Goal: Task Accomplishment & Management: Manage account settings

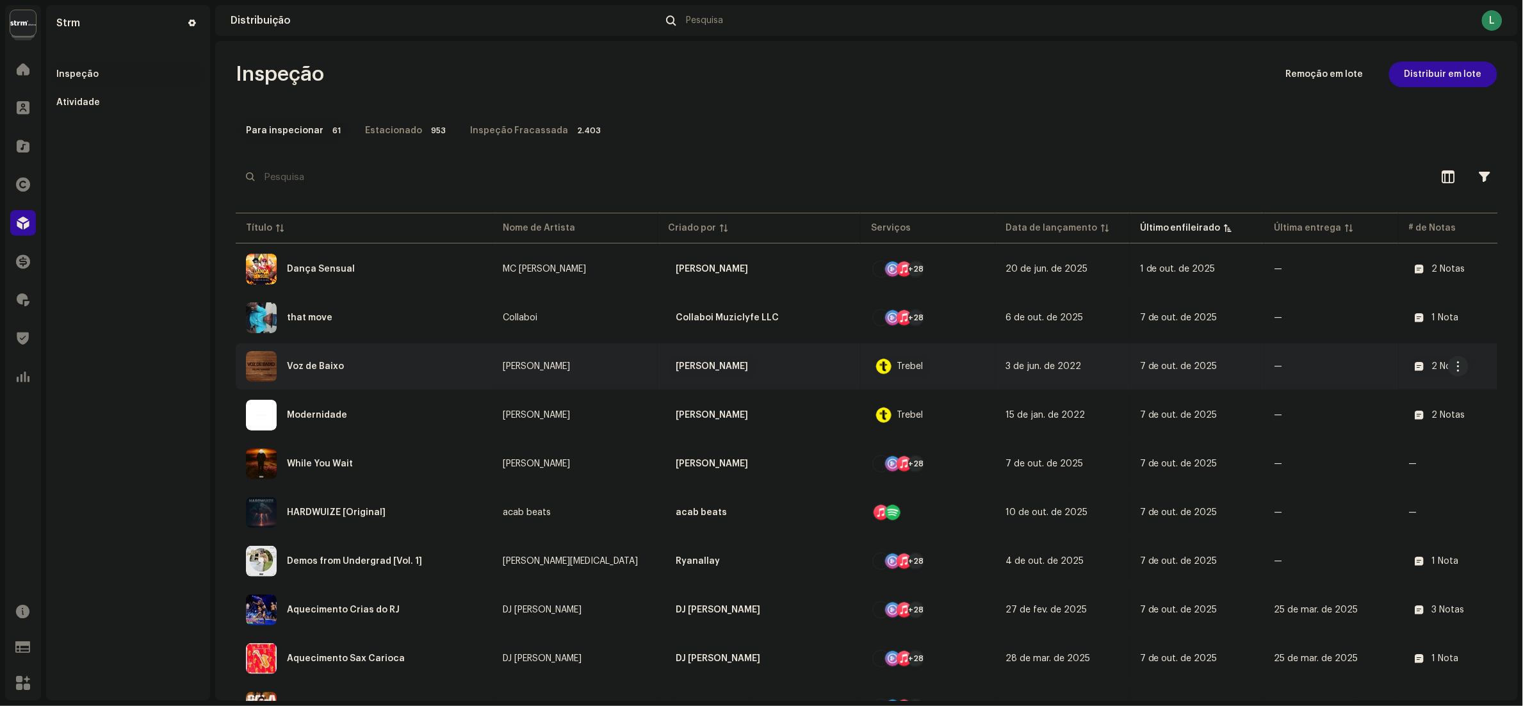
click at [409, 367] on div "Voz de Baixo" at bounding box center [364, 366] width 236 height 31
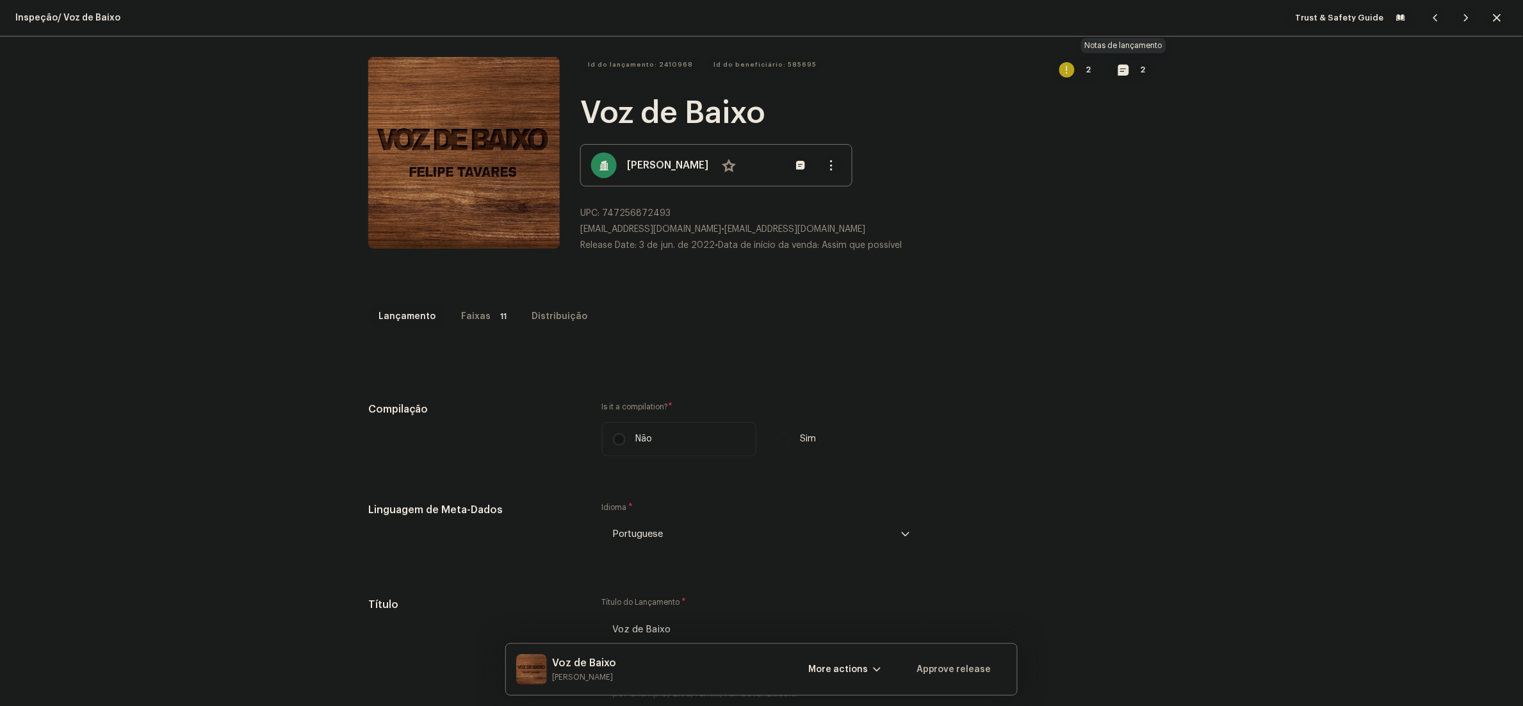
click at [1121, 71] on button "2" at bounding box center [1132, 70] width 44 height 26
click at [1107, 439] on div "Notas de lançamento matheus.gomes@strm.com.br 1 de ago. de 2024 AUTO NOTE - REL…" at bounding box center [761, 353] width 1523 height 706
click at [469, 316] on div "Faixas" at bounding box center [475, 317] width 29 height 26
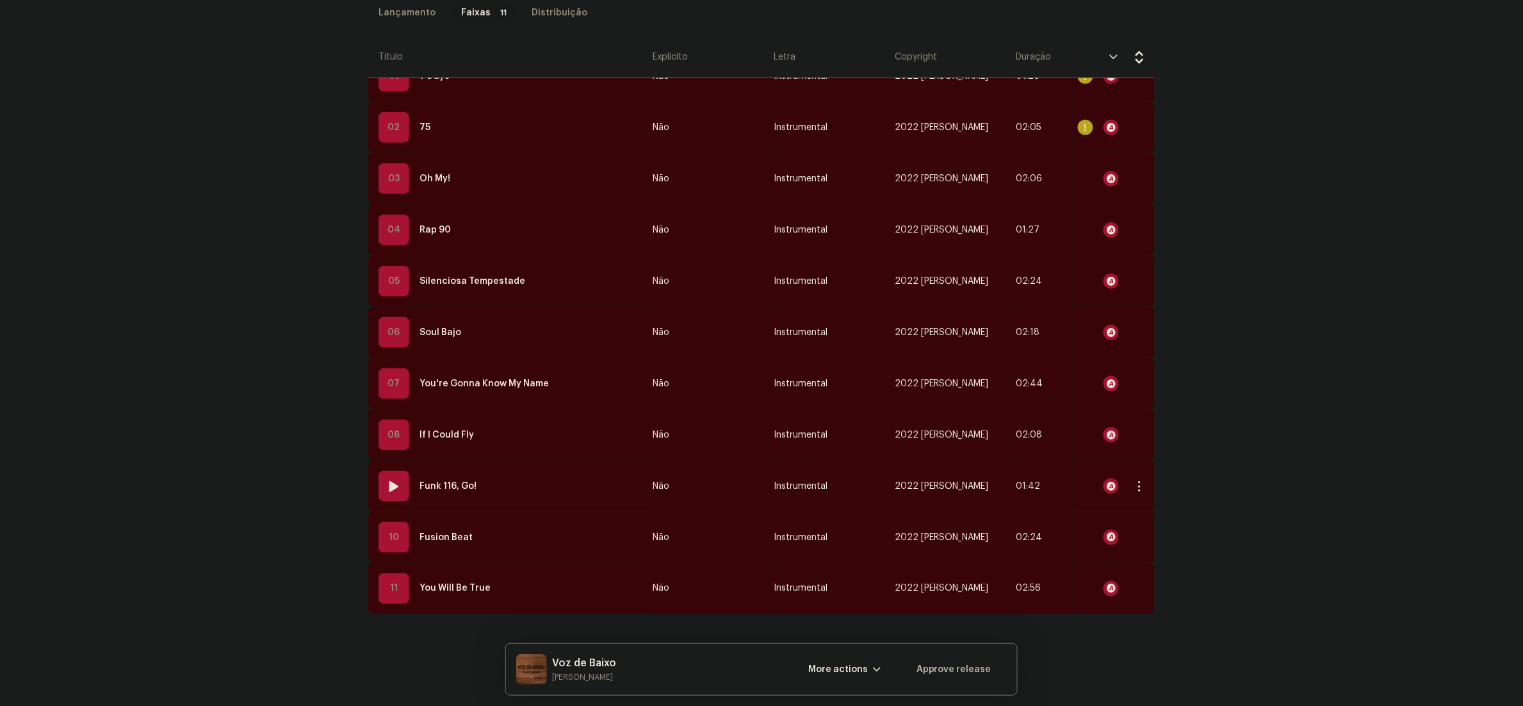
scroll to position [256, 0]
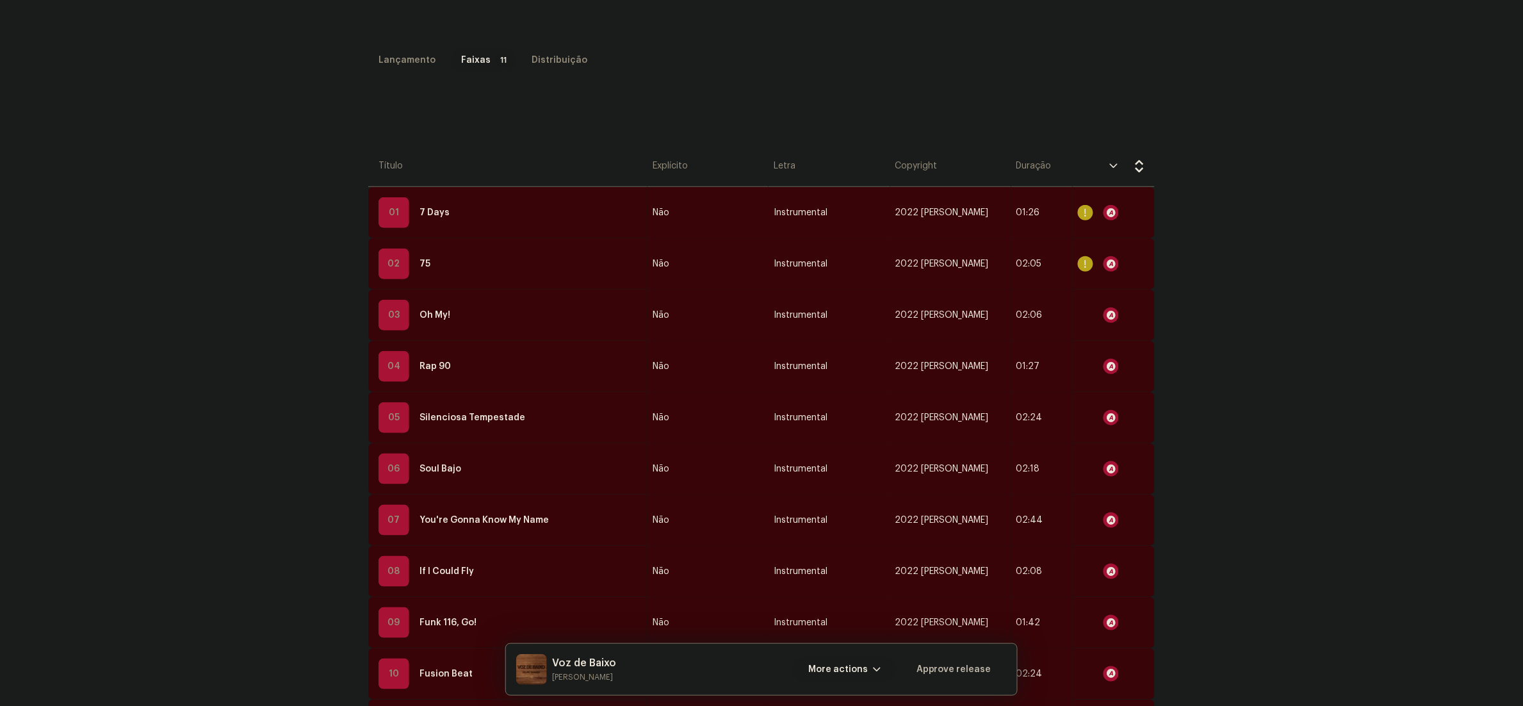
click at [855, 669] on span "More actions" at bounding box center [838, 669] width 60 height 26
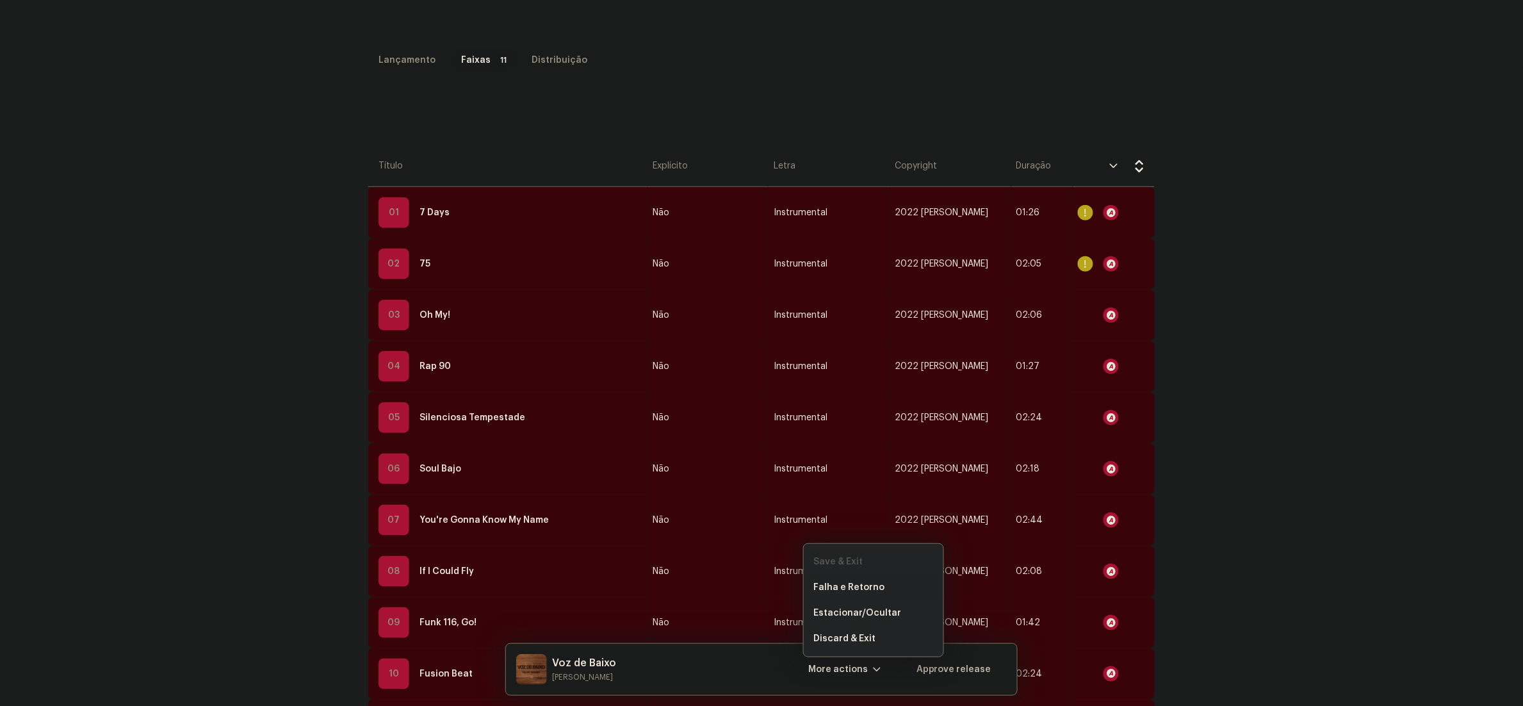
click at [859, 592] on div "Falha e Retorno" at bounding box center [873, 587] width 129 height 26
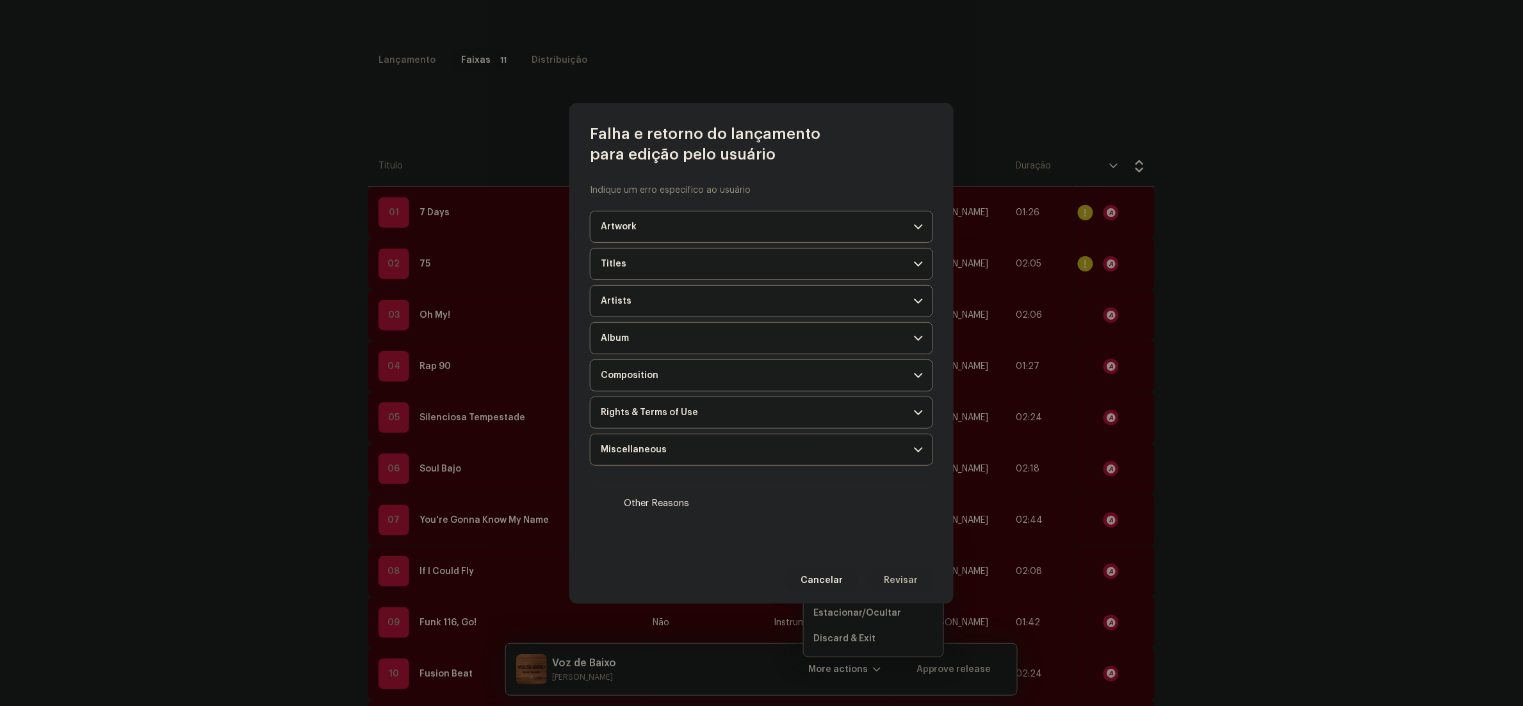
click at [654, 509] on span "Other Reasons" at bounding box center [656, 503] width 65 height 14
click at [614, 509] on input "Other Reasons" at bounding box center [607, 503] width 13 height 13
checkbox input "true"
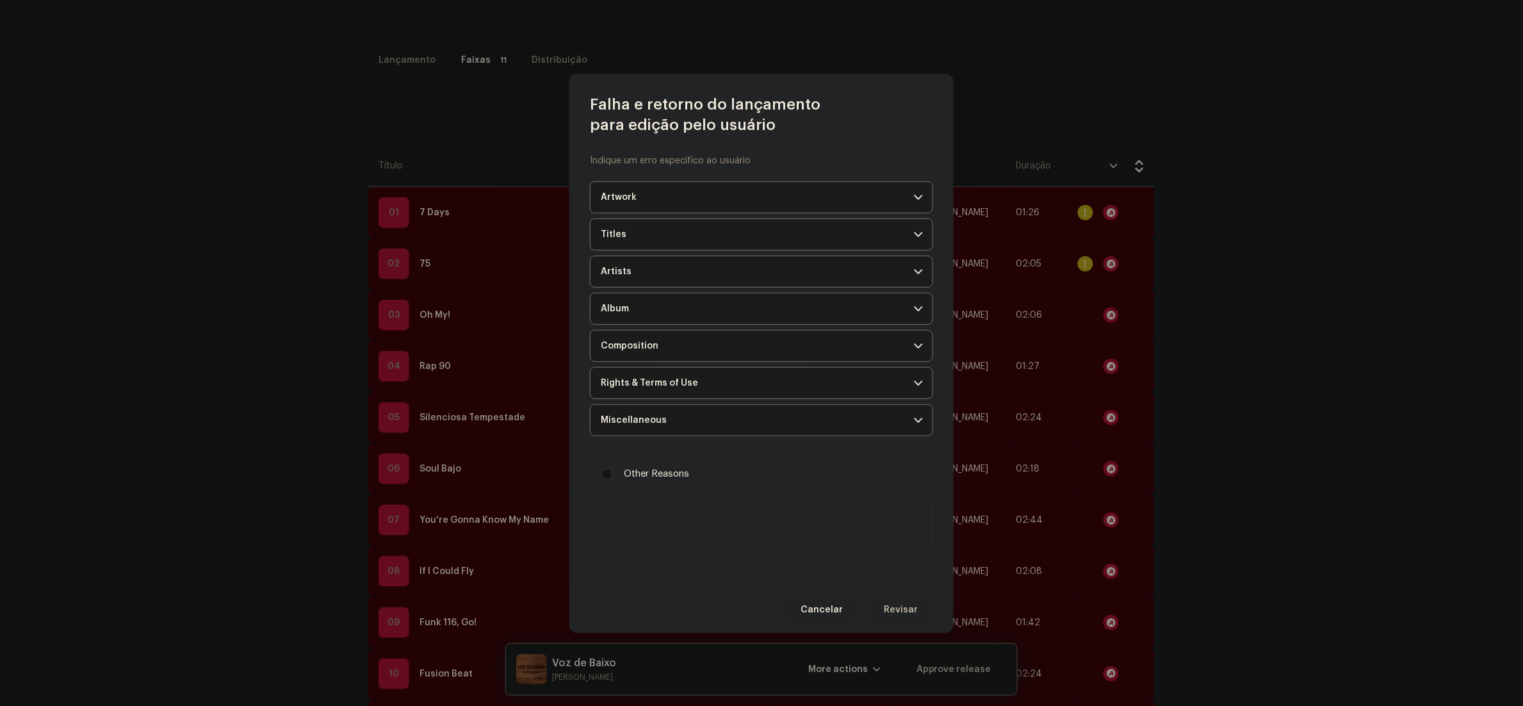
click at [733, 514] on textarea at bounding box center [761, 524] width 343 height 46
paste textarea "Olá! Para que possamos seguir com a aprovação do seu lançamento, precisamos que…"
type textarea "Olá! Para que possamos seguir com a aprovação do seu lançamento, precisamos que…"
click at [898, 606] on span "Revisar" at bounding box center [901, 610] width 34 height 26
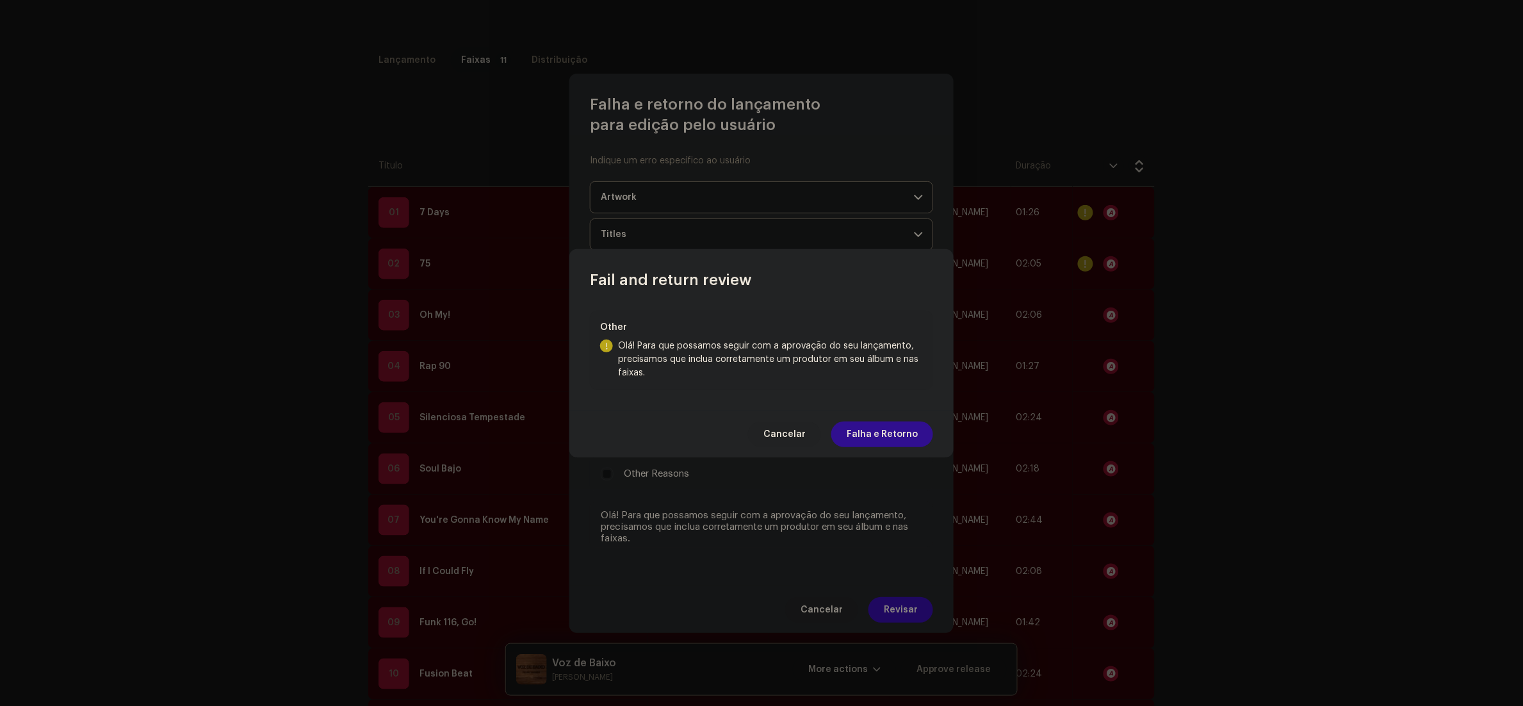
click at [898, 441] on span "Falha e Retorno" at bounding box center [882, 434] width 71 height 26
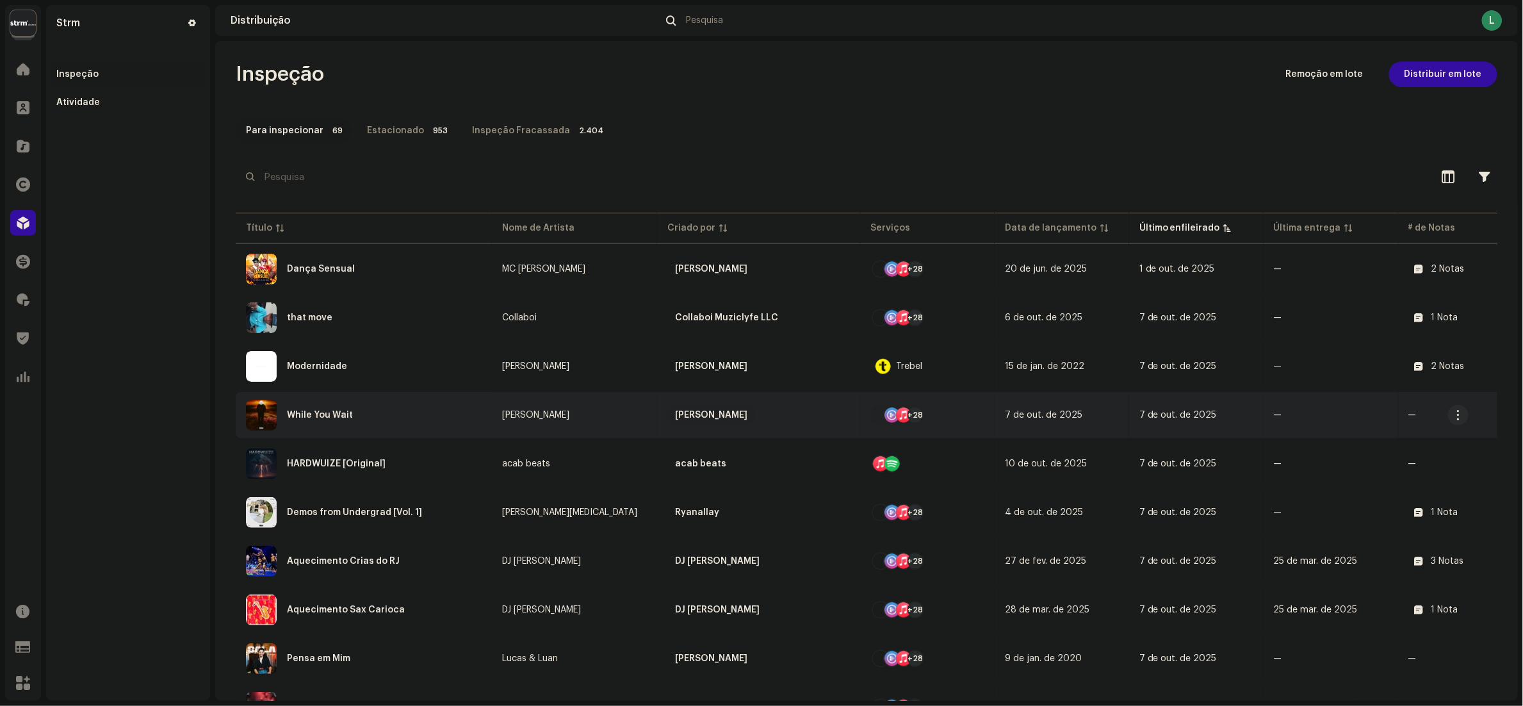
scroll to position [128, 0]
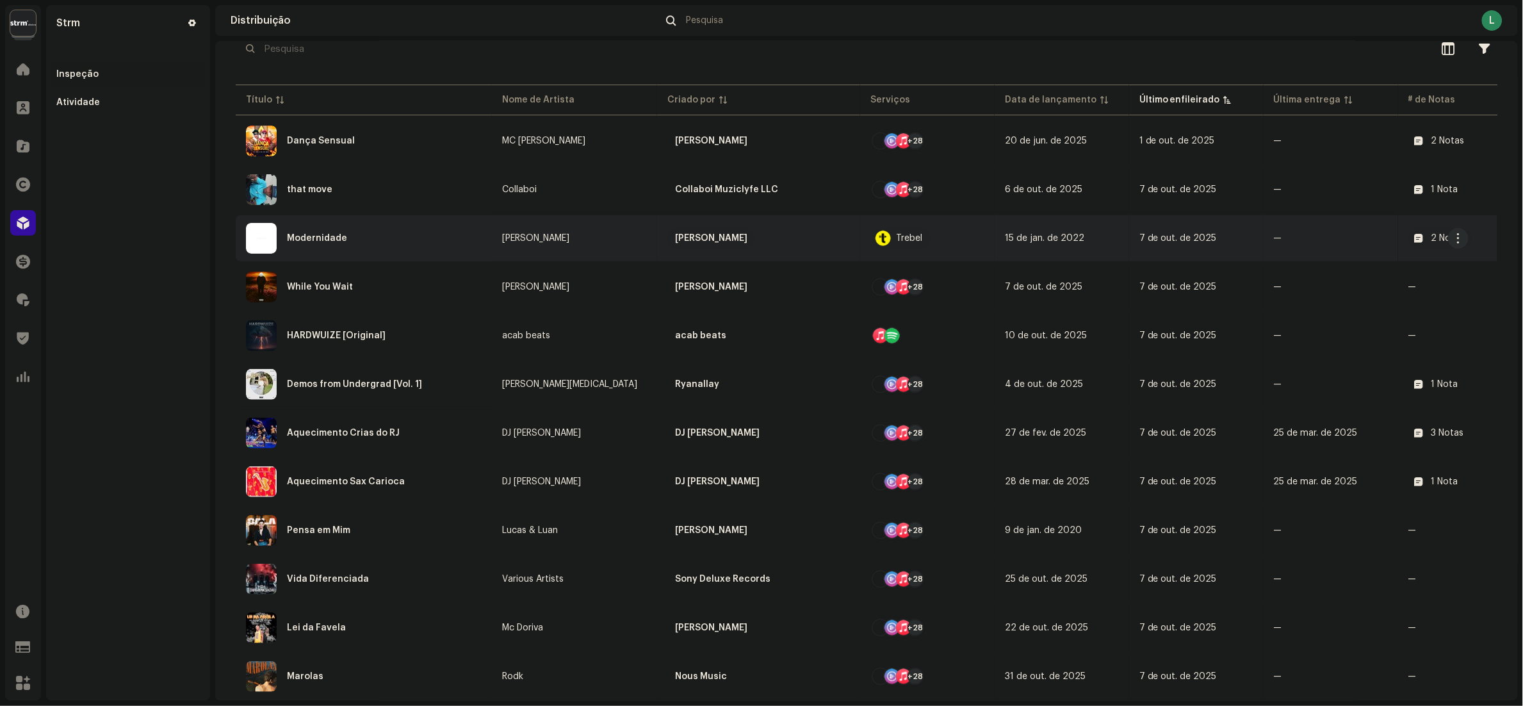
click at [430, 235] on div "Modernidade" at bounding box center [364, 238] width 236 height 31
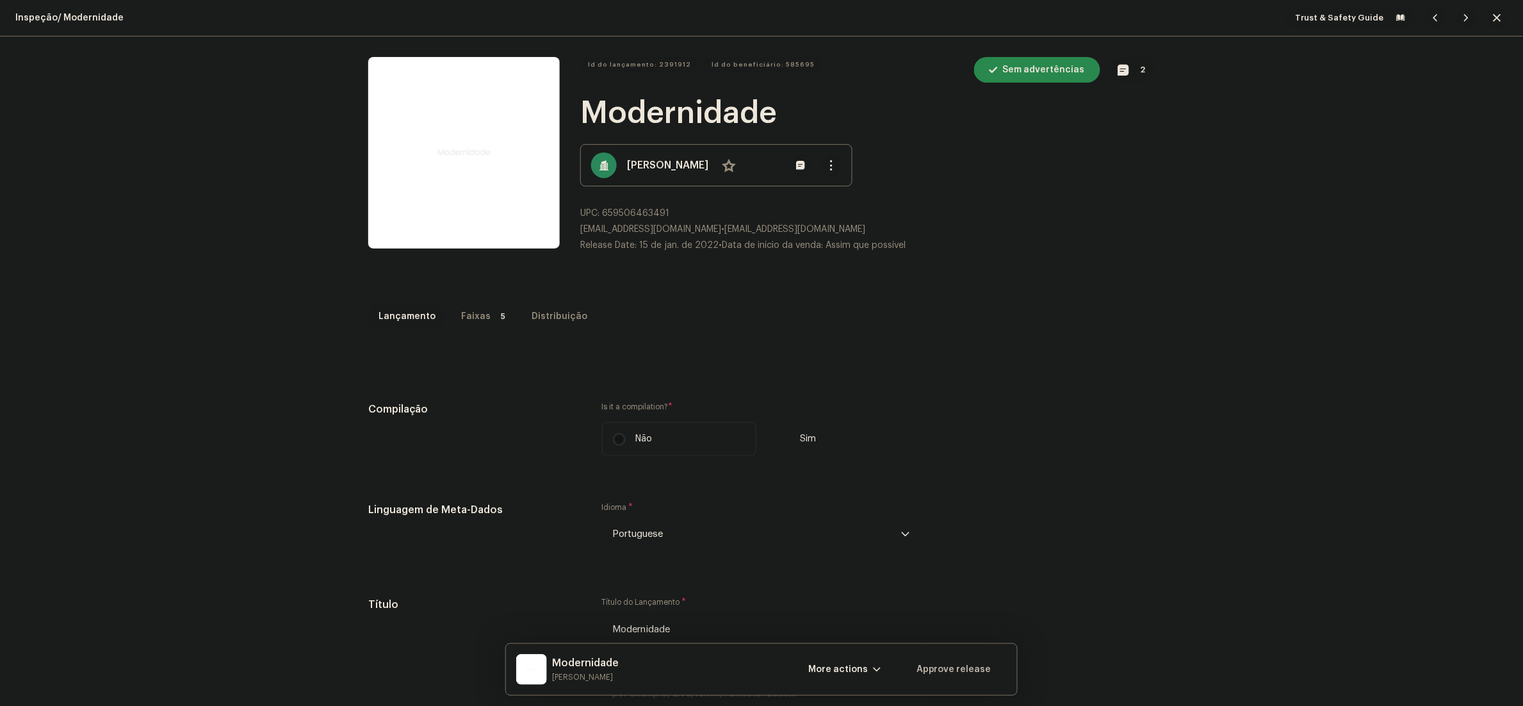
click at [496, 321] on p-badge "5" at bounding box center [503, 316] width 15 height 15
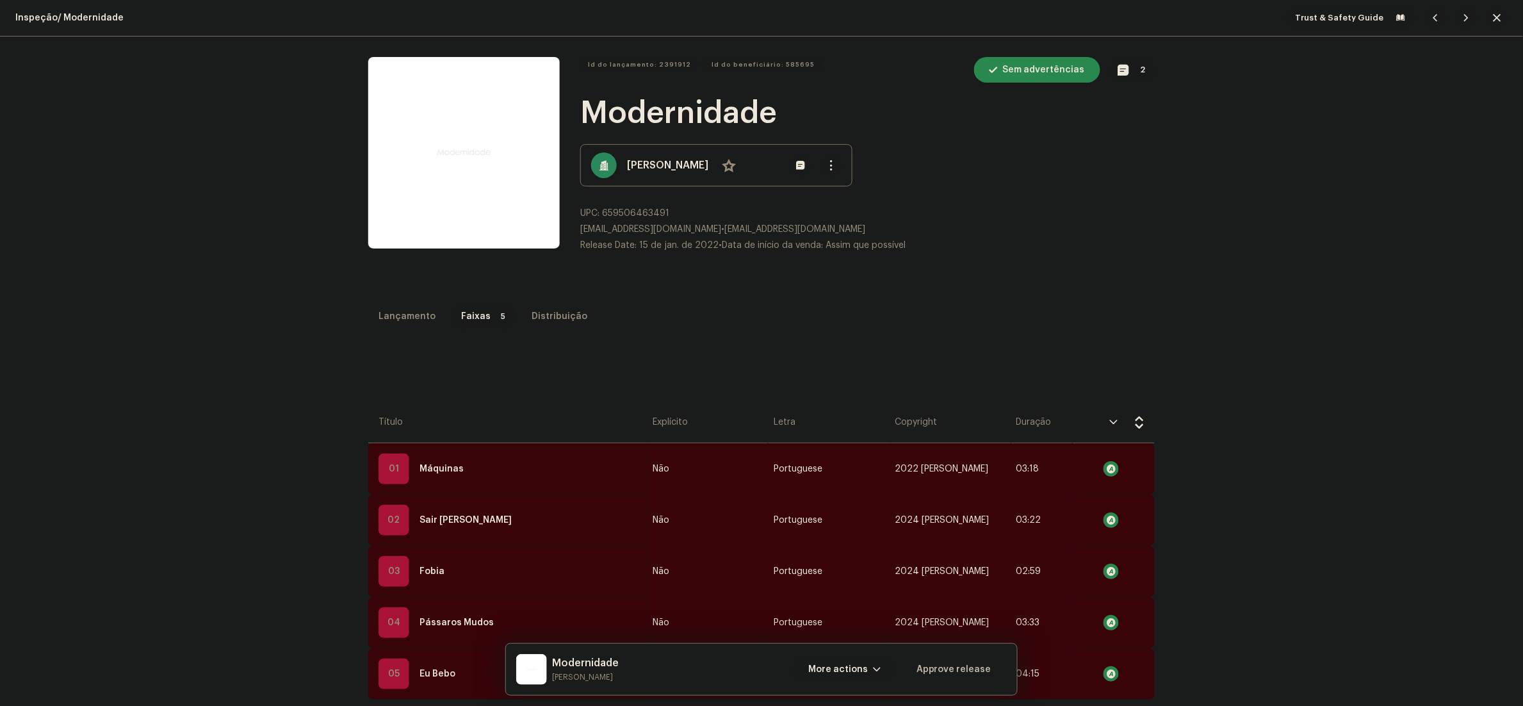
click at [861, 669] on span "More actions" at bounding box center [838, 669] width 60 height 26
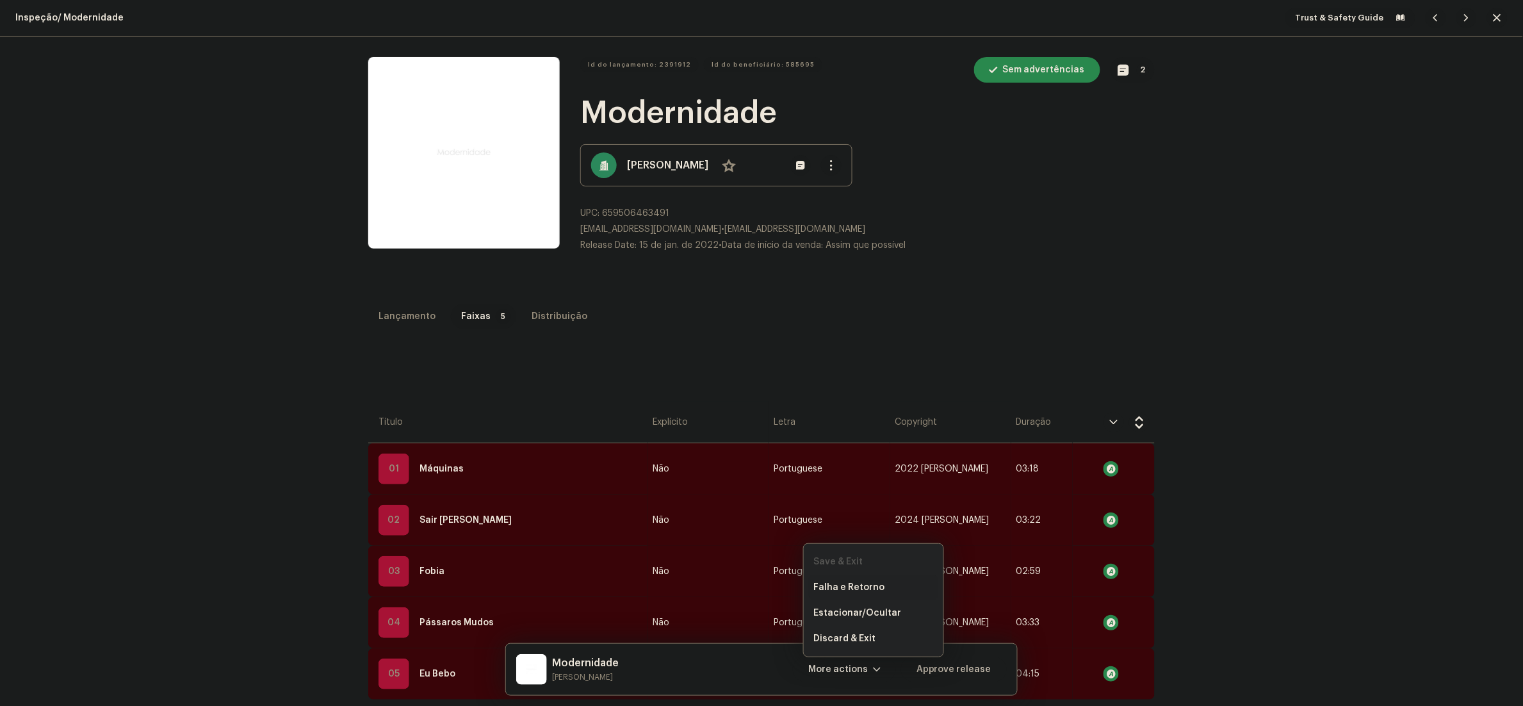
click at [849, 587] on span "Falha e Retorno" at bounding box center [849, 587] width 71 height 10
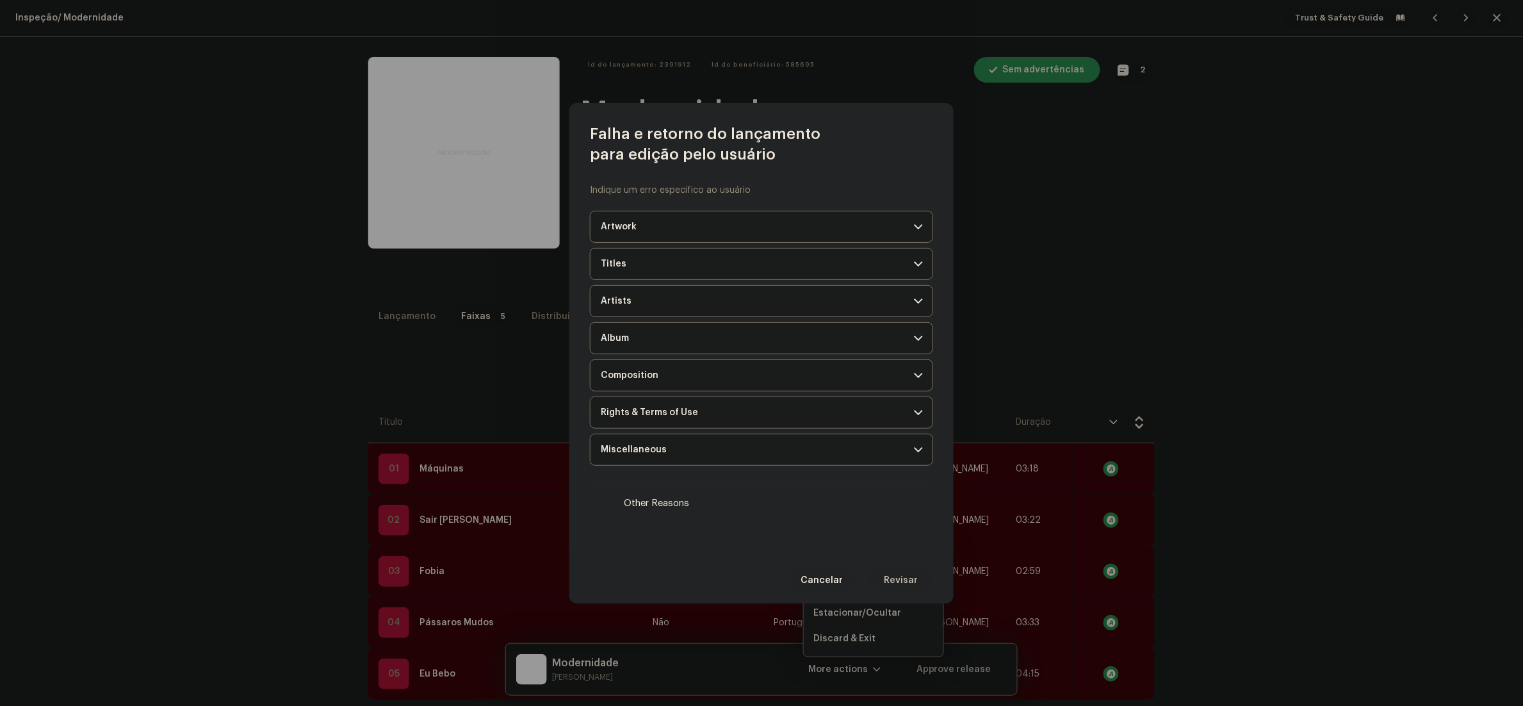
click at [675, 496] on span "Other Reasons" at bounding box center [656, 503] width 65 height 14
click at [614, 497] on input "Other Reasons" at bounding box center [607, 503] width 13 height 13
checkbox input "true"
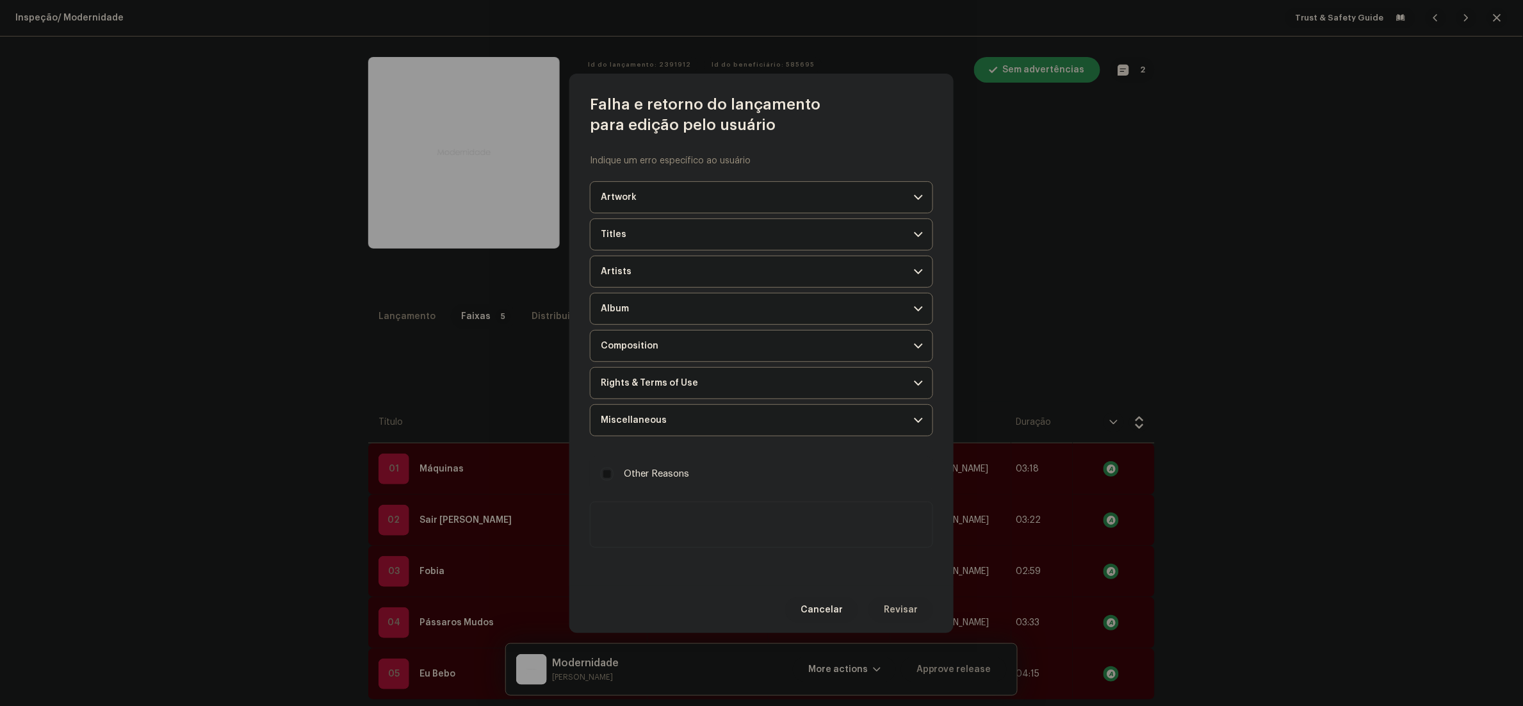
click at [732, 523] on textarea at bounding box center [761, 524] width 343 height 46
paste textarea "Olá! Para que possamos seguir com a aprovação do seu lançamento, precisamos que…"
type textarea "Olá! Para que possamos seguir com a aprovação do seu lançamento, precisamos que…"
click at [911, 613] on span "Revisar" at bounding box center [901, 610] width 34 height 26
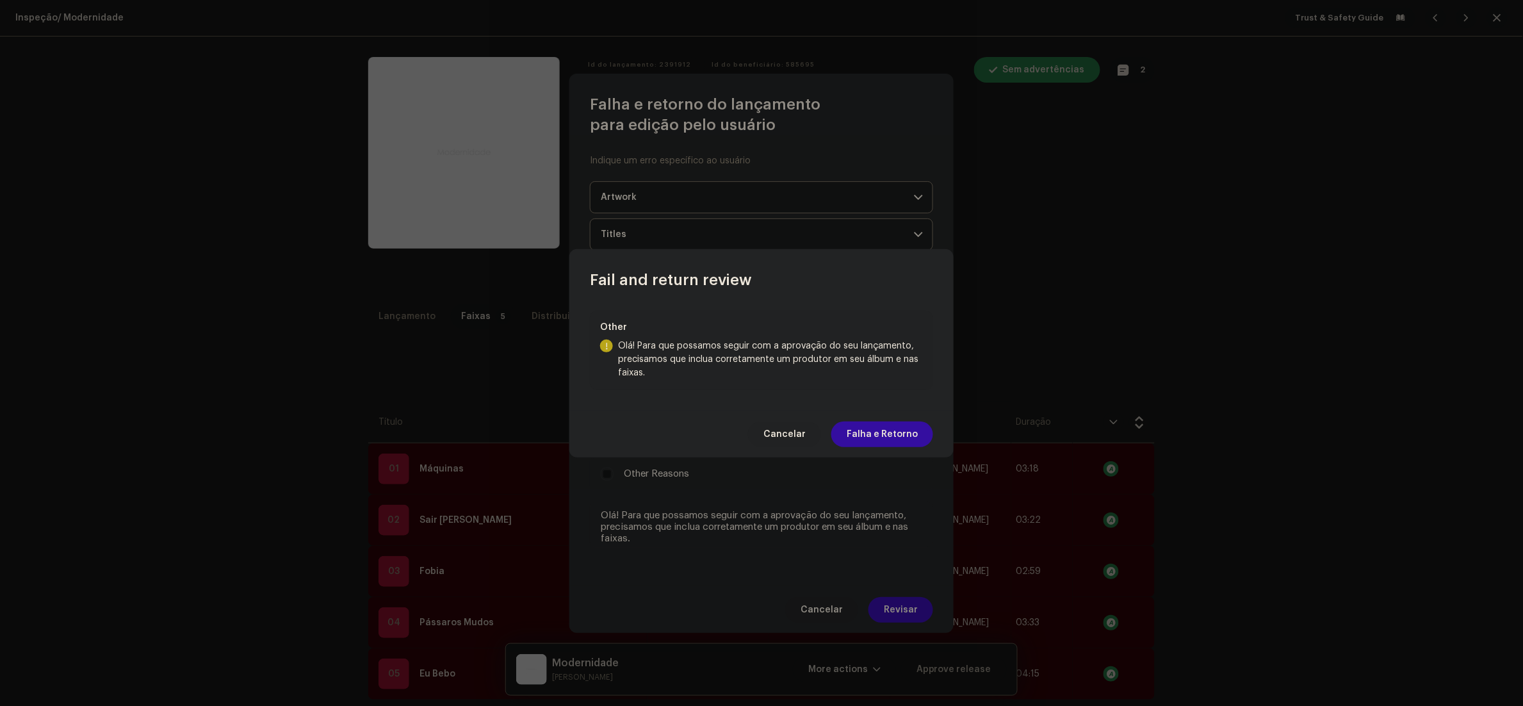
click at [893, 449] on div "Cancelar Falha e Retorno" at bounding box center [761, 433] width 384 height 47
click at [895, 419] on div "Cancelar Falha e Retorno" at bounding box center [761, 433] width 384 height 47
click at [895, 438] on span "Falha e Retorno" at bounding box center [882, 434] width 71 height 26
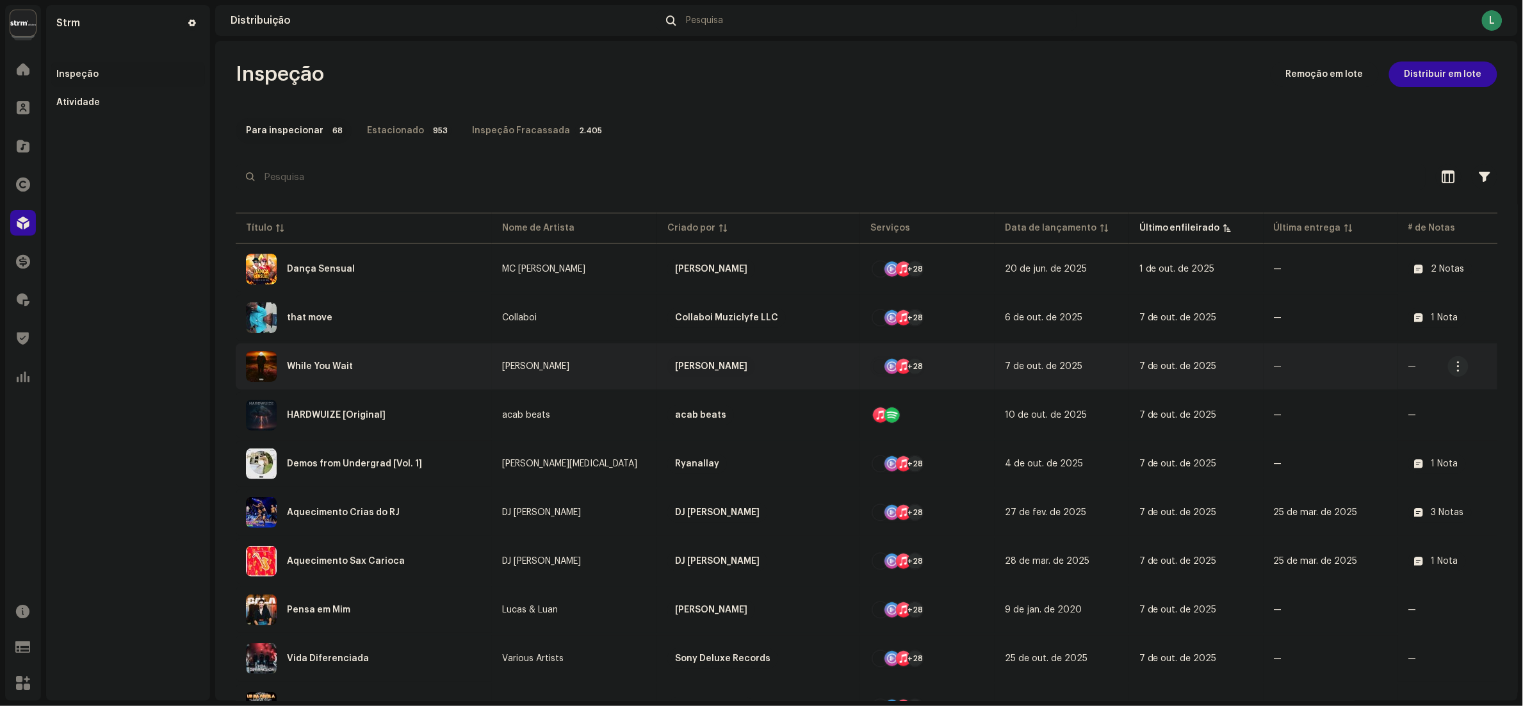
click at [443, 361] on div "While You Wait" at bounding box center [364, 366] width 236 height 31
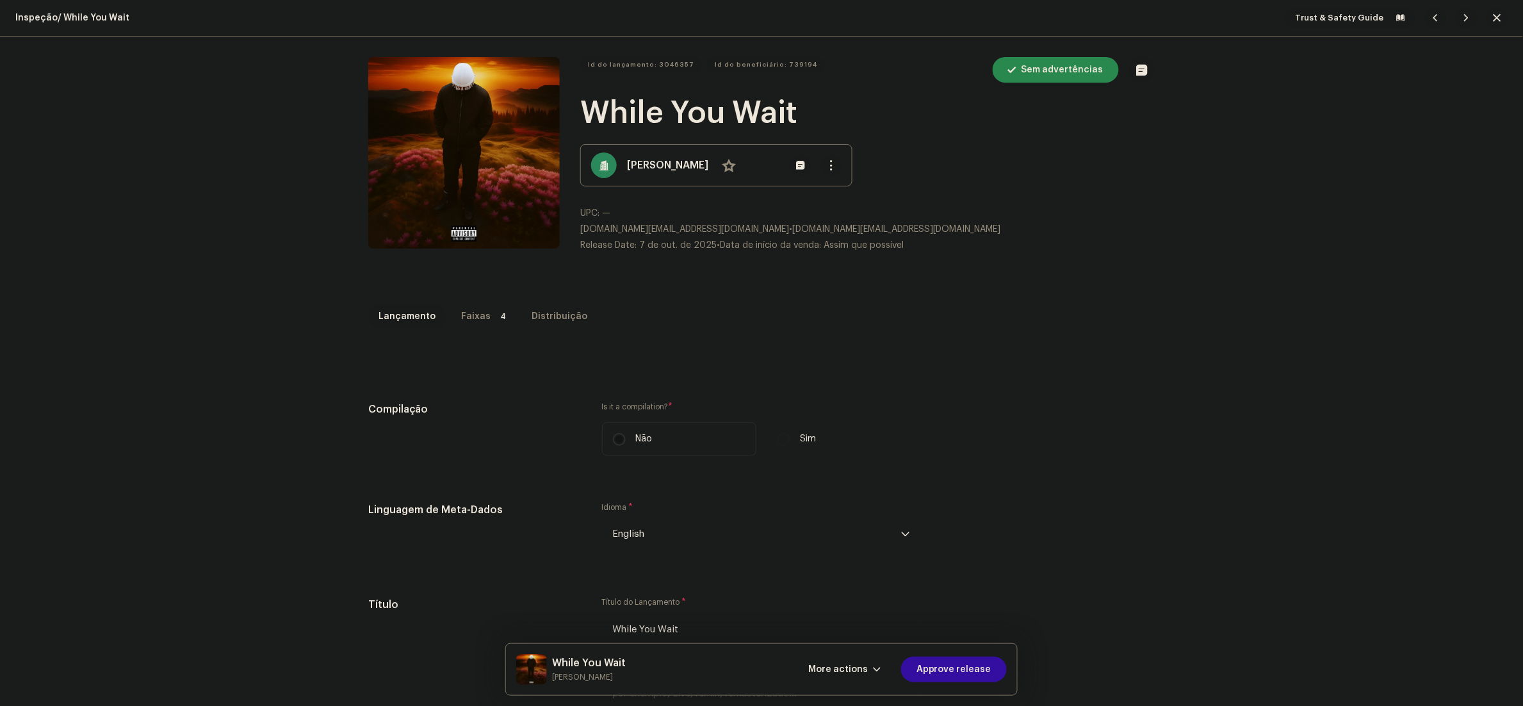
click at [477, 316] on p-tab "Faixas 4" at bounding box center [483, 317] width 65 height 26
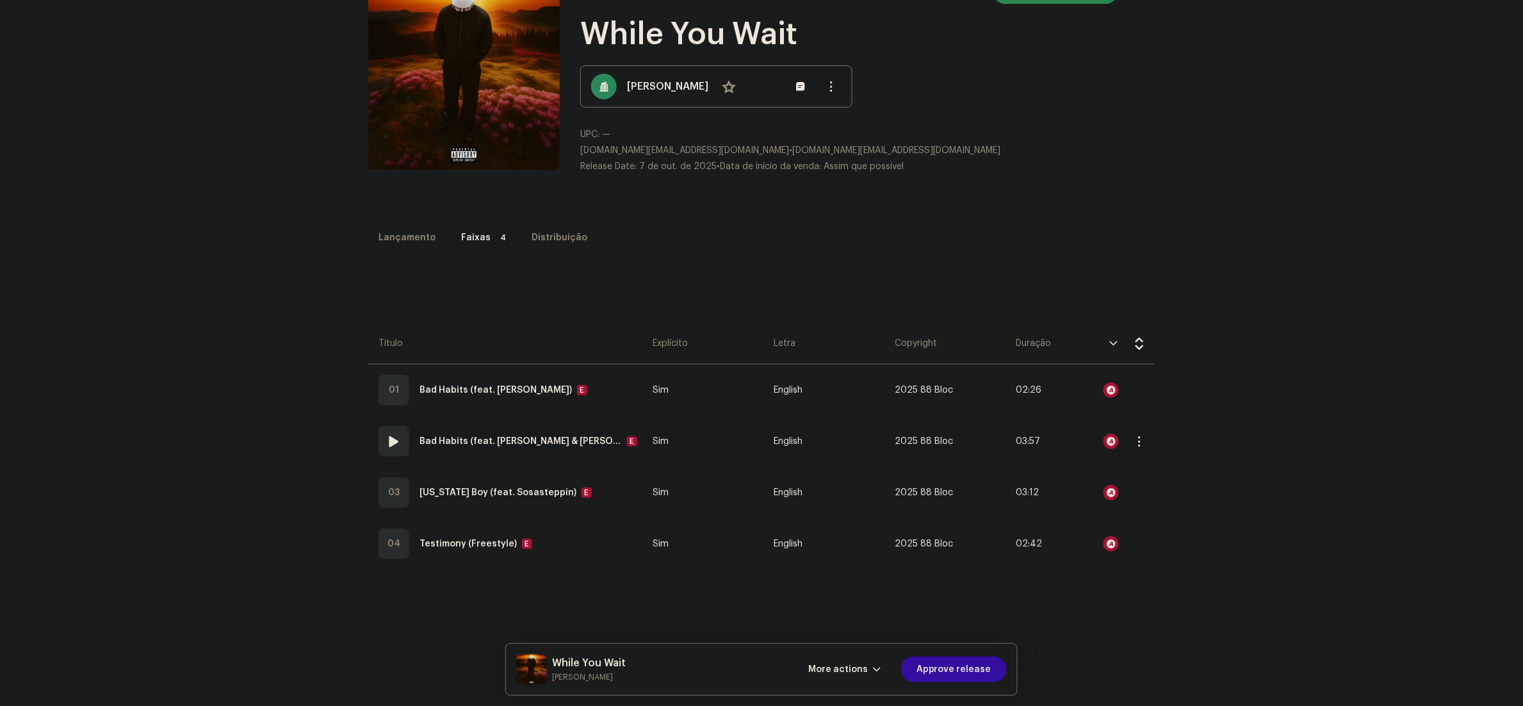
scroll to position [256, 0]
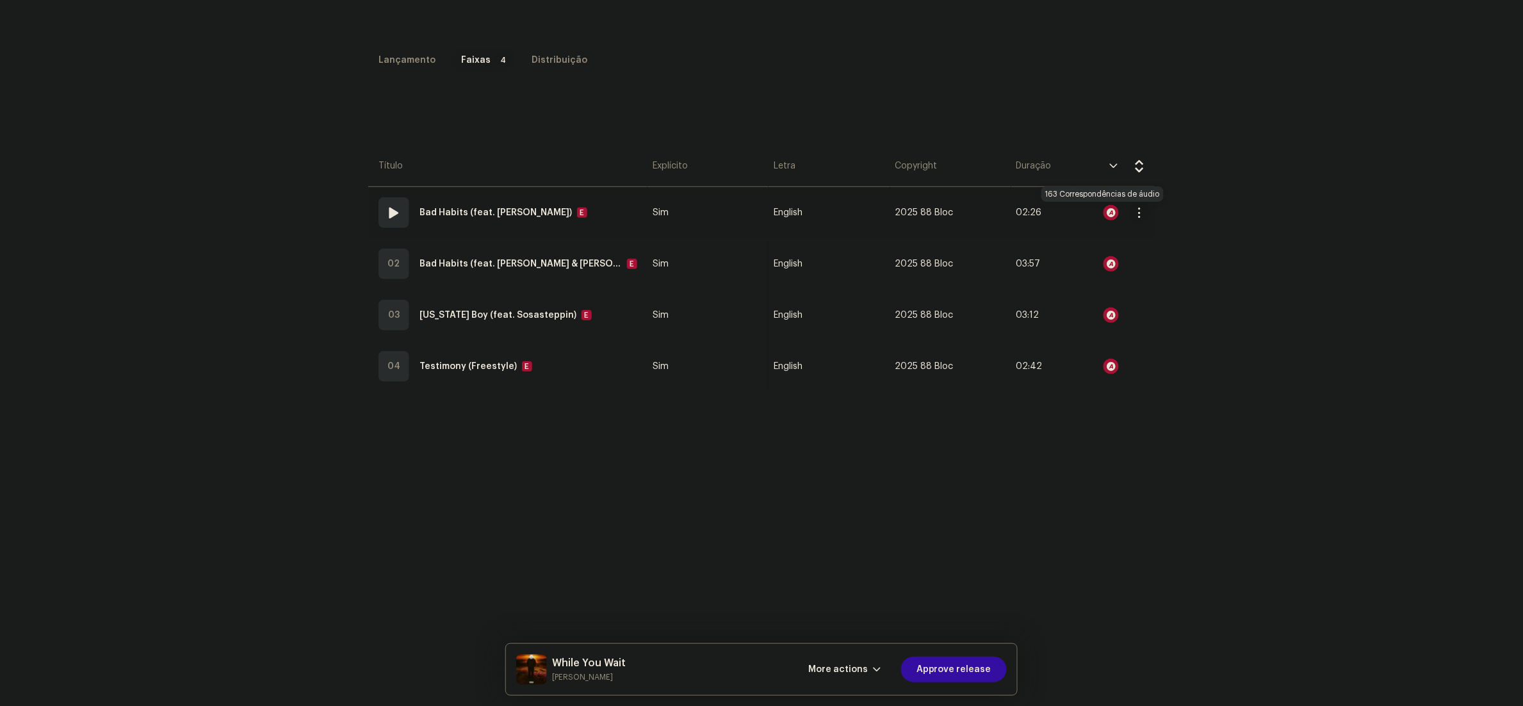
click at [1103, 214] on div at bounding box center [1110, 212] width 15 height 15
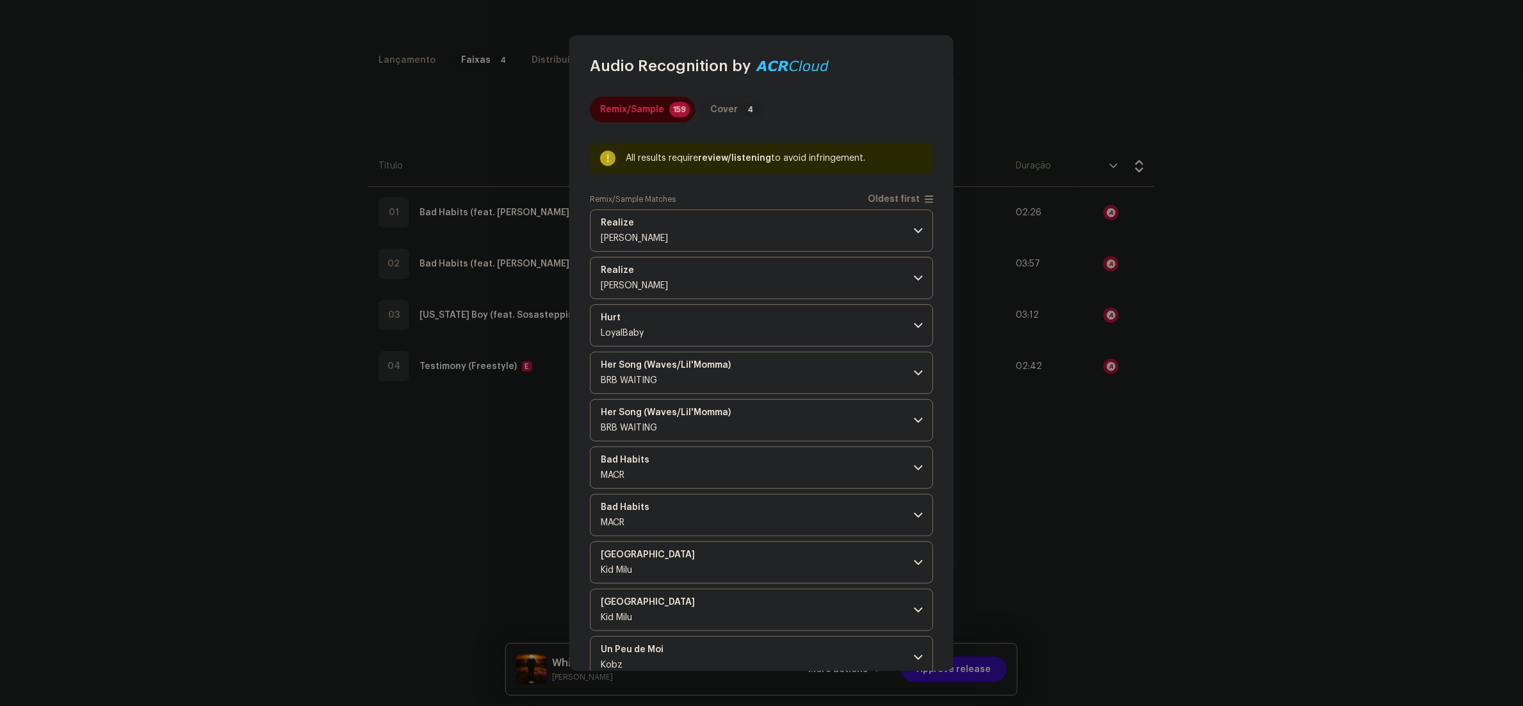
click at [714, 100] on div "Cover" at bounding box center [724, 110] width 28 height 26
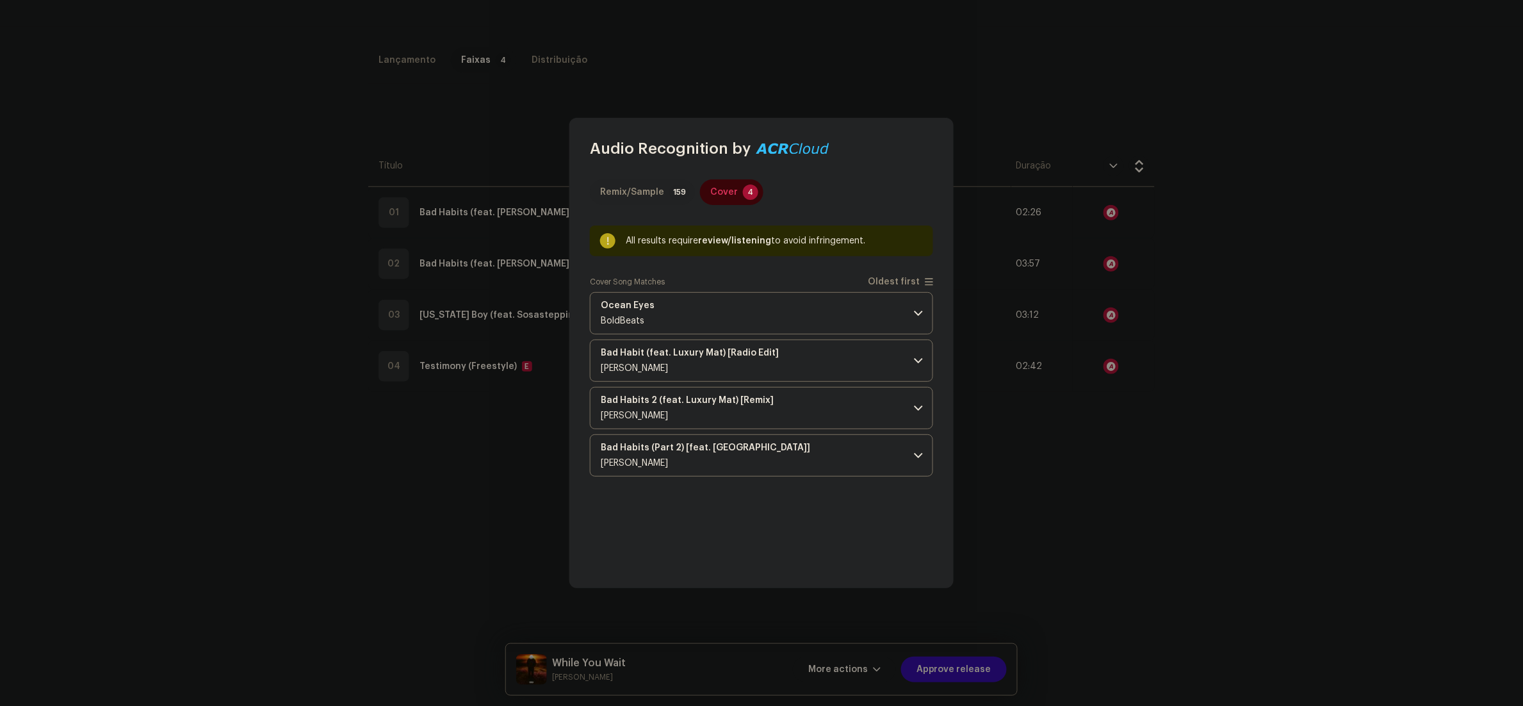
click at [649, 188] on div "Remix/Sample" at bounding box center [632, 192] width 64 height 26
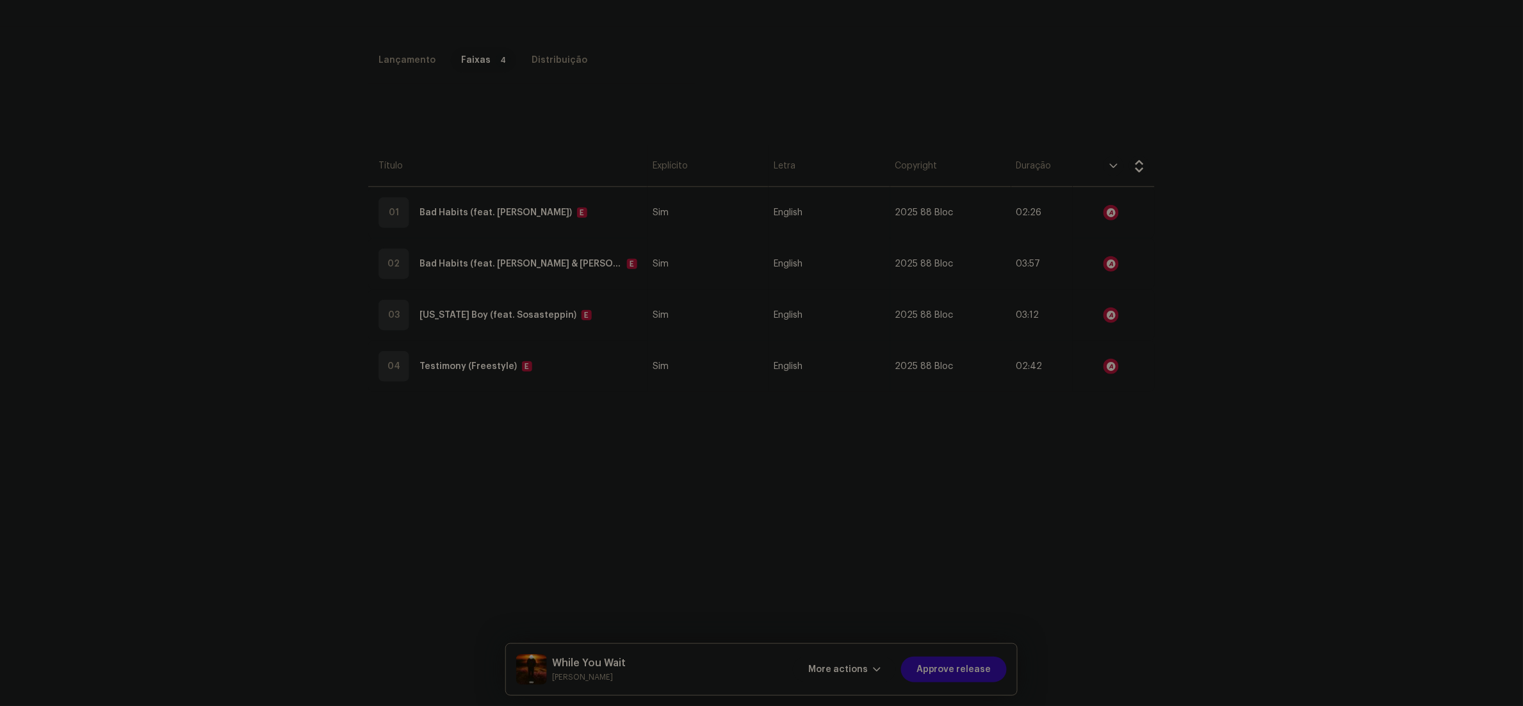
click at [1104, 494] on div "Audio Recognition by Remix/Sample 159 Cover 4 All results require review/listen…" at bounding box center [761, 353] width 1523 height 706
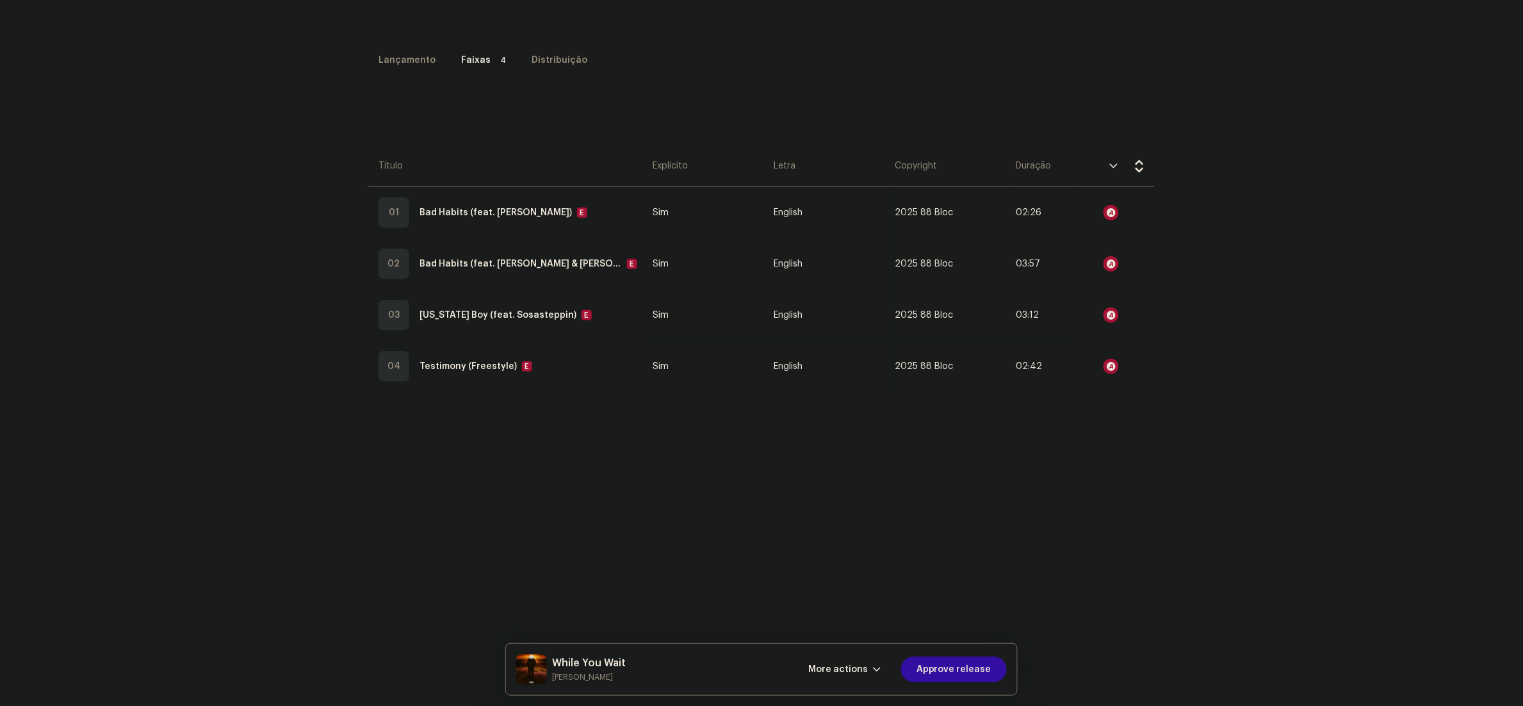
scroll to position [0, 0]
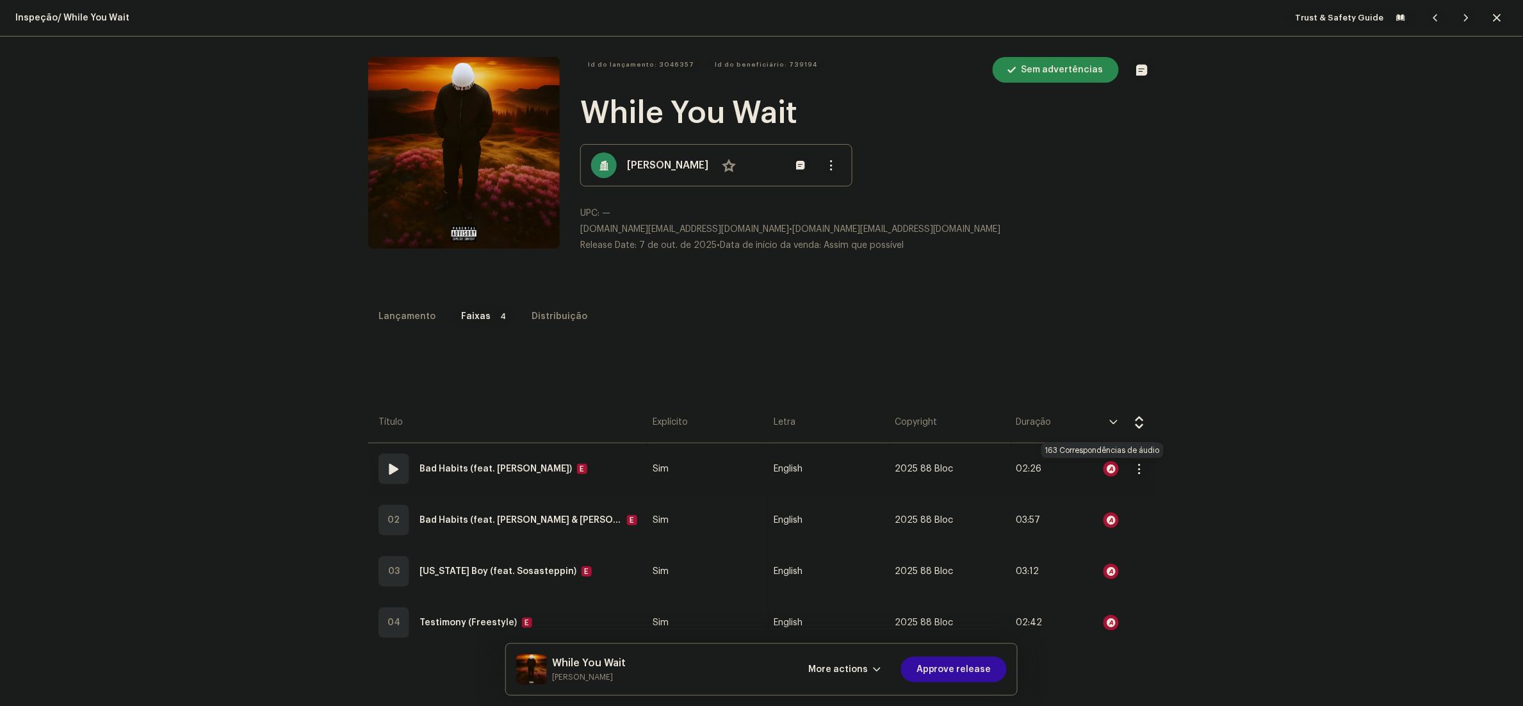
click at [1107, 465] on div at bounding box center [1110, 468] width 15 height 15
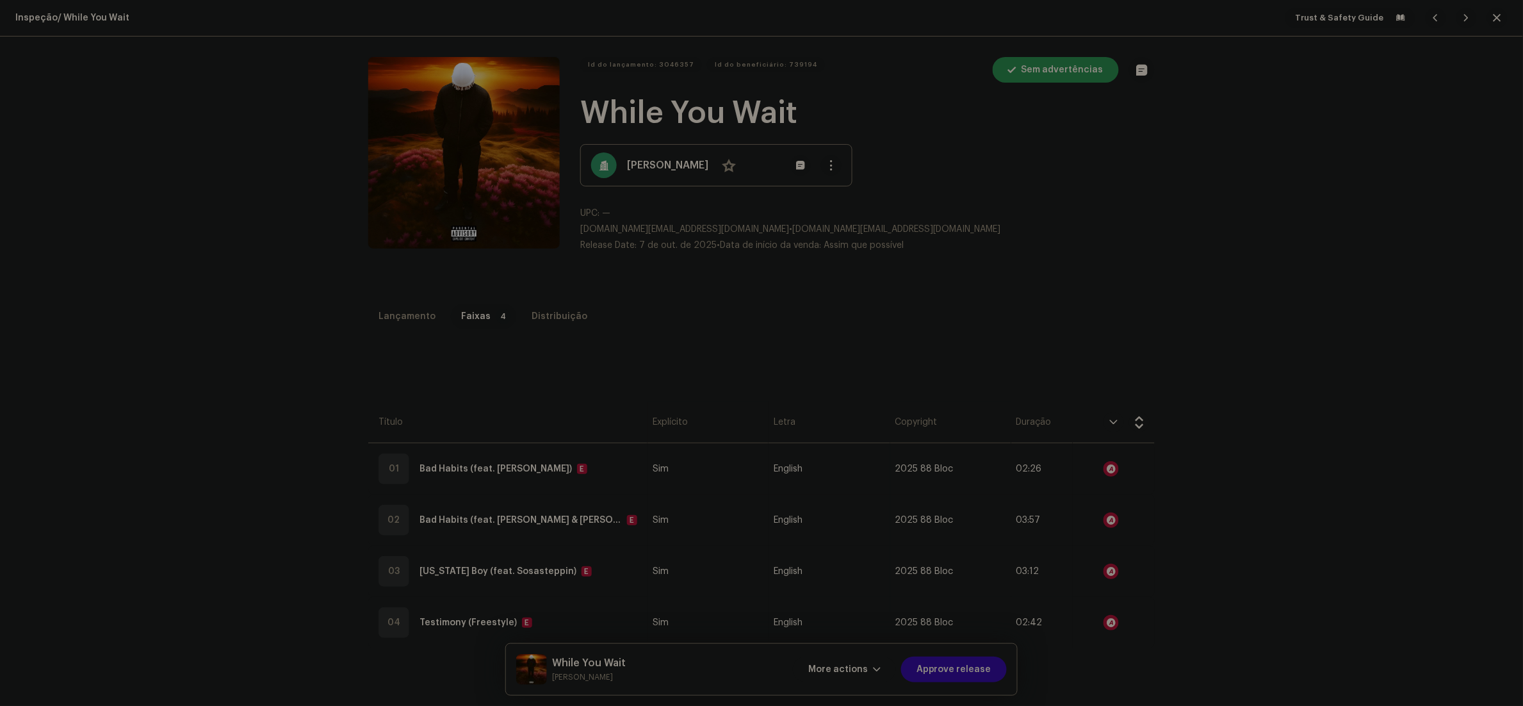
click at [1319, 313] on div "Audio Recognition by Remix/Sample 159 Cover 4 All results require review/listen…" at bounding box center [761, 353] width 1523 height 706
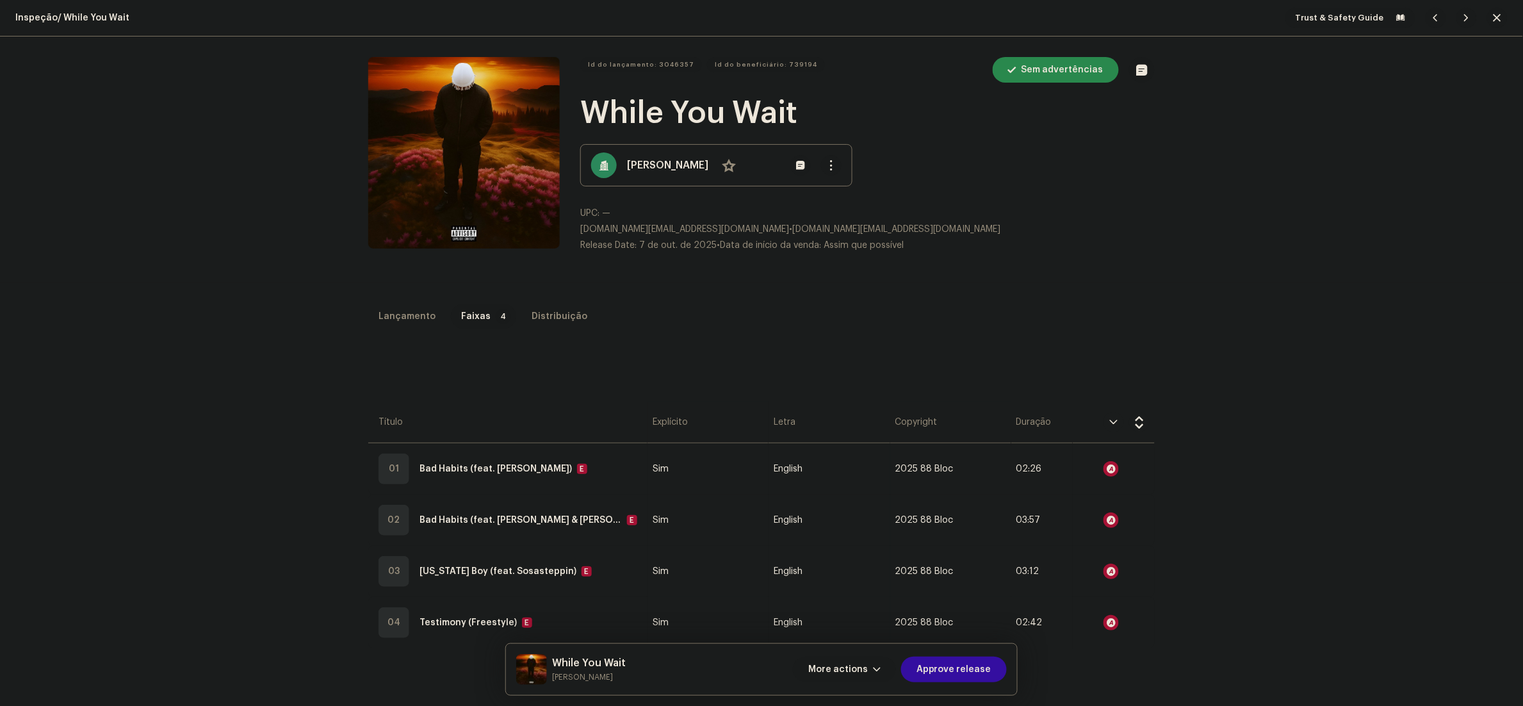
click at [834, 672] on span "More actions" at bounding box center [838, 669] width 60 height 26
click at [835, 592] on div "Falha e Retorno" at bounding box center [873, 587] width 129 height 26
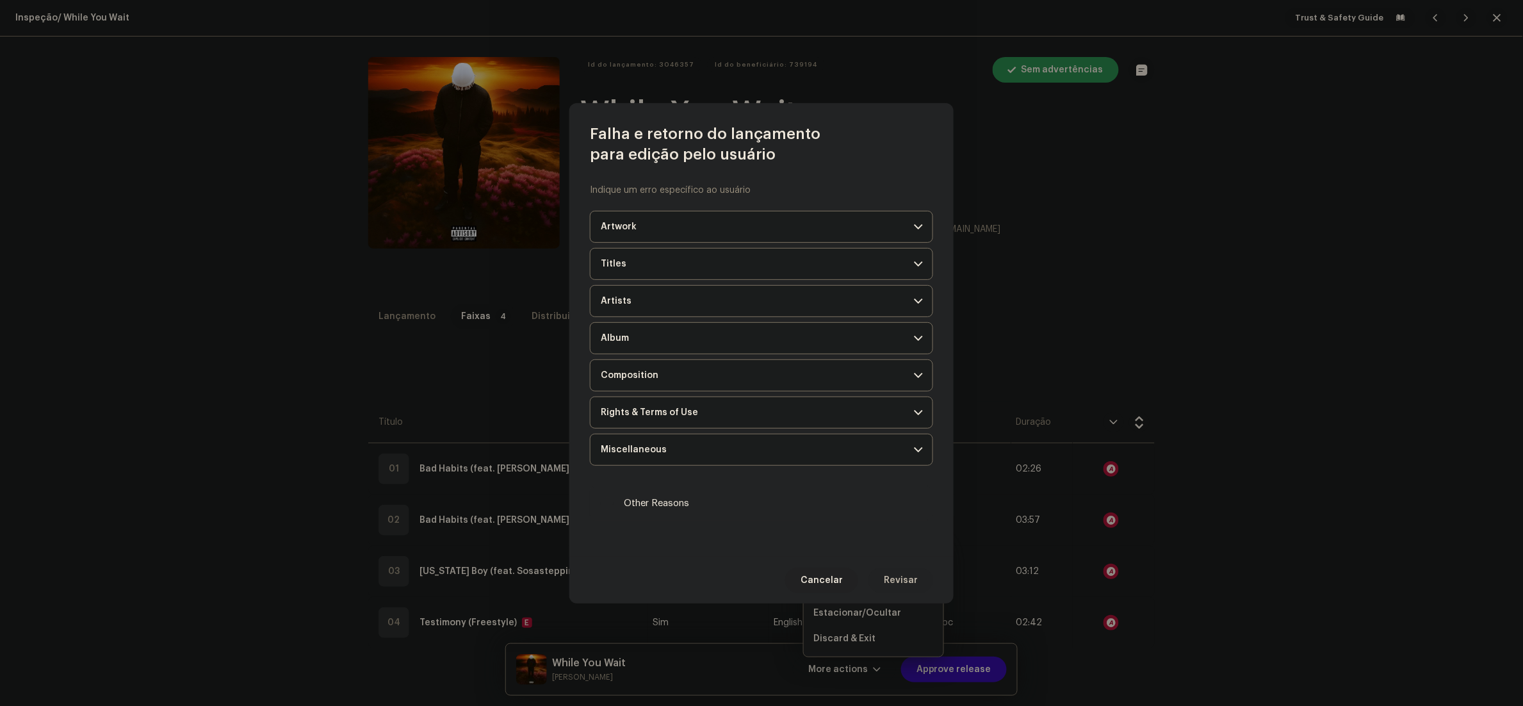
click at [835, 576] on span "Cancelar" at bounding box center [822, 580] width 42 height 26
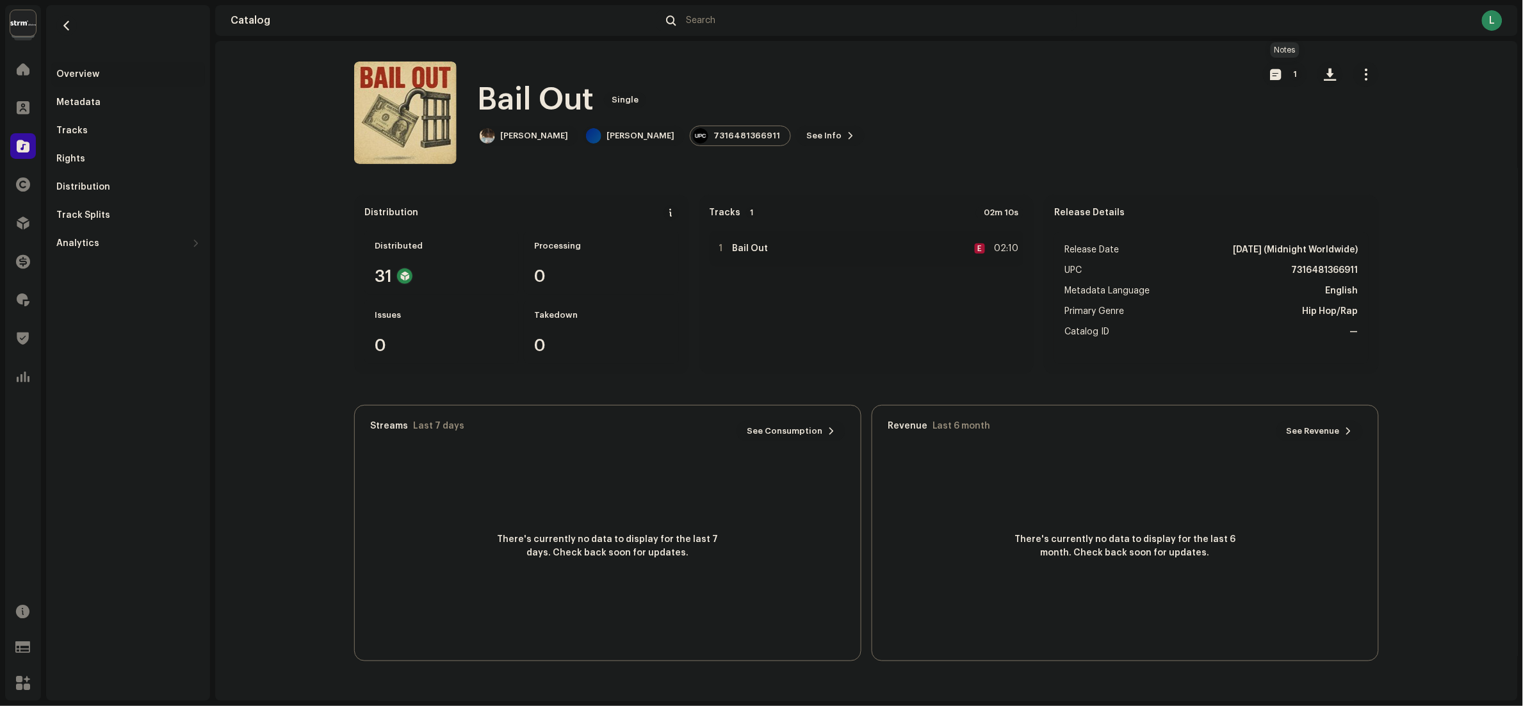
click at [1276, 72] on span "button" at bounding box center [1276, 74] width 11 height 10
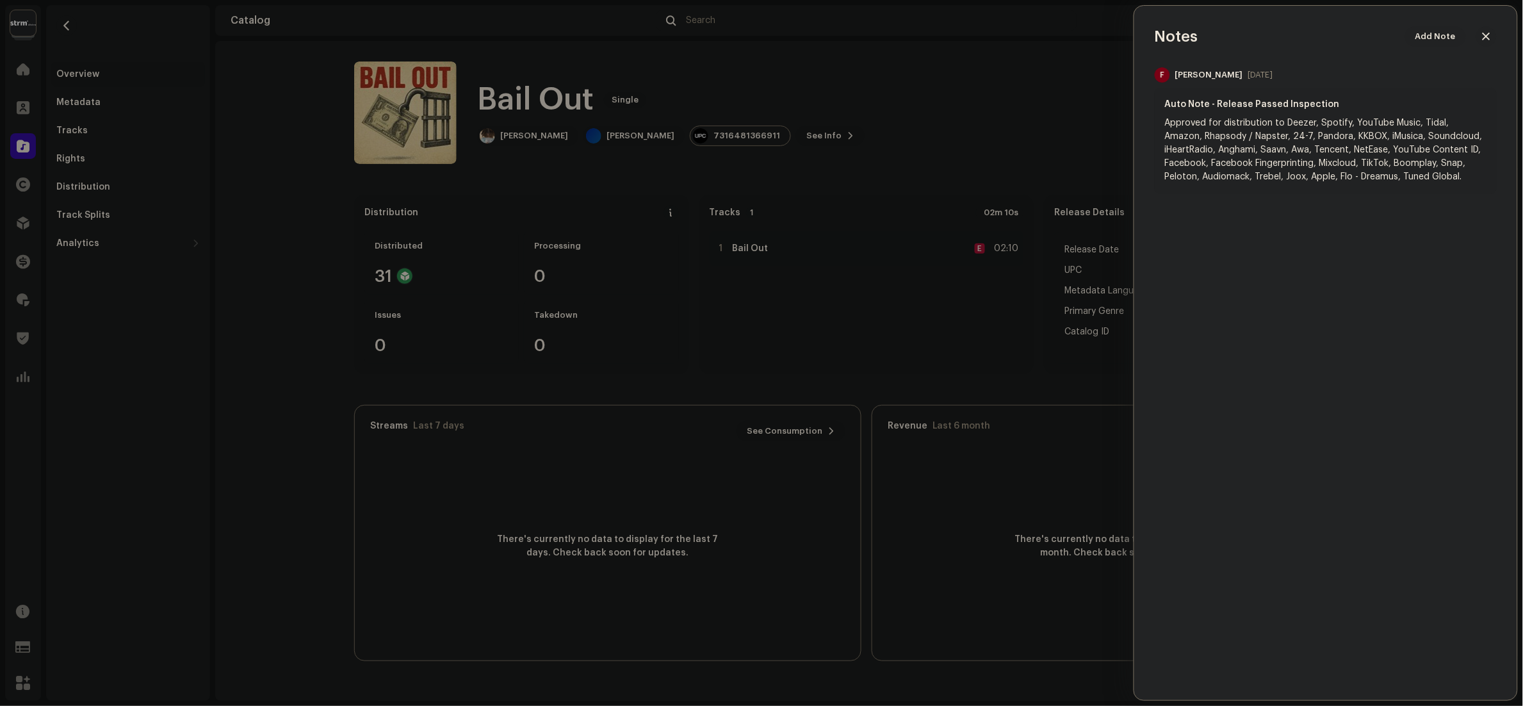
click at [1063, 131] on div at bounding box center [761, 353] width 1523 height 706
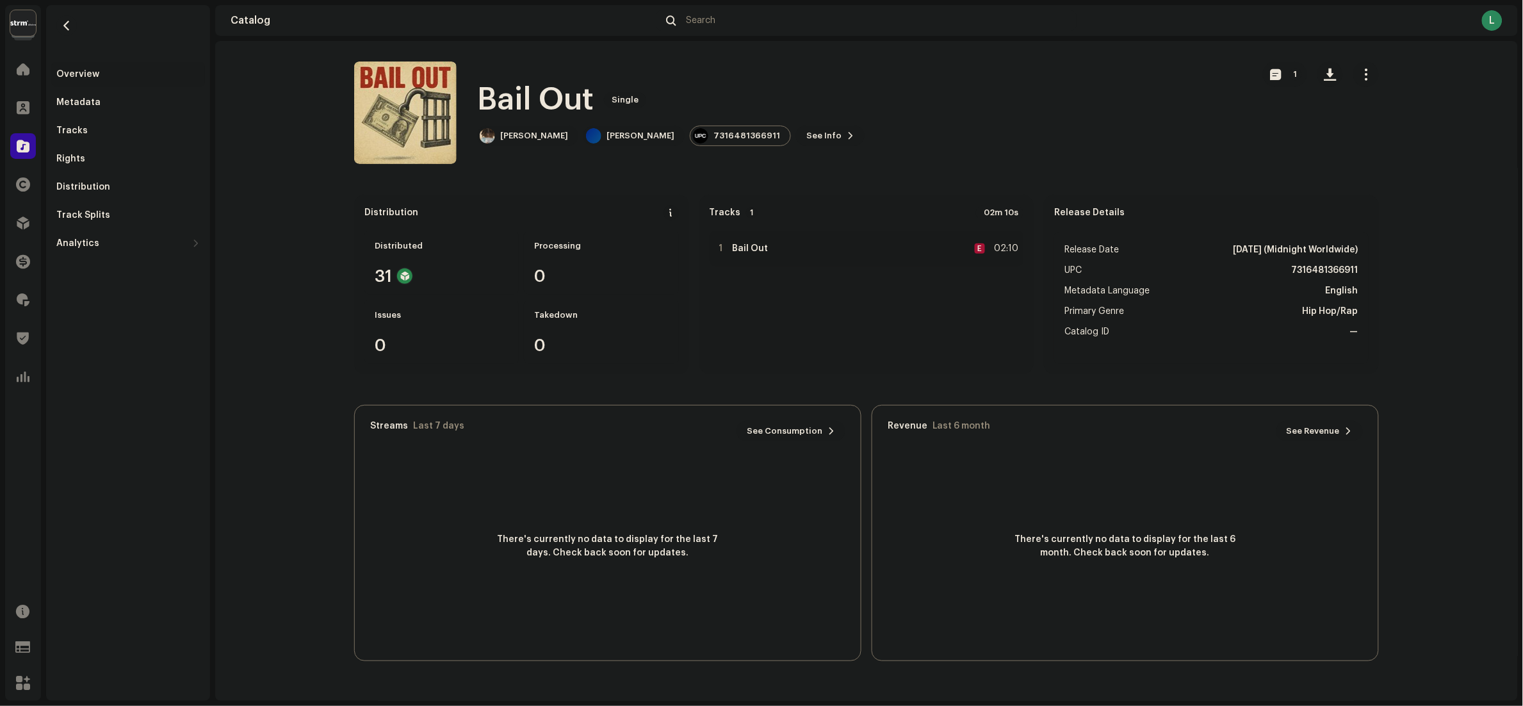
click at [806, 136] on span "See Info" at bounding box center [823, 136] width 35 height 26
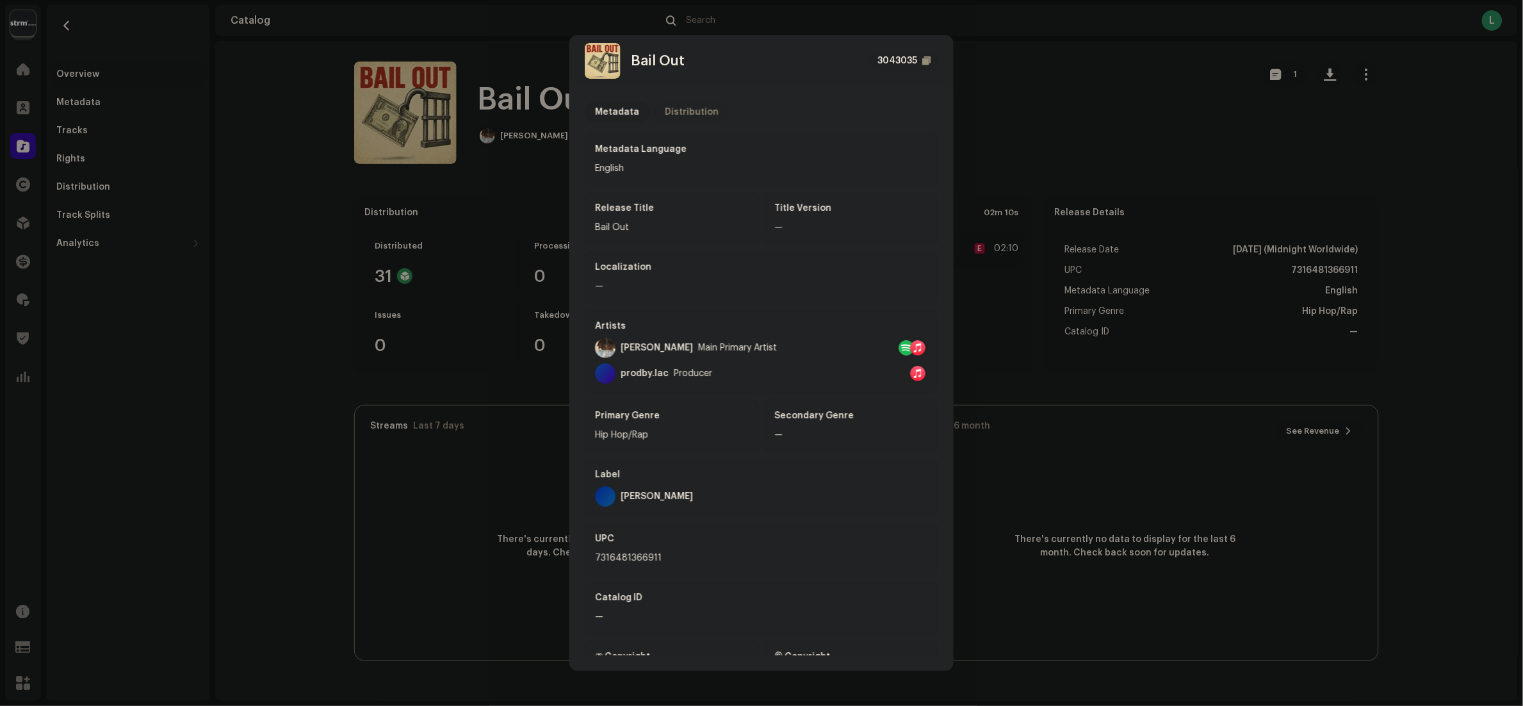
click at [703, 113] on div "Distribution" at bounding box center [692, 112] width 54 height 20
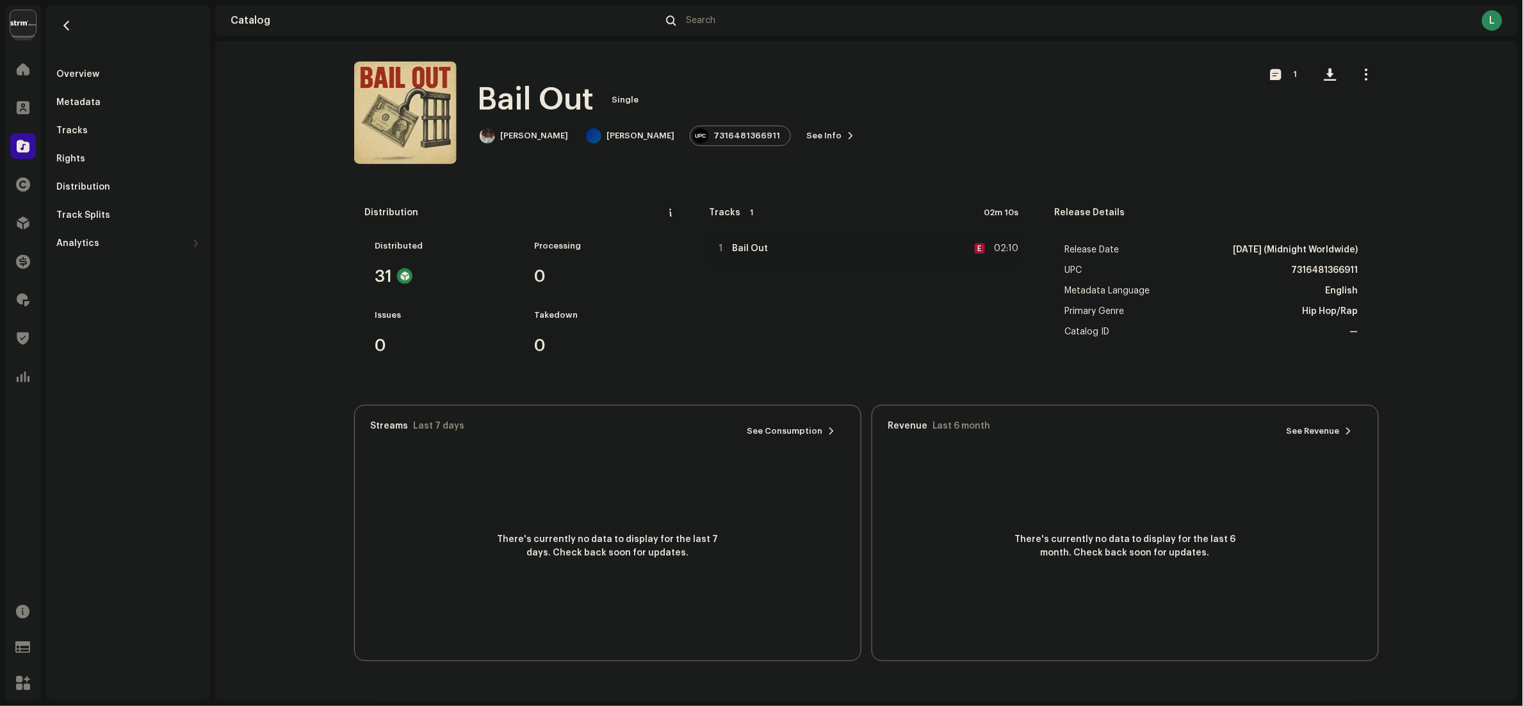
click at [982, 134] on div "Bail Out 3043035 Metadata Distribution Release Date Oct 9, 2025 (Midnight World…" at bounding box center [761, 353] width 1523 height 706
click at [1369, 79] on span "button" at bounding box center [1366, 74] width 12 height 10
click at [1265, 157] on div "1" at bounding box center [1321, 112] width 116 height 102
click at [1367, 79] on span "button" at bounding box center [1366, 74] width 12 height 10
click at [1385, 155] on span "Distribute" at bounding box center [1386, 157] width 45 height 10
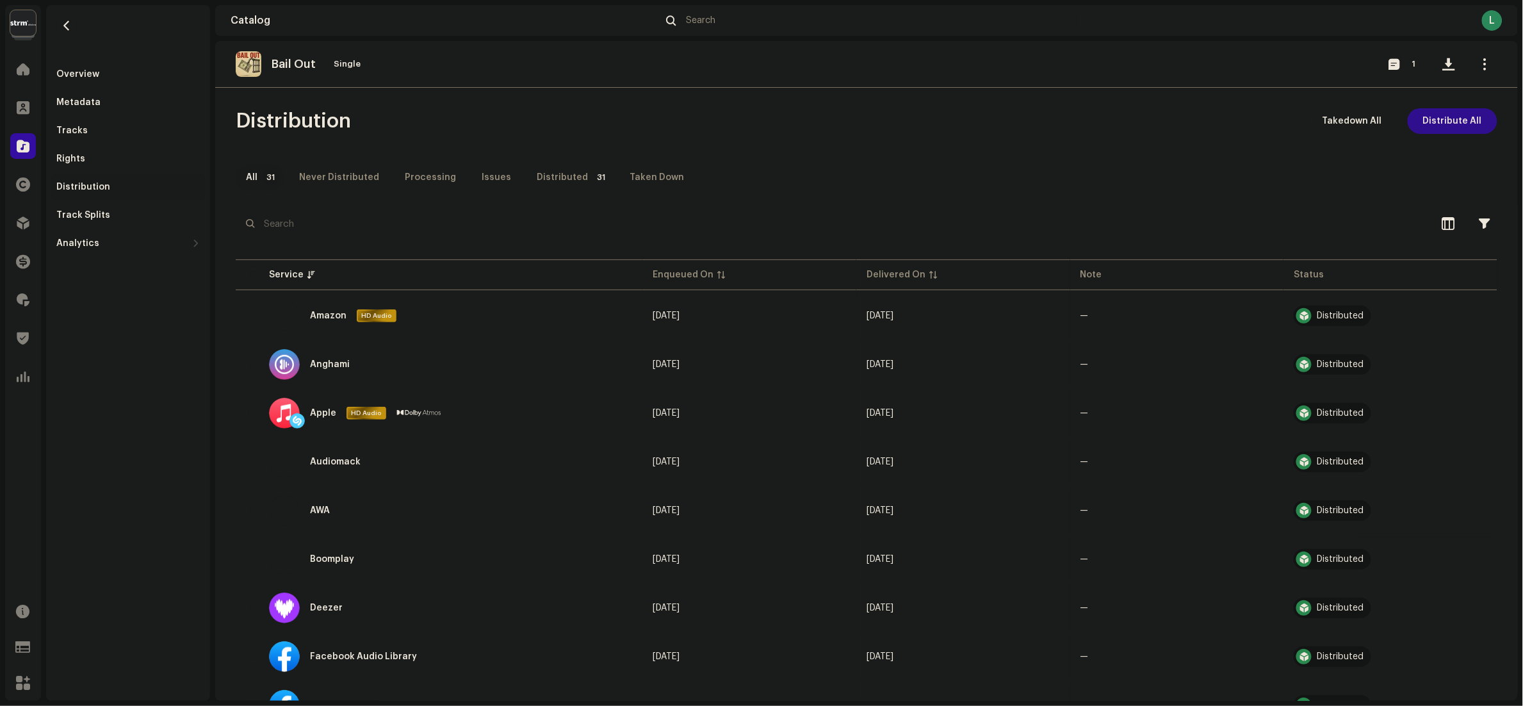
click at [1435, 117] on span "Distribute All" at bounding box center [1452, 121] width 59 height 26
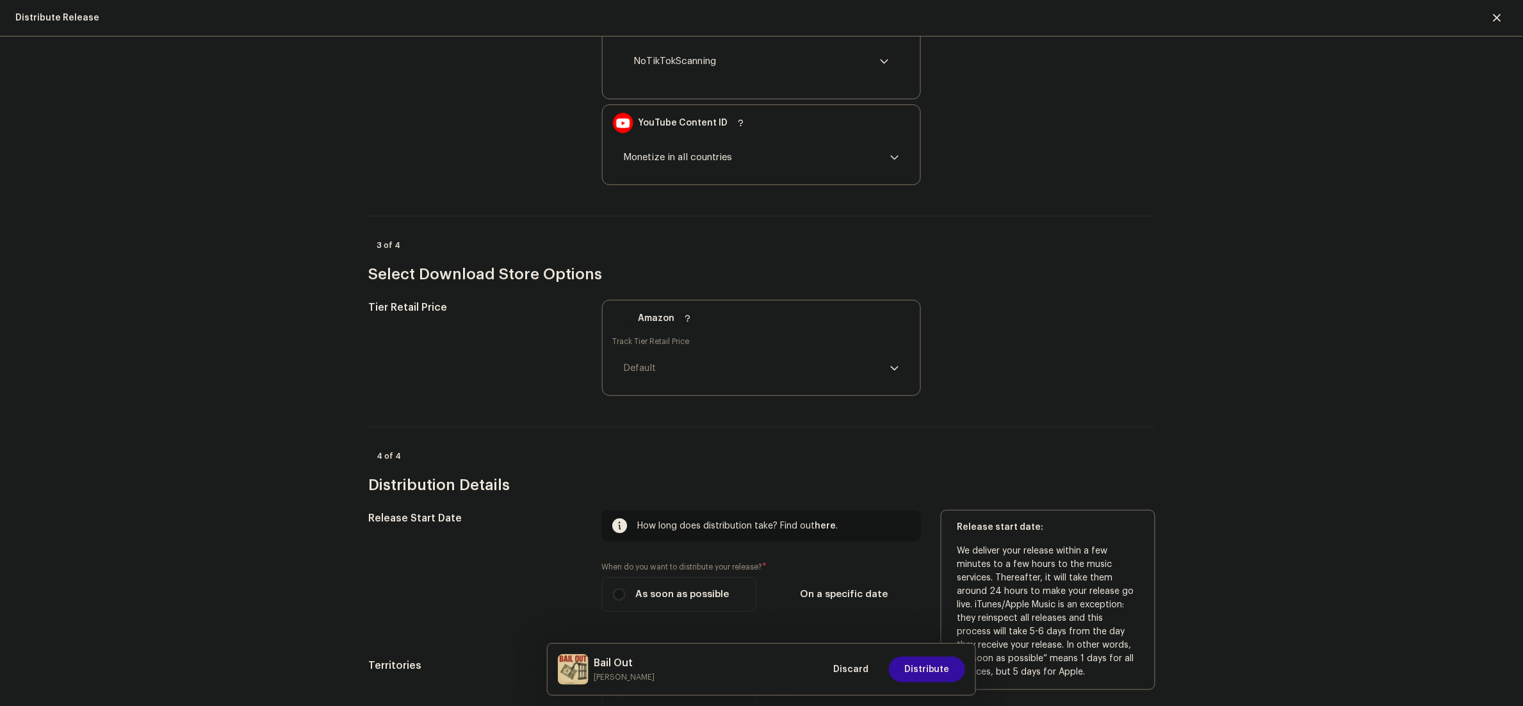
scroll to position [1801, 0]
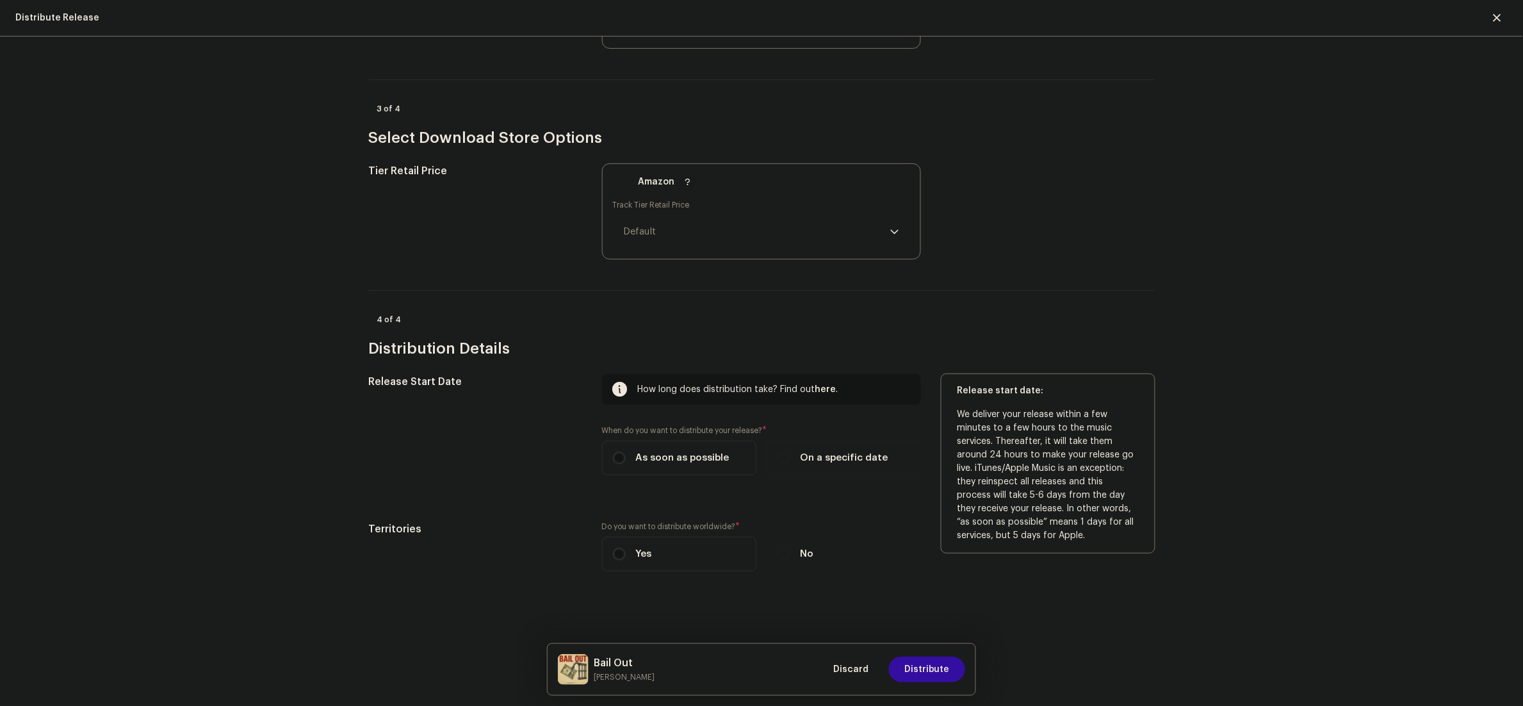
click at [824, 455] on span "On a specific date" at bounding box center [845, 458] width 88 height 14
click at [790, 455] on input "On a specific date" at bounding box center [783, 457] width 13 height 13
radio input "true"
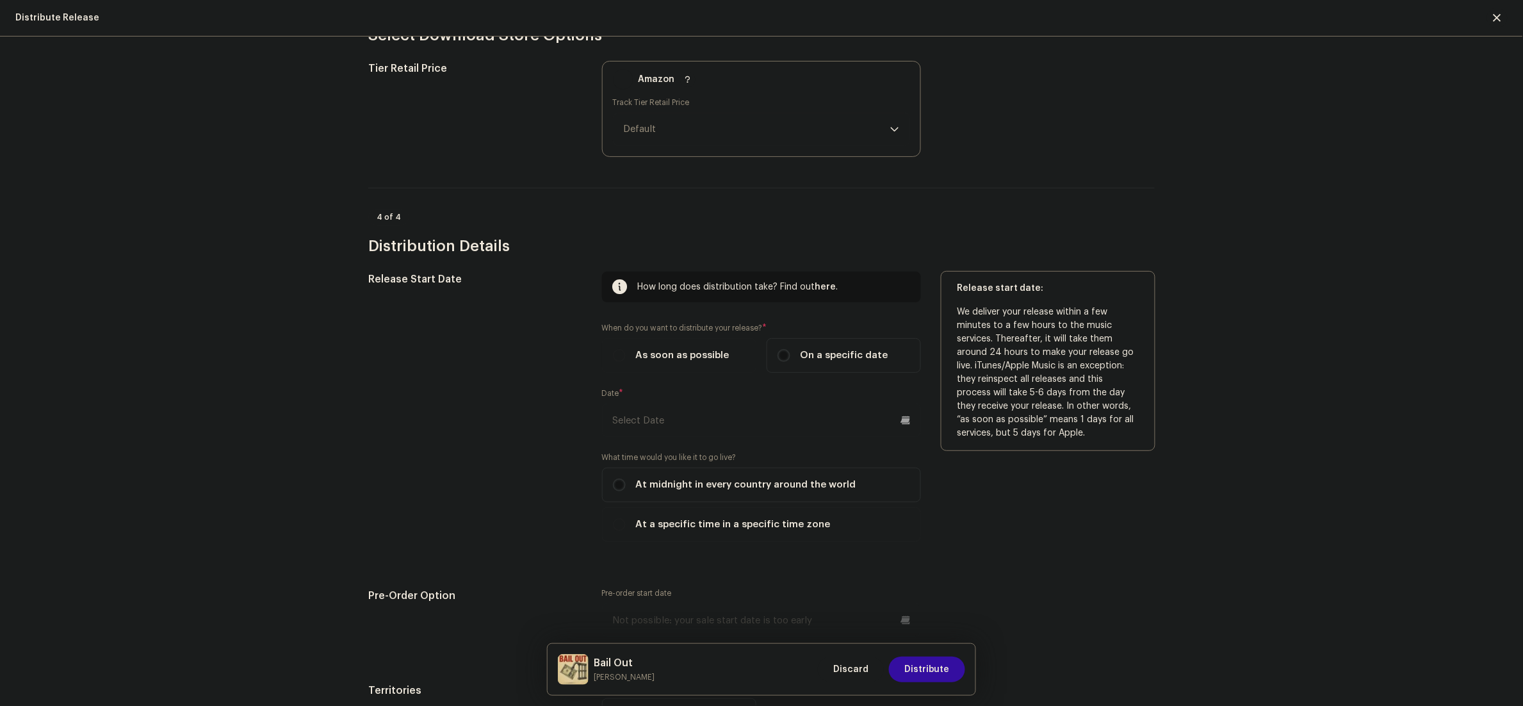
scroll to position [2058, 0]
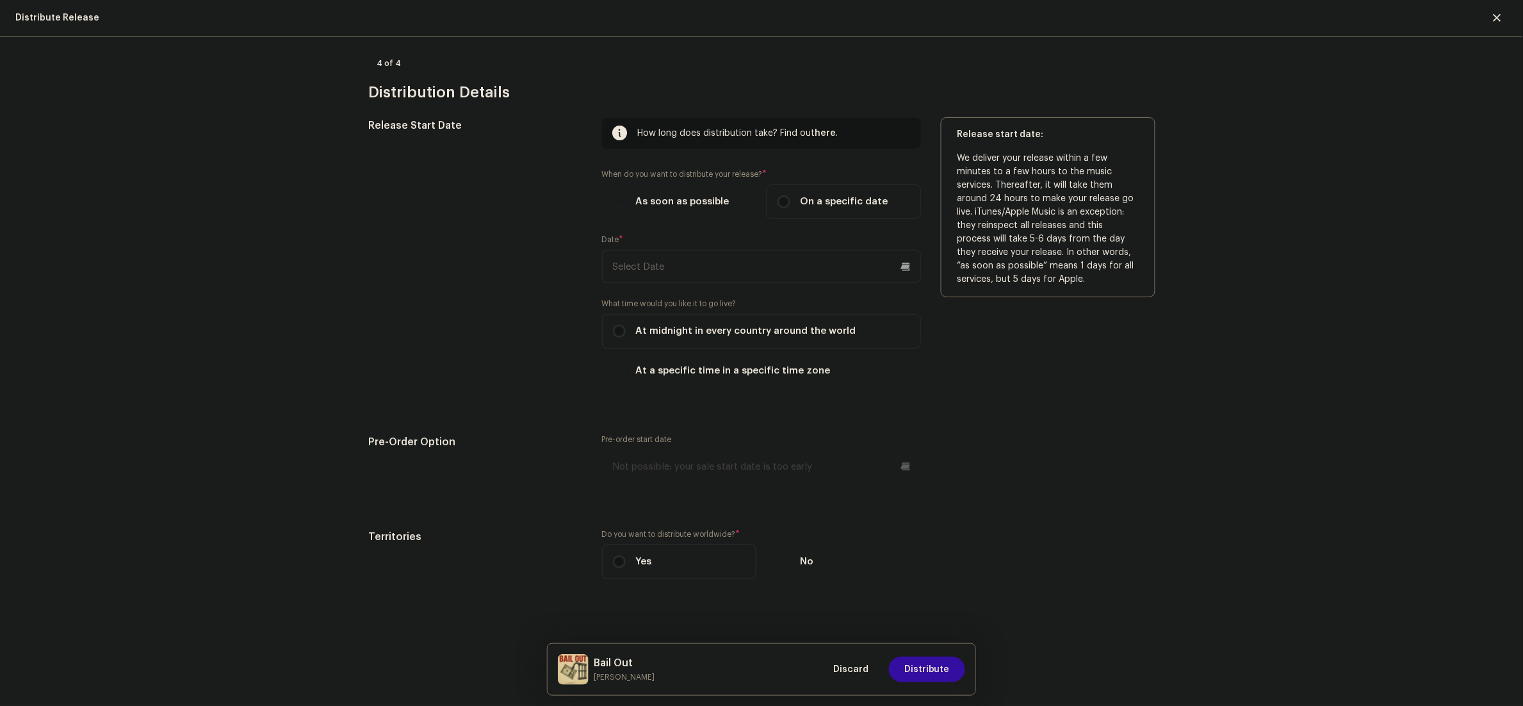
click at [674, 263] on input "text" at bounding box center [761, 266] width 319 height 33
click at [747, 487] on span "31" at bounding box center [757, 488] width 20 height 20
type input "10/31/2025"
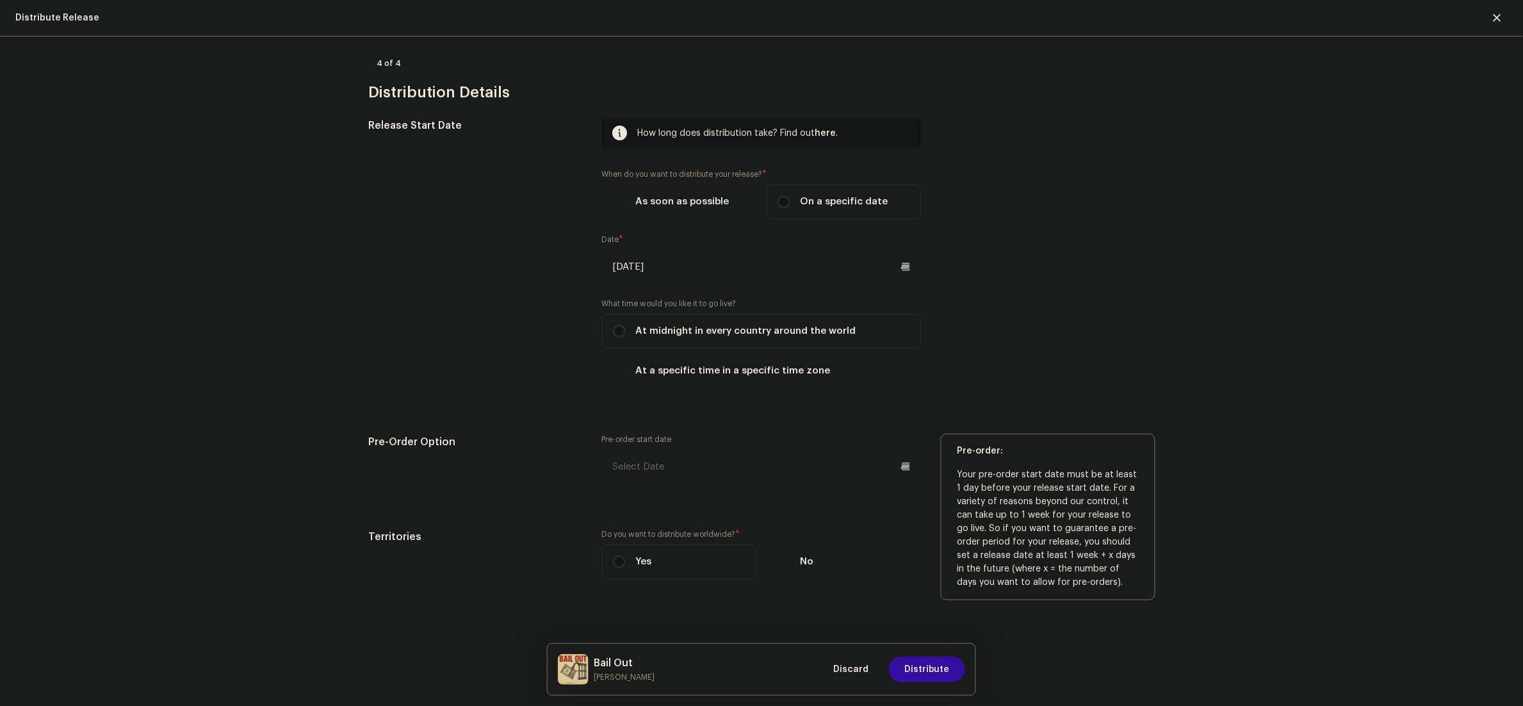
click at [1092, 503] on p "Your pre-order start date must be at least 1 day before your release start date…" at bounding box center [1048, 528] width 183 height 121
click at [818, 461] on input "text" at bounding box center [761, 466] width 319 height 33
click at [699, 387] on span "29" at bounding box center [704, 396] width 20 height 20
type input "10/29/2025"
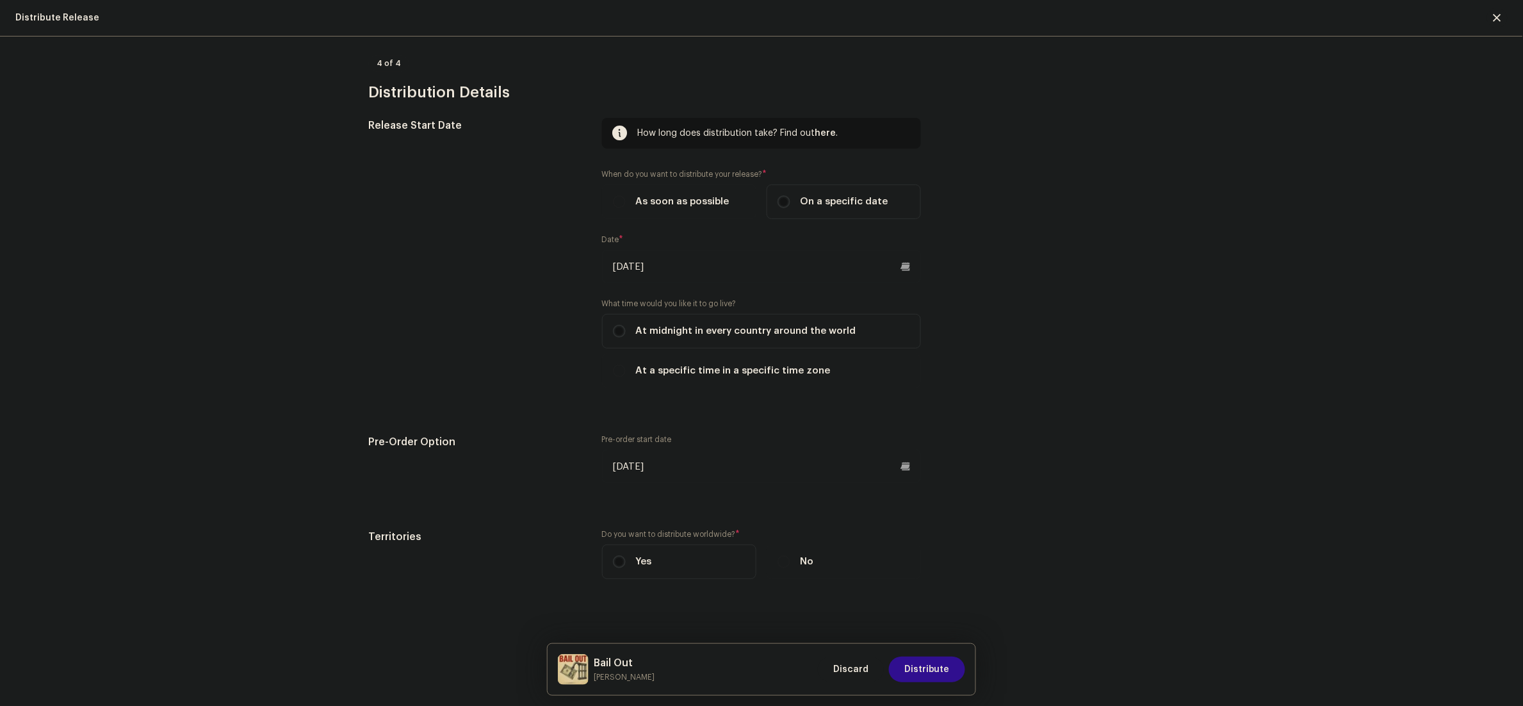
click at [936, 669] on span "Distribute" at bounding box center [926, 669] width 45 height 26
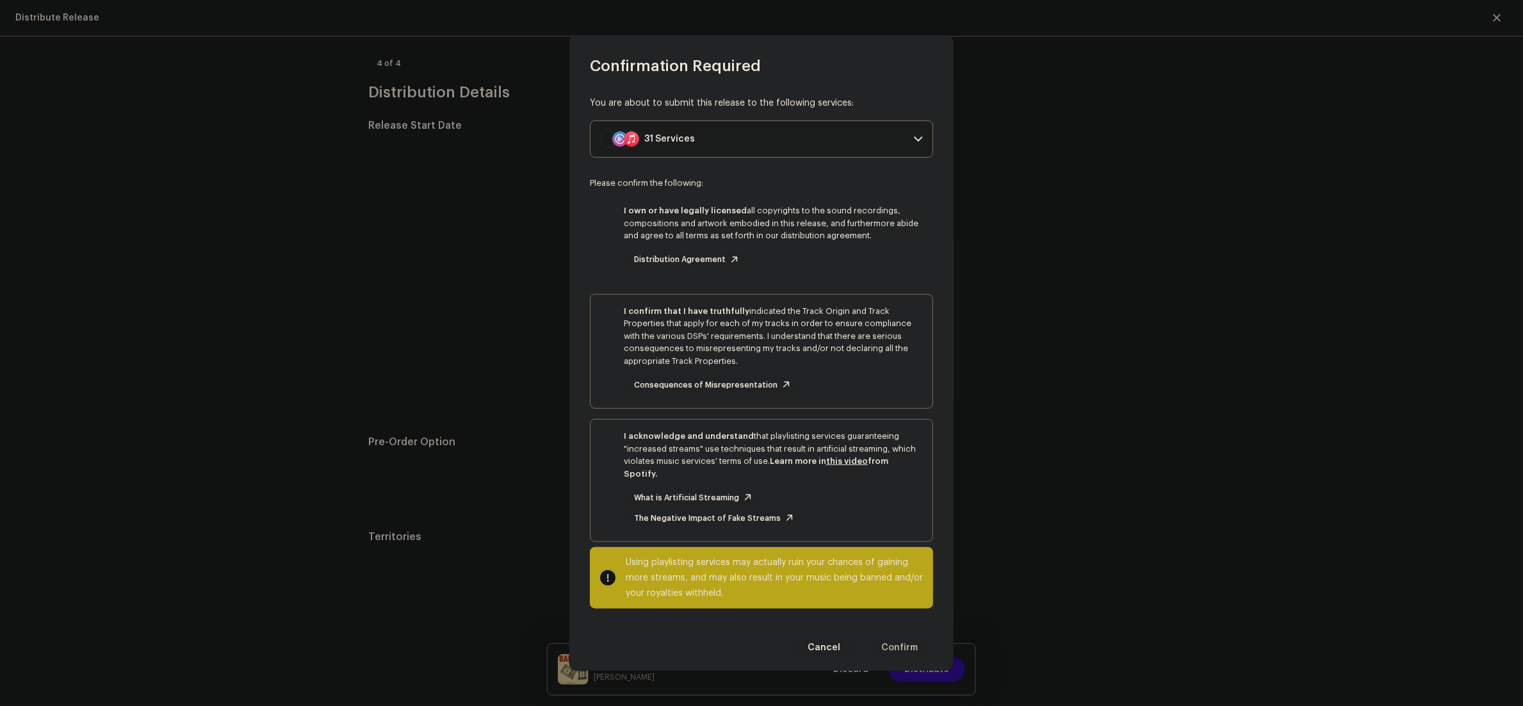
click at [603, 251] on div "I own or have legally licensed all copyrights to the sound recordings, composit…" at bounding box center [761, 236] width 342 height 84
checkbox input "true"
drag, startPoint x: 612, startPoint y: 321, endPoint x: 599, endPoint y: 373, distance: 54.1
click at [612, 324] on div "I confirm that I have truthfully indicated the Track Origin and Track Propertie…" at bounding box center [761, 349] width 342 height 109
checkbox input "true"
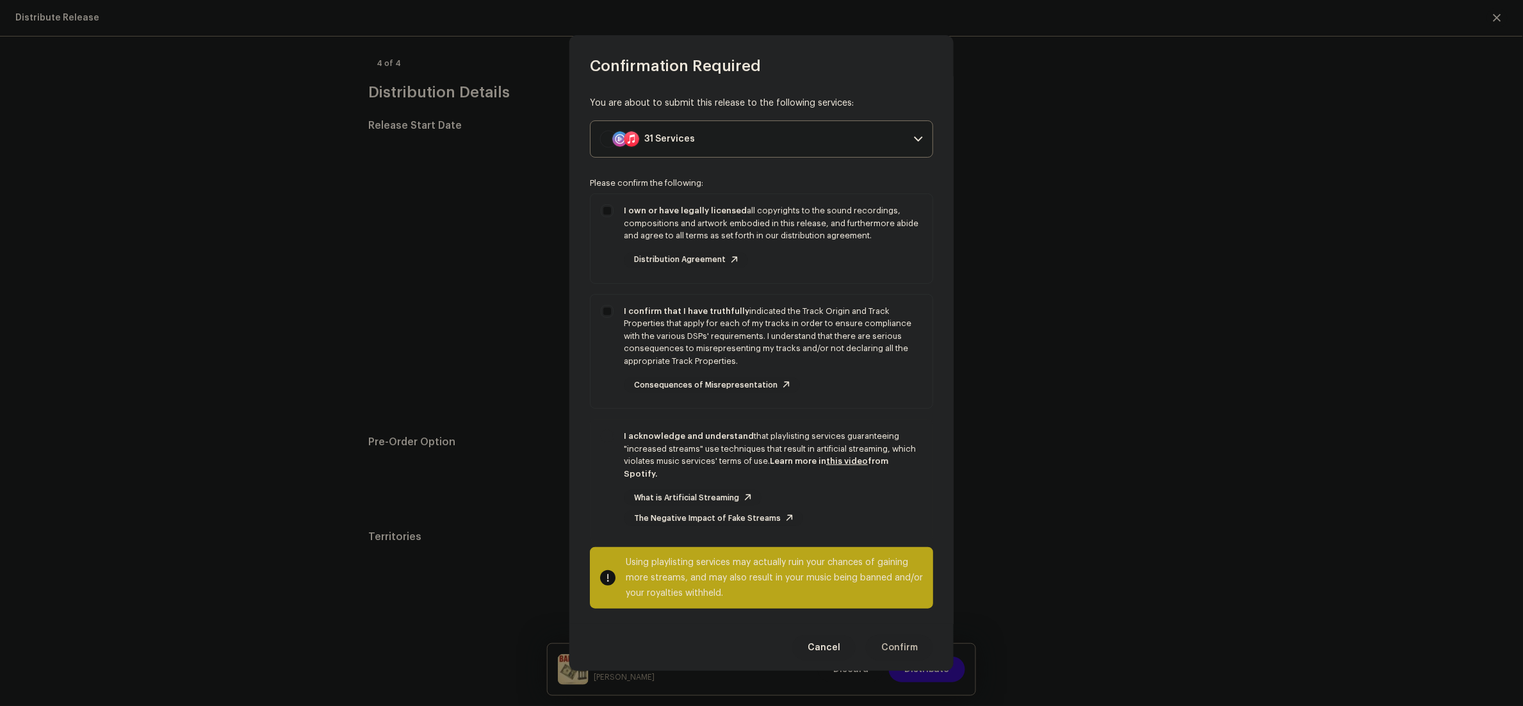
click at [598, 454] on div "I acknowledge and understand that playlisting services guaranteeing "increased …" at bounding box center [761, 477] width 342 height 117
checkbox input "true"
click at [889, 639] on span "Confirm" at bounding box center [899, 648] width 37 height 26
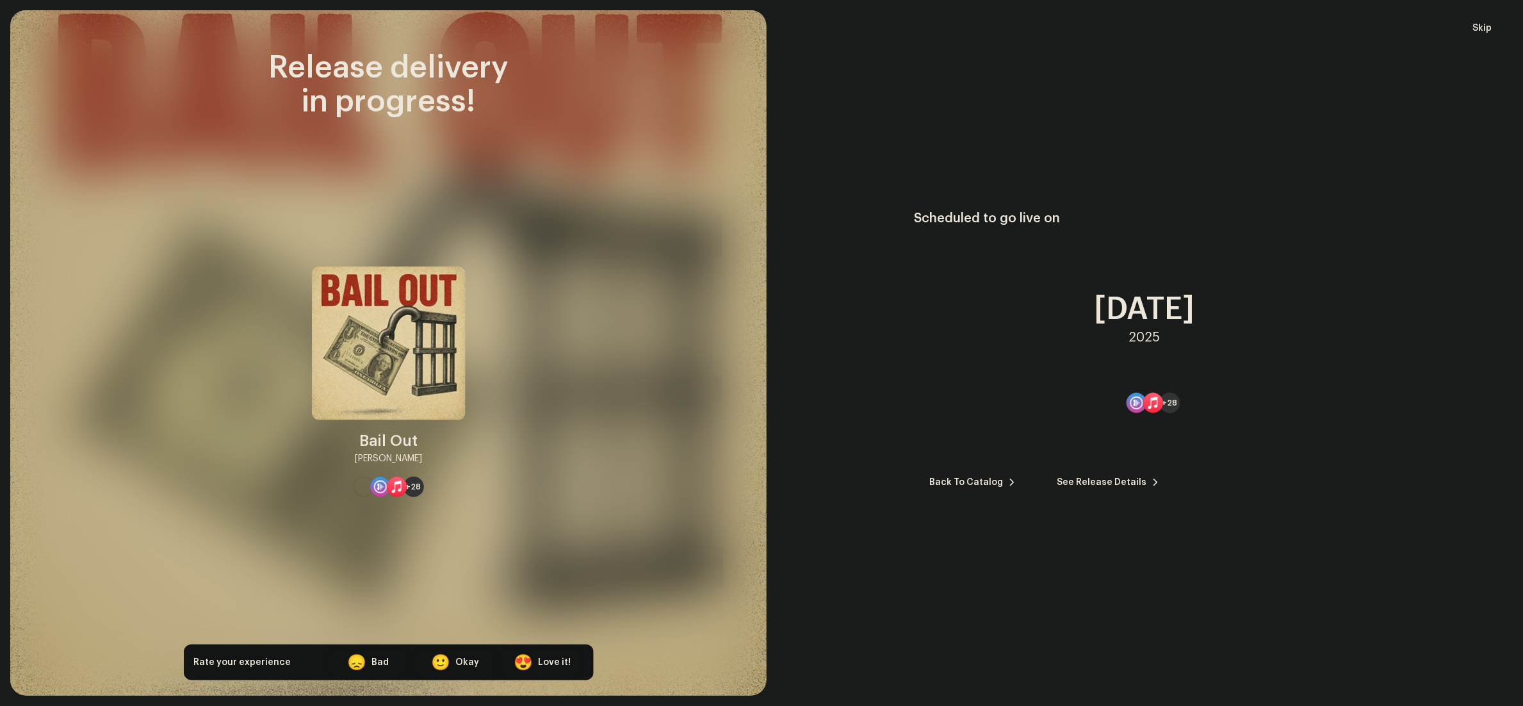
click at [1448, 297] on re-o-post-create-distribution-options "Scheduled to go live on October 31 2025 +28 Back To Catalog See Release Details" at bounding box center [1145, 353] width 726 height 284
click at [1484, 24] on span "Skip" at bounding box center [1482, 28] width 19 height 26
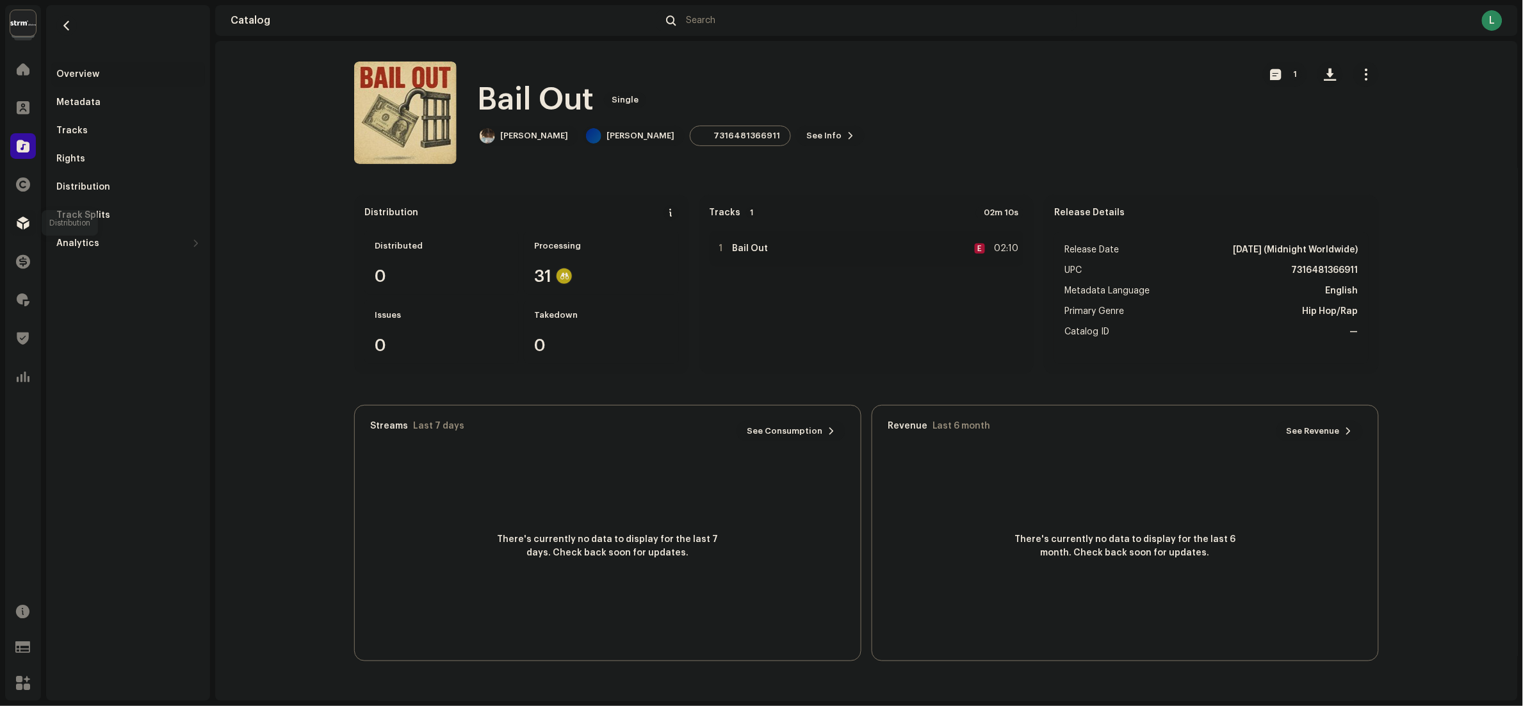
click at [23, 229] on div at bounding box center [23, 223] width 26 height 26
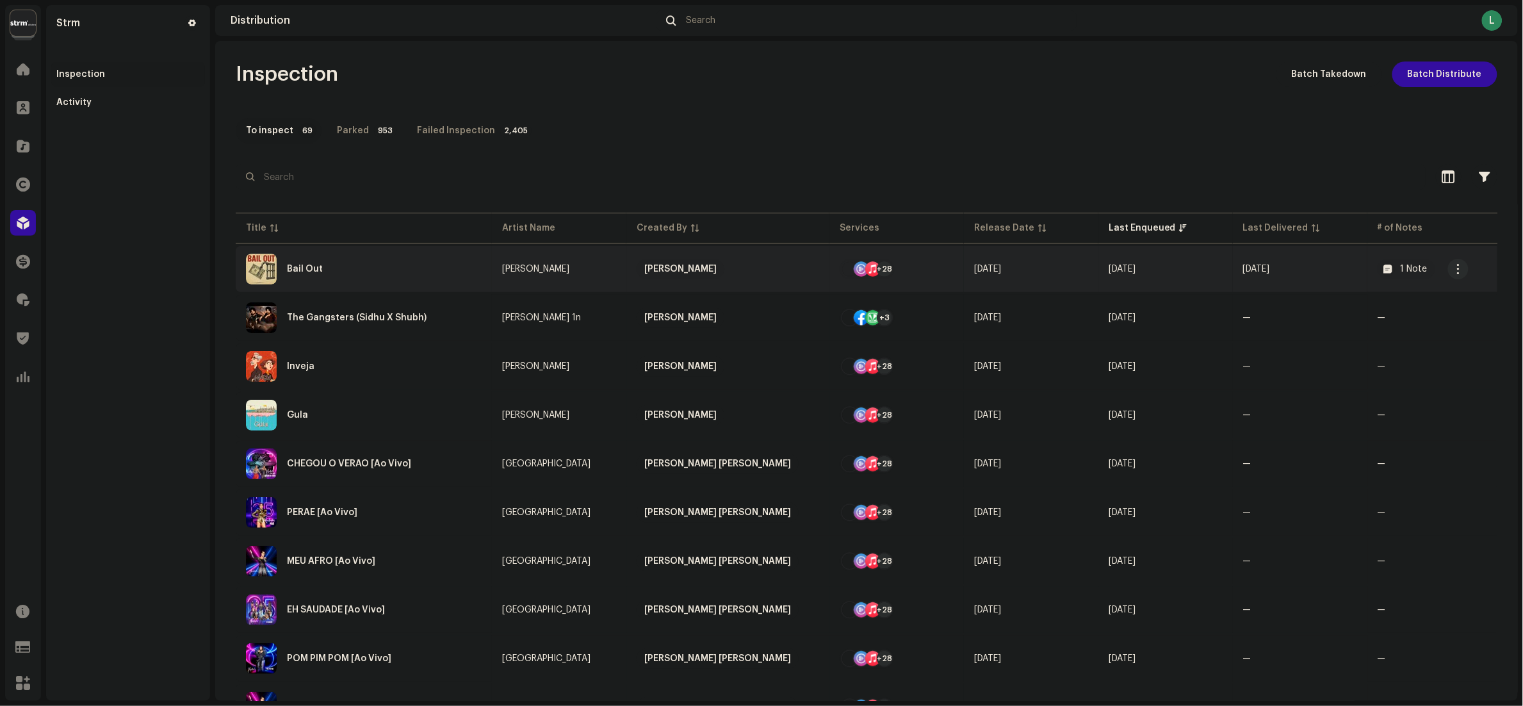
click at [387, 269] on div "Bail Out" at bounding box center [364, 269] width 236 height 31
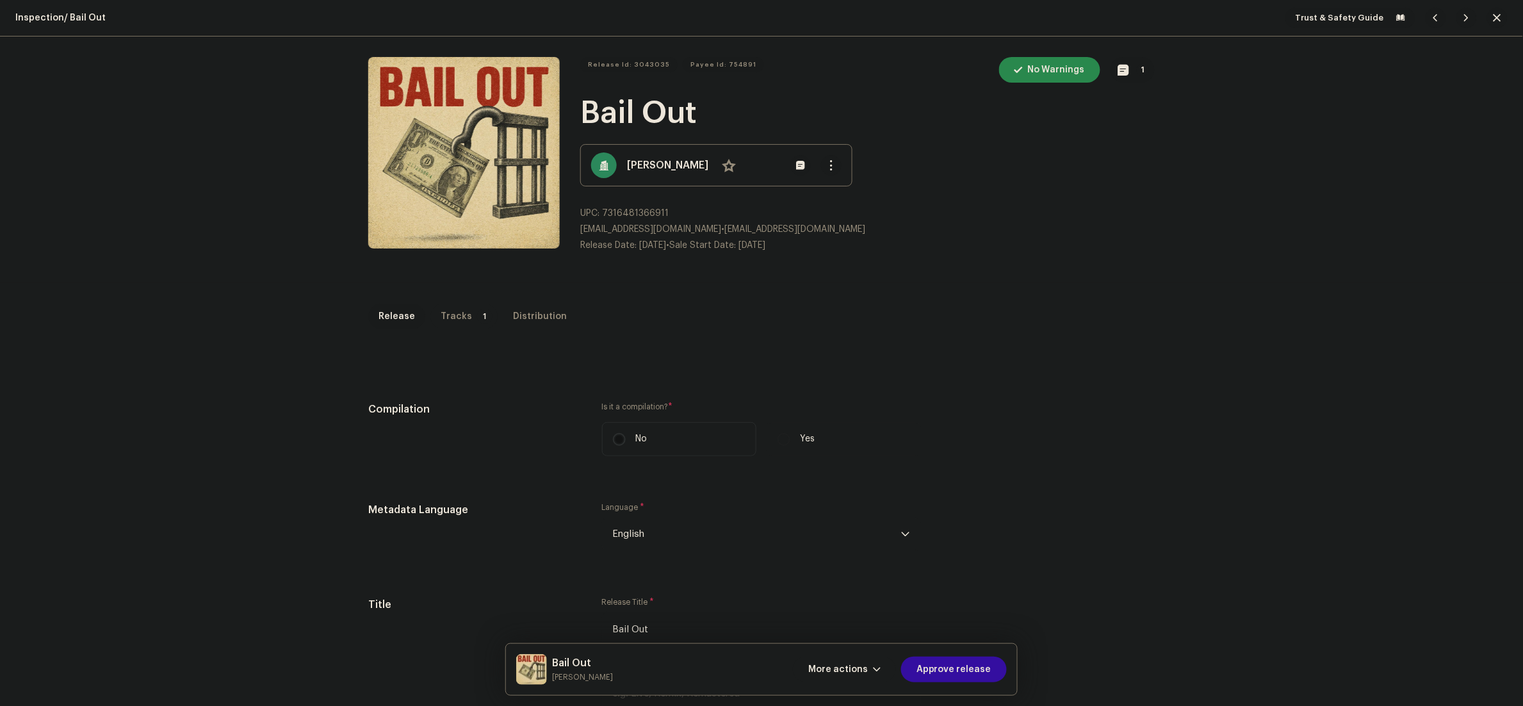
click at [443, 316] on div "Tracks" at bounding box center [456, 317] width 31 height 26
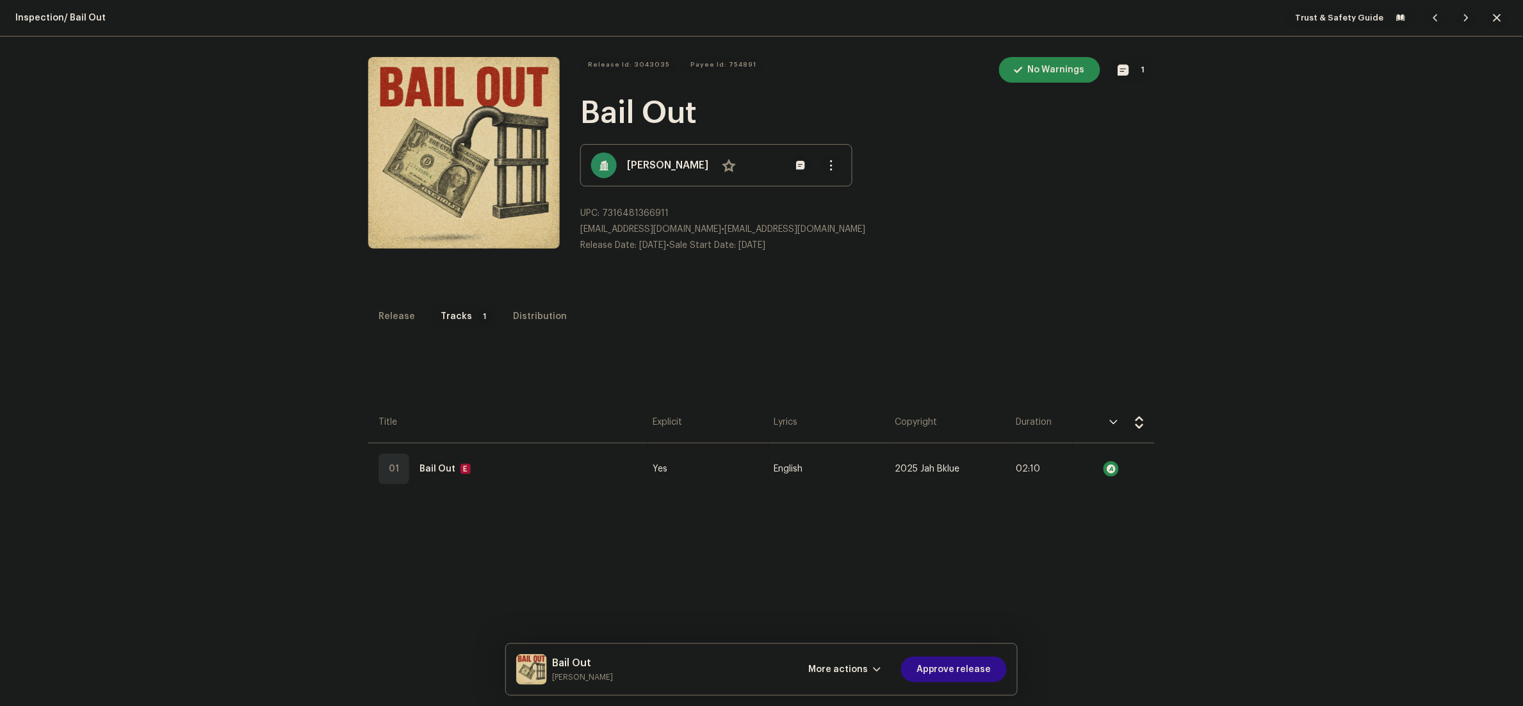
click at [960, 660] on span "Approve release" at bounding box center [953, 669] width 75 height 26
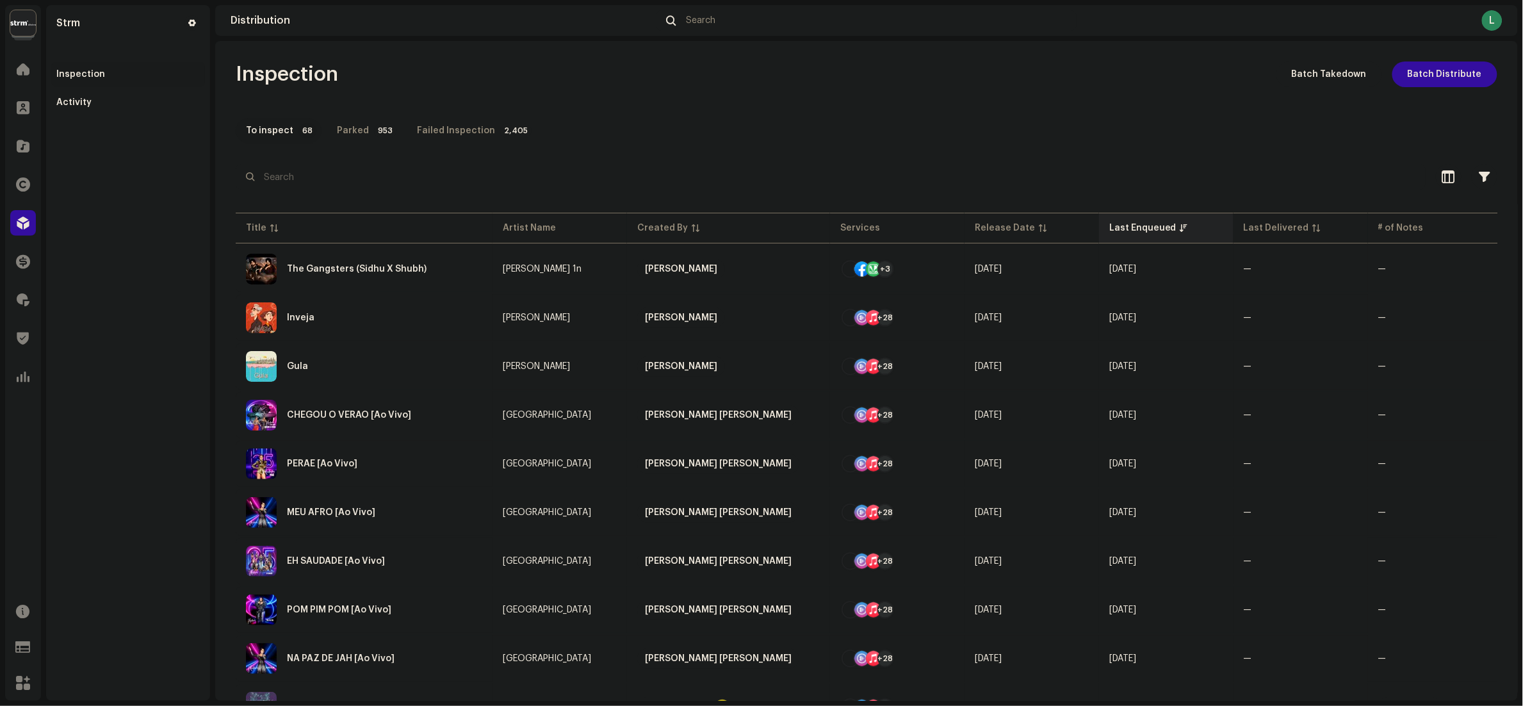
click at [1116, 233] on div "Last Enqueued" at bounding box center [1142, 228] width 67 height 13
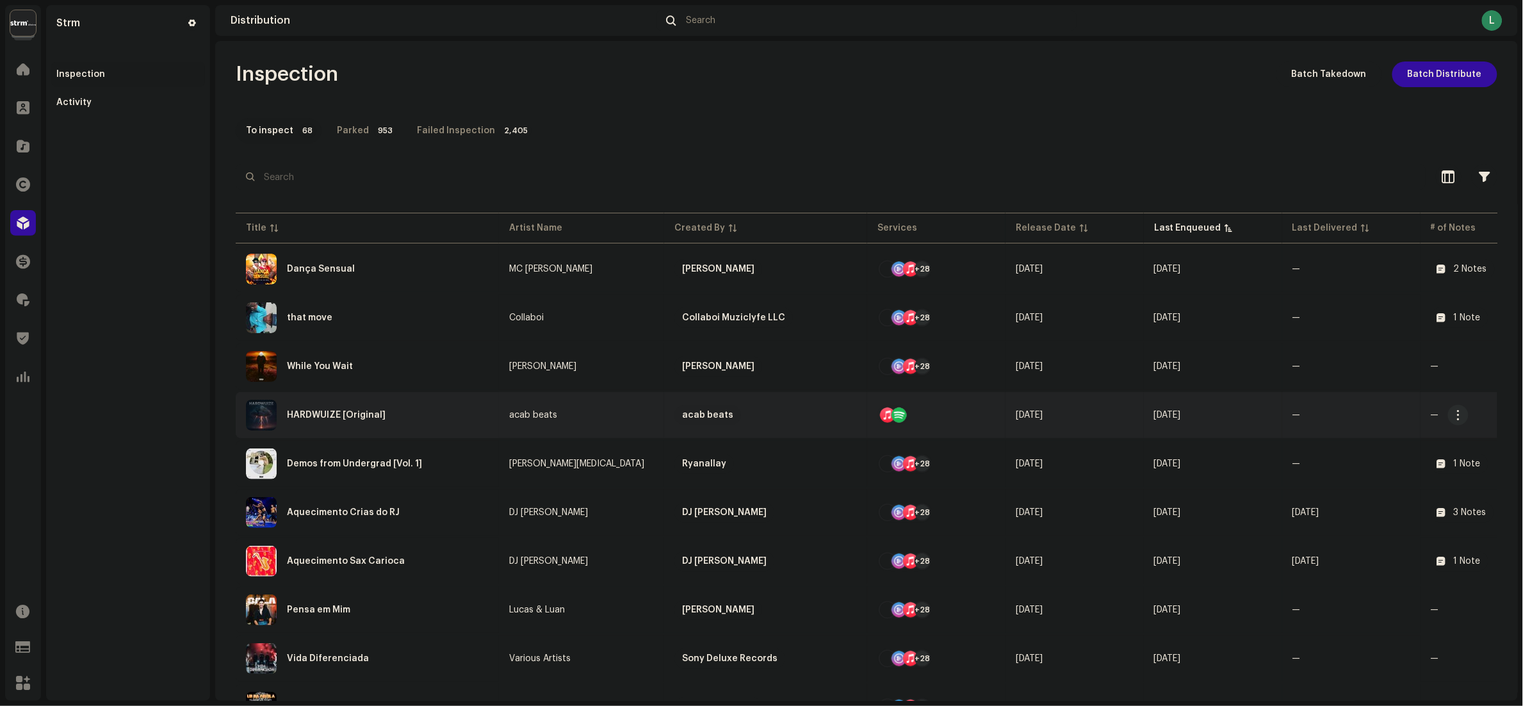
click at [436, 416] on div "HARDWUIZE [Original]" at bounding box center [367, 415] width 243 height 31
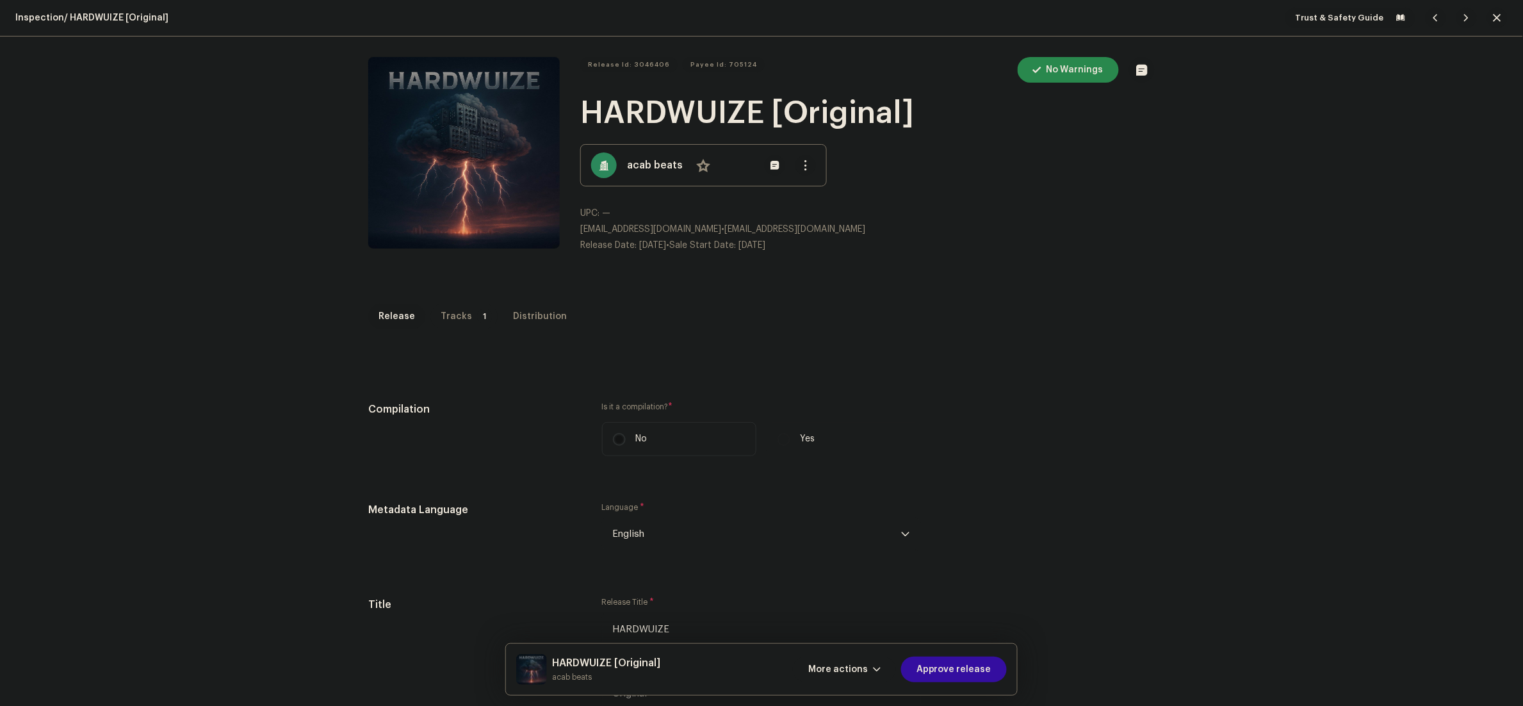
click at [457, 315] on p-tab "Tracks 1" at bounding box center [463, 317] width 67 height 26
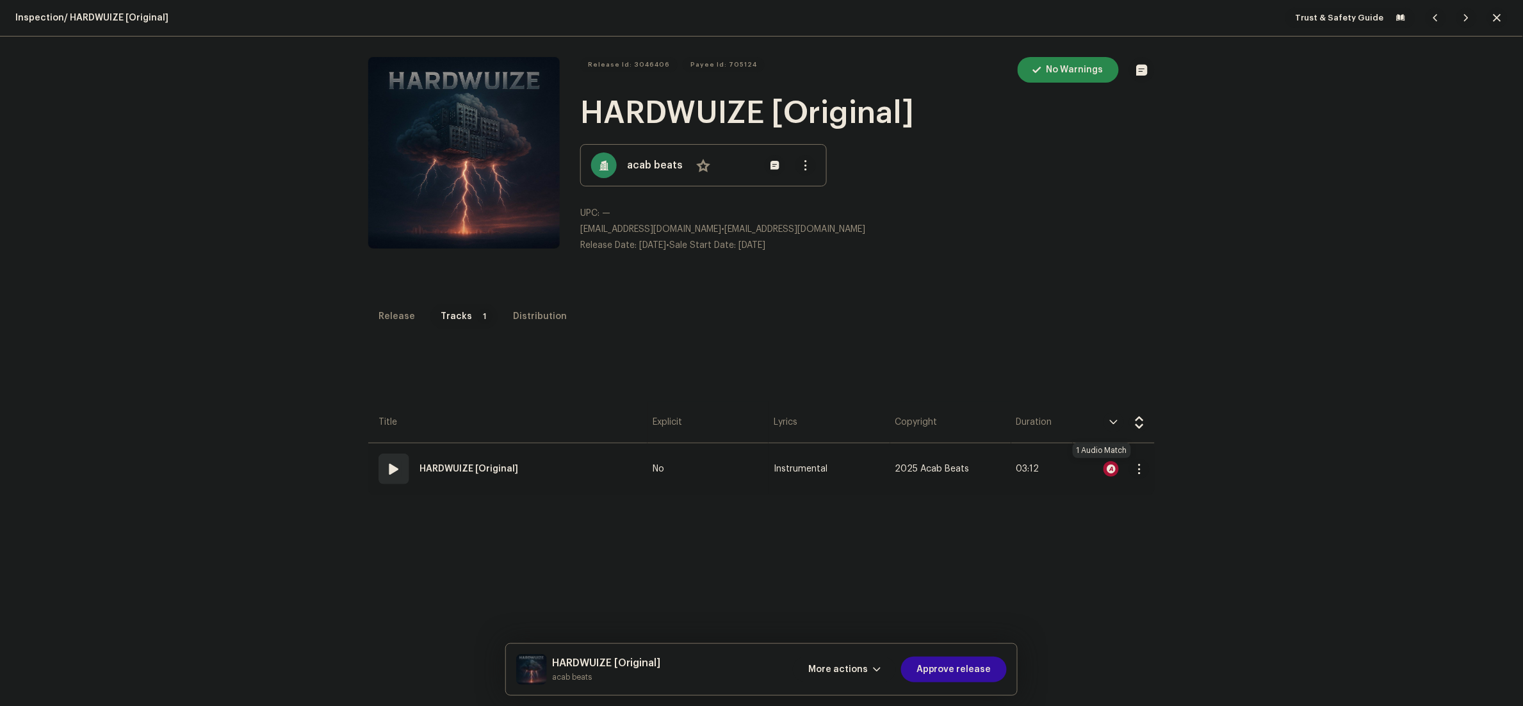
click at [1103, 471] on div at bounding box center [1110, 468] width 15 height 15
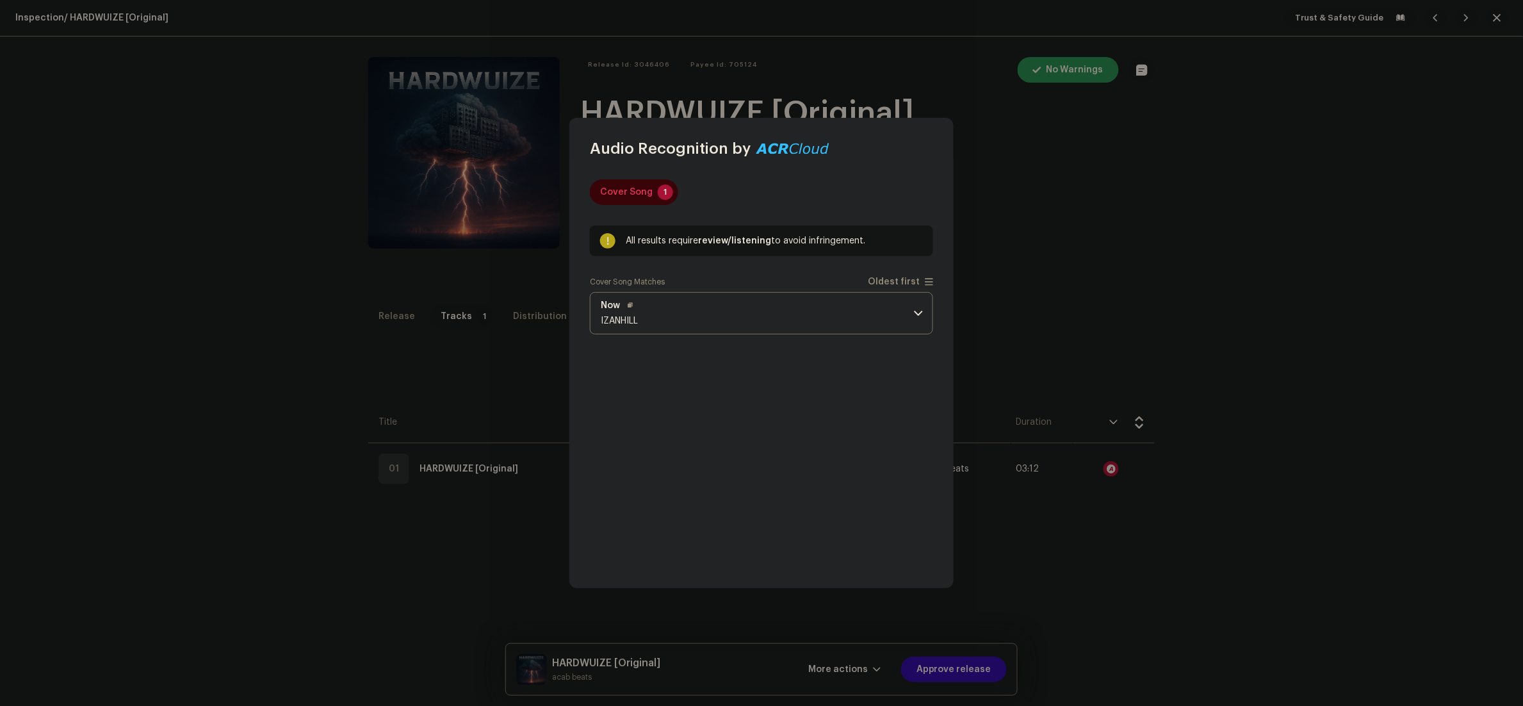
click at [728, 311] on p-accordion-header "Now IZANHILL" at bounding box center [761, 313] width 343 height 42
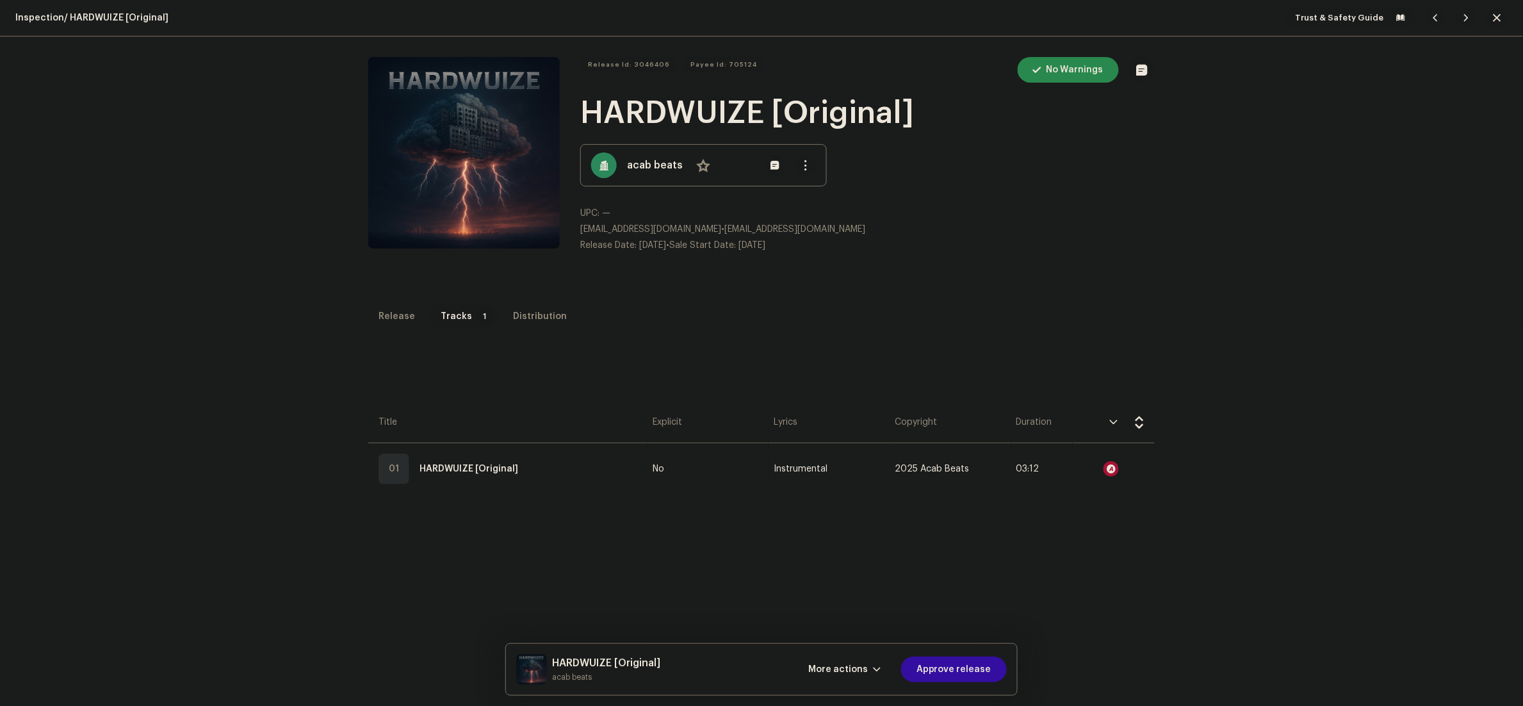
click at [431, 435] on div "Audio Recognition by Cover Song 1 All results require review/listening to avoid…" at bounding box center [761, 353] width 1523 height 706
click at [382, 325] on div "Release" at bounding box center [396, 317] width 37 height 26
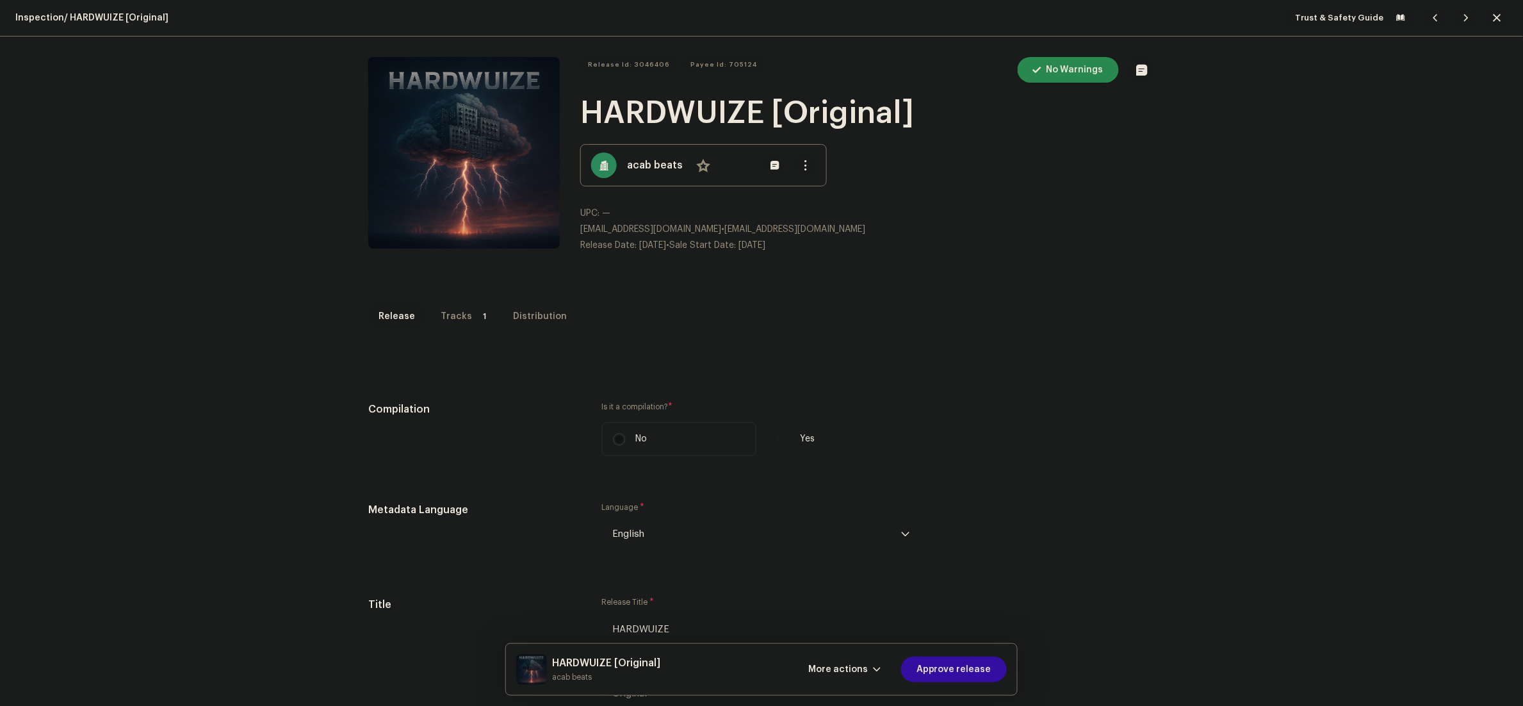
click at [477, 316] on p-badge "1" at bounding box center [484, 316] width 15 height 15
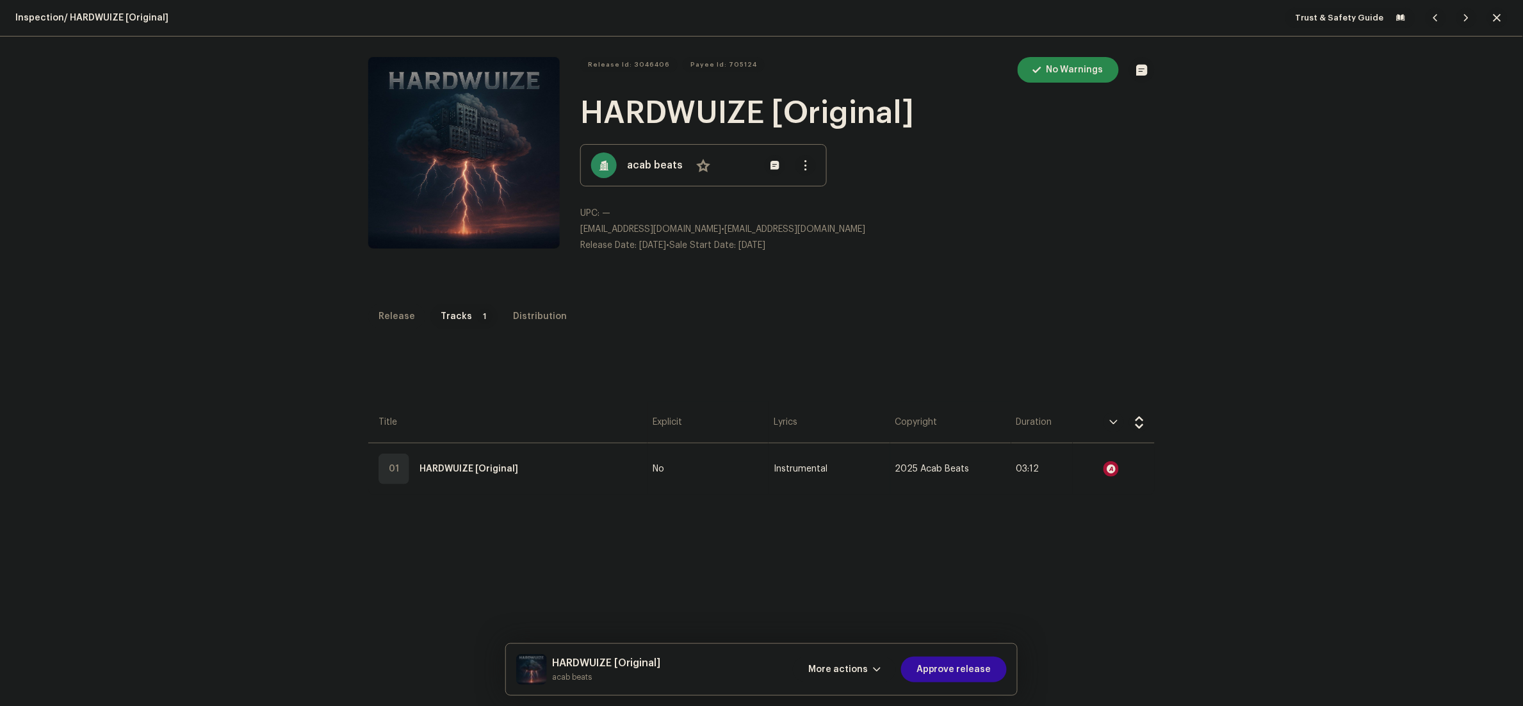
click at [385, 305] on div "Release" at bounding box center [396, 317] width 37 height 26
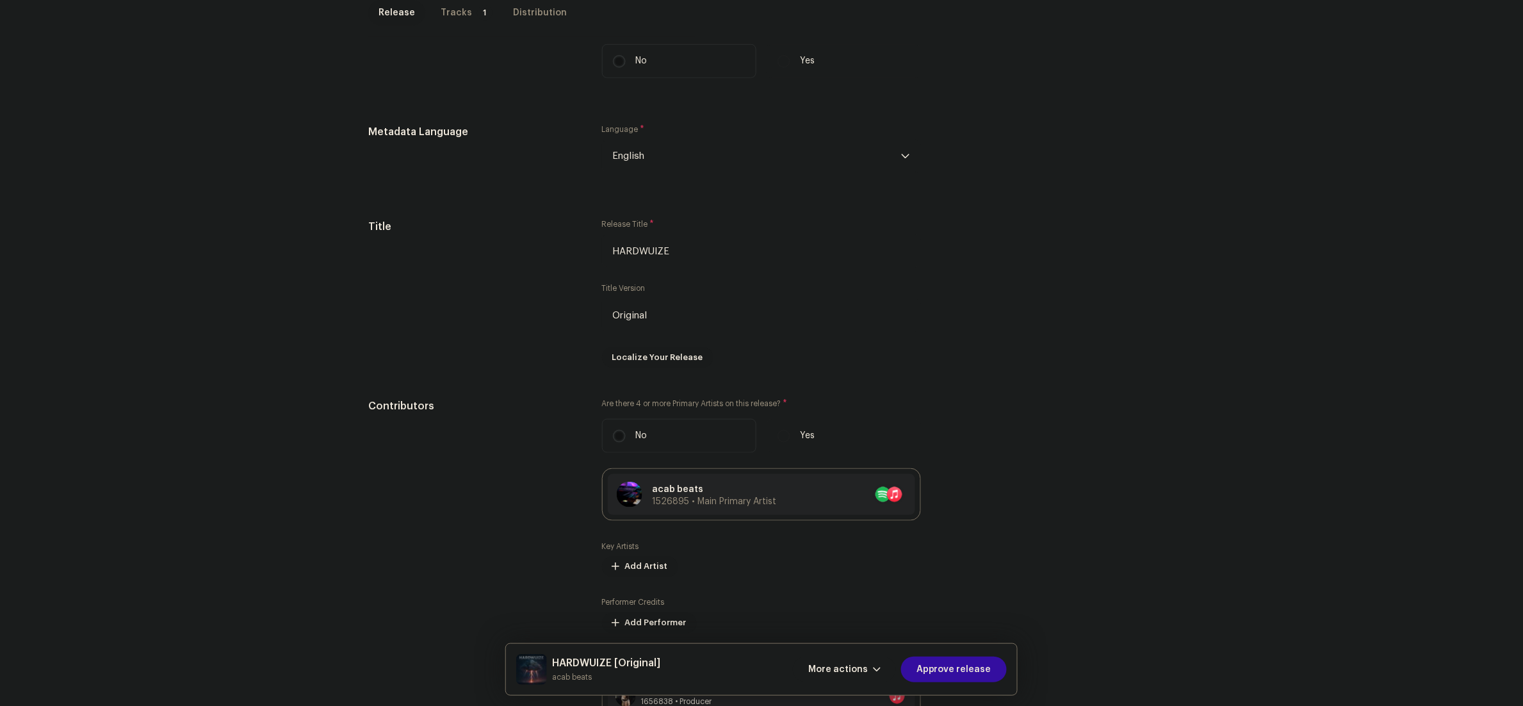
scroll to position [384, 0]
click at [947, 676] on span "Approve release" at bounding box center [953, 669] width 75 height 26
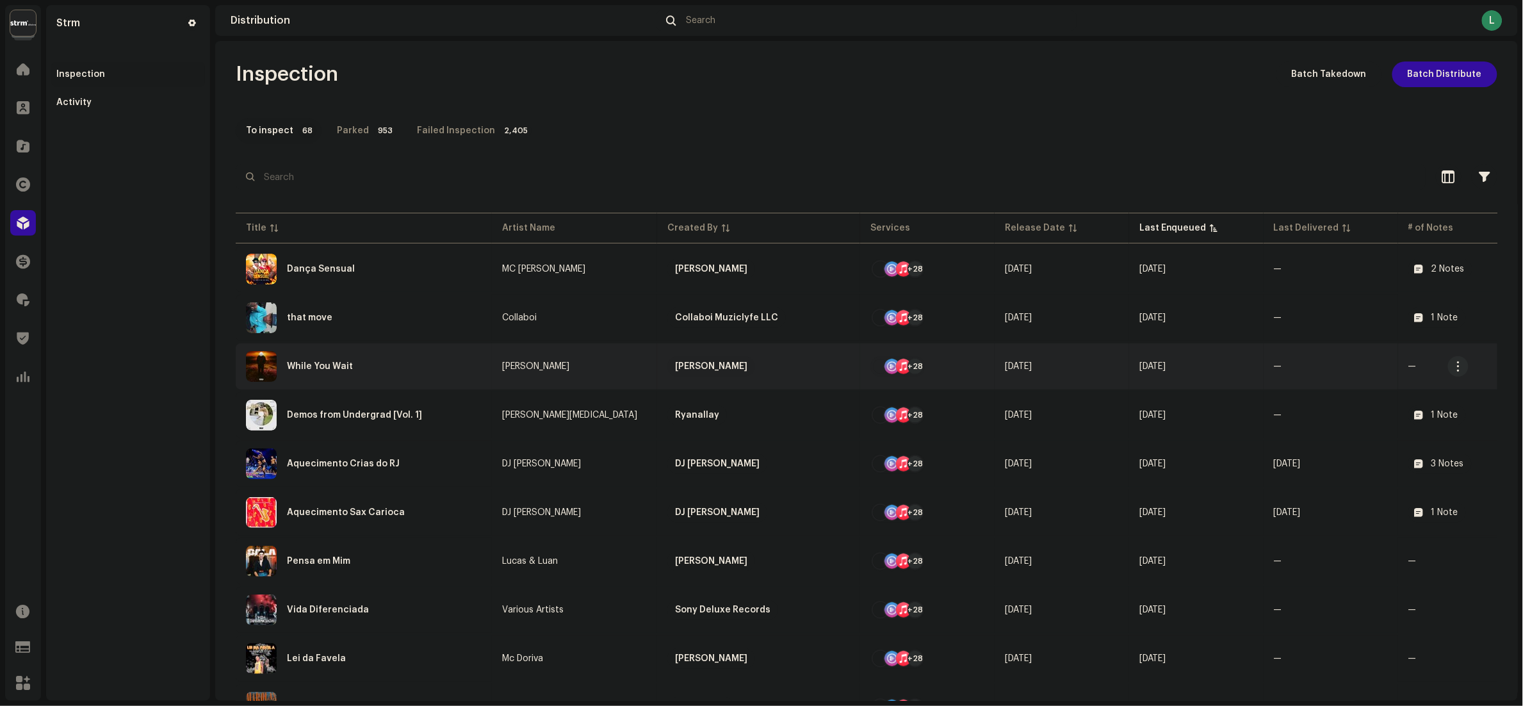
click at [447, 377] on div "While You Wait" at bounding box center [364, 366] width 236 height 31
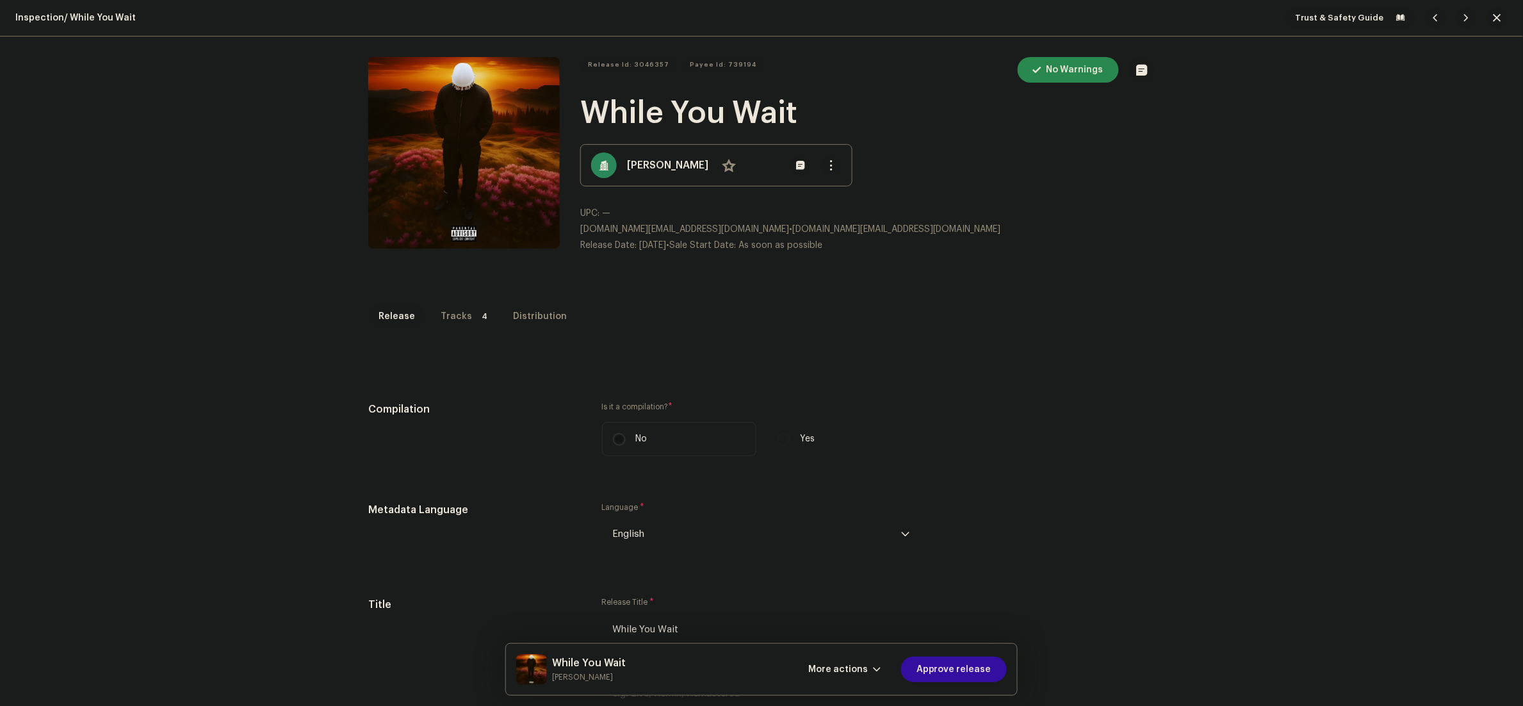
click at [441, 313] on div "Tracks" at bounding box center [456, 317] width 31 height 26
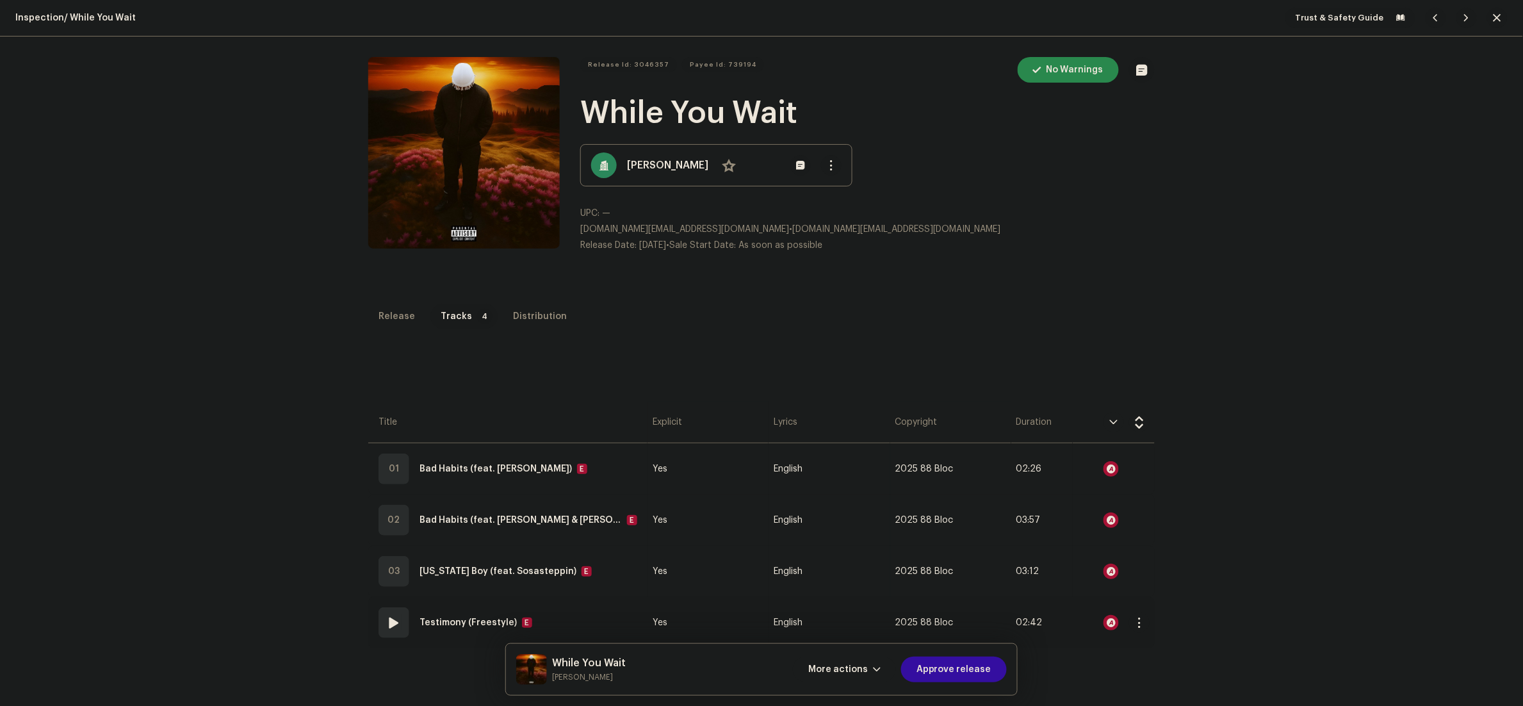
scroll to position [128, 0]
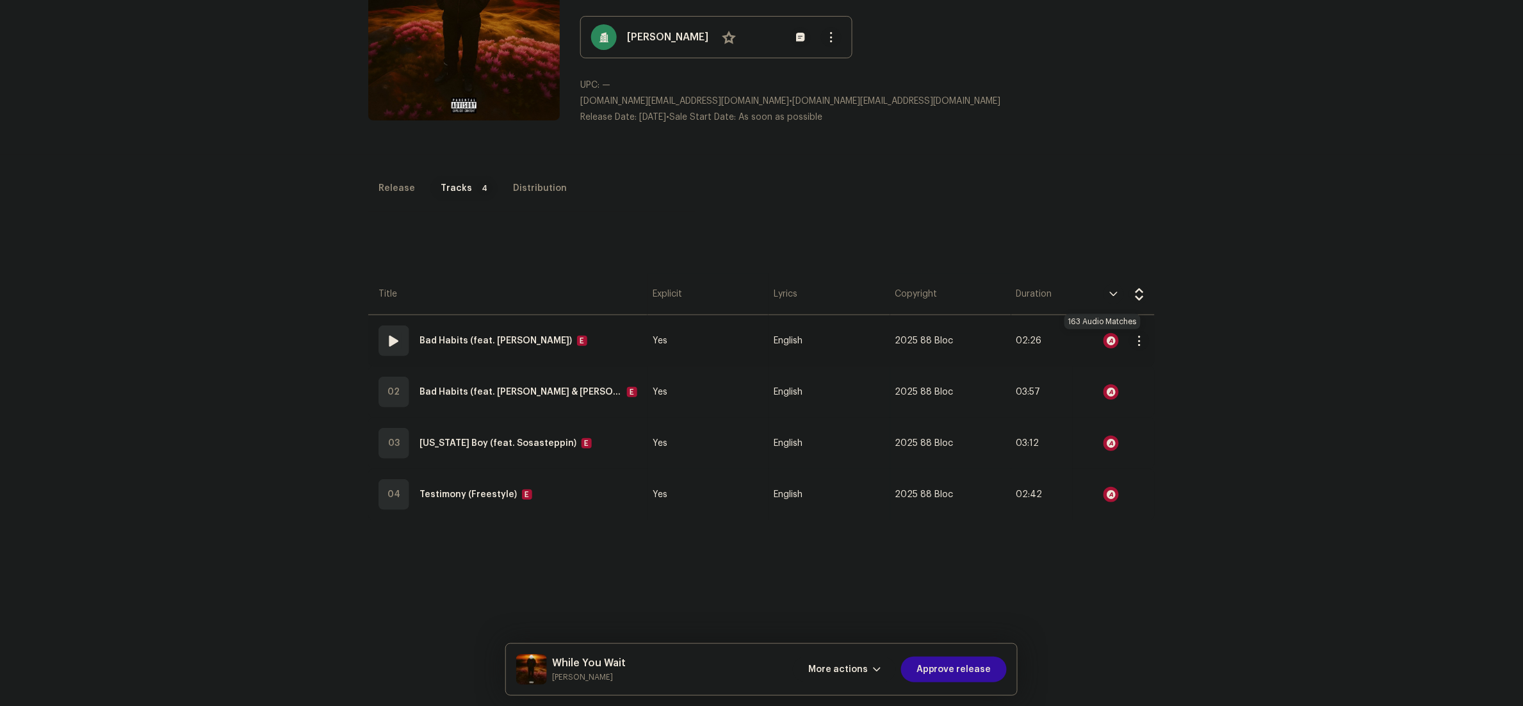
click at [1103, 341] on div at bounding box center [1110, 340] width 15 height 15
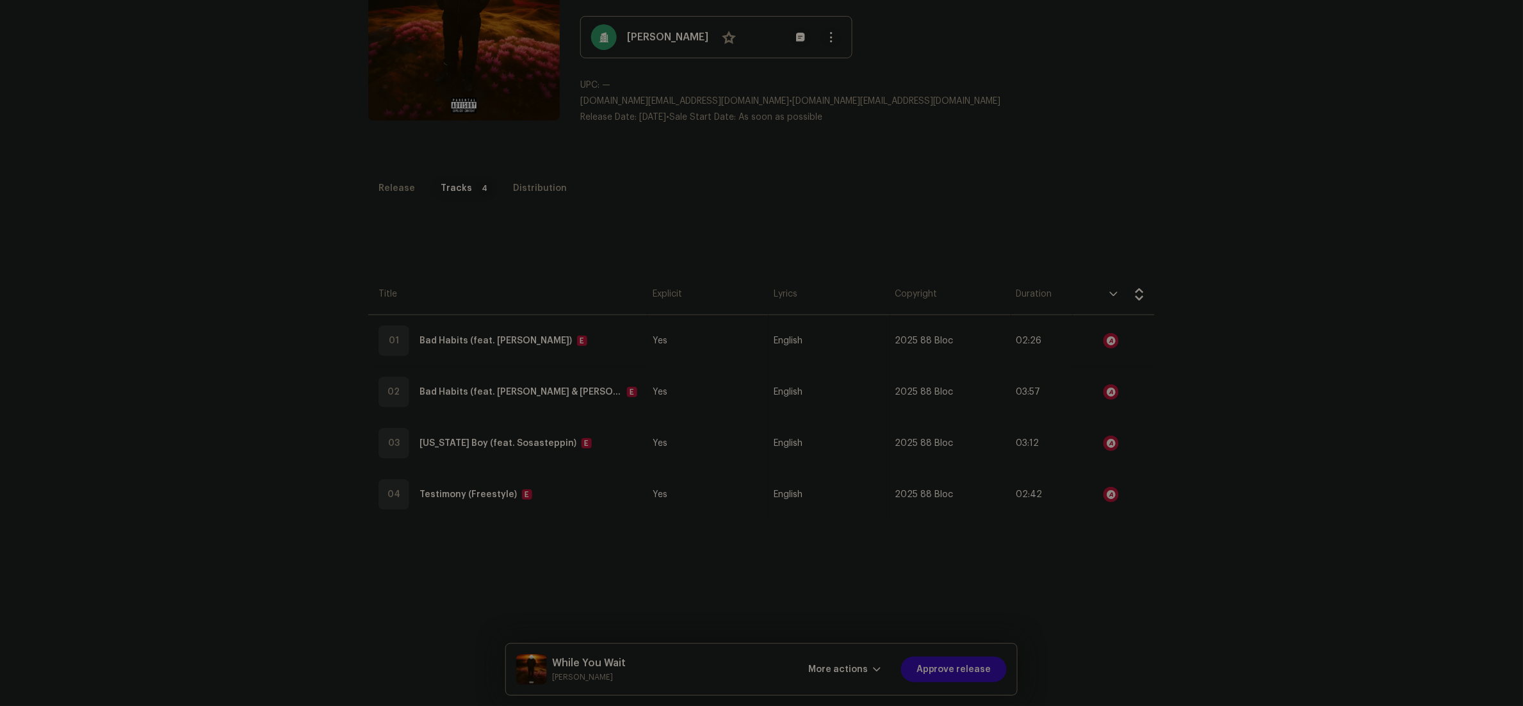
click at [1134, 543] on div "Audio Recognition by Remix/Sample 159 Cover Song 4 All results require review/l…" at bounding box center [761, 353] width 1523 height 706
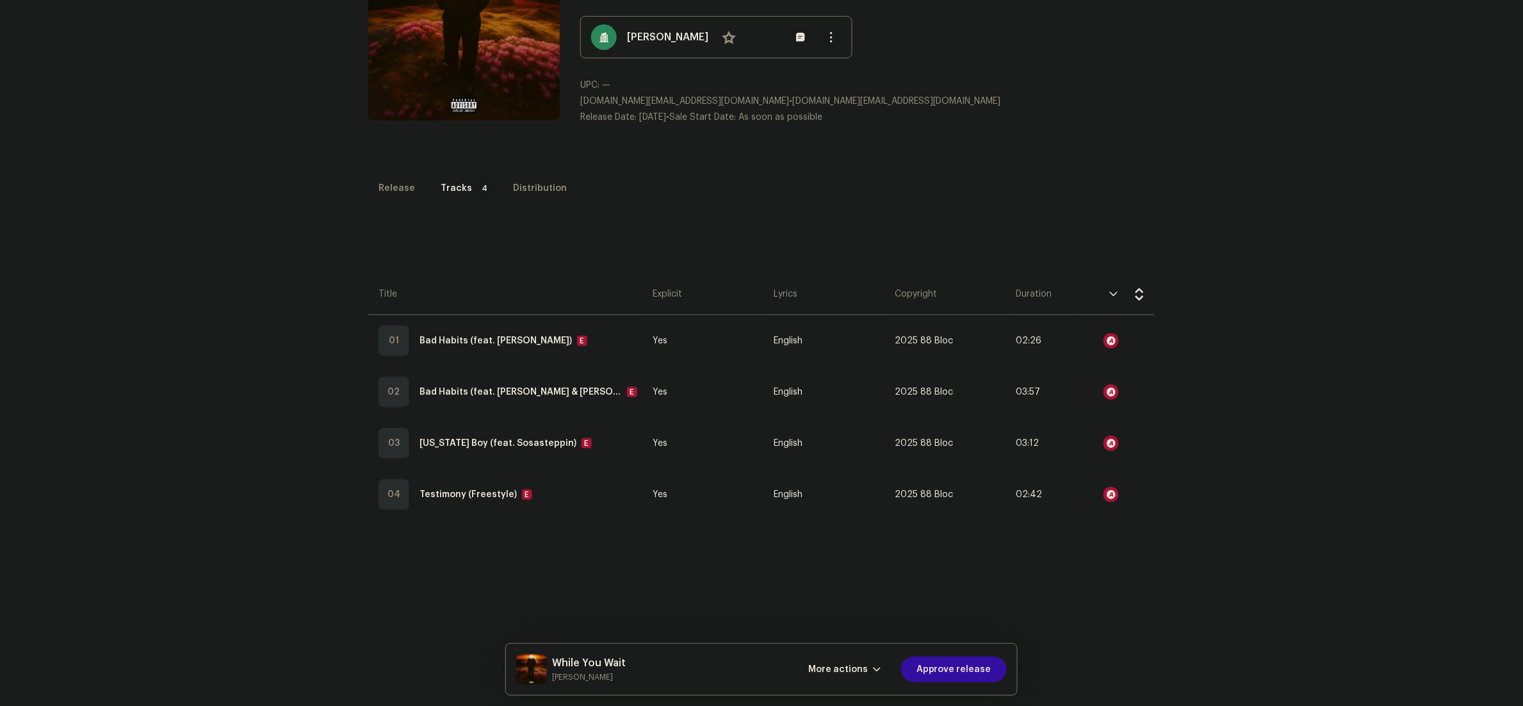
scroll to position [5508, 0]
click at [858, 678] on span "More actions" at bounding box center [838, 669] width 60 height 26
click at [845, 584] on span "Fail & Return" at bounding box center [842, 587] width 57 height 10
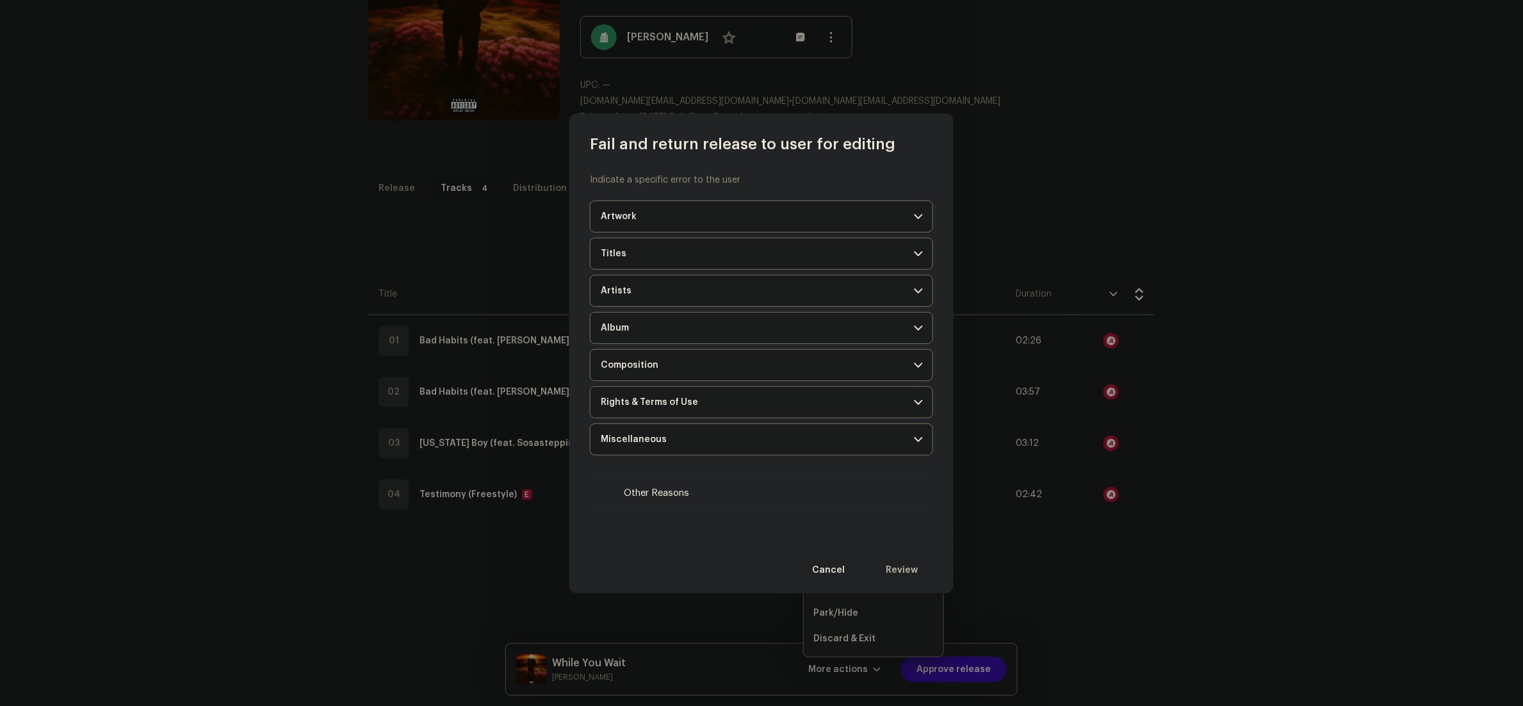
click at [667, 481] on label "Other Reasons" at bounding box center [761, 493] width 343 height 35
click at [614, 487] on input "Other Reasons" at bounding box center [607, 493] width 13 height 13
checkbox input "true"
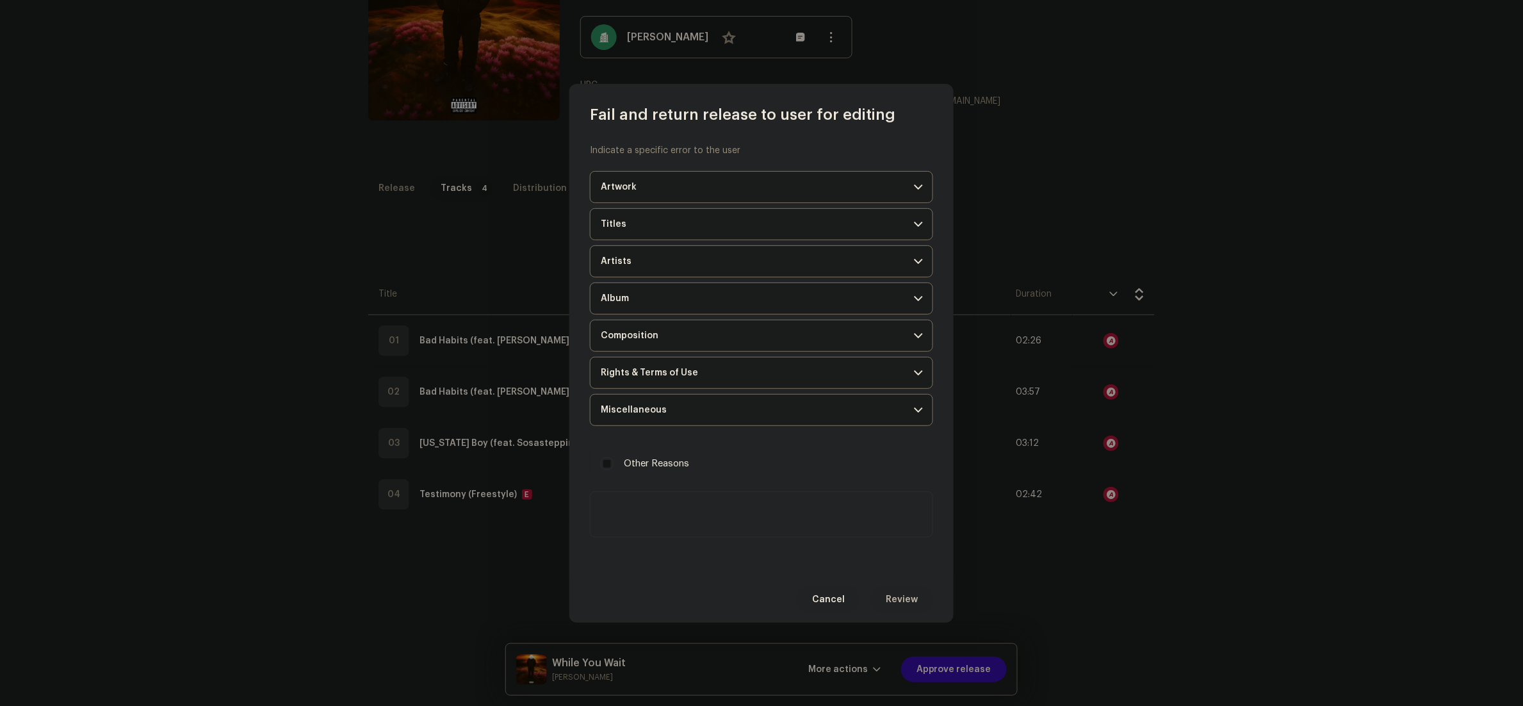
click at [710, 507] on textarea at bounding box center [761, 514] width 343 height 46
paste textarea "During our inspection, we identified that one or more tracks in your release ar…"
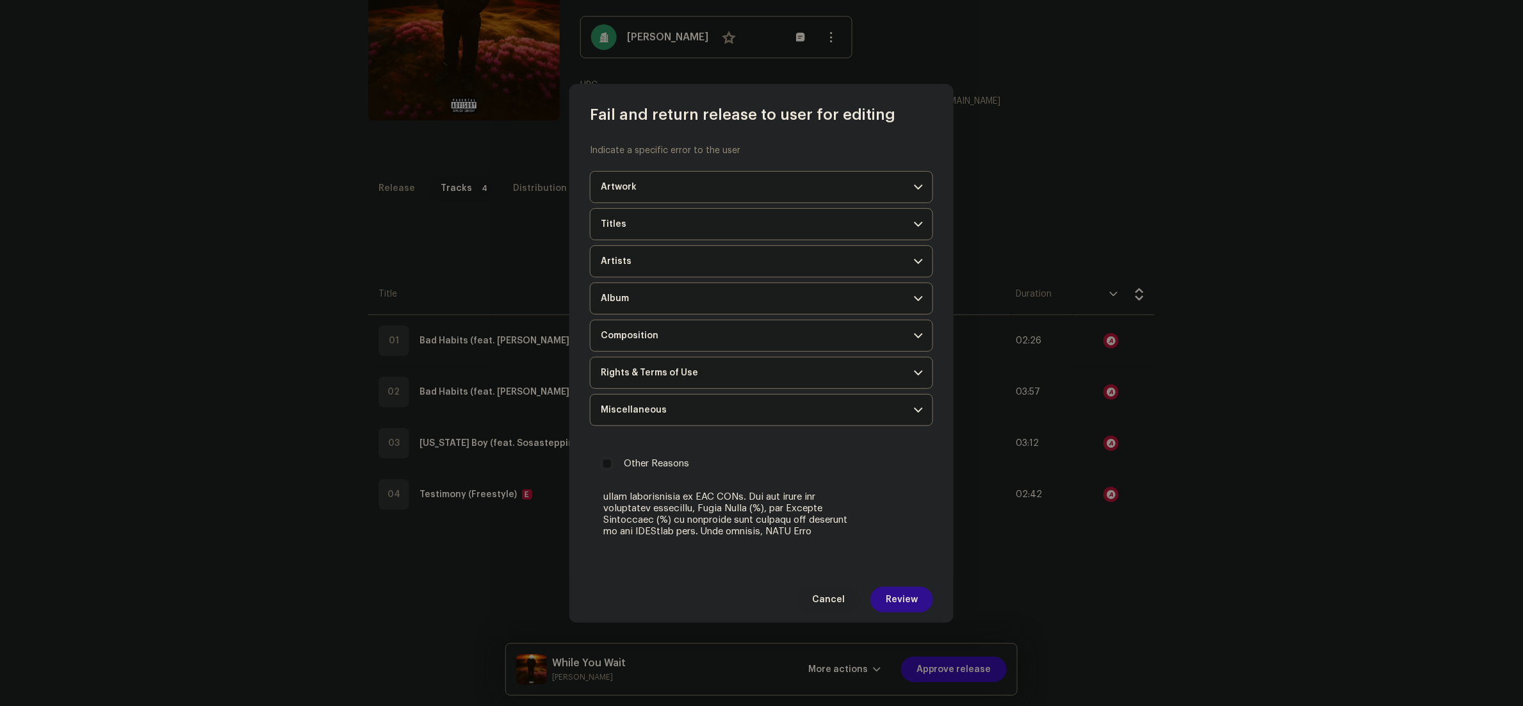
type textarea "During our inspection, we identified that one or more tracks in your release ar…"
click at [909, 590] on span "Review" at bounding box center [902, 600] width 32 height 26
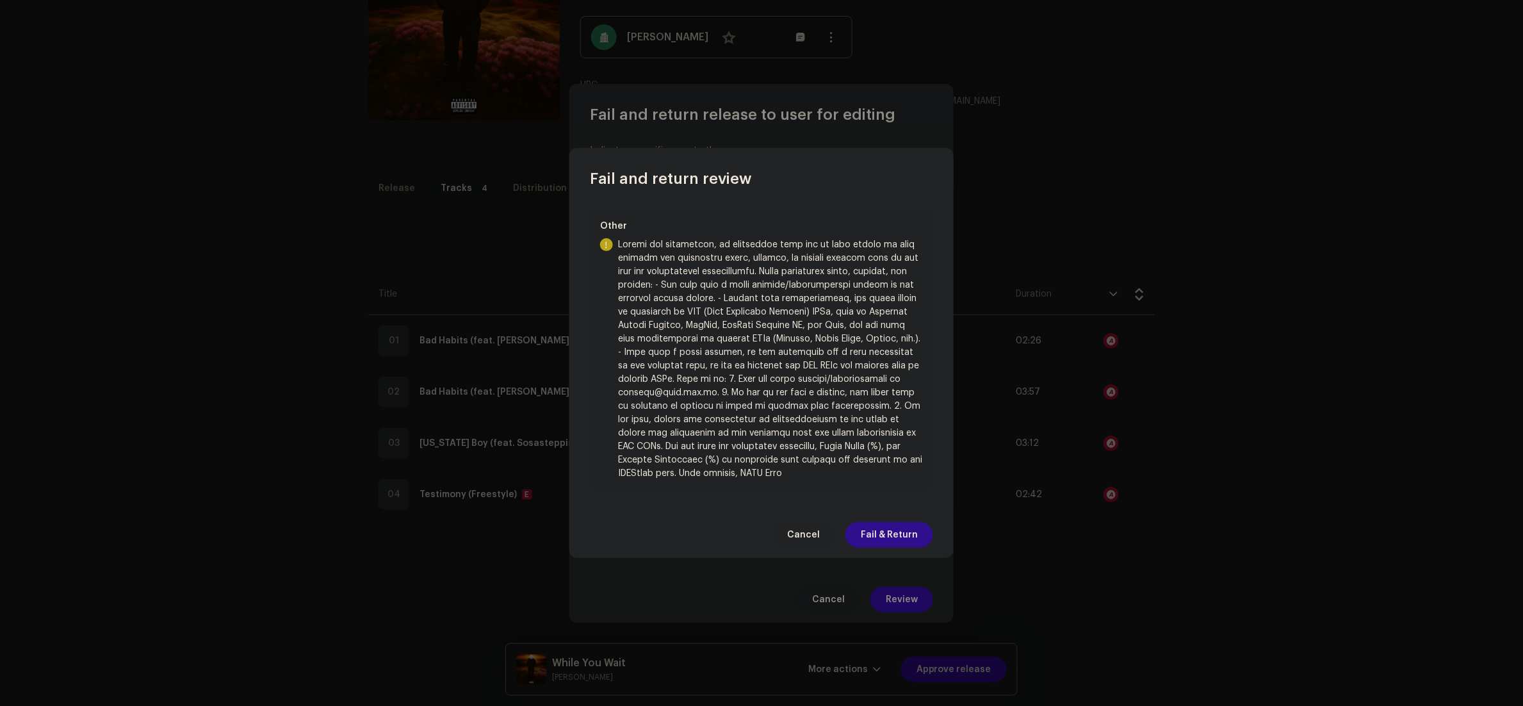
click at [892, 524] on span "Fail & Return" at bounding box center [889, 535] width 57 height 26
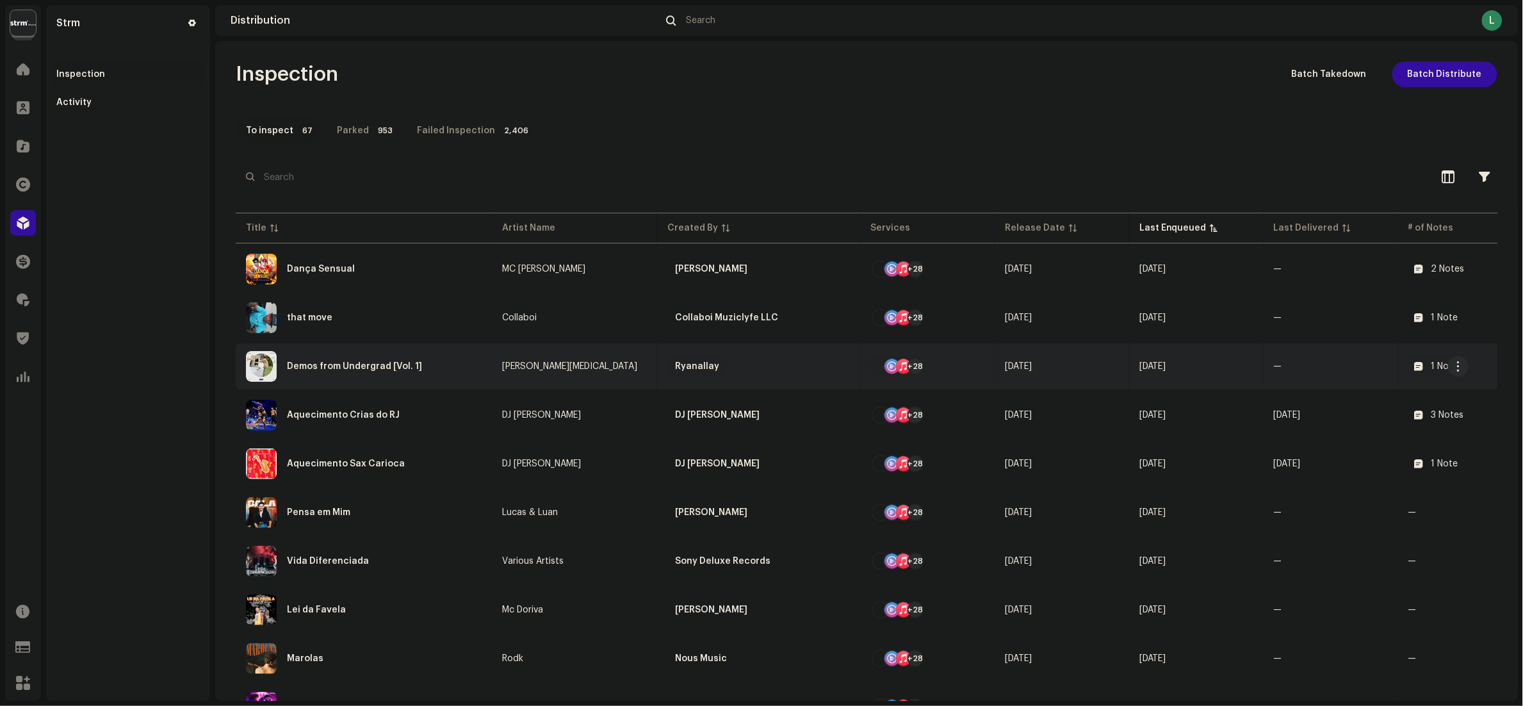
click at [435, 376] on div "Demos from Undergrad [Vol. 1]" at bounding box center [364, 366] width 236 height 31
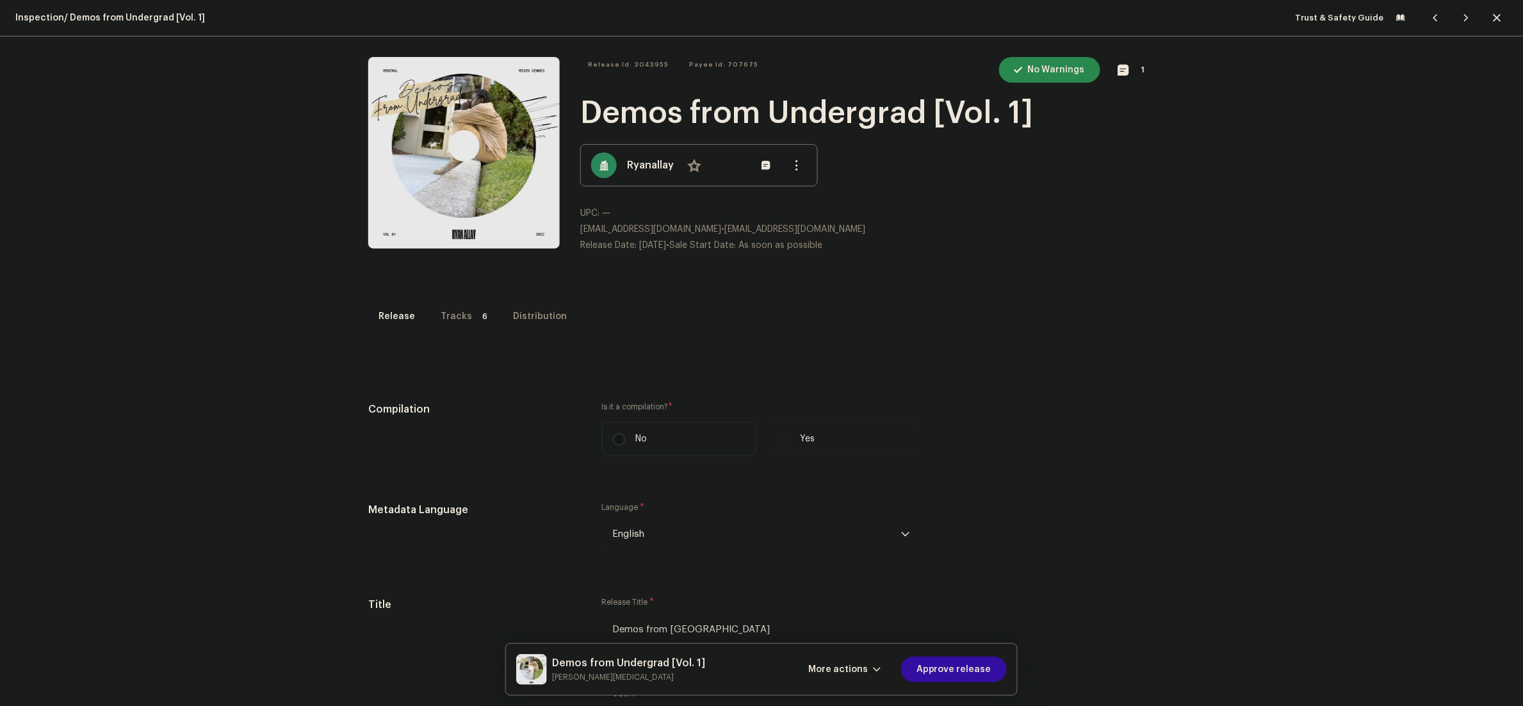
click at [459, 314] on p-tab "Tracks 6" at bounding box center [463, 317] width 67 height 26
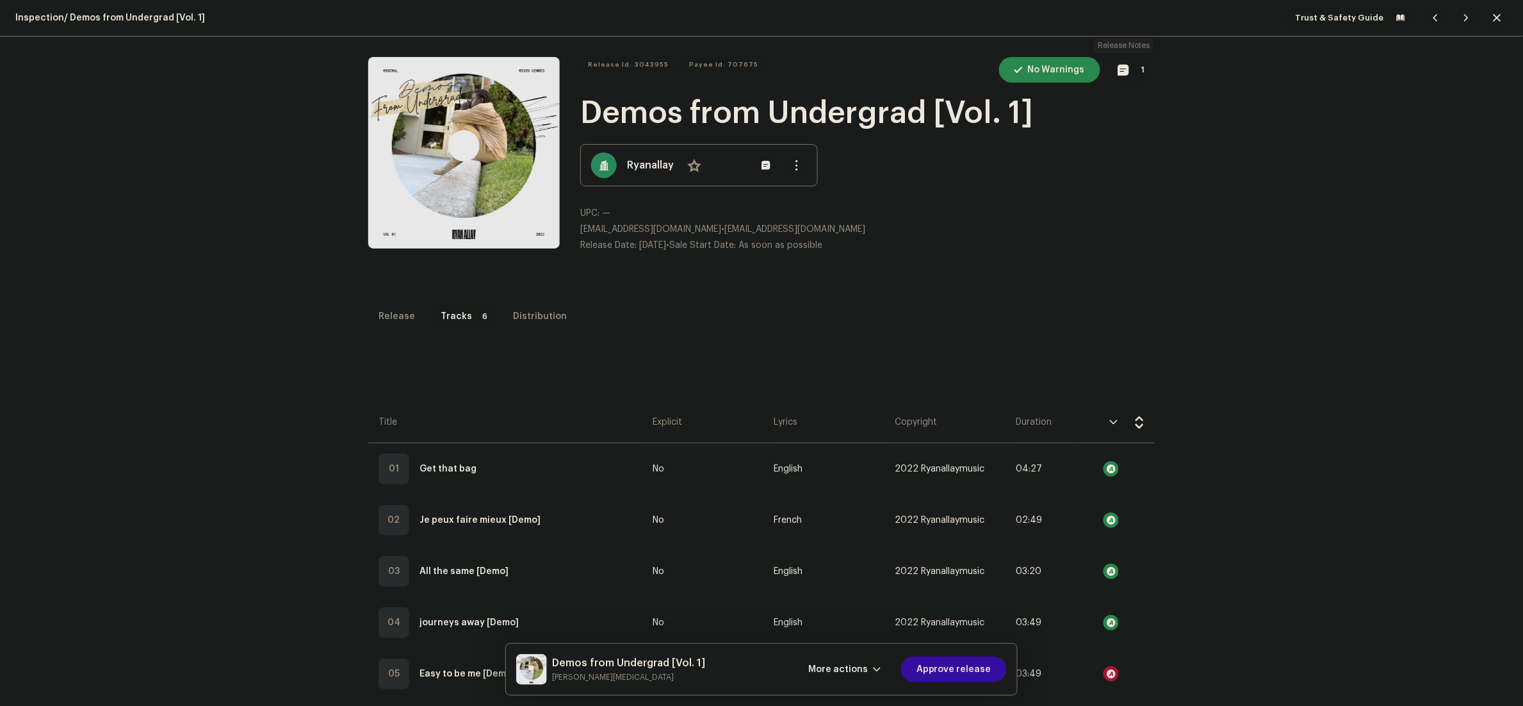
click at [1118, 67] on span "button" at bounding box center [1123, 70] width 11 height 10
click at [1211, 359] on div "Release notes larissa.prutki@strm.com.br Oct 6, 2025 AUTO NOTE - RELEASE FAILED…" at bounding box center [761, 353] width 1523 height 706
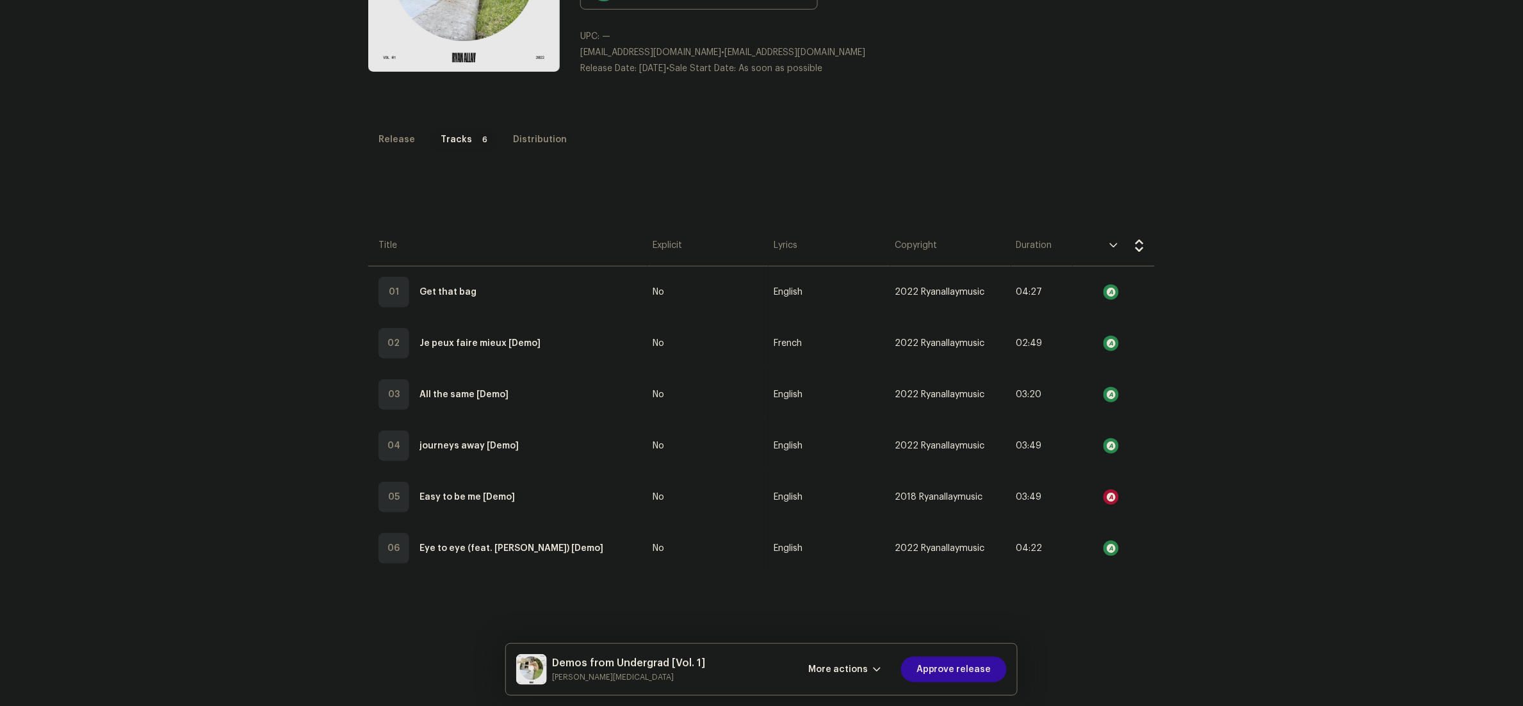
scroll to position [304, 0]
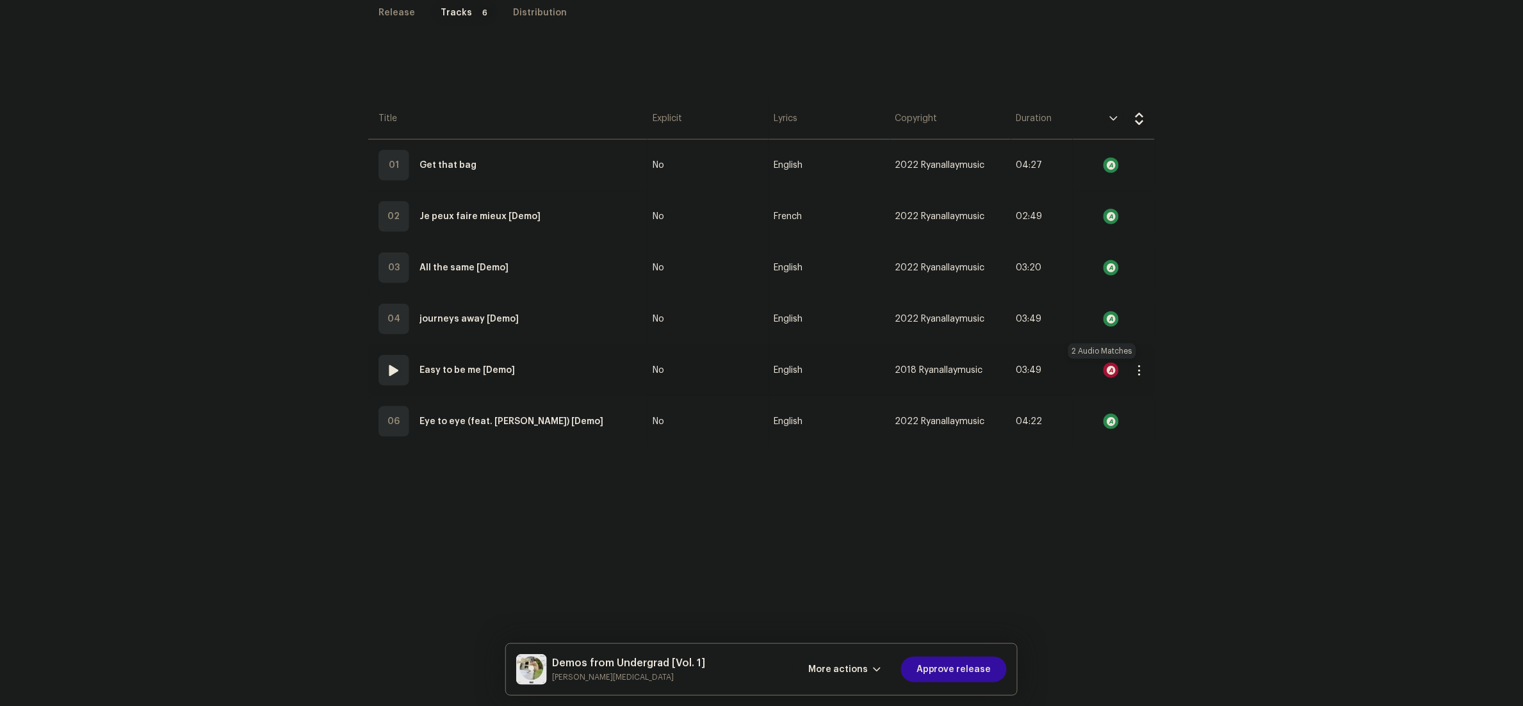
click at [1103, 371] on div at bounding box center [1110, 369] width 15 height 15
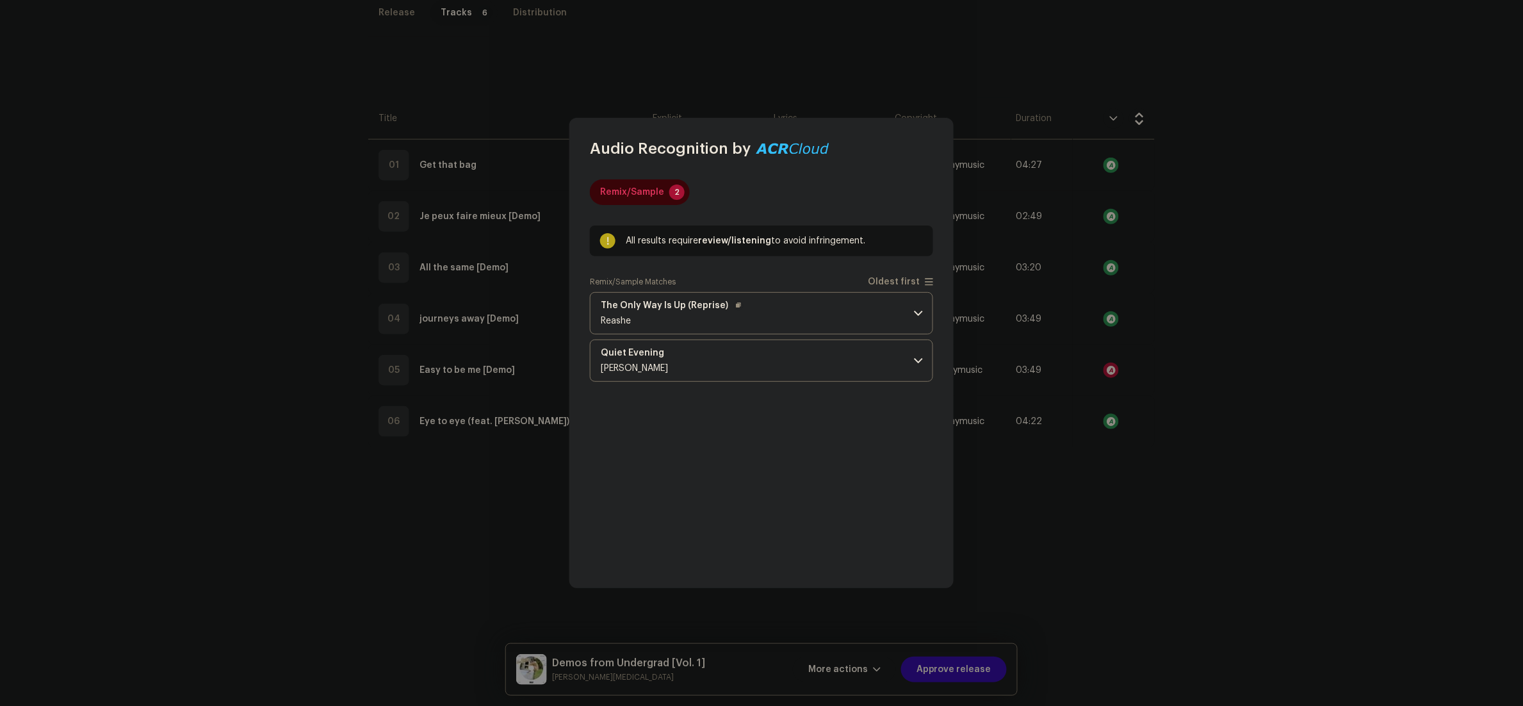
click at [823, 307] on p-accordion-header "The Only Way Is Up (Reprise) Reashe" at bounding box center [761, 313] width 343 height 42
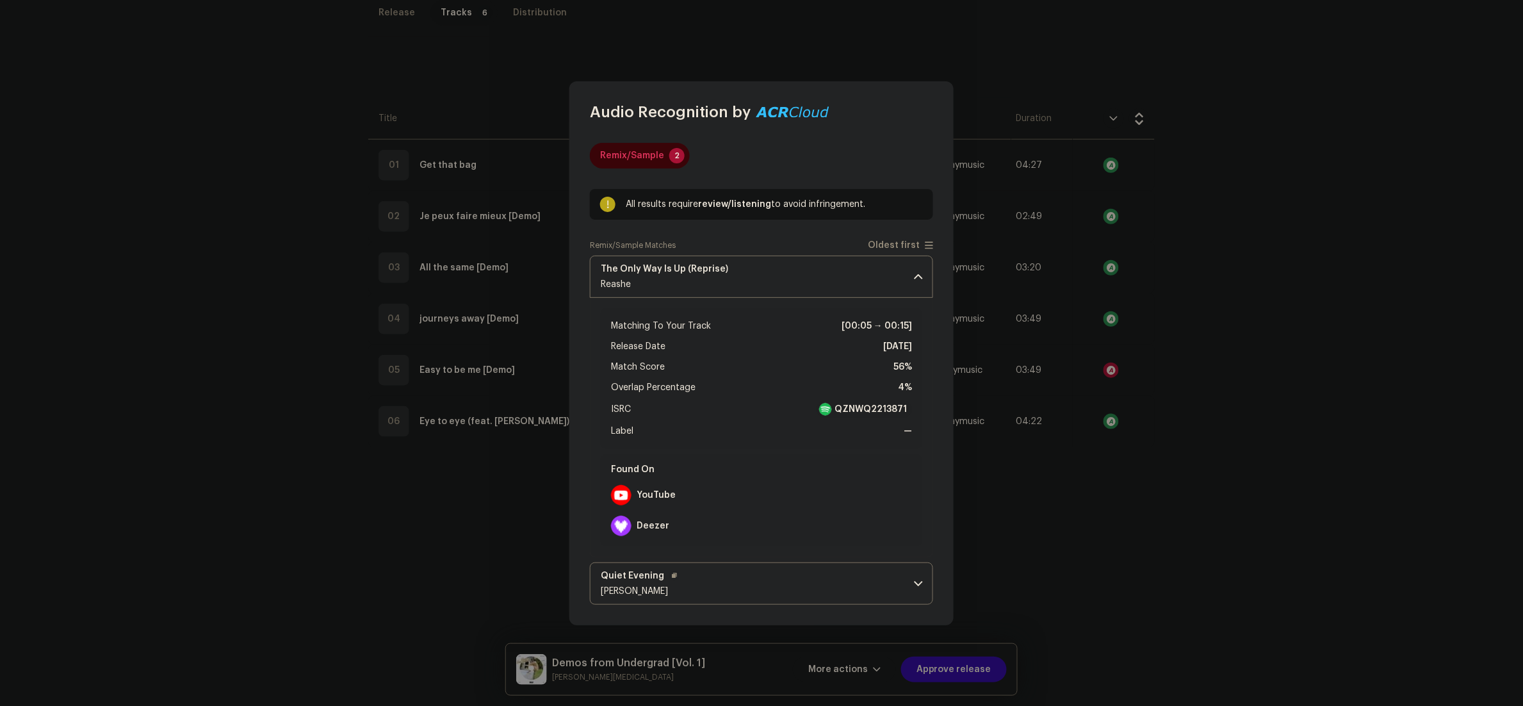
click at [836, 587] on p-accordion-header "Quiet Evening Nikolay Vysochin" at bounding box center [761, 583] width 343 height 42
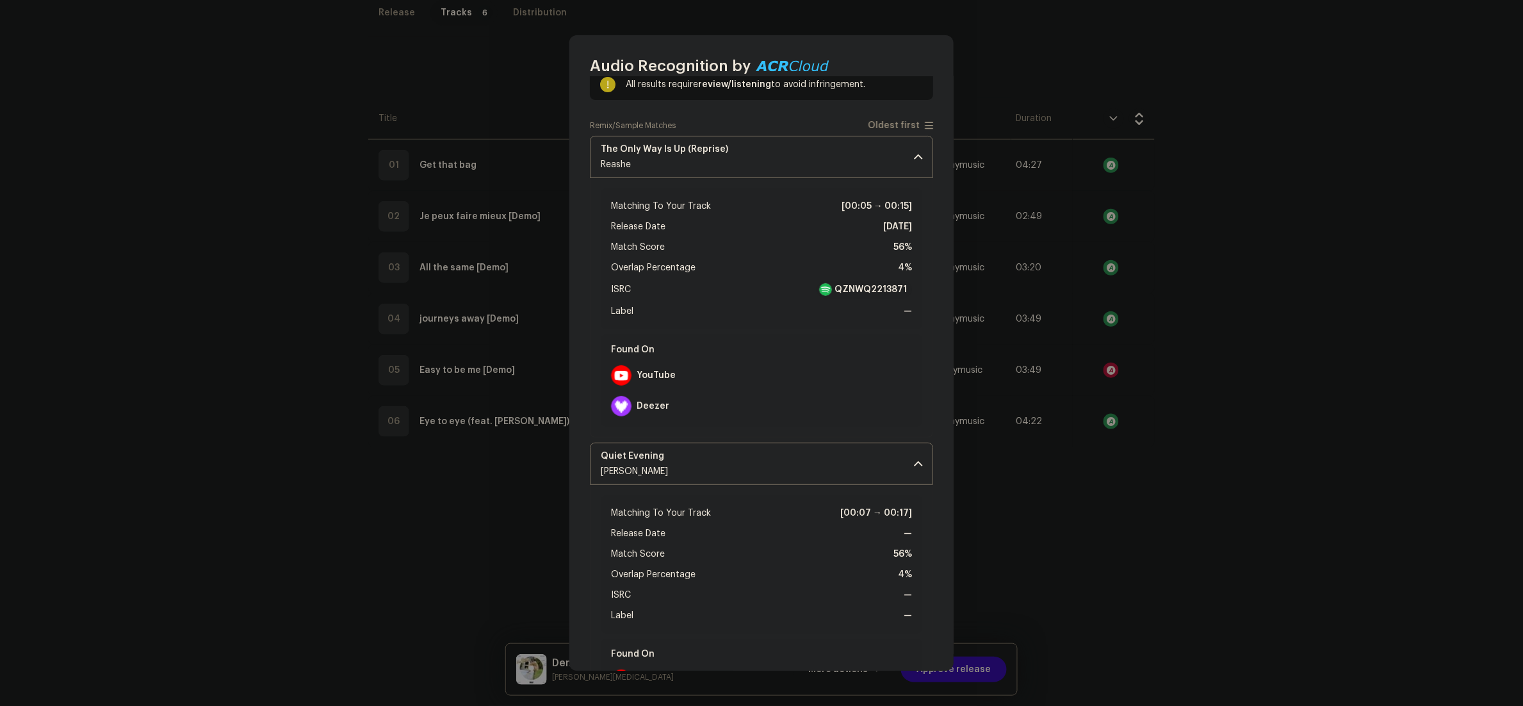
scroll to position [128, 0]
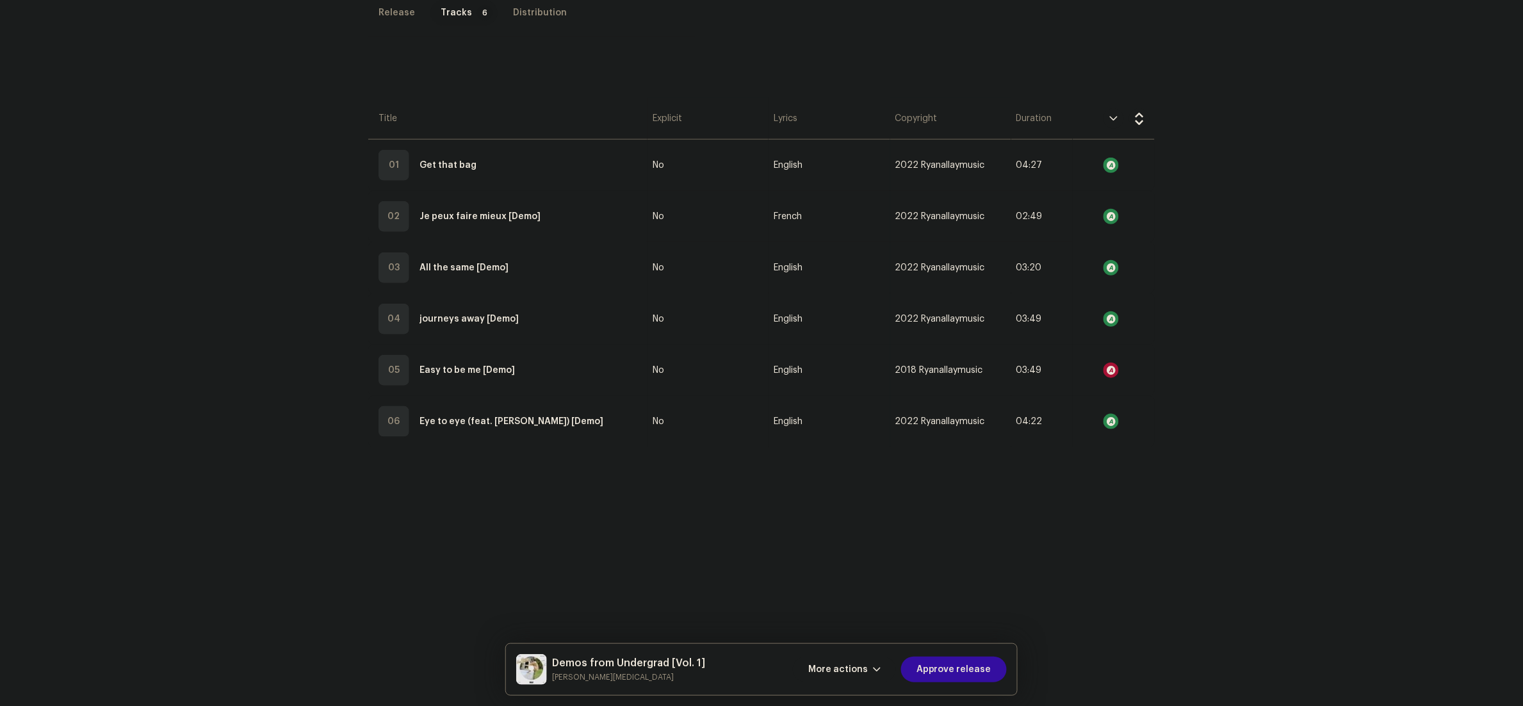
click at [1130, 558] on div "Audio Recognition by Remix/Sample 2 All results require review/listening to avo…" at bounding box center [761, 353] width 1523 height 706
click at [973, 668] on span "Approve release" at bounding box center [953, 669] width 75 height 26
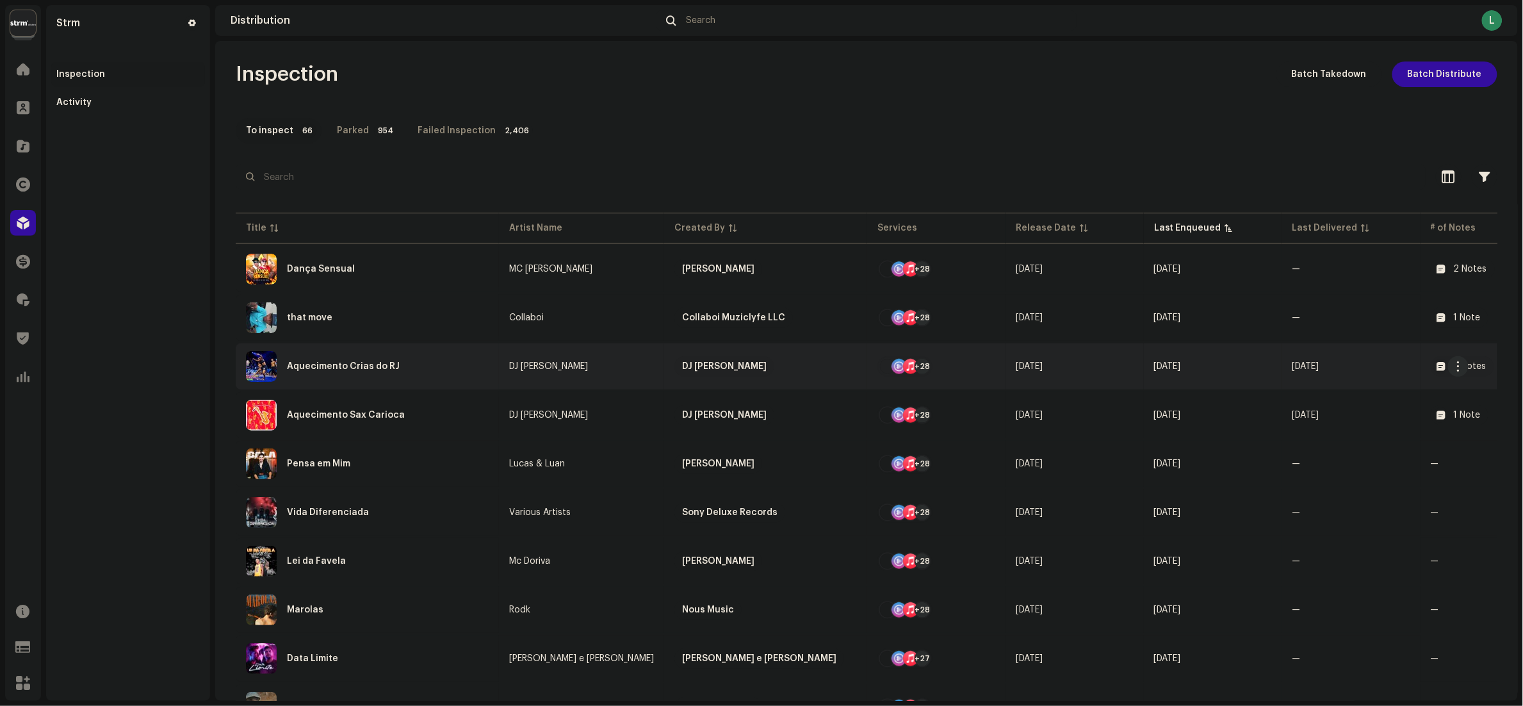
click at [433, 359] on div "Aquecimento Crias do RJ" at bounding box center [367, 366] width 243 height 31
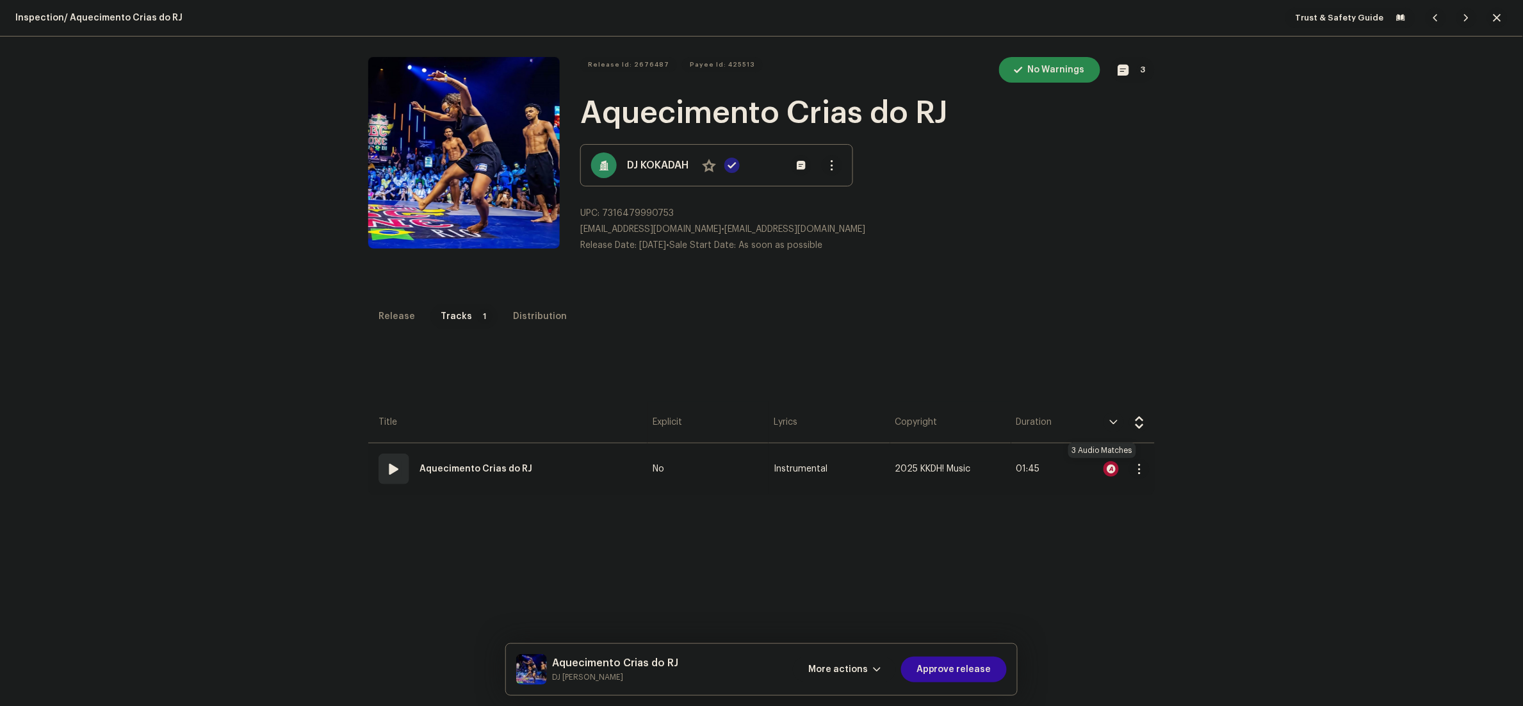
click at [1103, 472] on div at bounding box center [1110, 468] width 15 height 15
click at [1231, 367] on div "Audio Recognition by Remix/Sample 3 All results require review/listening to avo…" at bounding box center [761, 353] width 1523 height 706
click at [1121, 71] on button "3" at bounding box center [1132, 70] width 44 height 26
click at [1300, 302] on div "Release notes DJ Kokadah Oct 7, 2025 Art has been updated larissa.prutki@strm.c…" at bounding box center [761, 353] width 1523 height 706
click at [969, 659] on span "Approve release" at bounding box center [953, 669] width 75 height 26
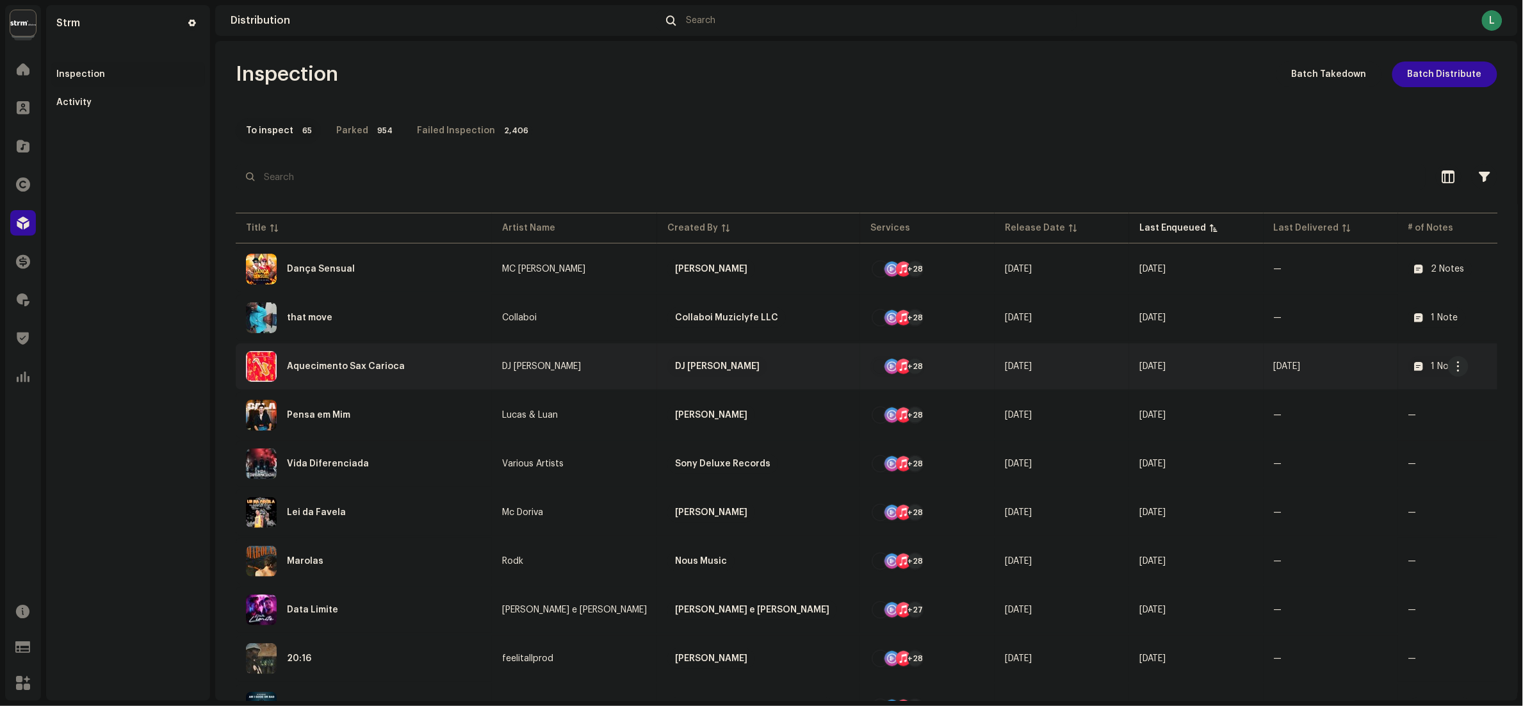
click at [432, 374] on div "Aquecimento Sax Carioca" at bounding box center [364, 366] width 236 height 31
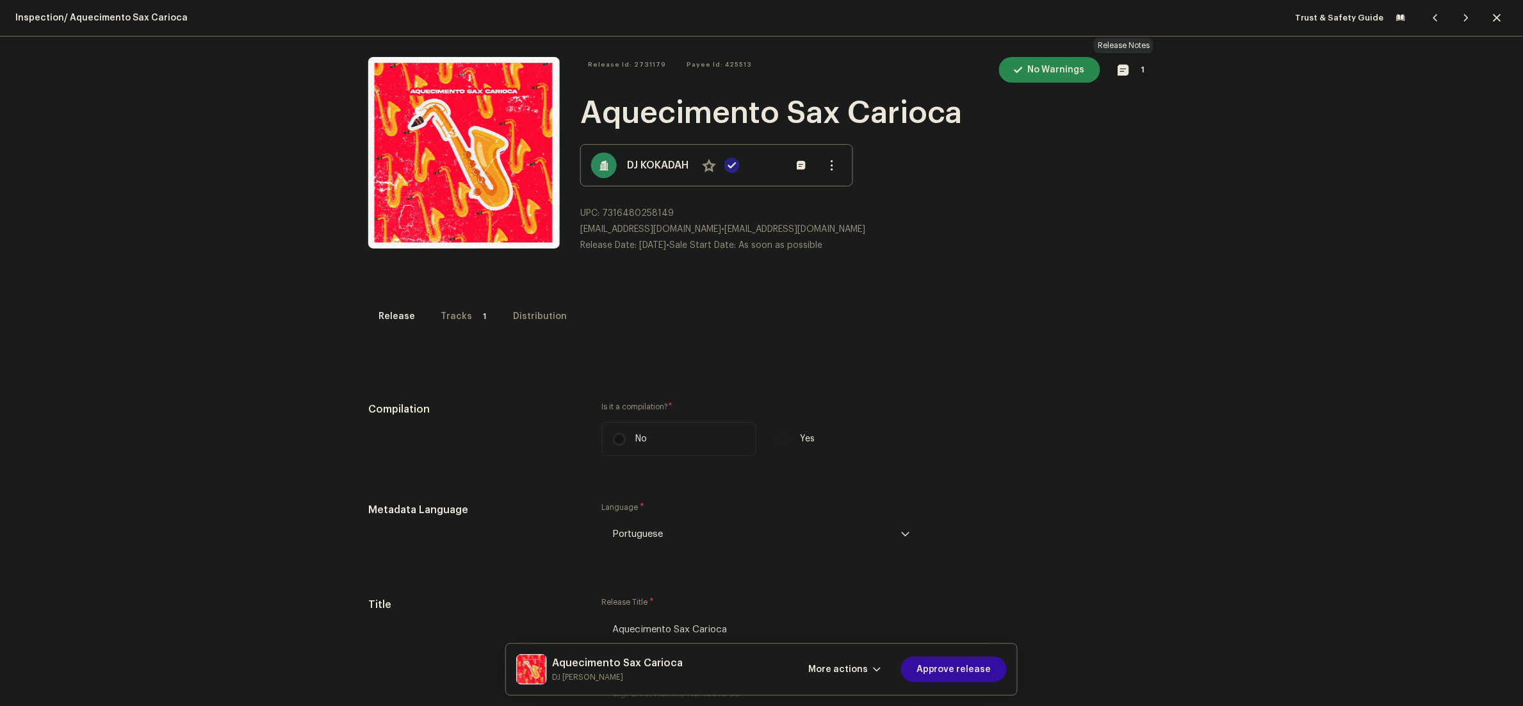
click at [1118, 65] on span "button" at bounding box center [1123, 70] width 11 height 10
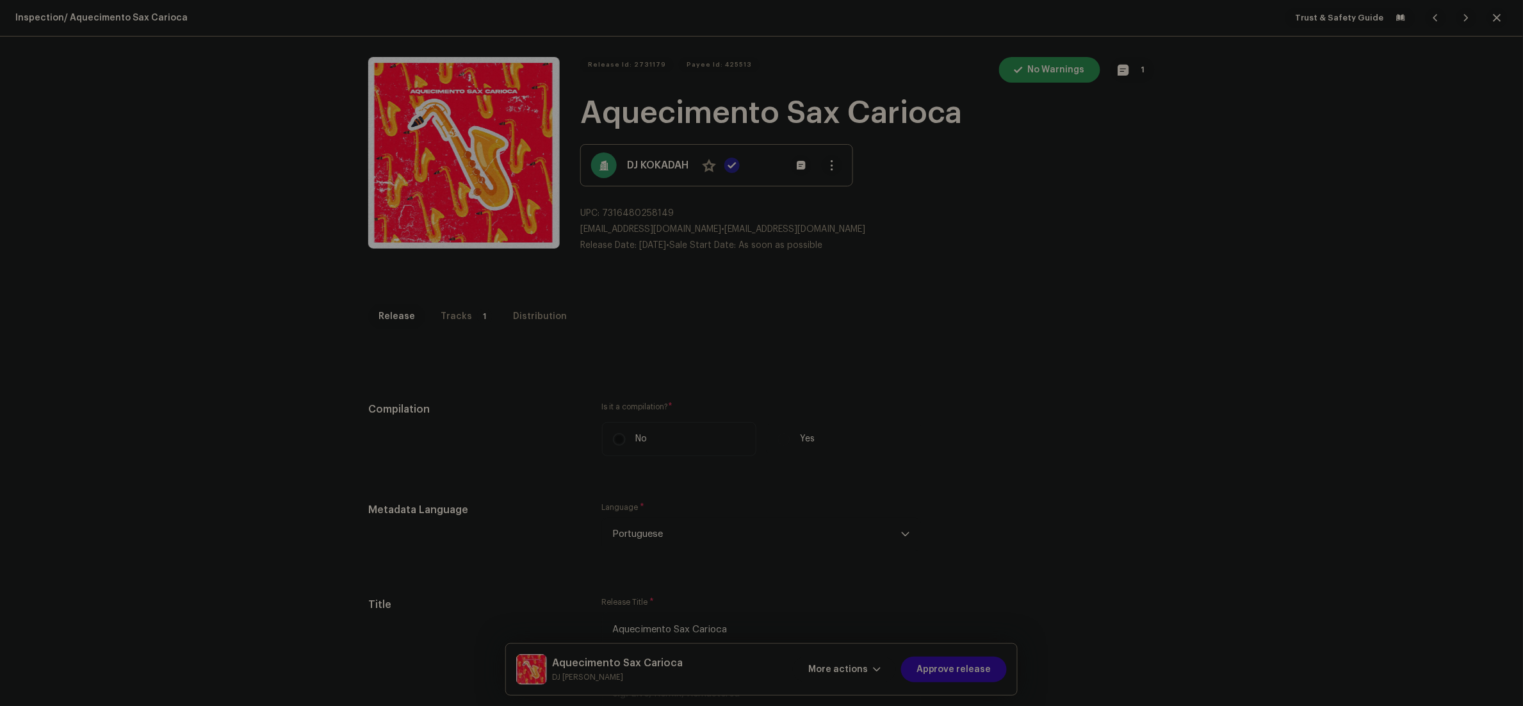
drag, startPoint x: 1071, startPoint y: 425, endPoint x: 1066, endPoint y: 387, distance: 37.4
click at [1071, 410] on div "Release notes larissa.prutki@strm.com.br Mar 25, 2025 AUTO NOTE - RELEASE PASSE…" at bounding box center [761, 353] width 1523 height 706
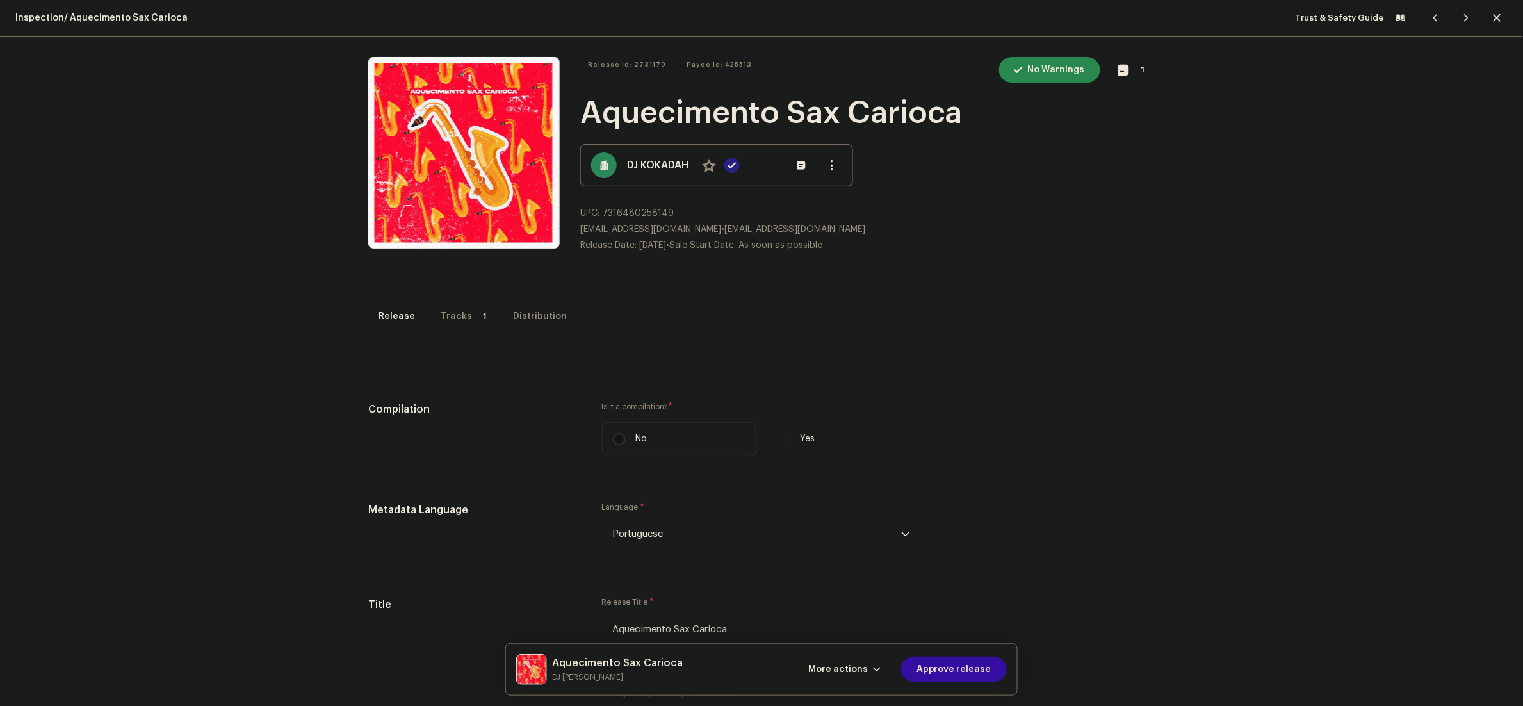
click at [477, 316] on p-badge "1" at bounding box center [484, 316] width 15 height 15
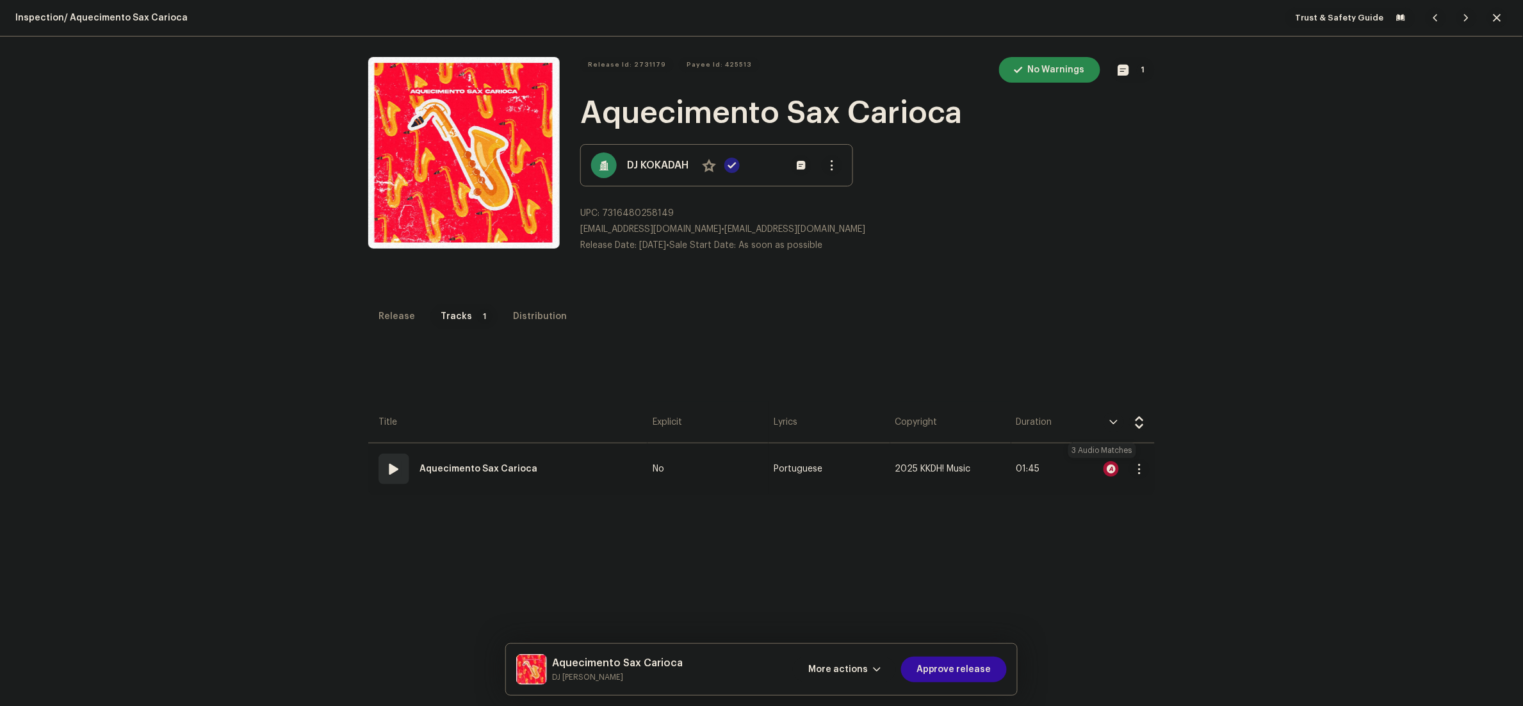
click at [1104, 468] on div at bounding box center [1110, 468] width 15 height 15
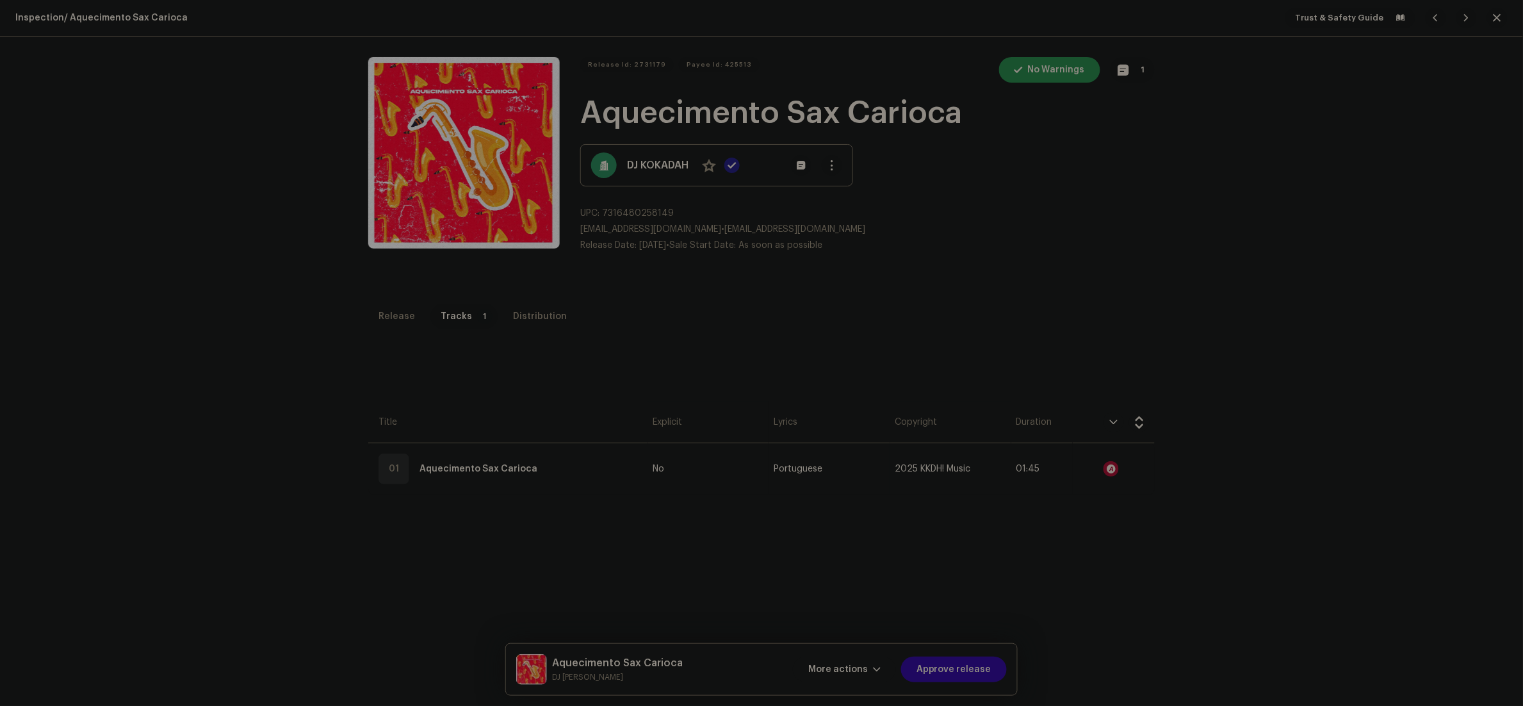
click at [1087, 571] on div "Audio Recognition by Remix/Sample 3 All results require review/listening to avo…" at bounding box center [761, 353] width 1523 height 706
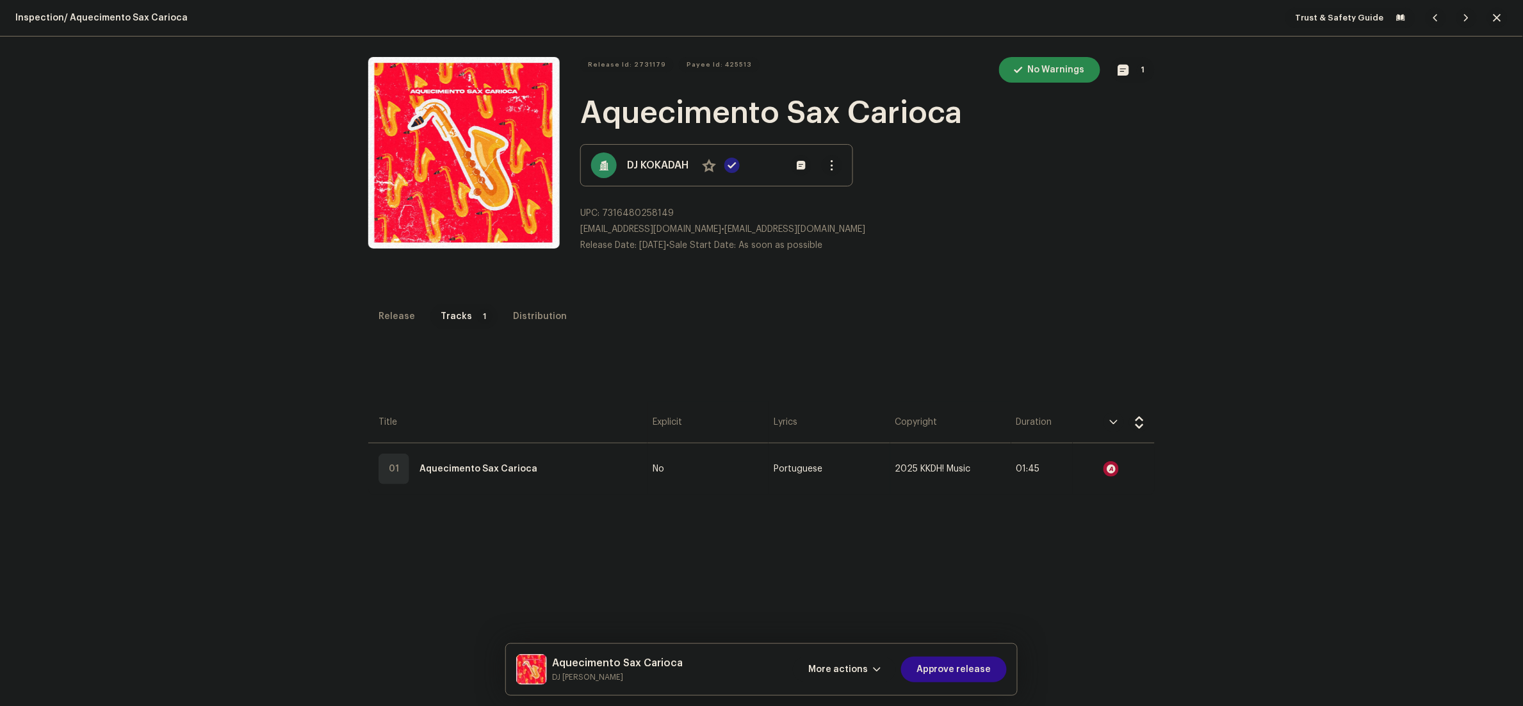
click at [972, 664] on span "Approve release" at bounding box center [953, 669] width 75 height 26
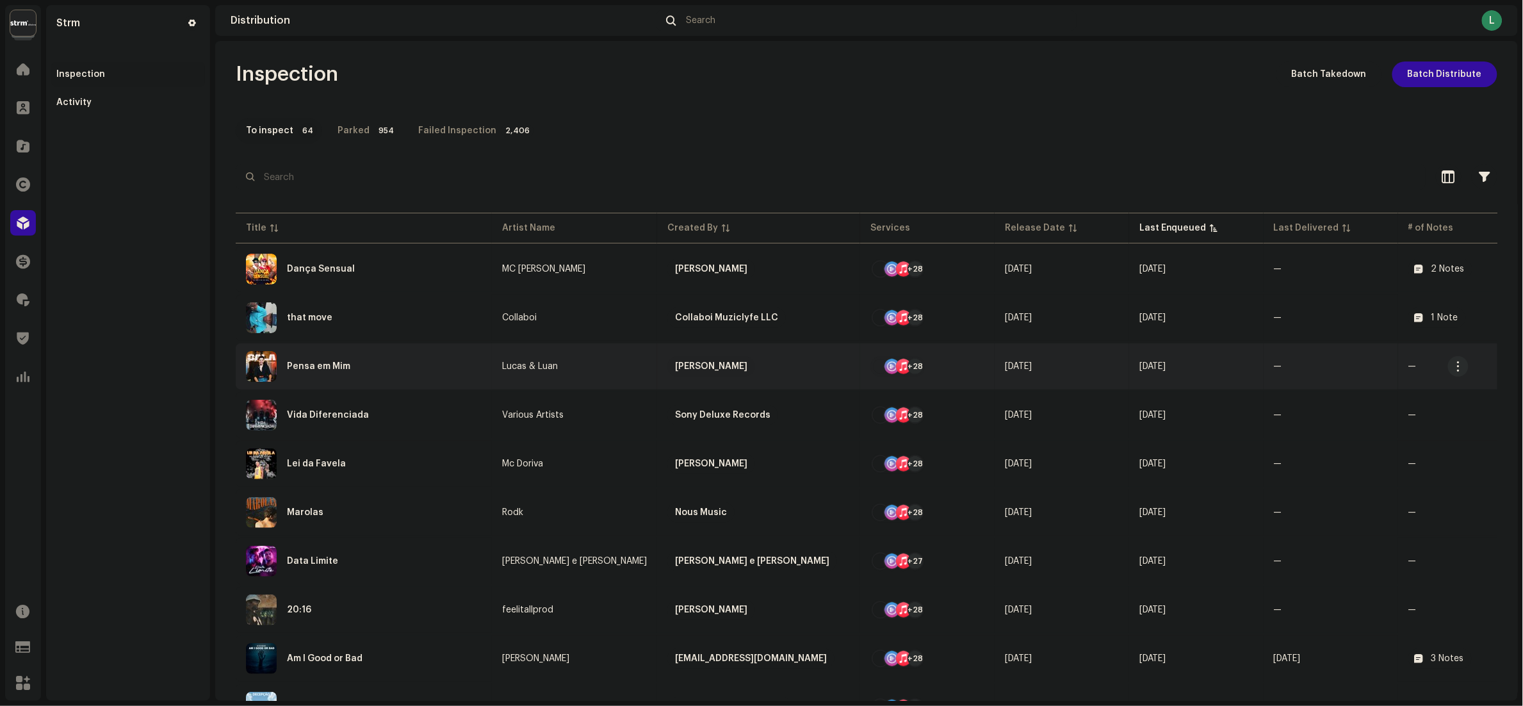
click at [440, 371] on div "Pensa em Mim" at bounding box center [364, 366] width 236 height 31
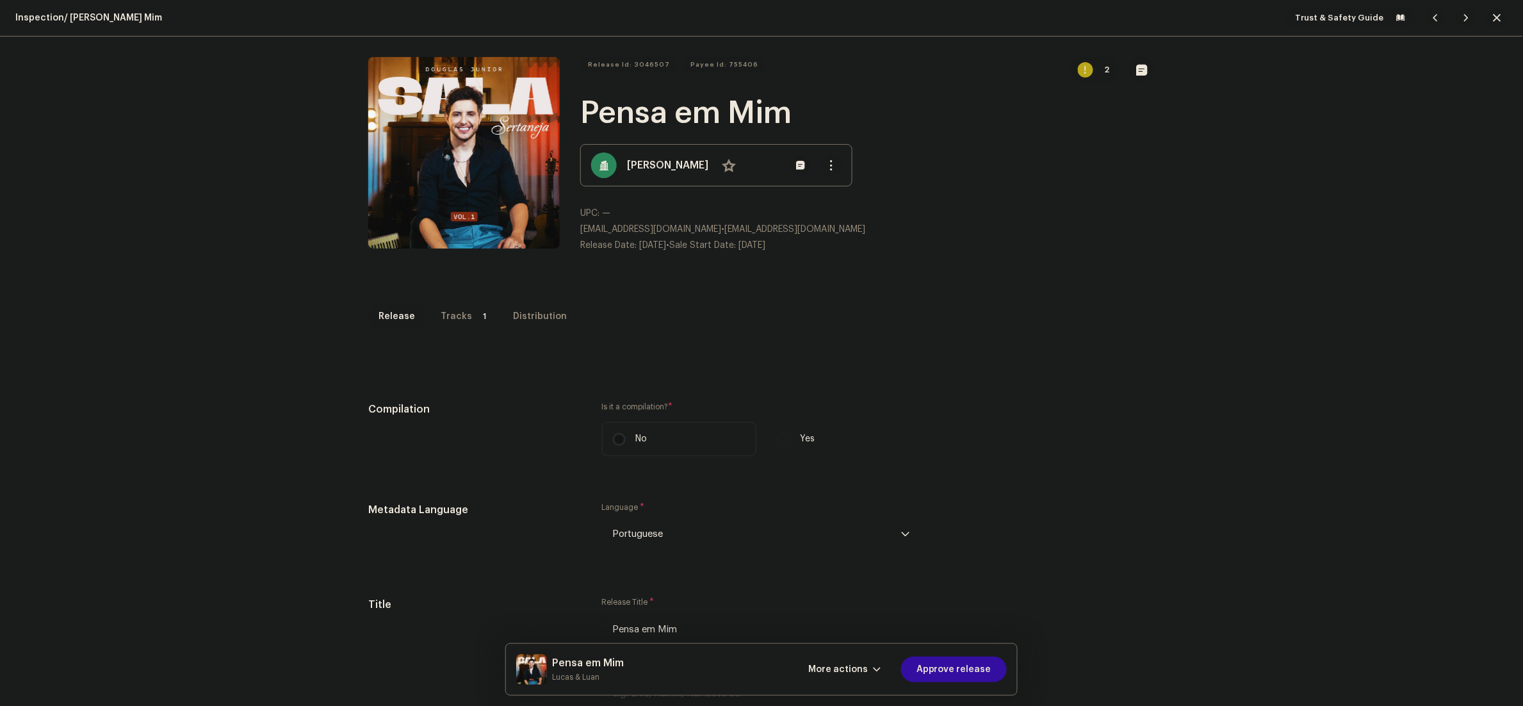
click at [443, 329] on div "Release Tracks 1 Distribution" at bounding box center [761, 322] width 786 height 37
click at [453, 319] on div "Tracks" at bounding box center [456, 317] width 31 height 26
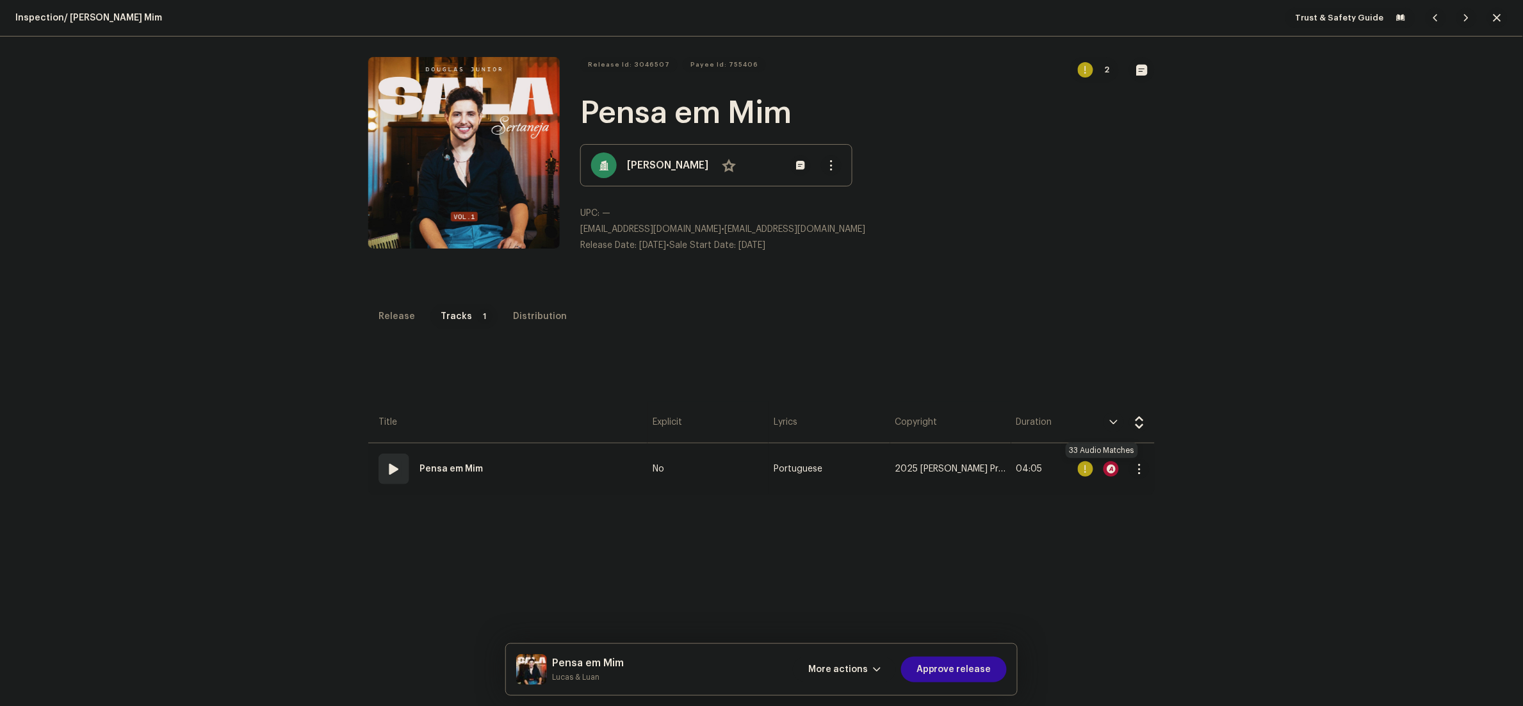
click at [1105, 463] on div at bounding box center [1110, 468] width 15 height 15
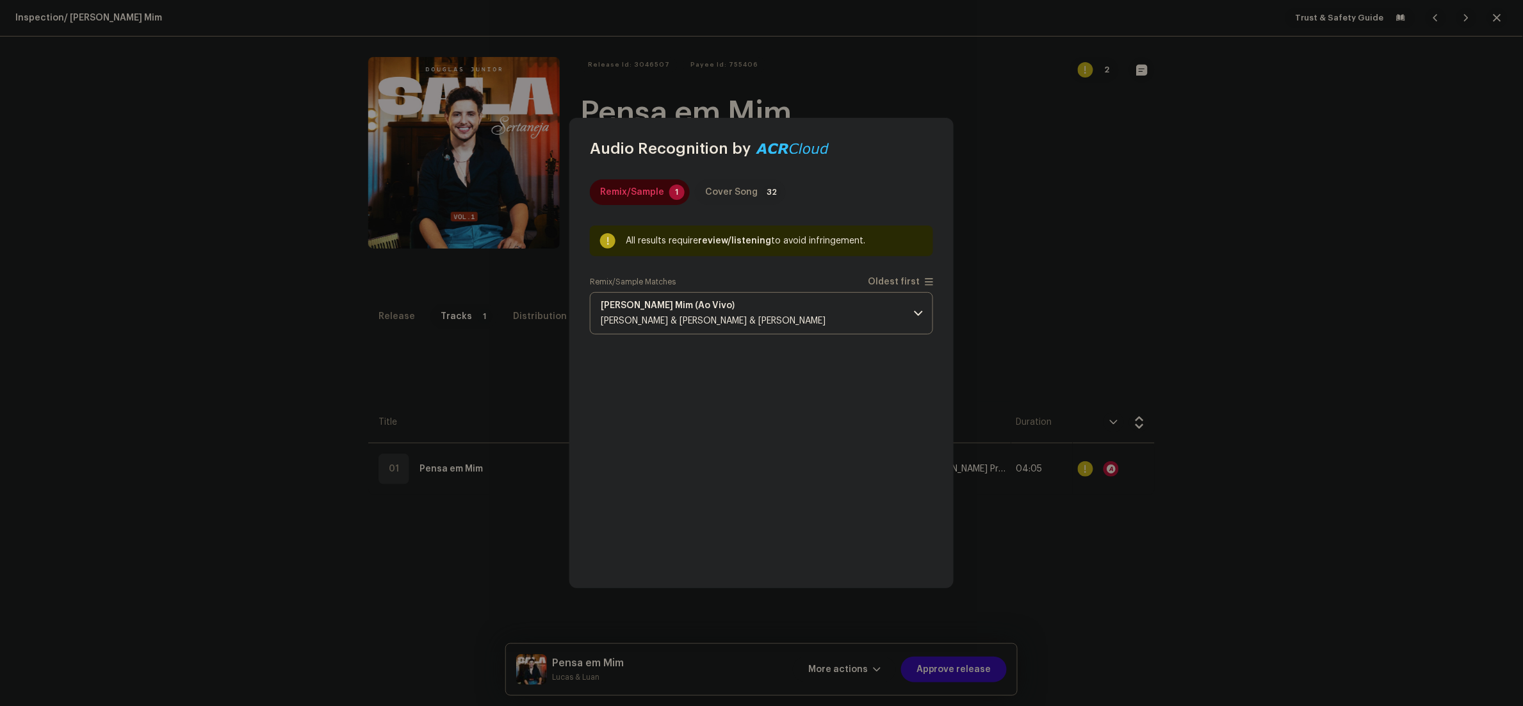
click at [733, 189] on div "Cover Song" at bounding box center [731, 192] width 53 height 26
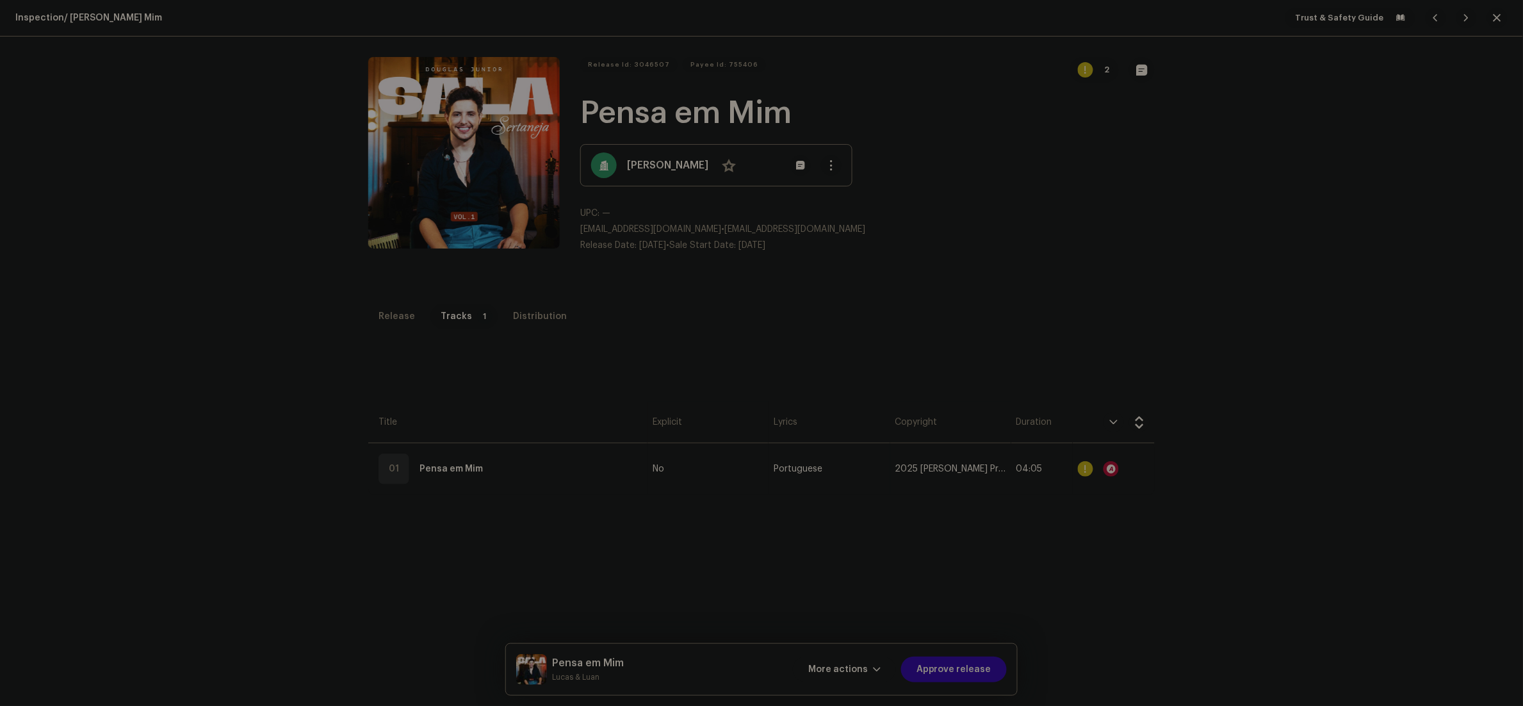
click at [1122, 292] on div "Audio Recognition by Remix/Sample 1 Cover Song 32 All results require review/li…" at bounding box center [761, 353] width 1523 height 706
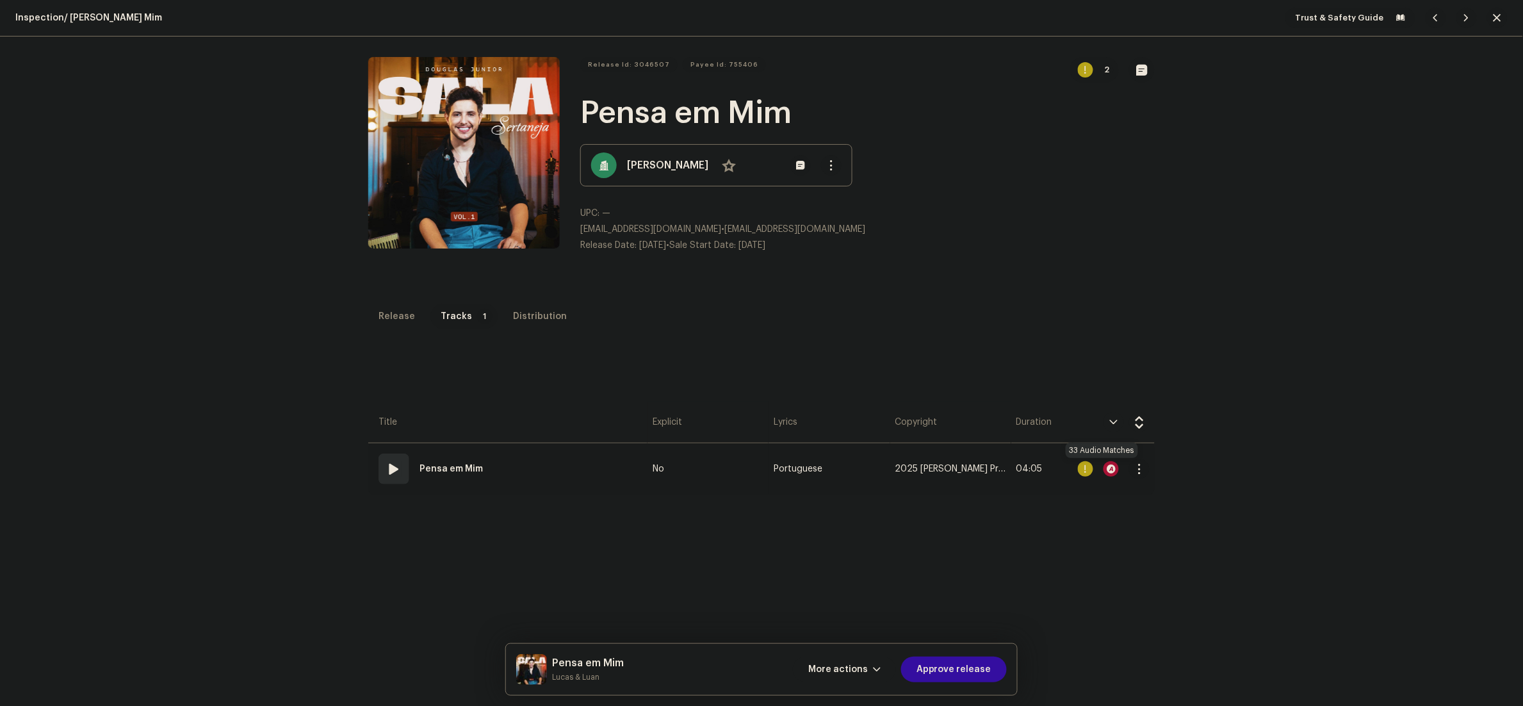
click at [1105, 470] on div at bounding box center [1110, 468] width 15 height 15
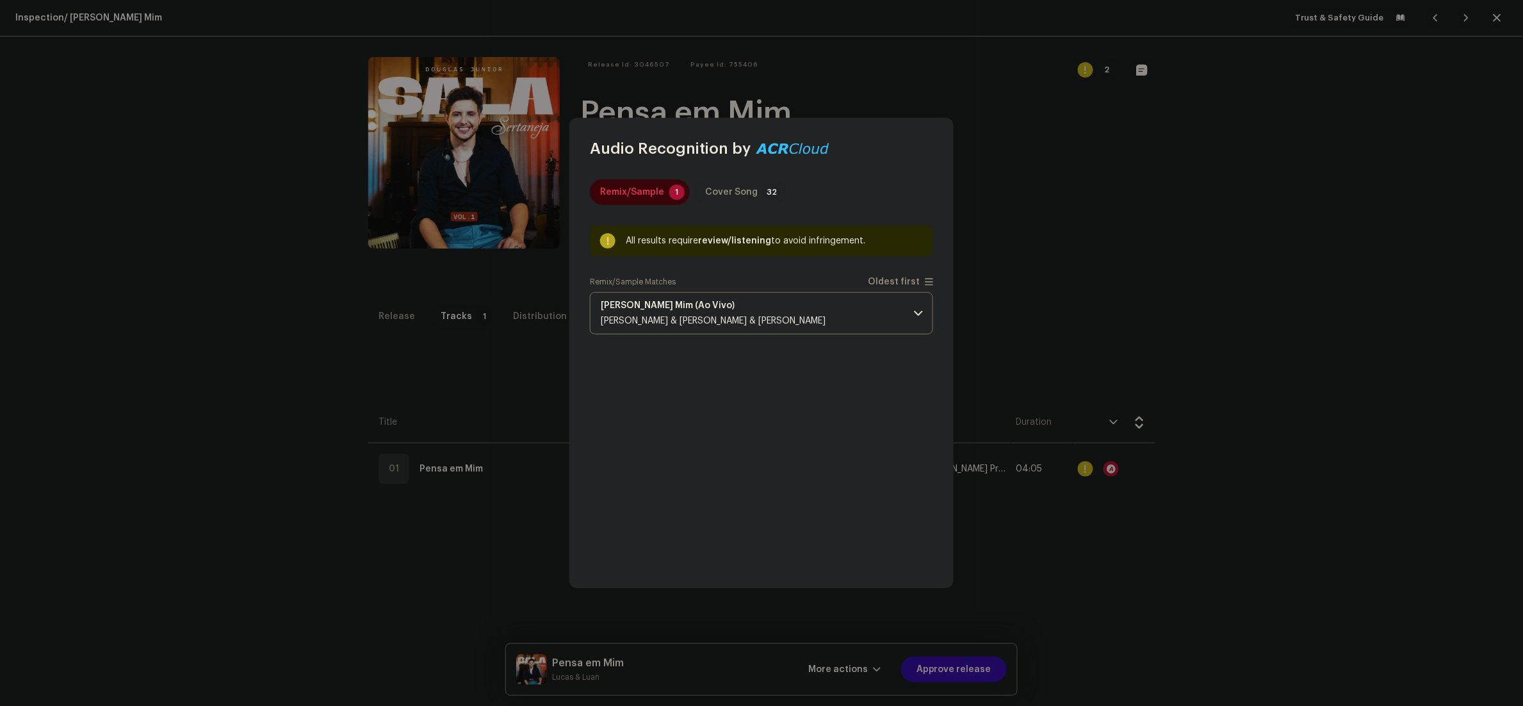
click at [729, 192] on div "Cover Song" at bounding box center [731, 192] width 53 height 26
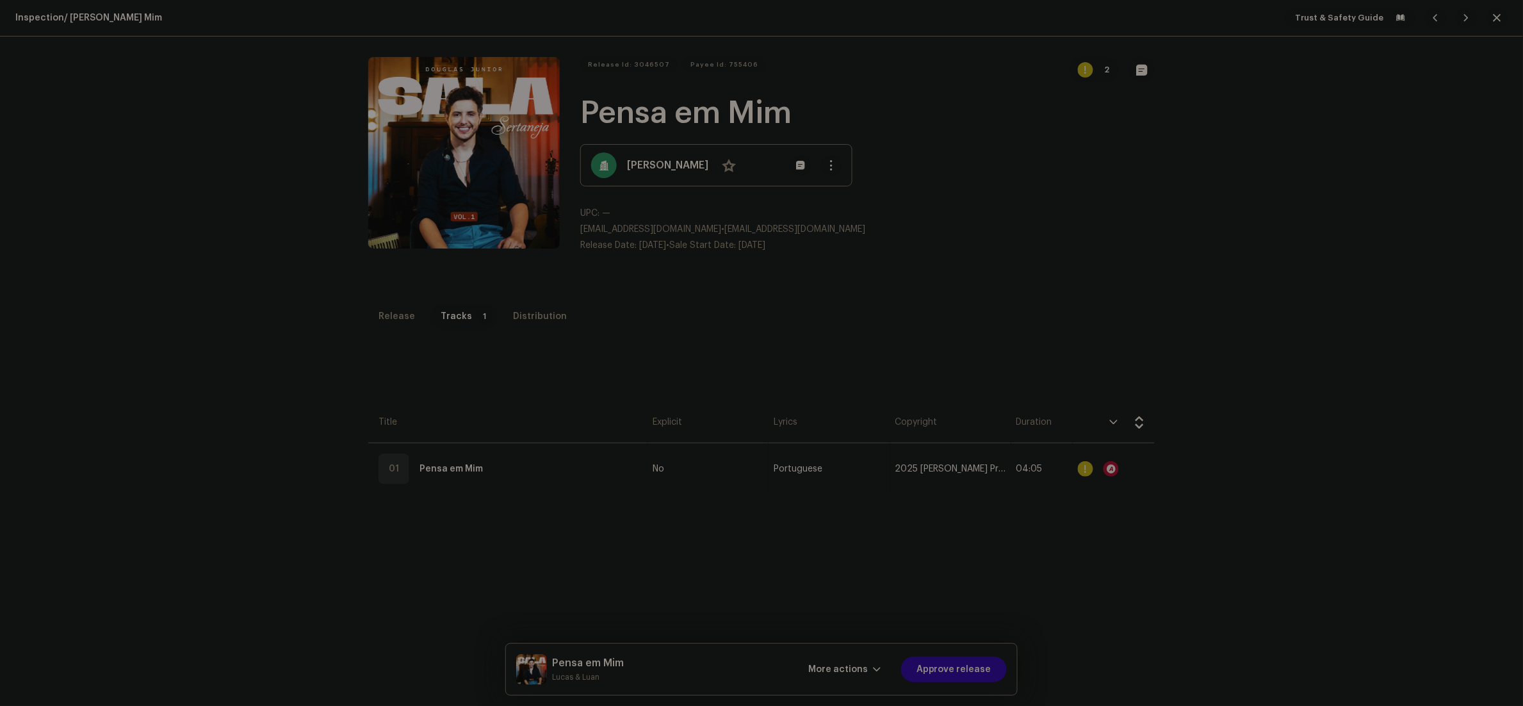
click at [1048, 243] on div "Audio Recognition by Remix/Sample 1 Cover Song 32 All results require review/li…" at bounding box center [761, 353] width 1523 height 706
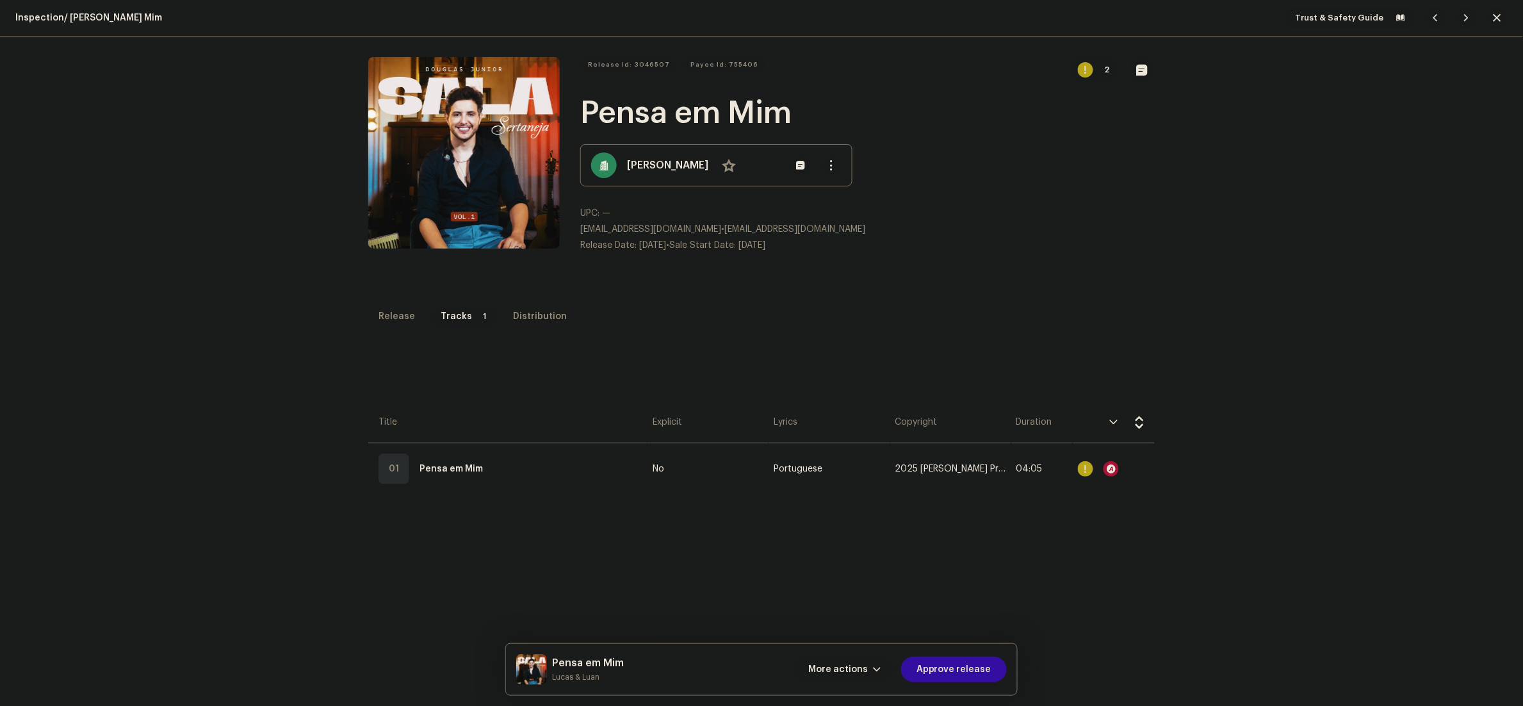
click at [863, 665] on span "More actions" at bounding box center [838, 669] width 60 height 26
click at [868, 576] on div "Fail & Return" at bounding box center [873, 587] width 129 height 26
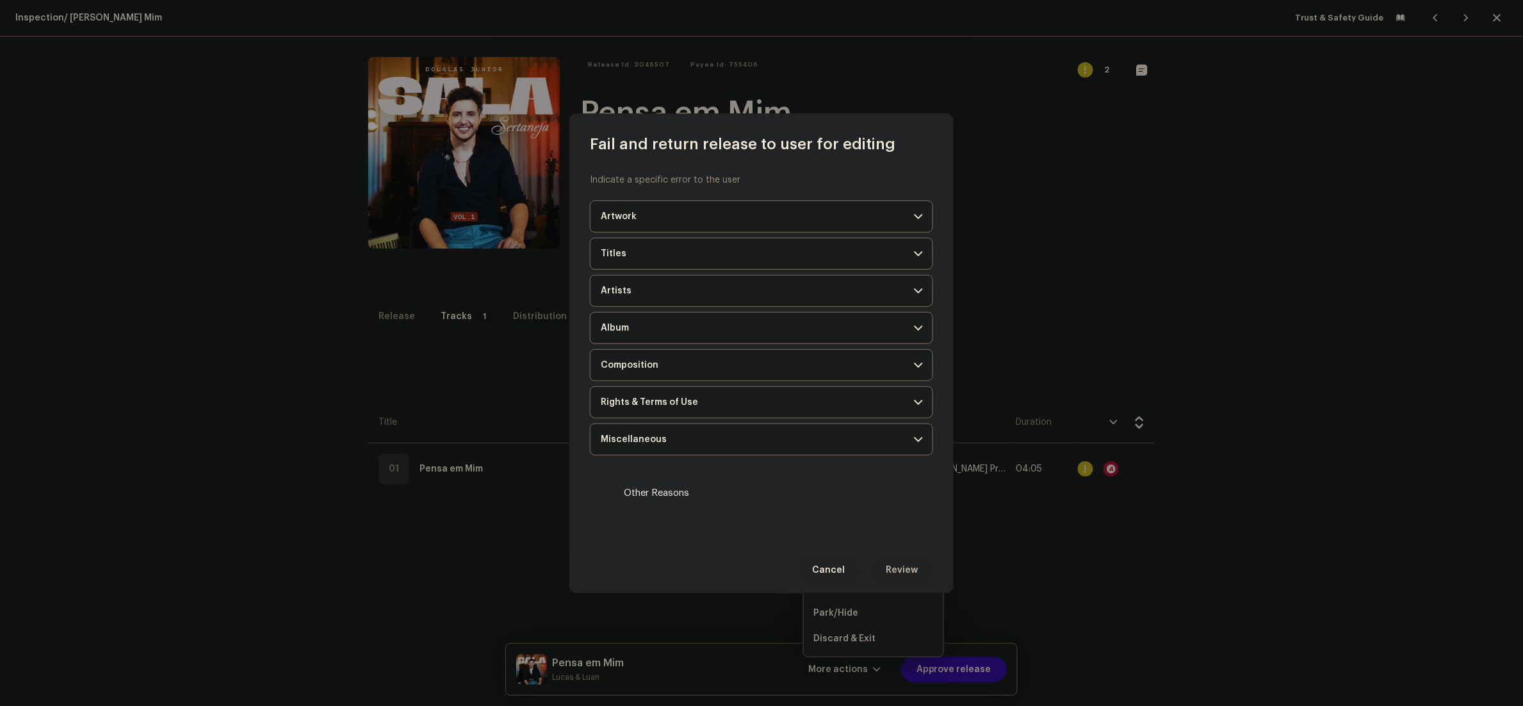
click at [664, 503] on label "Other Reasons" at bounding box center [761, 493] width 343 height 35
click at [614, 500] on input "Other Reasons" at bounding box center [607, 493] width 13 height 13
checkbox input "true"
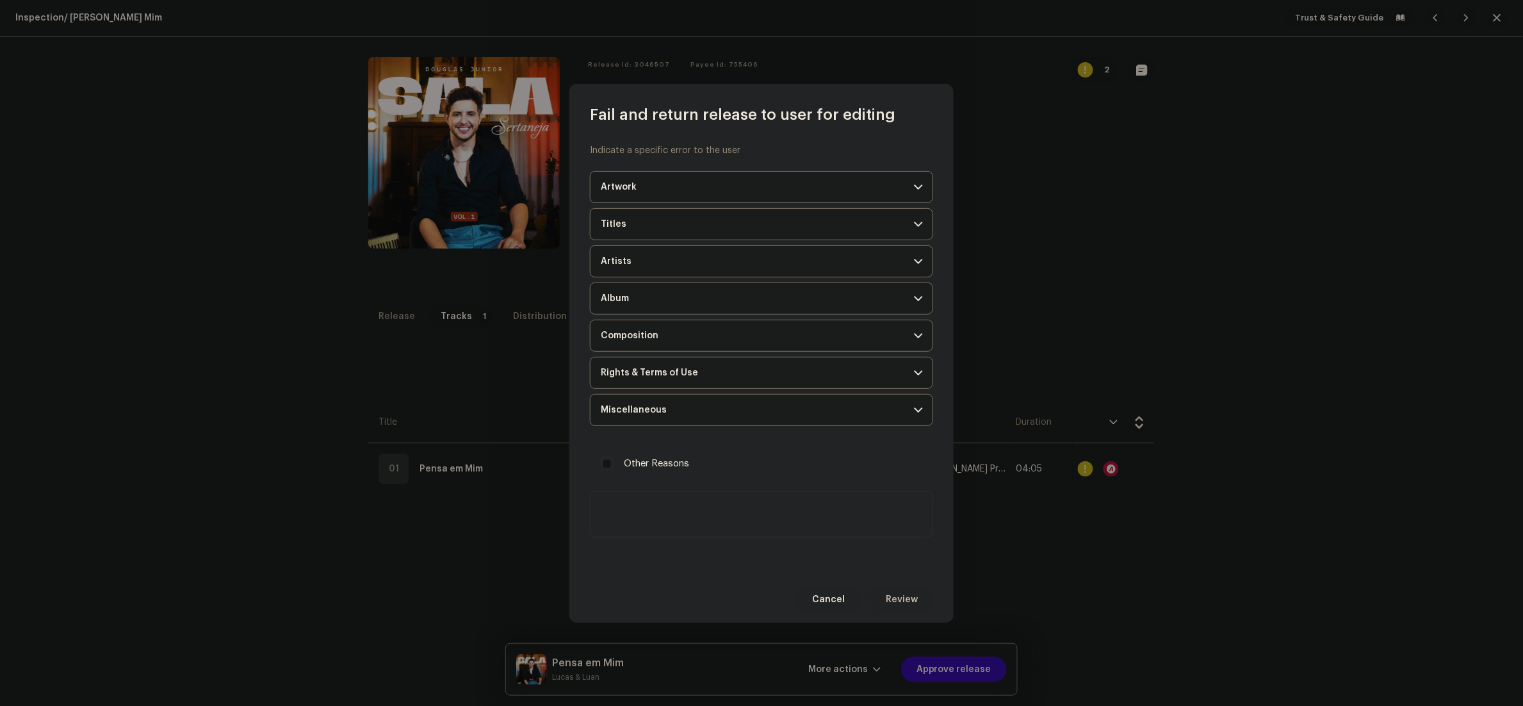
click at [722, 506] on textarea at bounding box center [761, 514] width 343 height 46
paste textarea "Durante a inspeção, identificamos que uma ou mais faixas do seu lançamento cont…"
type textarea "Durante a inspeção, identificamos que uma ou mais faixas do seu lançamento cont…"
click at [911, 608] on span "Review" at bounding box center [902, 600] width 32 height 26
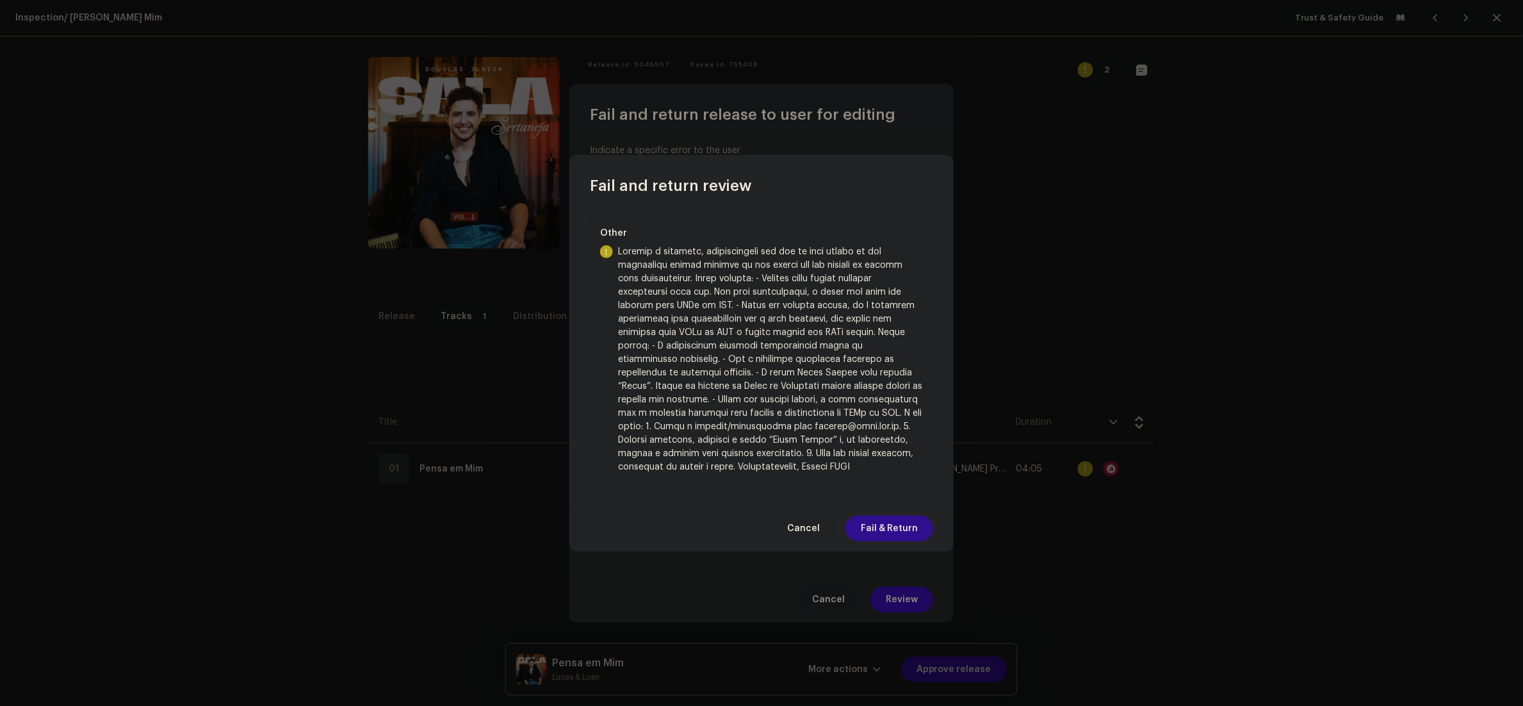
click at [917, 533] on span "Fail & Return" at bounding box center [889, 529] width 57 height 26
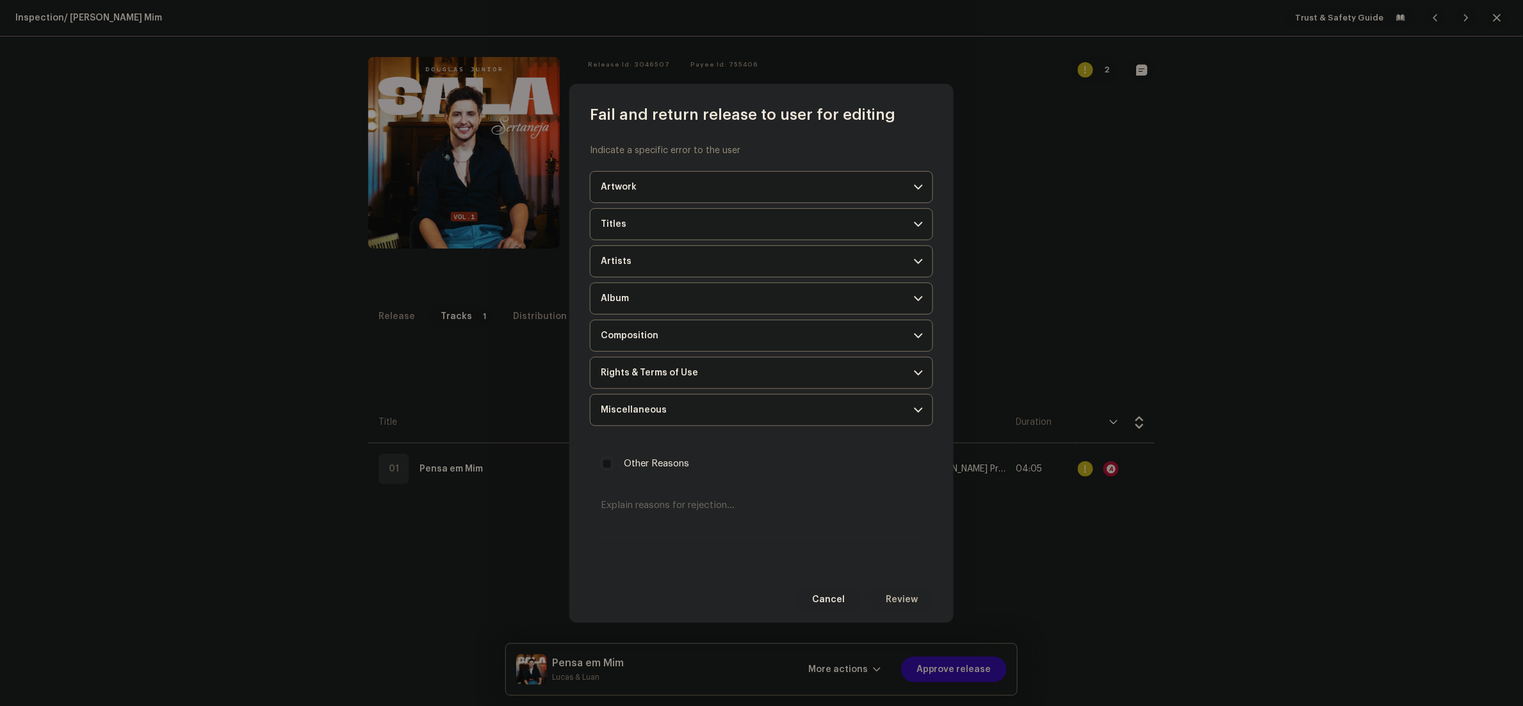
scroll to position [0, 0]
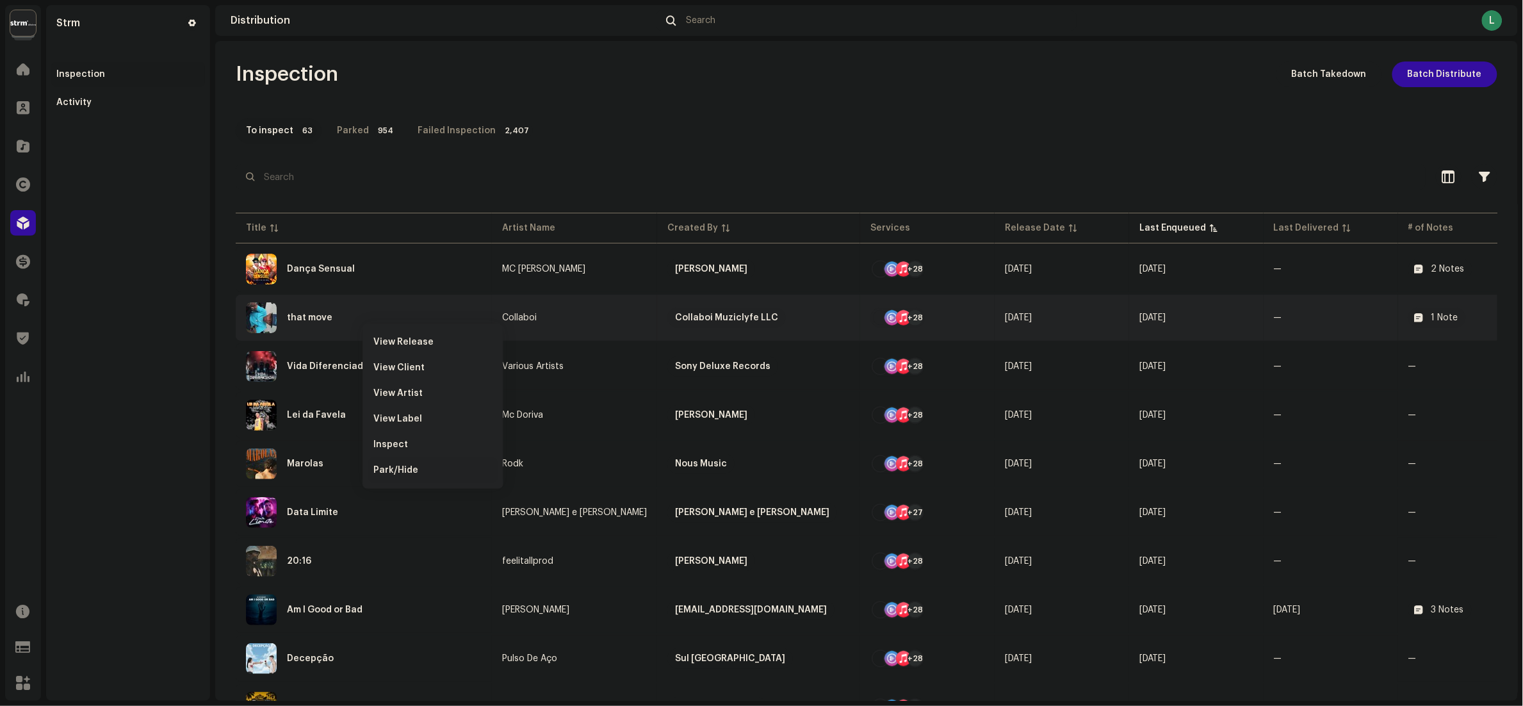
click at [404, 467] on span "Park/Hide" at bounding box center [395, 470] width 45 height 10
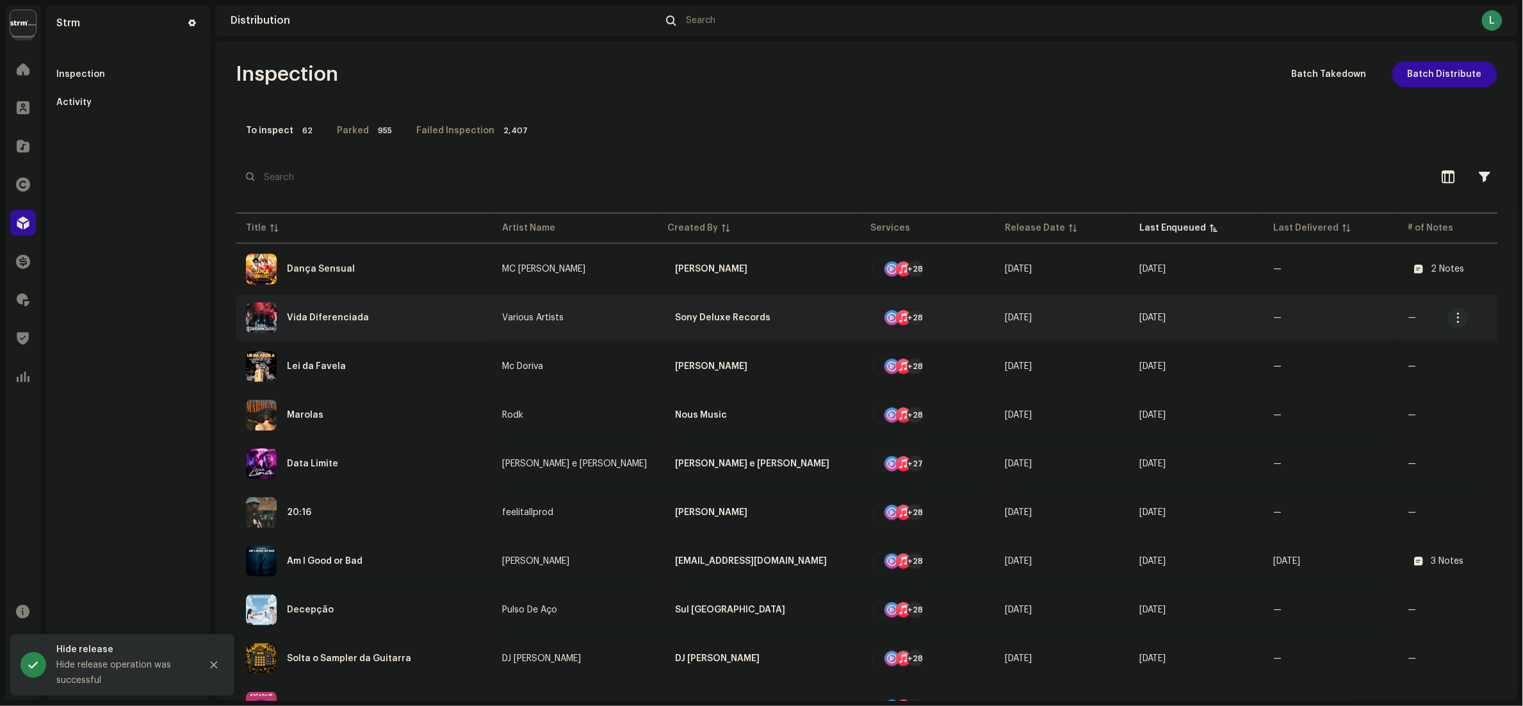
click at [437, 323] on div "Vida Diferenciada" at bounding box center [364, 317] width 236 height 31
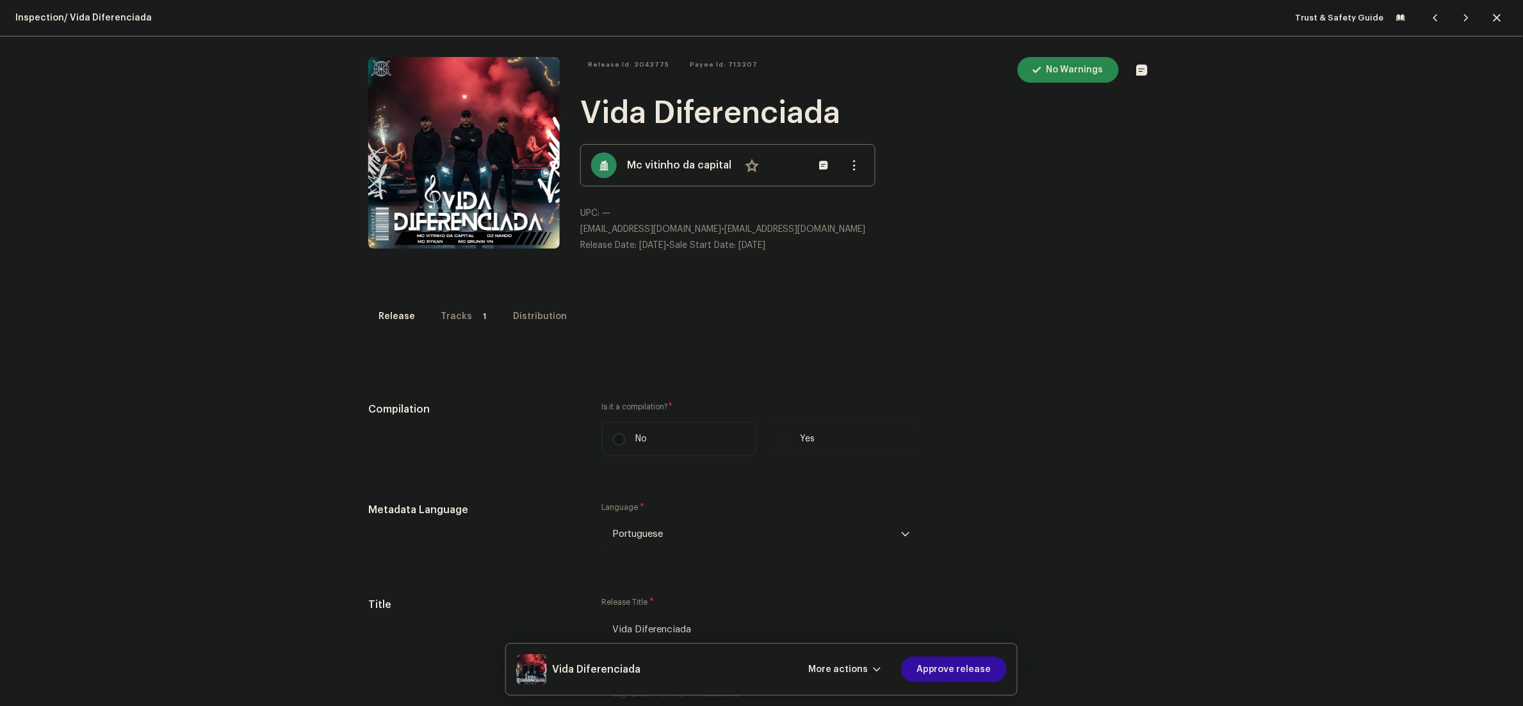
click at [447, 319] on div "Tracks" at bounding box center [456, 317] width 31 height 26
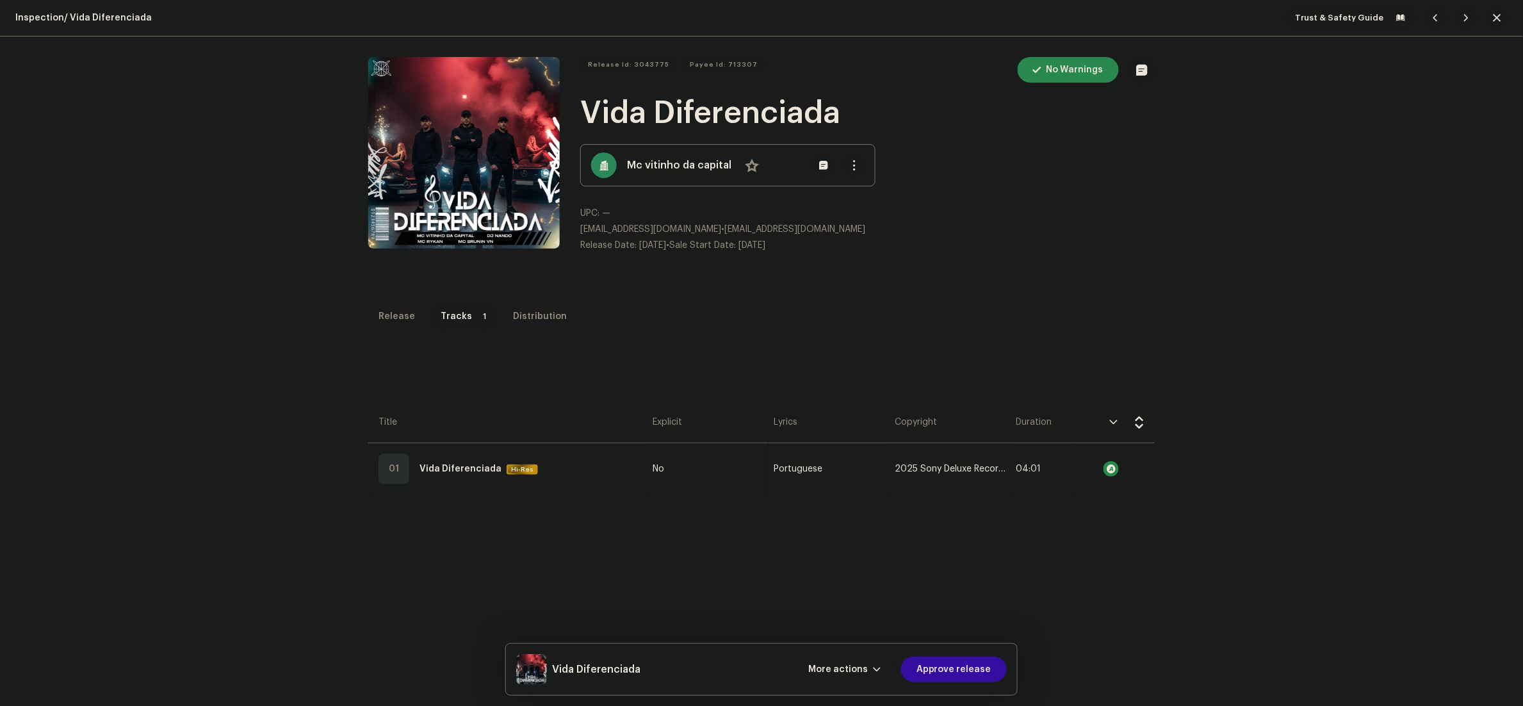
click at [368, 329] on div "Release Tracks 1 Distribution" at bounding box center [761, 317] width 786 height 26
click at [382, 314] on div "Release" at bounding box center [396, 317] width 37 height 26
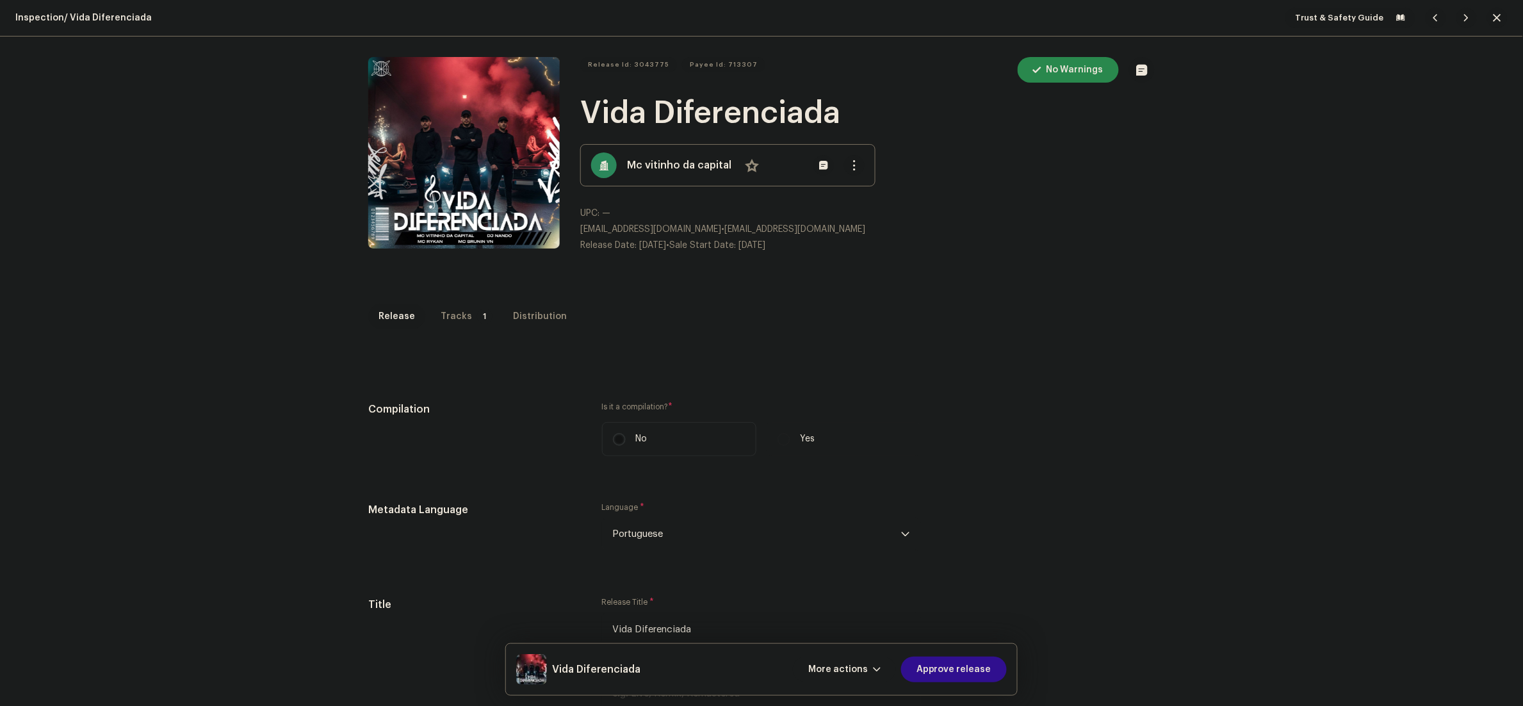
click at [979, 675] on span "Approve release" at bounding box center [953, 669] width 75 height 26
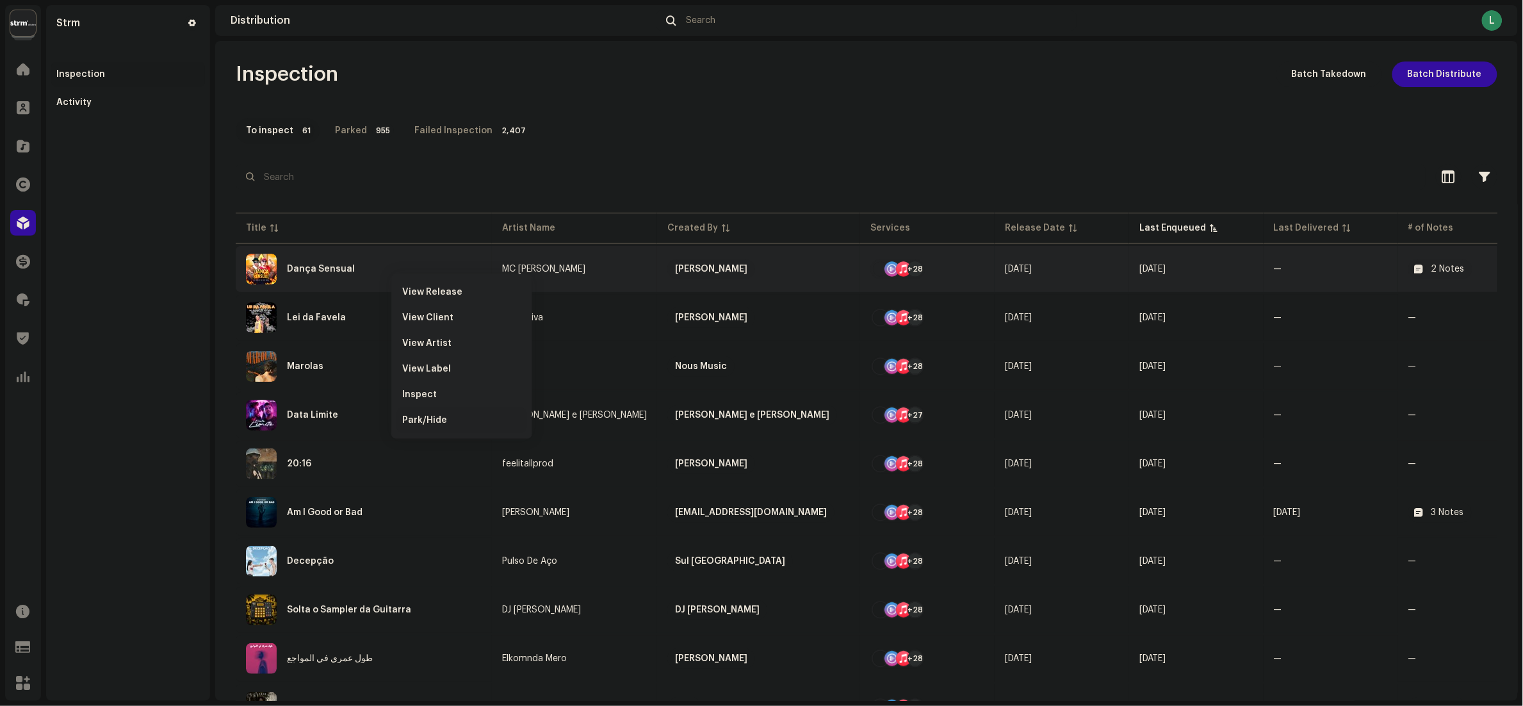
click at [434, 422] on span "Park/Hide" at bounding box center [424, 420] width 45 height 10
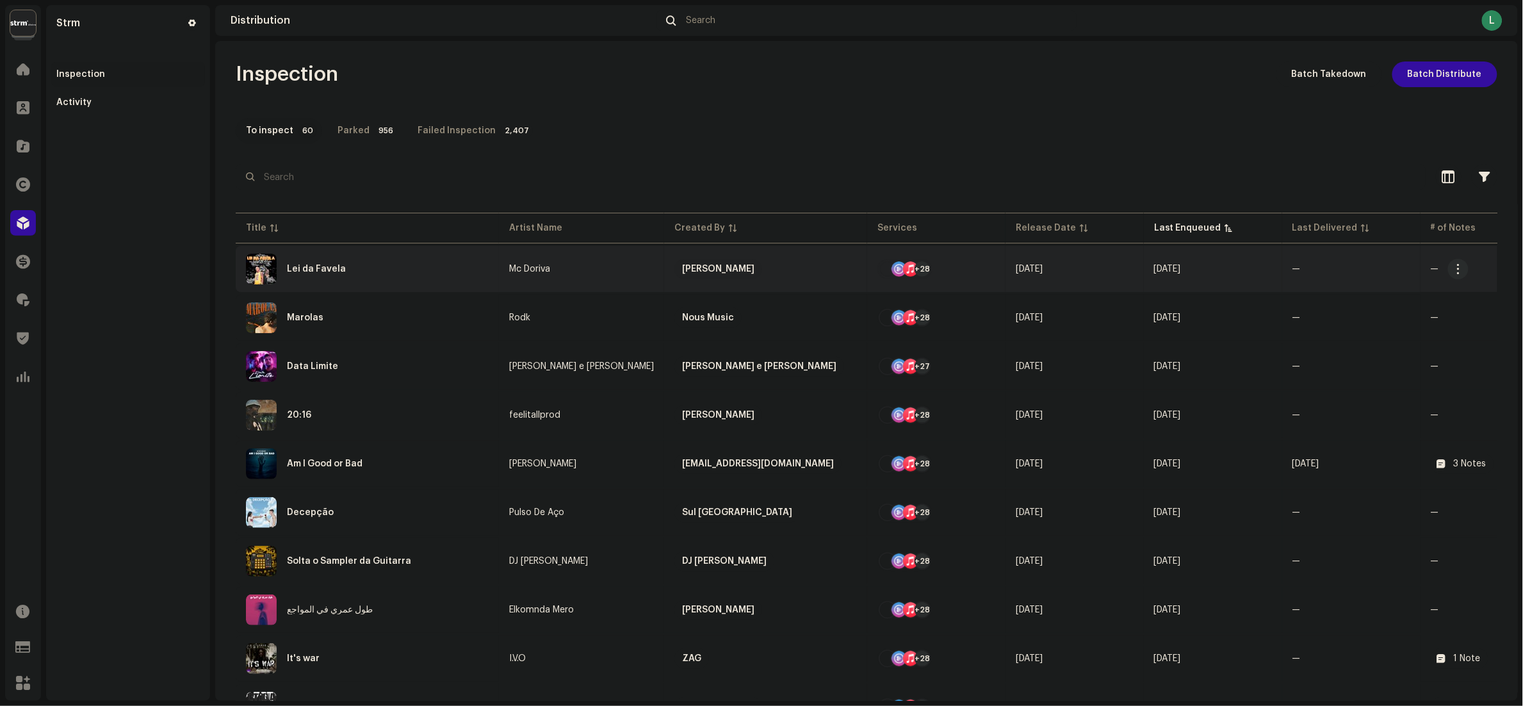
click at [370, 287] on td "Lei da Favela" at bounding box center [367, 269] width 263 height 46
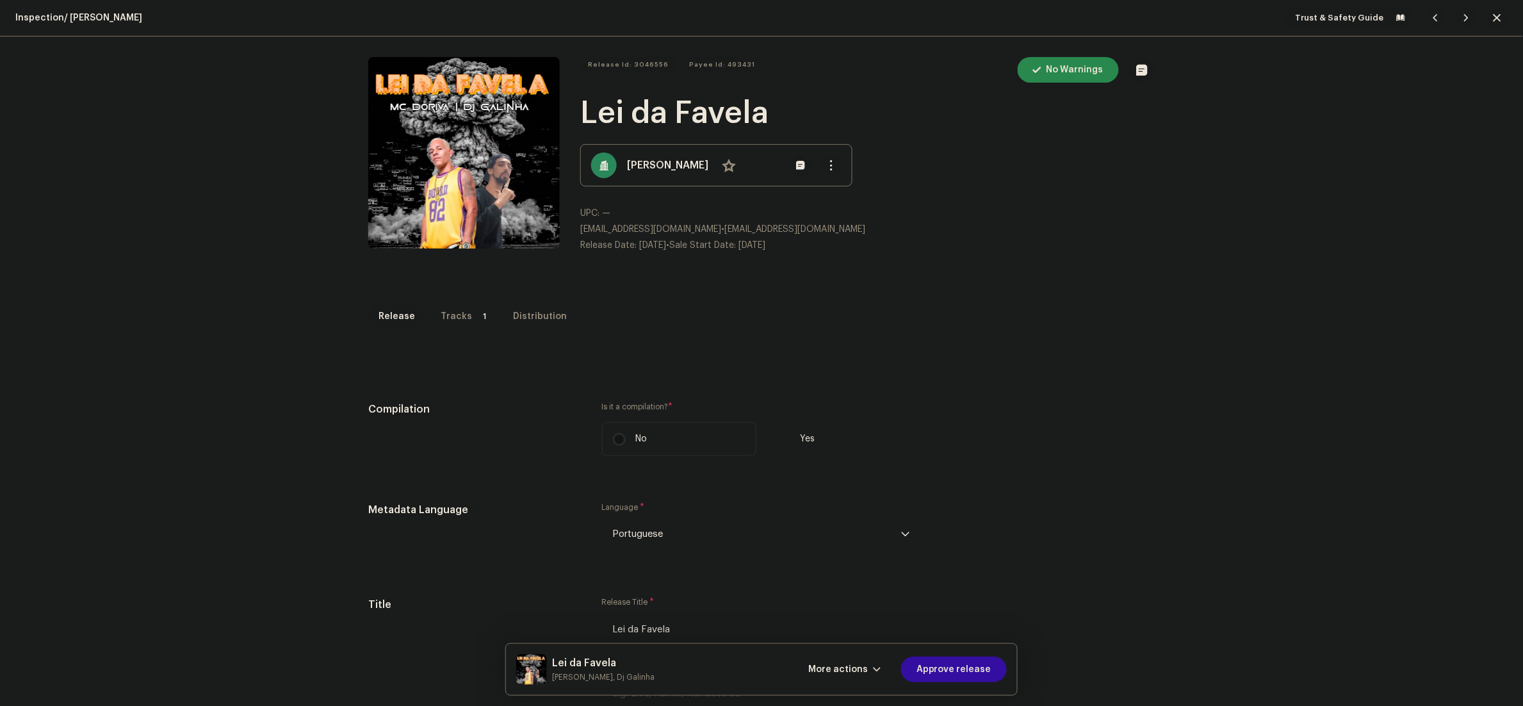
click at [453, 320] on div "Tracks" at bounding box center [456, 317] width 31 height 26
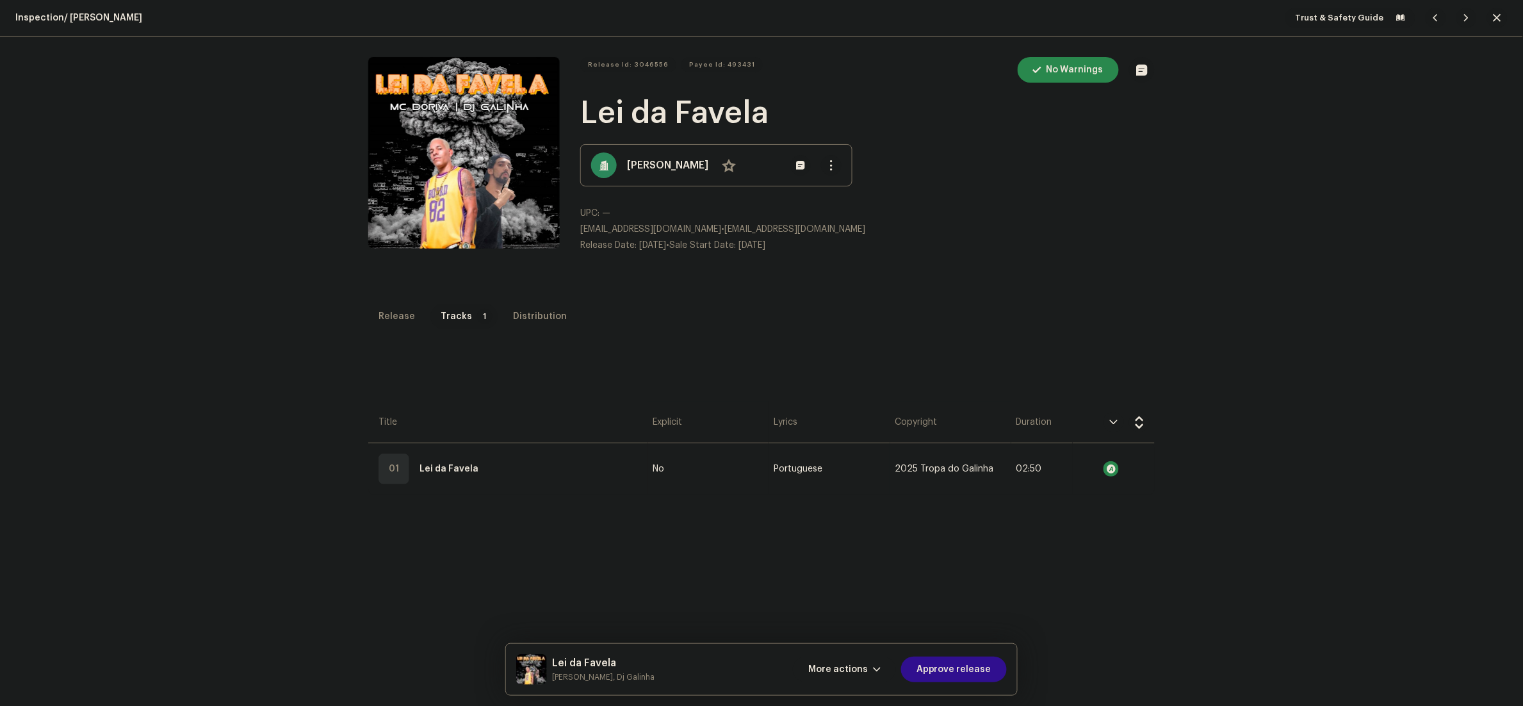
click at [969, 663] on span "Approve release" at bounding box center [953, 669] width 75 height 26
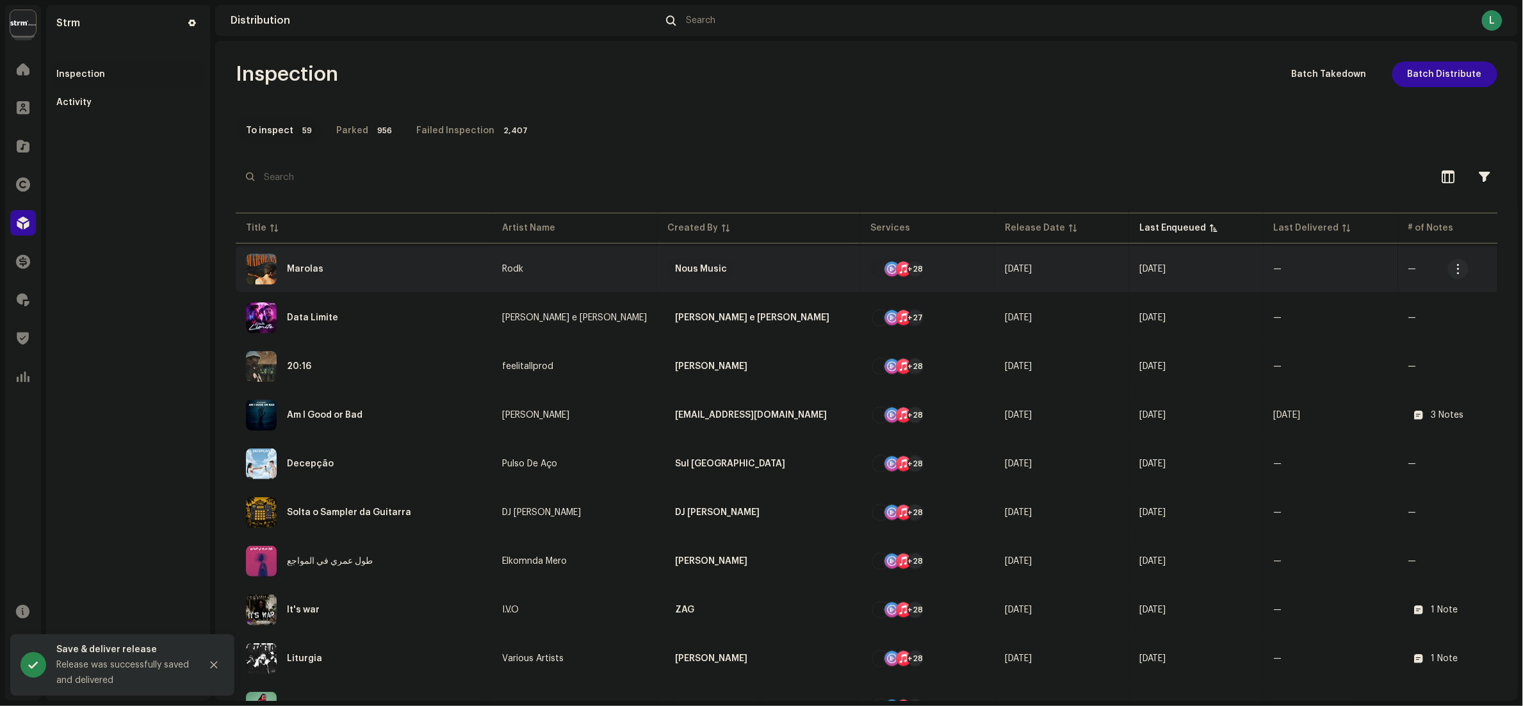
click at [362, 266] on div "Marolas" at bounding box center [364, 269] width 236 height 31
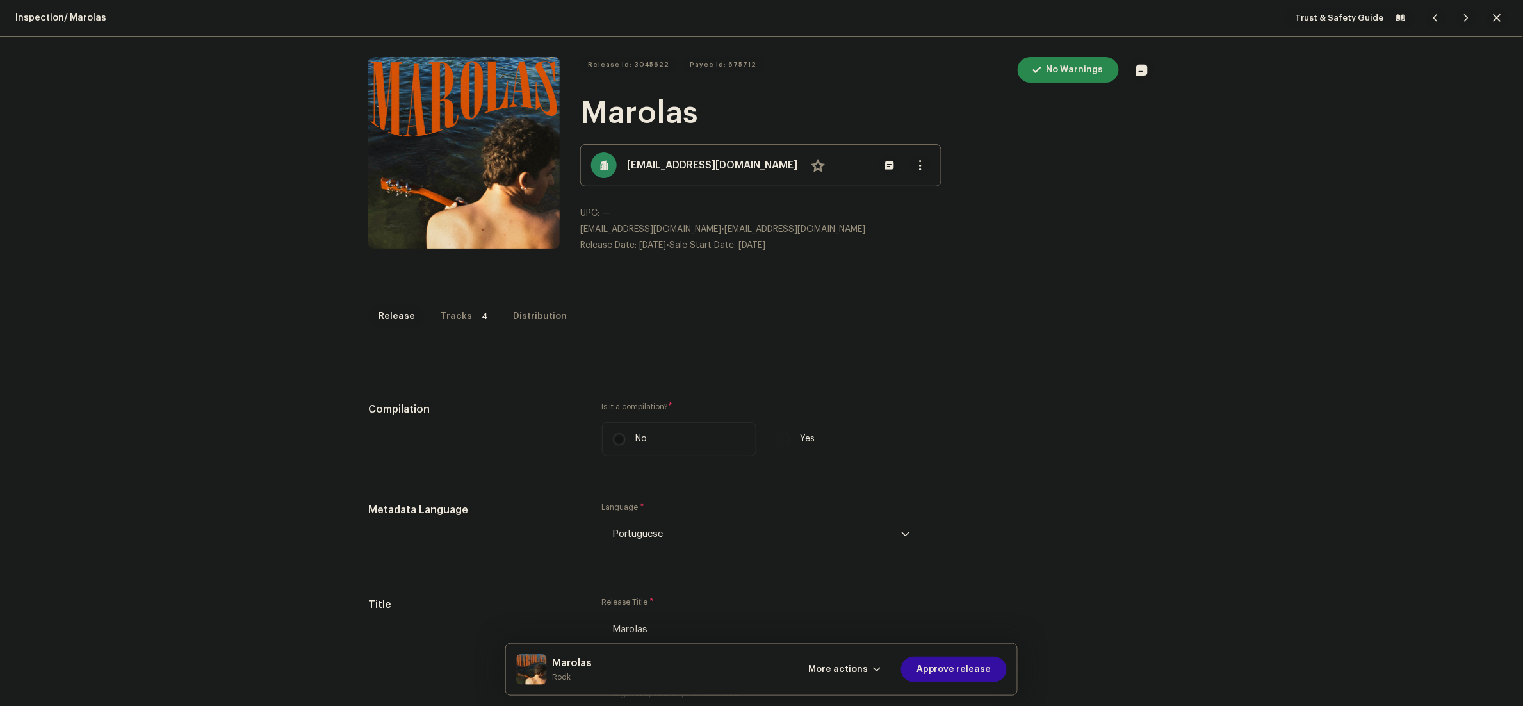
click at [477, 316] on p-badge "4" at bounding box center [484, 316] width 15 height 15
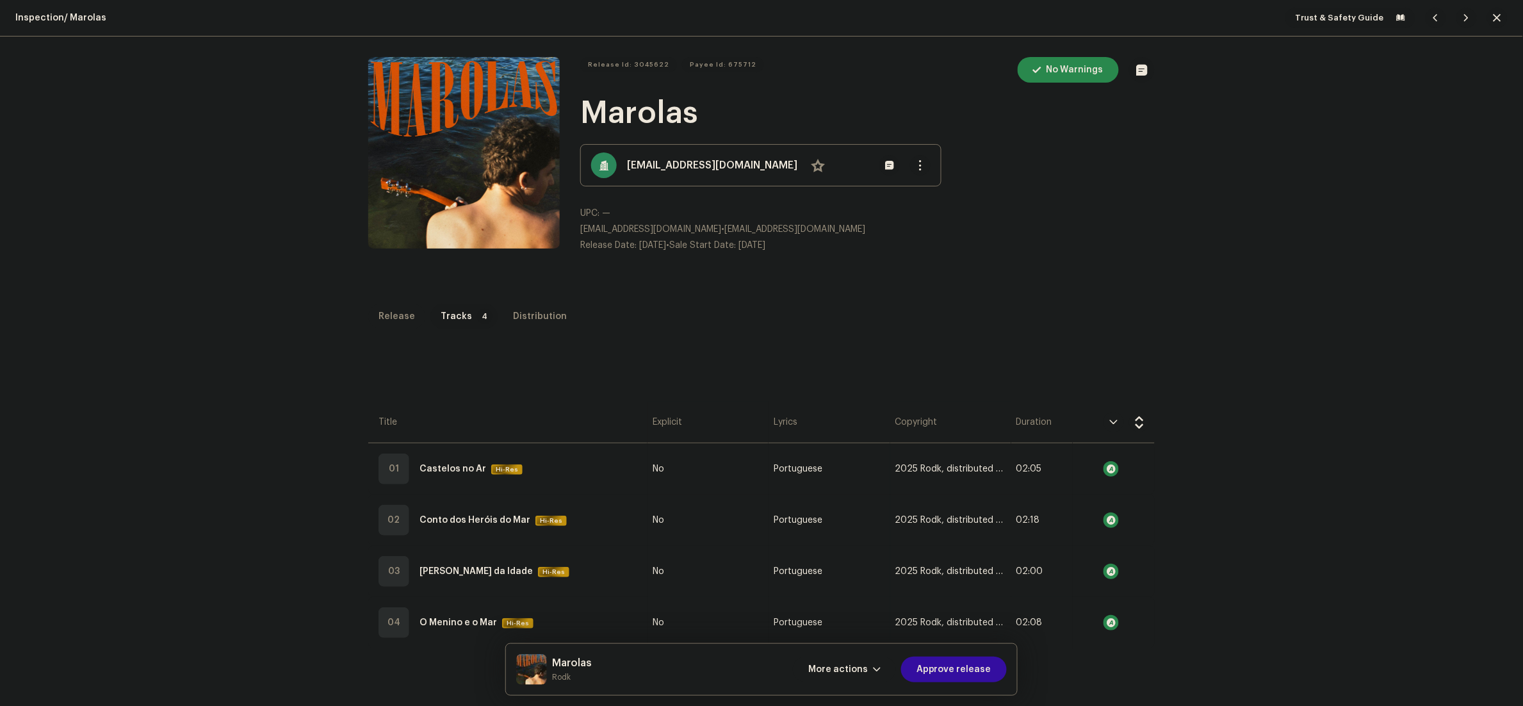
click at [402, 316] on p-tab "Release" at bounding box center [396, 317] width 57 height 26
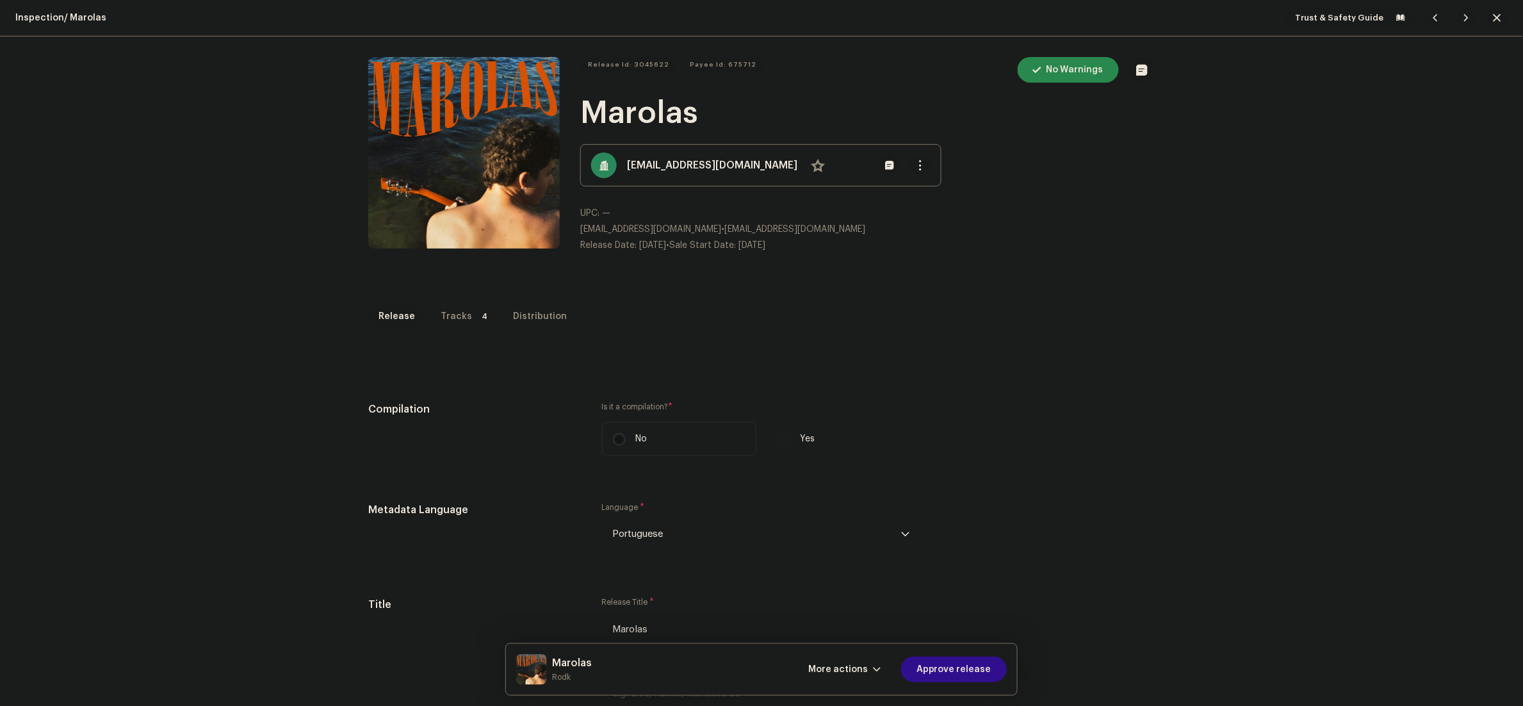
click at [968, 666] on span "Approve release" at bounding box center [953, 669] width 75 height 26
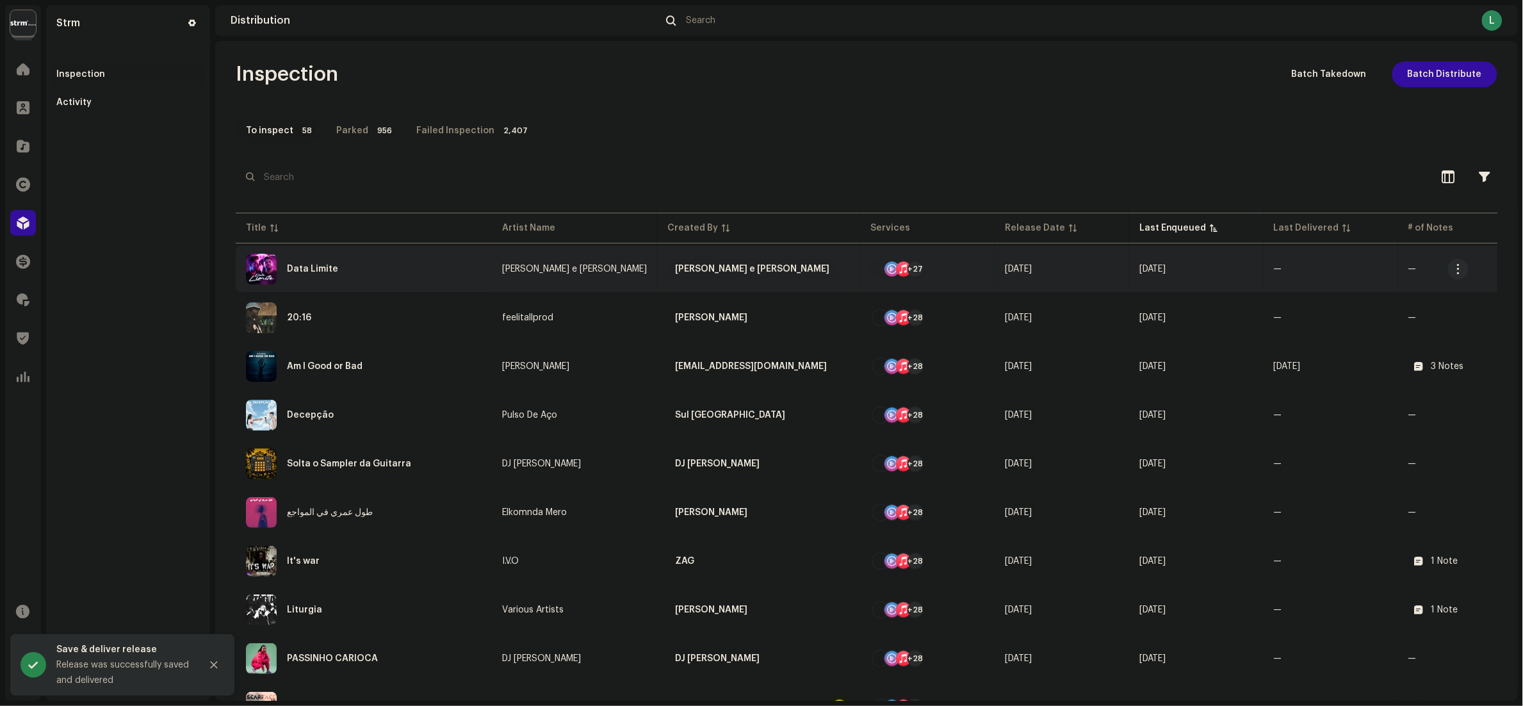
click at [421, 269] on div "Data Limite" at bounding box center [364, 269] width 236 height 31
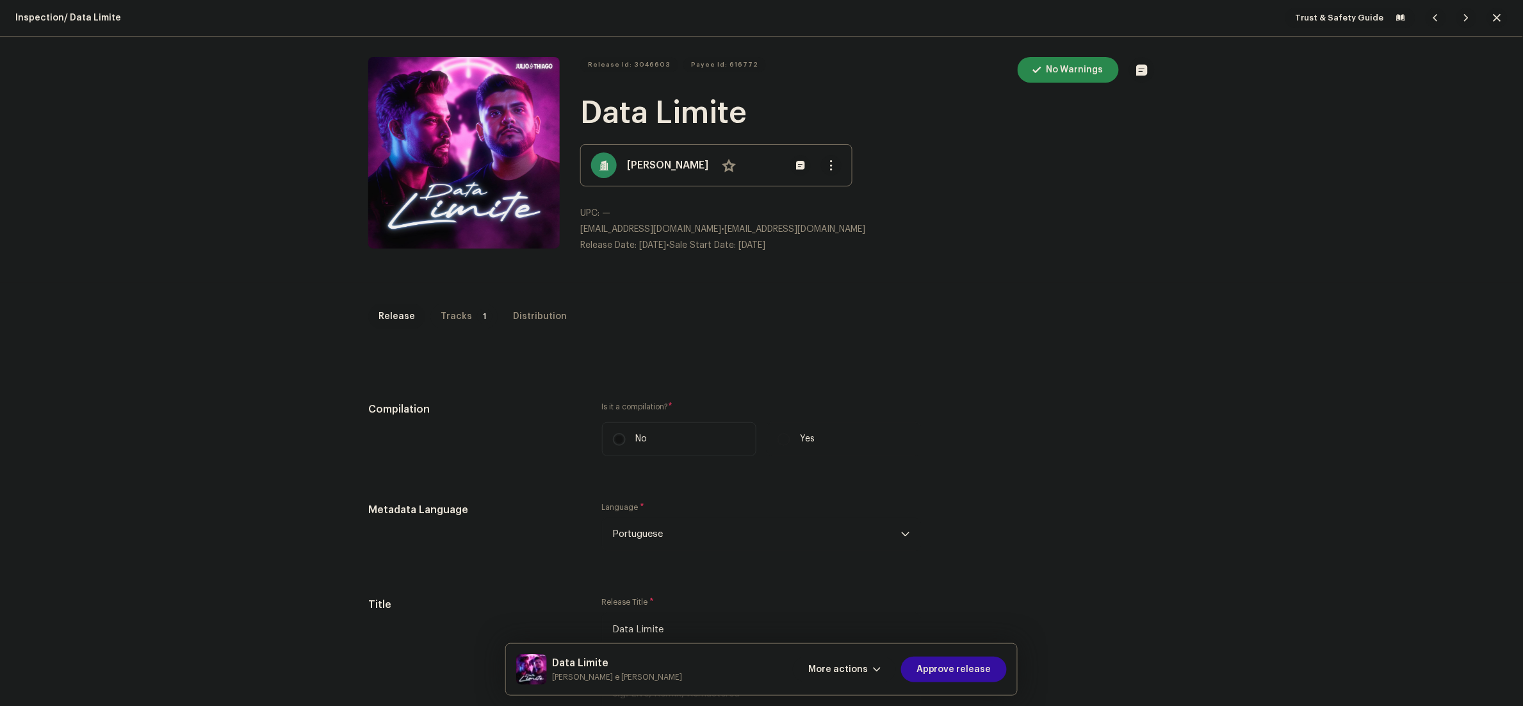
click at [449, 305] on div "Tracks" at bounding box center [456, 317] width 31 height 26
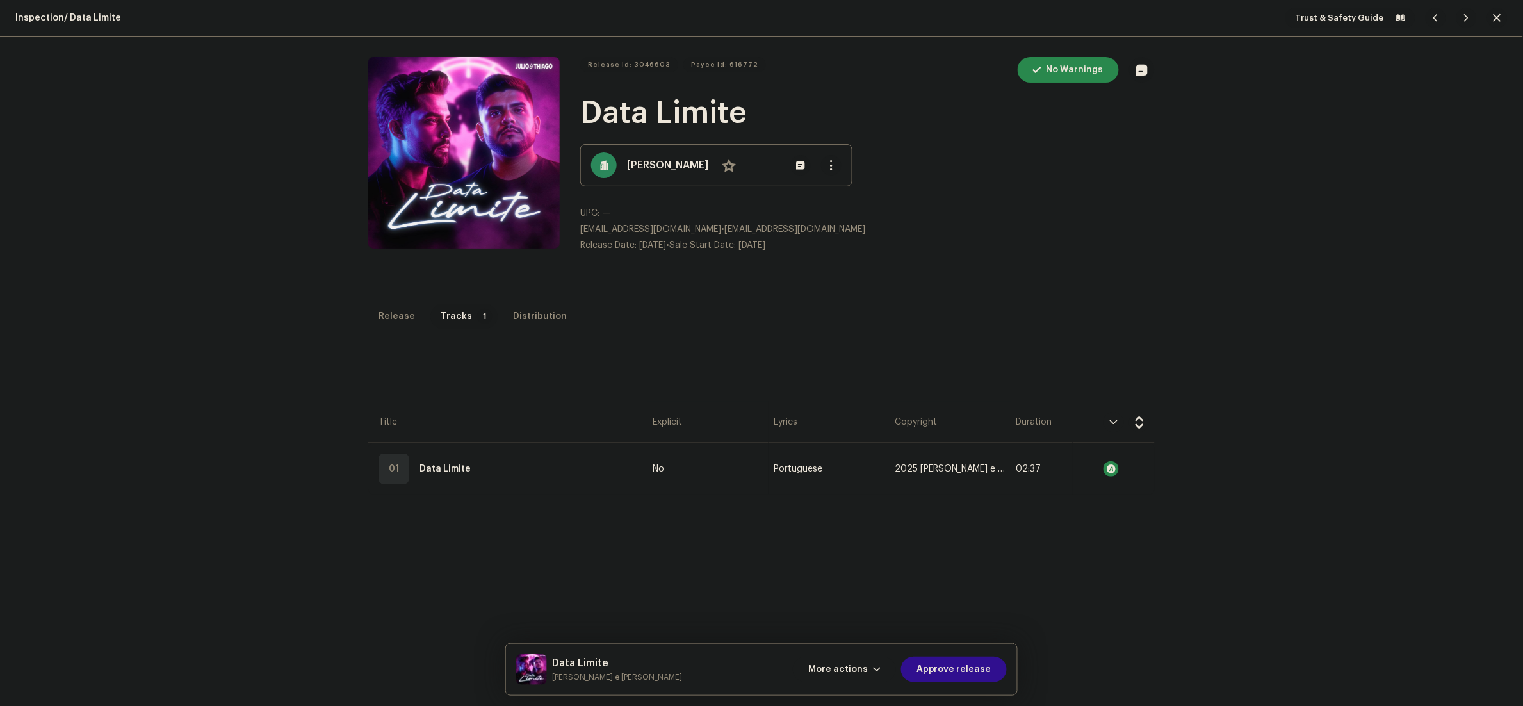
click at [970, 660] on span "Approve release" at bounding box center [953, 669] width 75 height 26
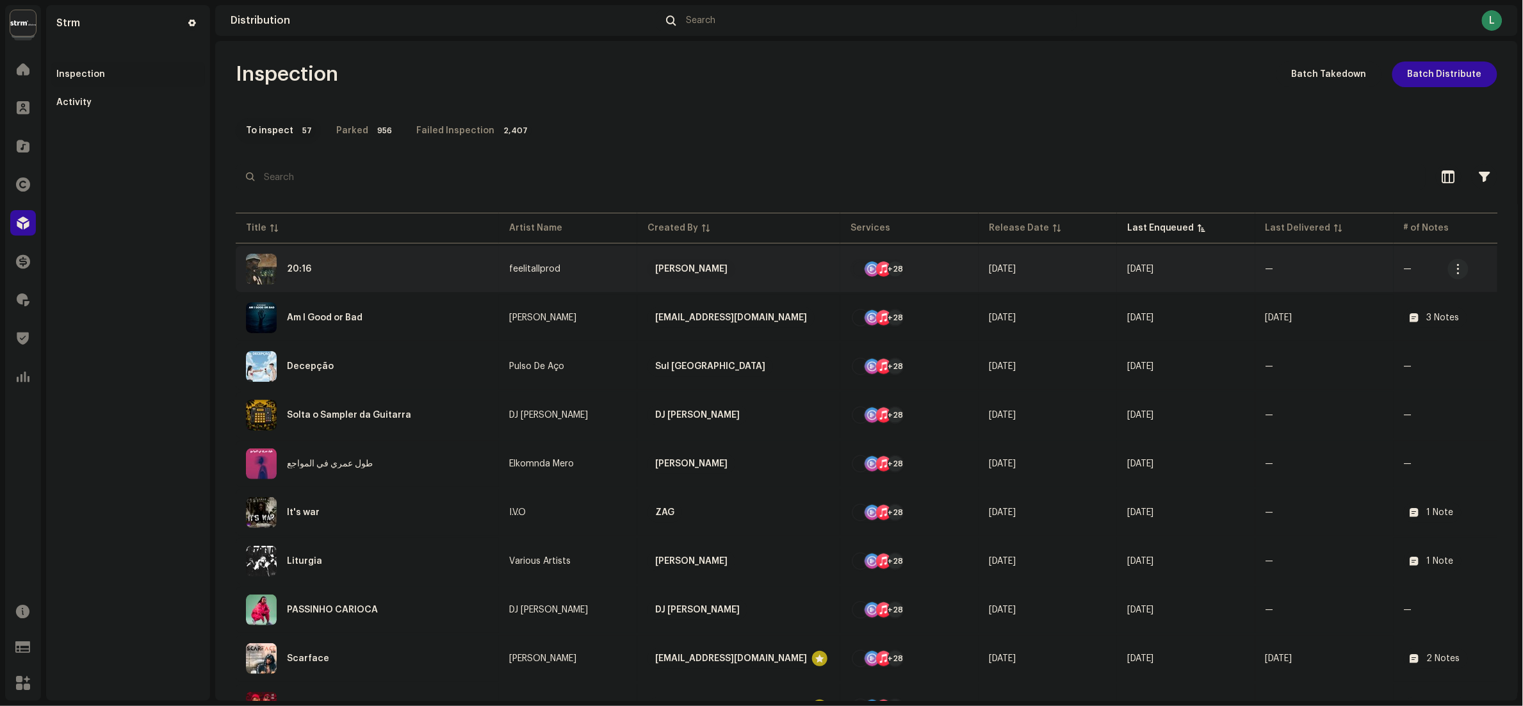
click at [424, 266] on div "20:16" at bounding box center [367, 269] width 243 height 31
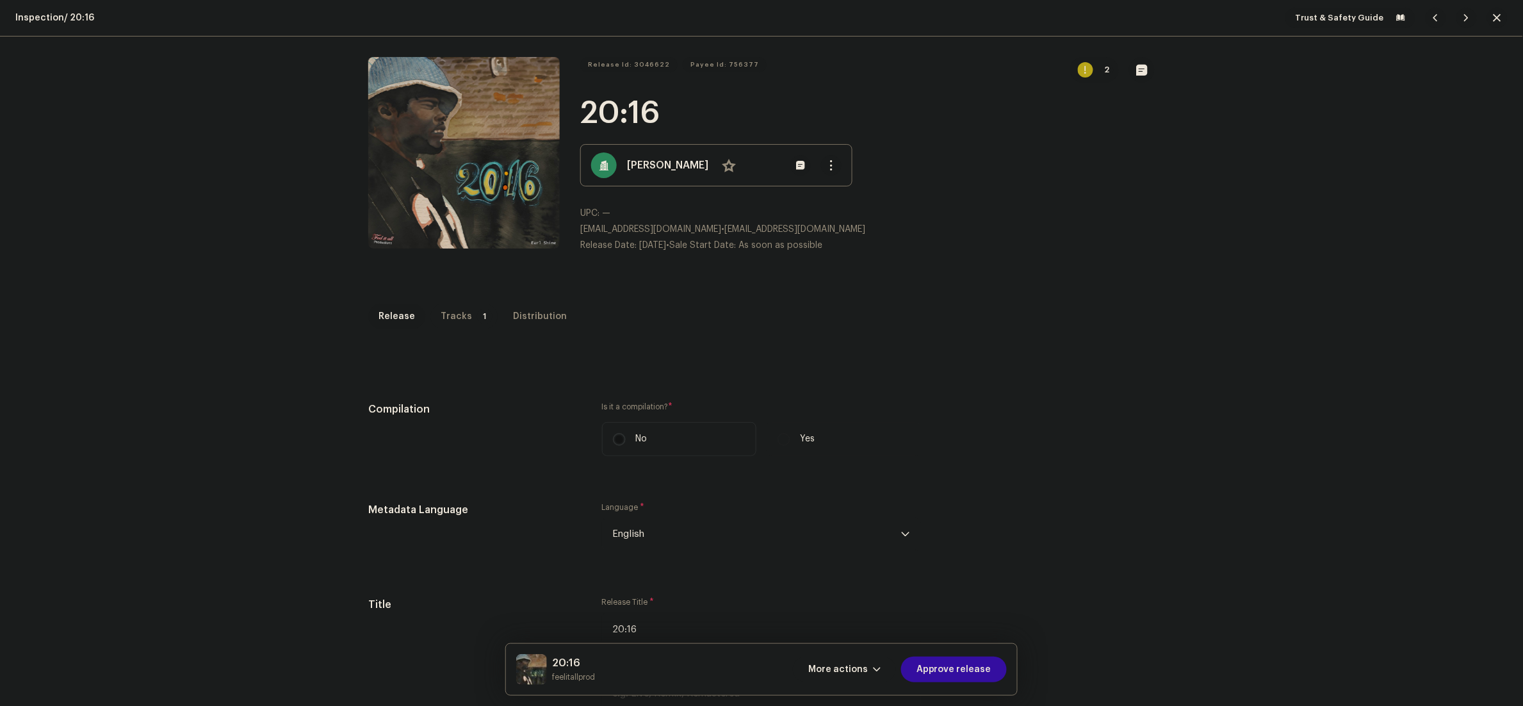
click at [455, 321] on p-tab "Tracks 1" at bounding box center [463, 317] width 67 height 26
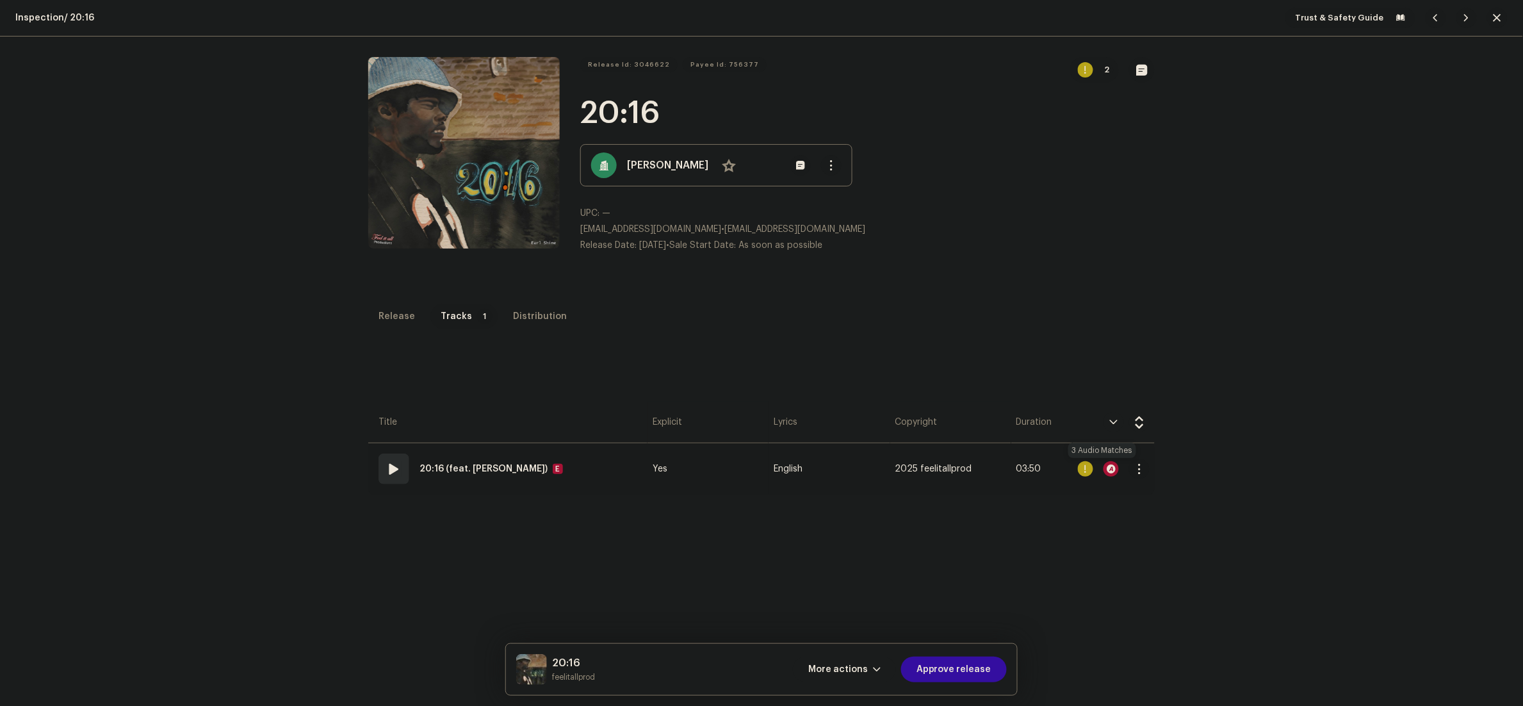
click at [1103, 471] on div at bounding box center [1110, 468] width 15 height 15
click at [1148, 298] on div "Audio Recognition by Remix/Sample 3 Speech ! All results require review/listeni…" at bounding box center [761, 353] width 1523 height 706
click at [388, 319] on div "Release" at bounding box center [396, 317] width 37 height 26
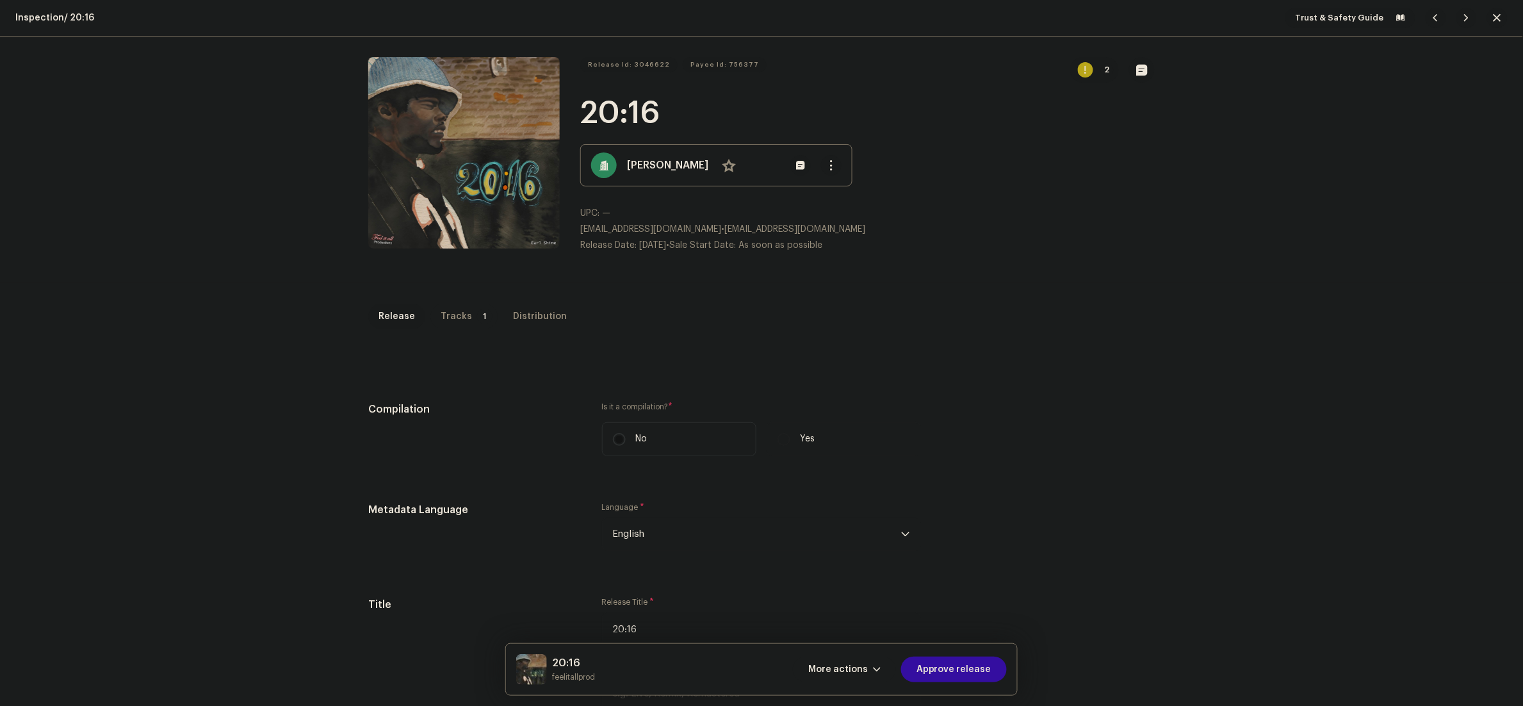
click at [453, 316] on div "Tracks" at bounding box center [456, 317] width 31 height 26
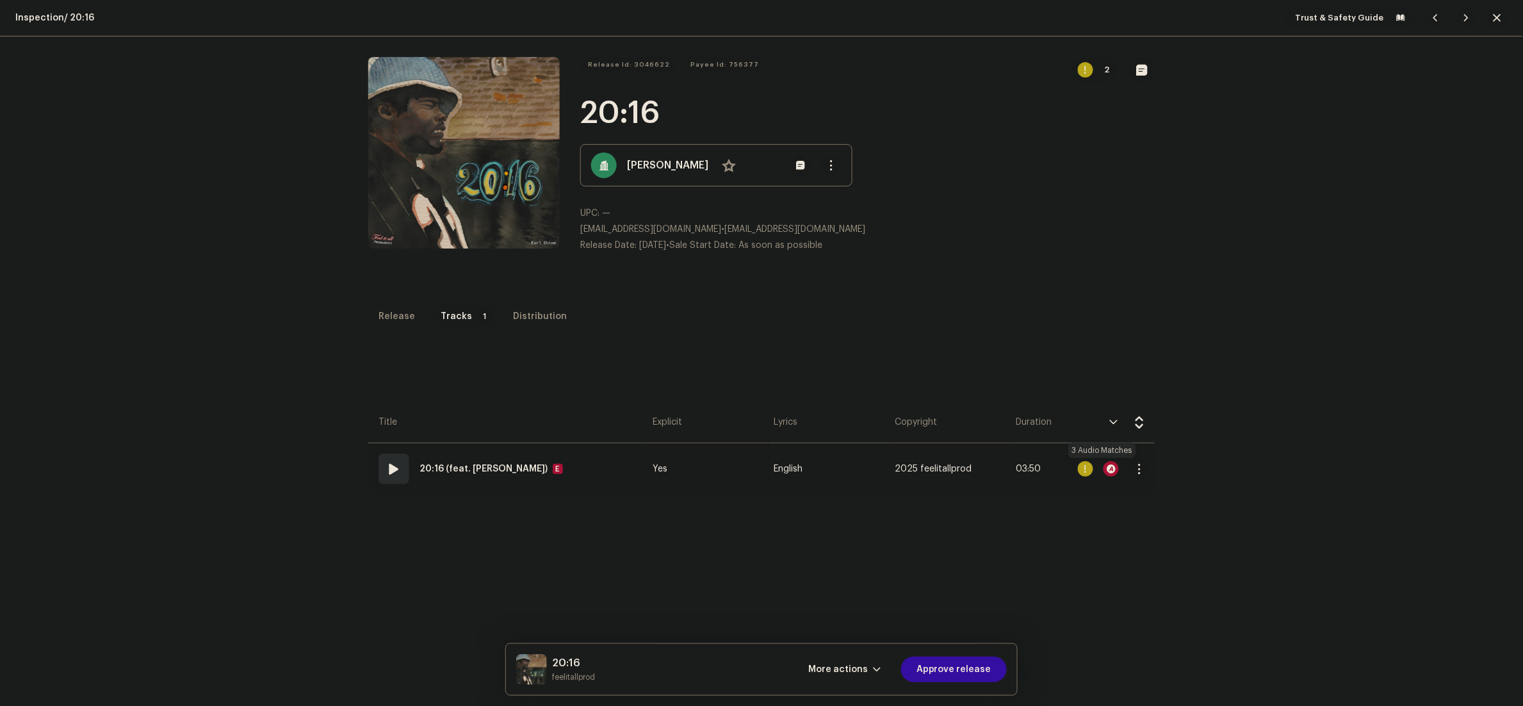
click at [1103, 469] on div at bounding box center [1110, 468] width 15 height 15
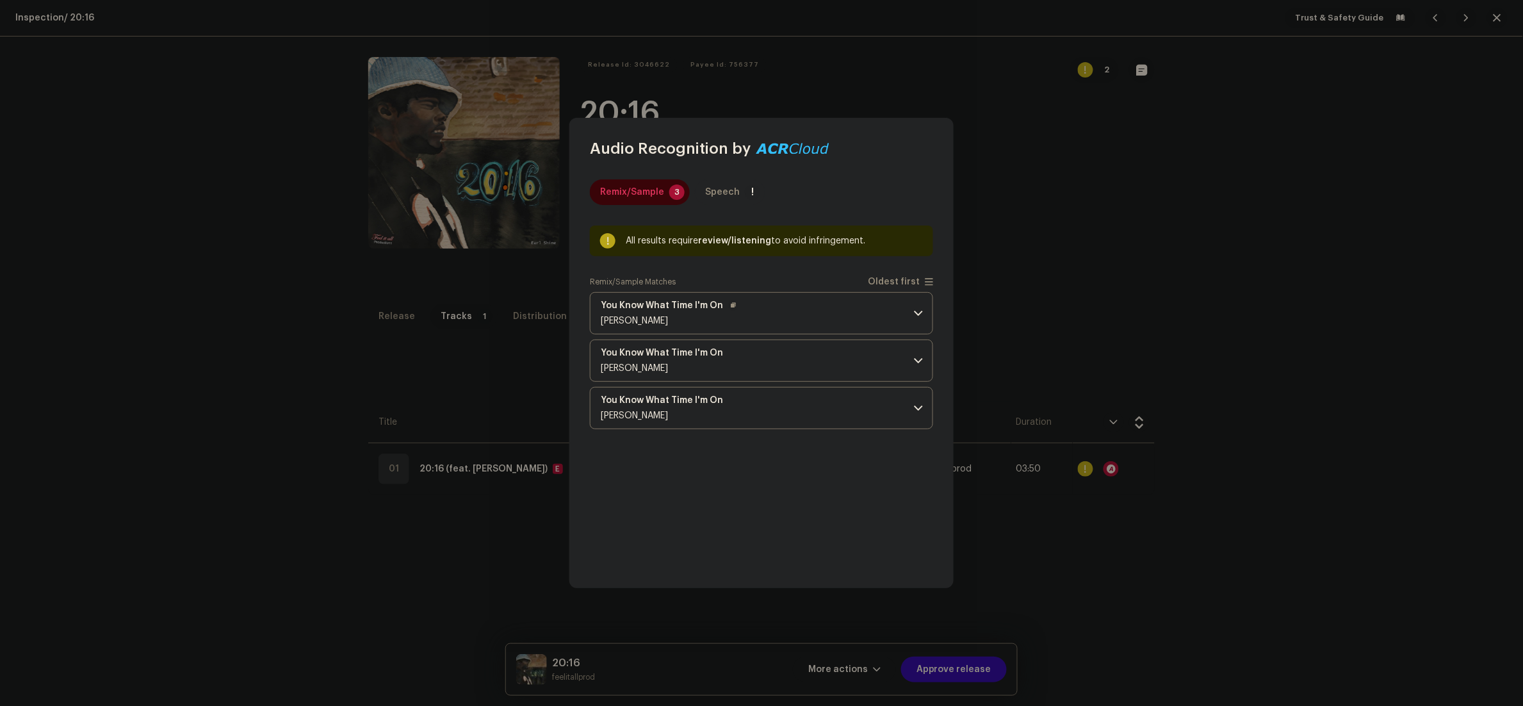
click at [906, 322] on p-accordion-header "You Know What Time I'm On Cassidy" at bounding box center [761, 313] width 343 height 42
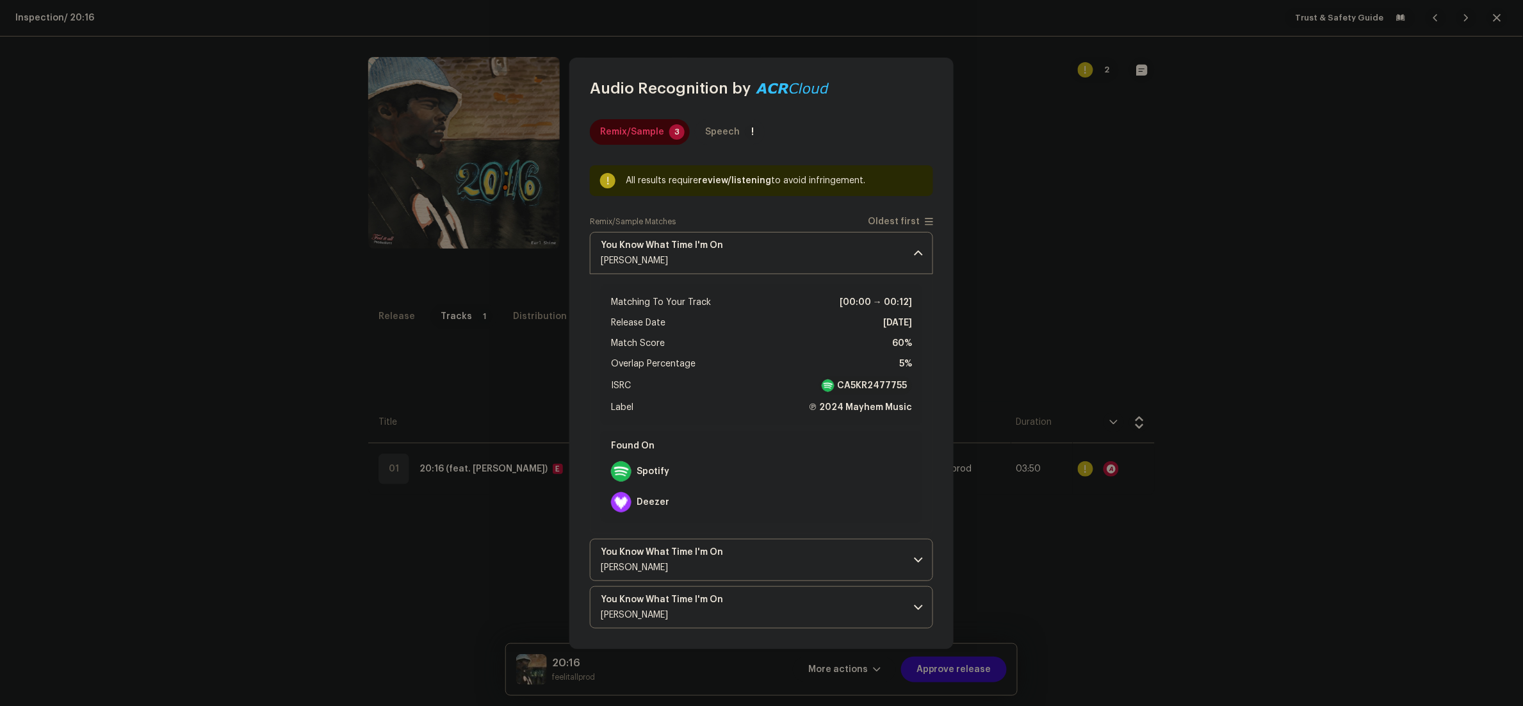
click at [872, 382] on strong "CA5KR2477755" at bounding box center [872, 385] width 70 height 13
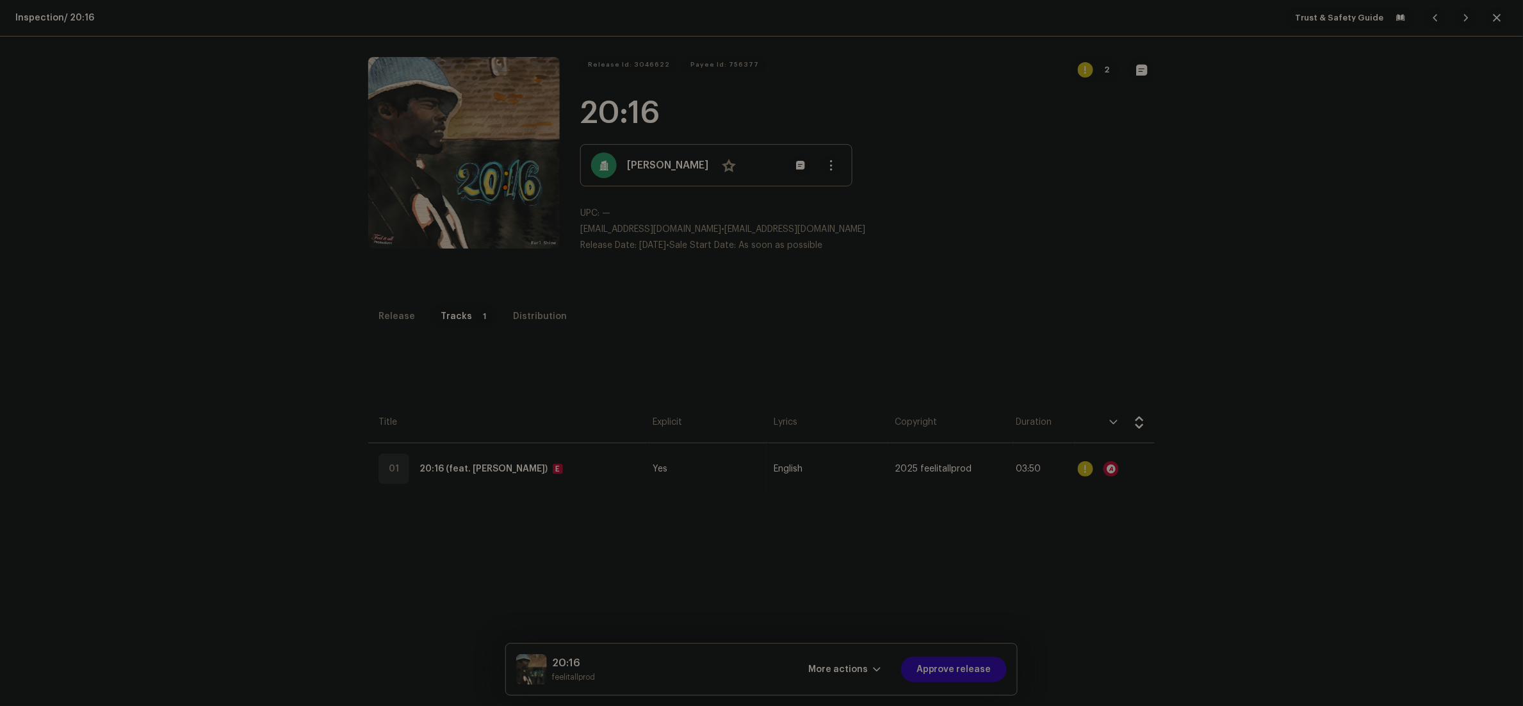
click at [1174, 309] on div "Audio Recognition by Remix/Sample 3 Speech ! All results require review/listeni…" at bounding box center [761, 353] width 1523 height 706
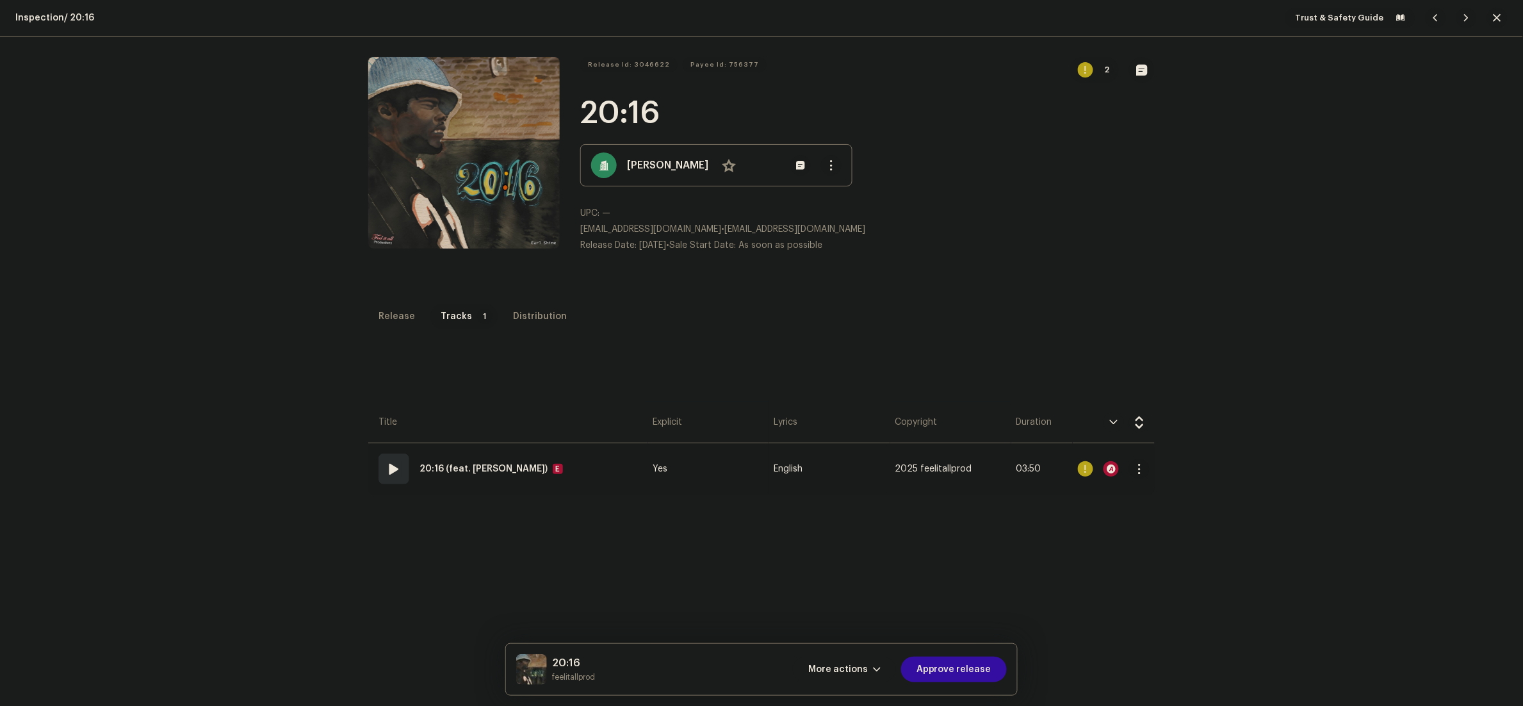
click at [391, 470] on span at bounding box center [393, 468] width 15 height 15
click at [409, 557] on span at bounding box center [414, 562] width 11 height 10
click at [401, 551] on div at bounding box center [415, 561] width 31 height 31
click at [881, 669] on span "button" at bounding box center [877, 669] width 8 height 10
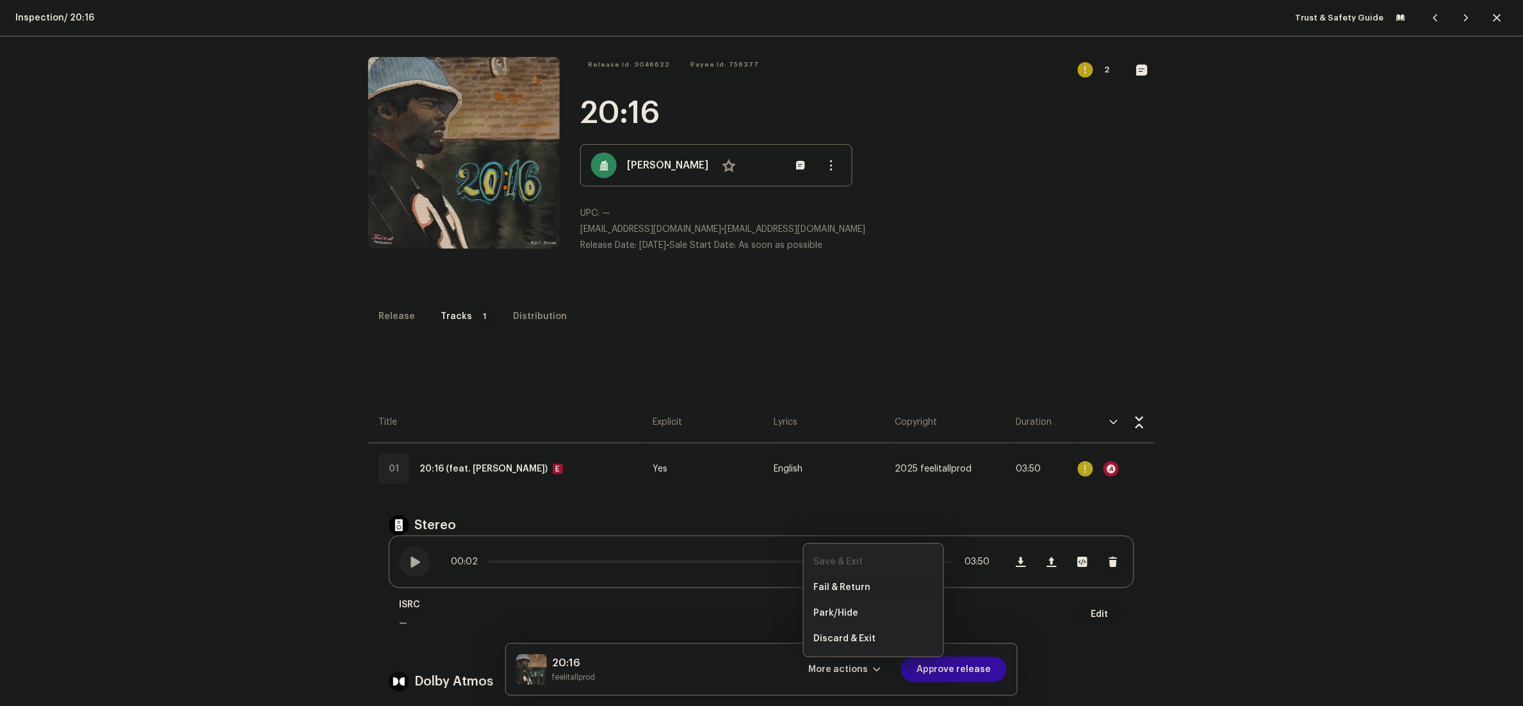
click at [866, 581] on div "Fail & Return" at bounding box center [873, 587] width 129 height 26
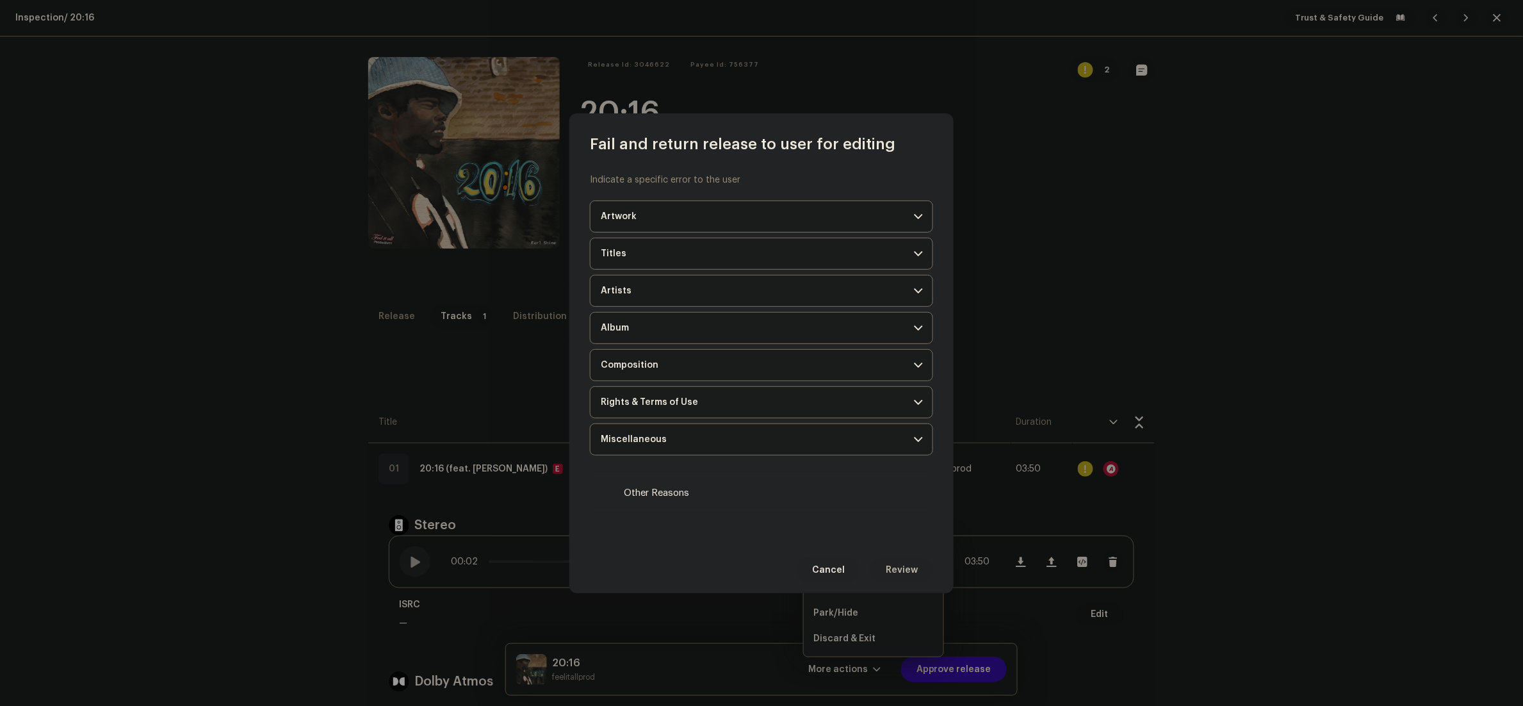
click at [699, 503] on label "Other Reasons" at bounding box center [761, 493] width 343 height 35
click at [614, 500] on input "Other Reasons" at bounding box center [607, 493] width 13 height 13
checkbox input "true"
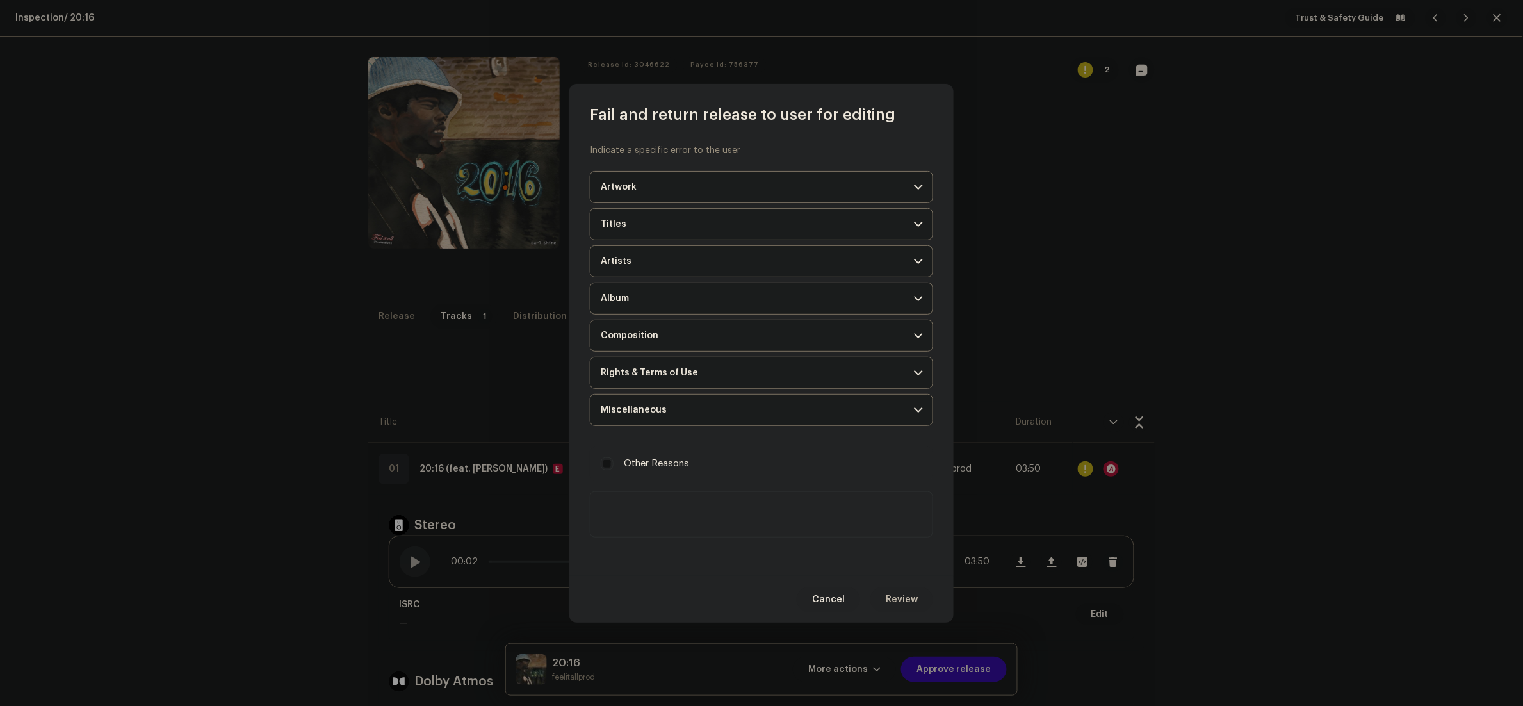
click at [703, 507] on textarea at bounding box center [761, 514] width 343 height 46
paste textarea "During our inspection, we identified that one or more tracks in your release ar…"
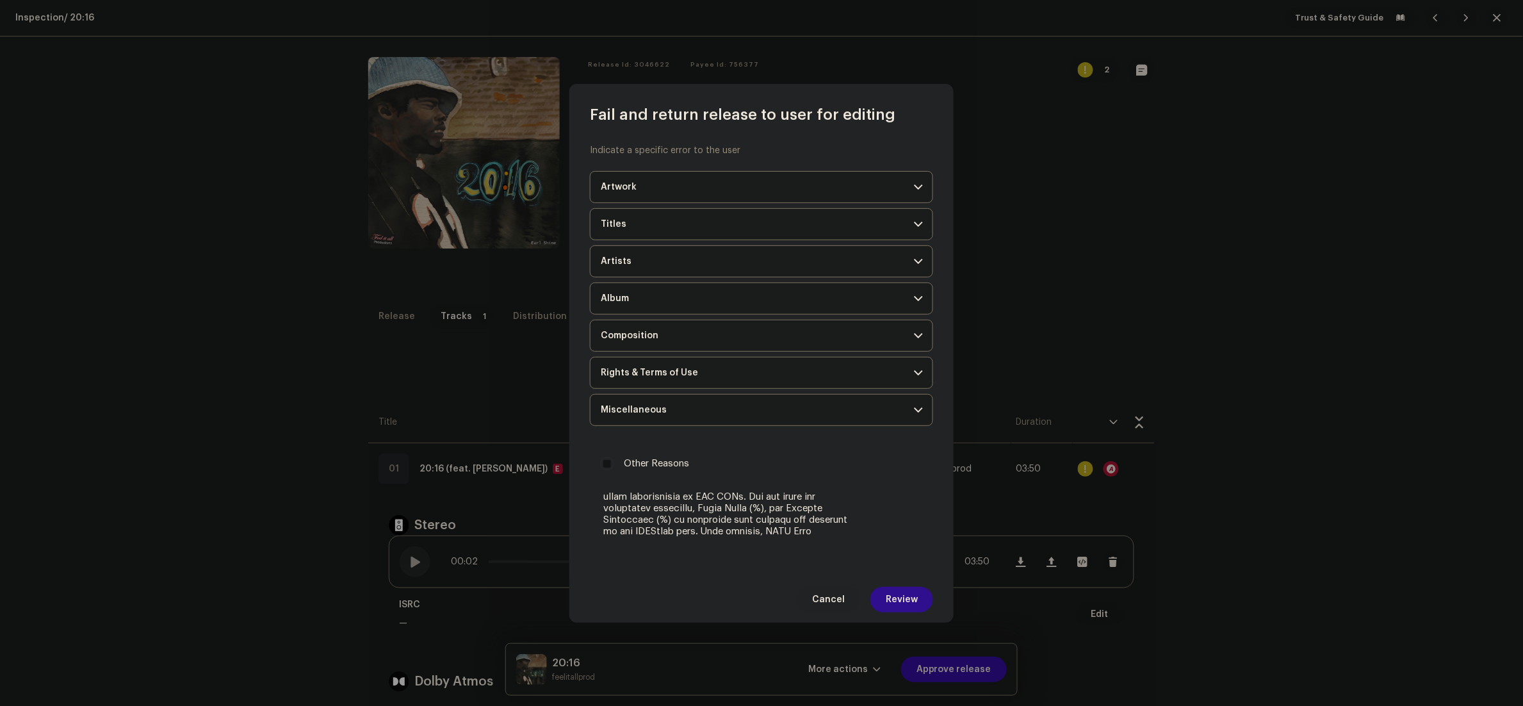
type textarea "During our inspection, we identified that one or more tracks in your release ar…"
click at [894, 606] on span "Review" at bounding box center [902, 600] width 32 height 26
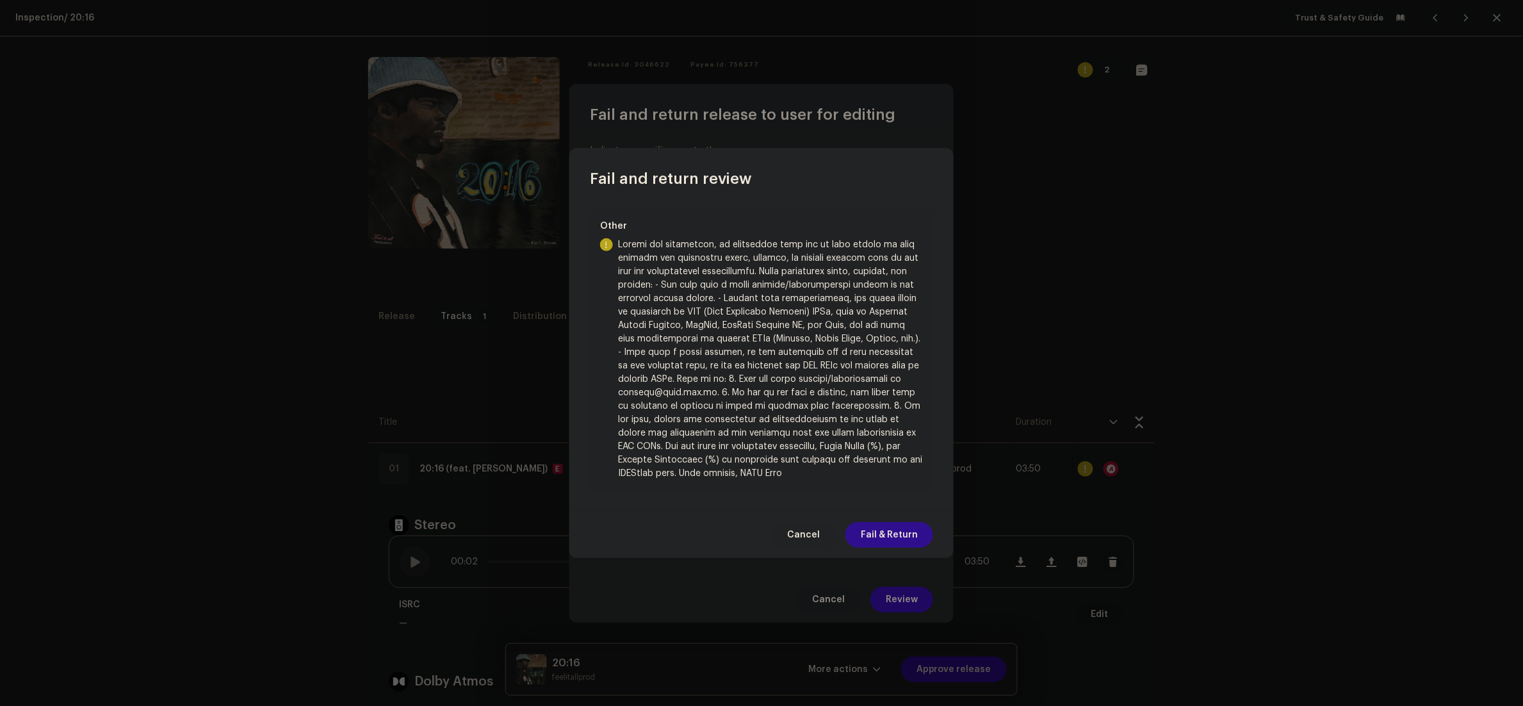
click at [894, 536] on span "Fail & Return" at bounding box center [889, 535] width 57 height 26
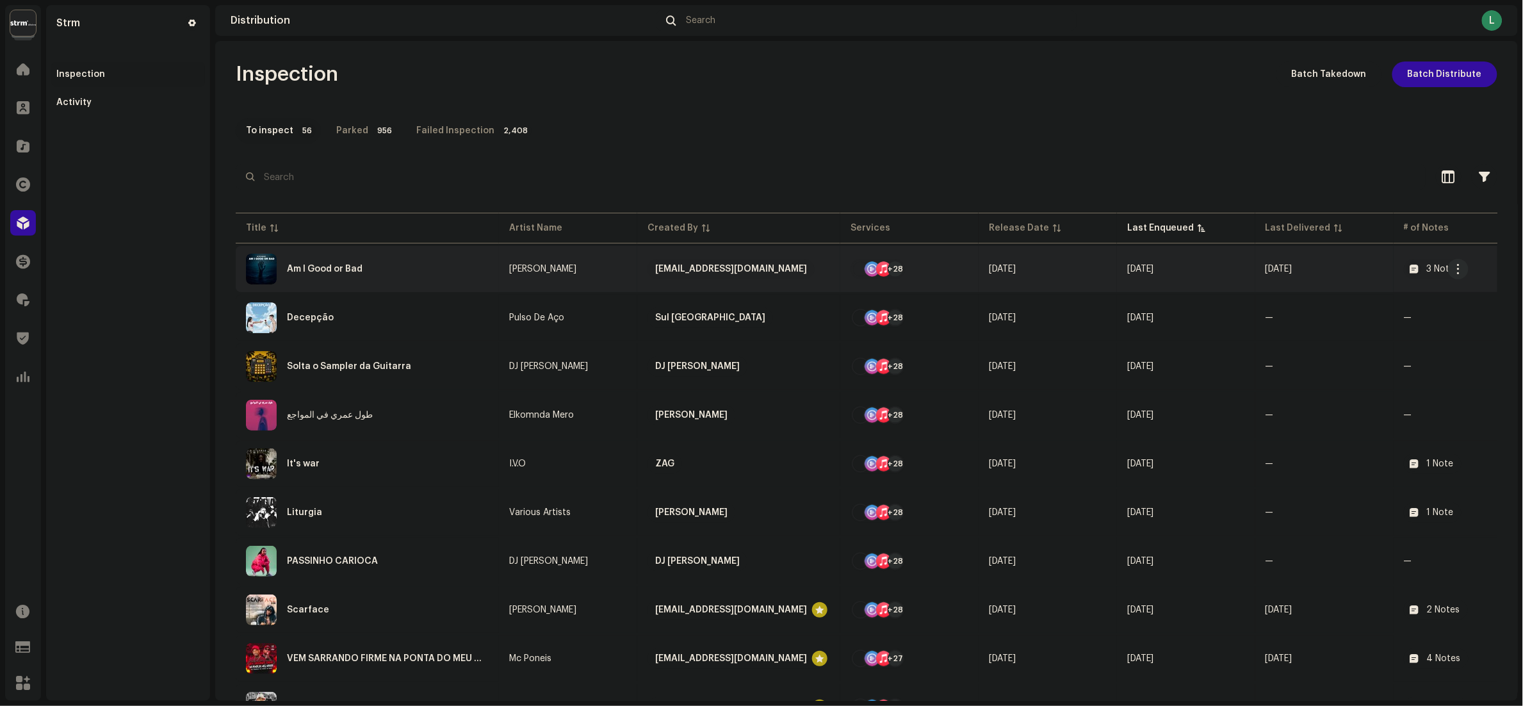
click at [386, 275] on div "Am I Good or Bad" at bounding box center [367, 269] width 243 height 31
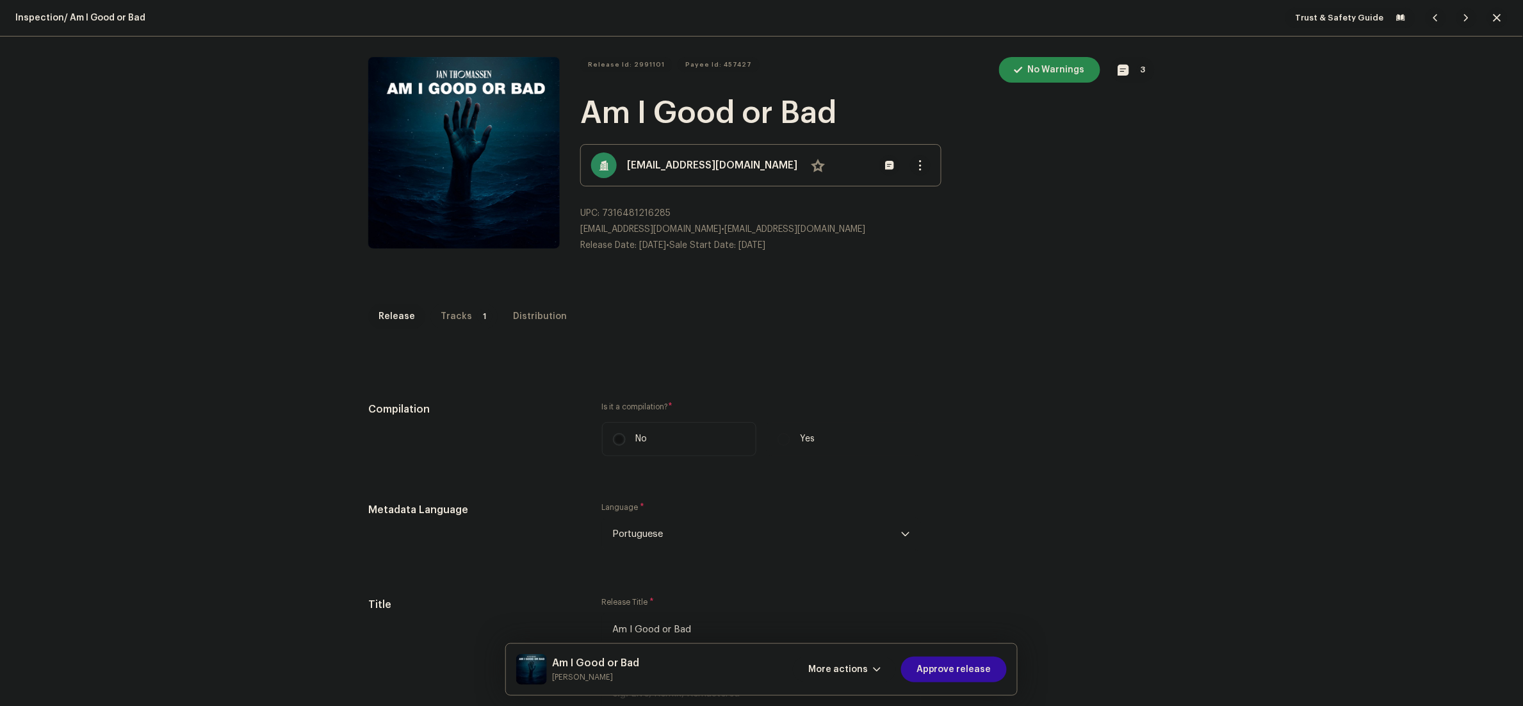
click at [457, 312] on p-tab "Tracks 1" at bounding box center [463, 317] width 67 height 26
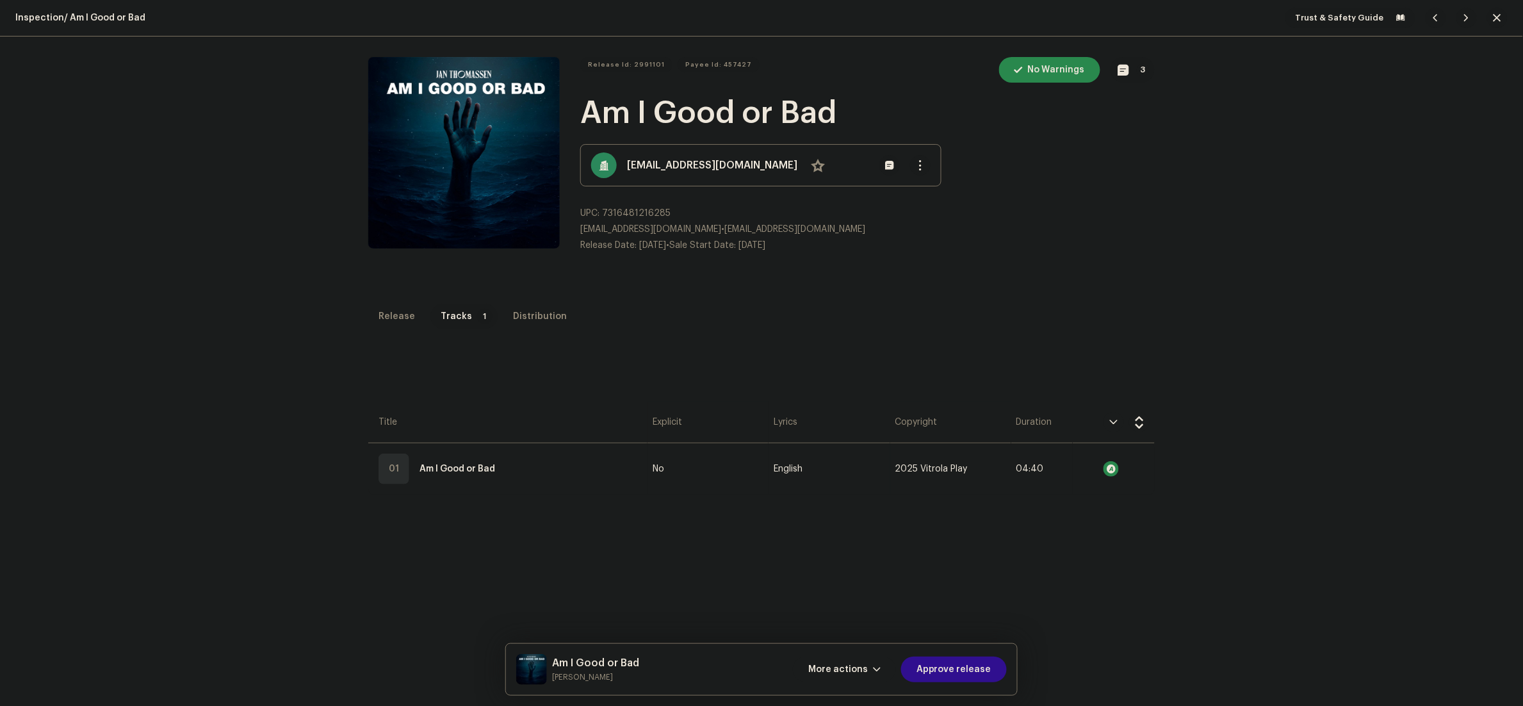
click at [979, 671] on span "Approve release" at bounding box center [953, 669] width 75 height 26
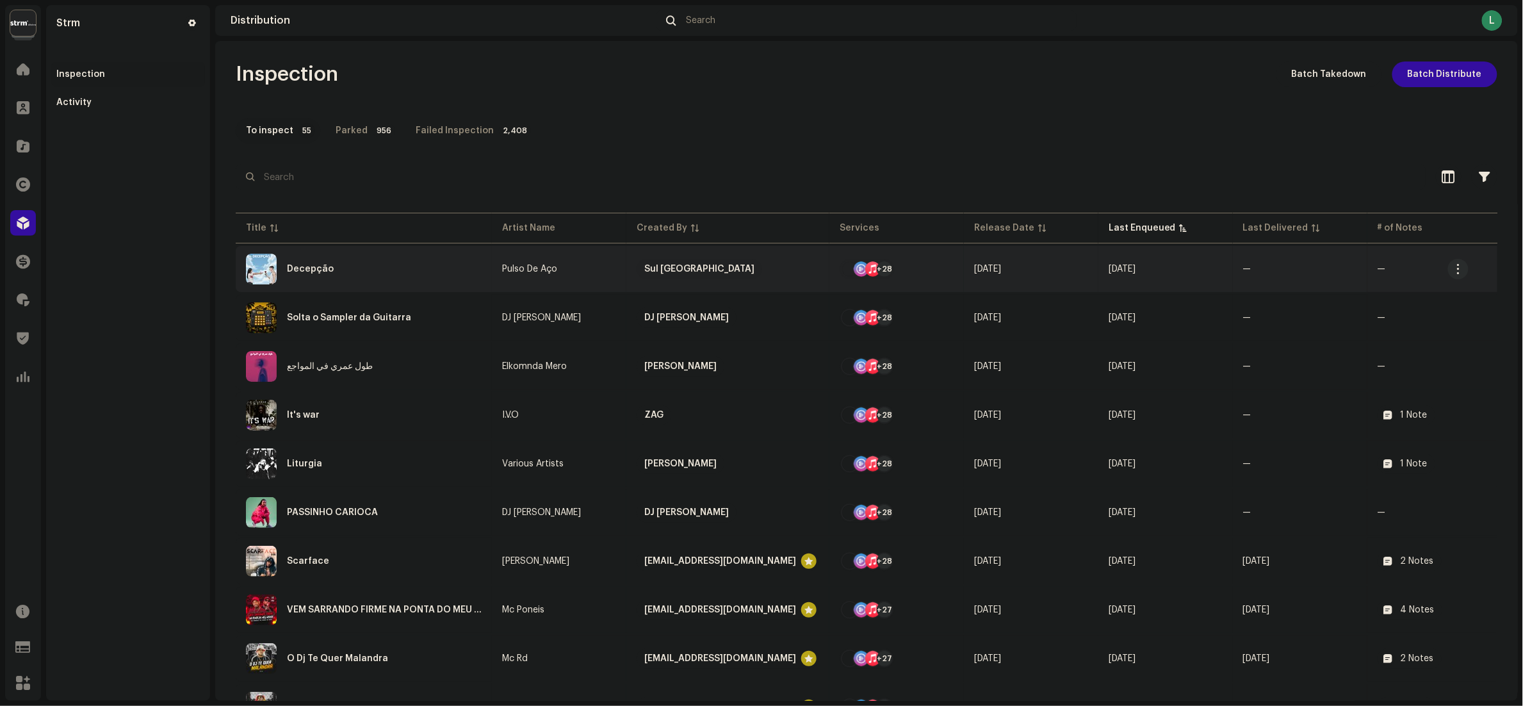
click at [393, 254] on div "Decepção" at bounding box center [364, 269] width 236 height 31
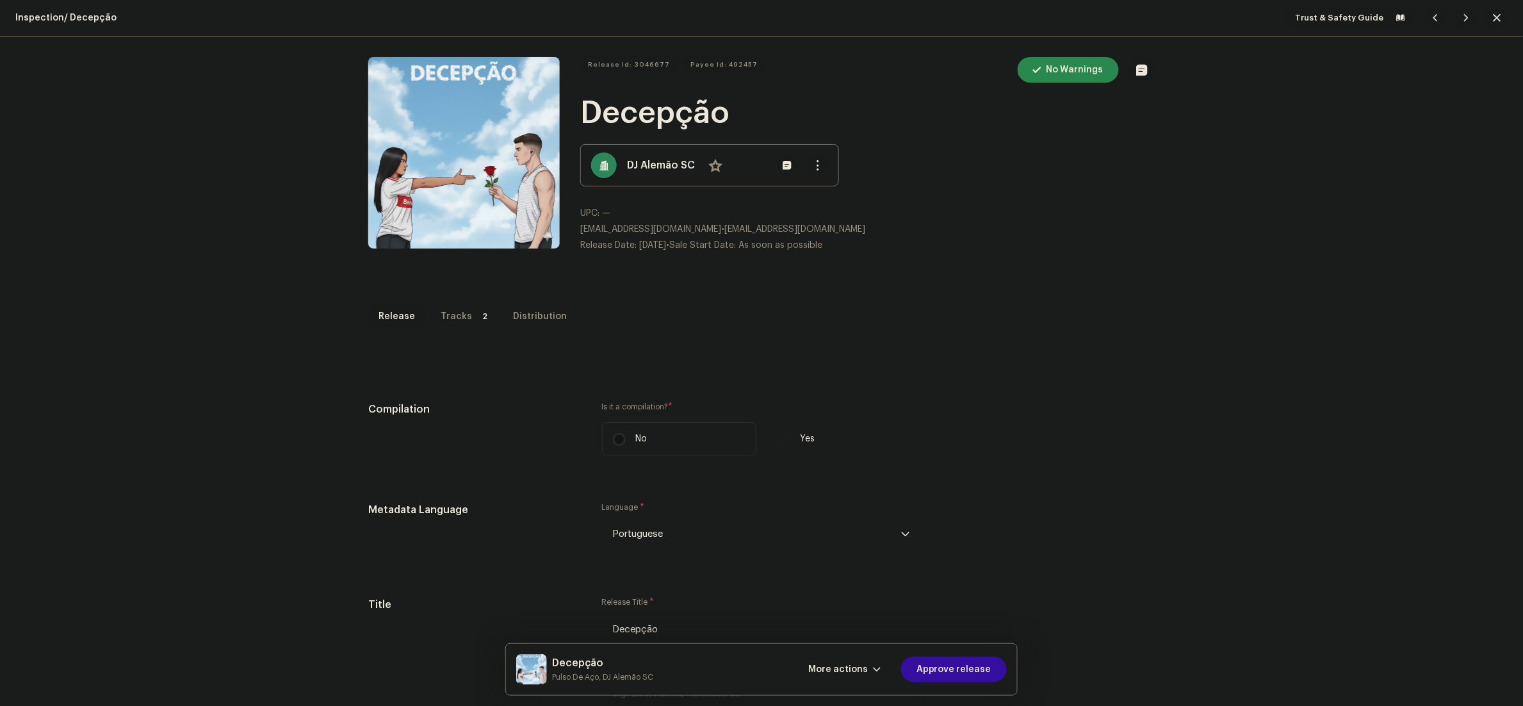
click at [448, 311] on div "Tracks" at bounding box center [456, 317] width 31 height 26
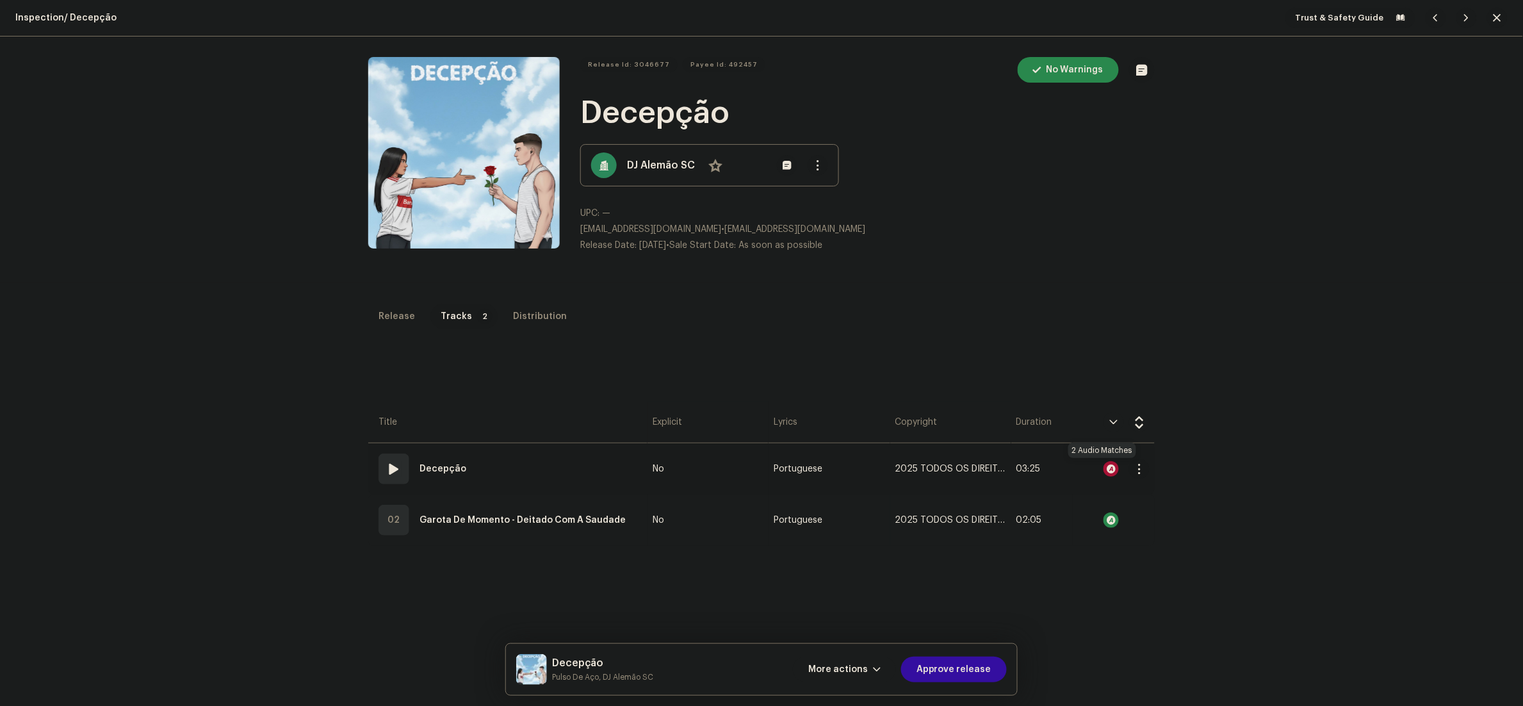
click at [1103, 464] on div at bounding box center [1110, 468] width 15 height 15
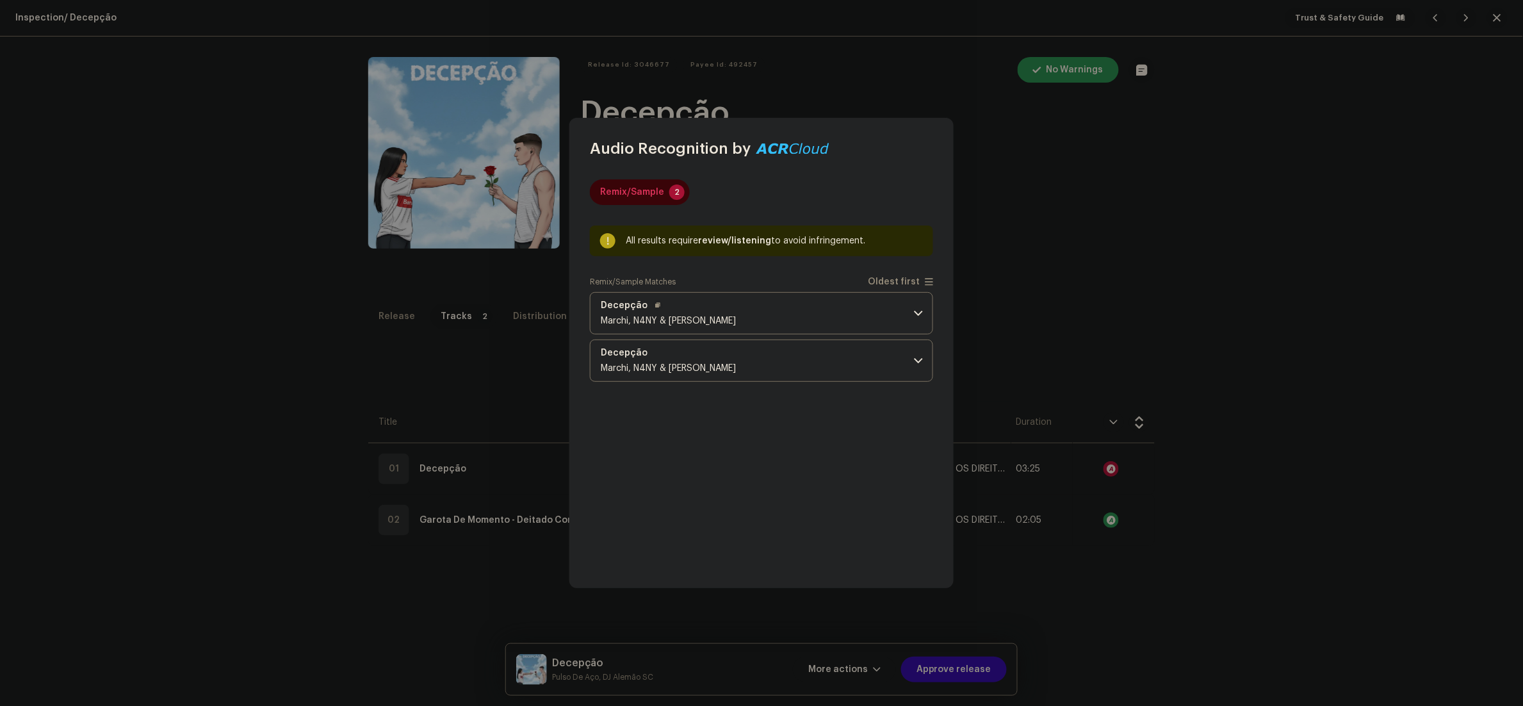
click at [866, 305] on p-accordion-header "Decepção Marchi, N4NY & Ramon Bach" at bounding box center [761, 313] width 343 height 42
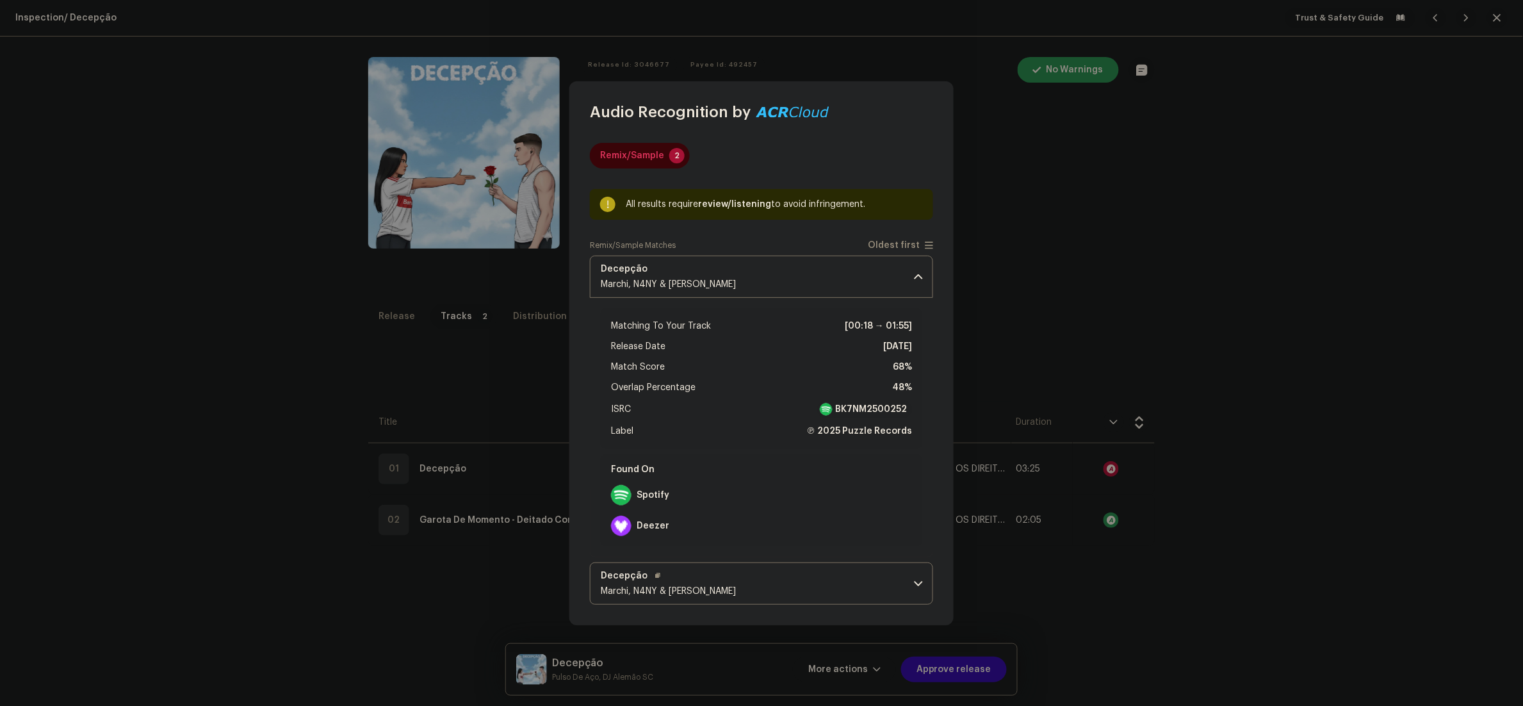
click at [879, 593] on p-accordion-header "Decepção Marchi, N4NY & Ramon Bach" at bounding box center [761, 583] width 343 height 42
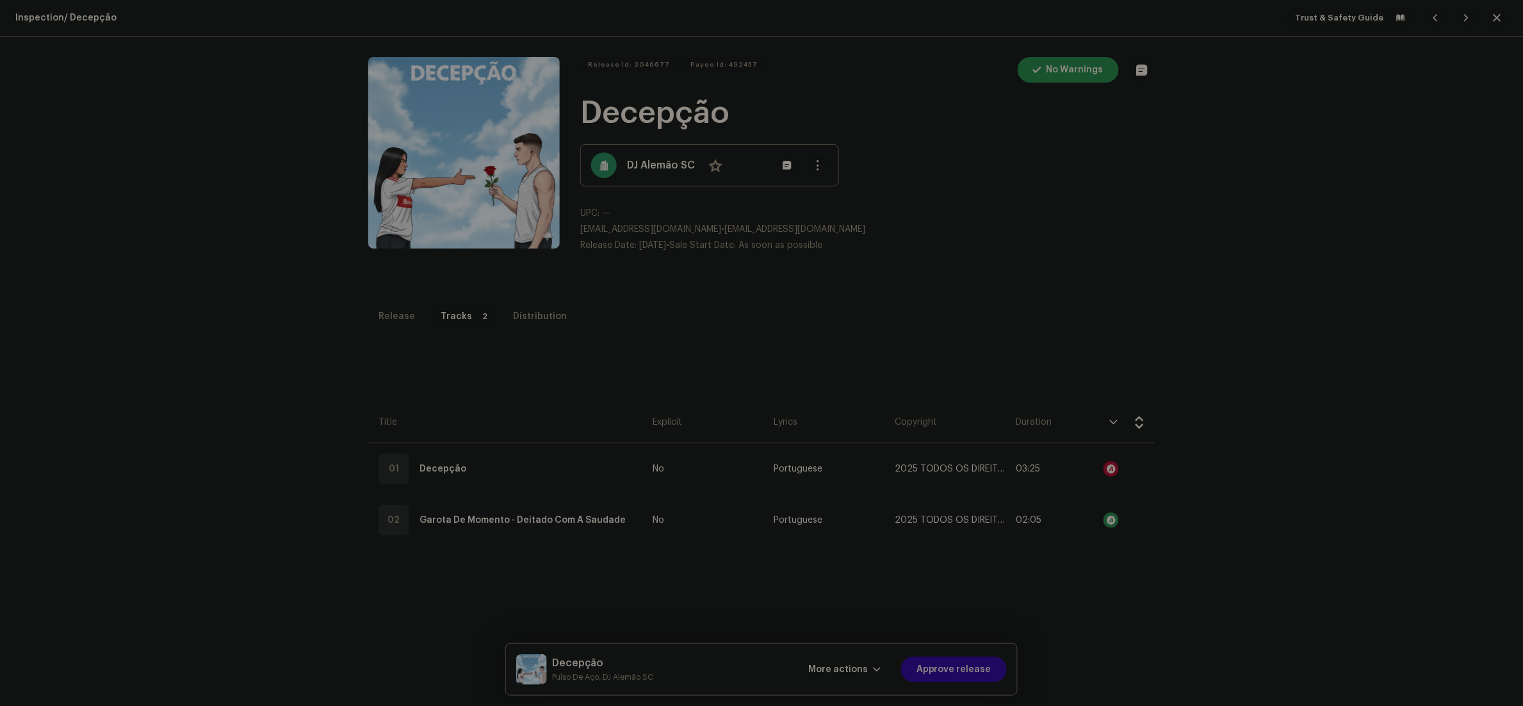
click at [963, 198] on div "Audio Recognition by Remix/Sample 2 All results require review/listening to avo…" at bounding box center [761, 353] width 1523 height 706
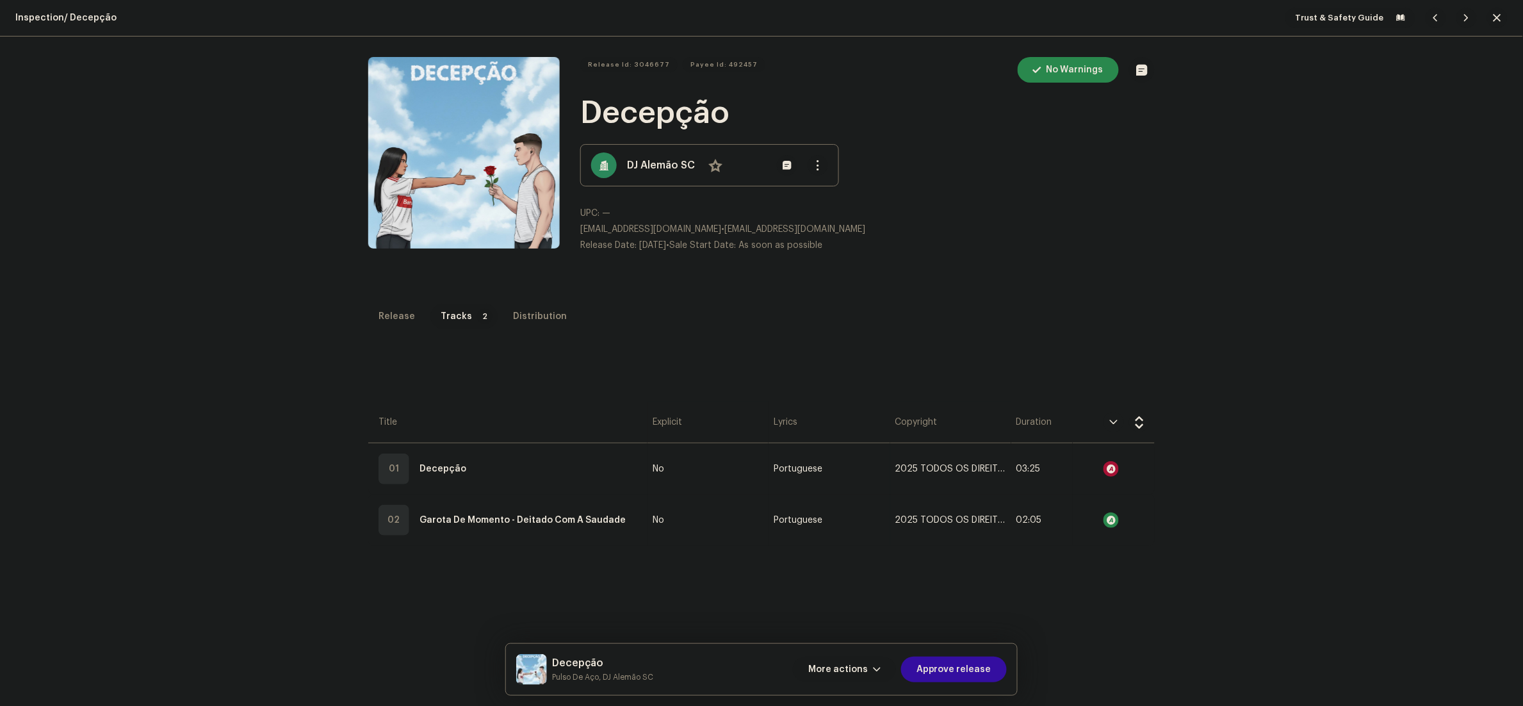
click at [849, 672] on span "More actions" at bounding box center [838, 669] width 60 height 26
click at [852, 582] on span "Fail & Return" at bounding box center [842, 587] width 57 height 10
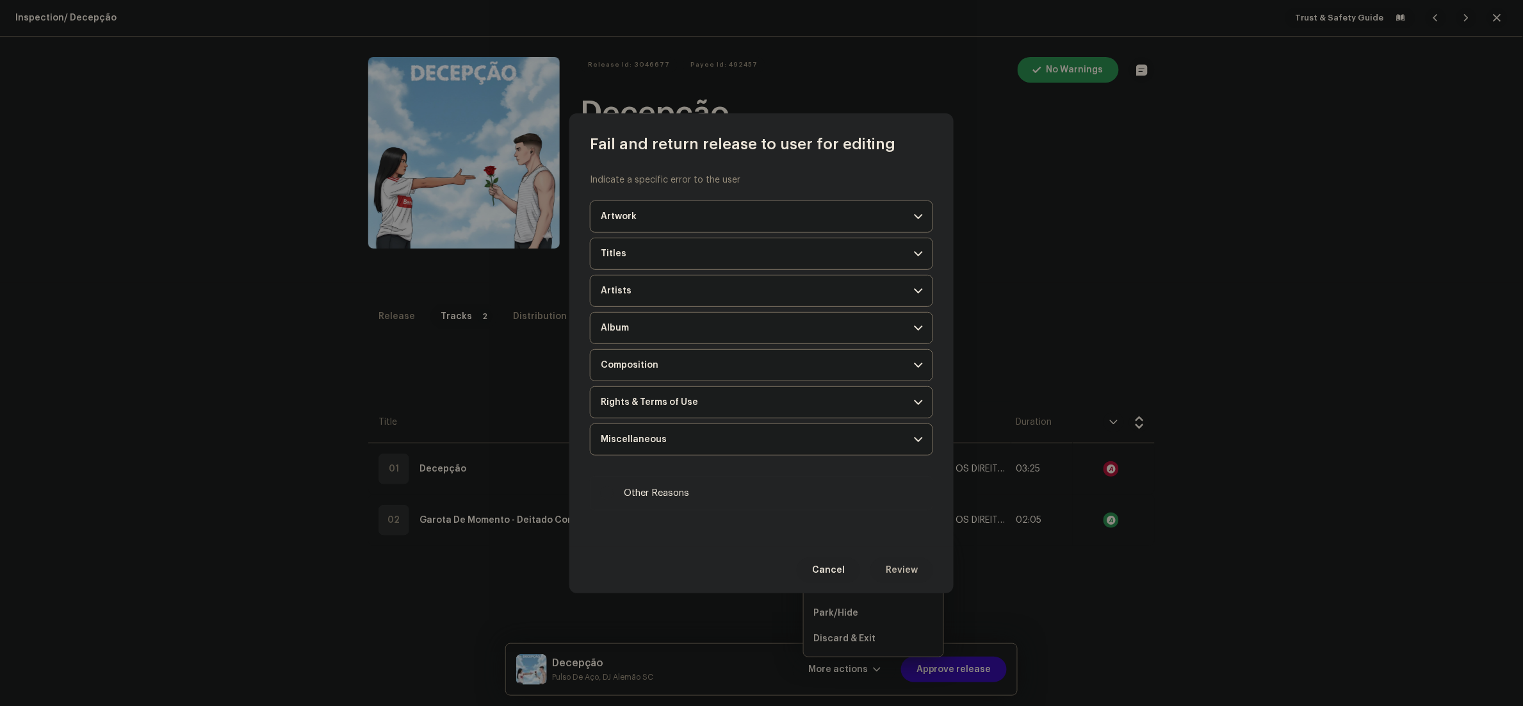
click at [716, 503] on label "Other Reasons" at bounding box center [761, 493] width 343 height 35
click at [614, 500] on input "Other Reasons" at bounding box center [607, 493] width 13 height 13
checkbox input "true"
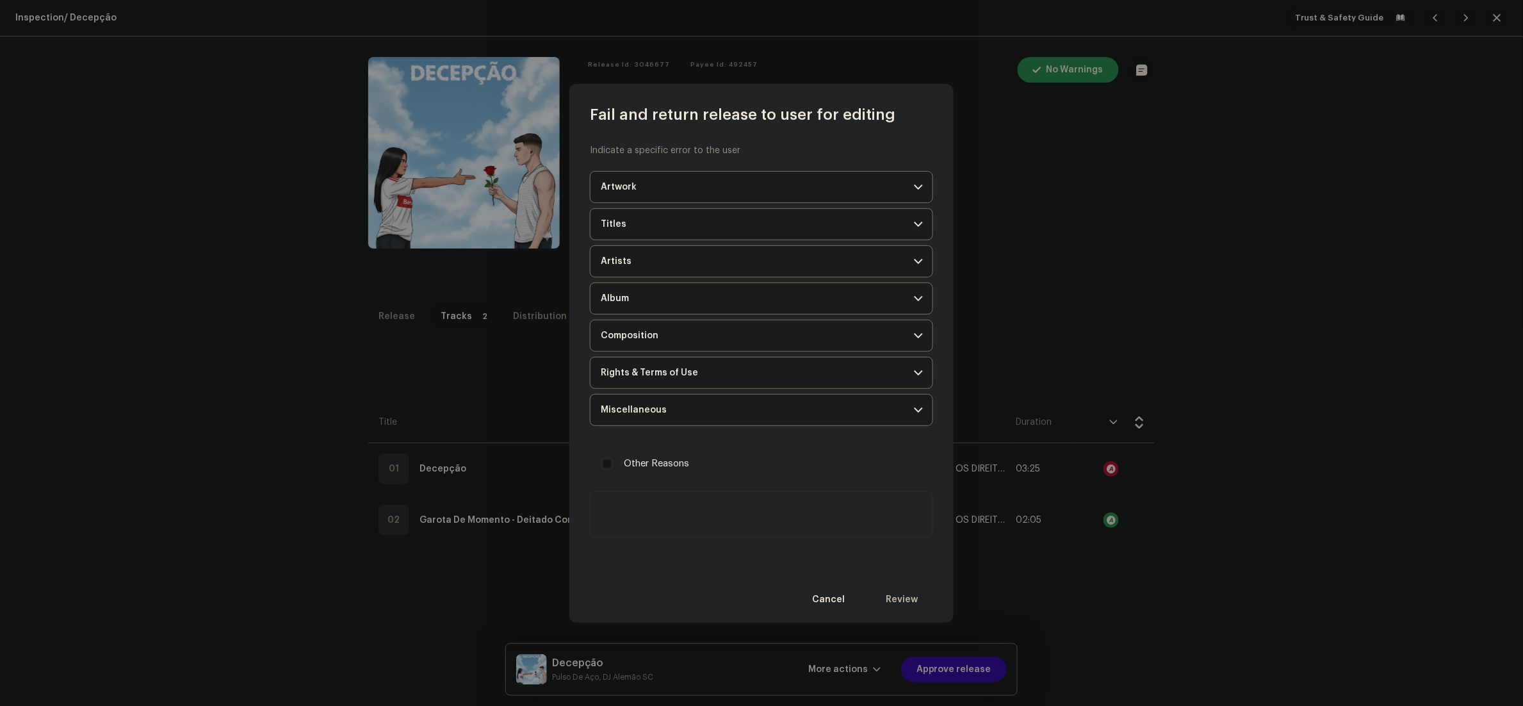
click at [724, 528] on textarea at bounding box center [761, 514] width 343 height 46
paste textarea "Durante a inspeção, identificamos que uma ou mais faixas do seu lançamento são …"
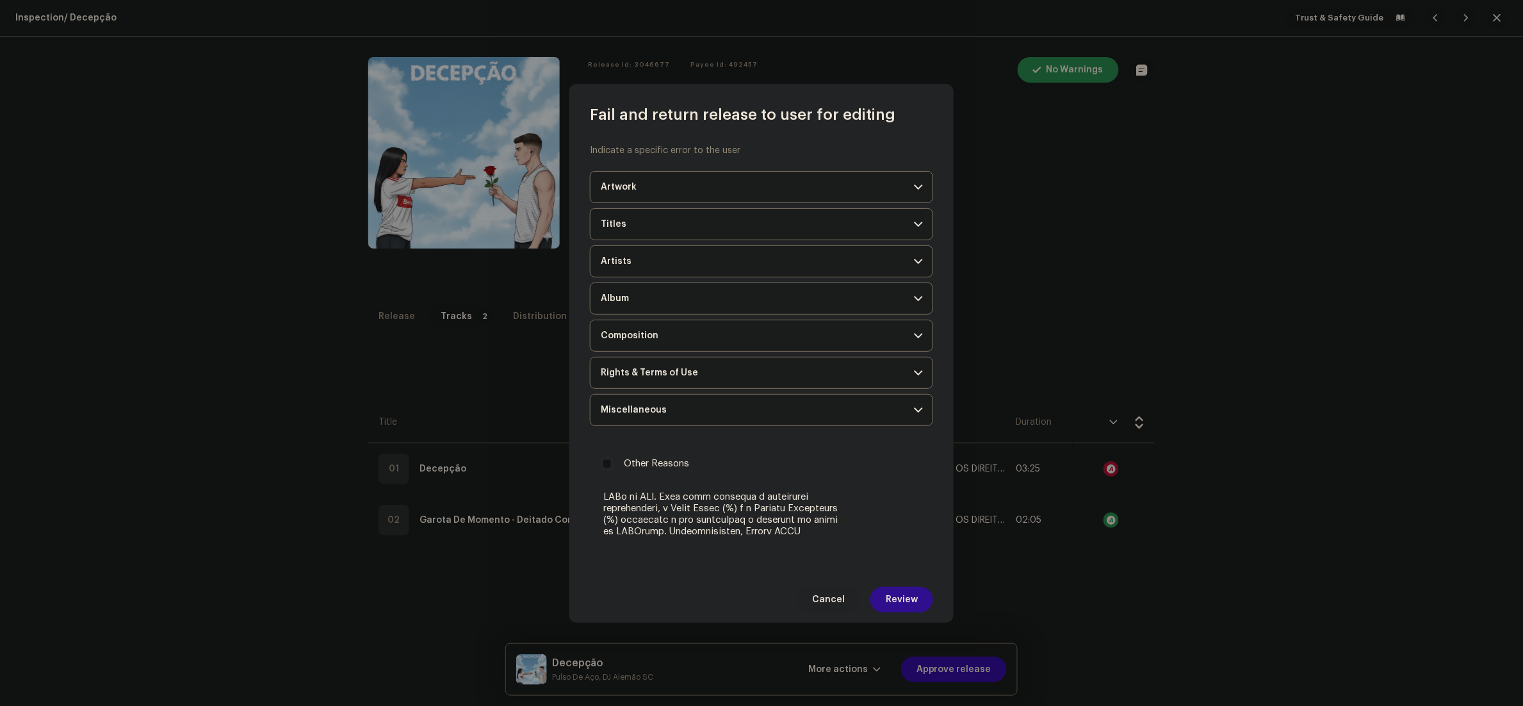
type textarea "Durante a inspeção, identificamos que uma ou mais faixas do seu lançamento são …"
click at [897, 610] on span "Review" at bounding box center [902, 600] width 32 height 26
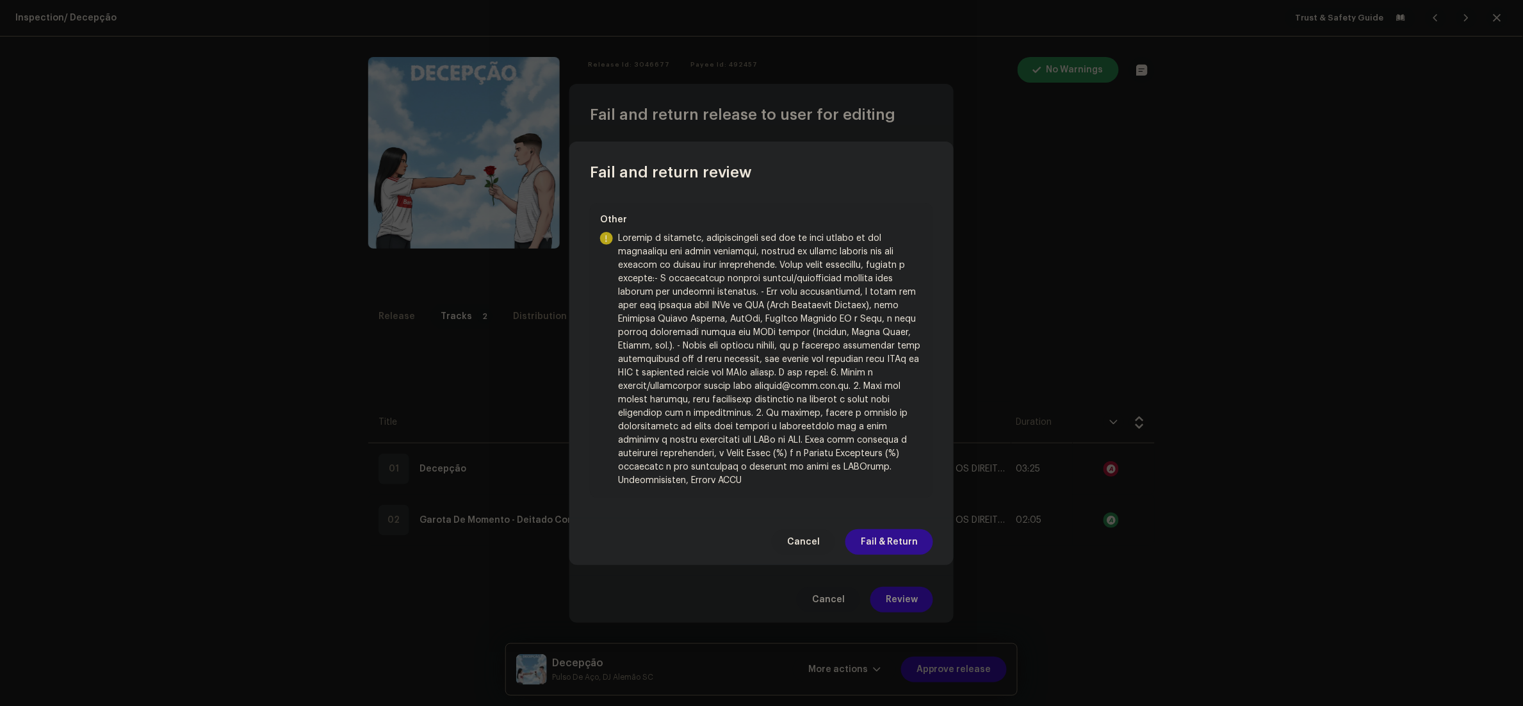
click at [895, 543] on span "Fail & Return" at bounding box center [889, 542] width 57 height 26
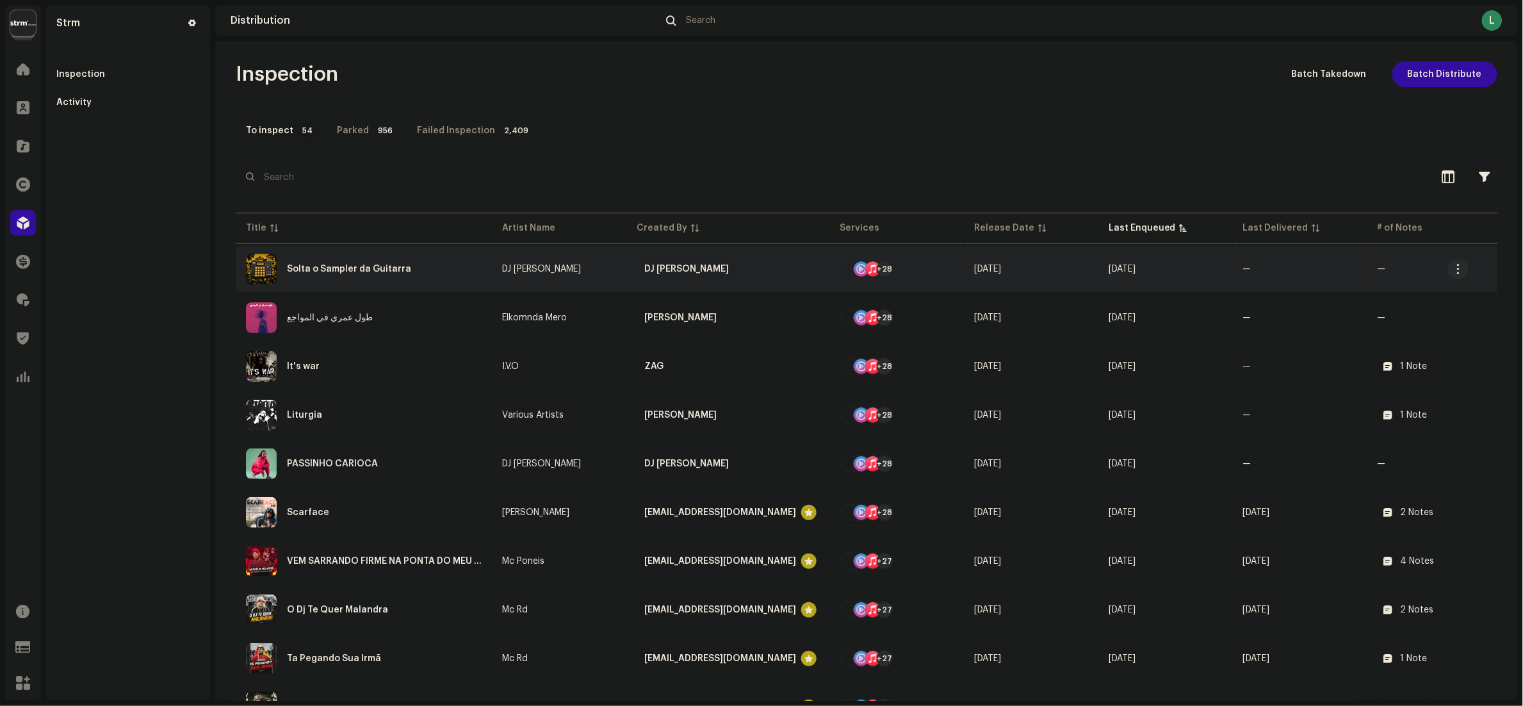
click at [456, 263] on div "Solta o Sampler da Guitarra" at bounding box center [364, 269] width 236 height 31
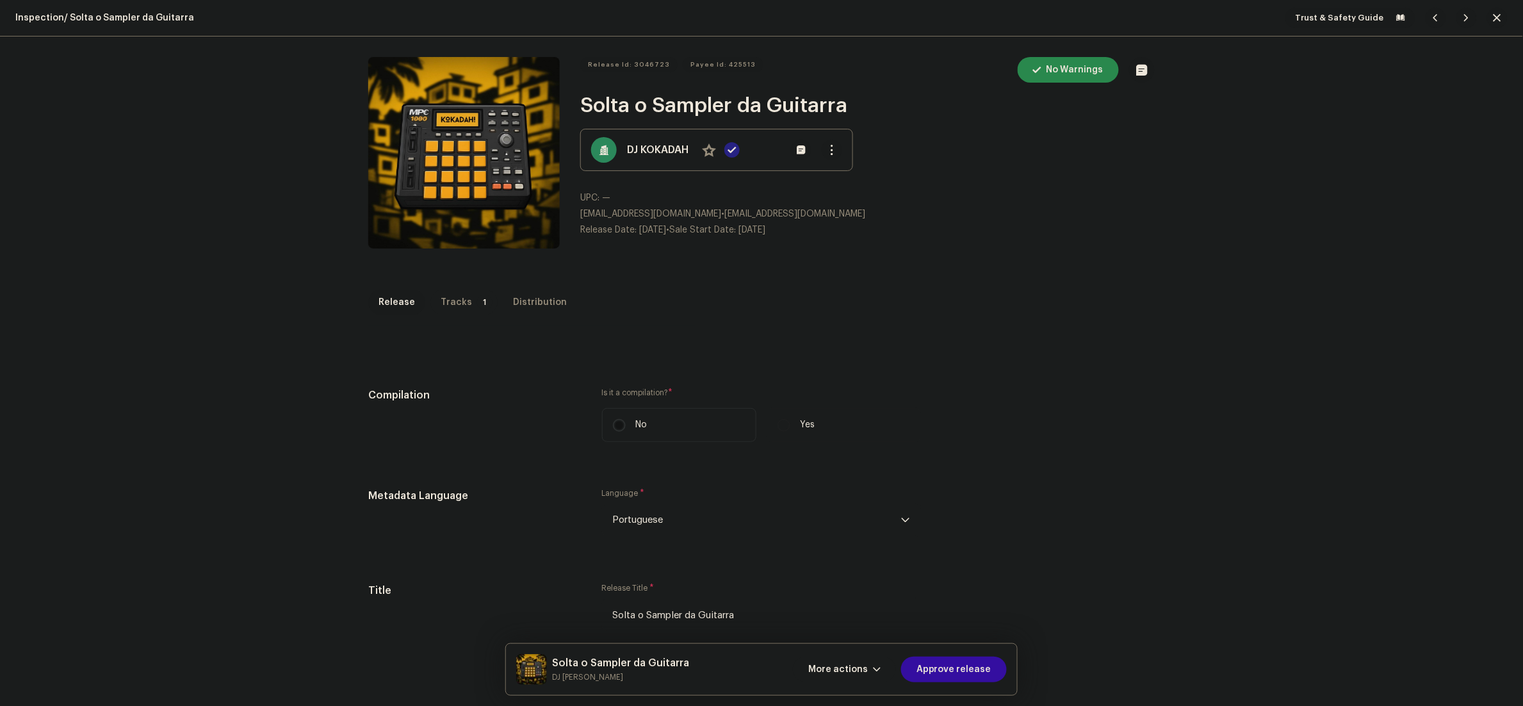
click at [457, 309] on p-tab "Tracks 1" at bounding box center [463, 302] width 67 height 26
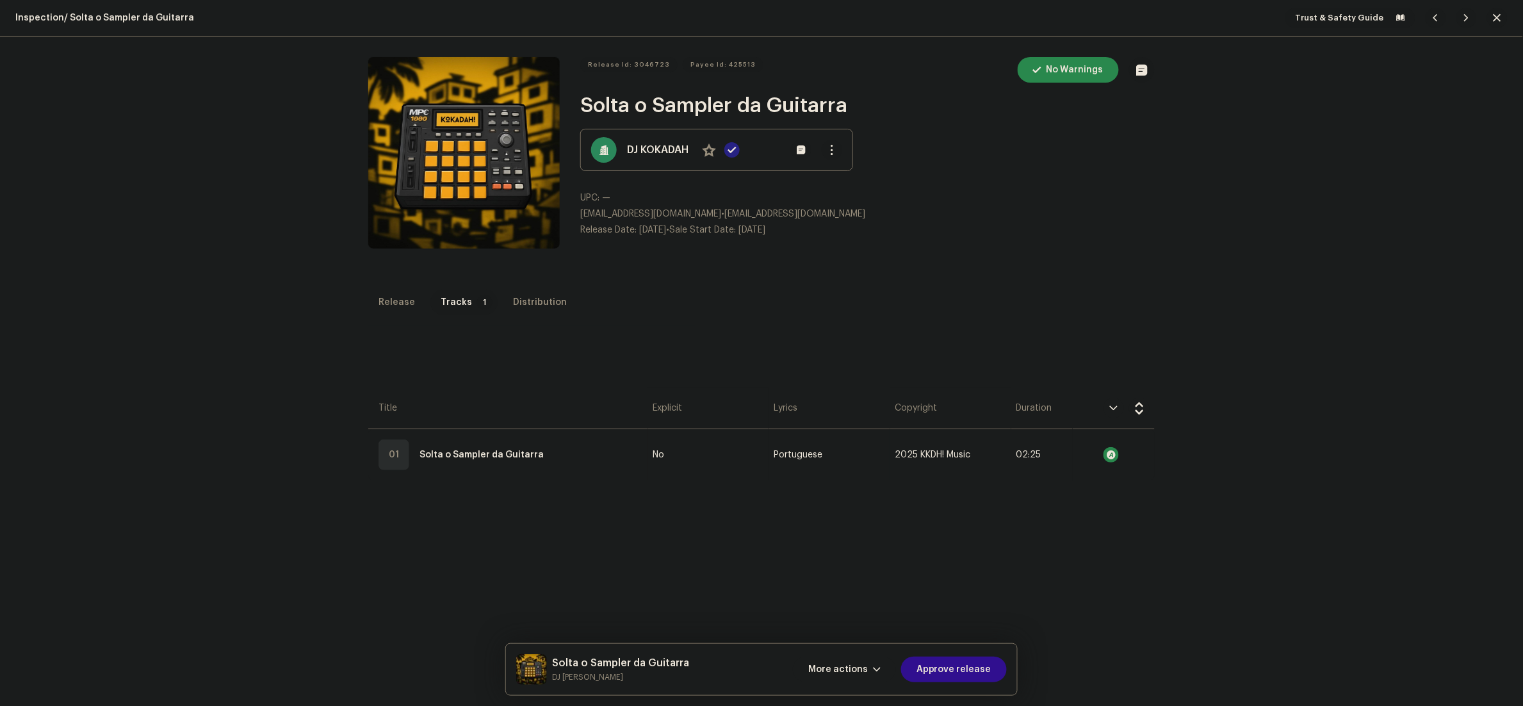
click at [956, 678] on span "Approve release" at bounding box center [953, 669] width 75 height 26
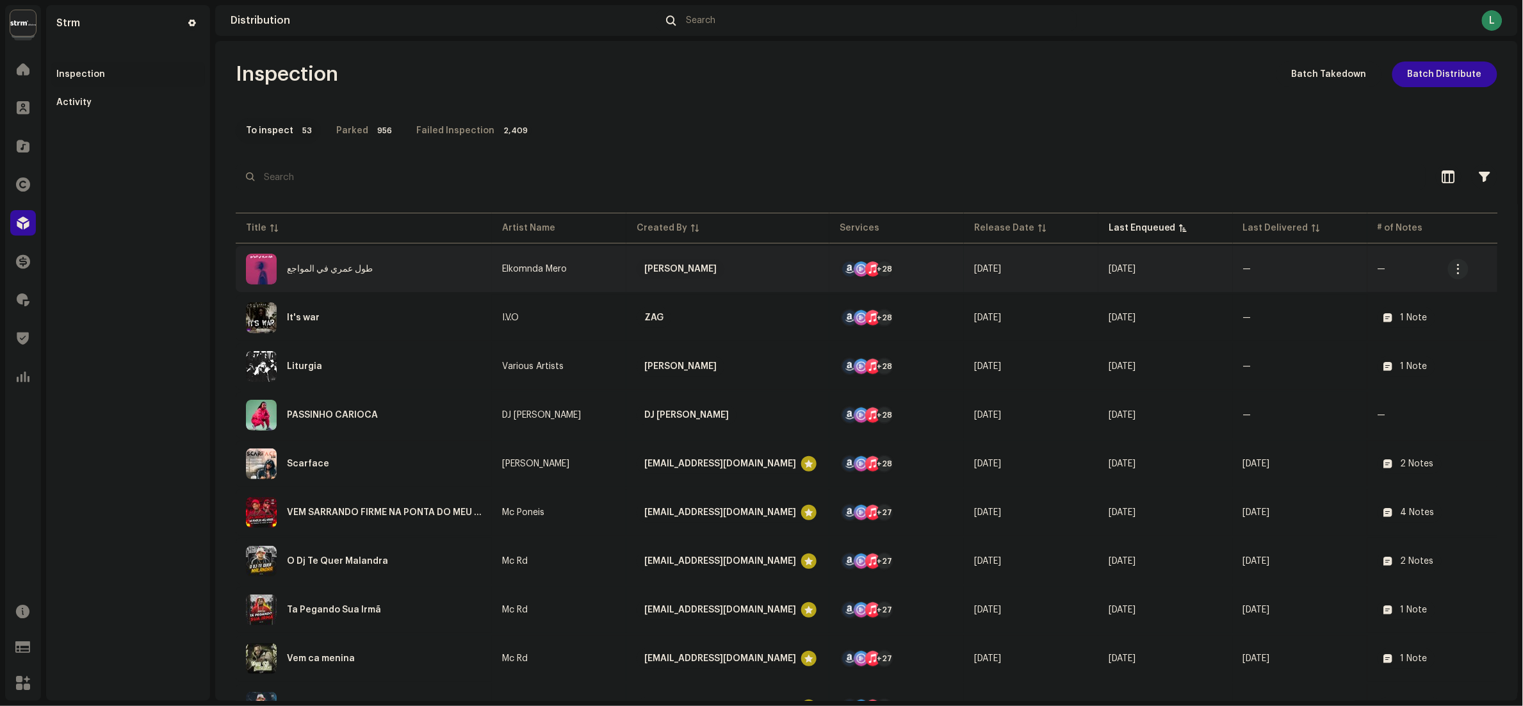
click at [391, 272] on div "طول عمري في المواجع" at bounding box center [364, 269] width 236 height 31
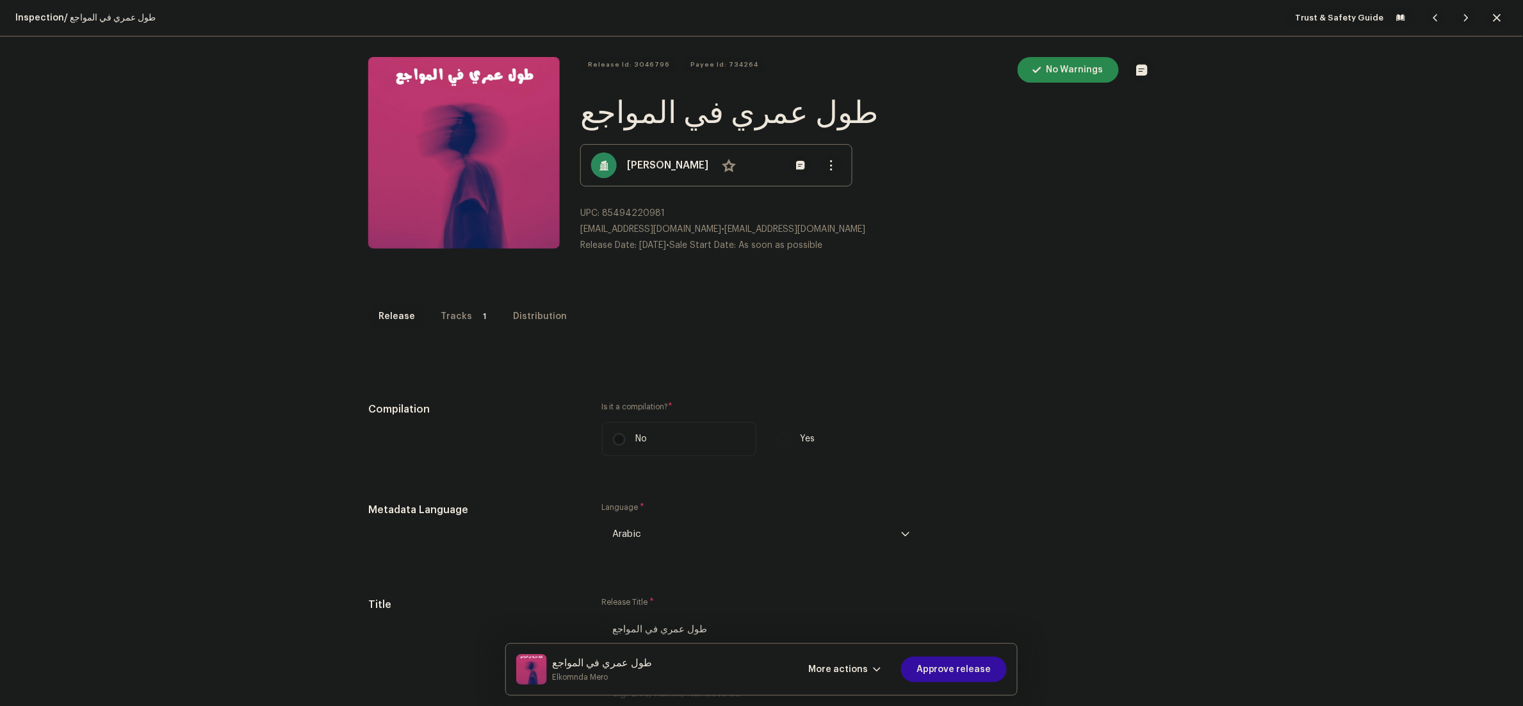
click at [441, 309] on div "Tracks" at bounding box center [456, 317] width 31 height 26
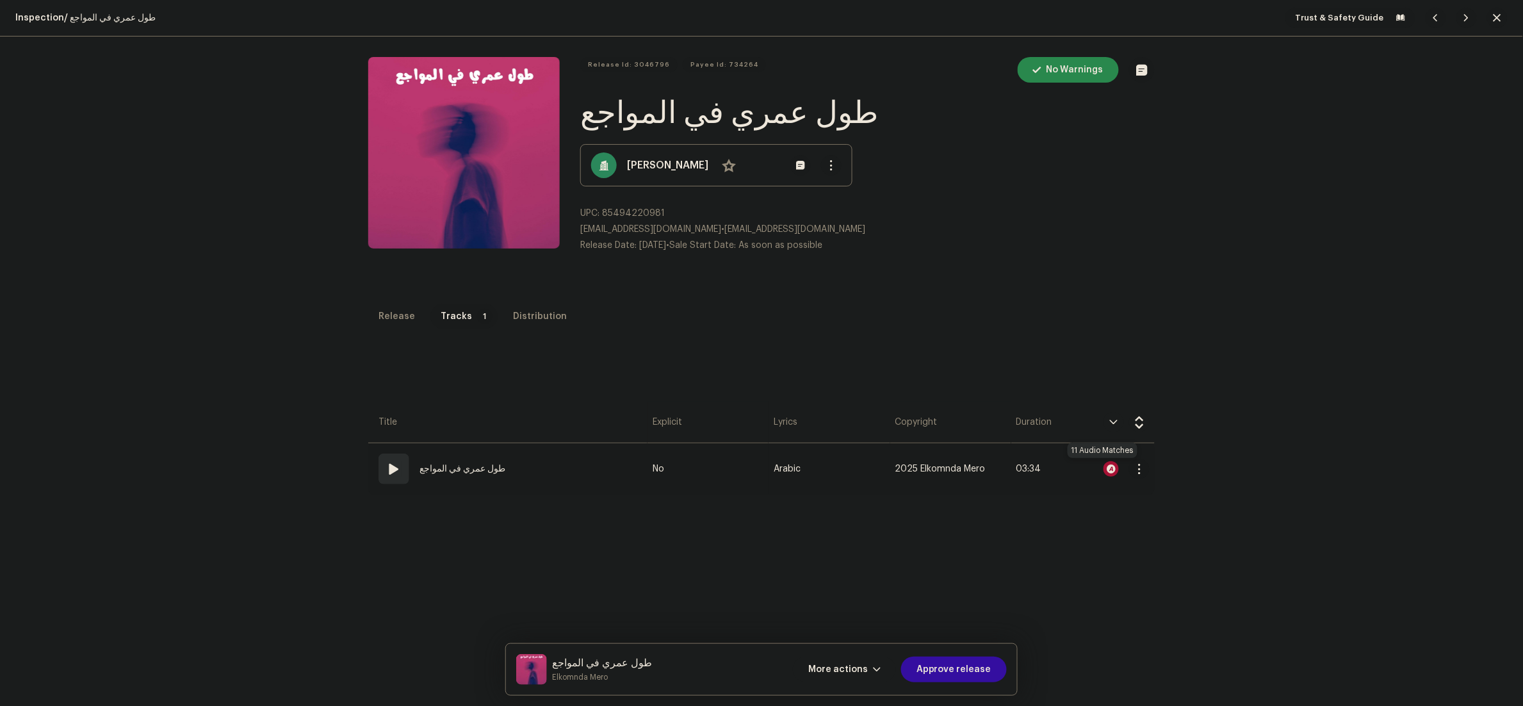
click at [1103, 469] on div at bounding box center [1110, 468] width 15 height 15
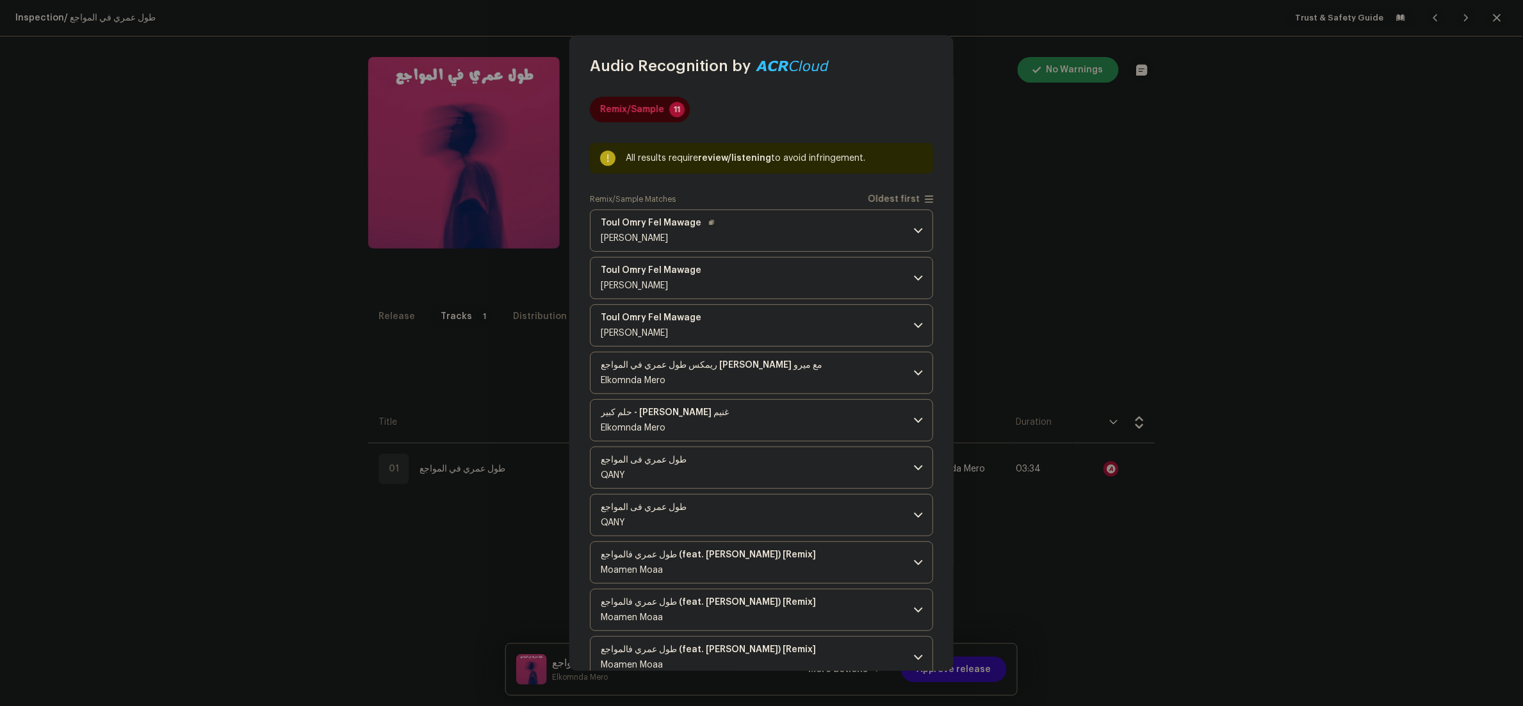
click at [767, 233] on p-accordion-header "Toul Omry Fel Mawage Mahmoud El Husseiny" at bounding box center [761, 230] width 343 height 42
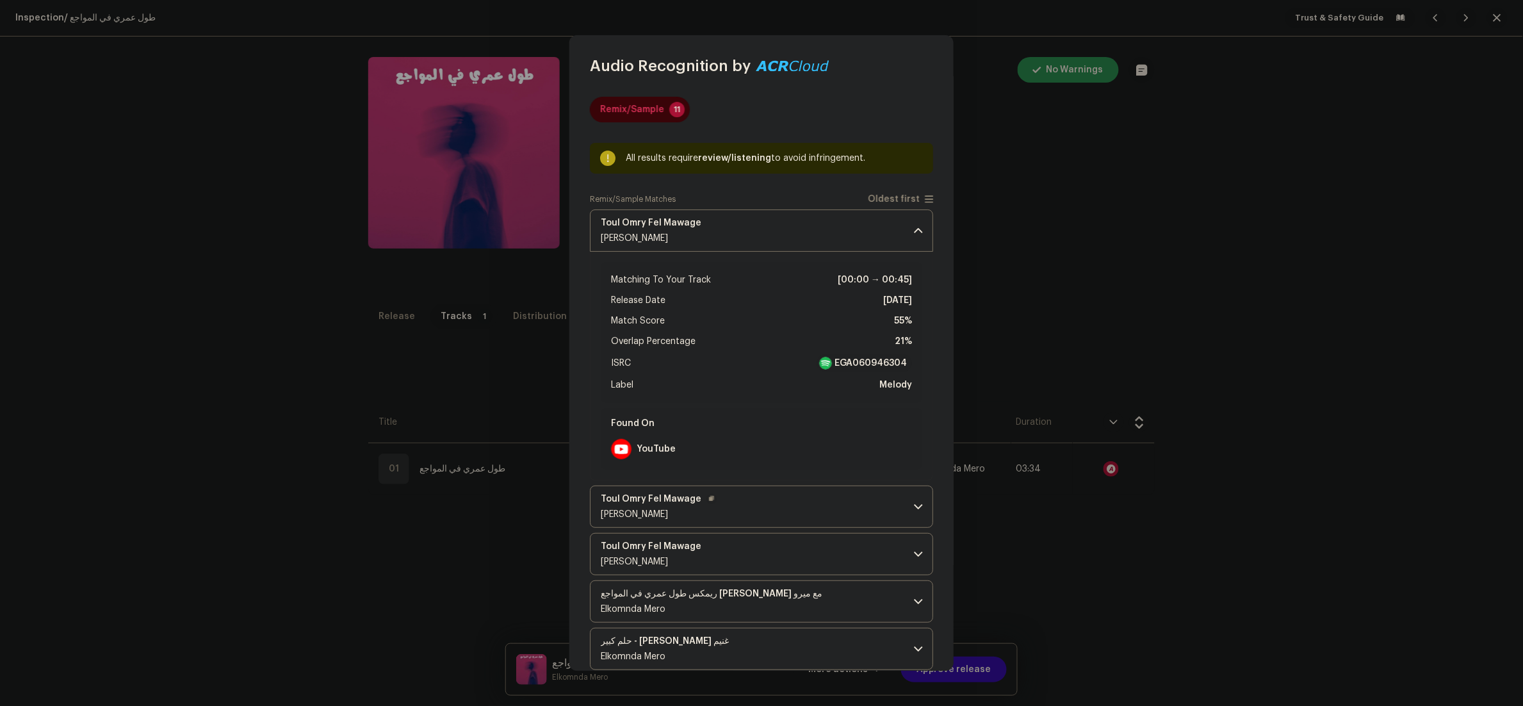
click at [797, 503] on p-accordion-header "Toul Omry Fel Mawage Mahmoud El Husseiny" at bounding box center [761, 506] width 343 height 42
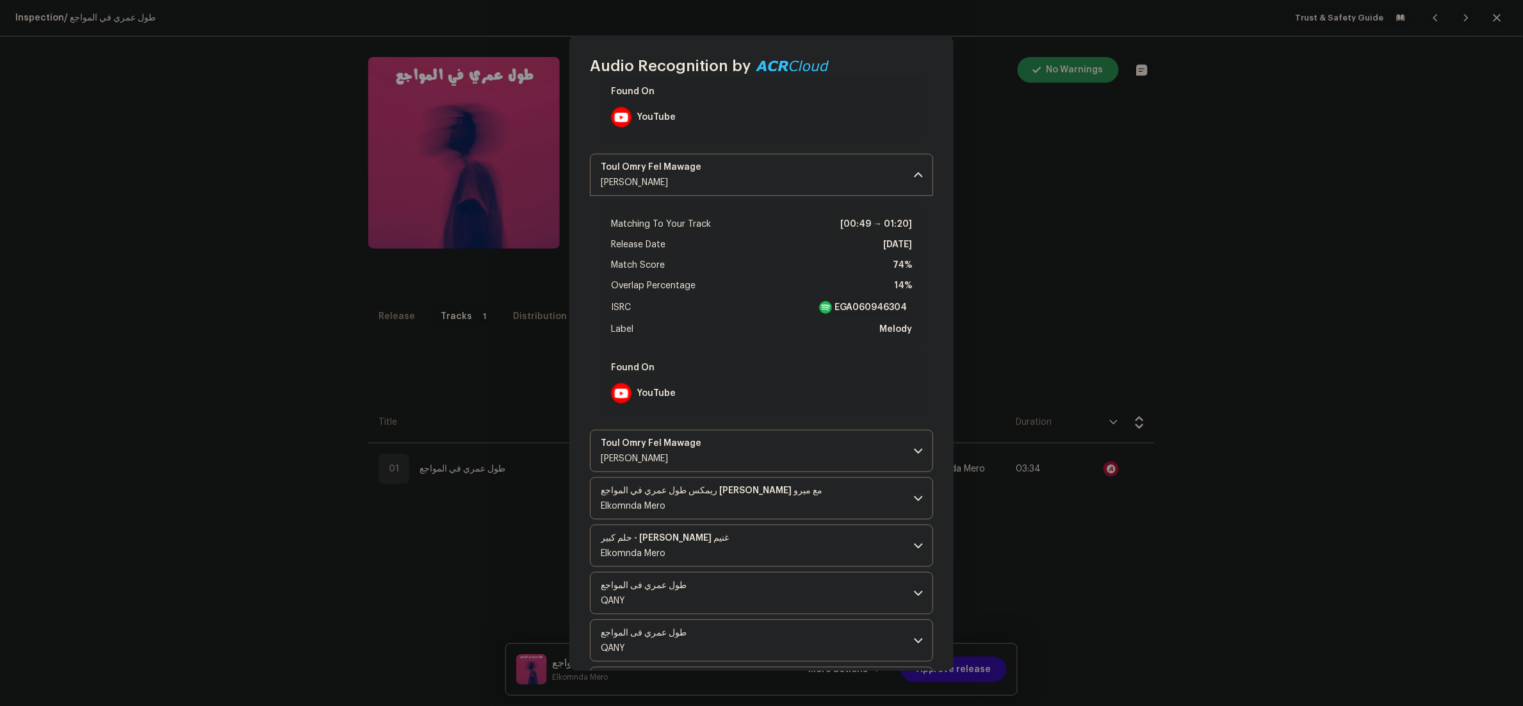
scroll to position [384, 0]
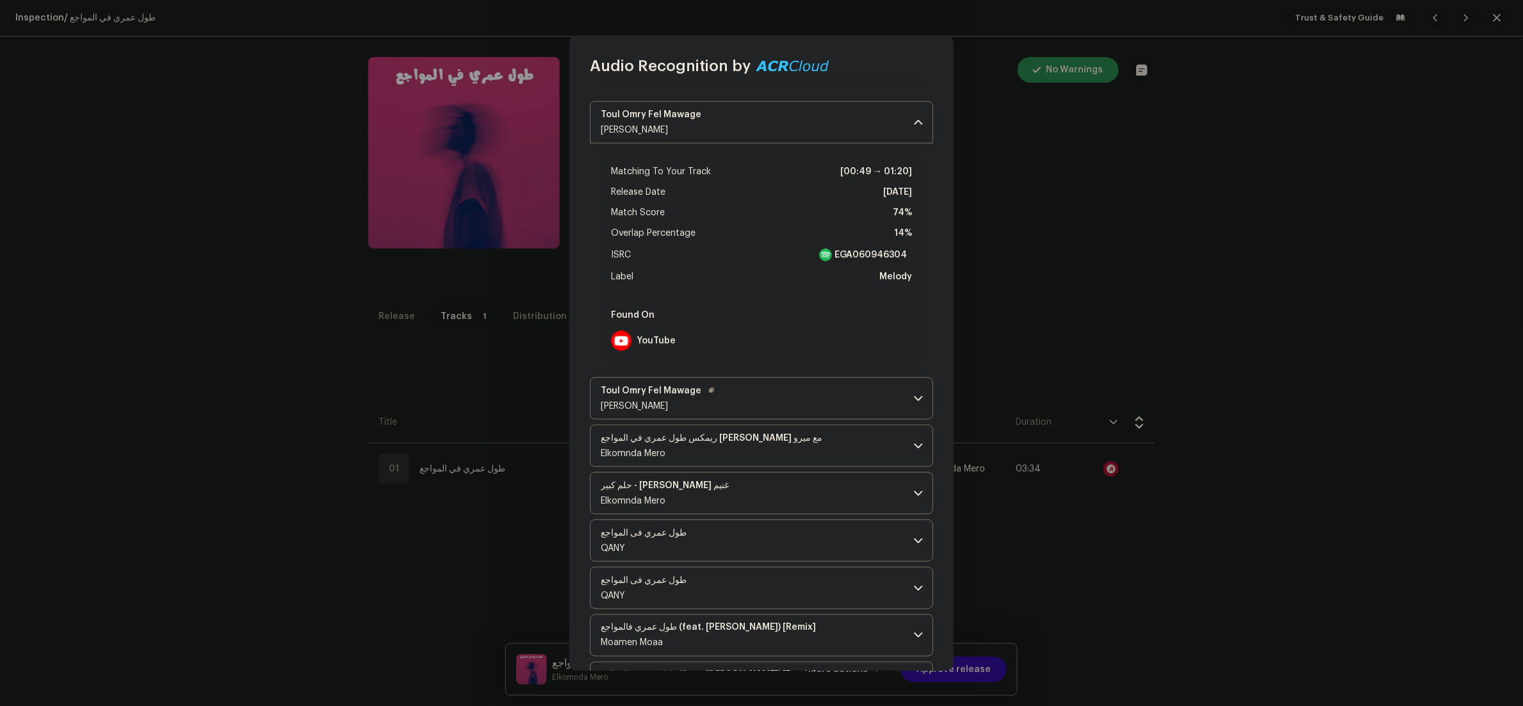
click at [863, 410] on p-accordion-header "Toul Omry Fel Mawage Mahmoud El Husseiny" at bounding box center [761, 398] width 343 height 42
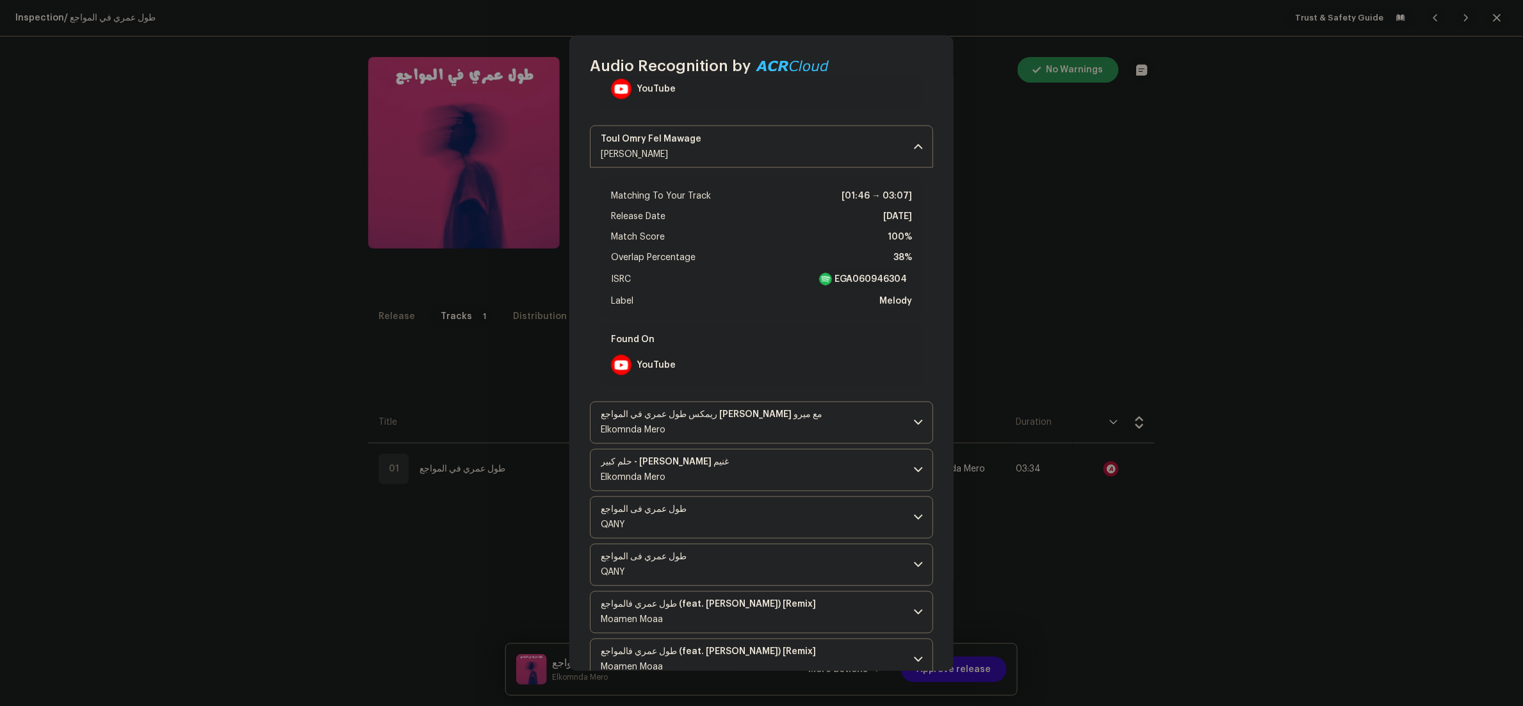
scroll to position [640, 0]
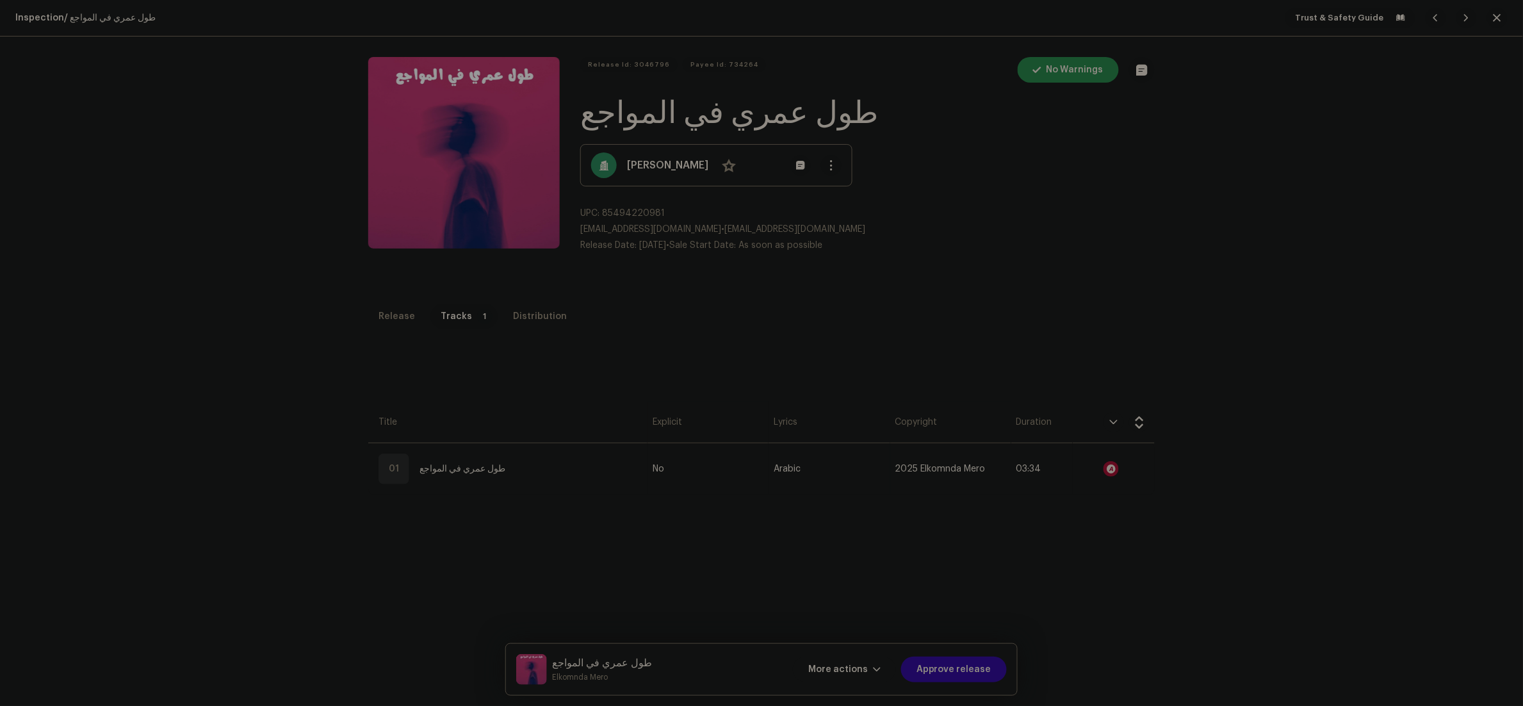
click at [1064, 576] on div "Audio Recognition by Remix/Sample 11 All results require review/listening to av…" at bounding box center [761, 353] width 1523 height 706
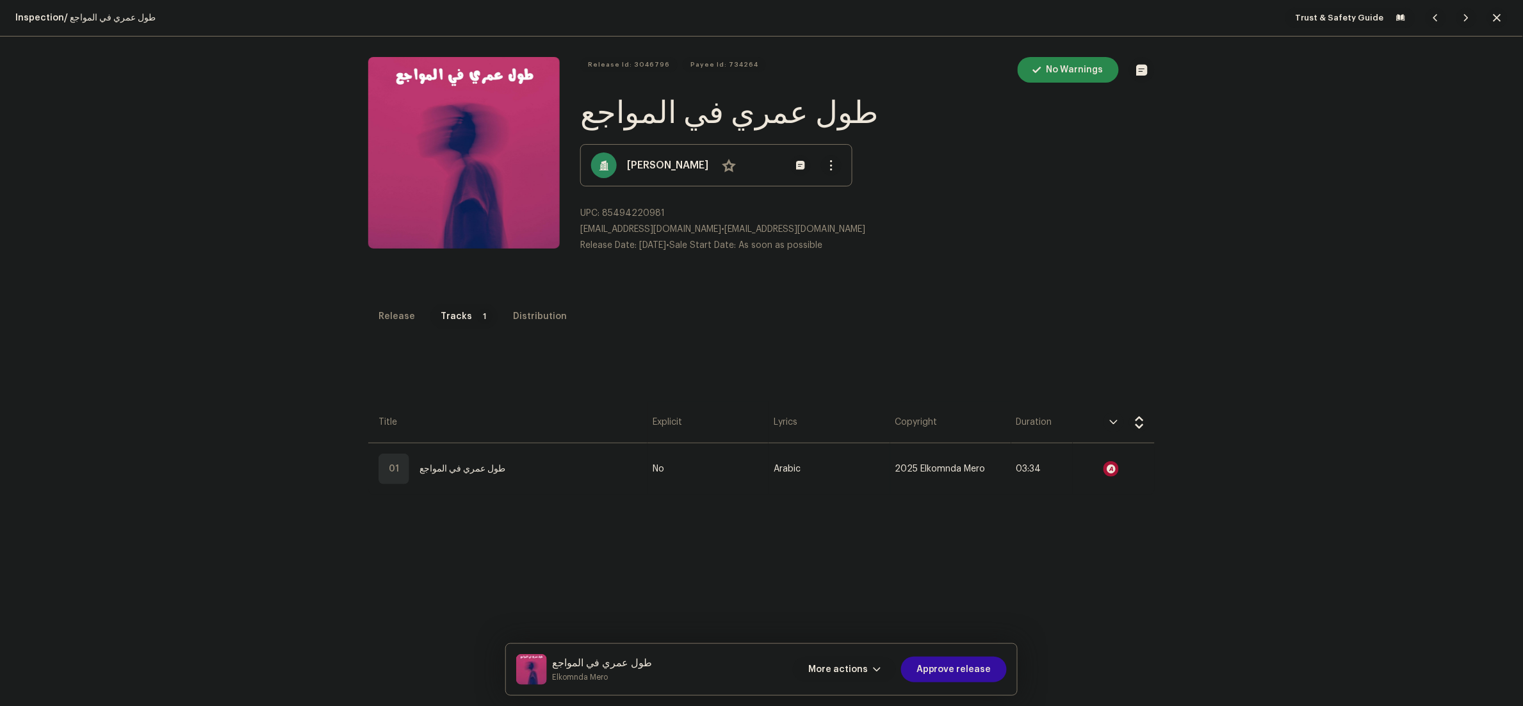
click at [879, 658] on button "More actions" at bounding box center [844, 669] width 103 height 26
click at [857, 594] on div "Fail & Return" at bounding box center [873, 587] width 129 height 26
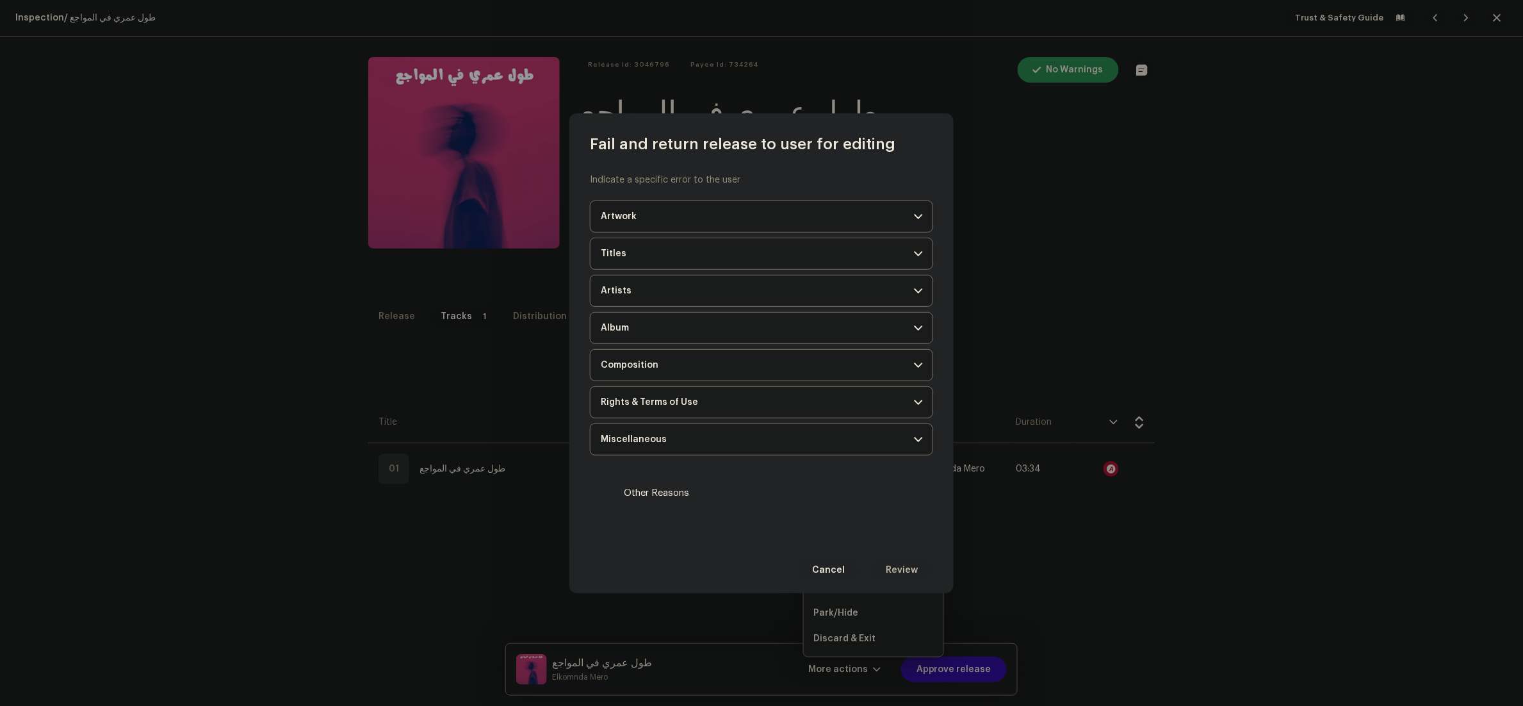
click at [729, 361] on p-accordion-header "Composition" at bounding box center [761, 365] width 343 height 32
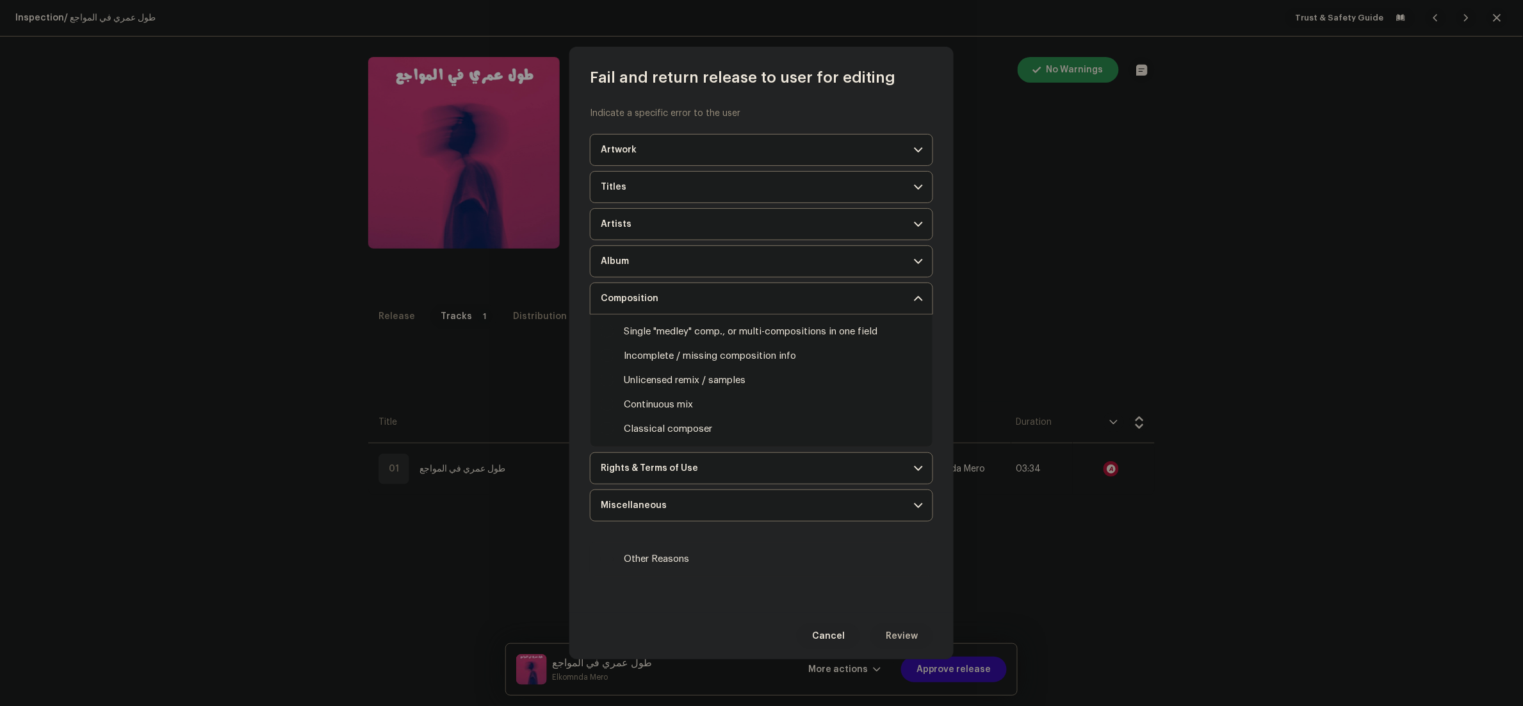
click at [781, 460] on p-accordion-header "Rights & Terms of Use" at bounding box center [761, 468] width 343 height 32
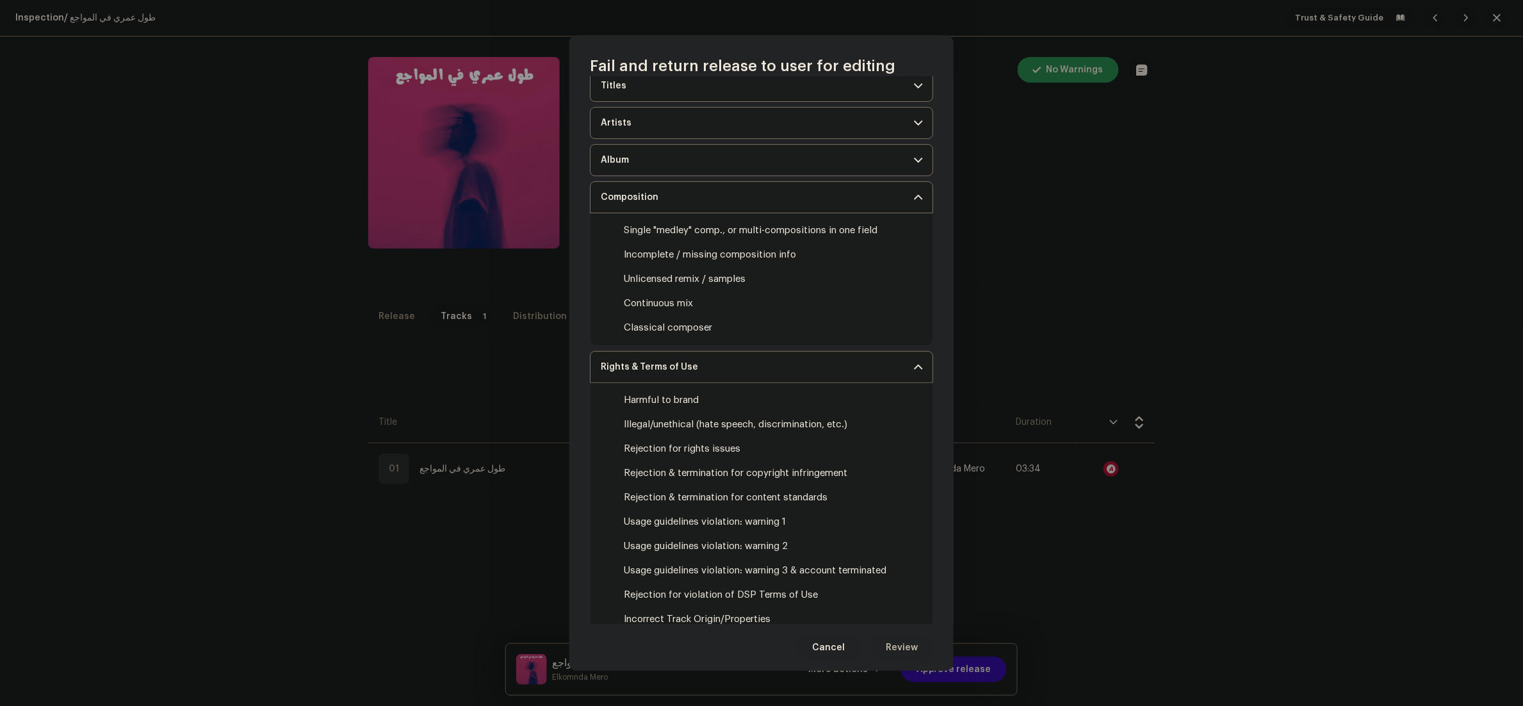
scroll to position [128, 0]
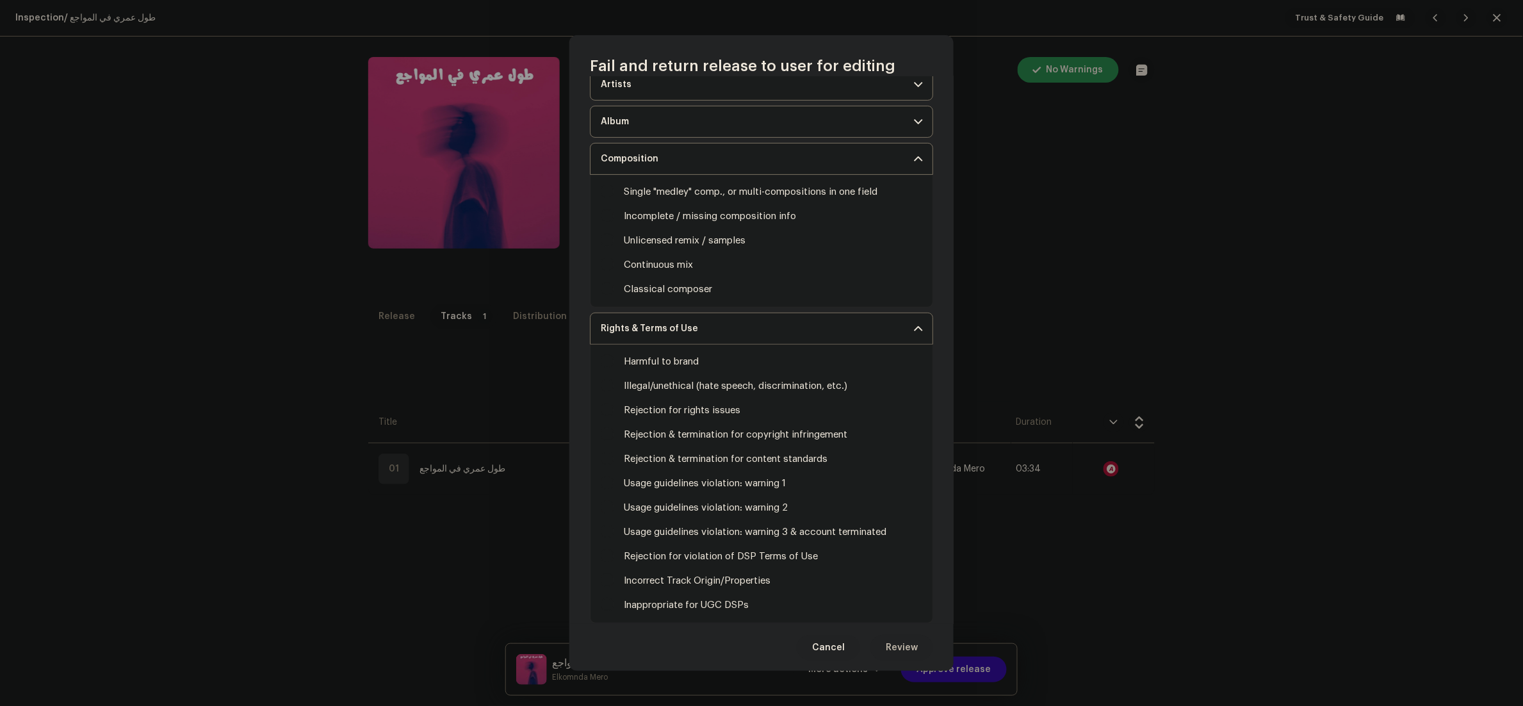
click at [692, 405] on label "Rejection for rights issues" at bounding box center [682, 410] width 117 height 14
click at [614, 98] on input "Irrelevant / excessive information" at bounding box center [607, 91] width 13 height 13
checkbox input "true"
click at [605, 405] on input "Irrelevant / excessive information" at bounding box center [607, 409] width 13 height 13
checkbox input "true"
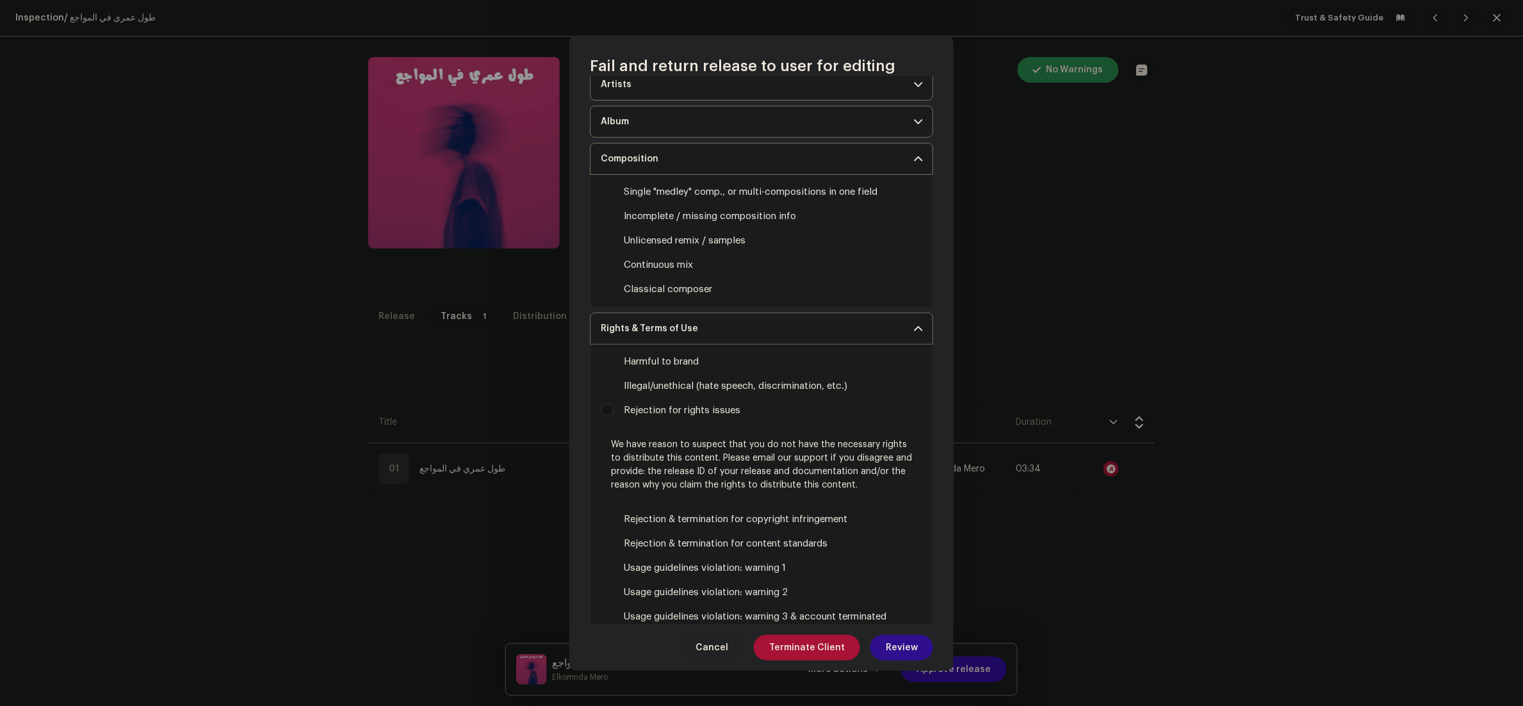
click at [918, 649] on button "Review" at bounding box center [901, 648] width 63 height 26
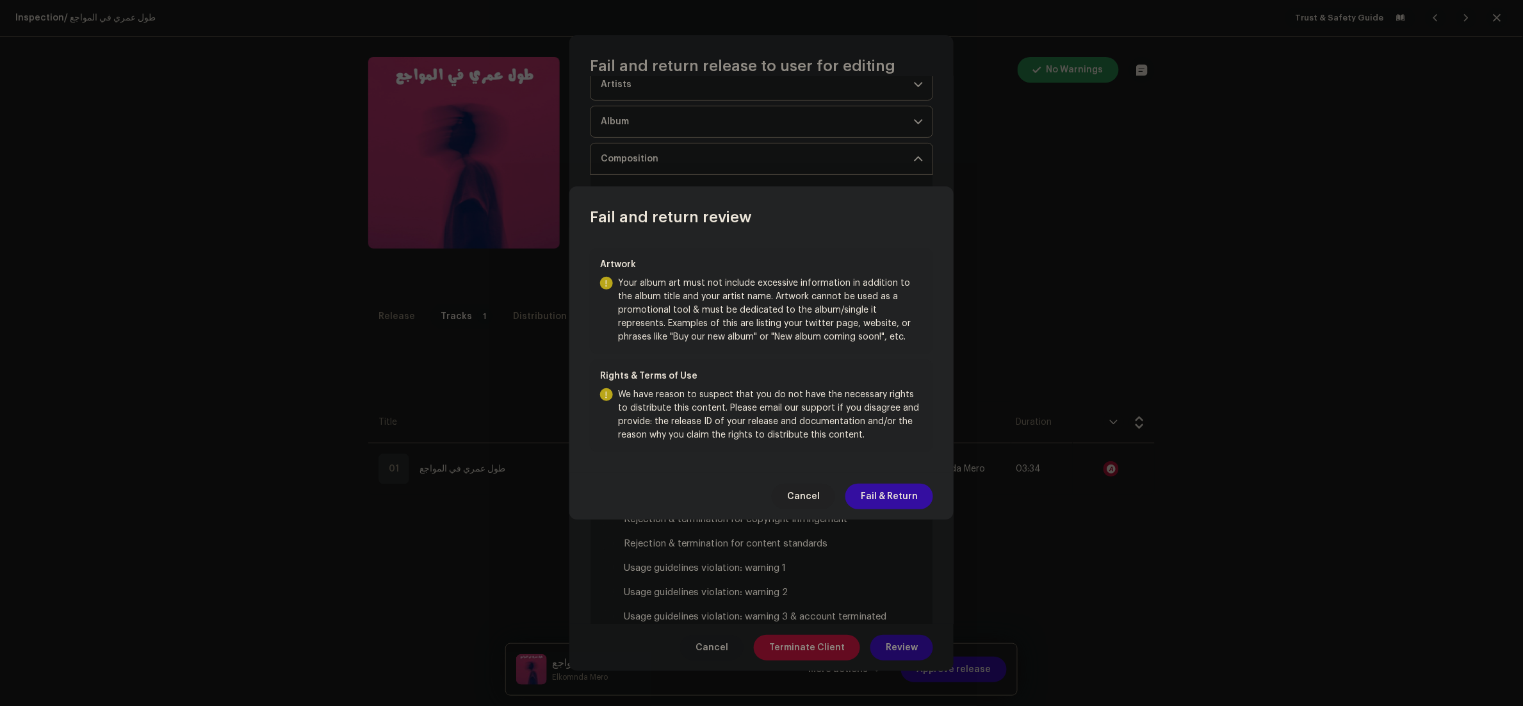
click at [800, 499] on span "Cancel" at bounding box center [803, 497] width 33 height 26
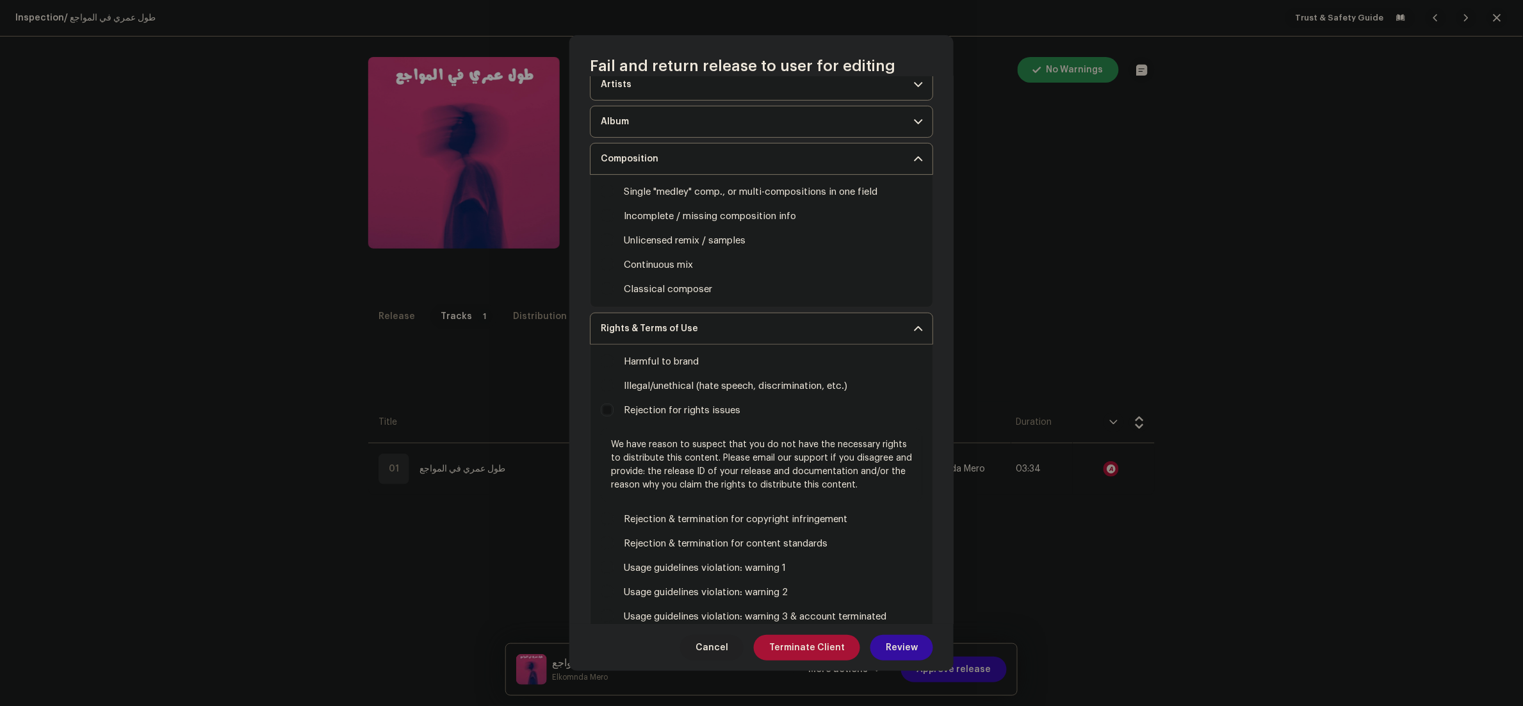
click at [728, 646] on span "Cancel" at bounding box center [711, 648] width 33 height 26
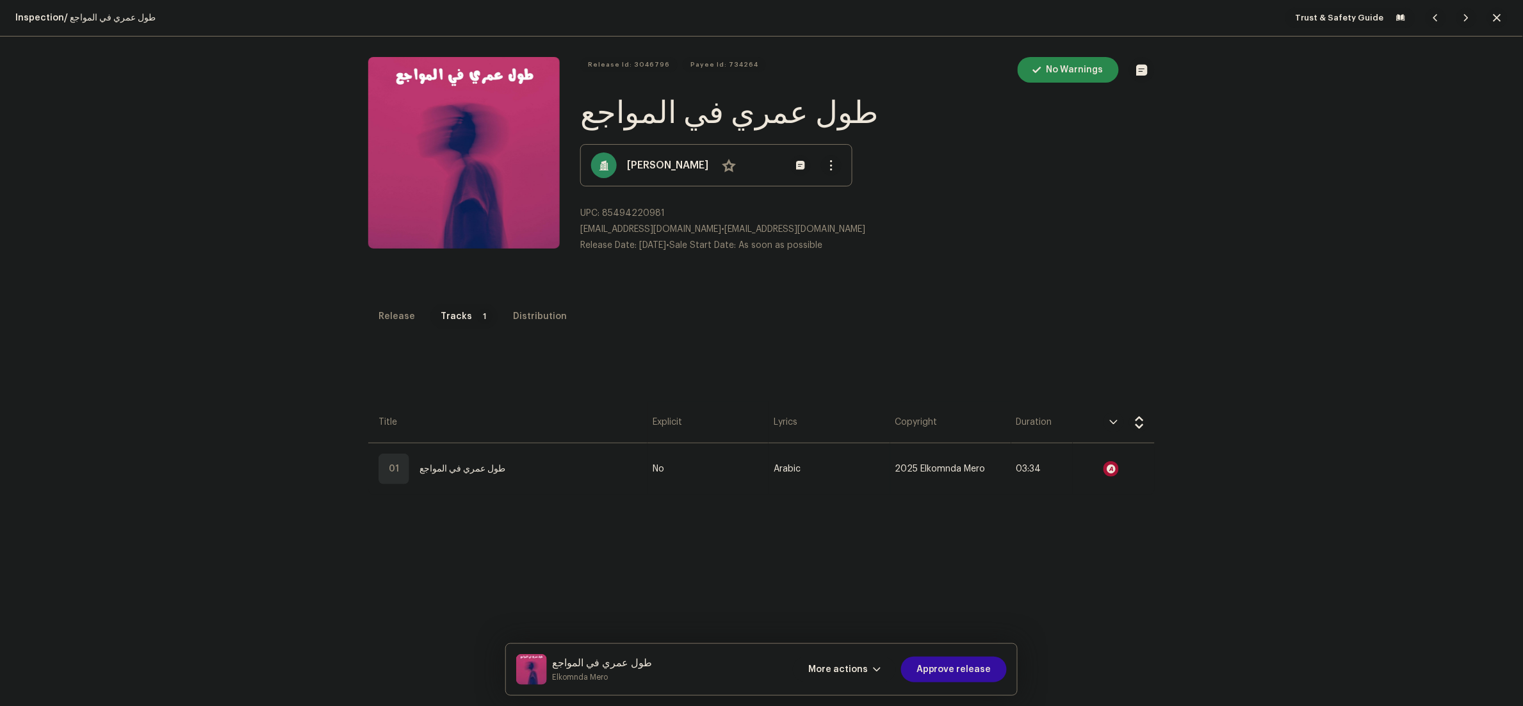
click at [376, 302] on div "Inspection / طول عمري في المواجع Trust & Safety Guide Release Id: 3046796 Payee…" at bounding box center [761, 353] width 1523 height 706
click at [393, 319] on div "Release" at bounding box center [396, 317] width 37 height 26
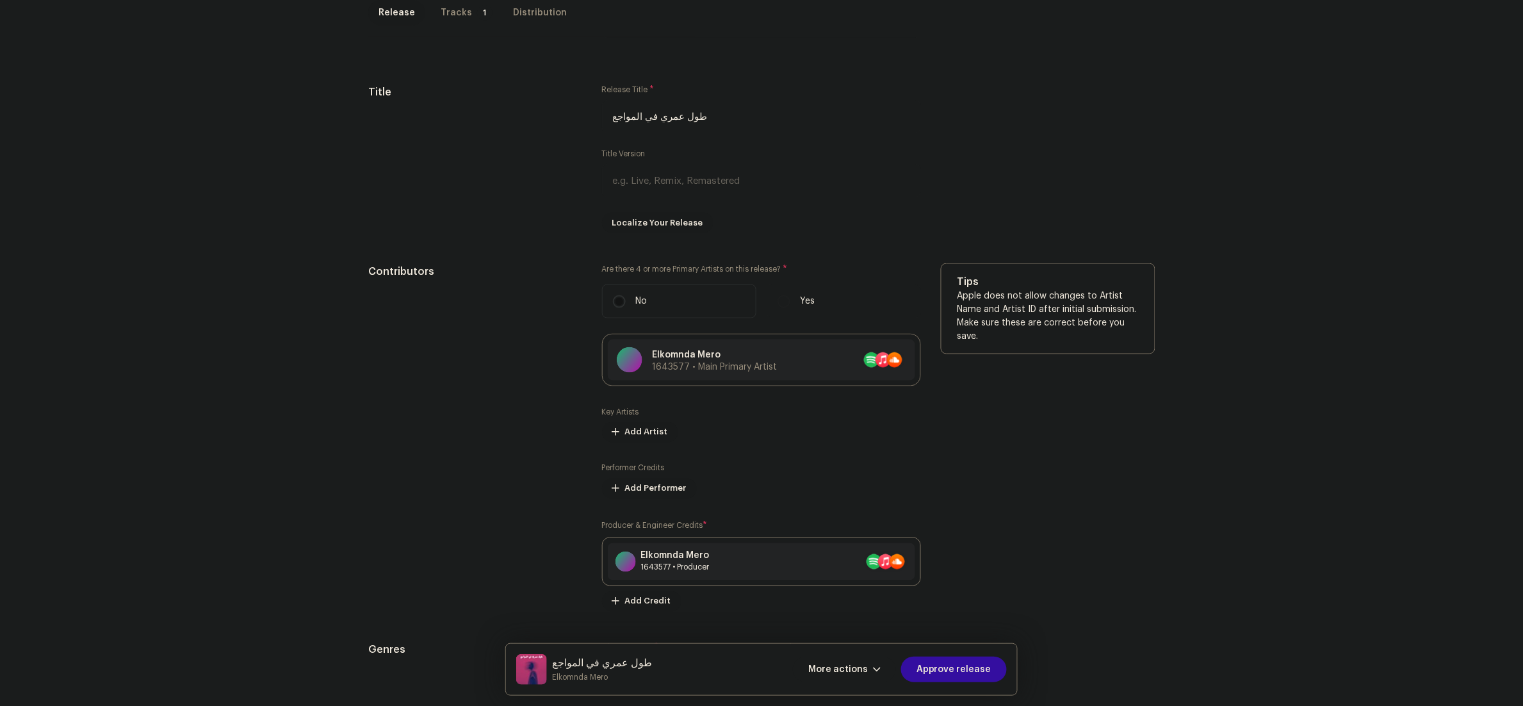
scroll to position [0, 0]
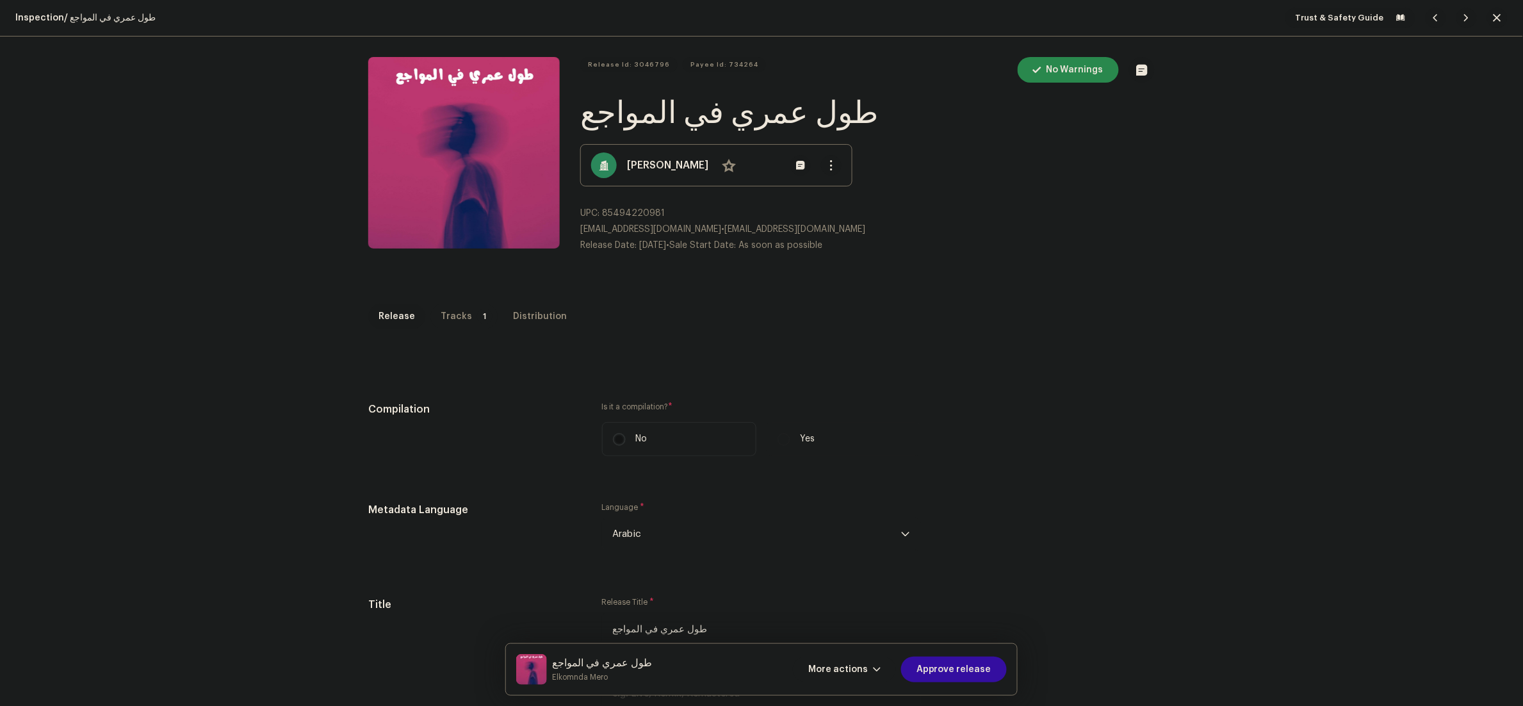
click at [477, 314] on p-badge "1" at bounding box center [484, 316] width 15 height 15
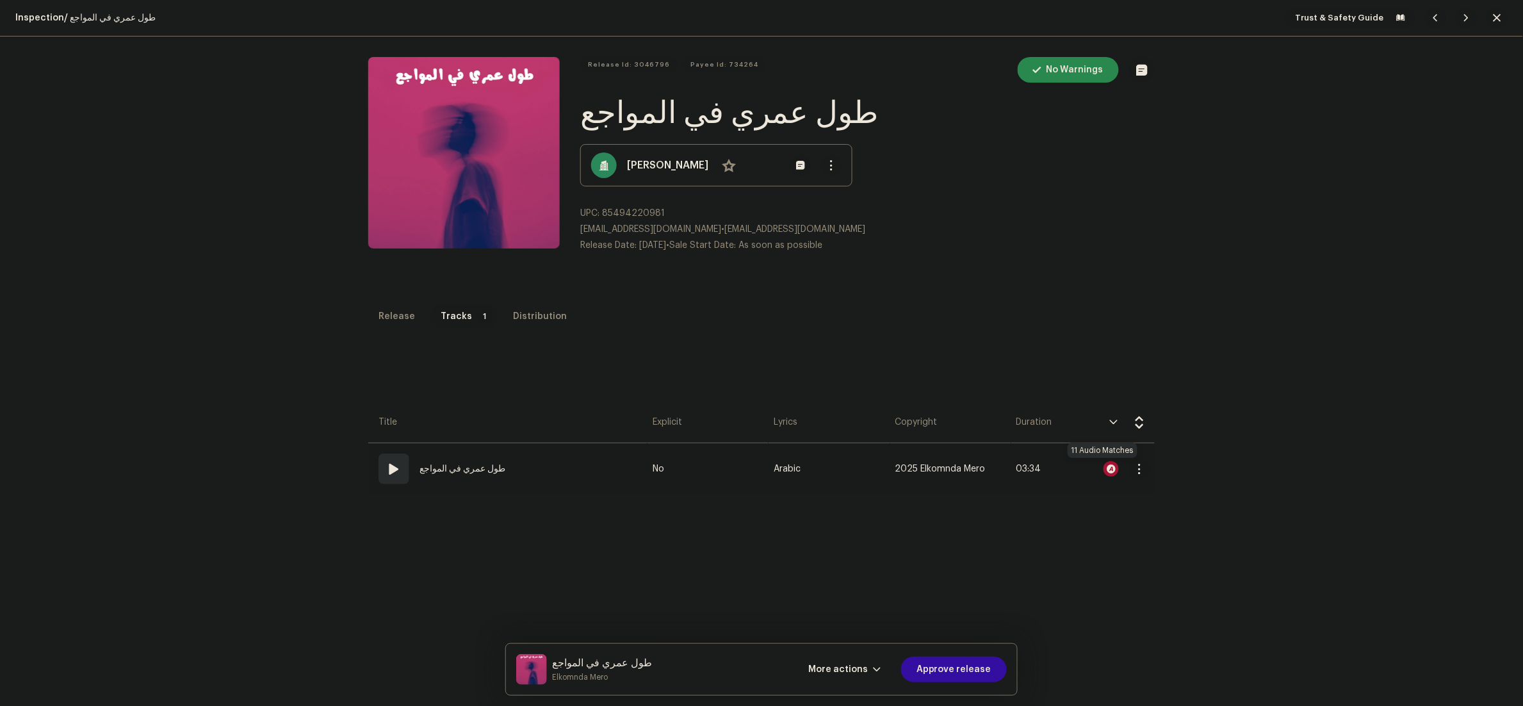
click at [1104, 470] on div at bounding box center [1110, 468] width 15 height 15
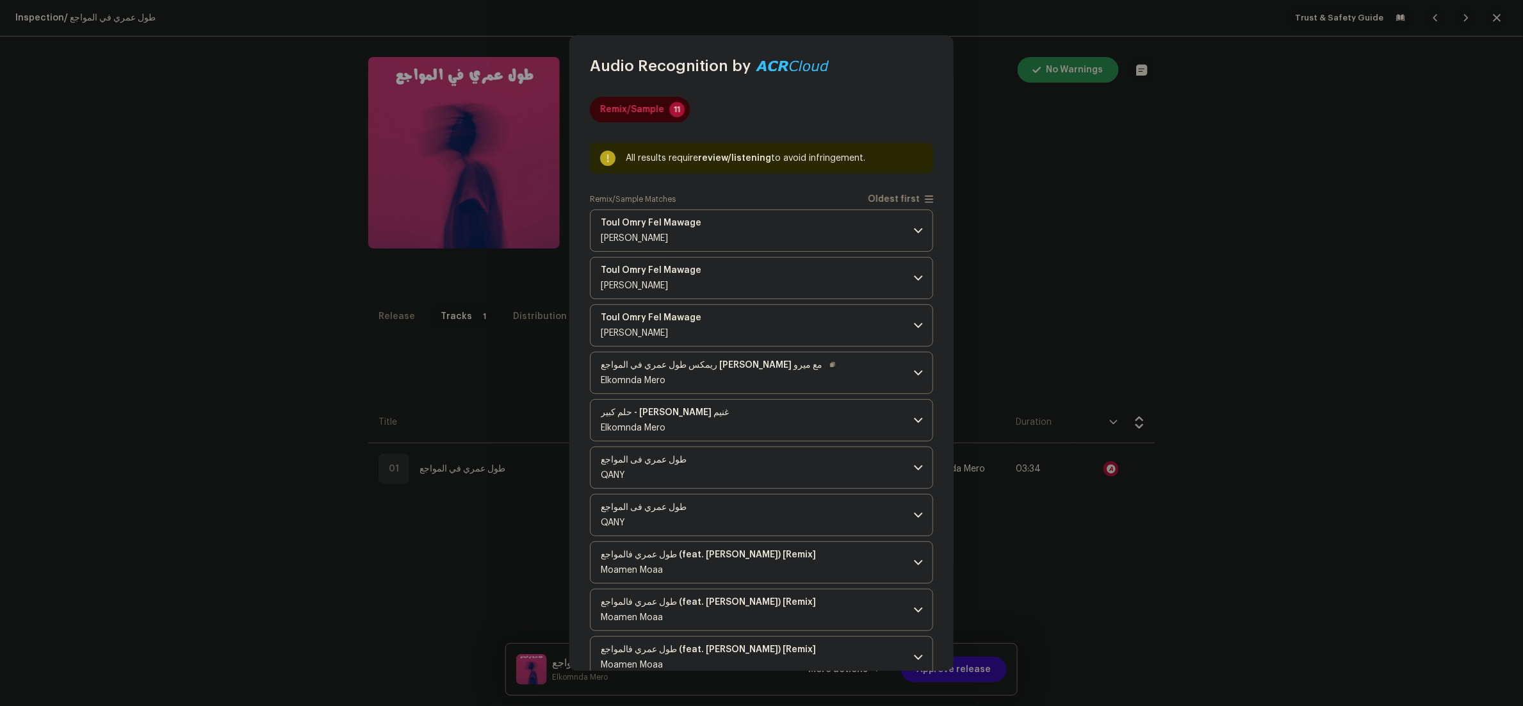
click at [824, 376] on p-accordion-header "ريمكس طول عمري في المواجع محمود الحسيني مع ميرو Elkomnda Mero" at bounding box center [761, 373] width 343 height 42
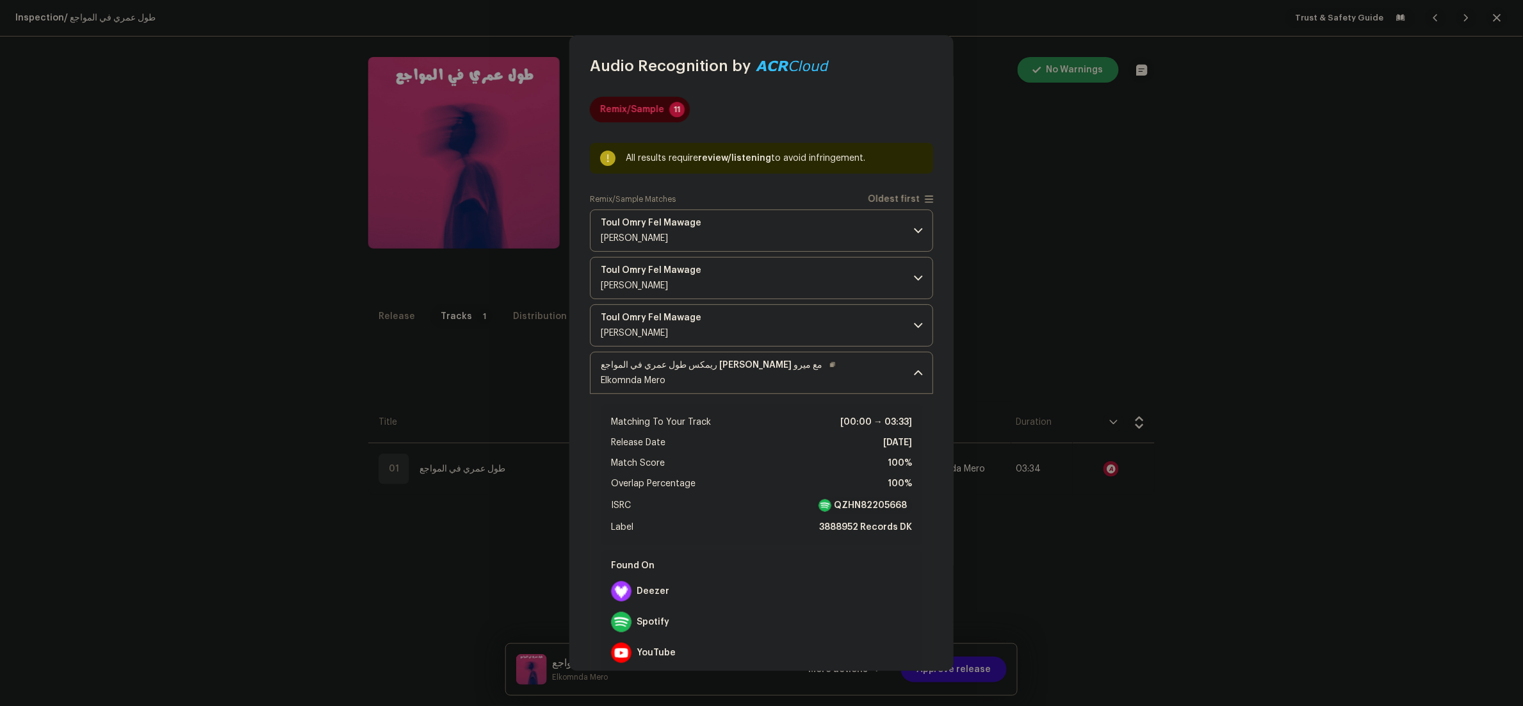
click at [831, 367] on p-accordion-header "ريمكس طول عمري في المواجع محمود الحسيني مع ميرو Elkomnda Mero" at bounding box center [761, 373] width 343 height 42
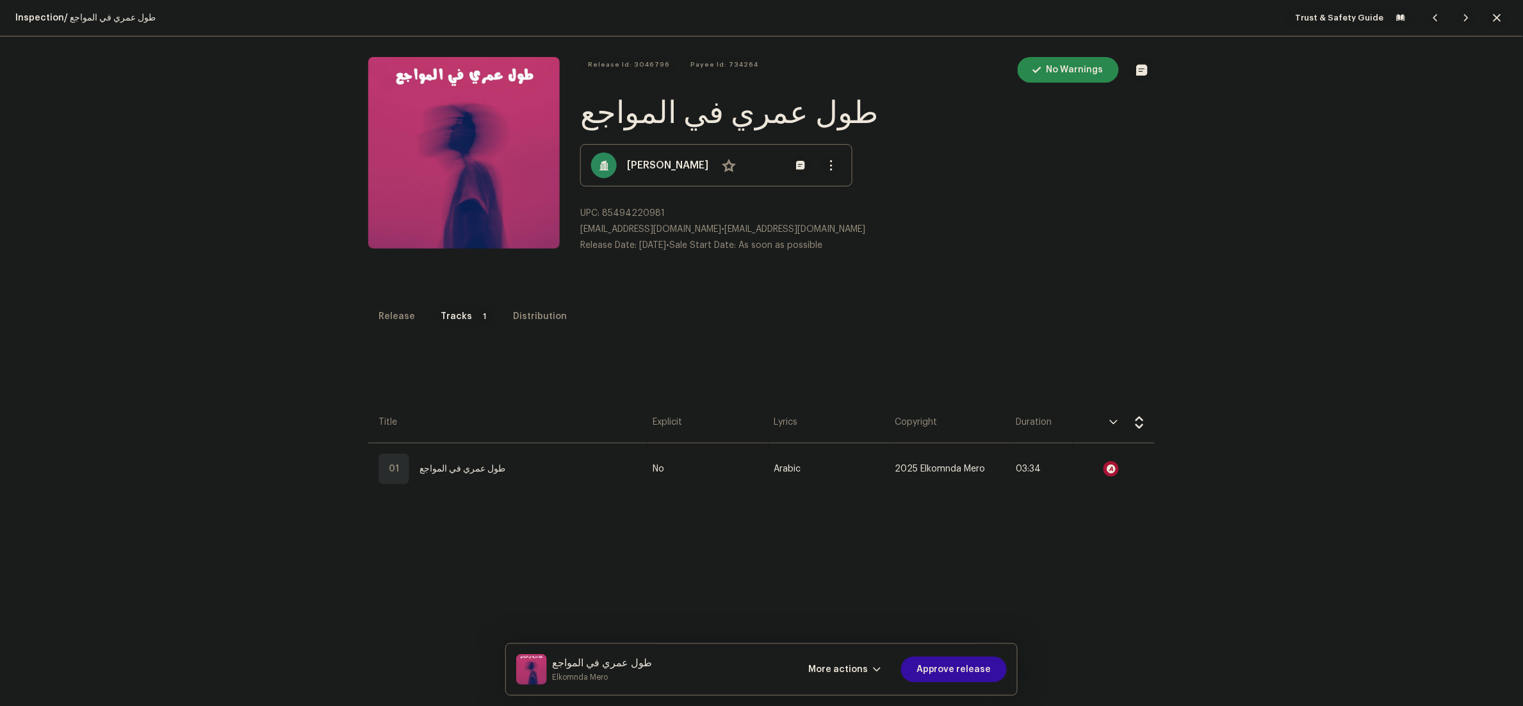
click at [1385, 309] on div "Audio Recognition by Remix/Sample 11 All results require review/listening to av…" at bounding box center [761, 353] width 1523 height 706
click at [370, 301] on div "Inspection / طول عمري في المواجع Trust & Safety Guide Release Id: 3046796 Payee…" at bounding box center [761, 353] width 1523 height 706
click at [380, 325] on div "Release" at bounding box center [396, 317] width 37 height 26
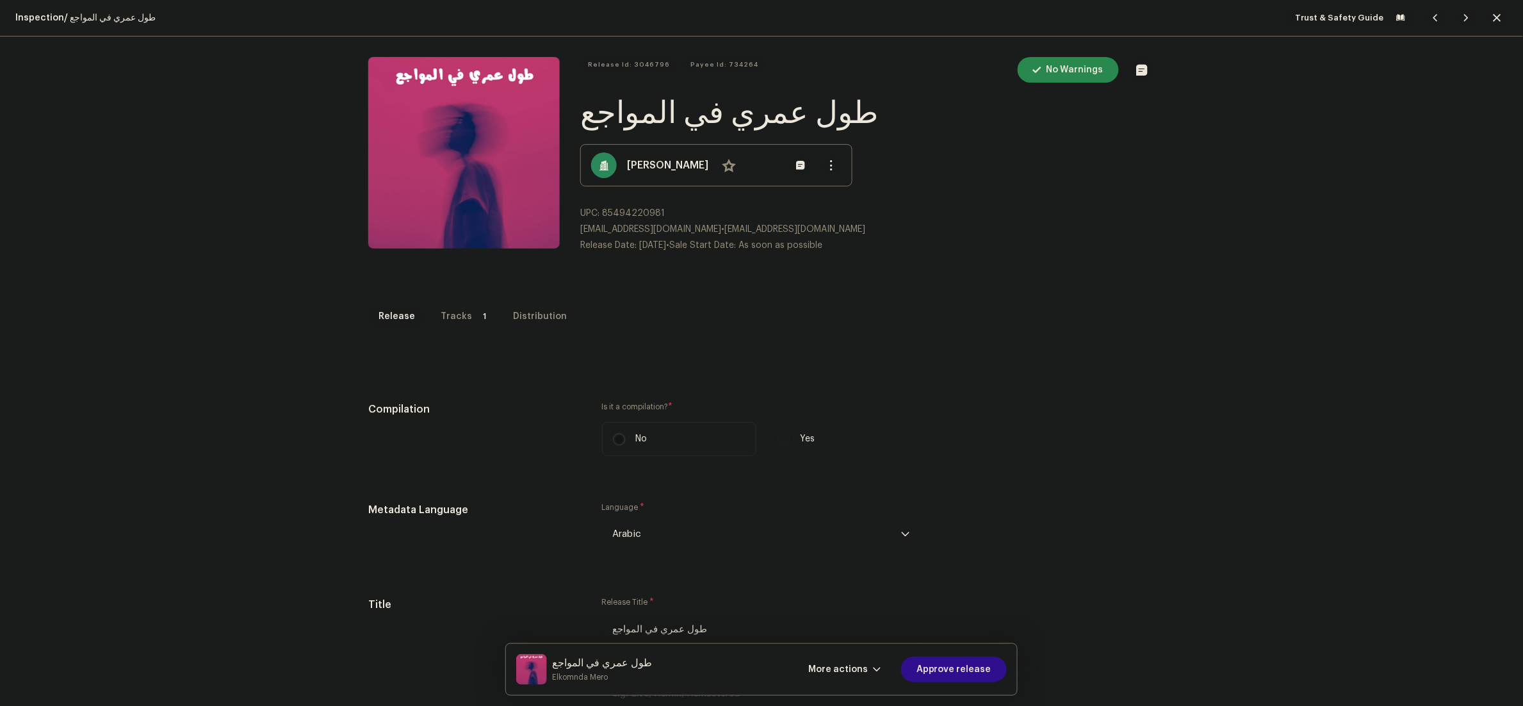
click at [966, 661] on span "Approve release" at bounding box center [953, 669] width 75 height 26
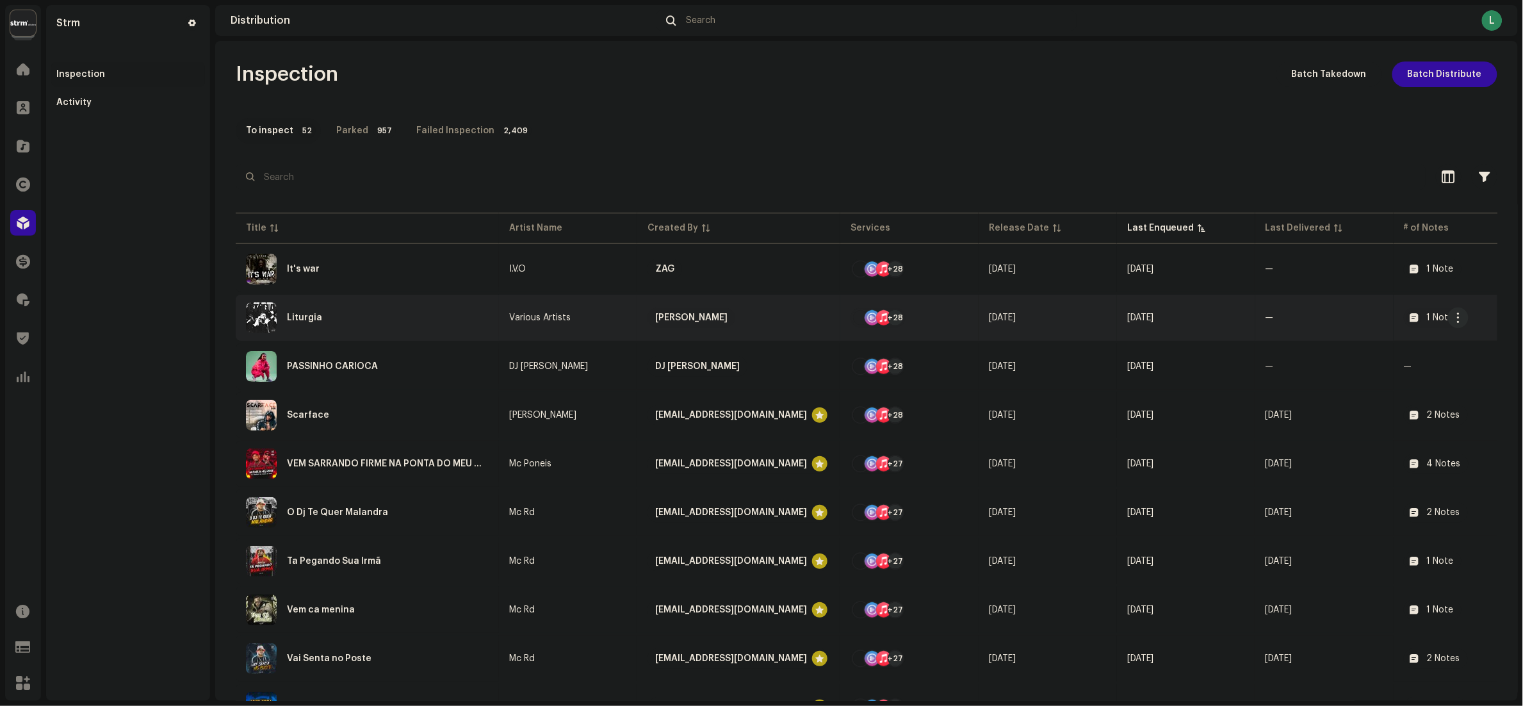
click at [366, 306] on div "Liturgia" at bounding box center [367, 317] width 243 height 31
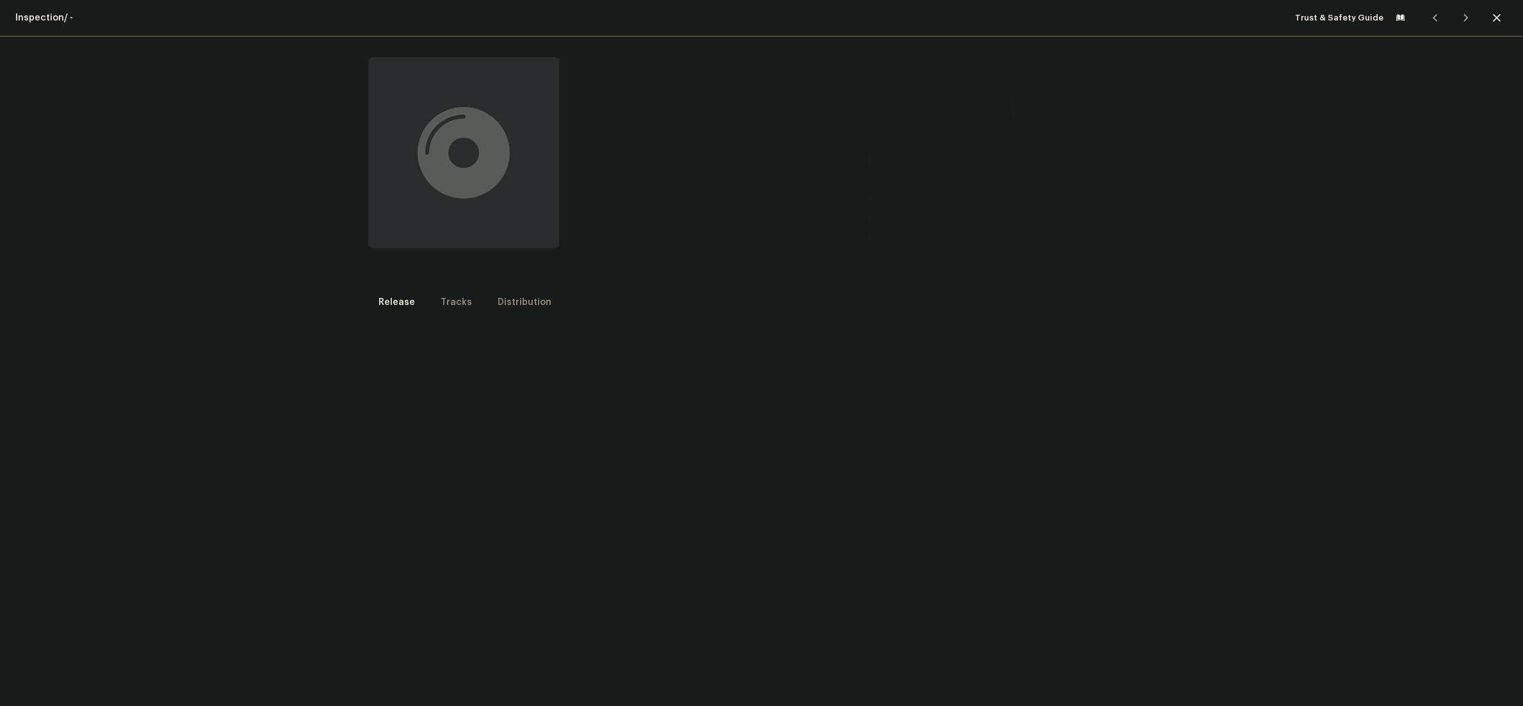
click at [1493, 13] on span "button" at bounding box center [1497, 18] width 8 height 10
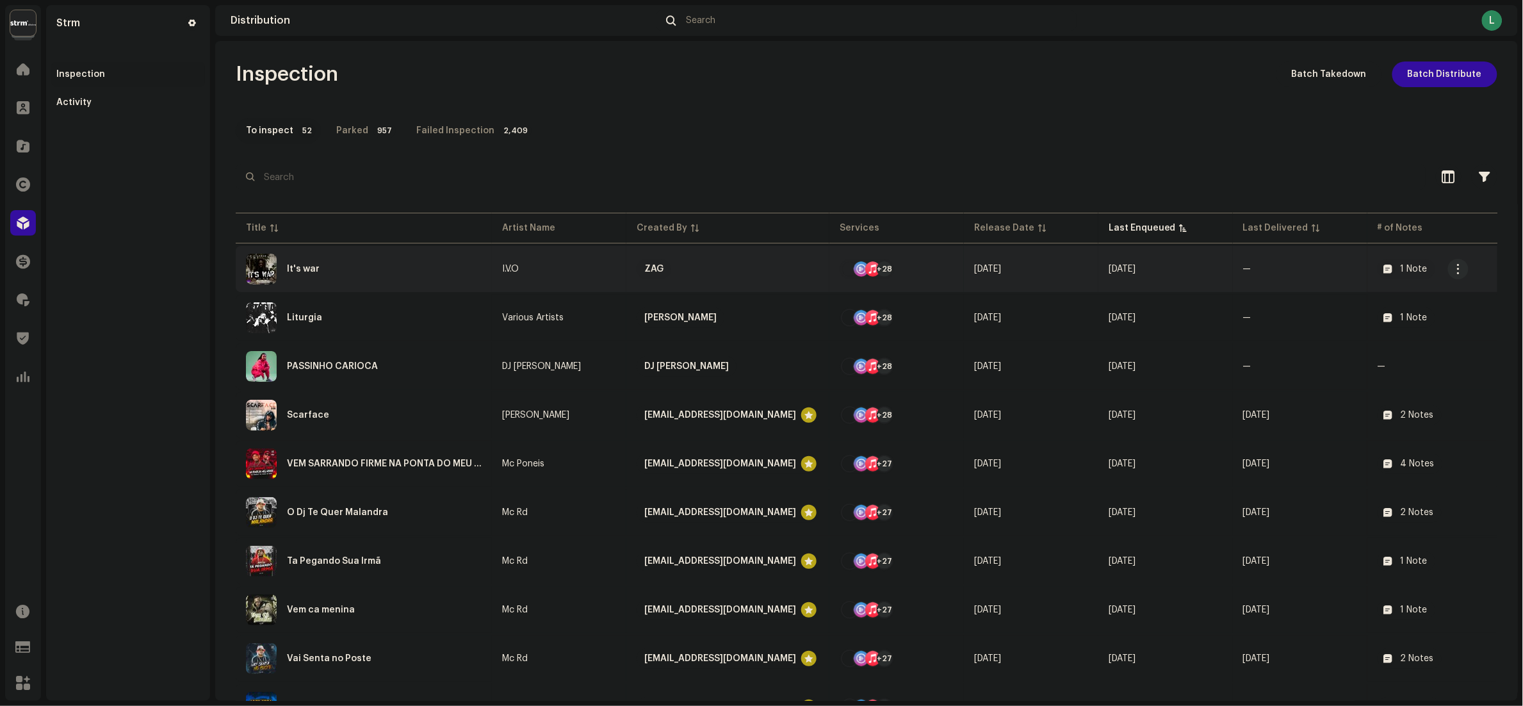
click at [409, 272] on div "It's war" at bounding box center [364, 269] width 236 height 31
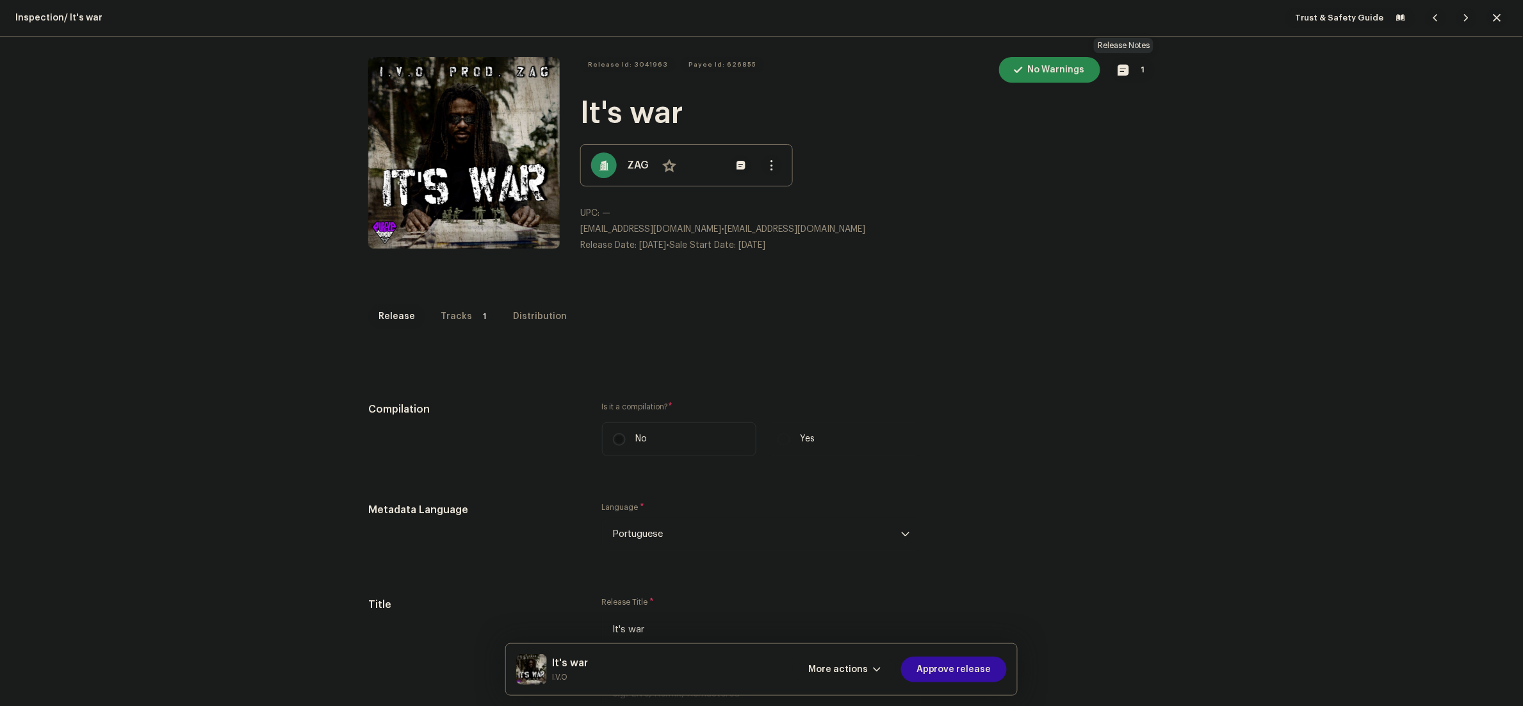
click at [1123, 65] on button "1" at bounding box center [1132, 70] width 44 height 26
click at [1139, 323] on div "Release notes larissa.prutki@strm.com.br Oct 2, 2025 AUTO NOTE - RELEASE FAILED…" at bounding box center [761, 353] width 1523 height 706
click at [444, 315] on div "Tracks" at bounding box center [456, 317] width 31 height 26
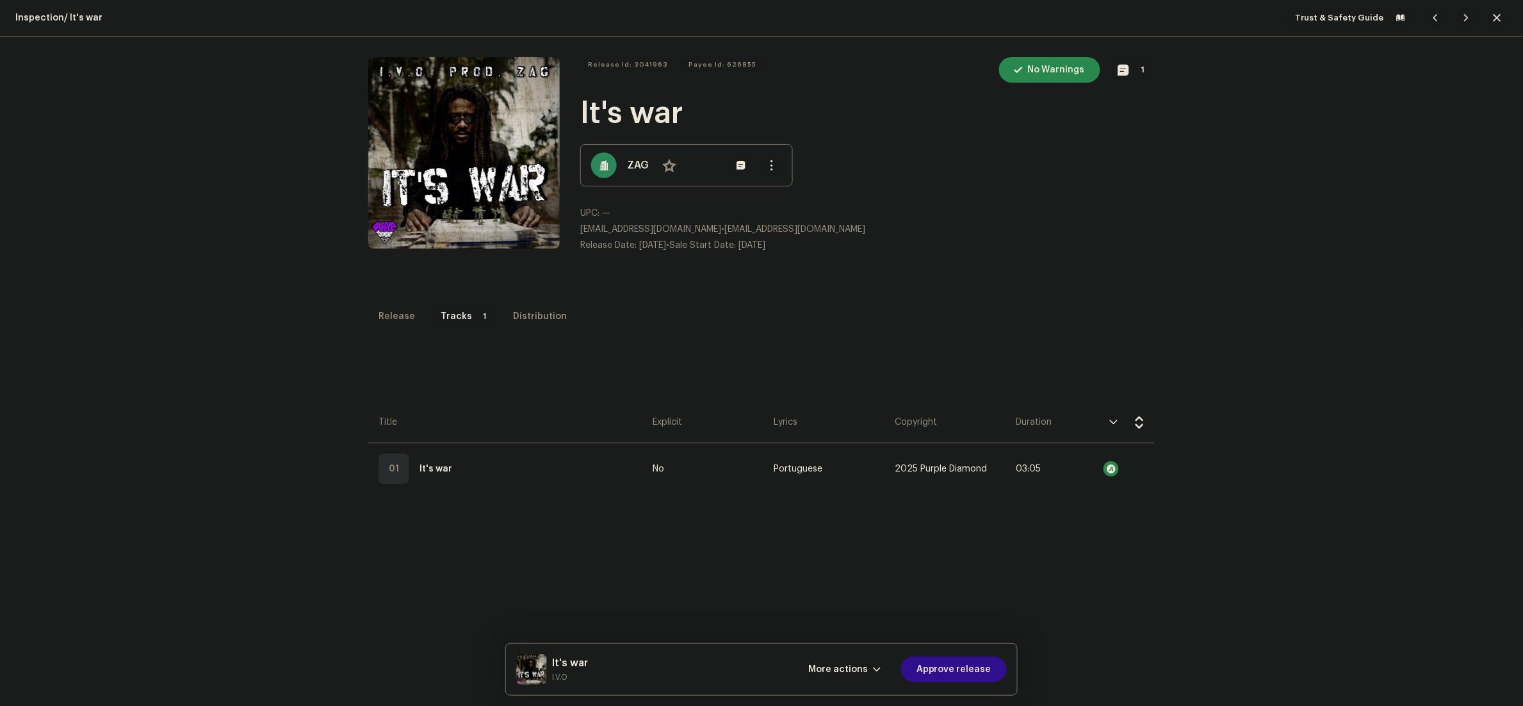
click at [965, 658] on span "Approve release" at bounding box center [953, 669] width 75 height 26
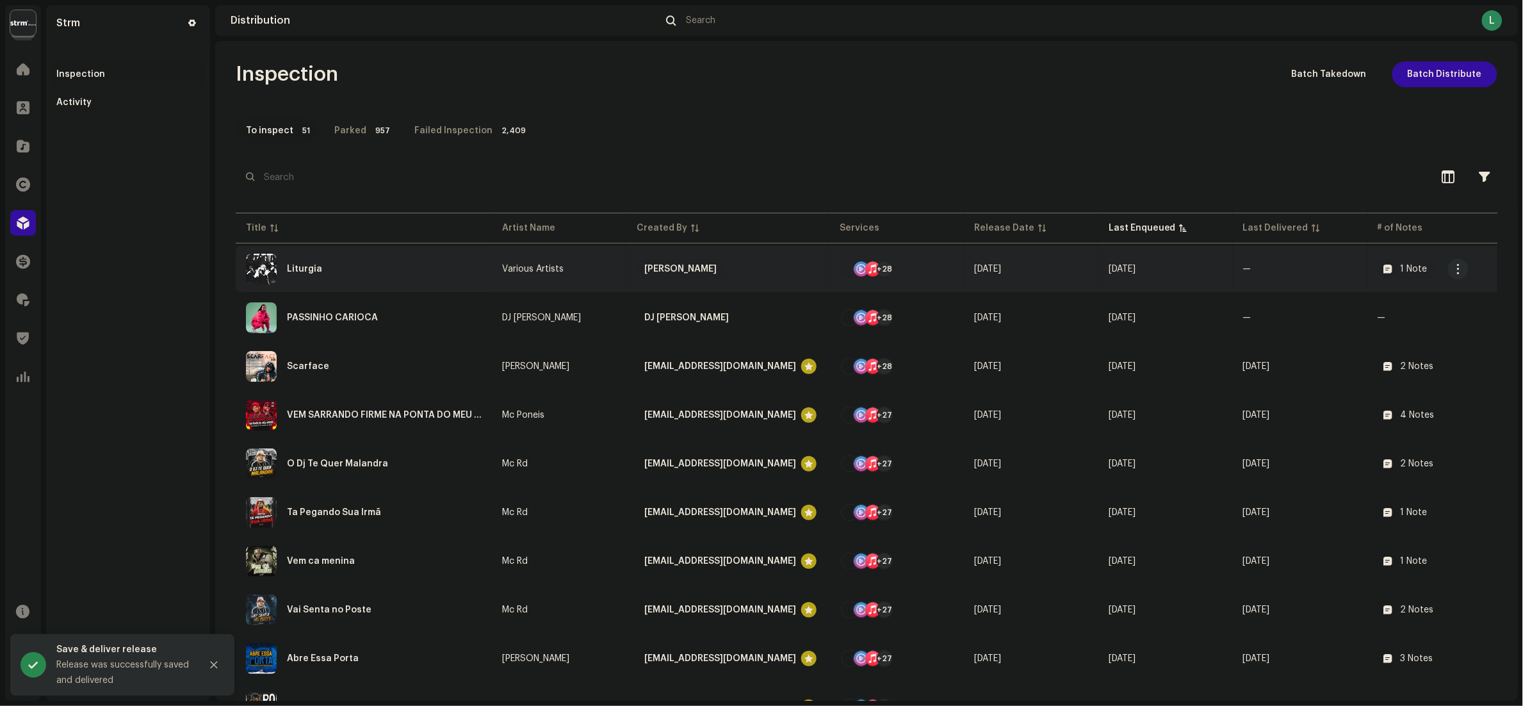
click at [422, 274] on div "Liturgia" at bounding box center [364, 269] width 236 height 31
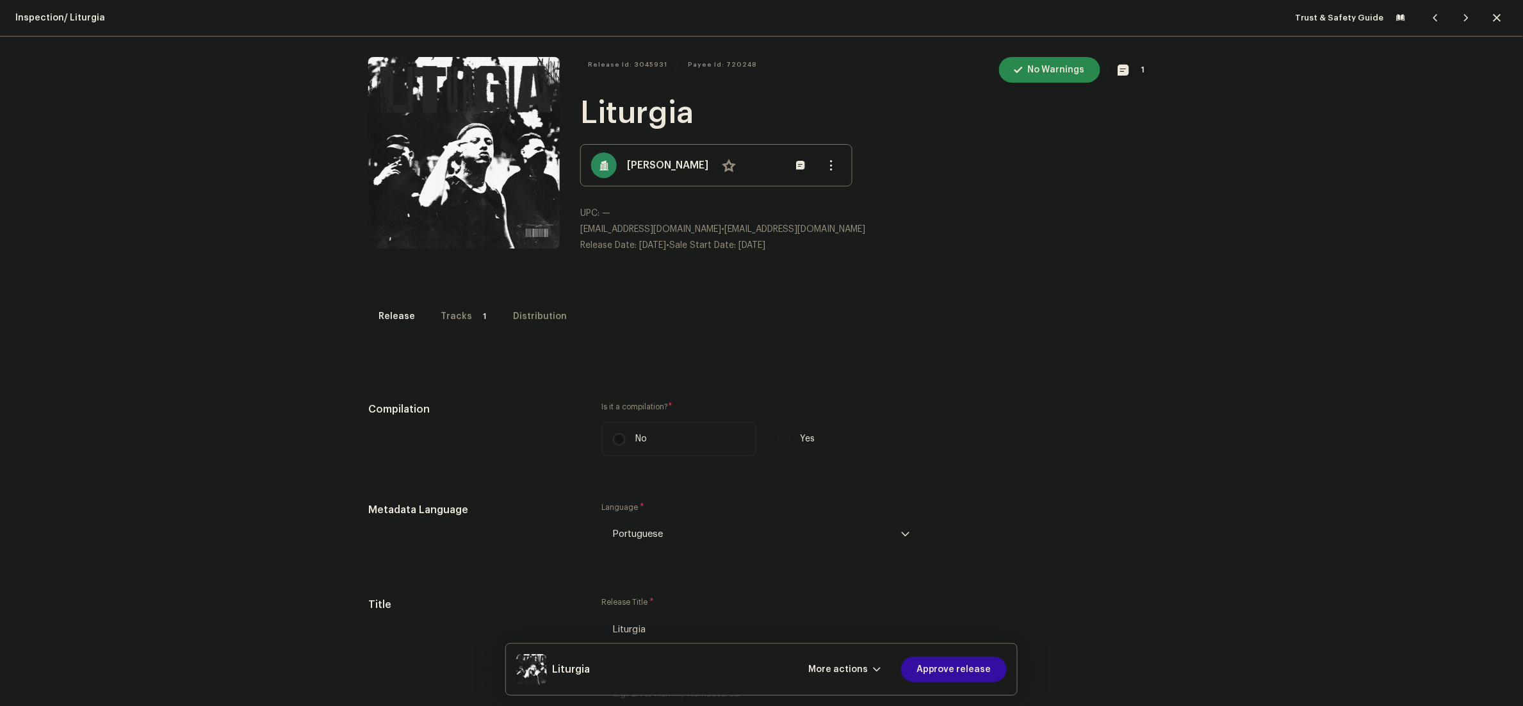
click at [477, 316] on p-badge "1" at bounding box center [484, 316] width 15 height 15
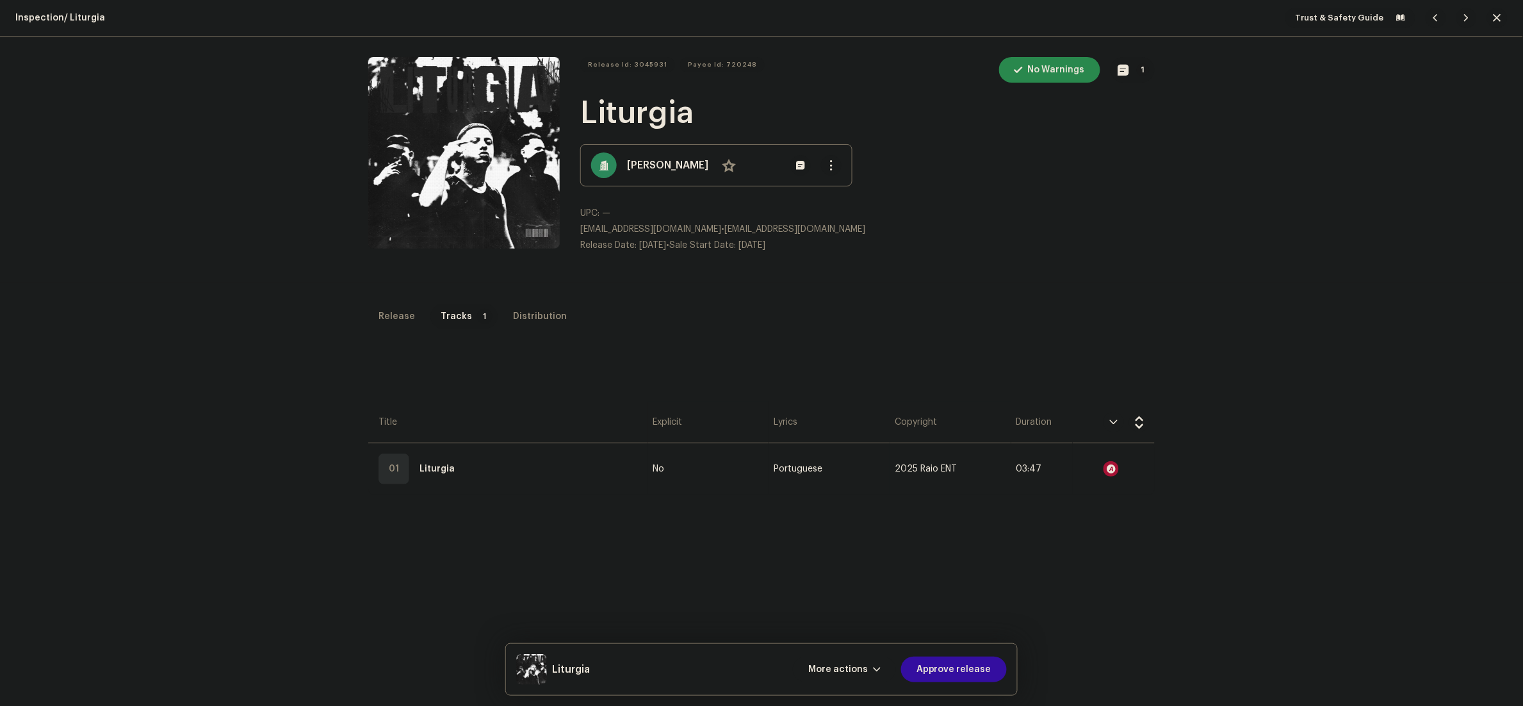
click at [1122, 81] on button "1" at bounding box center [1132, 70] width 44 height 26
drag, startPoint x: 1250, startPoint y: 346, endPoint x: 1229, endPoint y: 355, distance: 22.7
click at [1254, 348] on div "Release notes larissa.prutki@strm.com.br Oct 7, 2025 AUTO NOTE - RELEASE FAILED…" at bounding box center [761, 353] width 1523 height 706
click at [1103, 466] on div at bounding box center [1110, 468] width 15 height 15
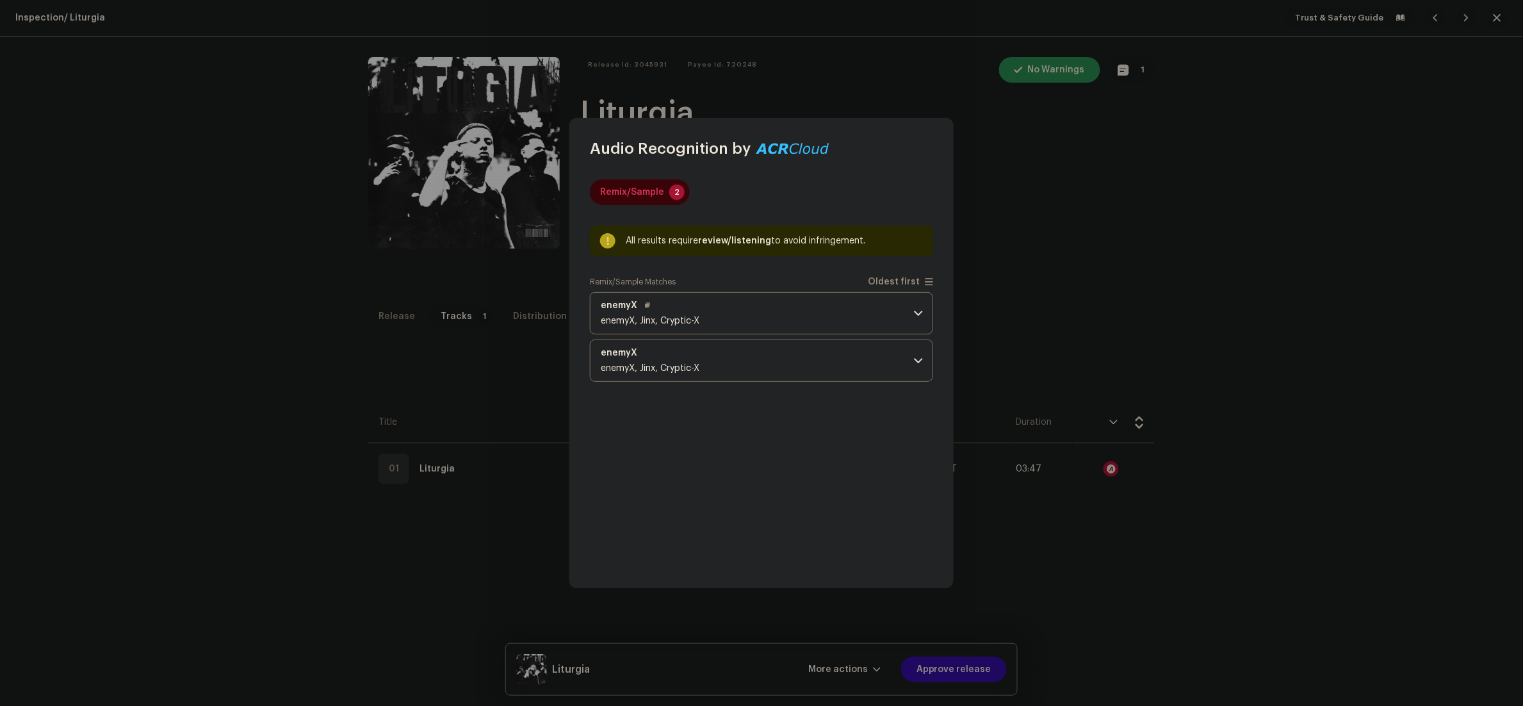
click at [788, 319] on p-accordion-header "enemyX enemyX, Jinx, Cryptic-X" at bounding box center [761, 313] width 343 height 42
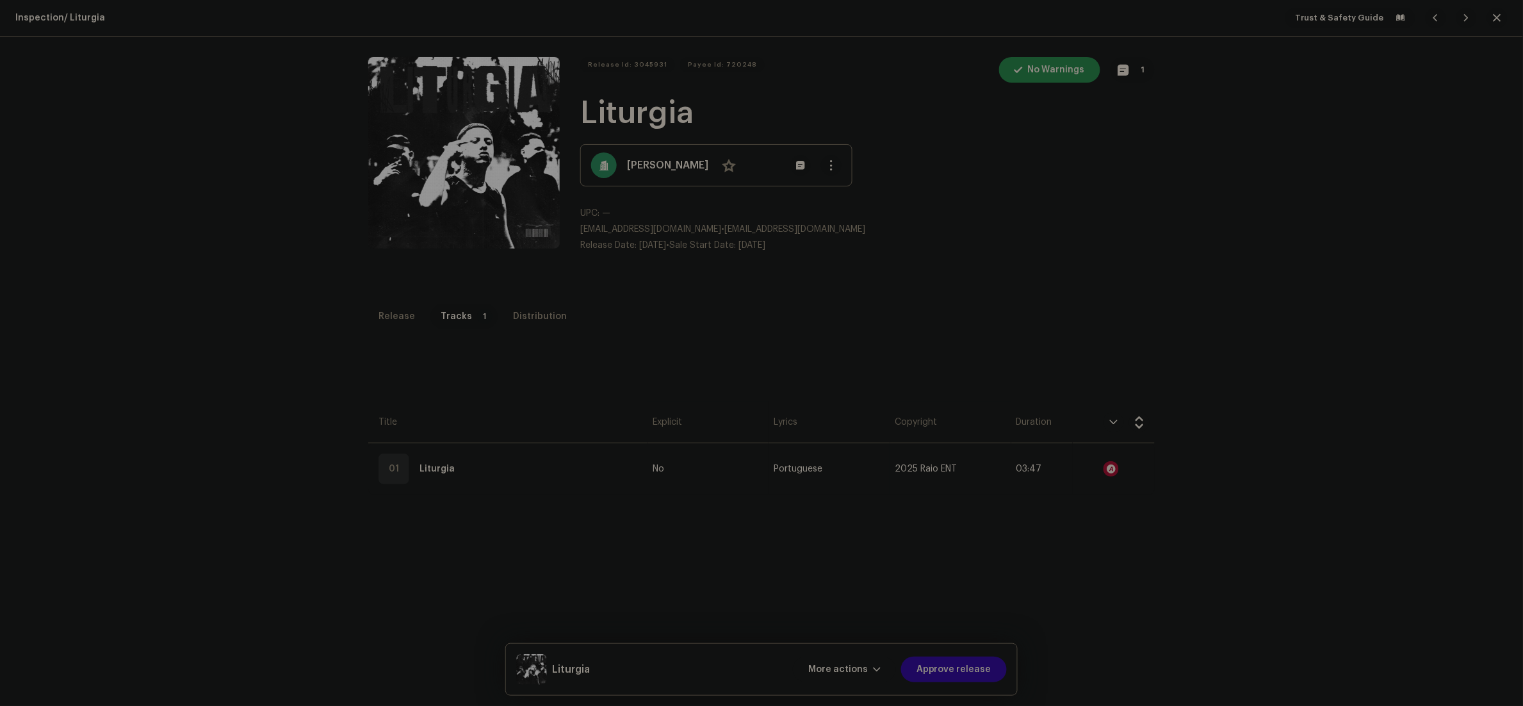
click at [1230, 377] on div "Audio Recognition by Remix/Sample 2 All results require review/listening to avo…" at bounding box center [761, 353] width 1523 height 706
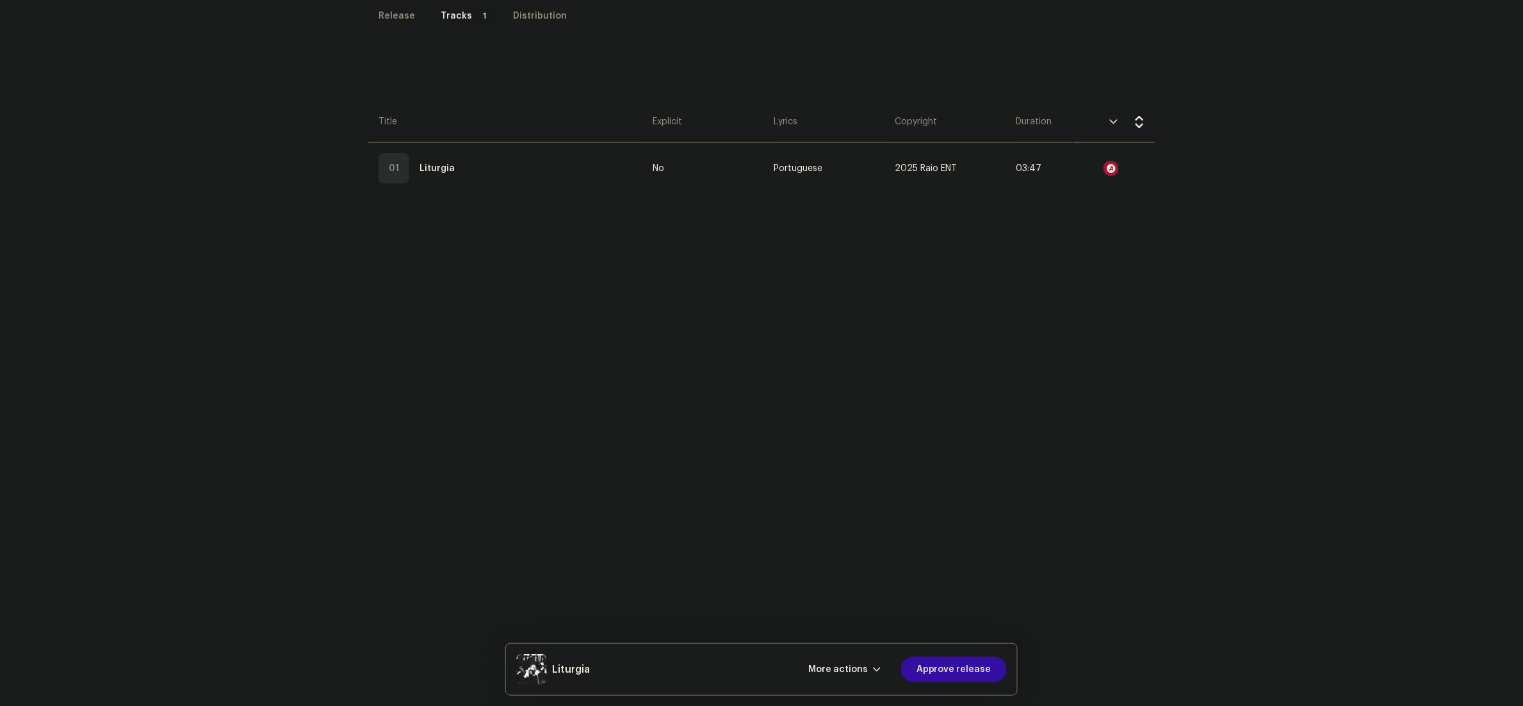
scroll to position [304, 0]
click at [868, 665] on span "More actions" at bounding box center [838, 669] width 60 height 26
click at [843, 619] on div "Park/Hide" at bounding box center [873, 613] width 129 height 26
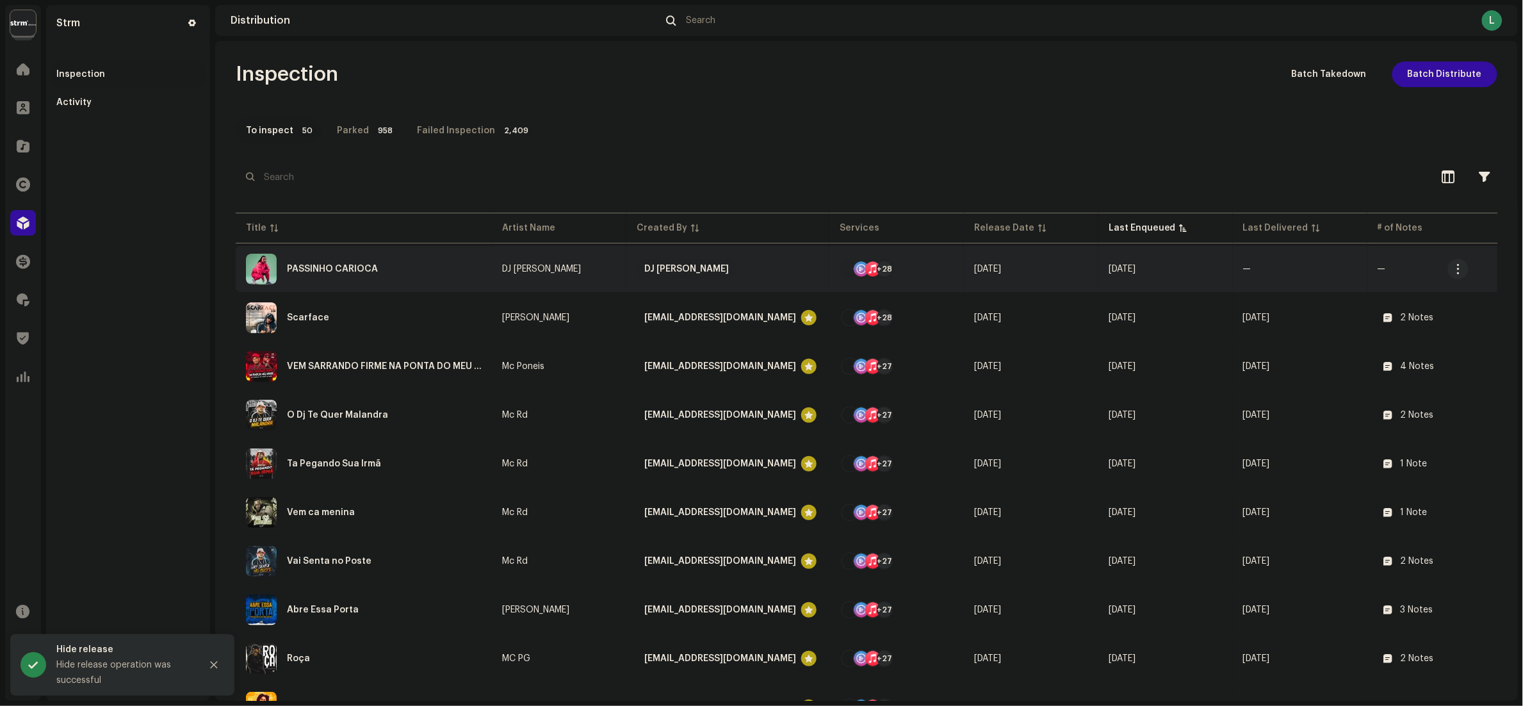
click at [463, 279] on div "PASSINHO CARIOCA" at bounding box center [364, 269] width 236 height 31
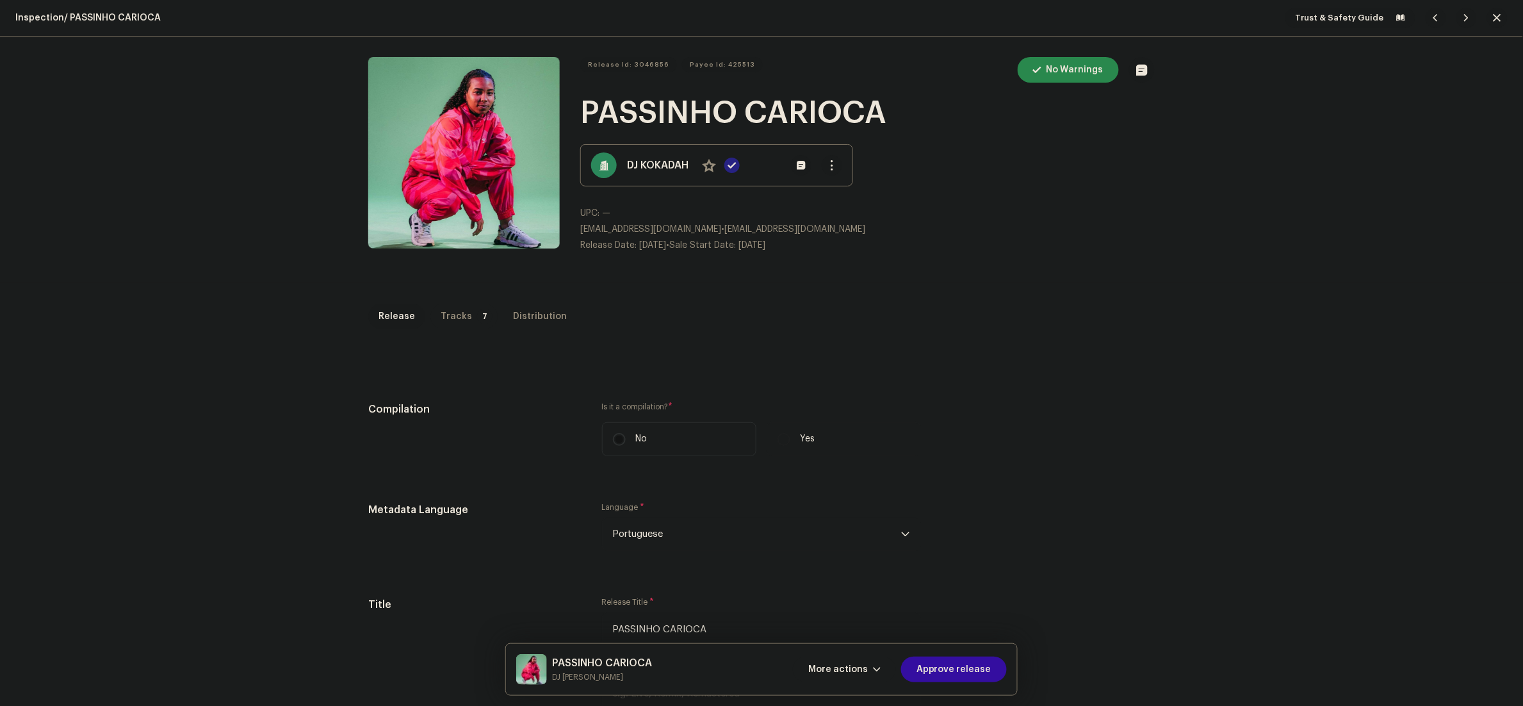
click at [441, 314] on div "Tracks" at bounding box center [456, 317] width 31 height 26
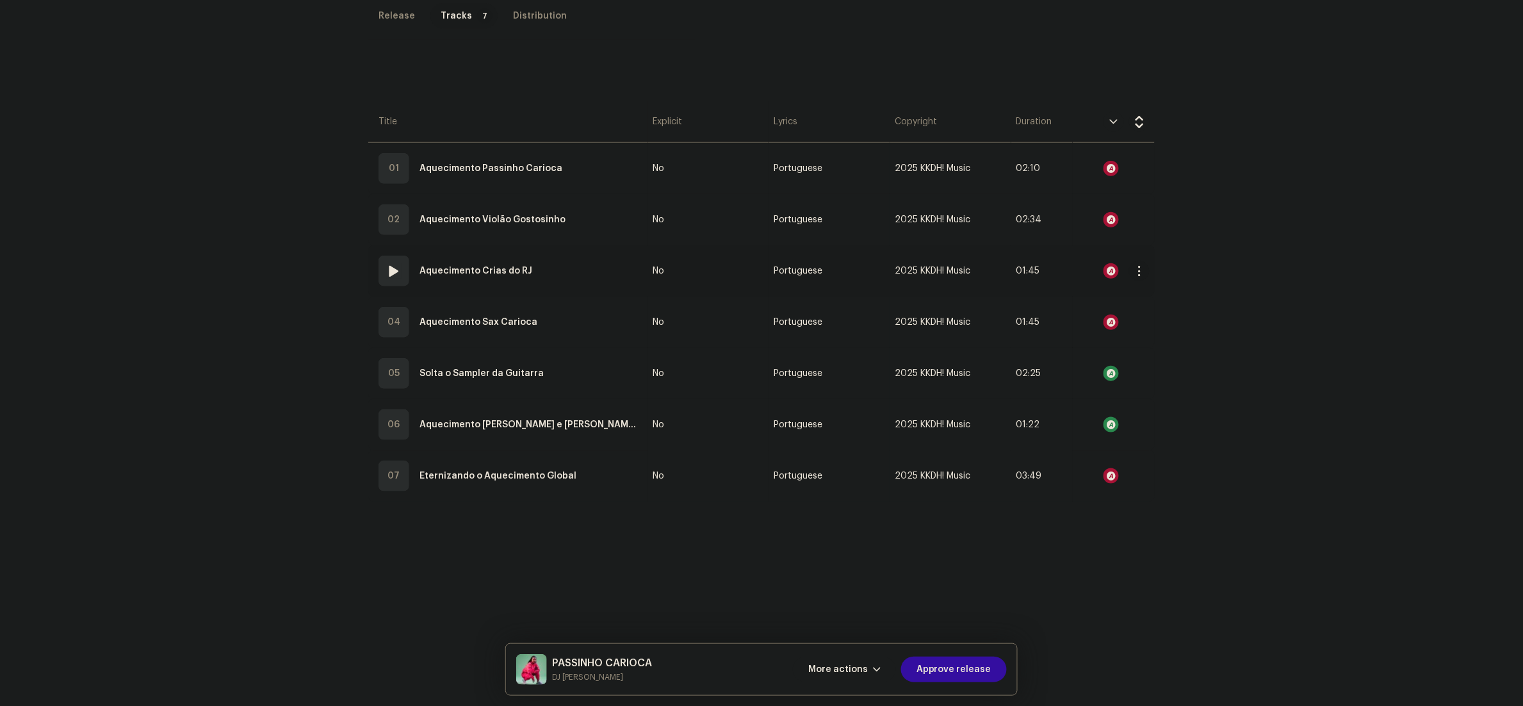
scroll to position [304, 0]
click at [1105, 169] on div at bounding box center [1110, 165] width 15 height 15
drag, startPoint x: 1130, startPoint y: 542, endPoint x: 1129, endPoint y: 551, distance: 9.7
click at [1129, 551] on div "Audio Recognition by Remix/Sample 8 All results require review/listening to avo…" at bounding box center [761, 353] width 1523 height 706
click at [1103, 211] on div at bounding box center [1110, 216] width 15 height 15
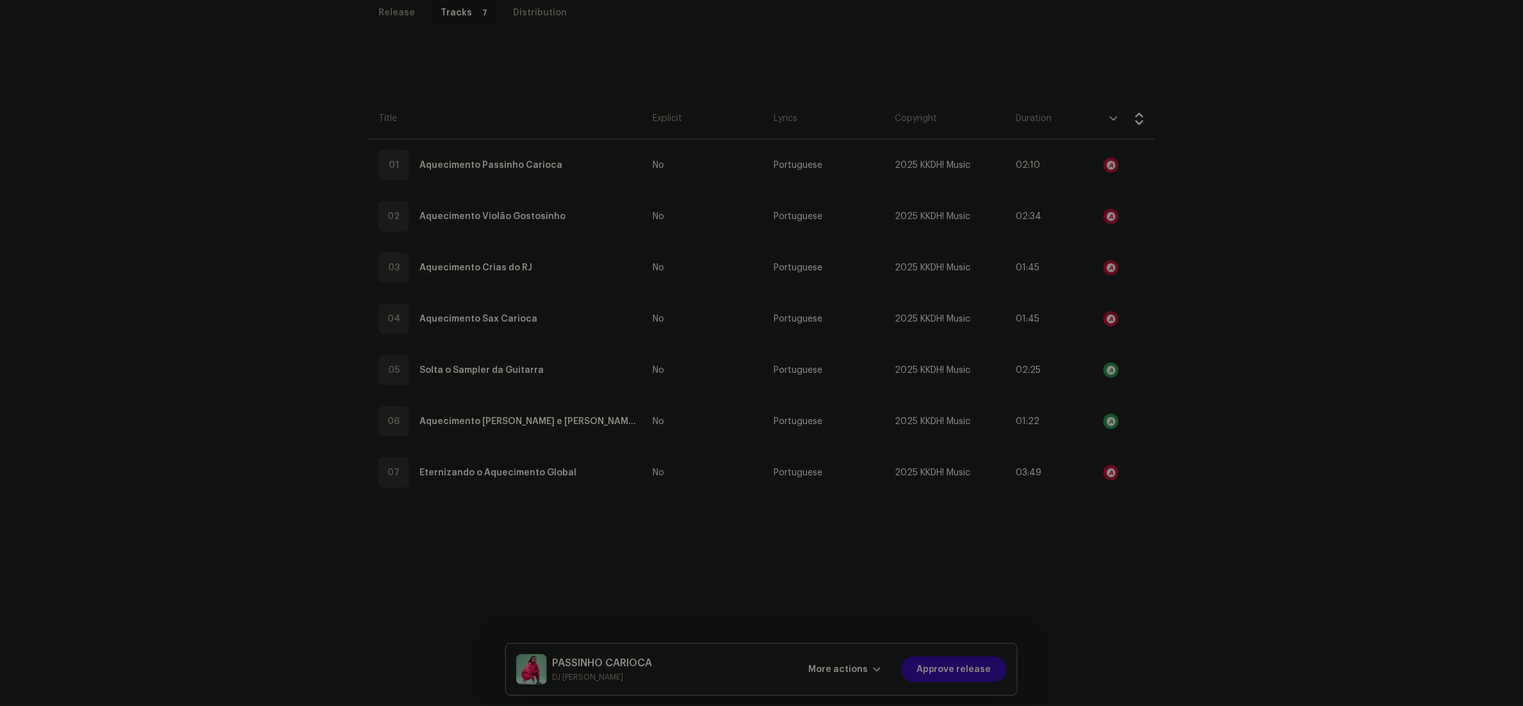
click at [1249, 374] on div "Audio Recognition by Remix/Sample 29 All results require review/listening to av…" at bounding box center [761, 353] width 1523 height 706
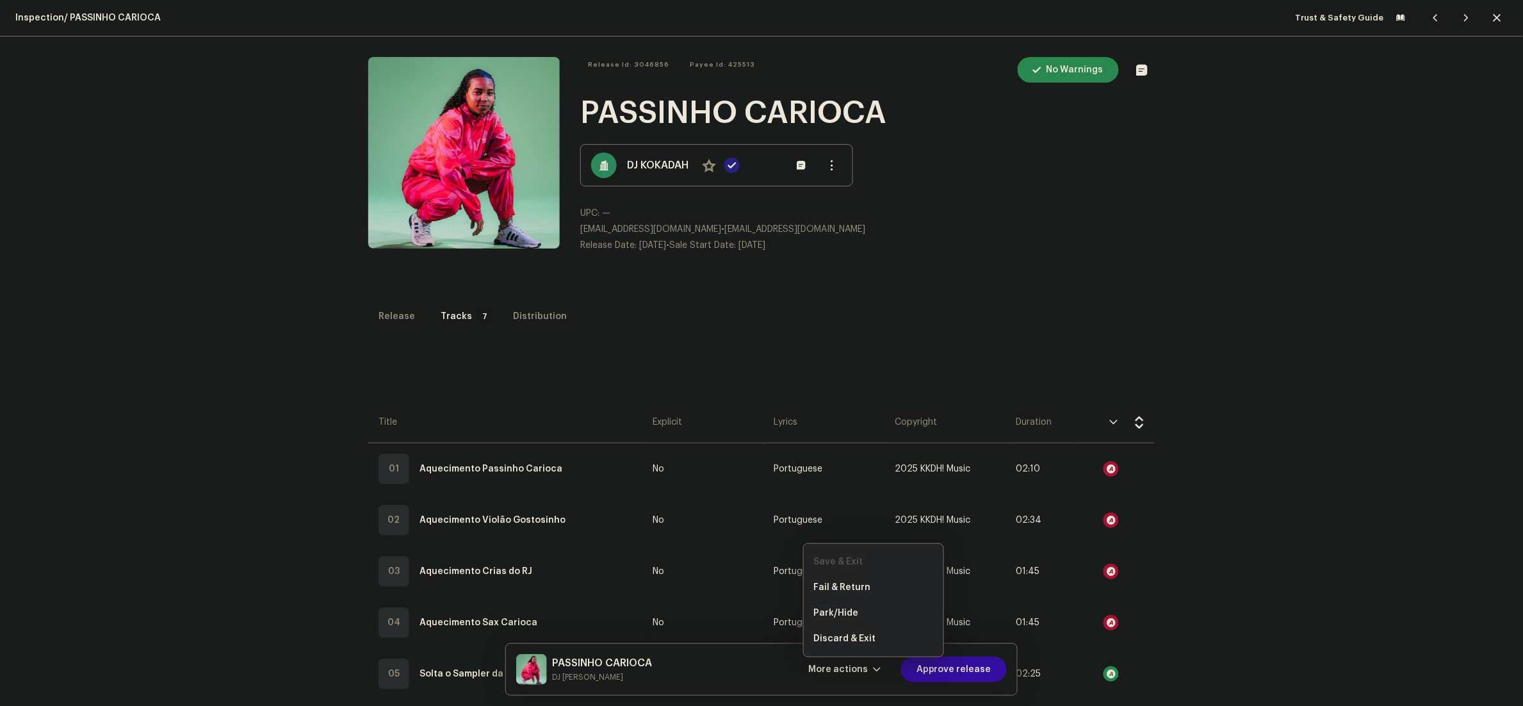
scroll to position [304, 0]
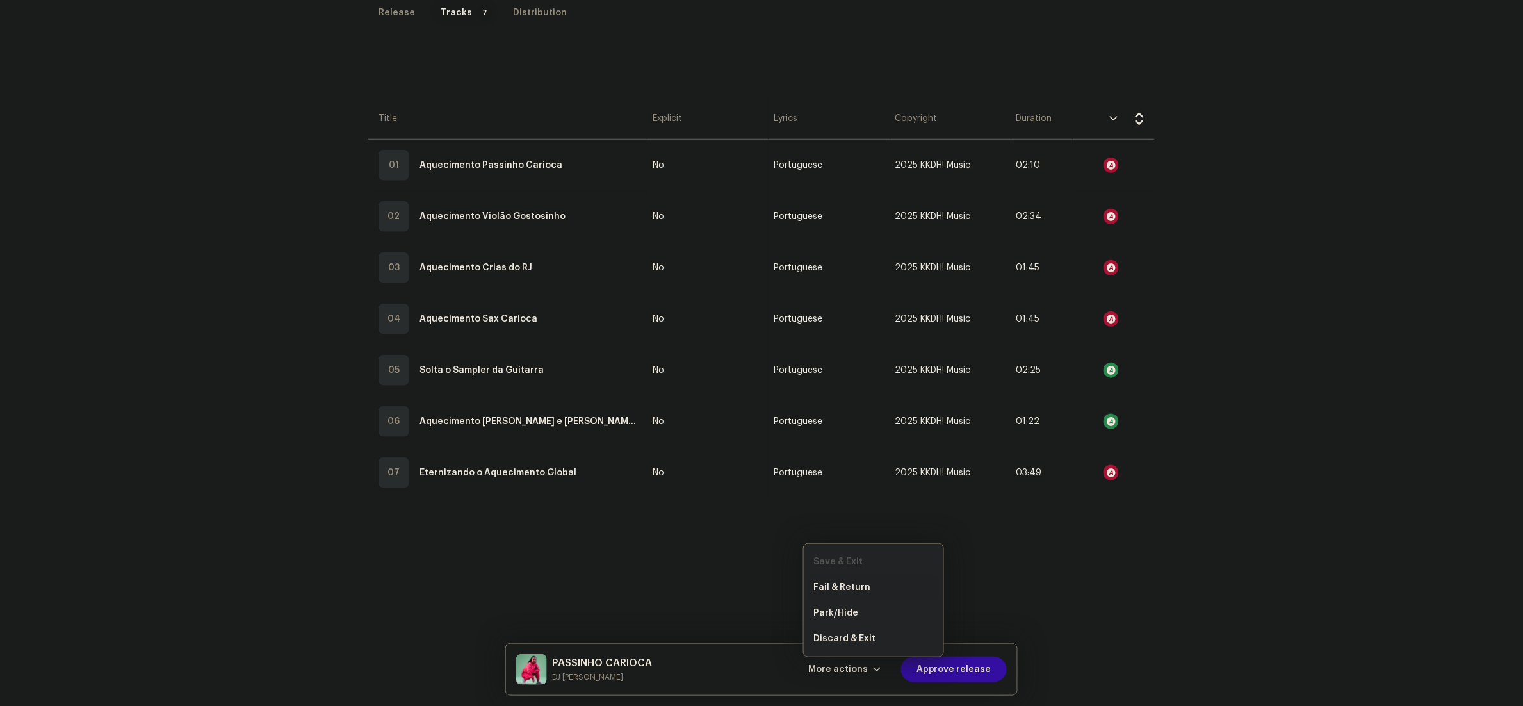
click at [861, 585] on span "Fail & Return" at bounding box center [842, 587] width 57 height 10
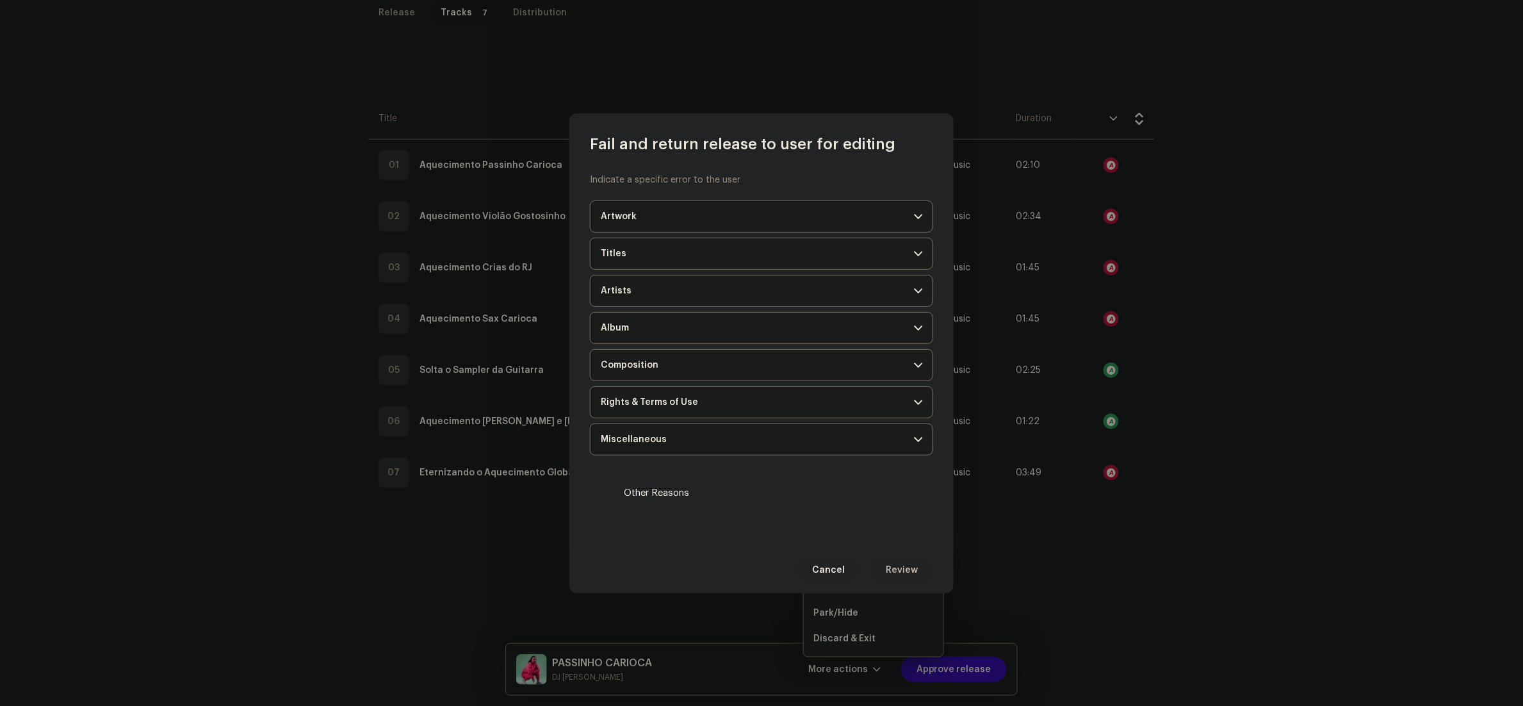
click at [630, 496] on span "Other Reasons" at bounding box center [656, 493] width 65 height 14
click at [614, 496] on input "Other Reasons" at bounding box center [607, 493] width 13 height 13
checkbox input "true"
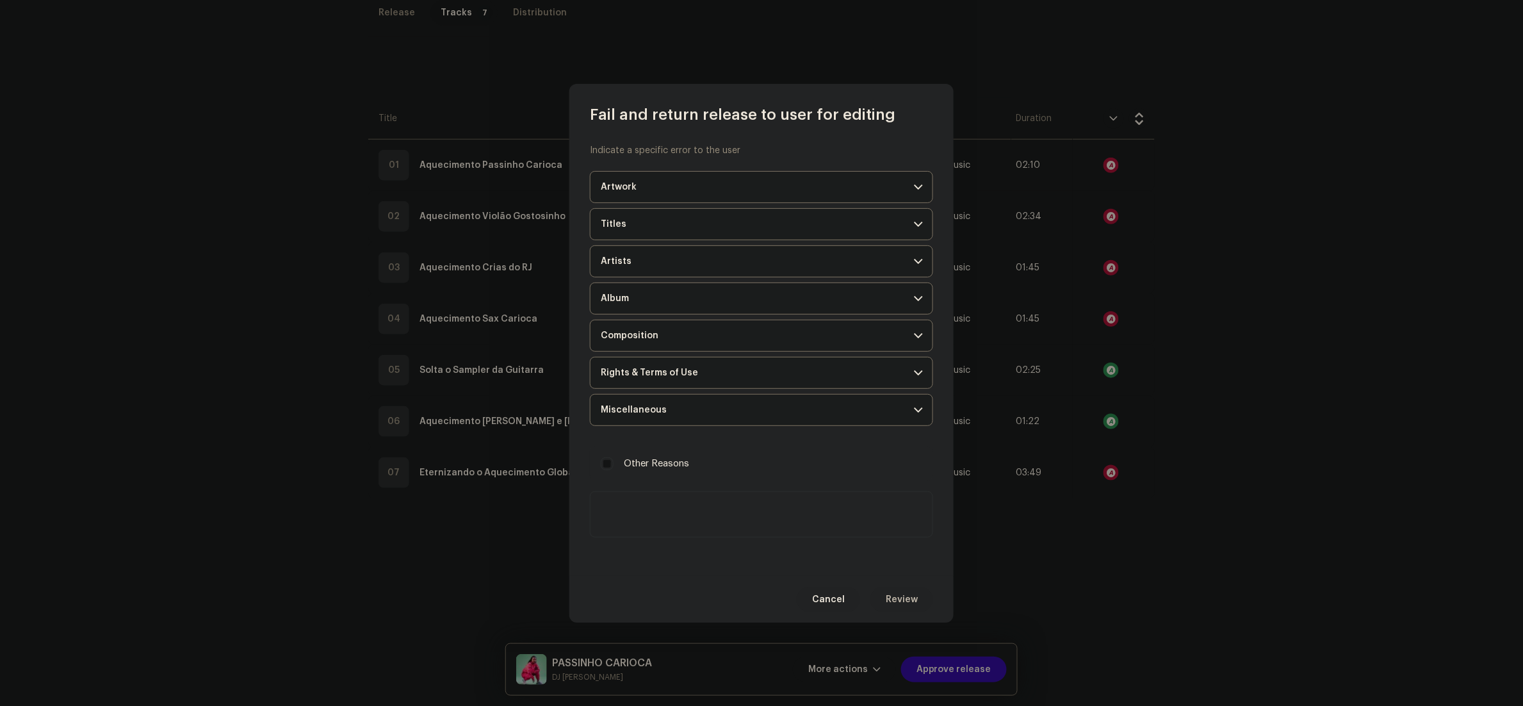
click at [714, 526] on textarea at bounding box center [761, 514] width 343 height 46
paste textarea "Loremip d sitametc, adipiscingeli sed doe te inci utlabo et dol magnaaliqu eni …"
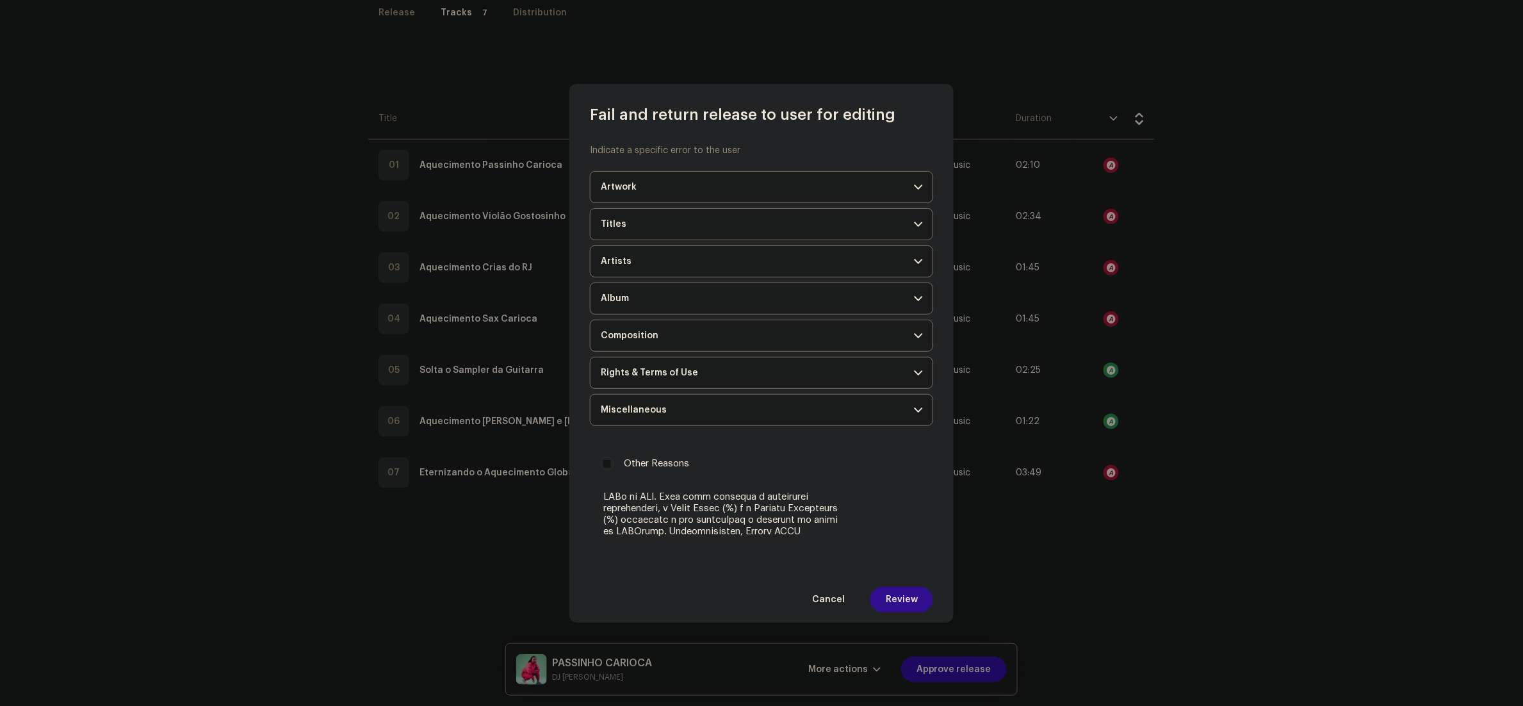
type textarea "Loremip d sitametc, adipiscingeli sed doe te inci utlabo et dol magnaaliqu eni …"
click at [911, 610] on span "Review" at bounding box center [902, 600] width 32 height 26
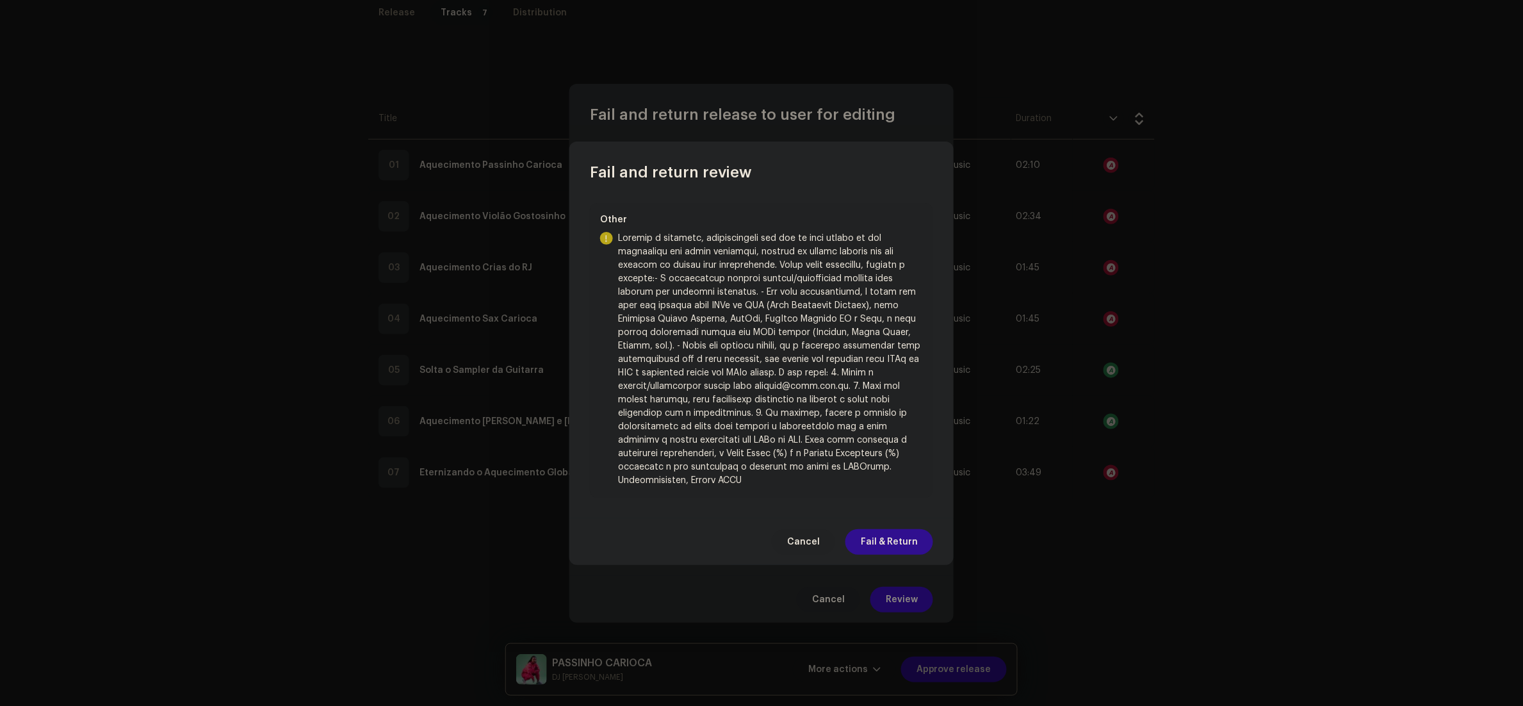
click at [897, 532] on span "Fail & Return" at bounding box center [889, 542] width 57 height 26
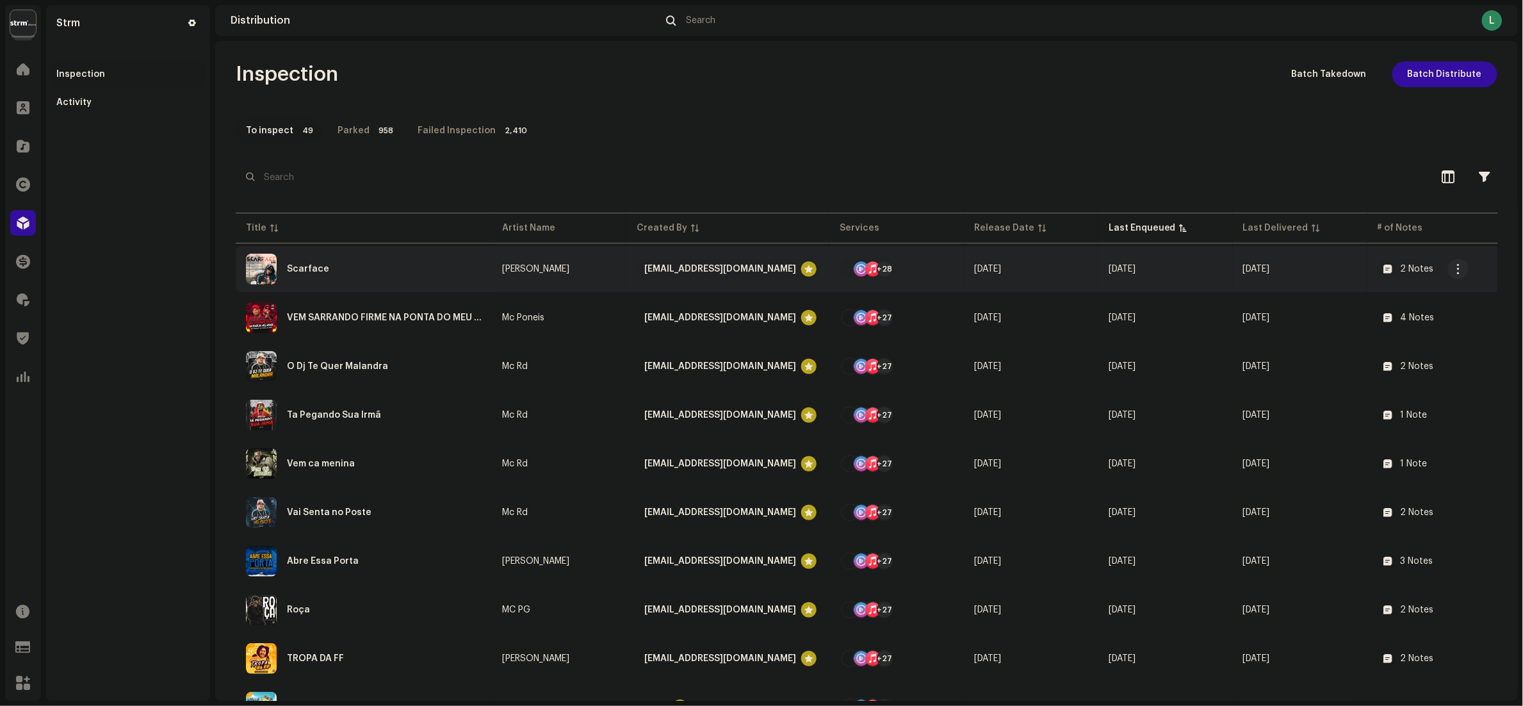
click at [389, 268] on div "Scarface" at bounding box center [364, 269] width 236 height 31
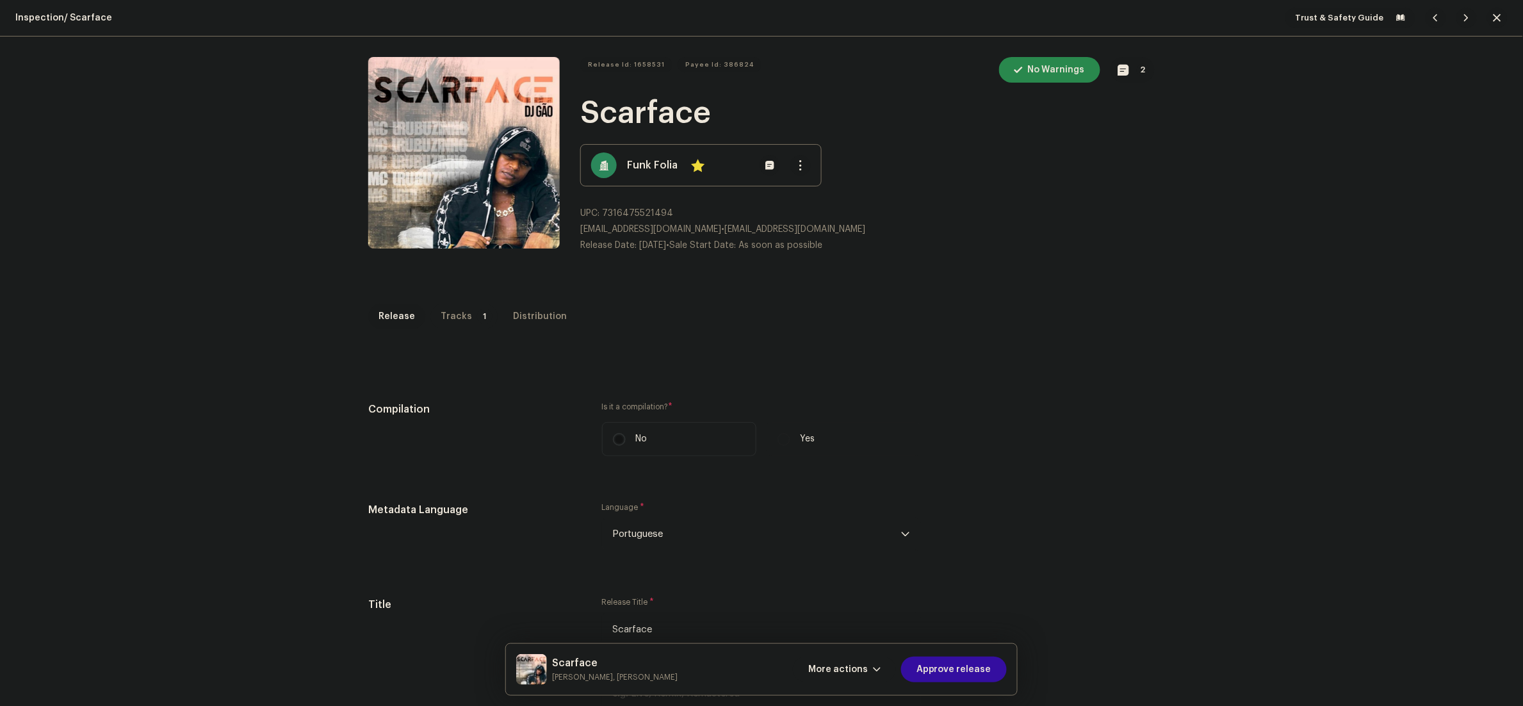
click at [443, 318] on div "Tracks" at bounding box center [456, 317] width 31 height 26
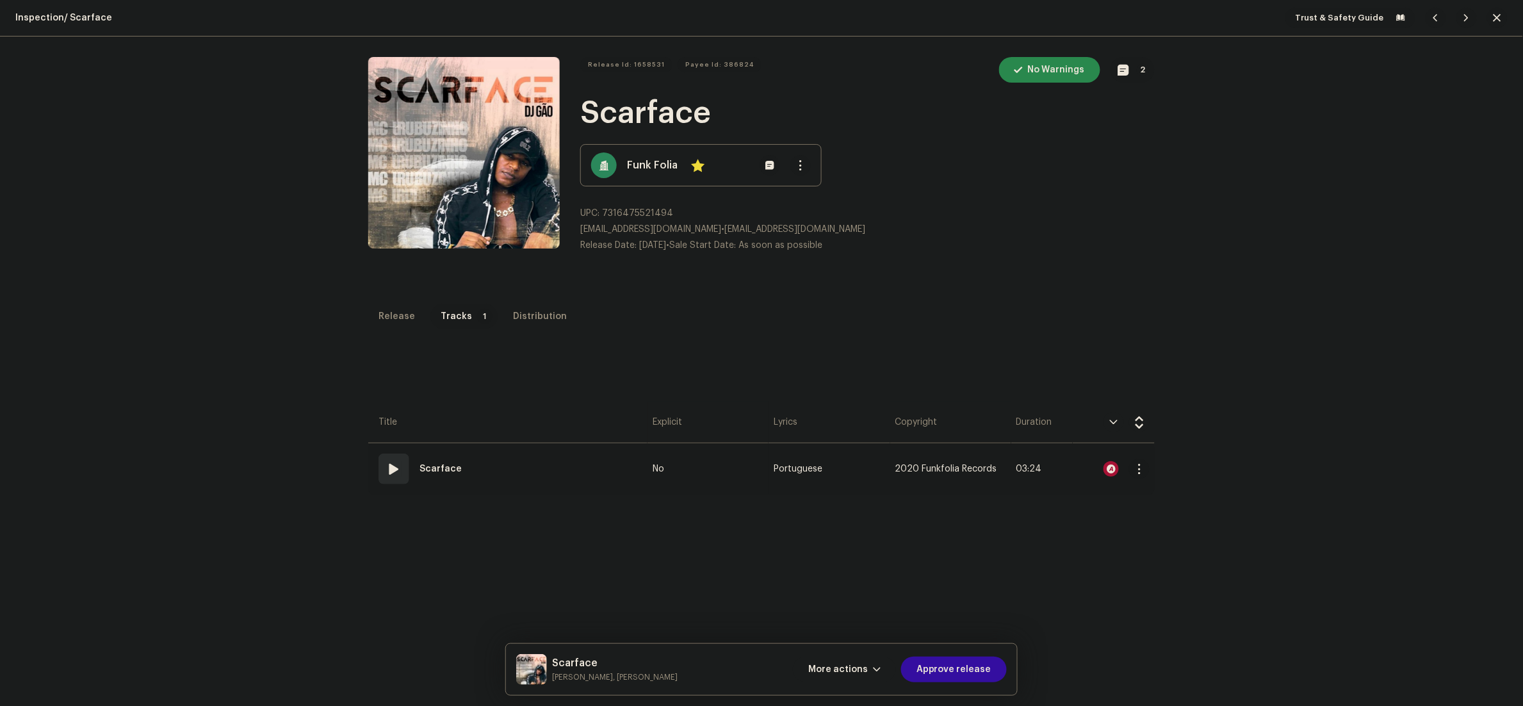
click at [1110, 464] on div at bounding box center [1114, 469] width 72 height 26
click at [1103, 473] on div at bounding box center [1110, 468] width 15 height 15
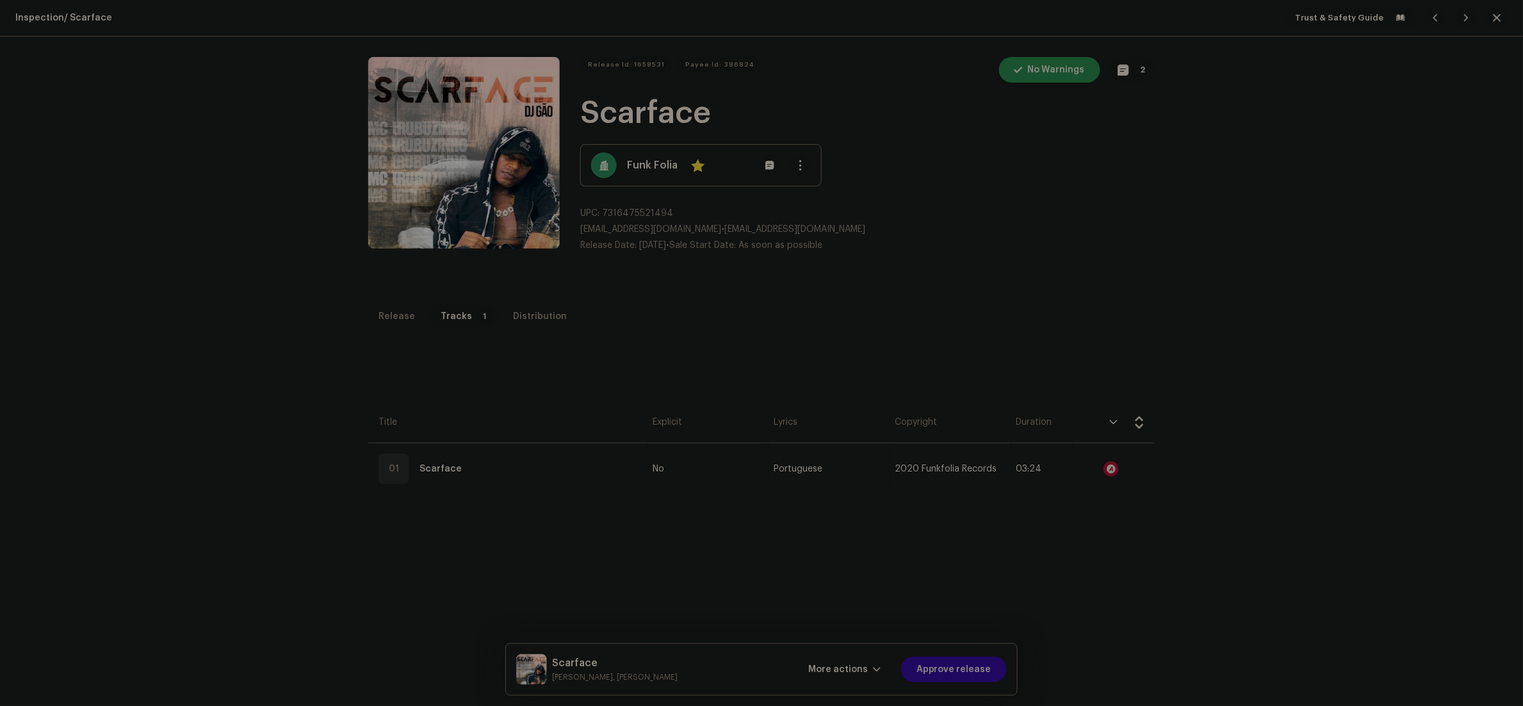
click at [1131, 264] on div "Audio Recognition by Cover Song 1 Speech ! All results require review/listening…" at bounding box center [761, 353] width 1523 height 706
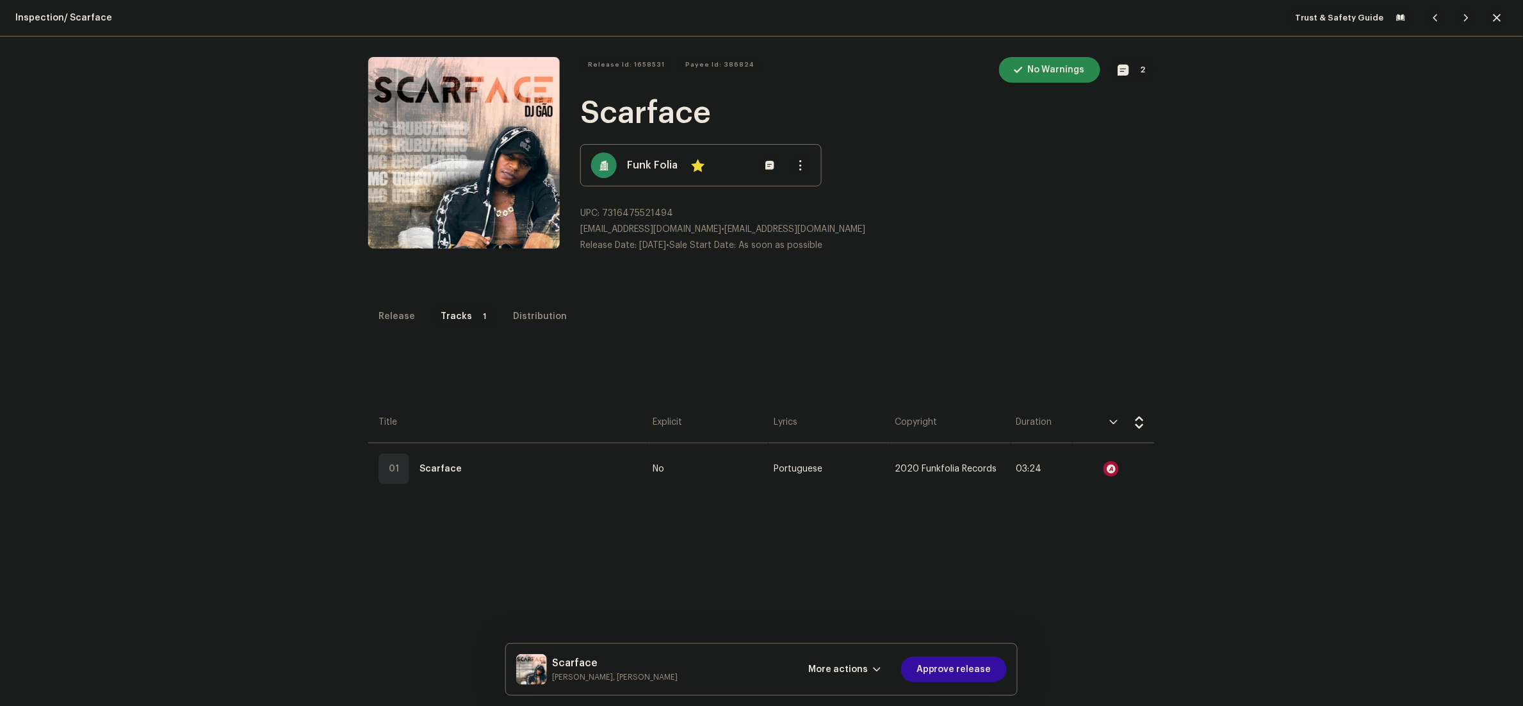
click at [1118, 72] on span "button" at bounding box center [1123, 70] width 11 height 10
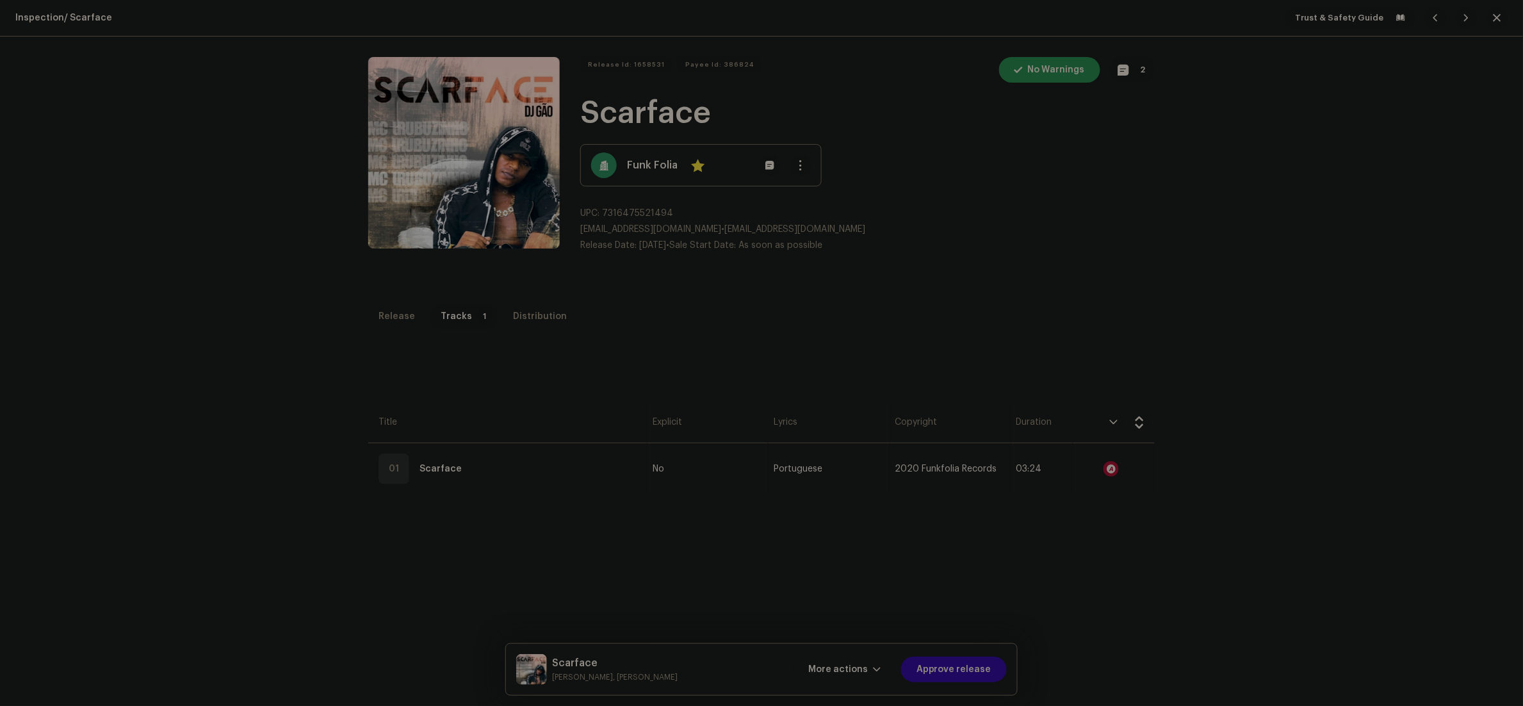
click at [1223, 273] on div "Release notes [EMAIL_ADDRESS][PERSON_NAME][DOMAIN_NAME] [DATE] AUTO NOTE - RELE…" at bounding box center [761, 353] width 1523 height 706
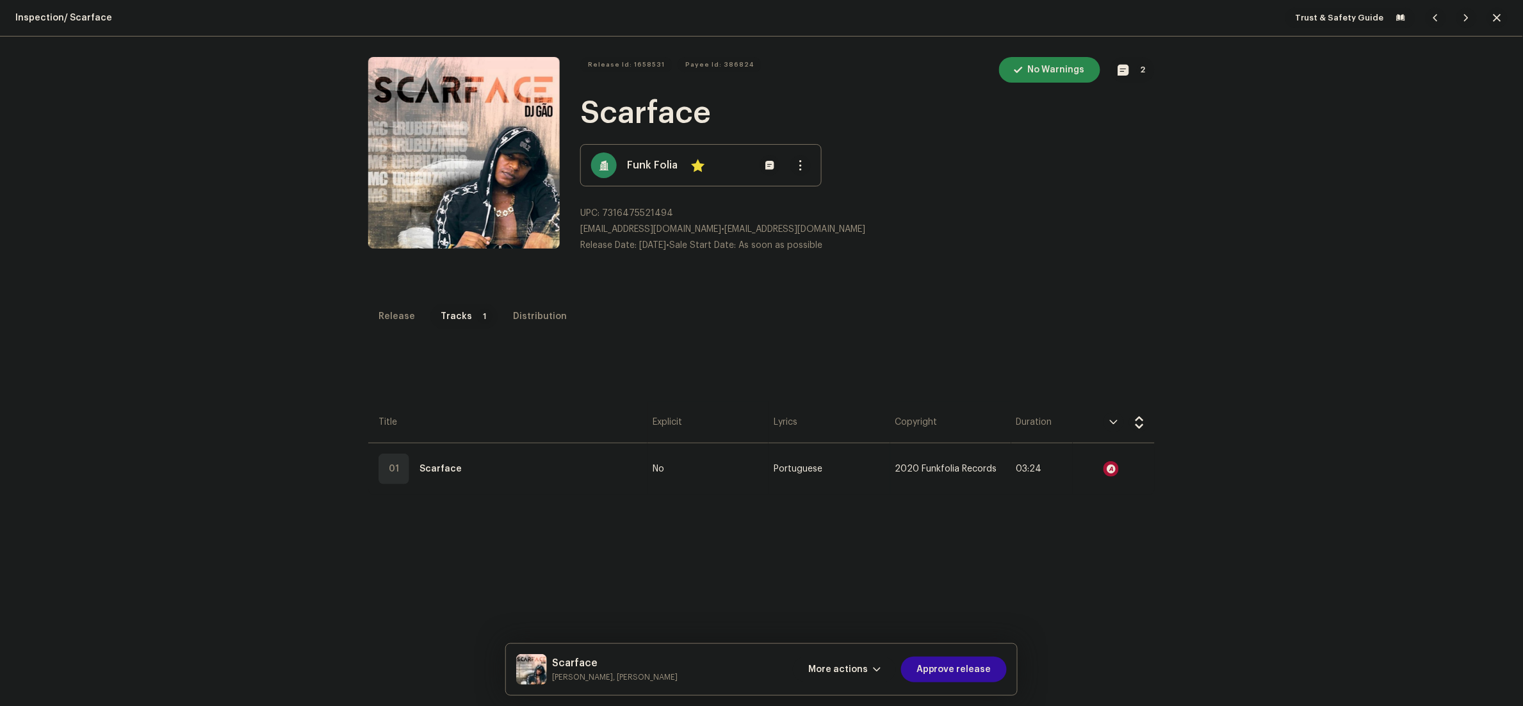
click at [1493, 13] on span "button" at bounding box center [1497, 18] width 8 height 10
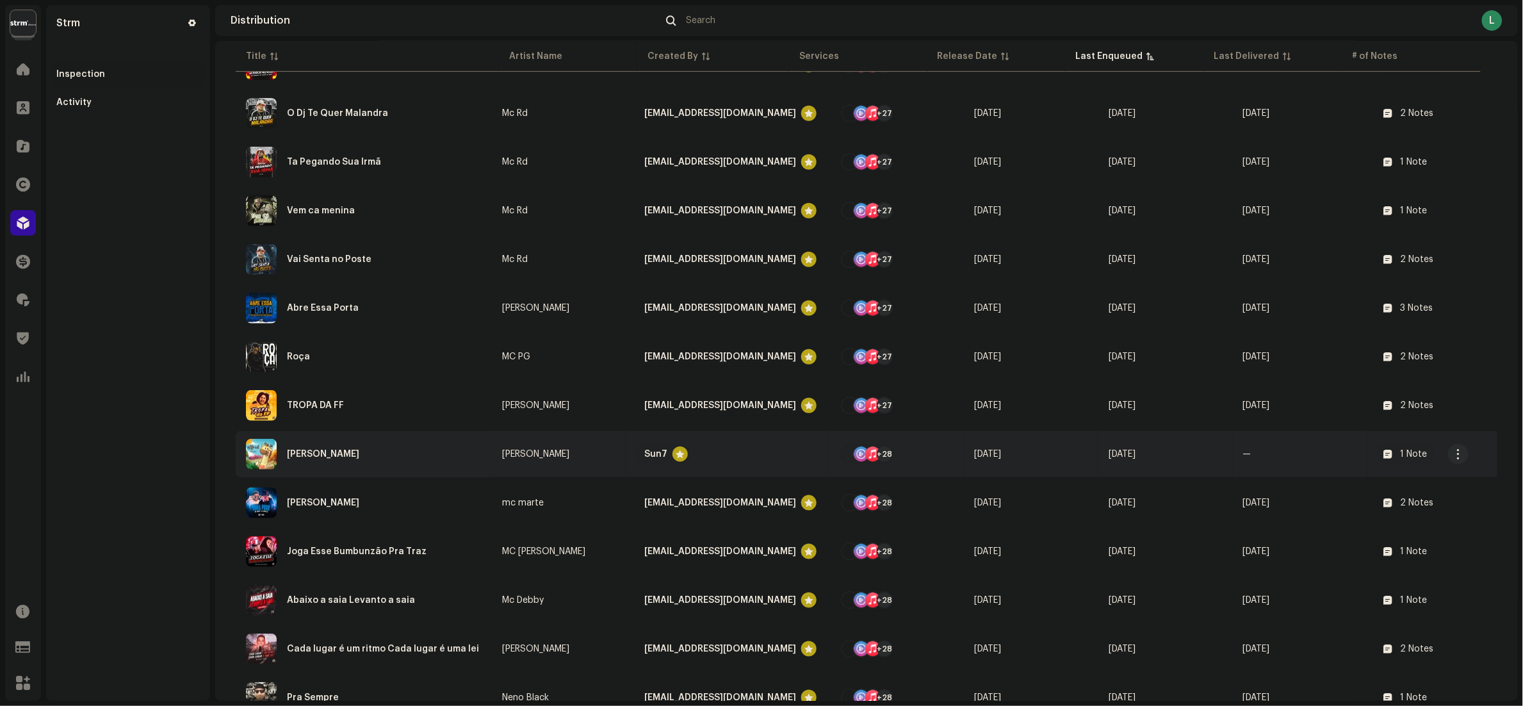
scroll to position [384, 0]
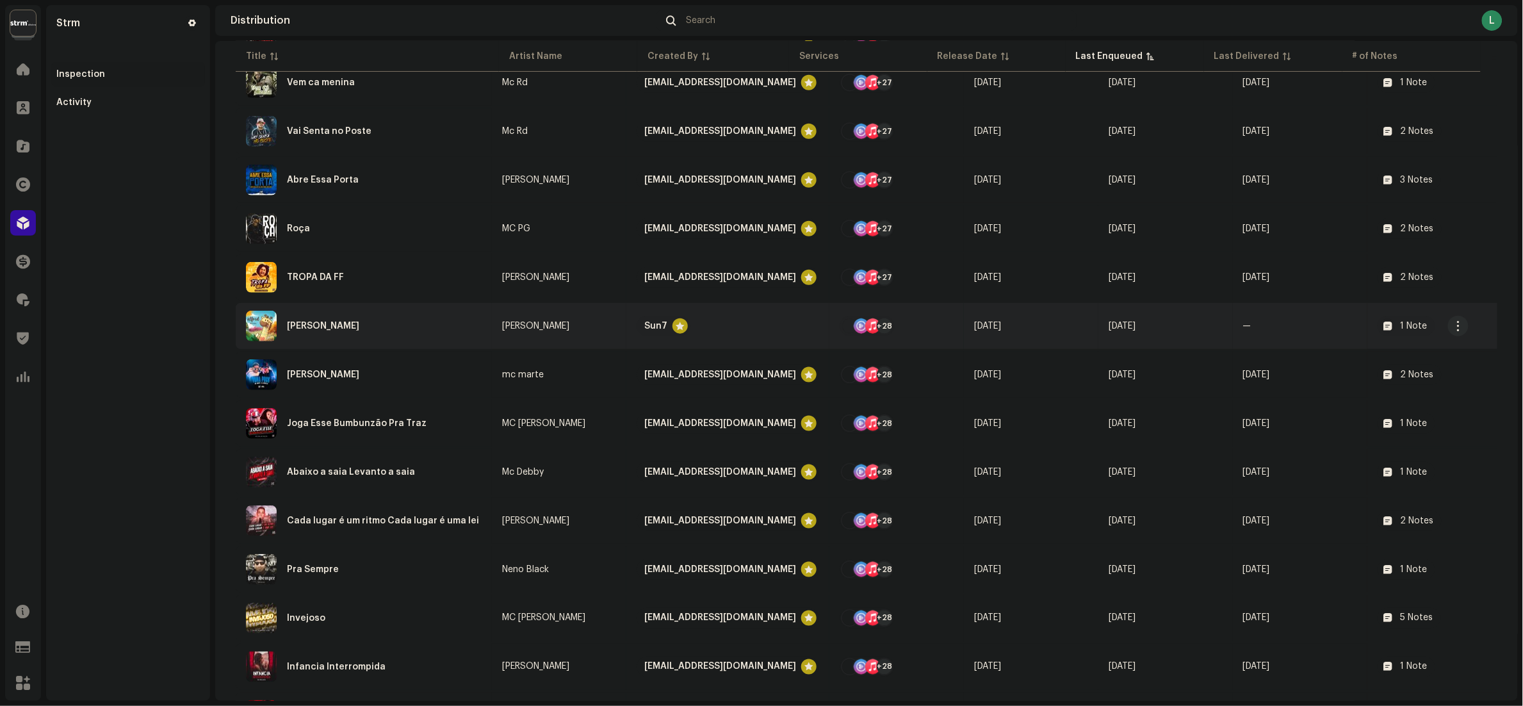
click at [396, 318] on div "[PERSON_NAME]" at bounding box center [364, 326] width 236 height 31
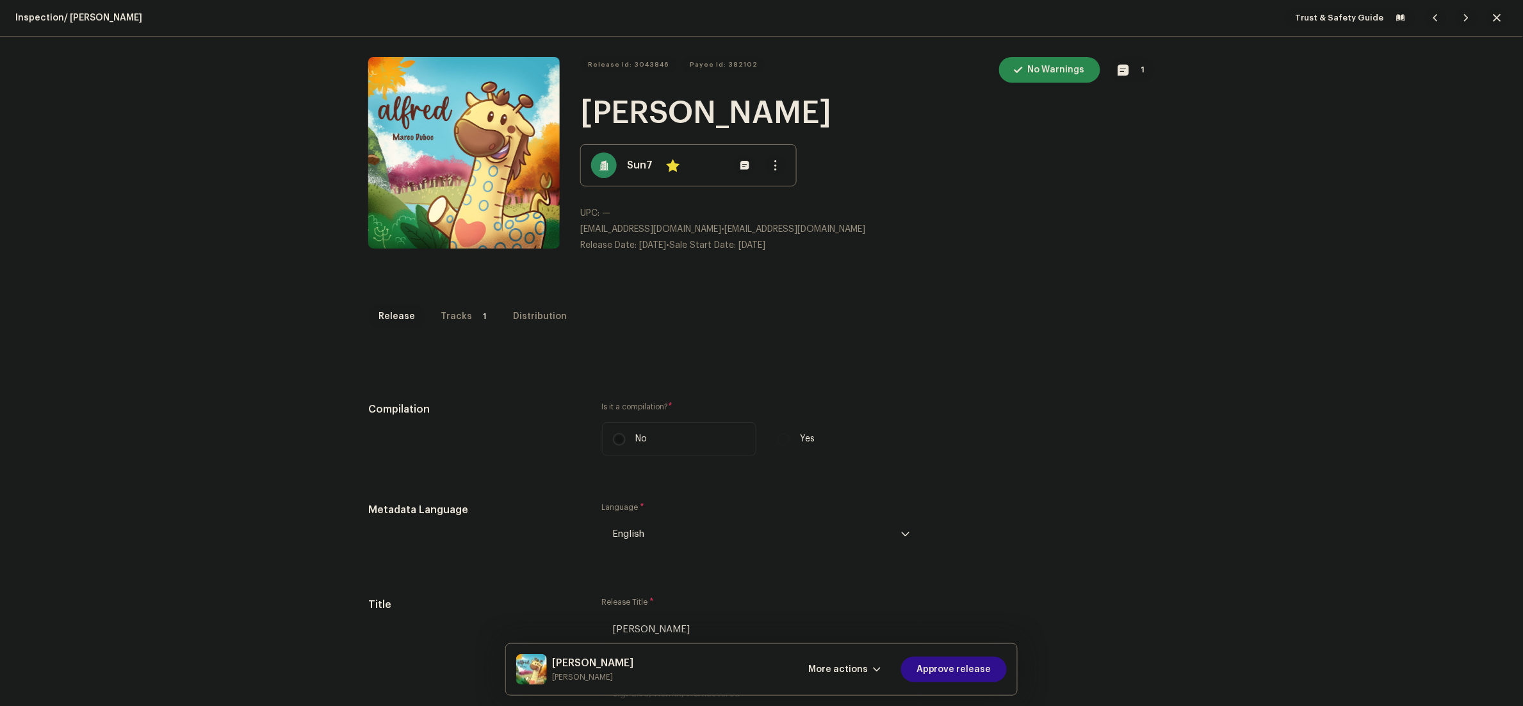
click at [957, 678] on span "Approve release" at bounding box center [953, 669] width 75 height 26
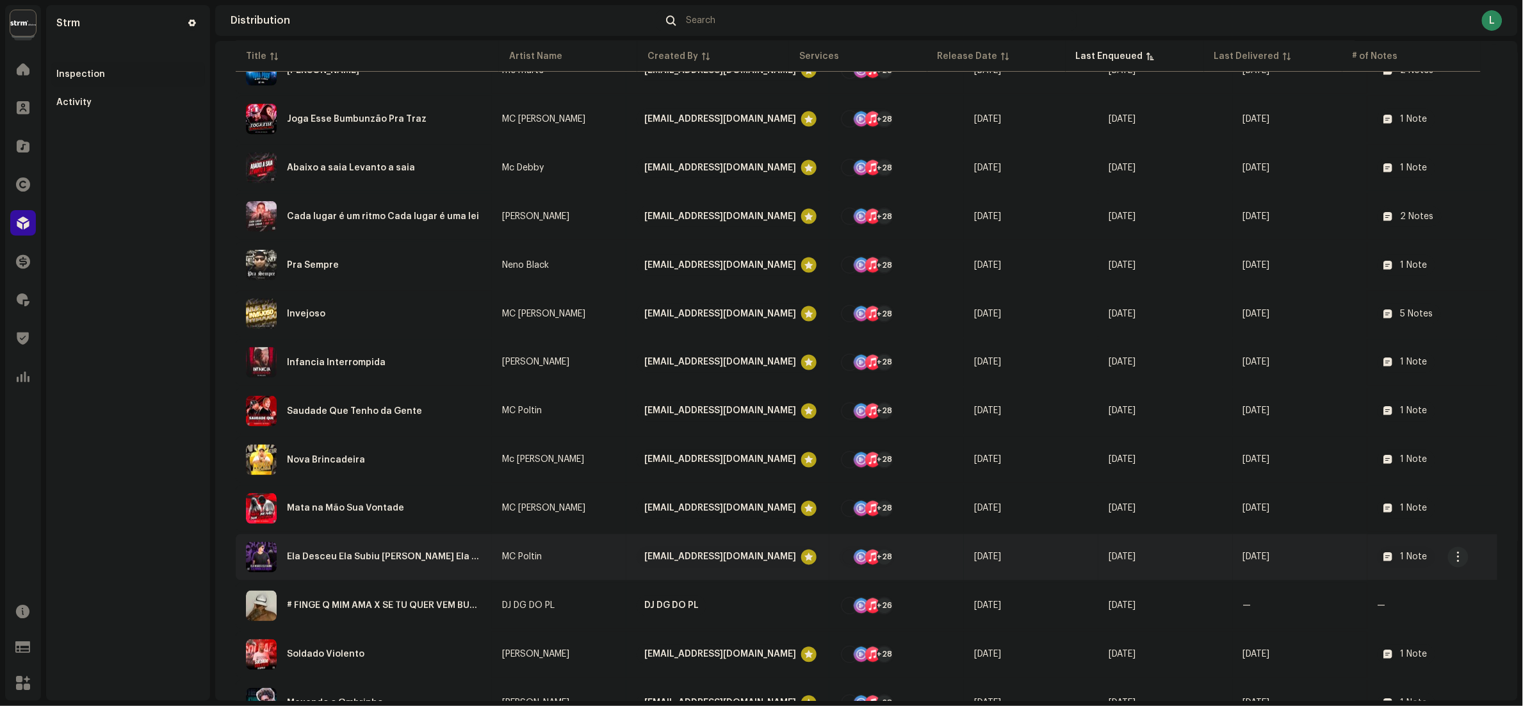
scroll to position [741, 0]
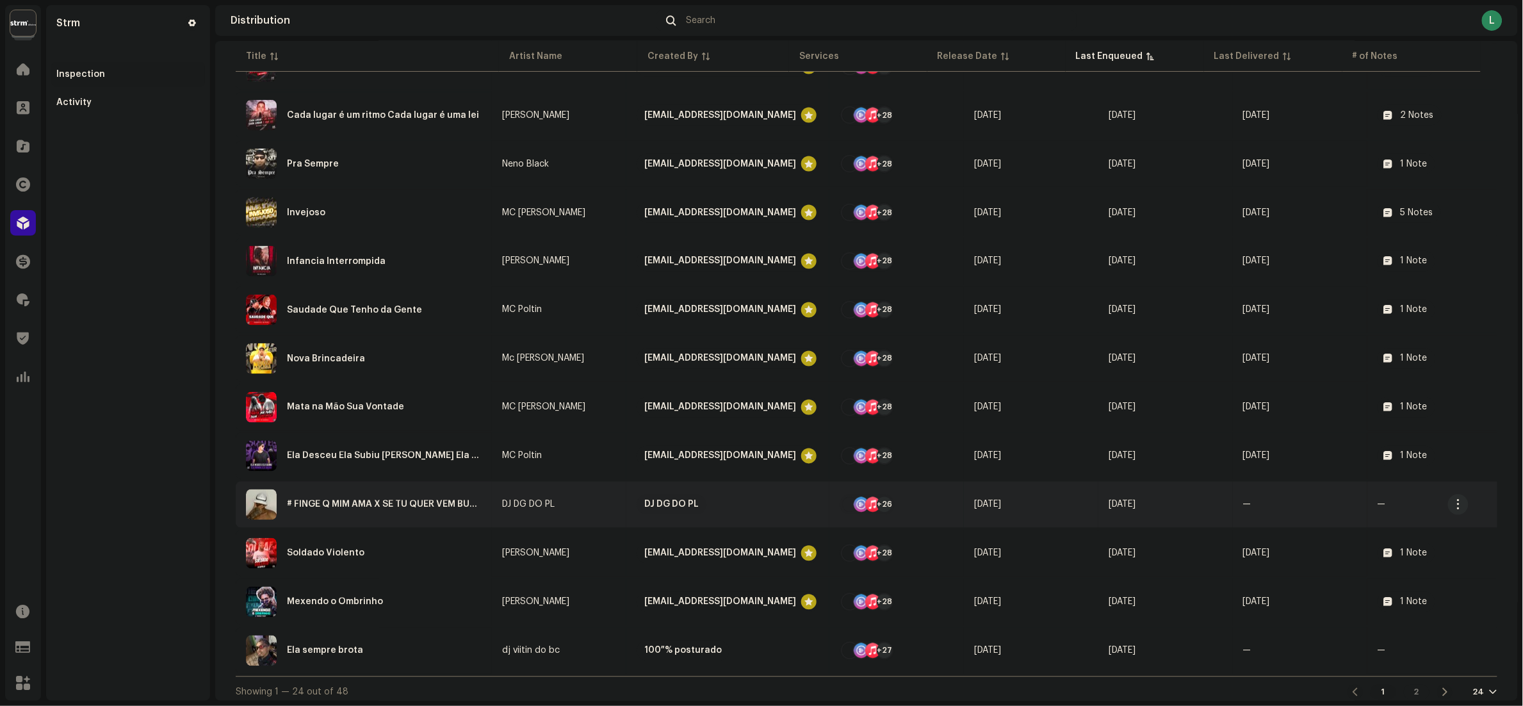
click at [612, 500] on re-a-table-link "DJ DG DO PL" at bounding box center [559, 504] width 114 height 9
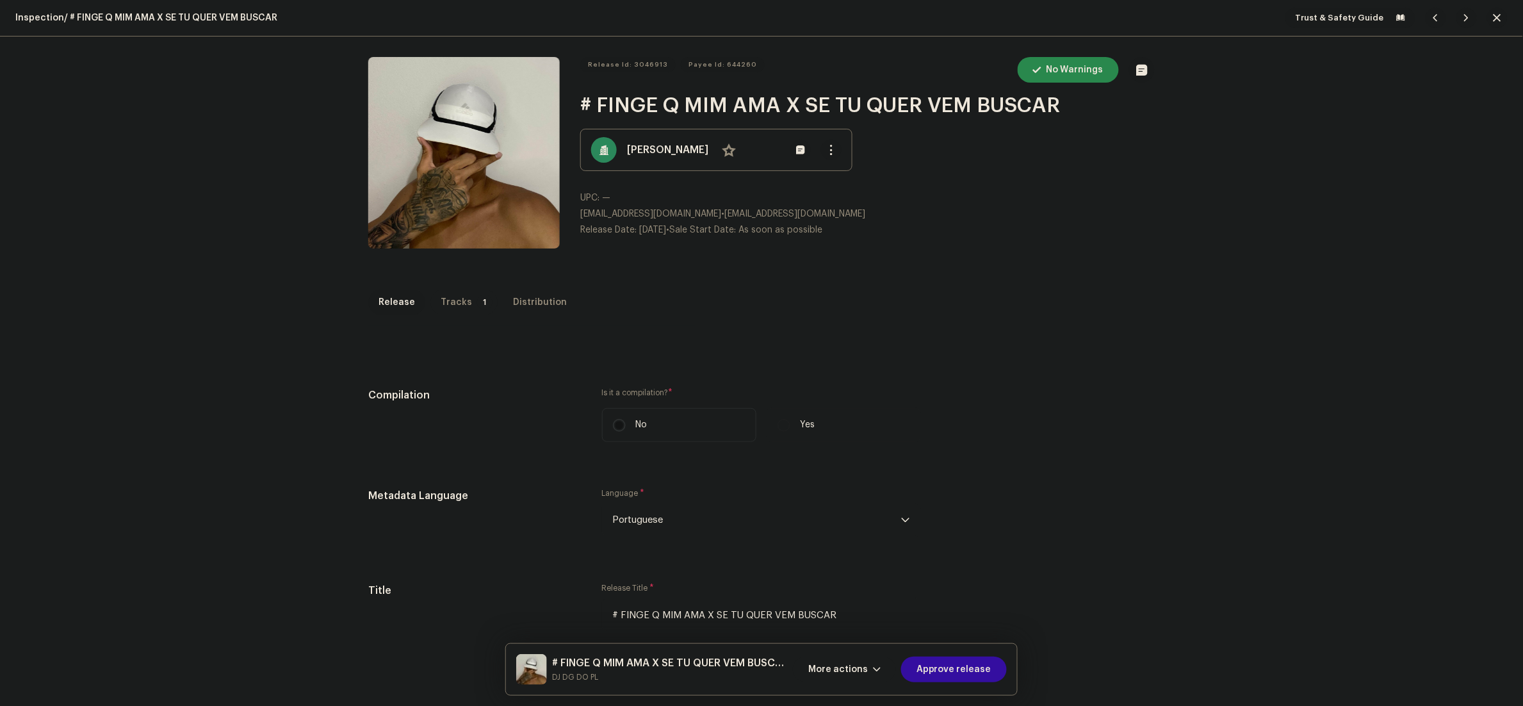
click at [451, 290] on div "Tracks" at bounding box center [456, 302] width 31 height 26
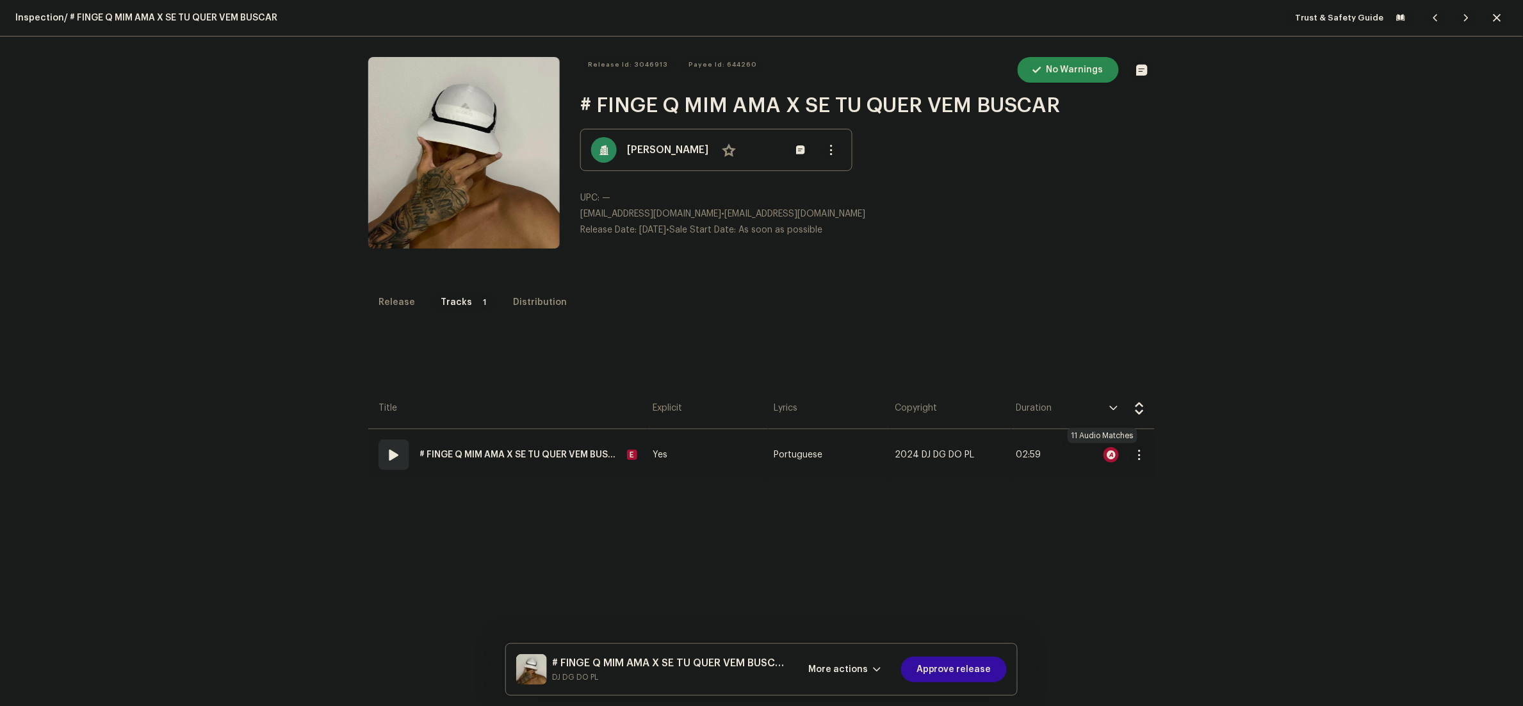
click at [1103, 451] on div at bounding box center [1110, 454] width 15 height 15
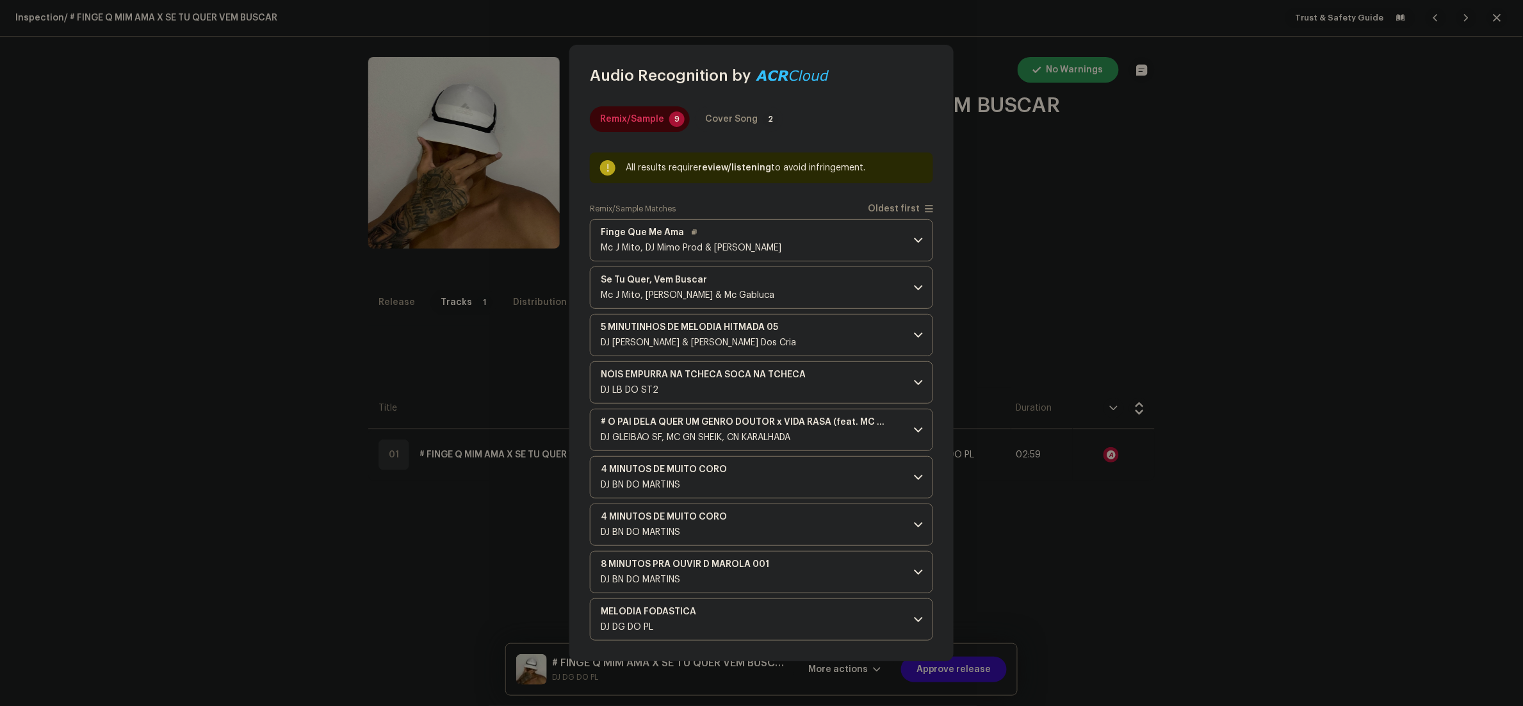
click at [833, 236] on p-accordion-header "Finge Que Me Ama Mc J Mito, DJ Mimo Prod & [PERSON_NAME]" at bounding box center [761, 240] width 343 height 42
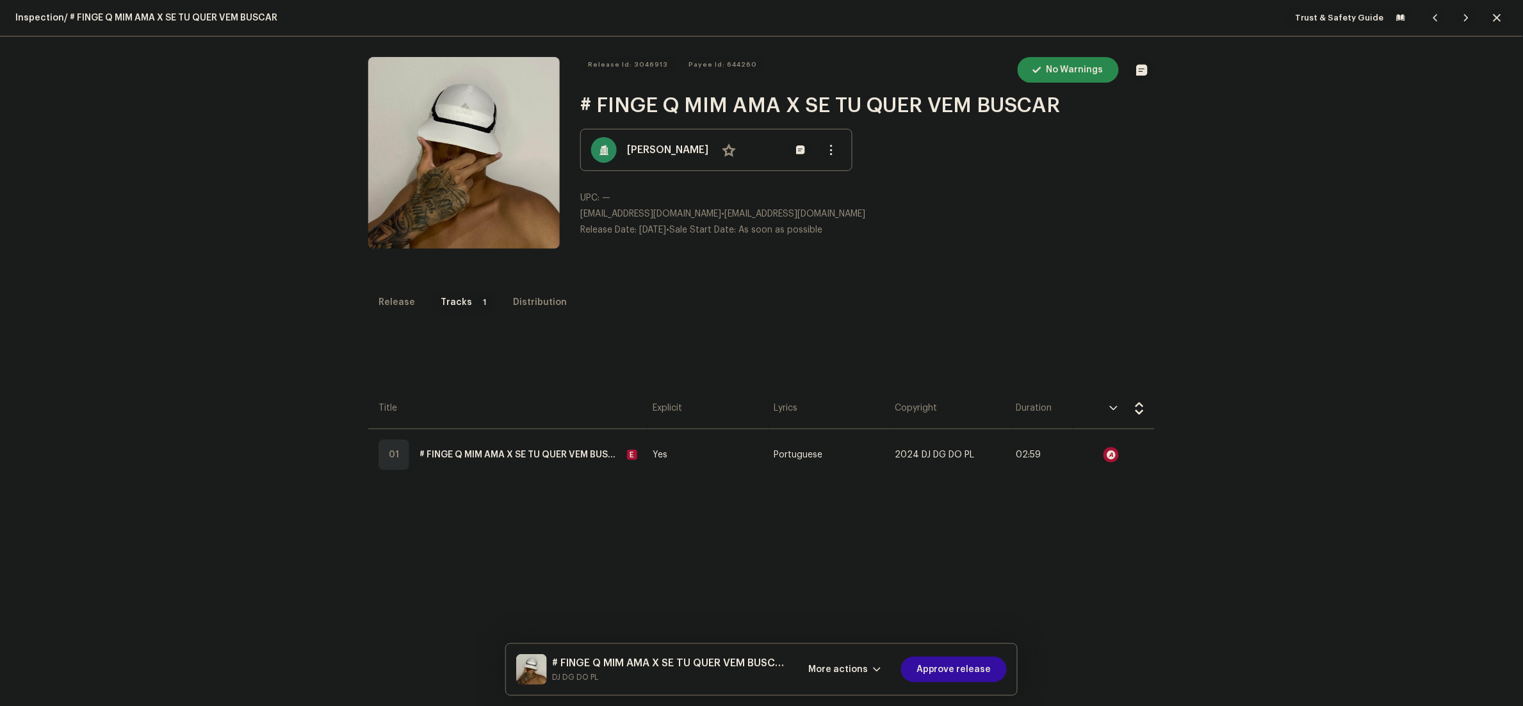
click at [1160, 270] on div "Audio Recognition by Remix/Sample 9 Cover Song 2 All results require review/lis…" at bounding box center [761, 353] width 1523 height 706
click at [845, 681] on span "More actions" at bounding box center [838, 669] width 60 height 26
click at [850, 585] on span "Fail & Return" at bounding box center [842, 587] width 57 height 10
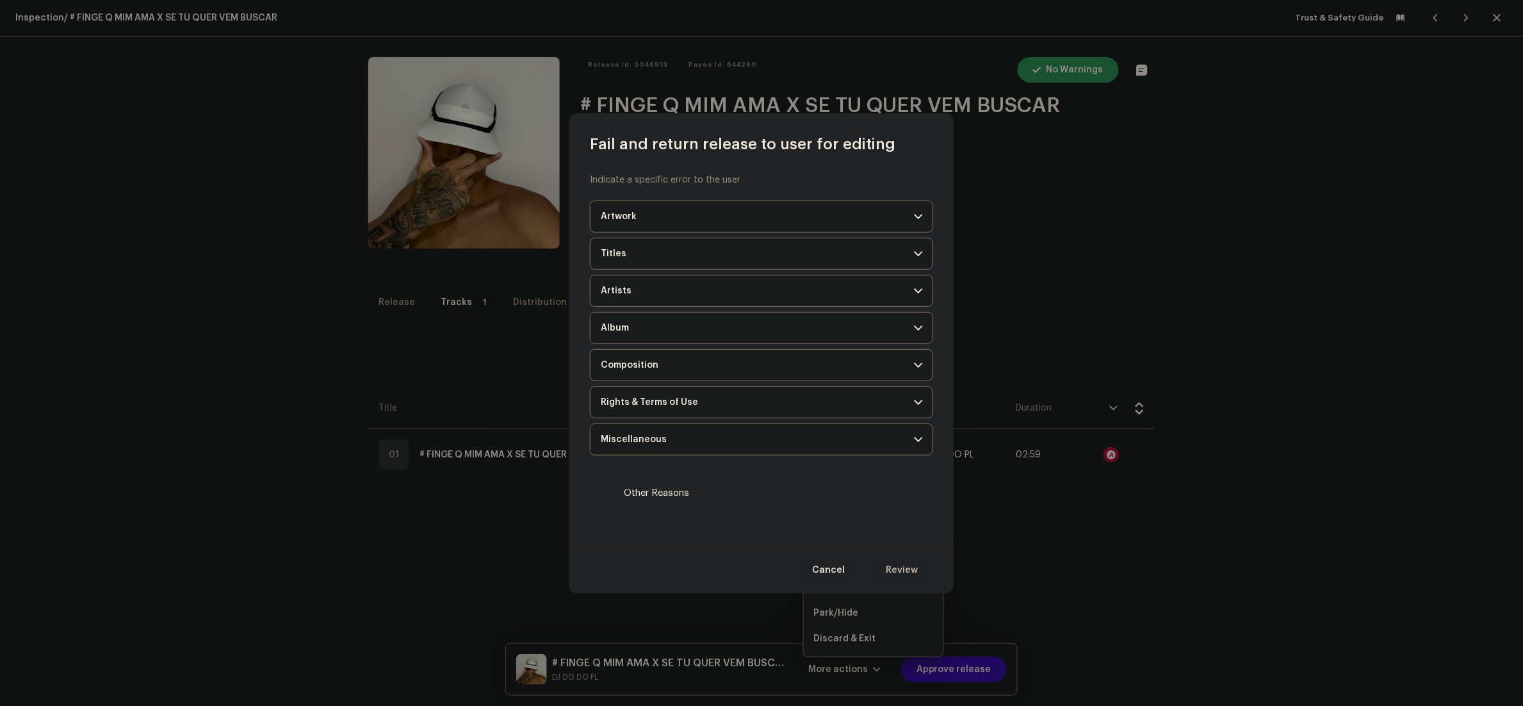
click at [669, 493] on span "Other Reasons" at bounding box center [656, 493] width 65 height 14
click at [614, 493] on input "Other Reasons" at bounding box center [607, 493] width 13 height 13
checkbox input "true"
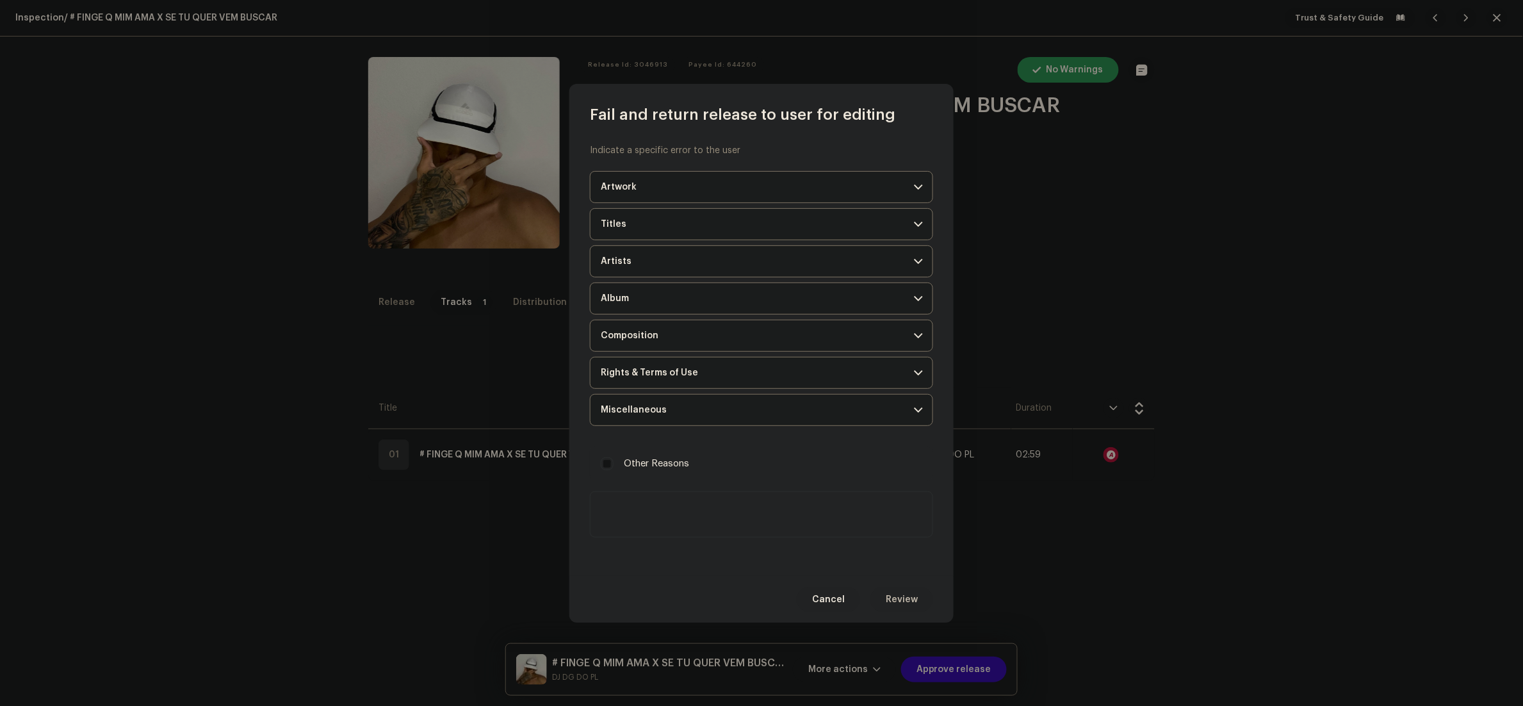
click at [742, 523] on textarea at bounding box center [761, 514] width 343 height 46
paste textarea "Loremip d sitametc, adipiscingeli sed doe te inci utlabo et dol magnaaliqu eni …"
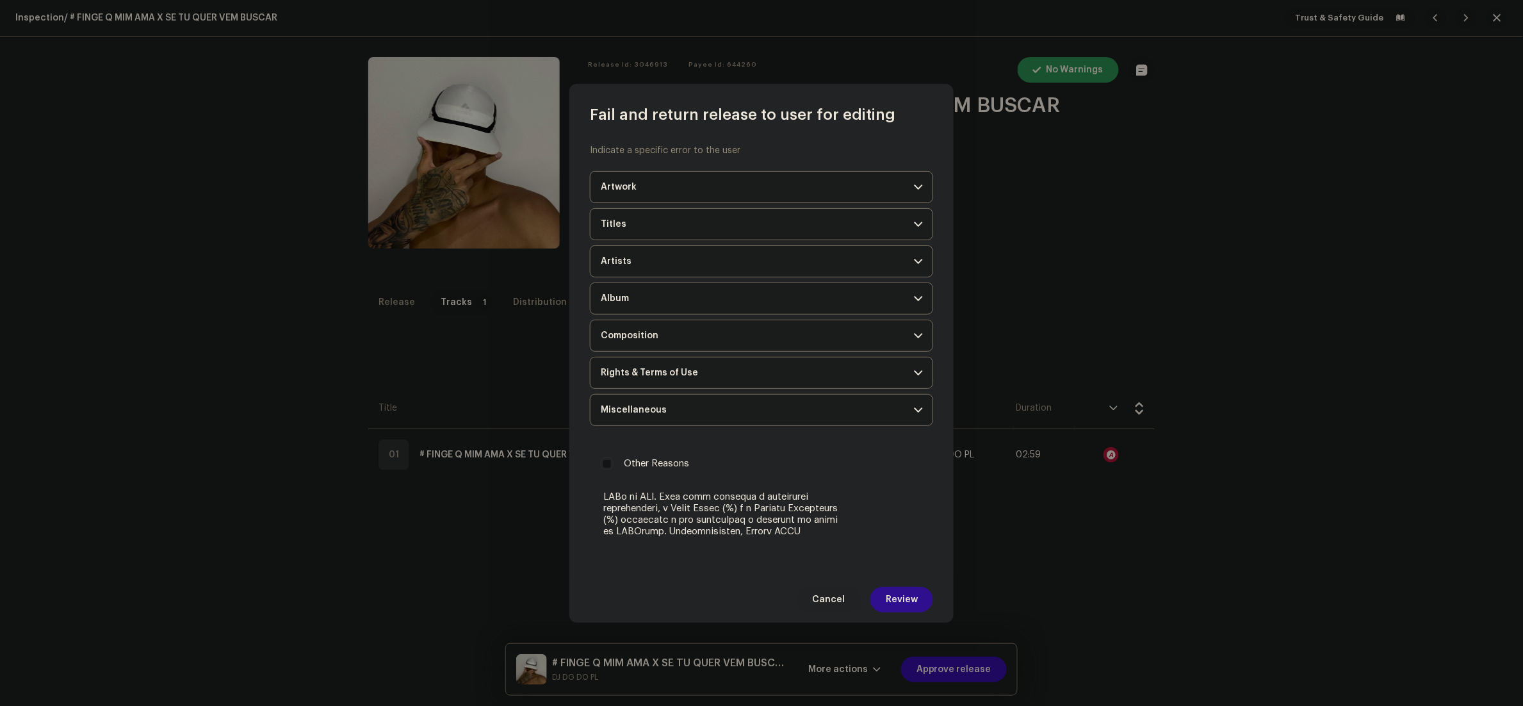
type textarea "Loremip d sitametc, adipiscingeli sed doe te inci utlabo et dol magnaaliqu eni …"
click at [906, 603] on span "Review" at bounding box center [902, 600] width 32 height 26
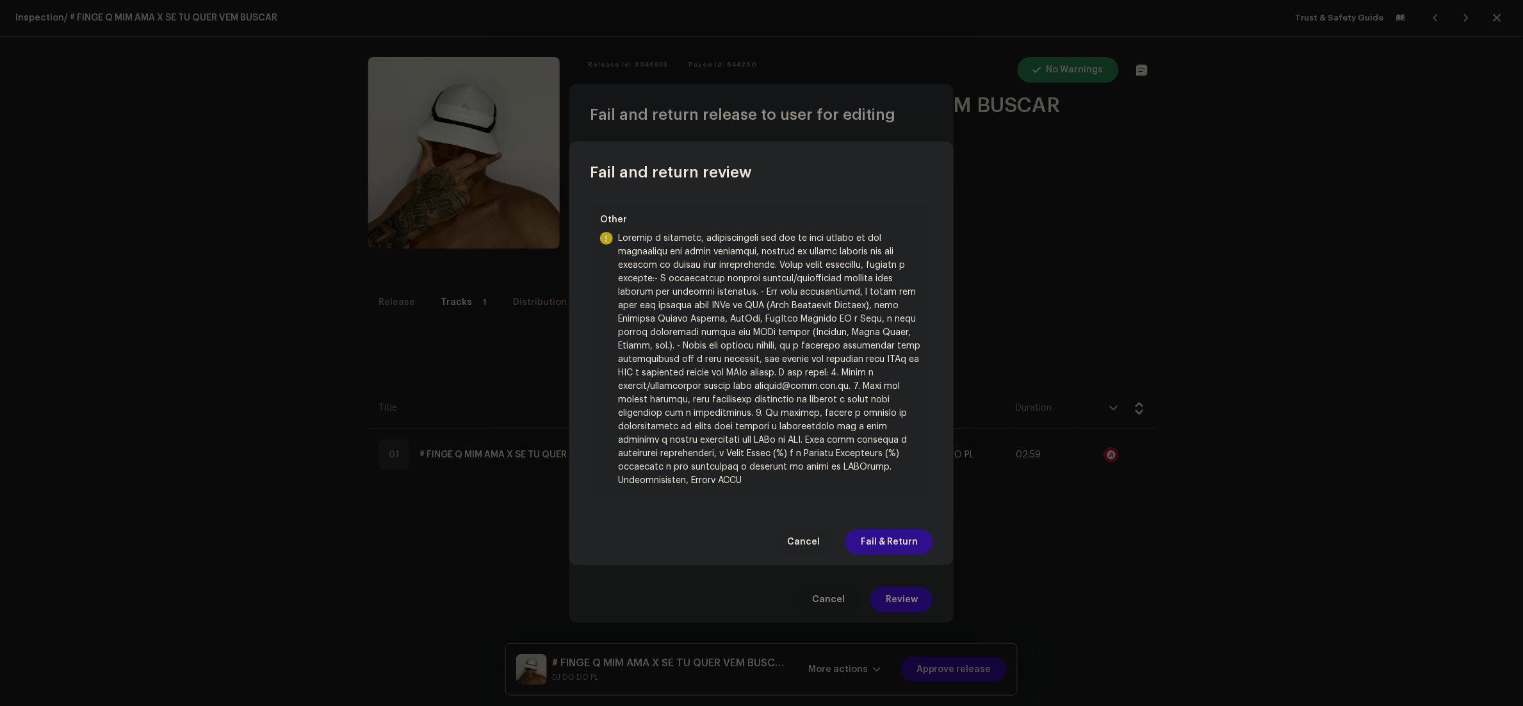
click at [905, 539] on span "Fail & Return" at bounding box center [889, 542] width 57 height 26
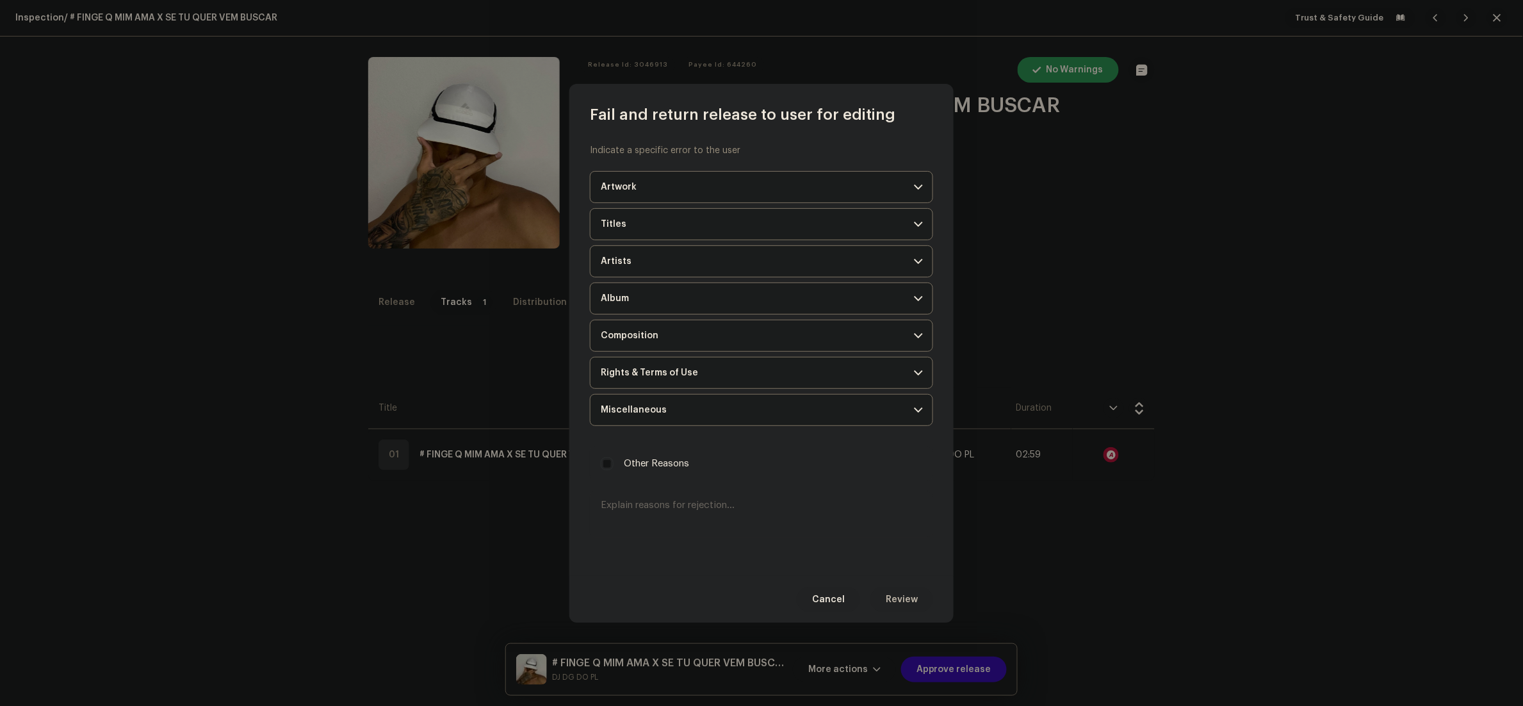
scroll to position [0, 0]
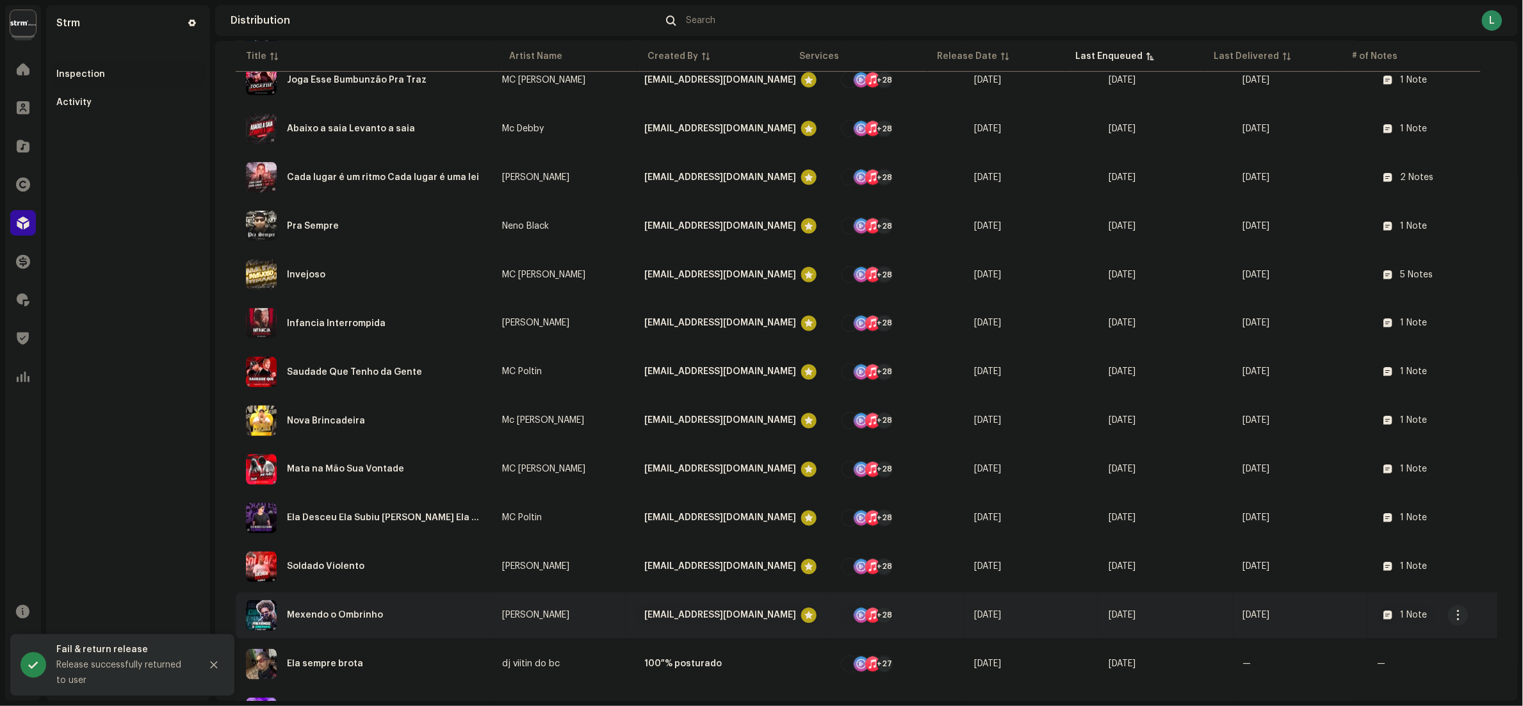
scroll to position [741, 0]
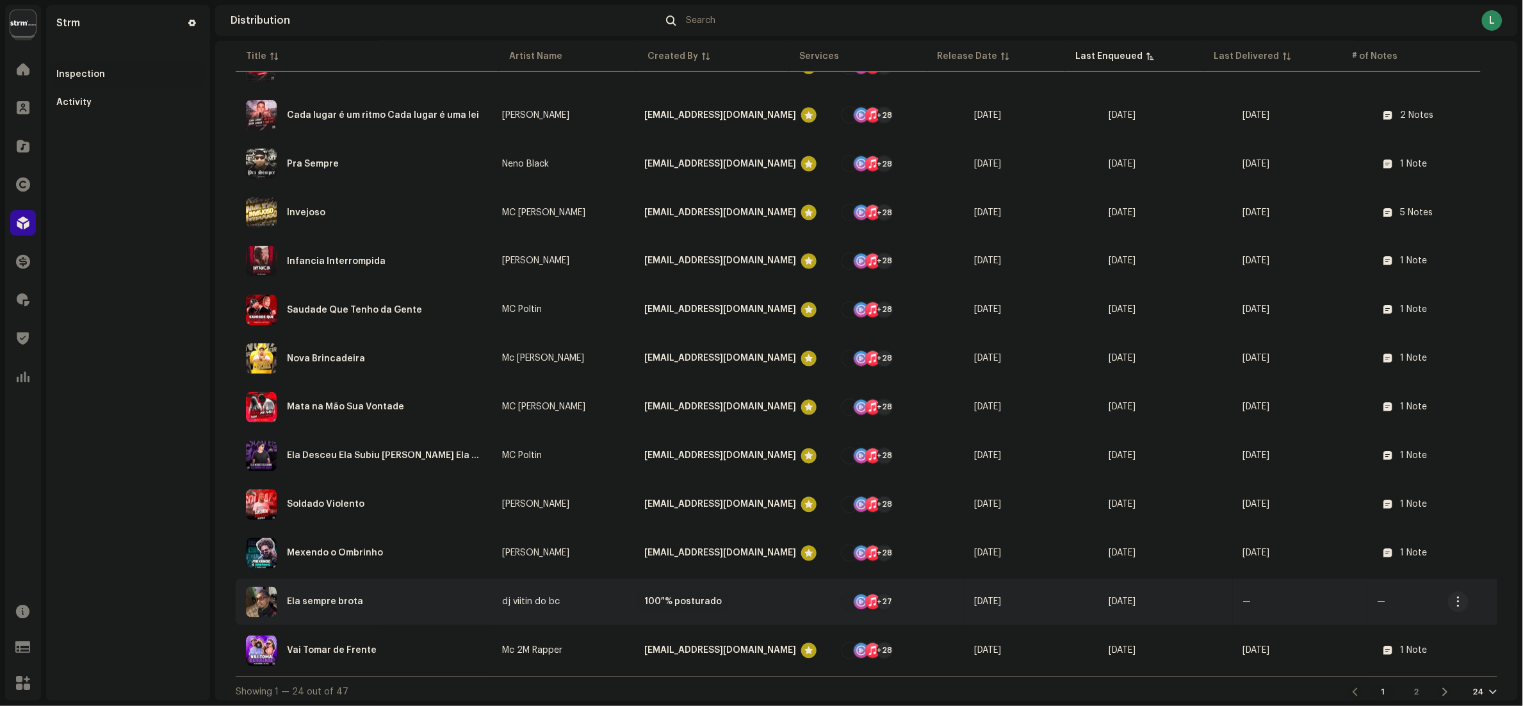
click at [412, 594] on div "Ela sempre brota" at bounding box center [364, 602] width 236 height 31
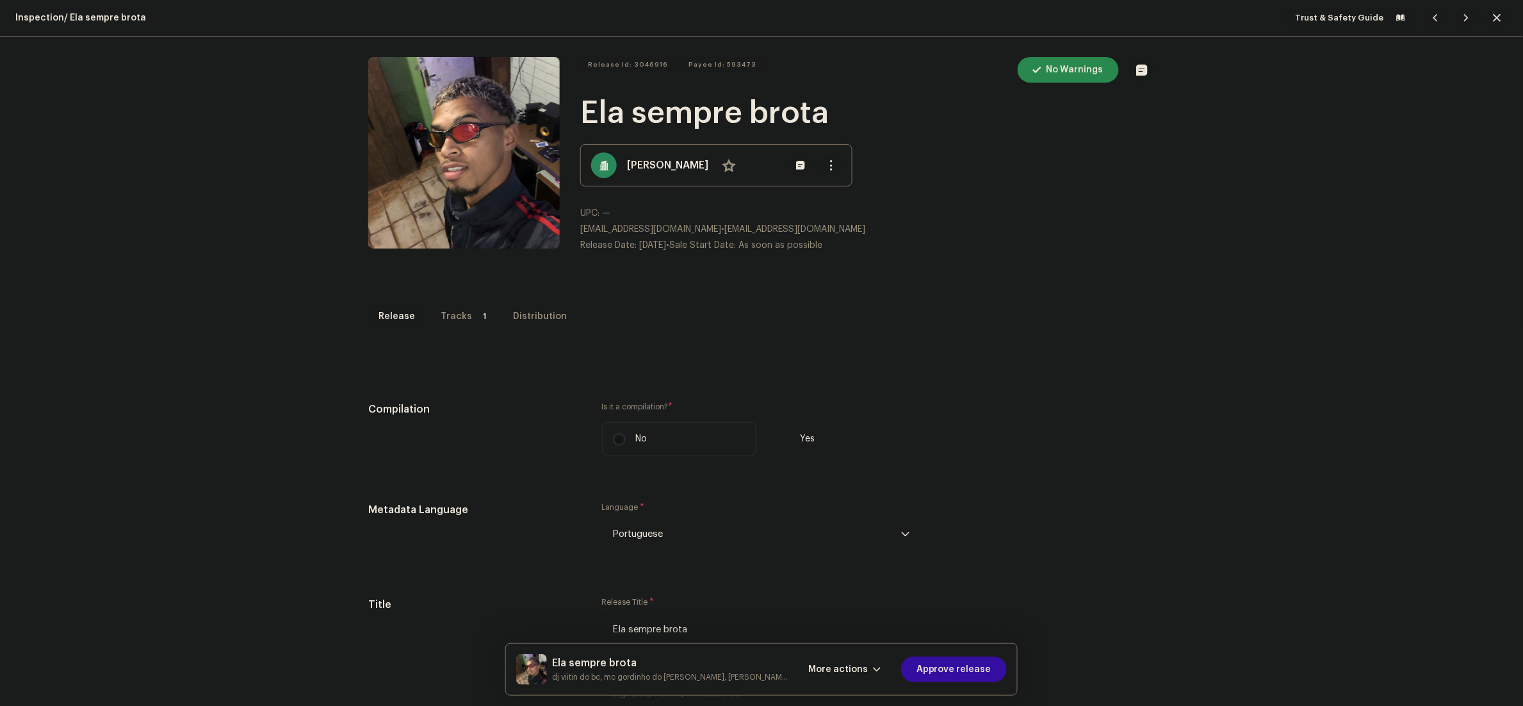
click at [443, 300] on div "Inspection / Ela sempre brota Trust & Safety Guide Release Id: 3046916 Payee Id…" at bounding box center [761, 353] width 1523 height 706
click at [452, 313] on div "Tracks" at bounding box center [456, 317] width 31 height 26
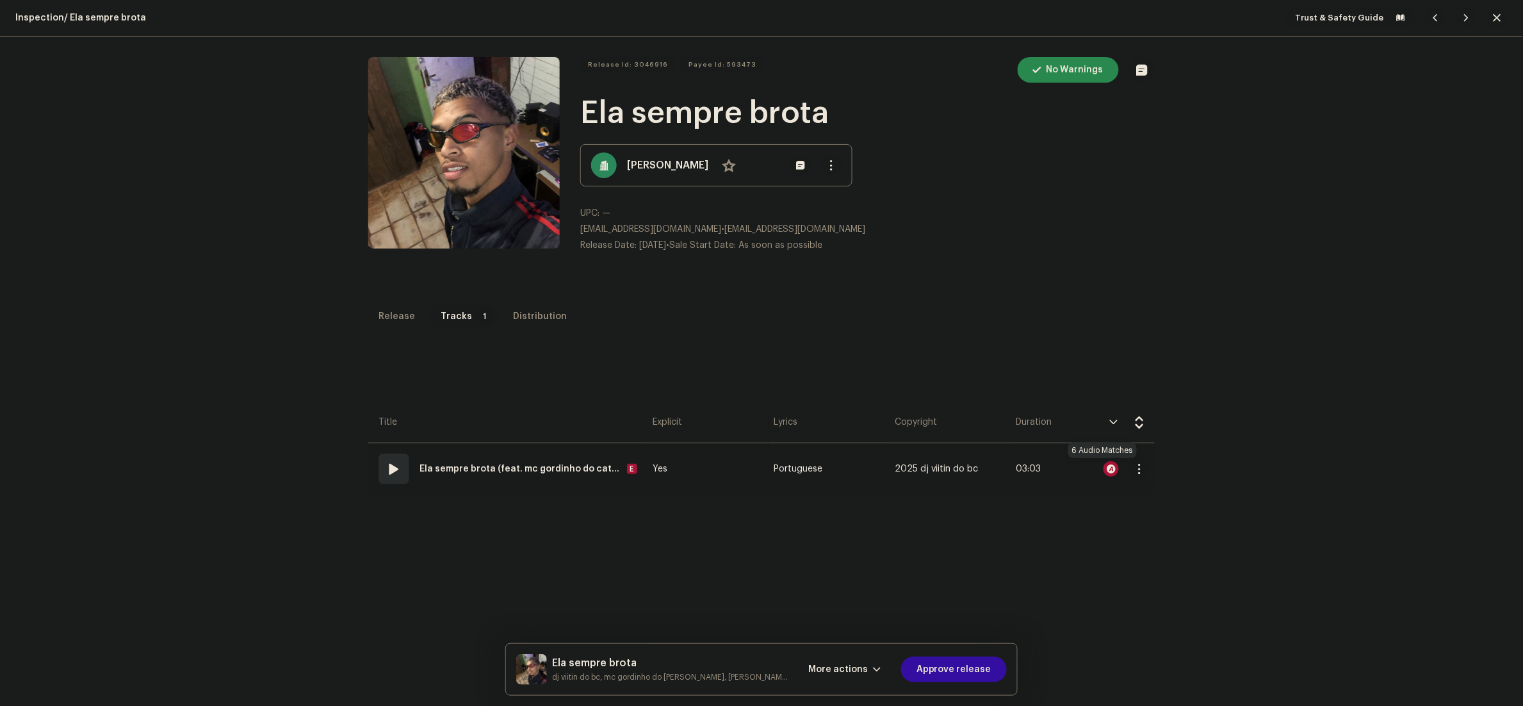
click at [1103, 470] on div at bounding box center [1110, 468] width 15 height 15
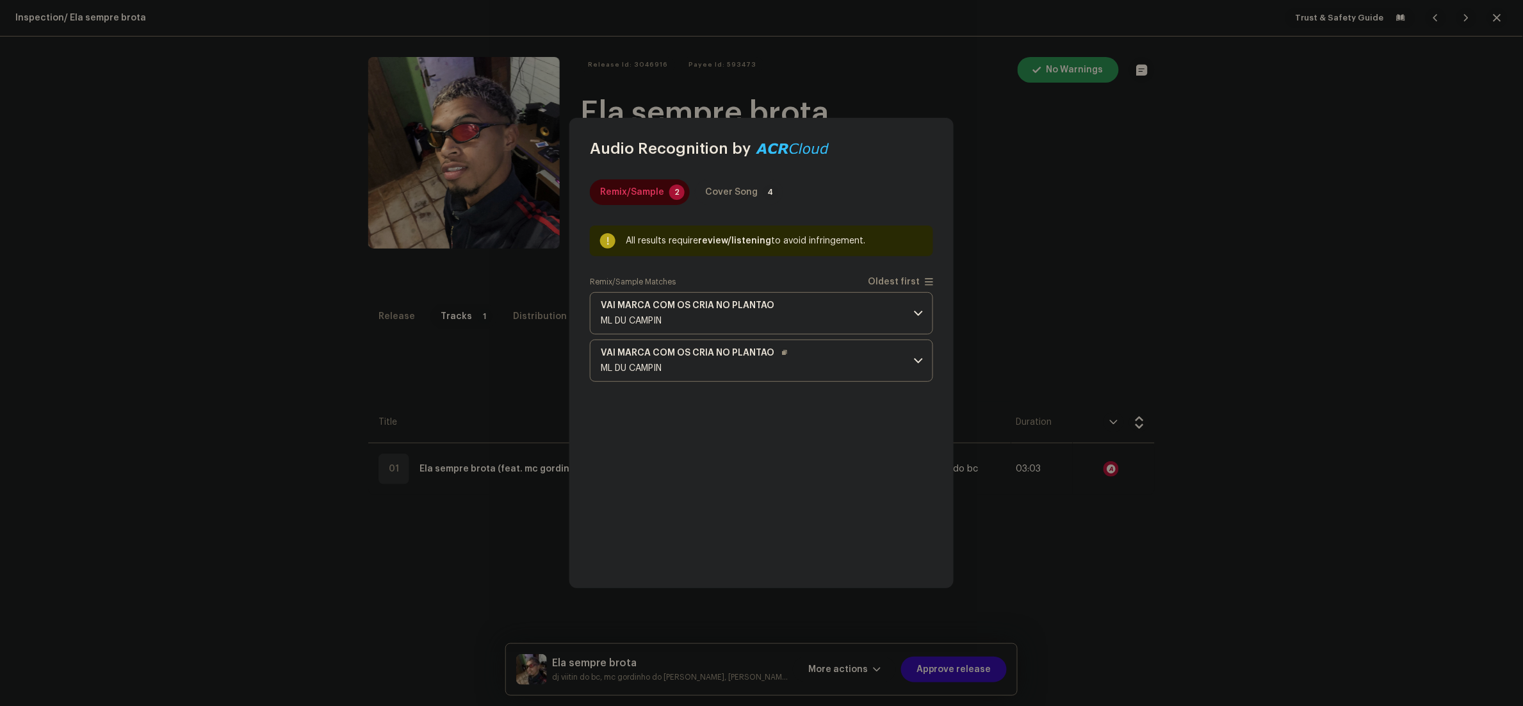
click at [839, 363] on p-accordion-header "VAI MARCA COM OS CRIA NO PLANTAO ML DU CAMPIN" at bounding box center [761, 360] width 343 height 42
click at [714, 190] on div "Cover Song" at bounding box center [731, 192] width 53 height 26
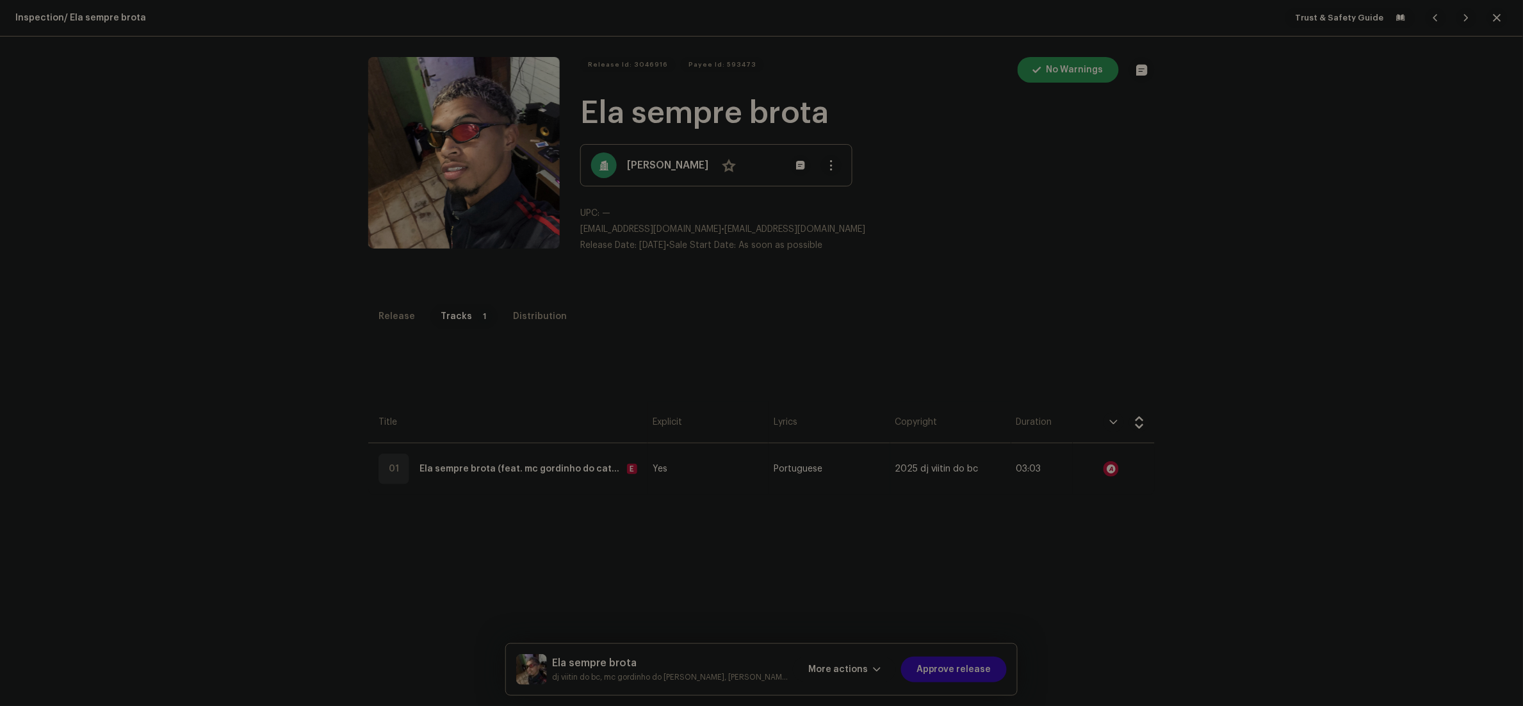
click at [1094, 225] on div "Audio Recognition by Remix/Sample 2 Cover Song 4 All results require review/lis…" at bounding box center [761, 353] width 1523 height 706
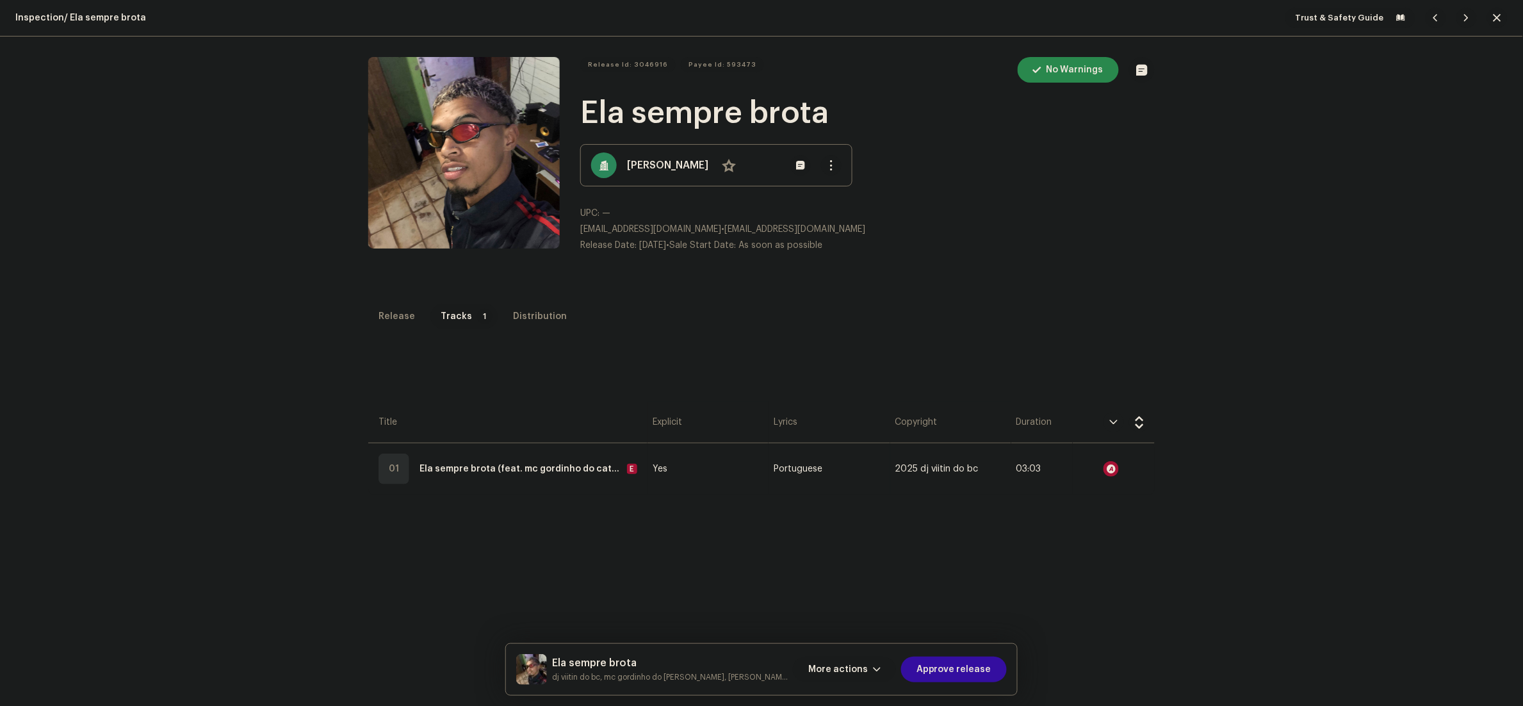
click at [866, 665] on span "More actions" at bounding box center [838, 669] width 60 height 26
click at [833, 581] on div "Fail & Return" at bounding box center [873, 587] width 129 height 26
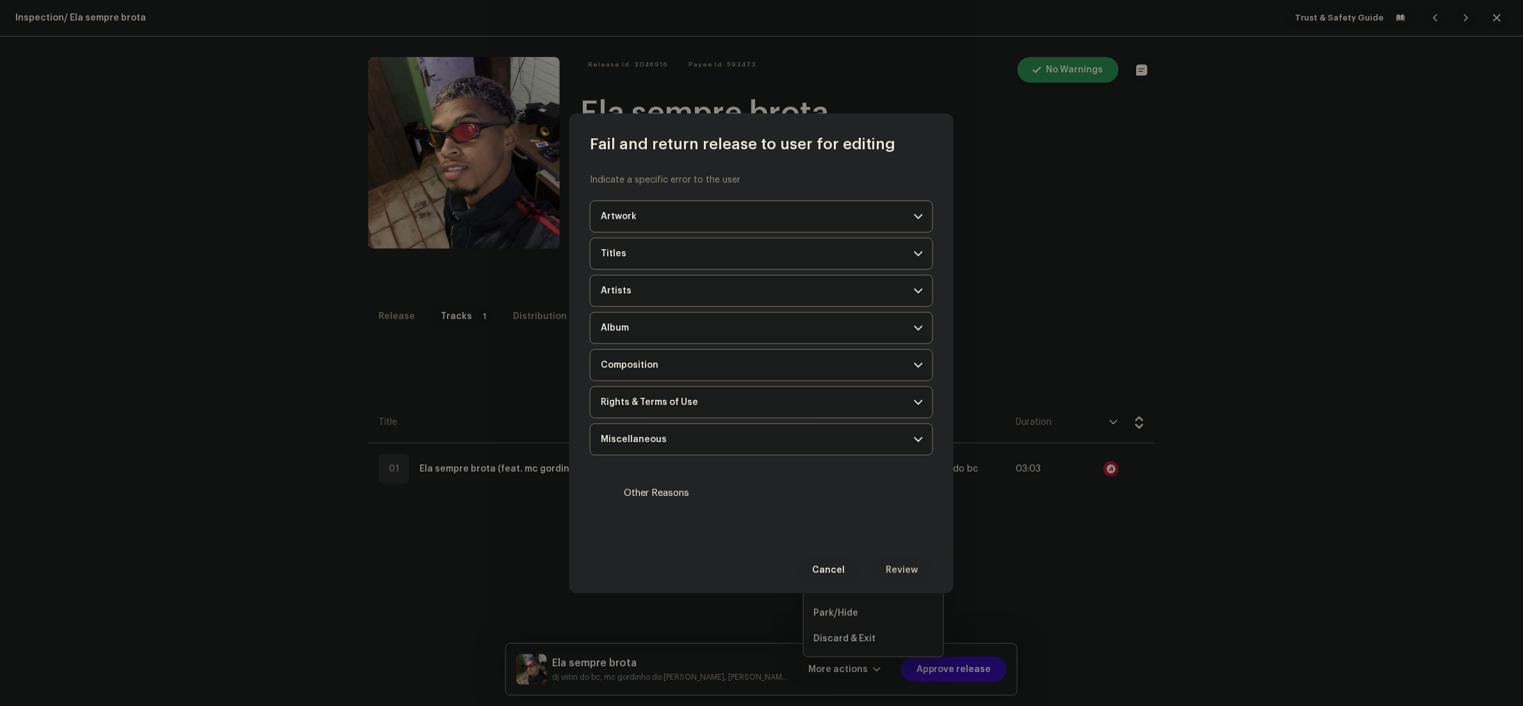
click at [743, 487] on label "Other Reasons" at bounding box center [761, 493] width 343 height 35
click at [614, 487] on input "Other Reasons" at bounding box center [607, 493] width 13 height 13
checkbox input "true"
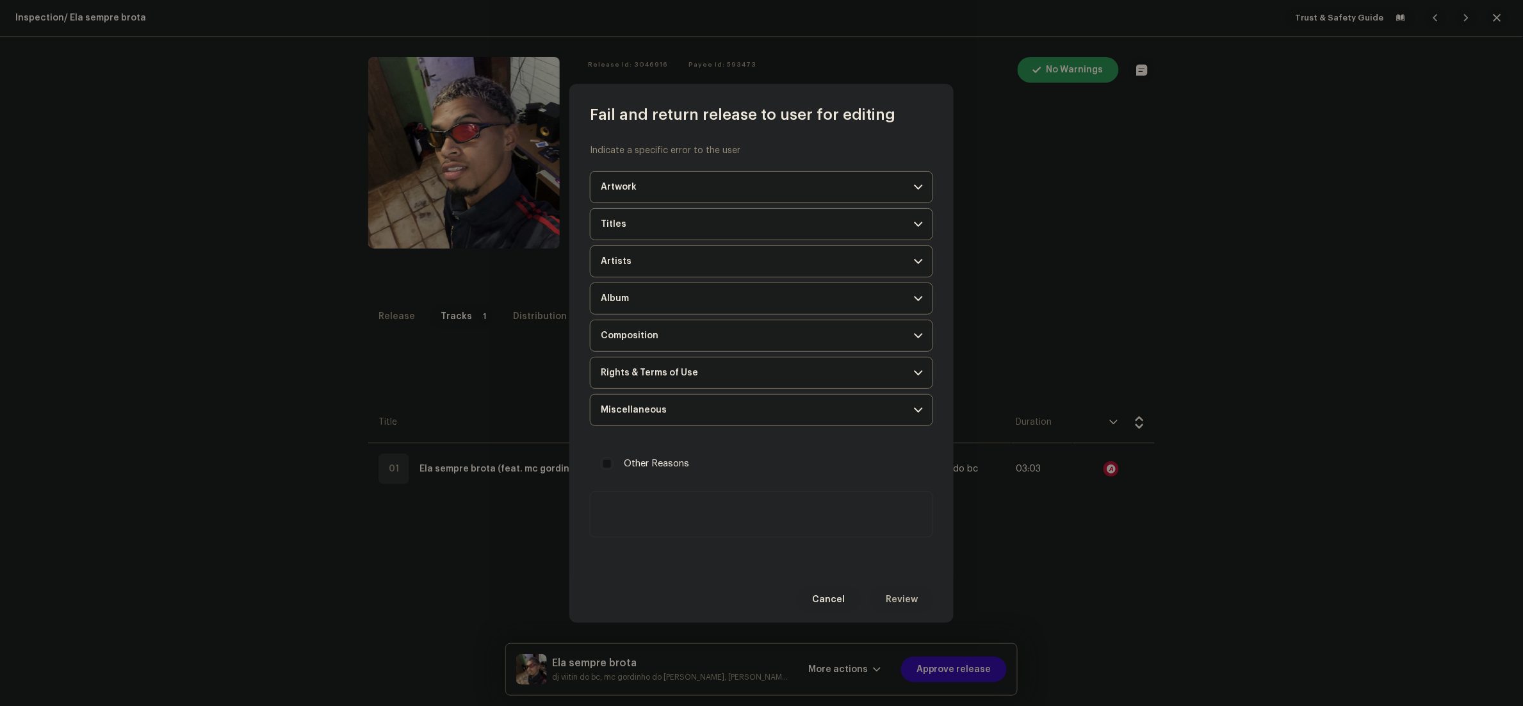
click at [710, 507] on textarea at bounding box center [761, 514] width 343 height 46
paste textarea "Loremip d sitametc, adipiscingeli sed doe te inci utlabo et dol magnaaliqu eni …"
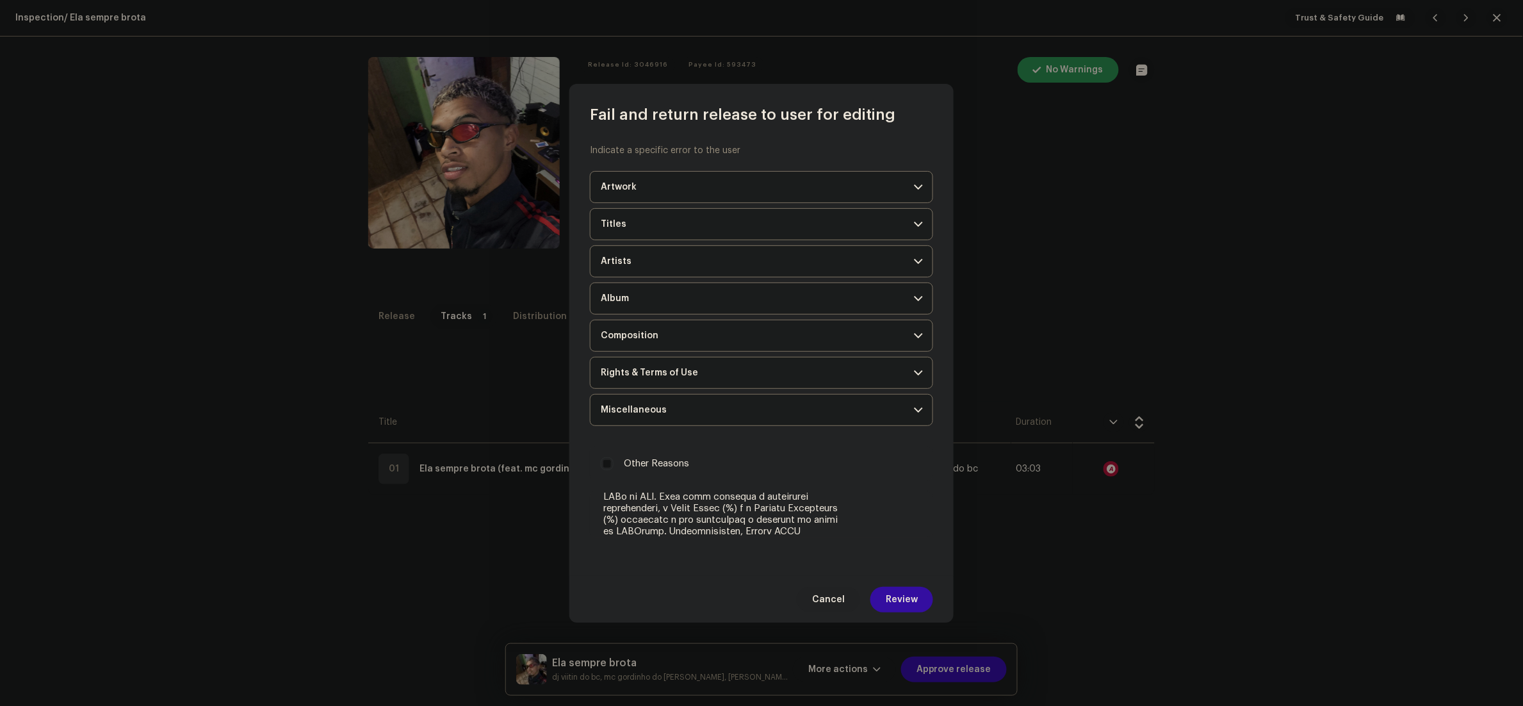
type textarea "Durante a inspeção, identificamos que uma ou mais faixas do seu lançamento são …"
click at [894, 585] on div "Cancel Review" at bounding box center [761, 599] width 384 height 47
click at [898, 612] on span "Review" at bounding box center [902, 600] width 32 height 26
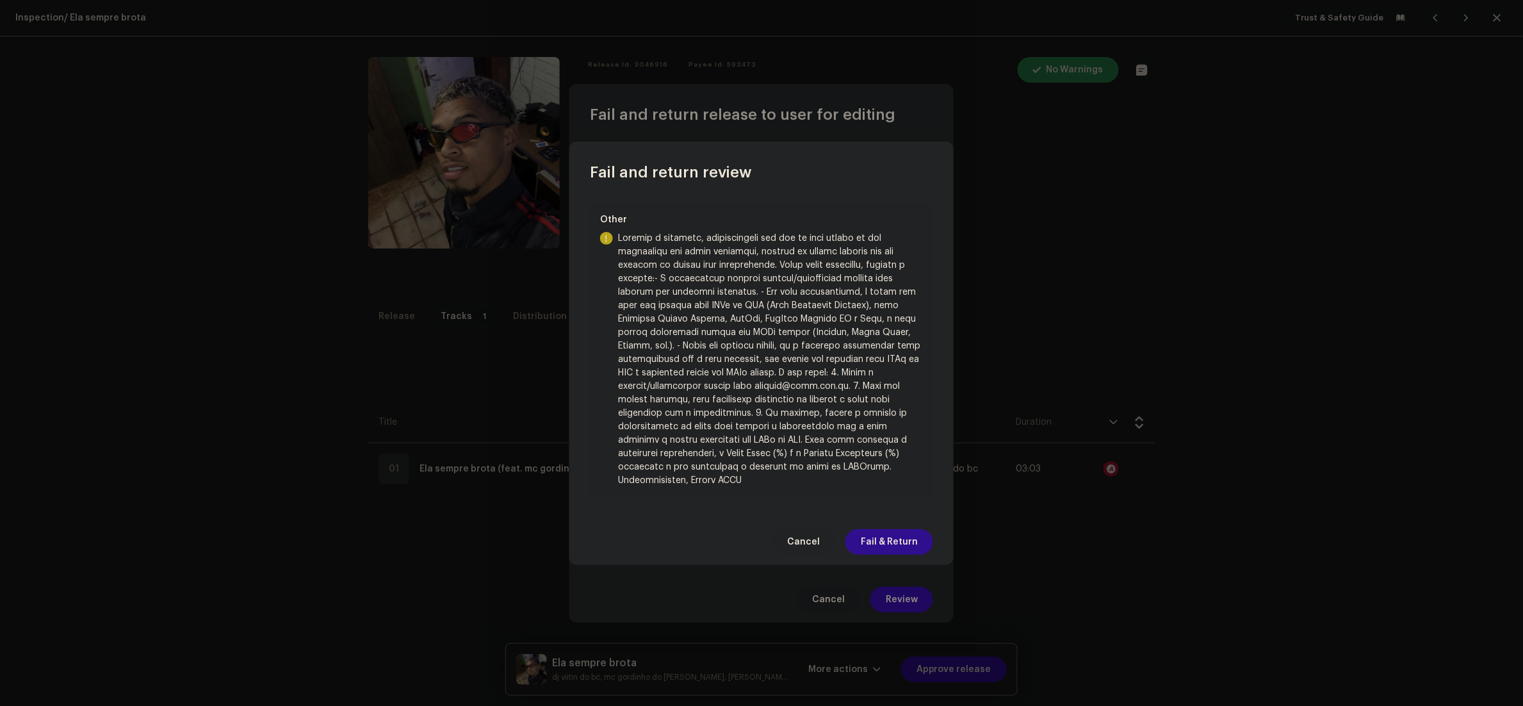
click at [884, 540] on span "Fail & Return" at bounding box center [889, 542] width 57 height 26
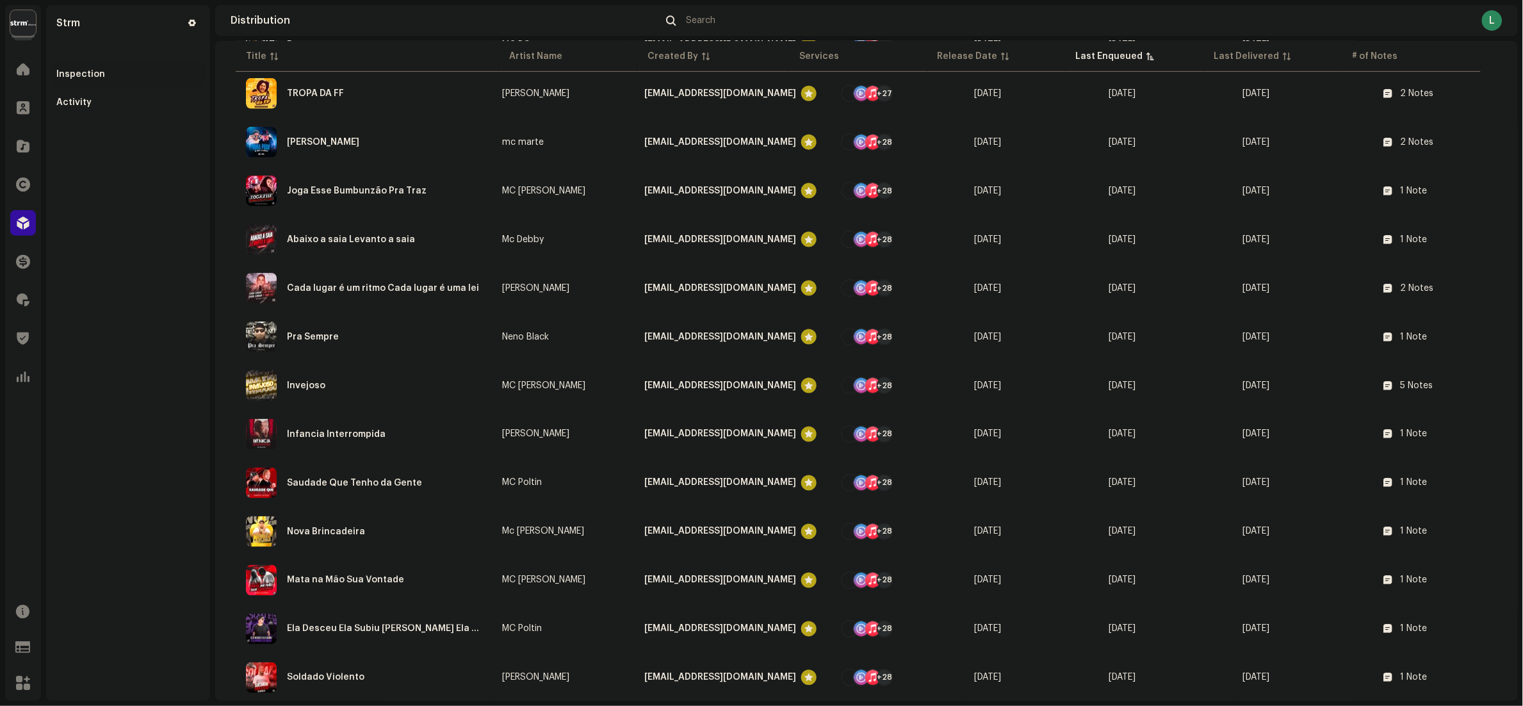
scroll to position [741, 0]
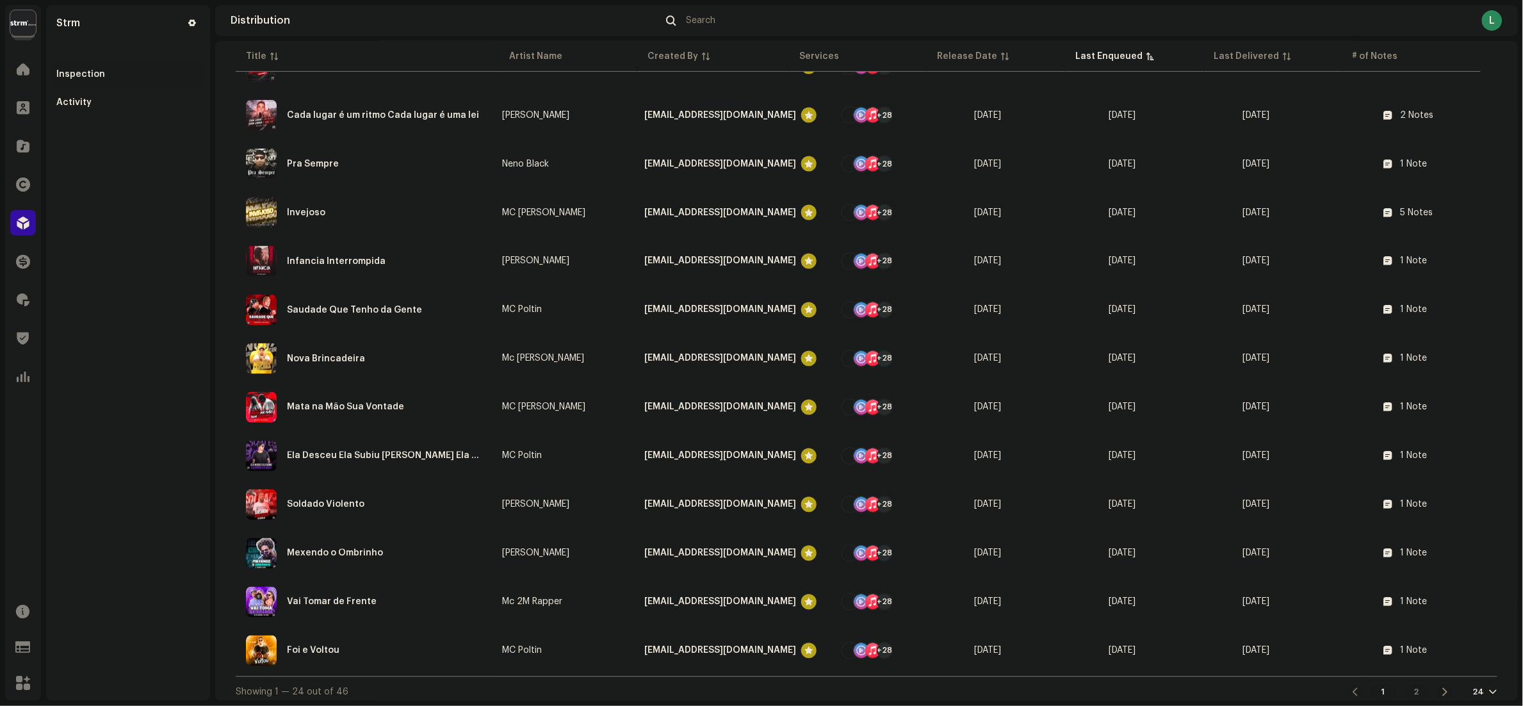
click at [1404, 685] on div "2" at bounding box center [1417, 692] width 26 height 15
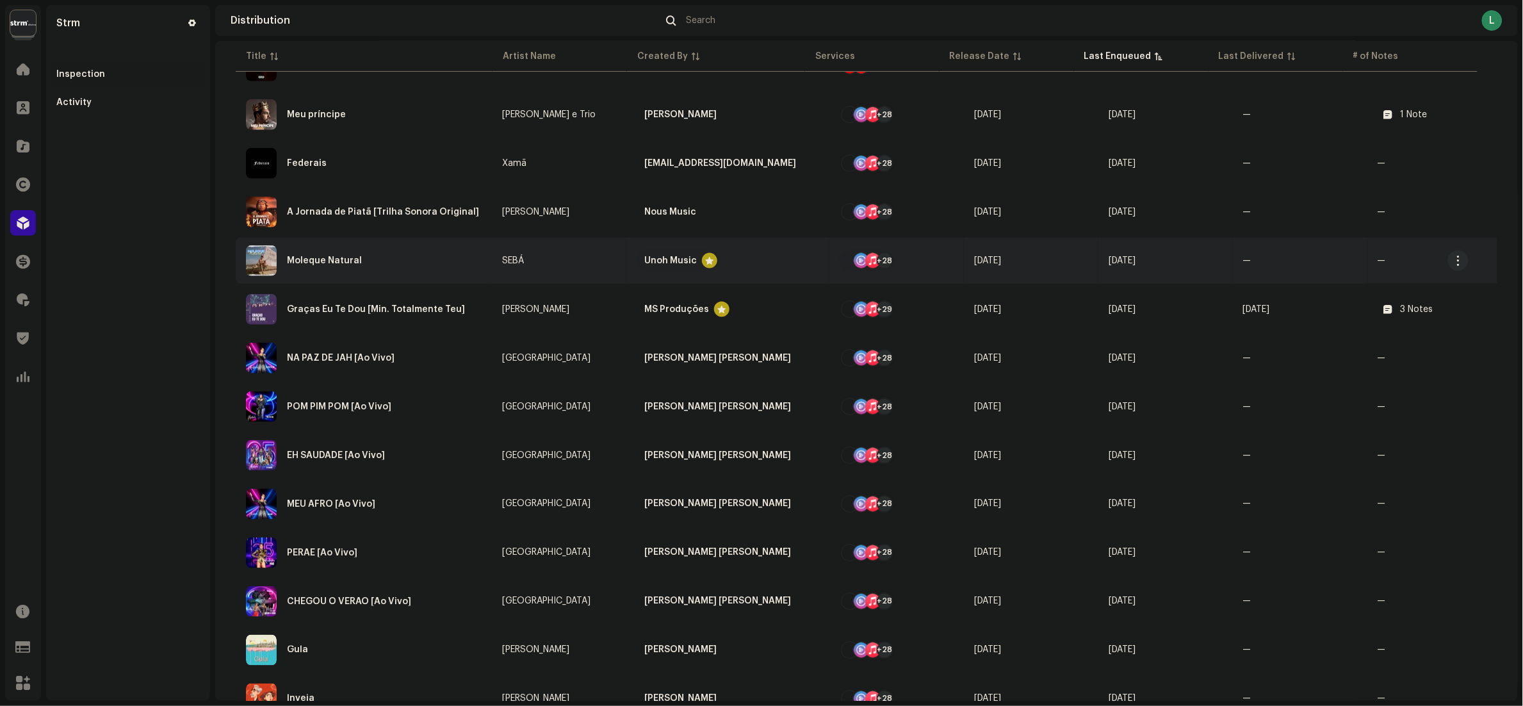
scroll to position [644, 0]
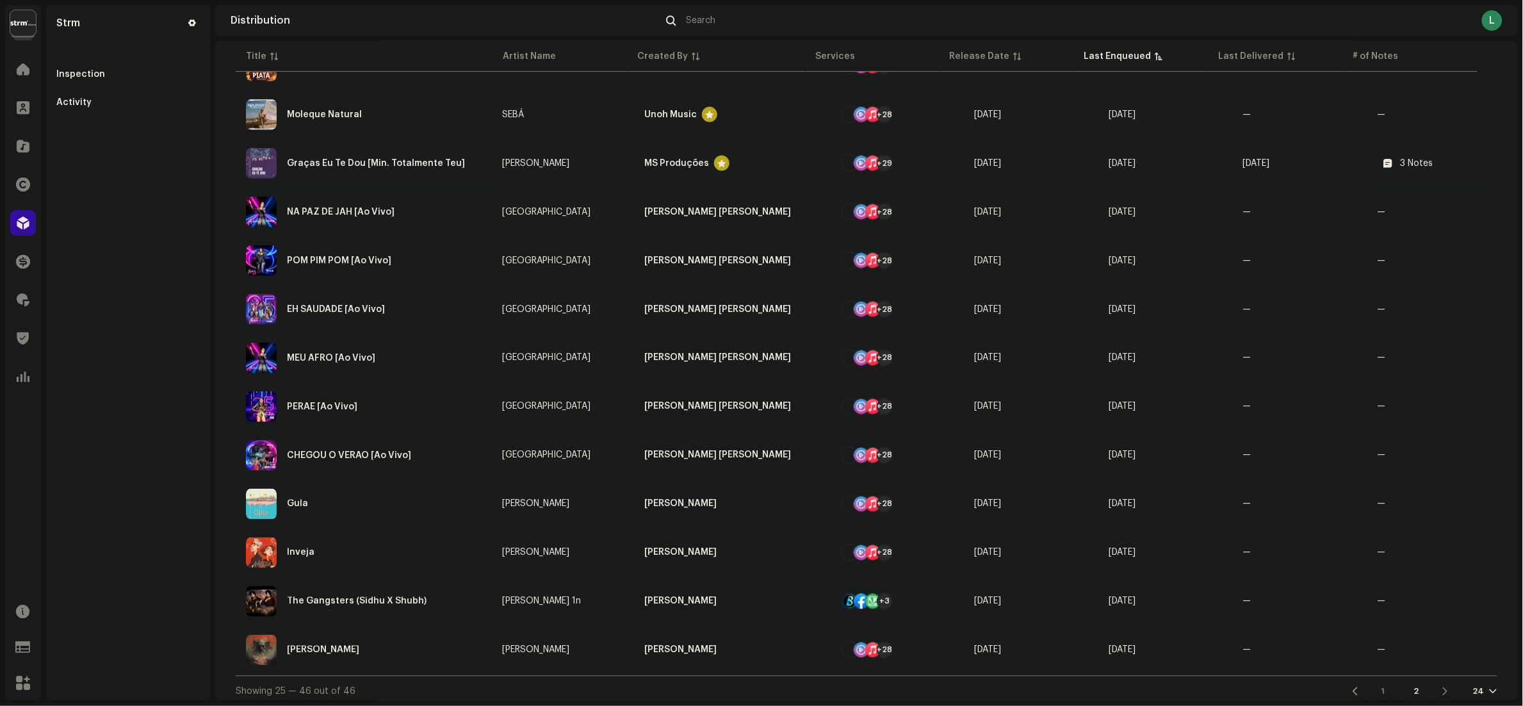
click at [1473, 687] on div "24" at bounding box center [1485, 692] width 24 height 10
click at [1471, 655] on div "72" at bounding box center [1488, 663] width 53 height 26
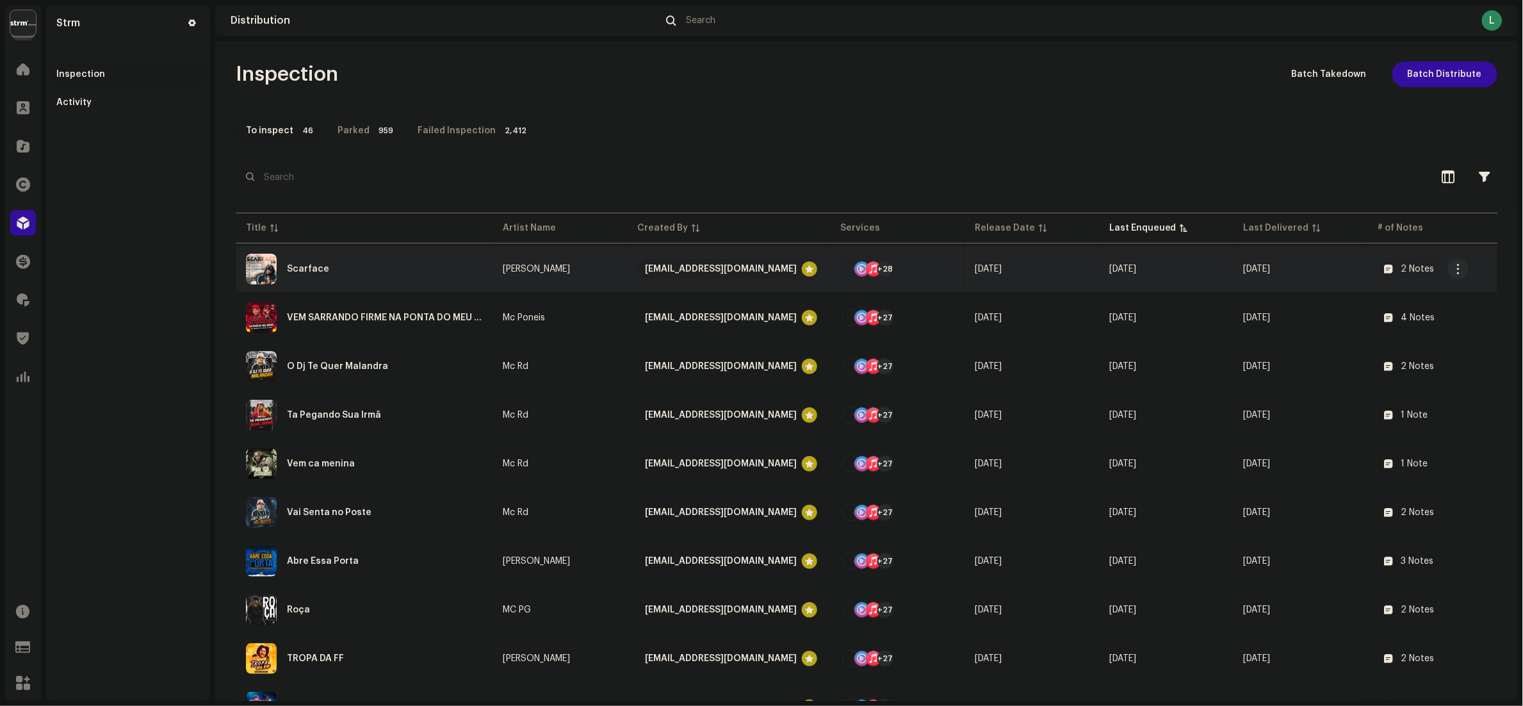
click at [697, 264] on div "[EMAIL_ADDRESS][DOMAIN_NAME]" at bounding box center [721, 269] width 152 height 20
click at [741, 298] on div "View Client" at bounding box center [765, 308] width 129 height 26
click at [1401, 314] on div "4 Notes" at bounding box center [1418, 317] width 34 height 9
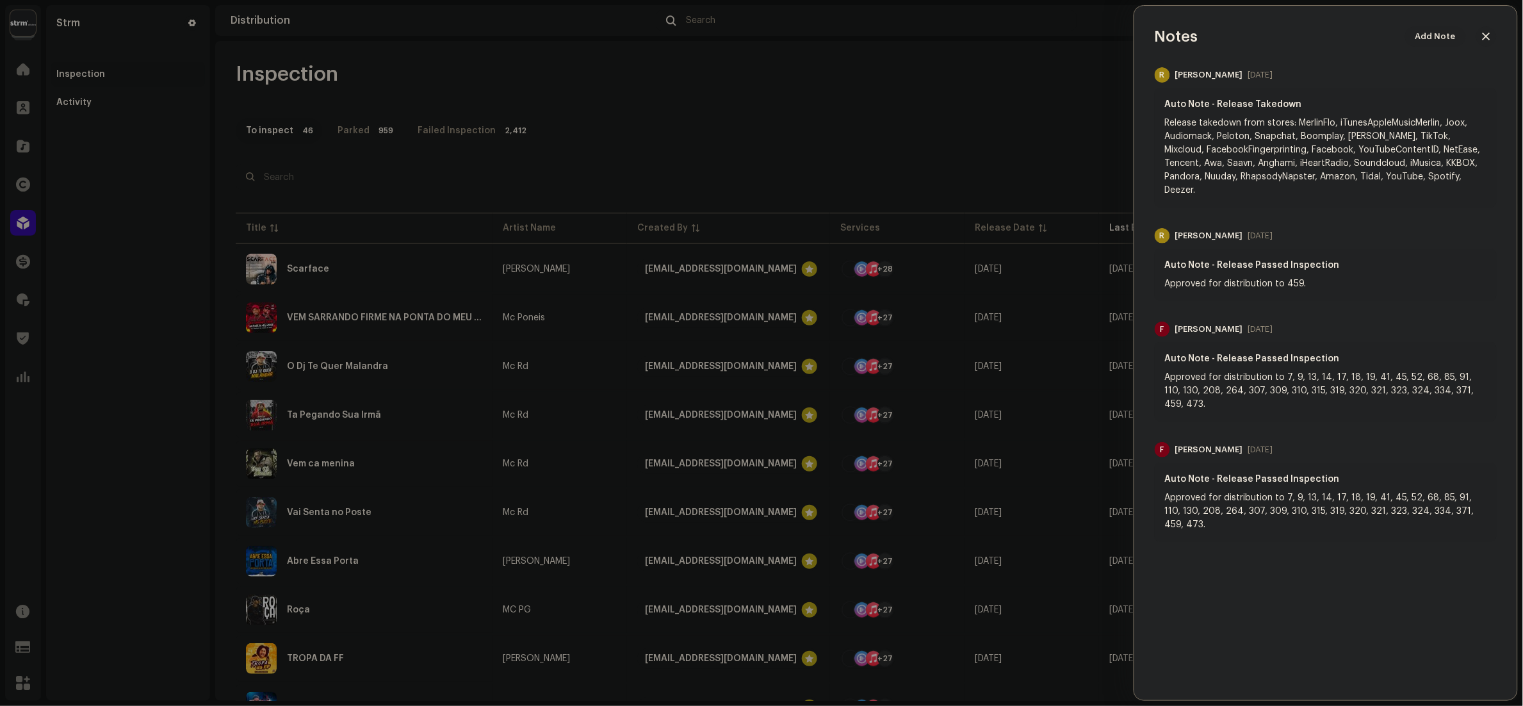
click at [920, 123] on div at bounding box center [761, 353] width 1523 height 706
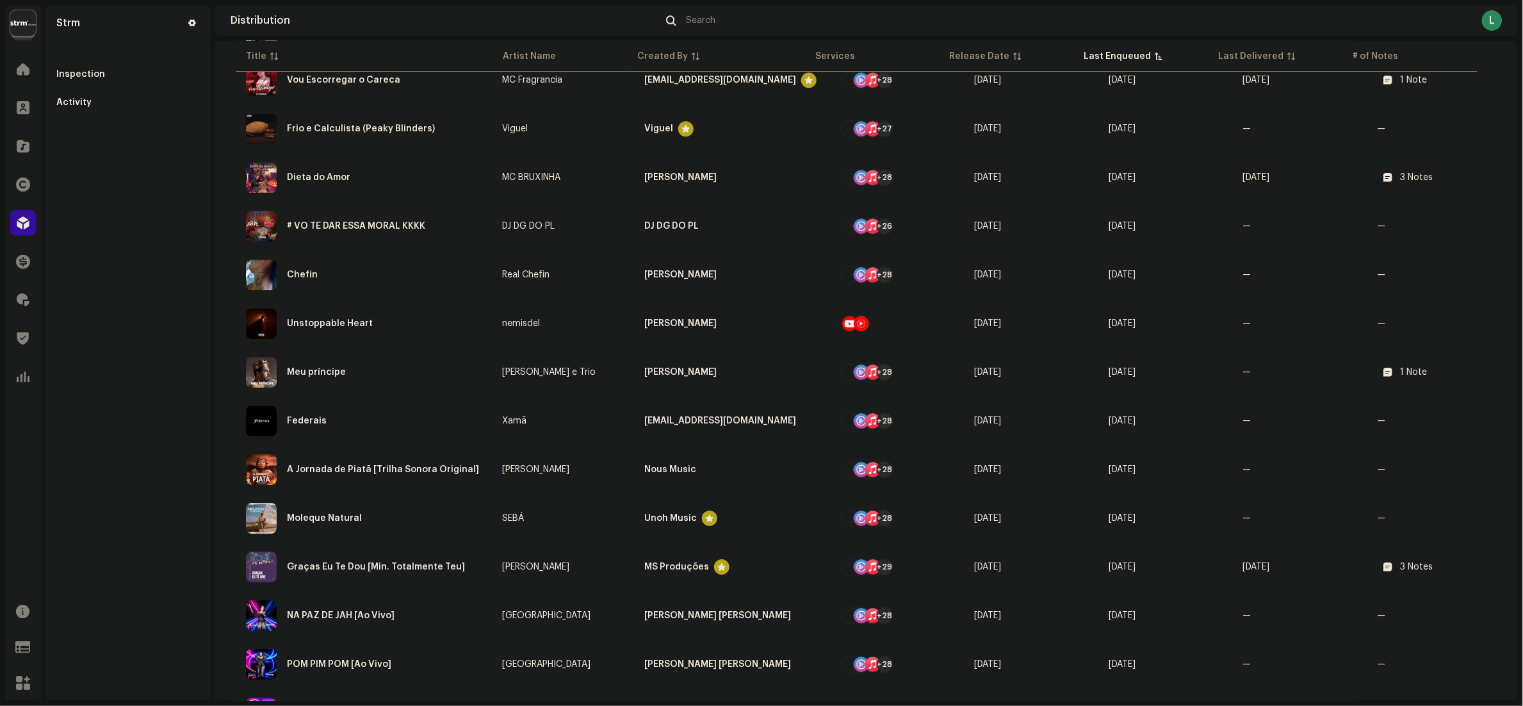
scroll to position [1537, 0]
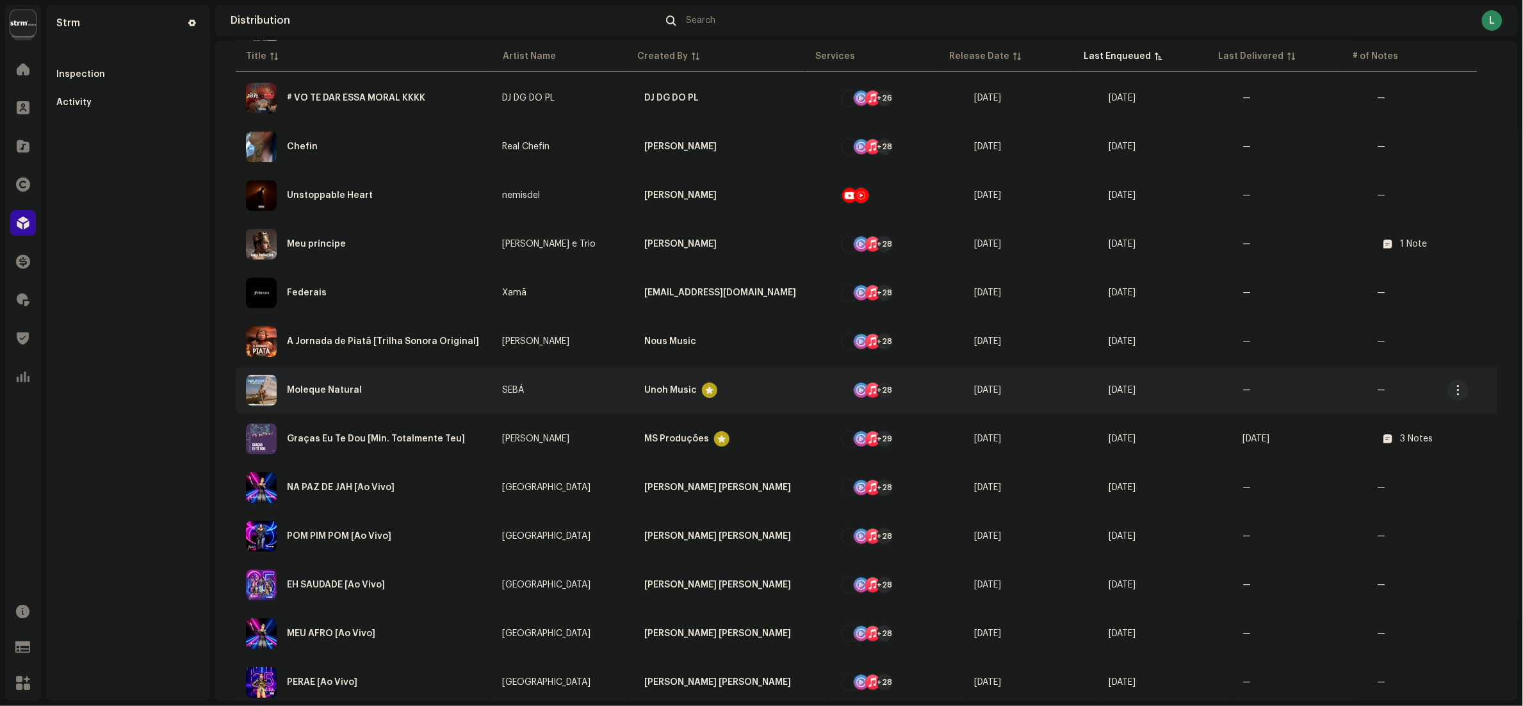
click at [415, 382] on div "Moleque Natural" at bounding box center [364, 390] width 236 height 31
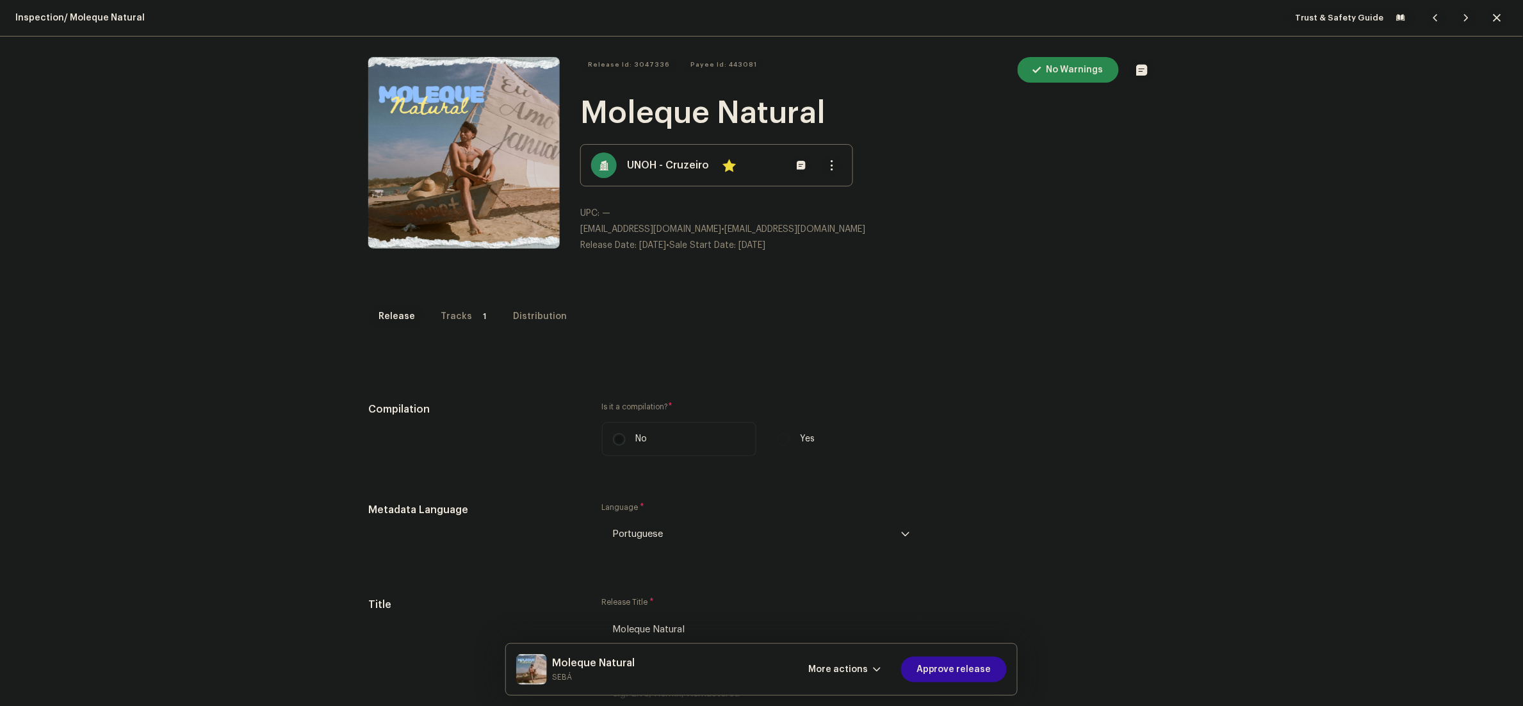
click at [1440, 425] on div "Inspection / Moleque Natural Trust & Safety Guide Release Id: 3047336 Payee Id:…" at bounding box center [761, 353] width 1523 height 706
click at [950, 678] on span "Approve release" at bounding box center [953, 669] width 75 height 26
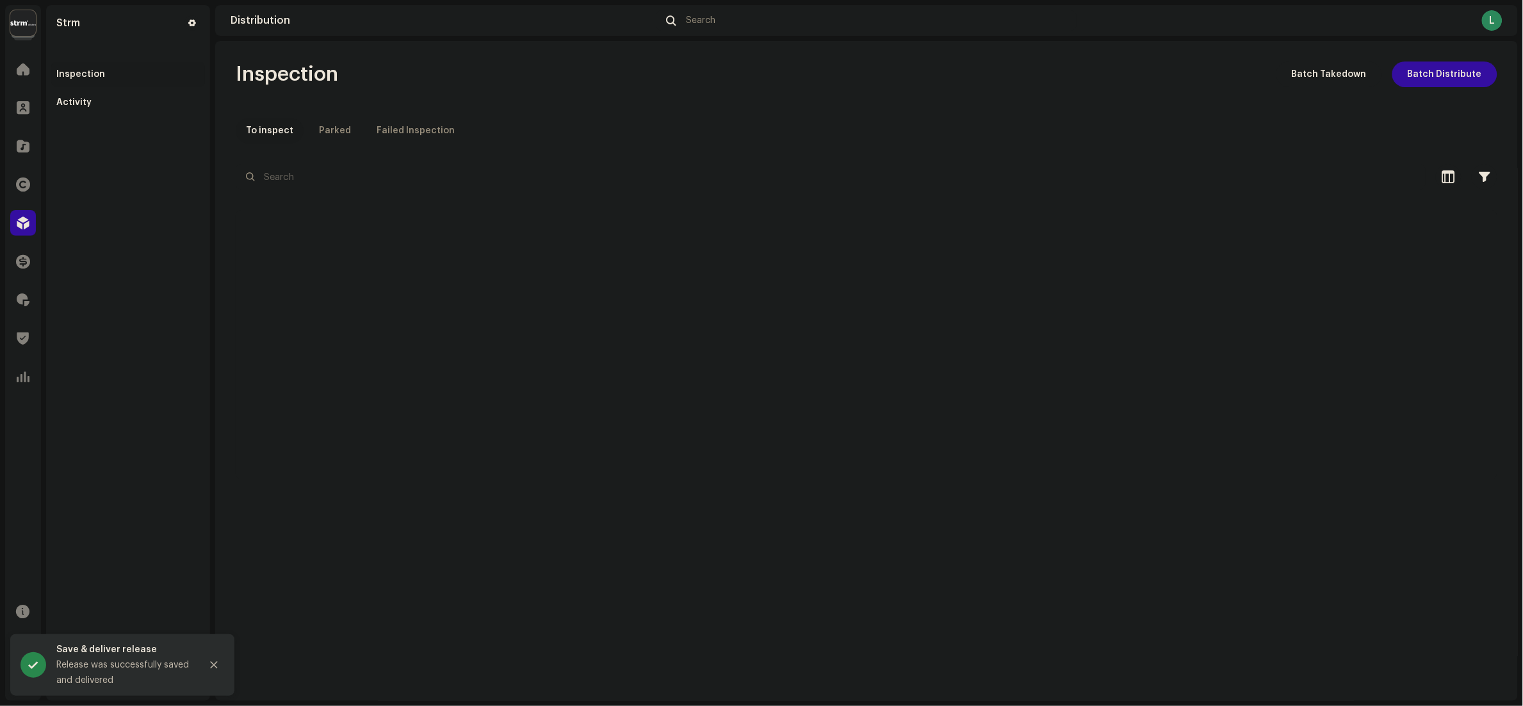
click at [1442, 366] on p-skeleton at bounding box center [867, 344] width 1262 height 269
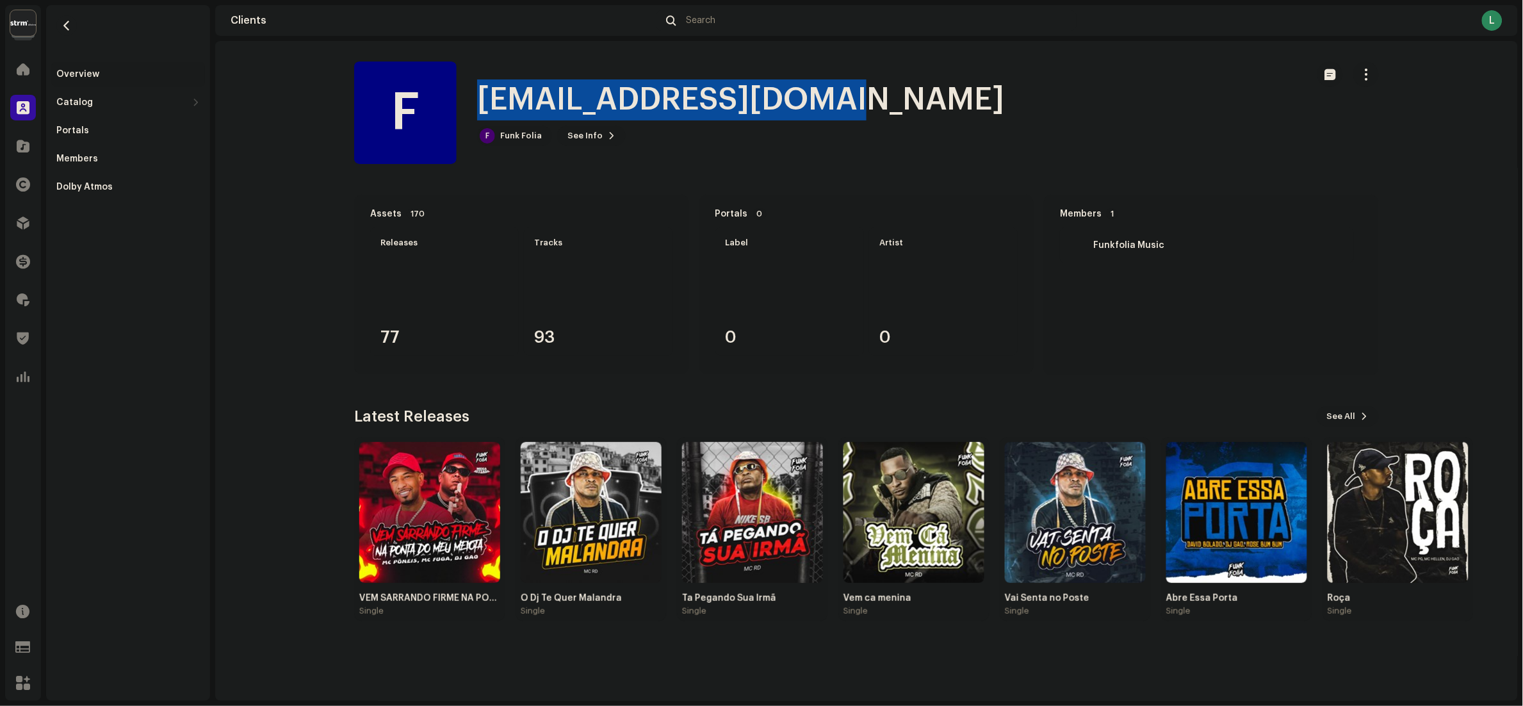
drag, startPoint x: 476, startPoint y: 92, endPoint x: 808, endPoint y: 104, distance: 331.9
click at [808, 104] on div "F [EMAIL_ADDRESS][DOMAIN_NAME] F Funk Folia See Info" at bounding box center [825, 112] width 943 height 102
copy h1 "[EMAIL_ADDRESS][DOMAIN_NAME]"
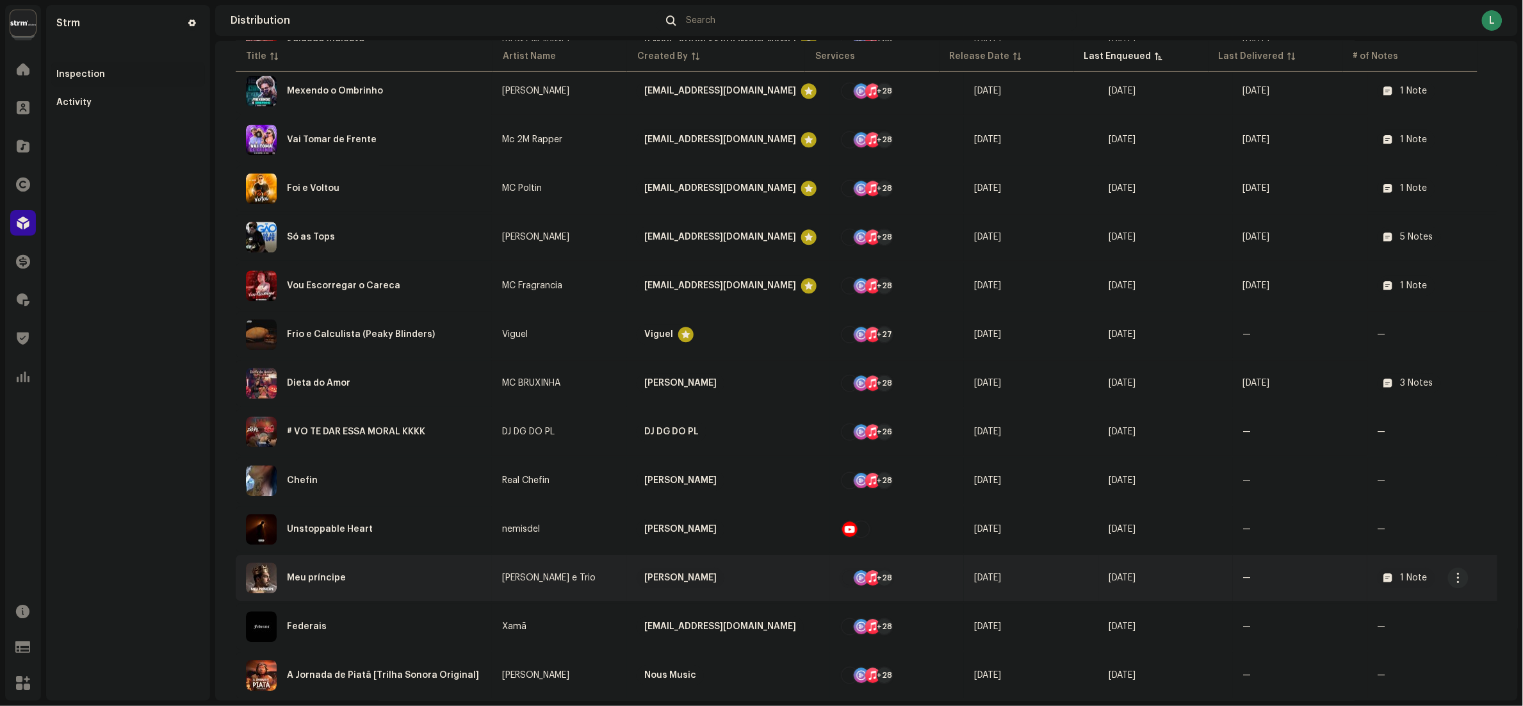
scroll to position [1168, 0]
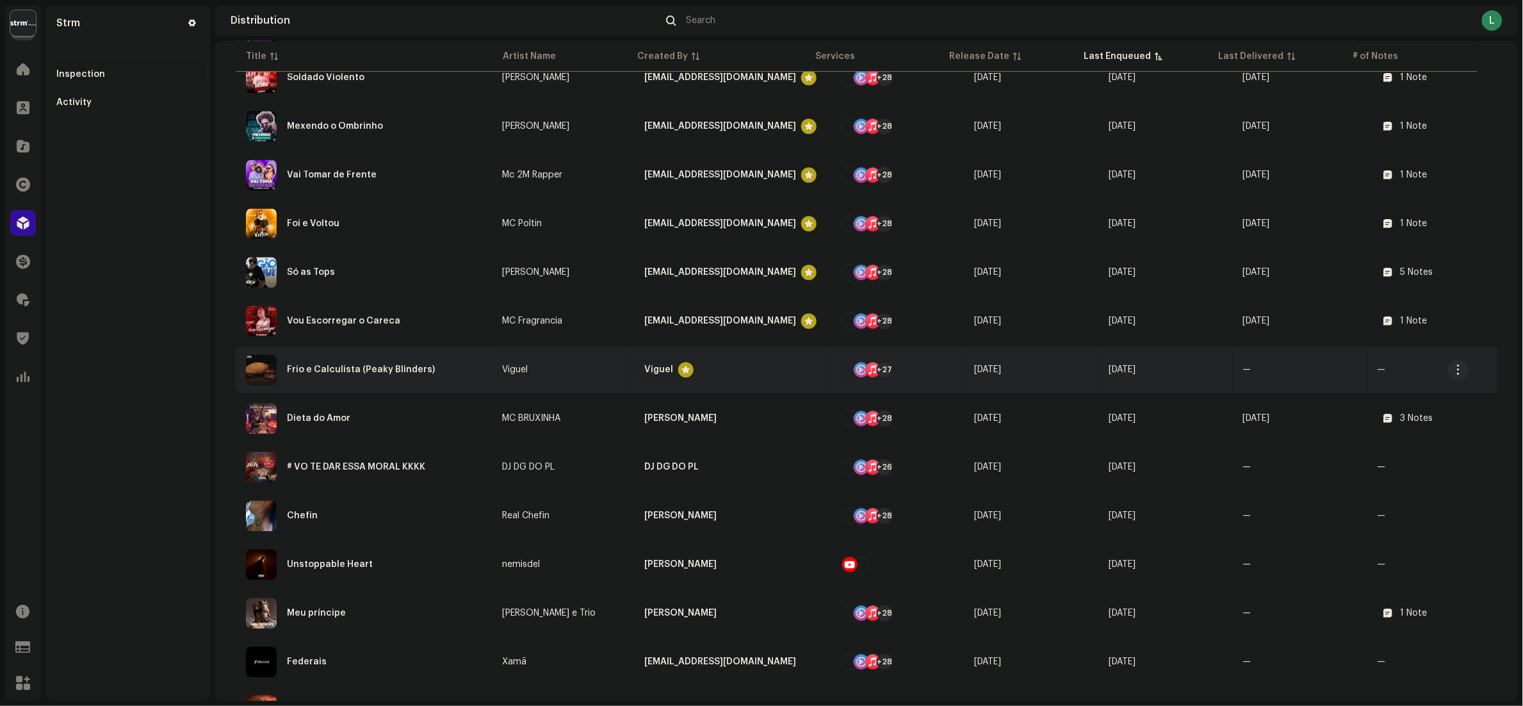
click at [437, 361] on div "Frio e Calculista (Peaky Blinders)" at bounding box center [364, 369] width 236 height 31
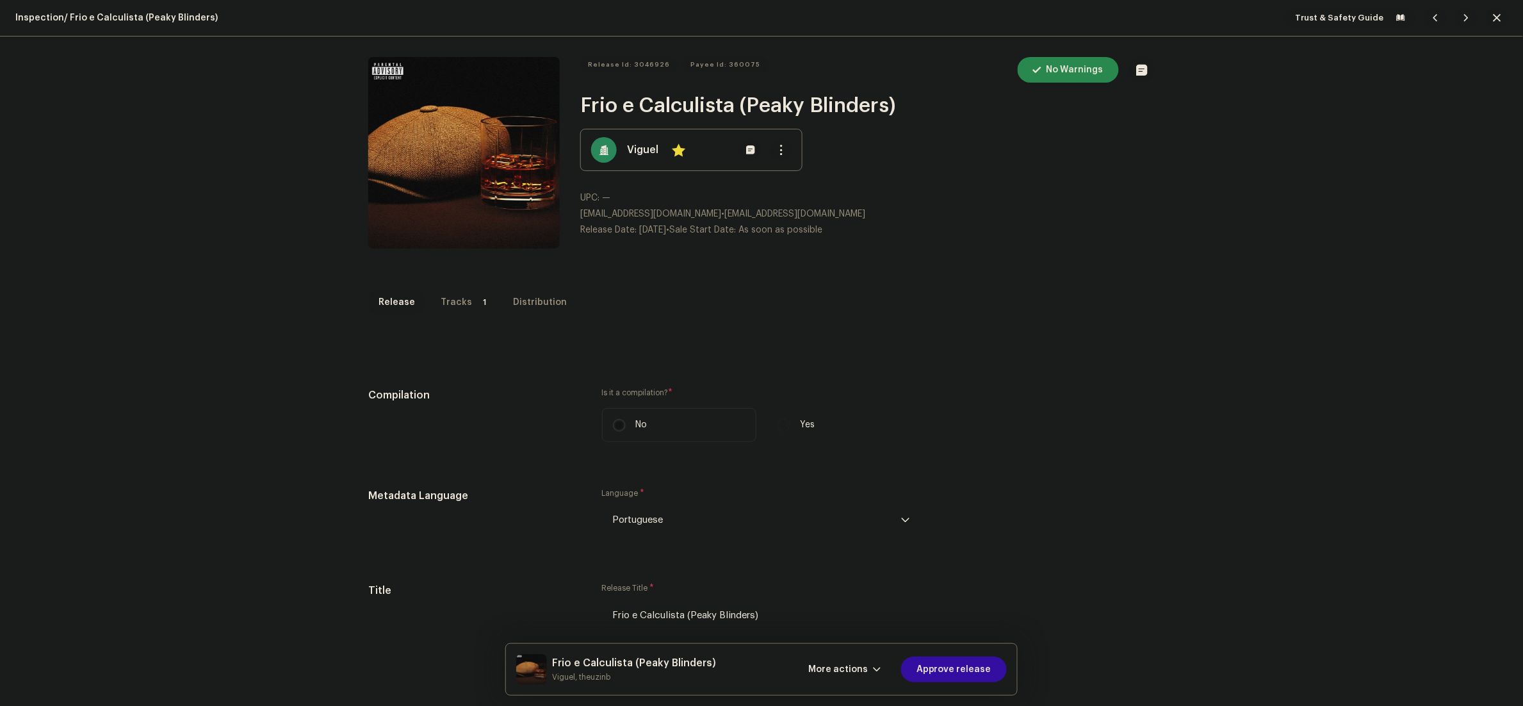
click at [450, 306] on div "Tracks" at bounding box center [456, 302] width 31 height 26
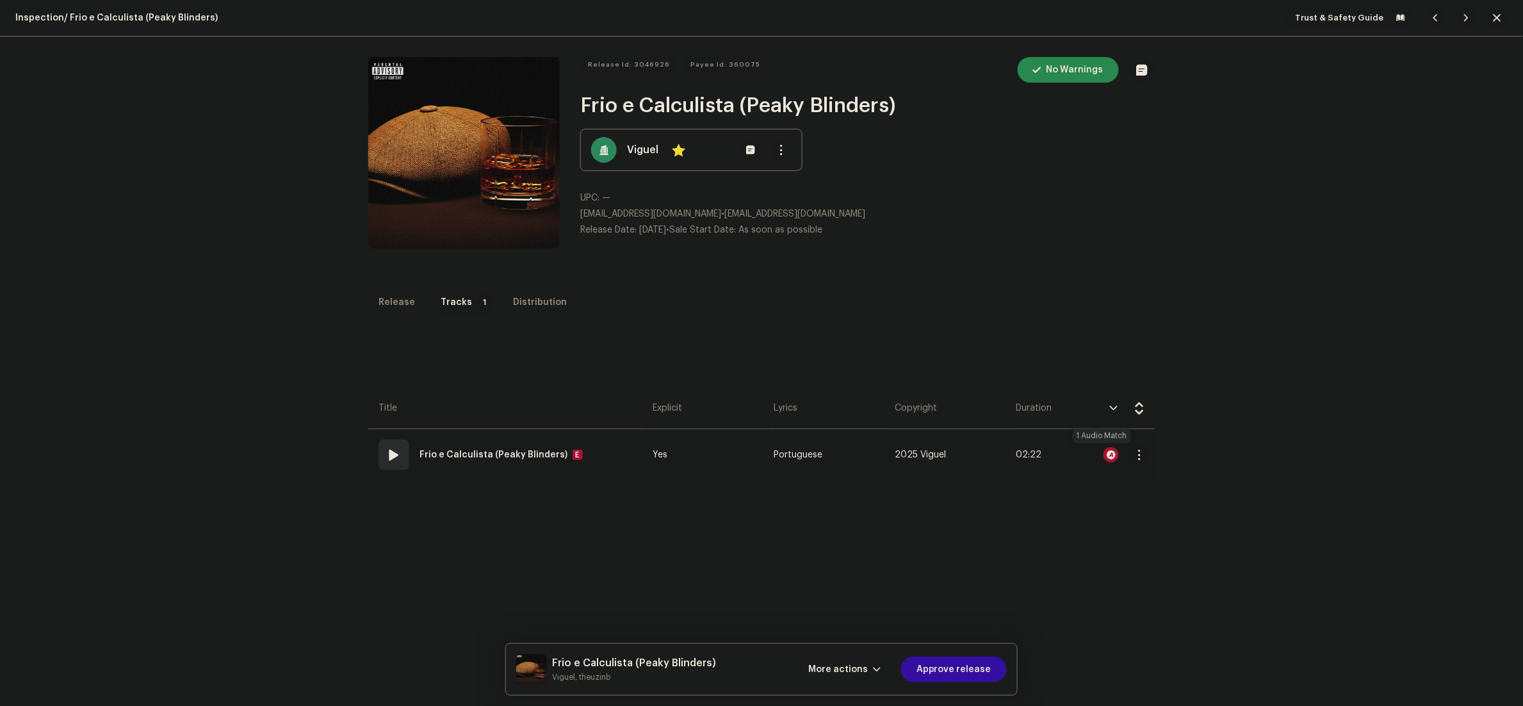
click at [1103, 452] on div at bounding box center [1110, 454] width 15 height 15
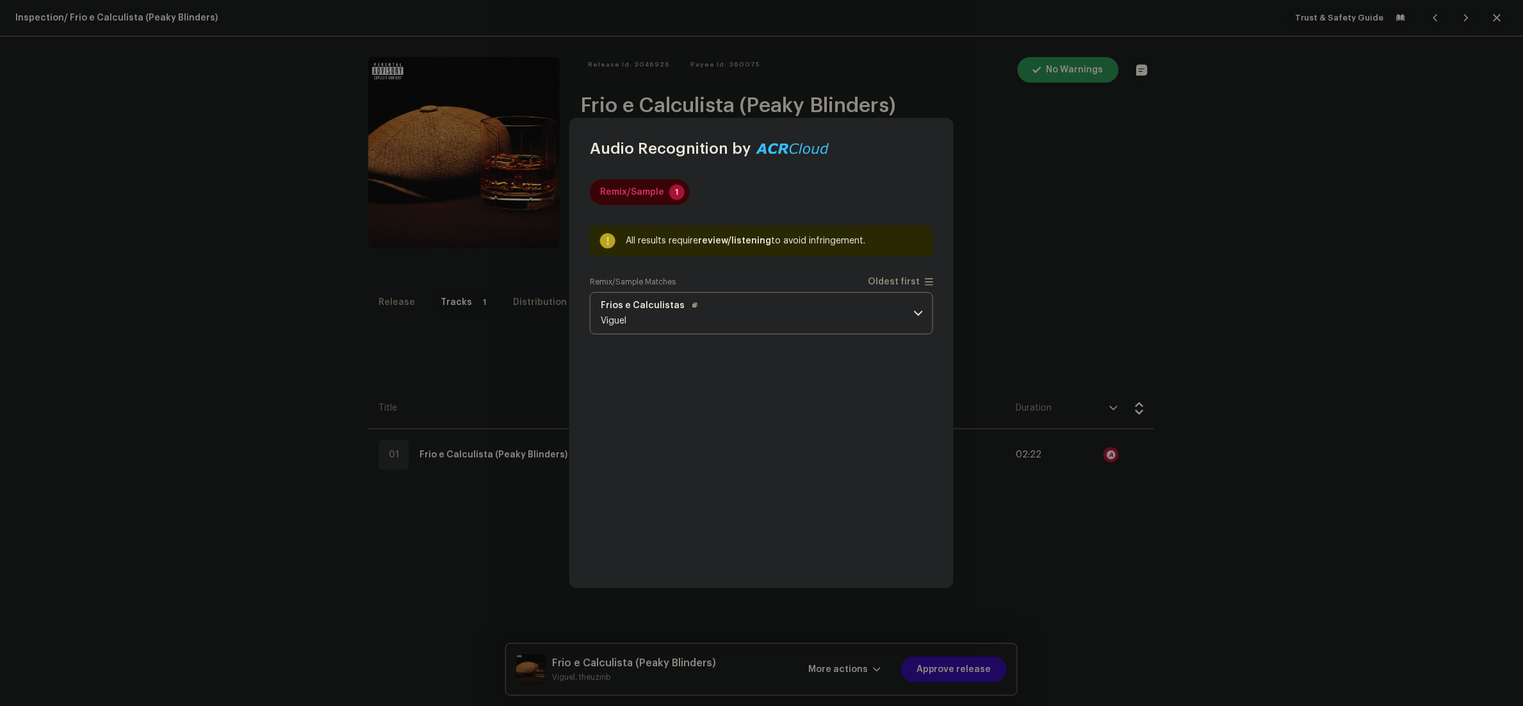
click at [763, 312] on p-accordion-header "Frios e Calculistas Viguel" at bounding box center [761, 313] width 343 height 42
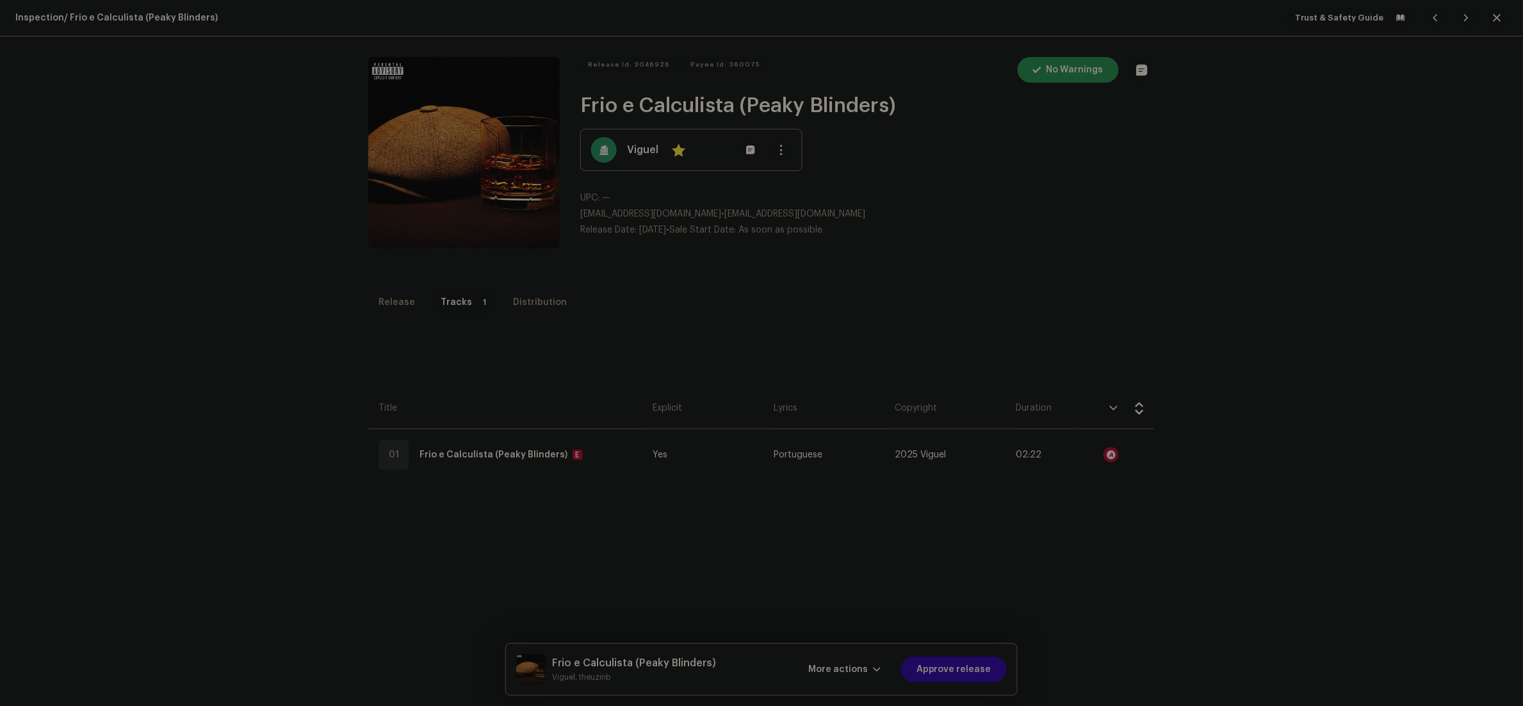
click at [1067, 316] on div "Audio Recognition by Remix/Sample 1 All results require review/listening to avo…" at bounding box center [761, 353] width 1523 height 706
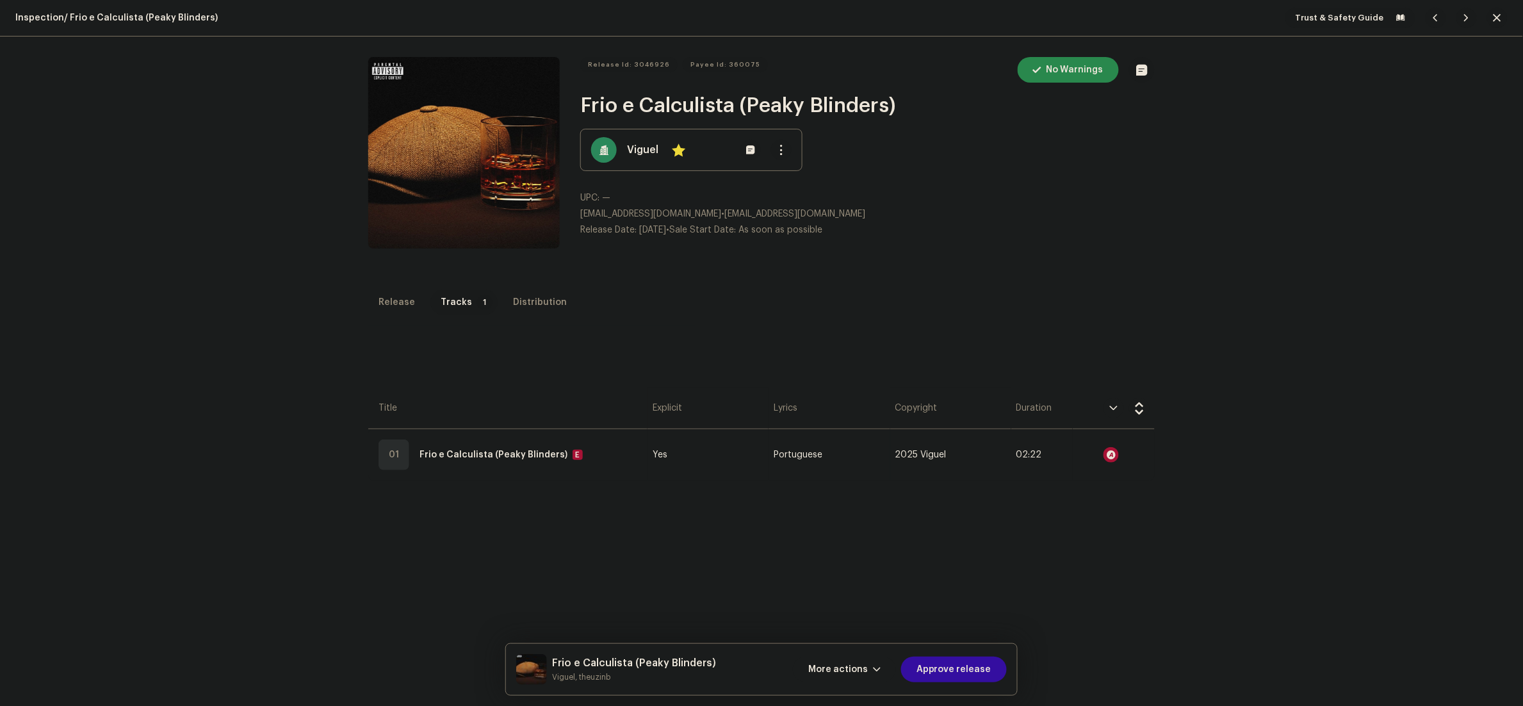
click at [404, 286] on div "Inspection / Frio e Calculista (Peaky Blinders) Trust & Safety Guide Release Id…" at bounding box center [761, 353] width 1523 height 706
click at [399, 291] on div "Release" at bounding box center [396, 302] width 37 height 26
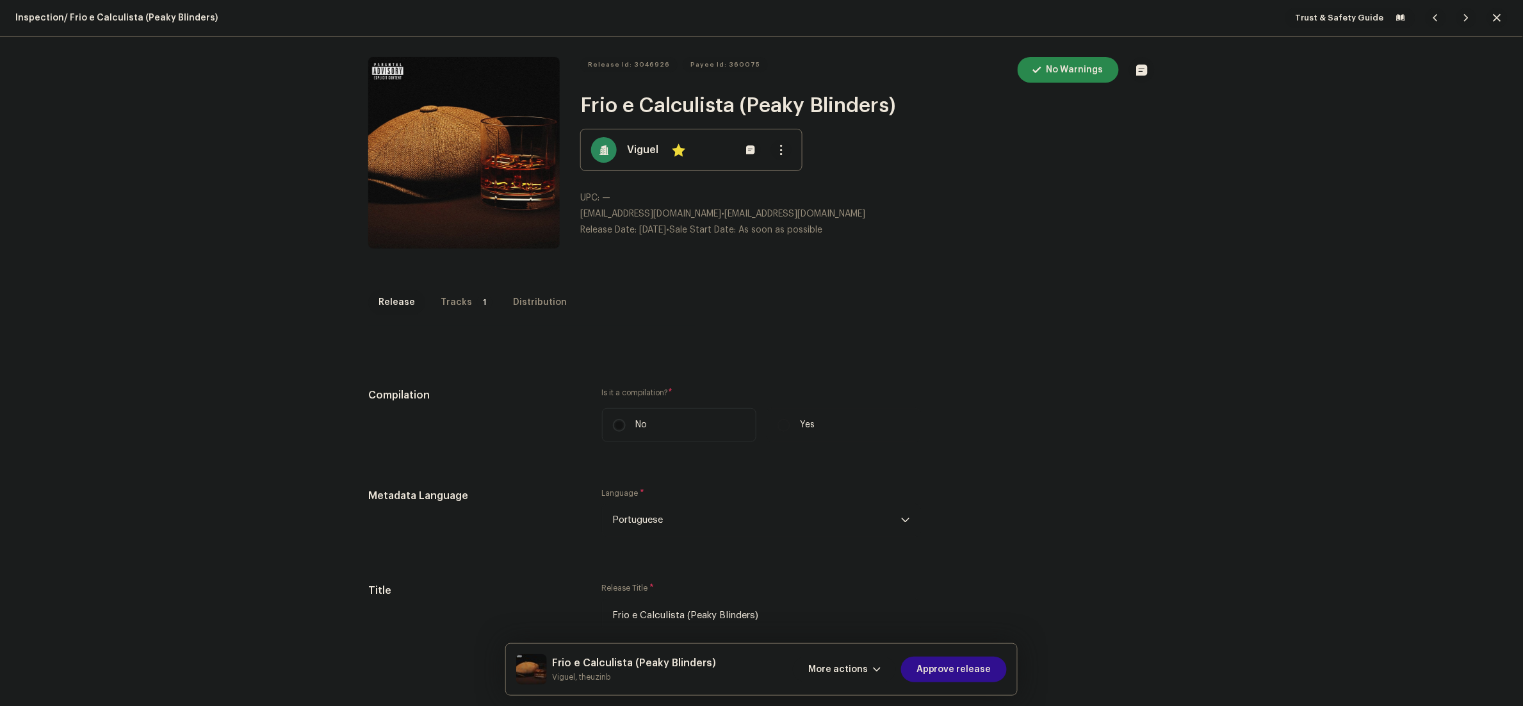
click at [979, 668] on span "Approve release" at bounding box center [953, 669] width 75 height 26
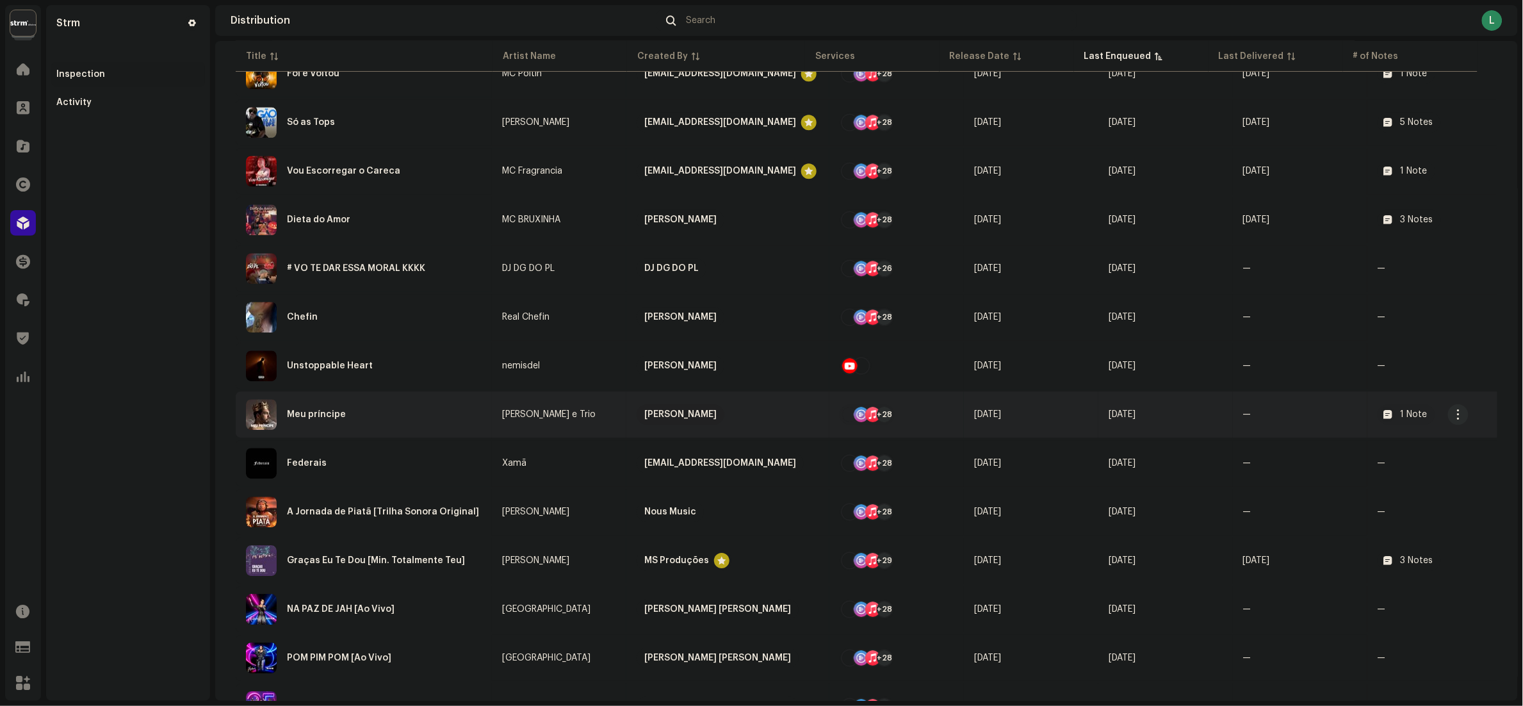
scroll to position [1281, 0]
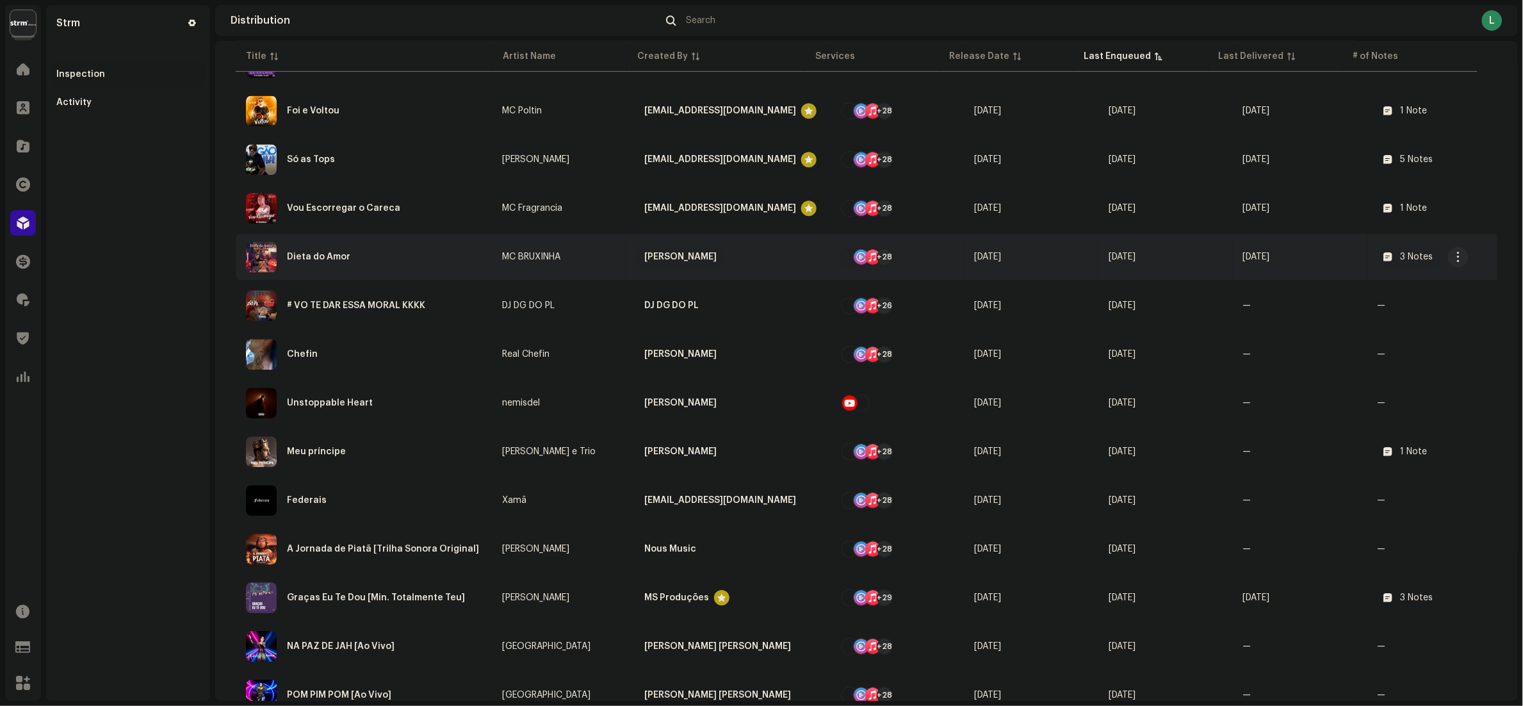
click at [402, 252] on div "Dieta do Amor" at bounding box center [364, 256] width 236 height 31
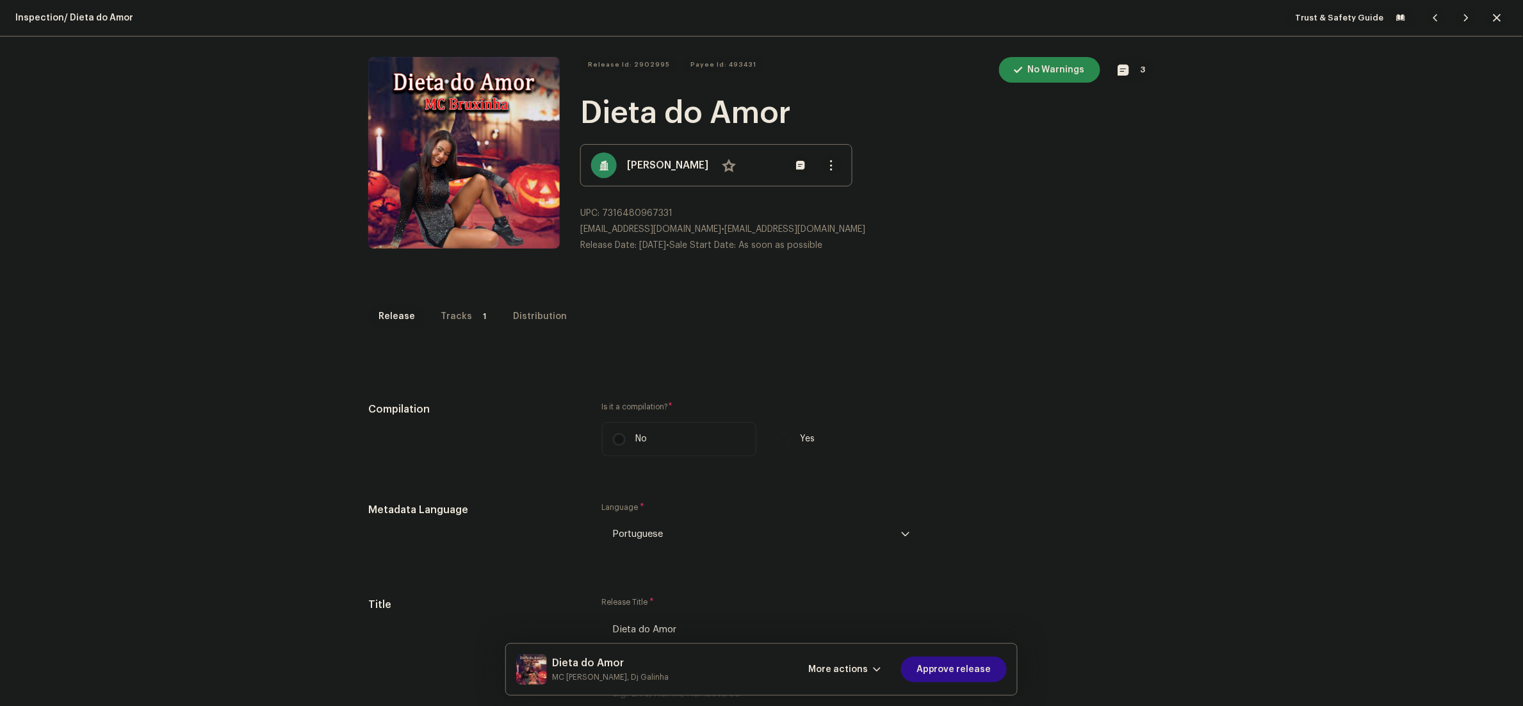
click at [927, 665] on span "Approve release" at bounding box center [953, 669] width 75 height 26
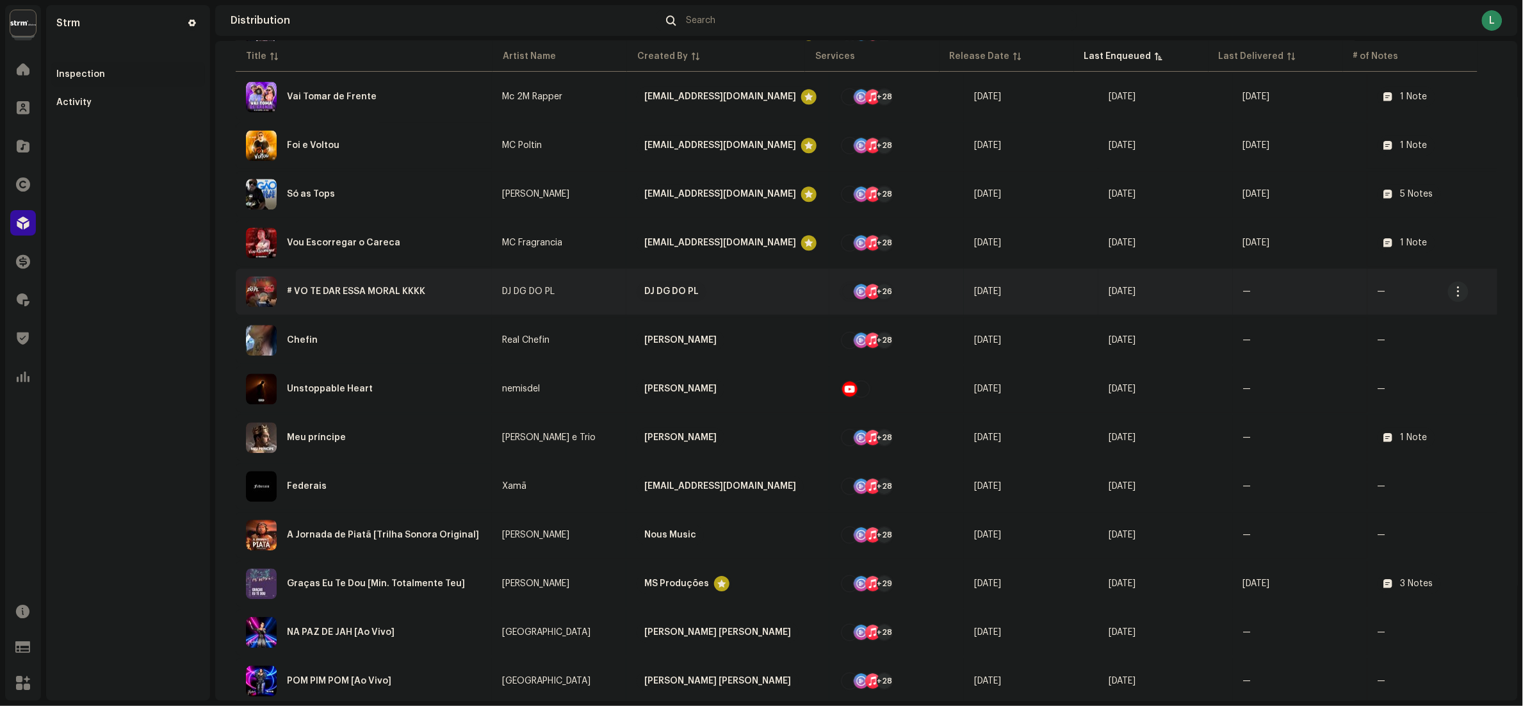
scroll to position [1153, 0]
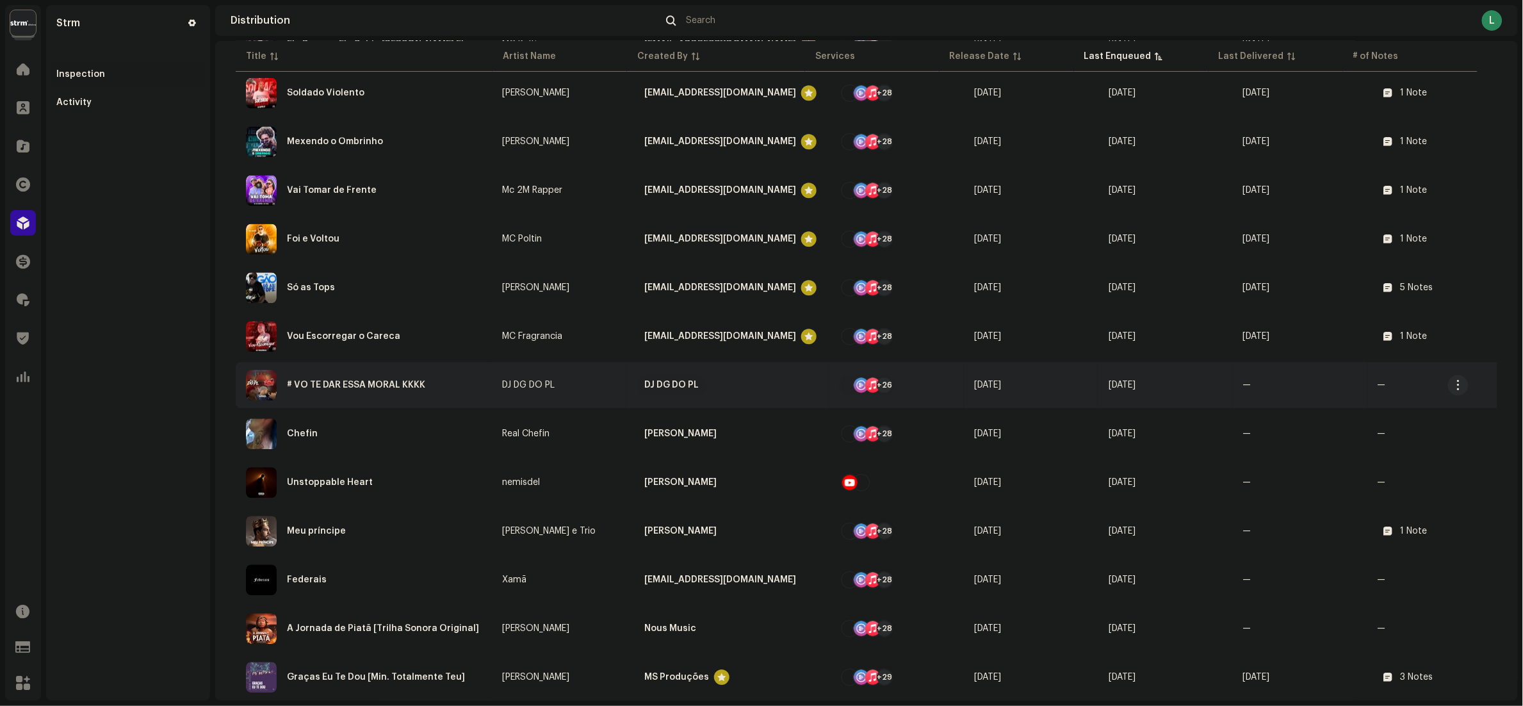
click at [441, 374] on div "# VO TE DAR ESSA MORAL KKKK" at bounding box center [364, 385] width 236 height 31
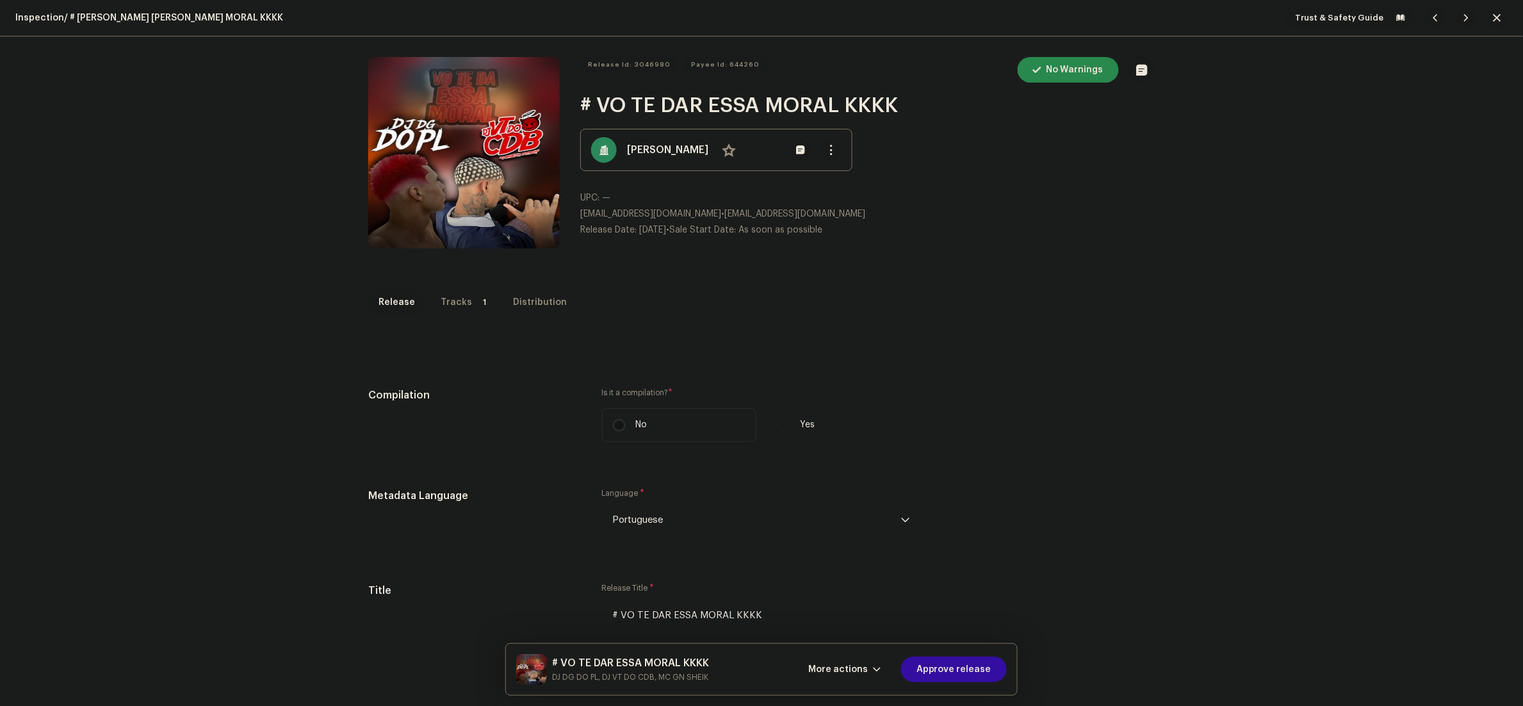
click at [451, 292] on div "Tracks" at bounding box center [456, 302] width 31 height 26
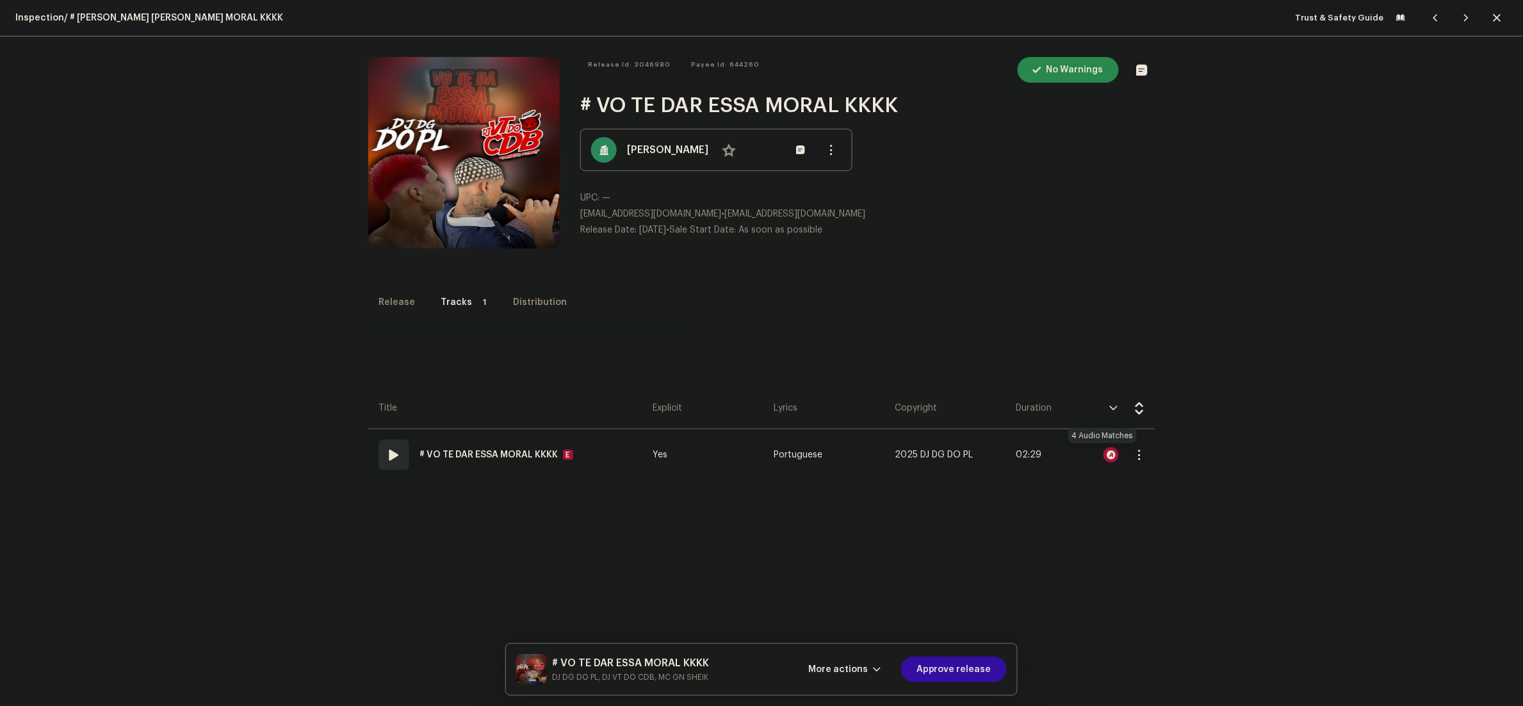
click at [1103, 448] on div at bounding box center [1110, 454] width 15 height 15
click at [1146, 314] on div "Audio Recognition by Cover Song 4 All results require review/listening to avoid…" at bounding box center [761, 353] width 1523 height 706
click at [841, 672] on span "More actions" at bounding box center [838, 669] width 60 height 26
click at [840, 587] on span "Fail & Return" at bounding box center [842, 587] width 57 height 10
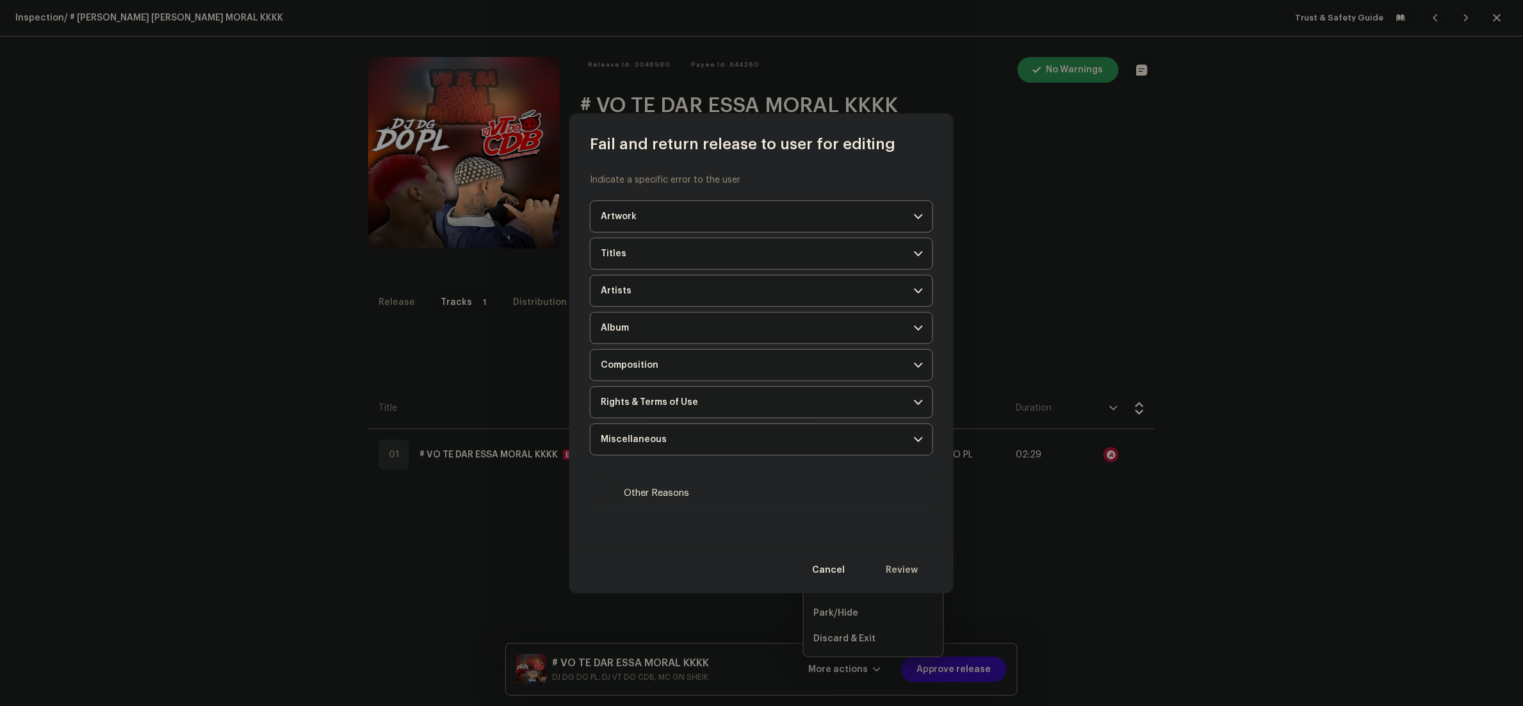
click at [679, 503] on label "Other Reasons" at bounding box center [761, 493] width 343 height 35
click at [614, 500] on input "Other Reasons" at bounding box center [607, 493] width 13 height 13
checkbox input "true"
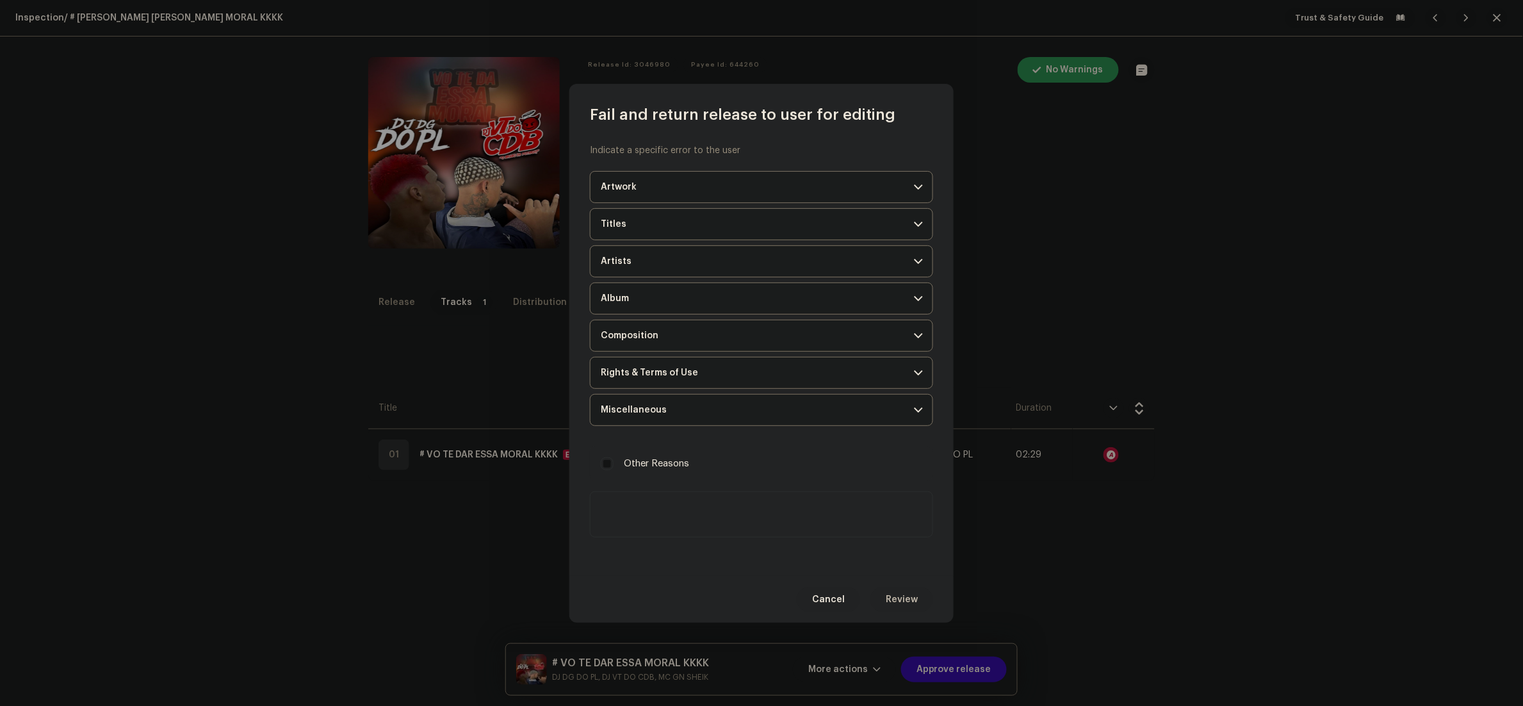
click at [745, 520] on textarea at bounding box center [761, 514] width 343 height 46
paste textarea "[EMAIL_ADDRESS][DOMAIN_NAME]"
type textarea "[EMAIL_ADDRESS][DOMAIN_NAME]"
drag, startPoint x: 816, startPoint y: 518, endPoint x: 140, endPoint y: 467, distance: 678.2
click at [140, 467] on div "Fail and return release to user for editing Indicate a specific error to the us…" at bounding box center [761, 353] width 1523 height 706
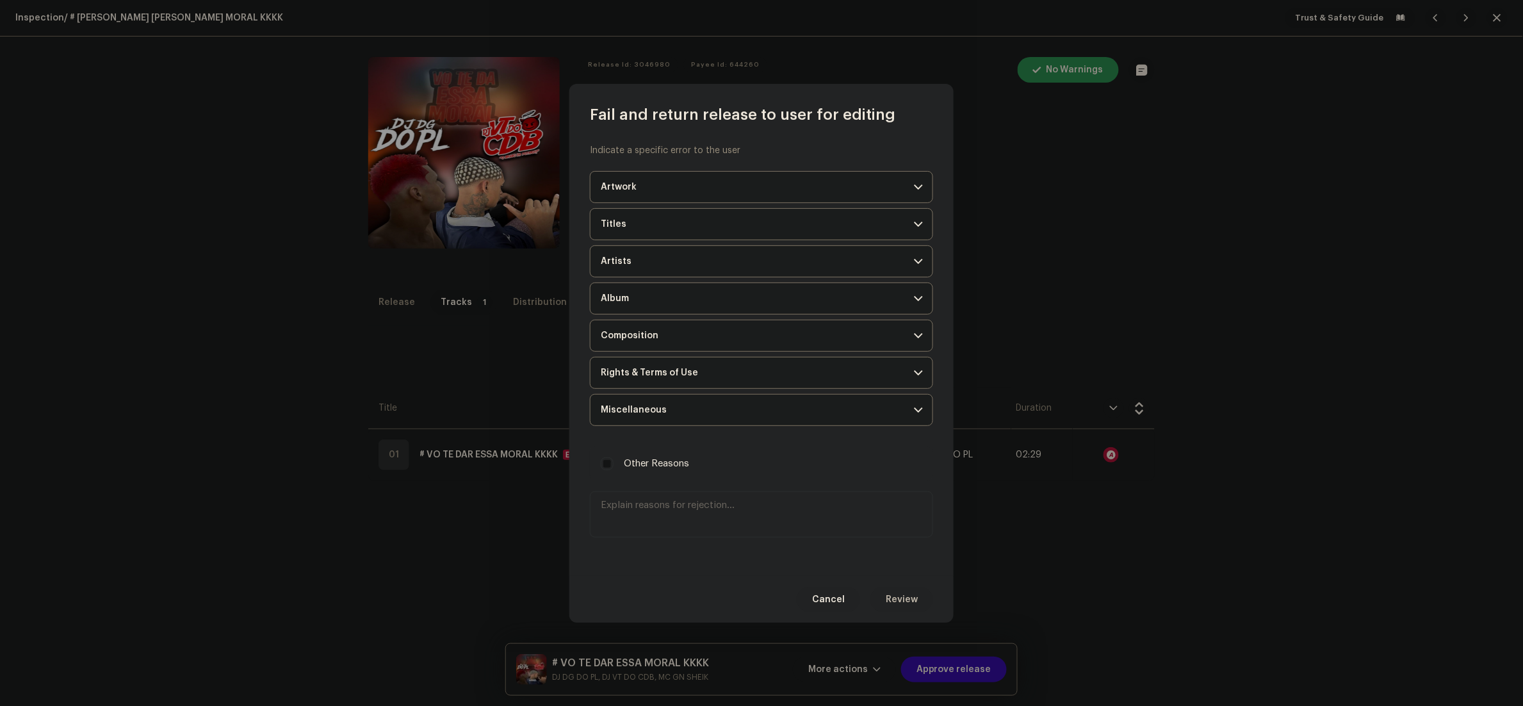
click at [762, 499] on textarea at bounding box center [761, 514] width 343 height 46
paste textarea "Durante a inspeção, identificamos que uma ou mais faixas do seu lançamento são …"
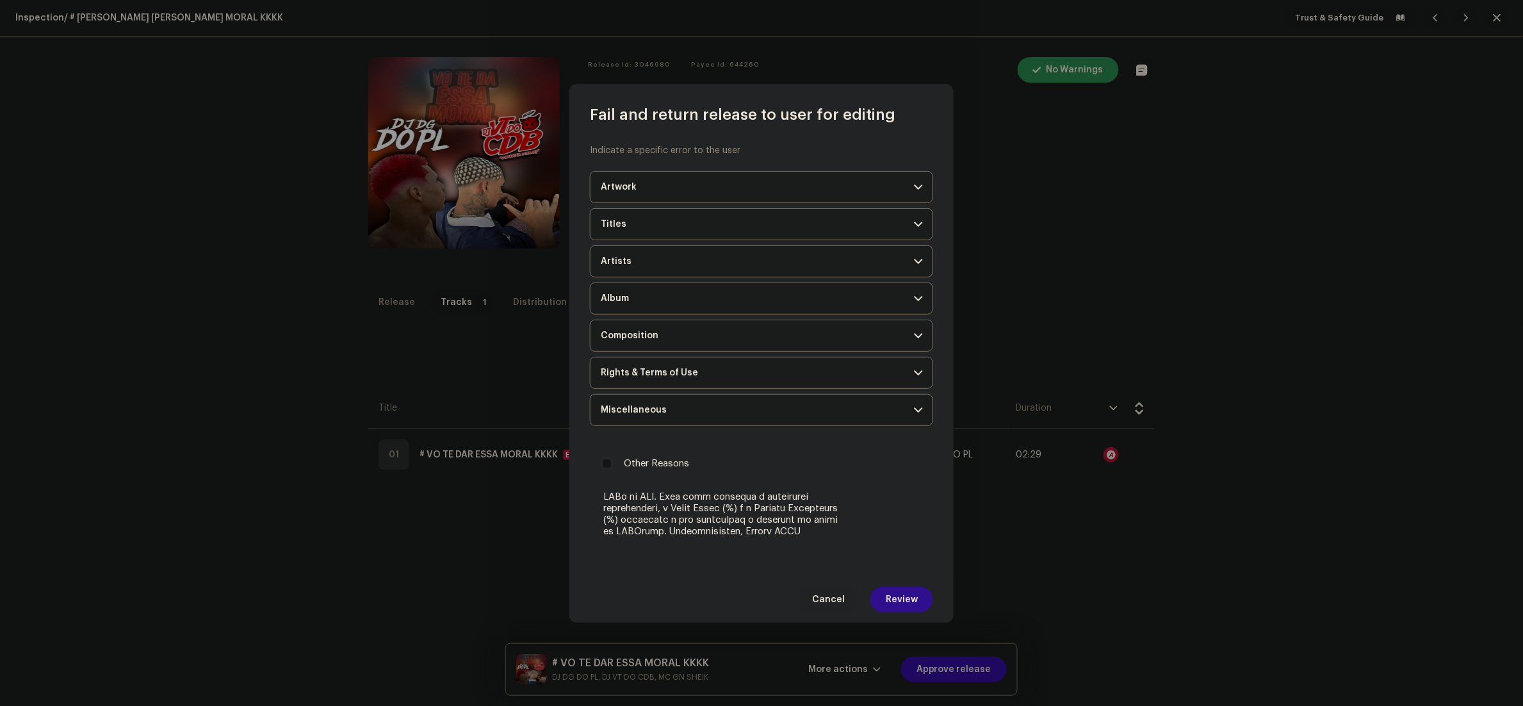
type textarea "Durante a inspeção, identificamos que uma ou mais faixas do seu lançamento são …"
click at [911, 601] on span "Review" at bounding box center [902, 600] width 32 height 26
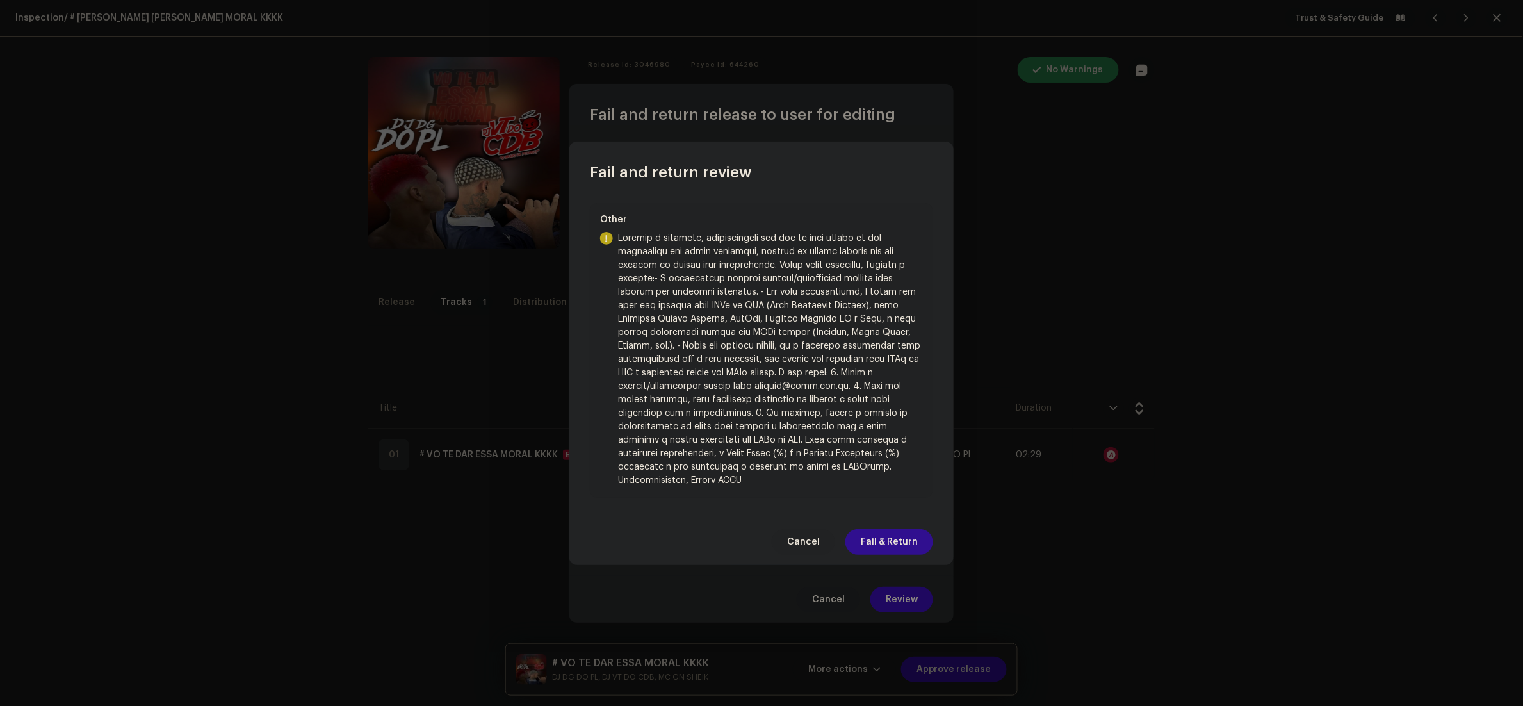
click at [905, 539] on span "Fail & Return" at bounding box center [889, 542] width 57 height 26
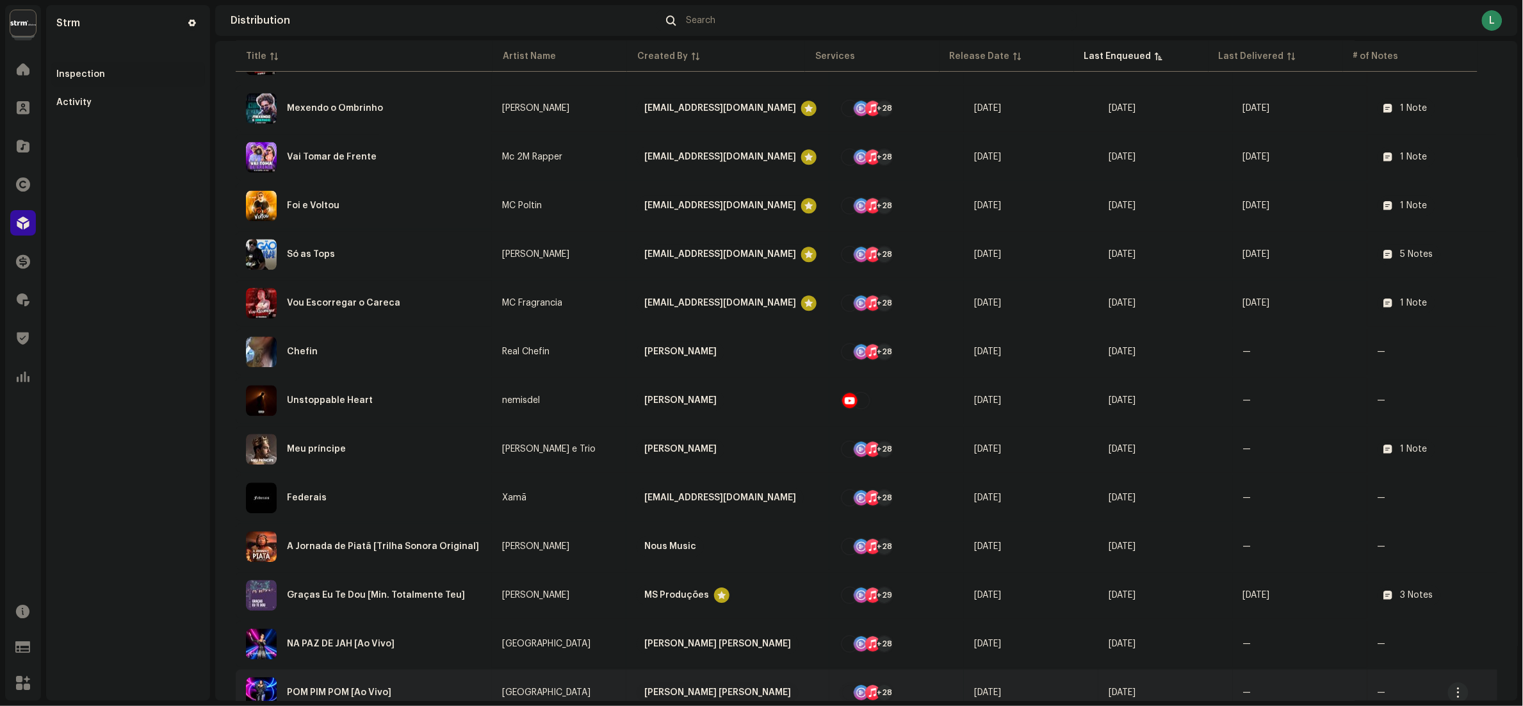
scroll to position [1153, 0]
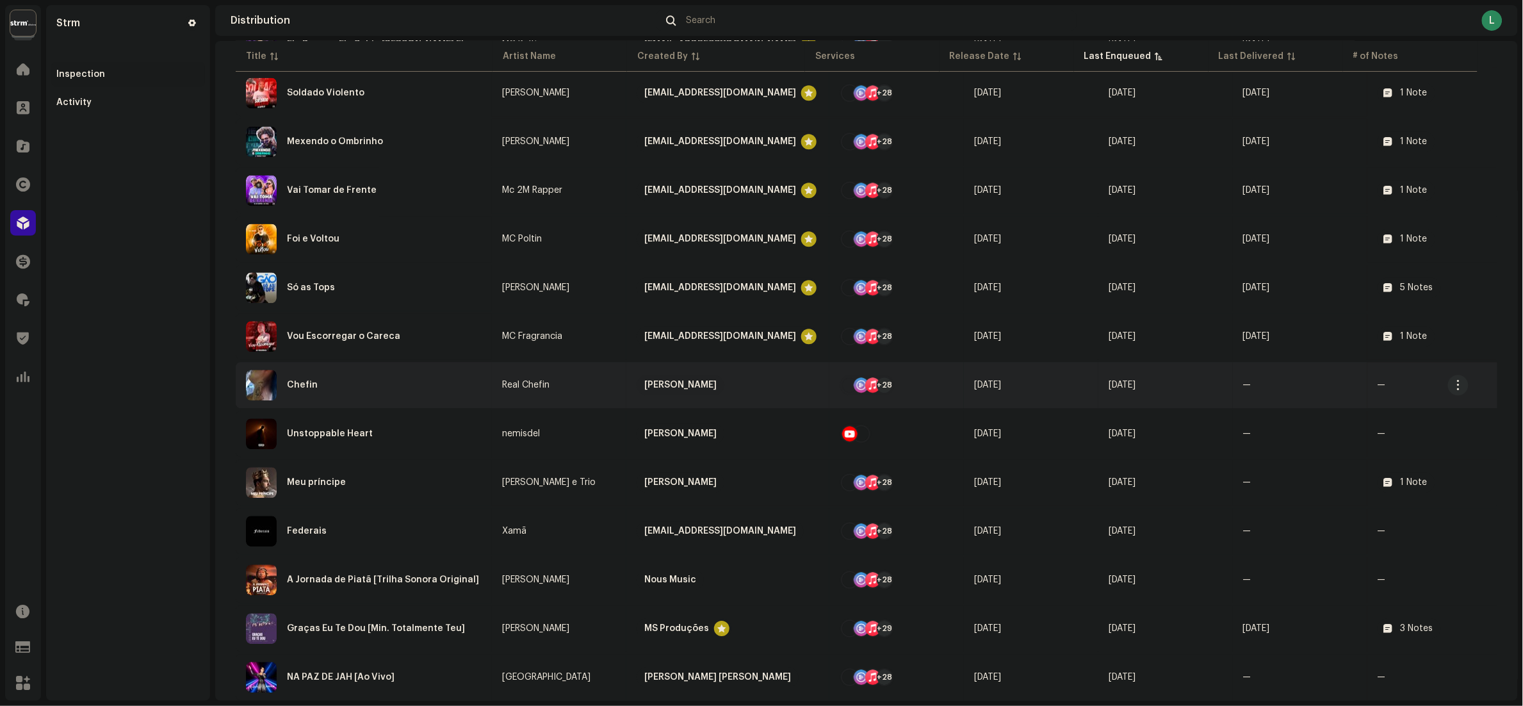
click at [386, 371] on div "Chefin" at bounding box center [364, 385] width 236 height 31
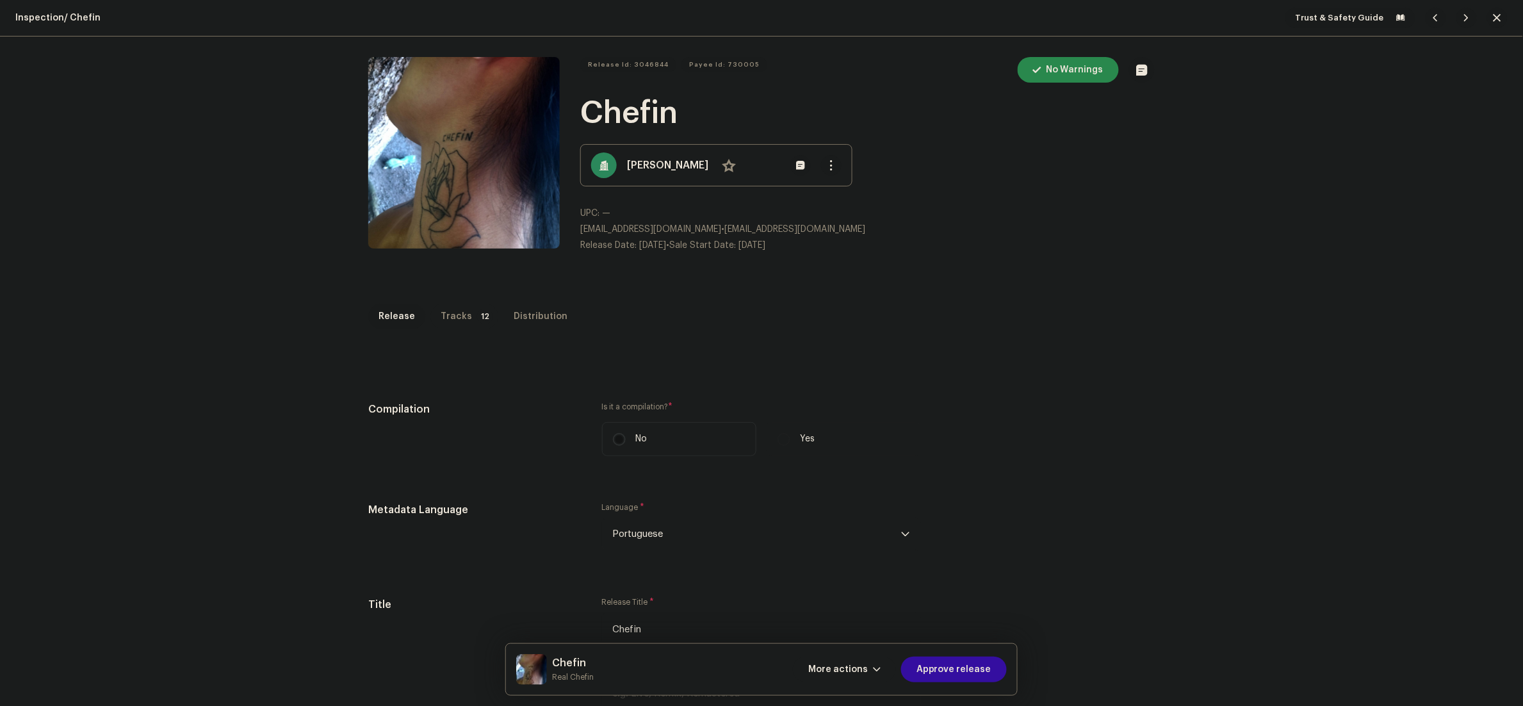
click at [477, 312] on p-badge "12" at bounding box center [485, 316] width 16 height 15
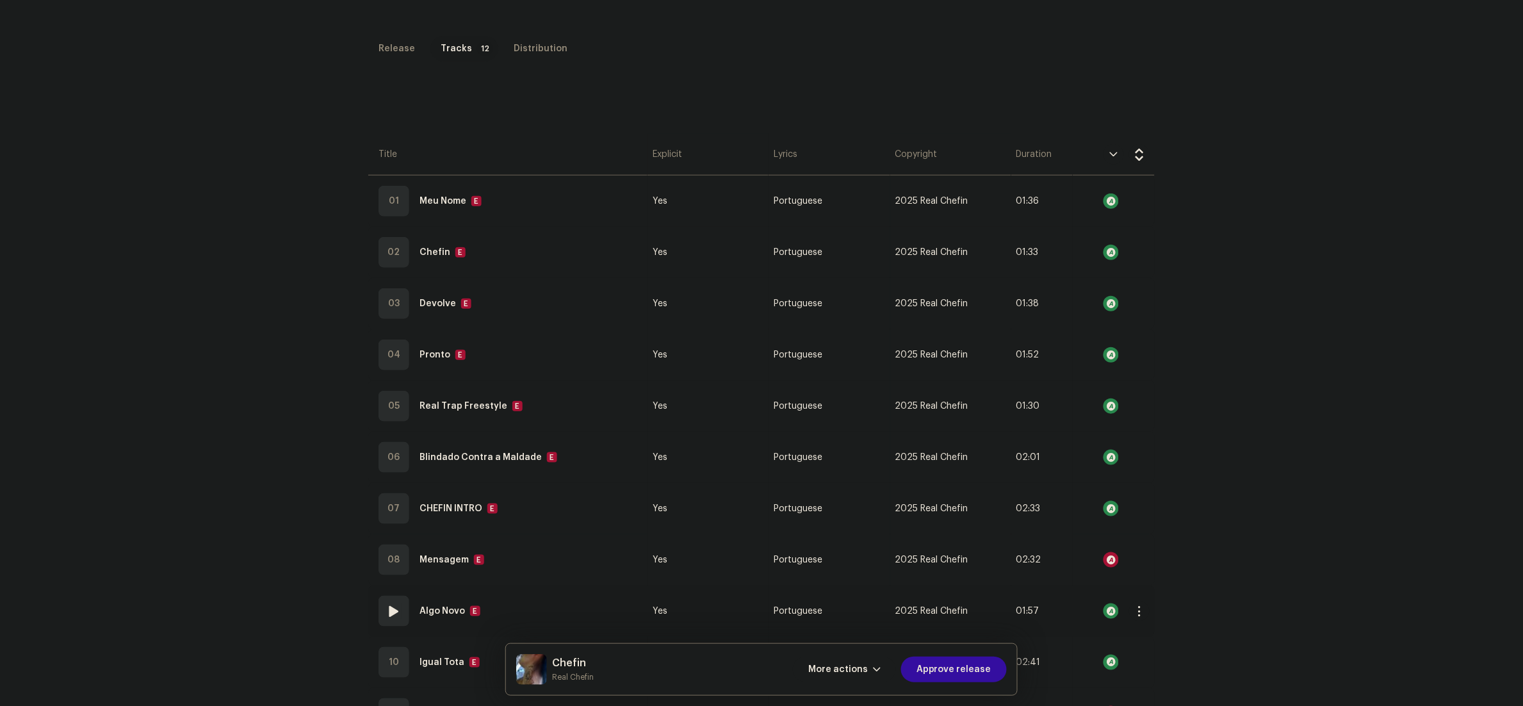
scroll to position [444, 0]
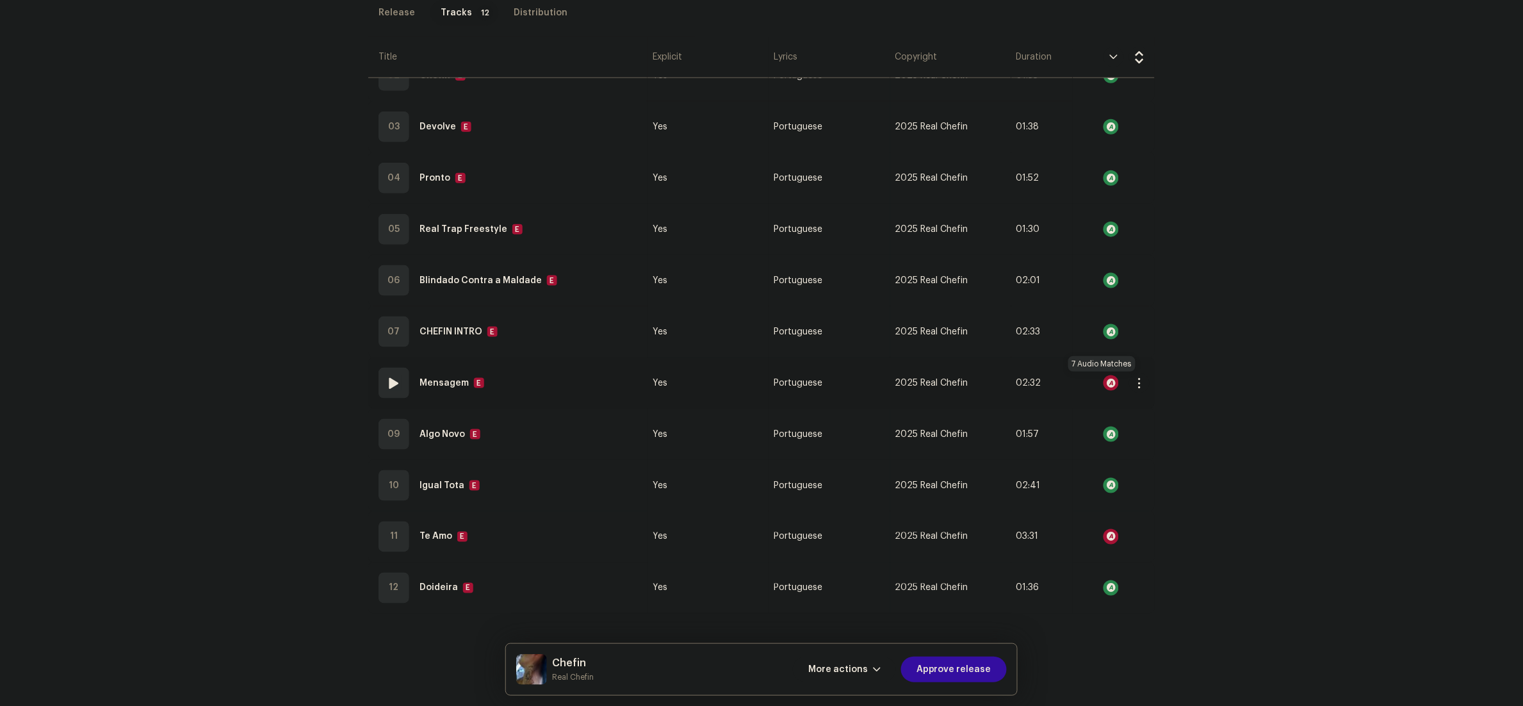
click at [1103, 387] on div at bounding box center [1110, 382] width 15 height 15
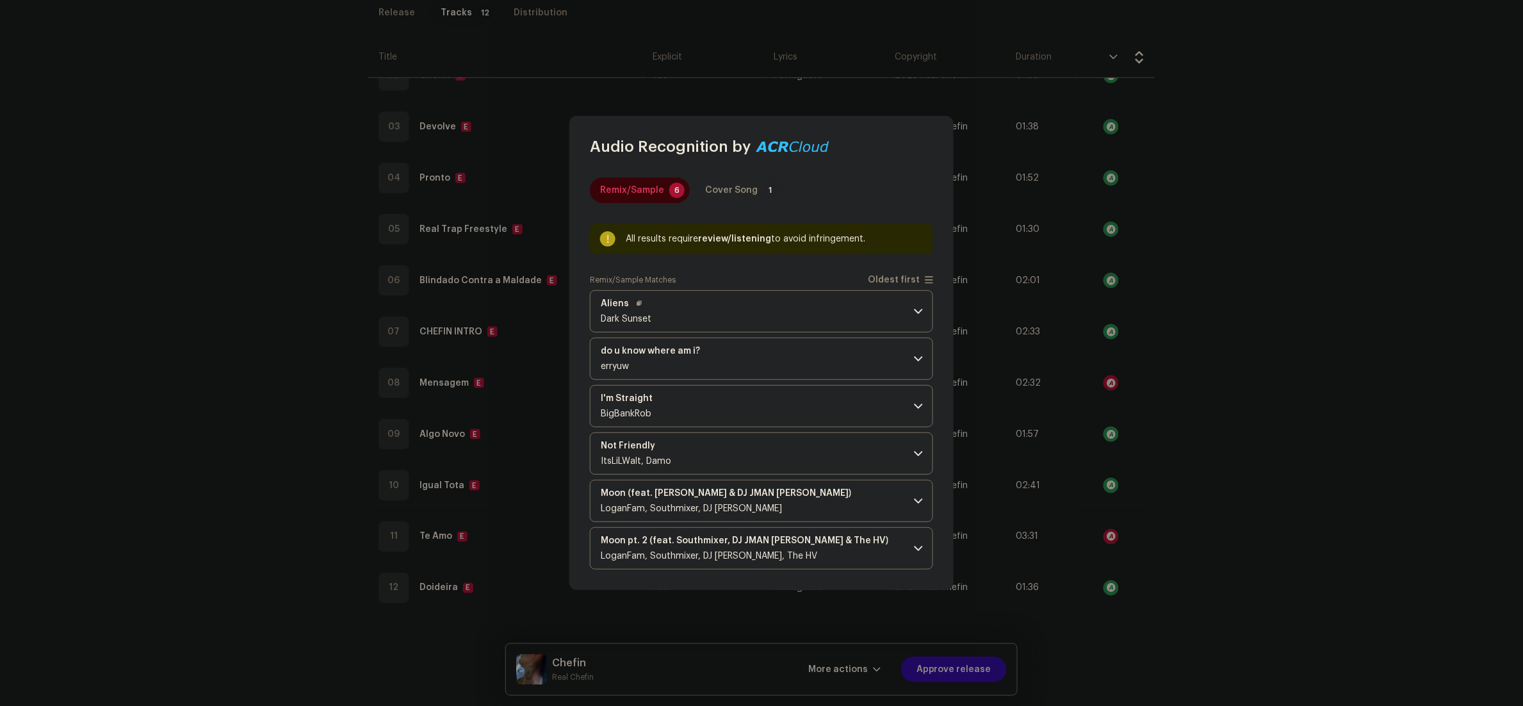
click at [767, 302] on p-accordion-header "Aliens Dark Sunset" at bounding box center [761, 311] width 343 height 42
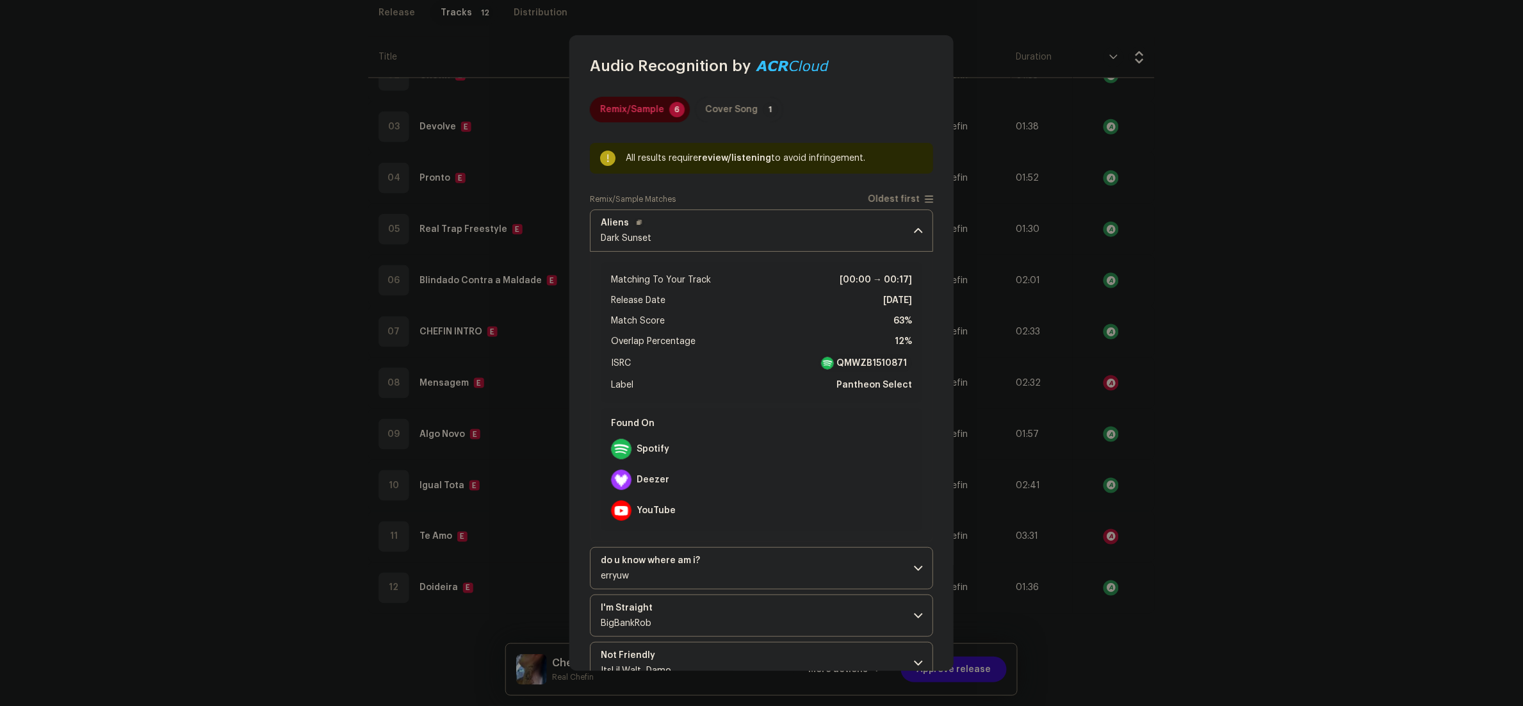
click at [813, 234] on p-accordion-header "Aliens Dark Sunset" at bounding box center [761, 230] width 343 height 42
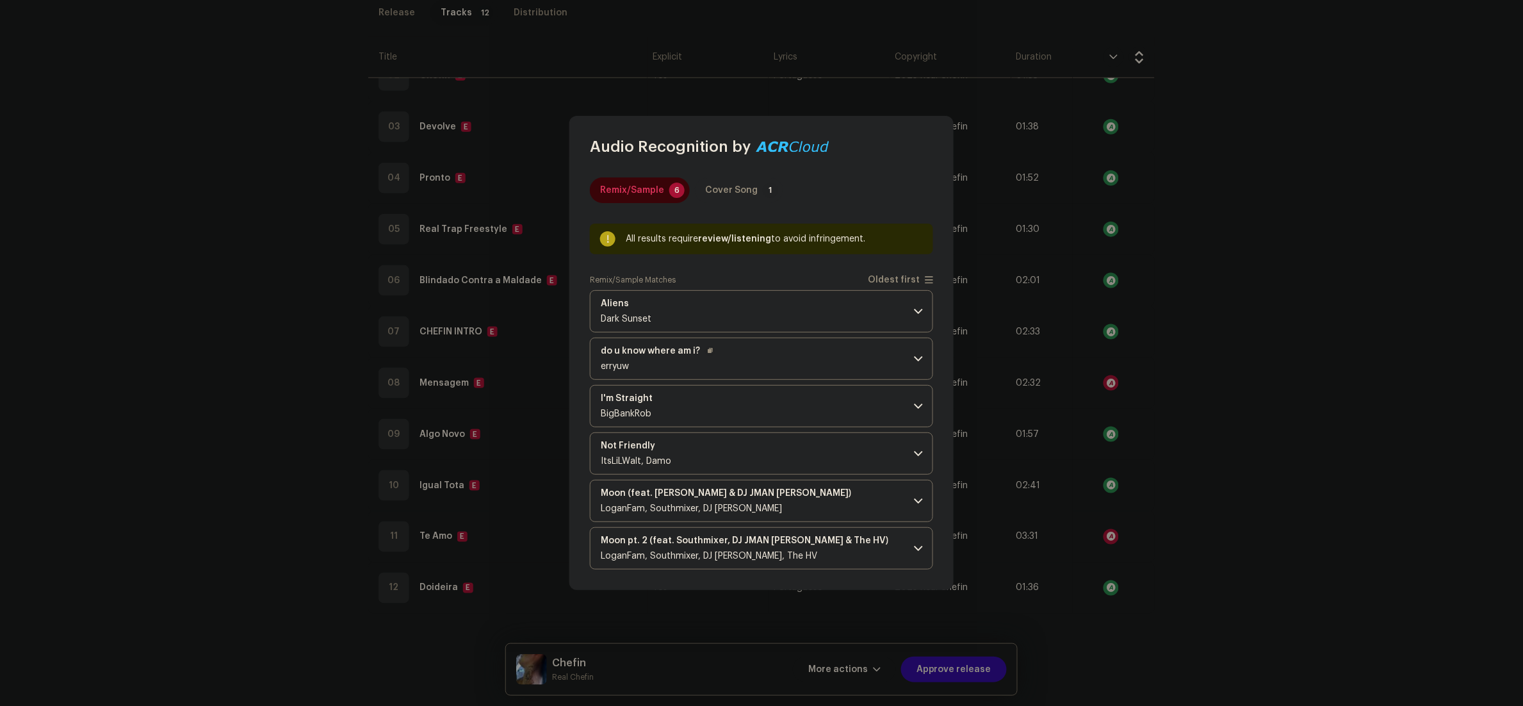
click at [782, 350] on p-accordion-header "do u know where am i? erryuw" at bounding box center [761, 358] width 343 height 42
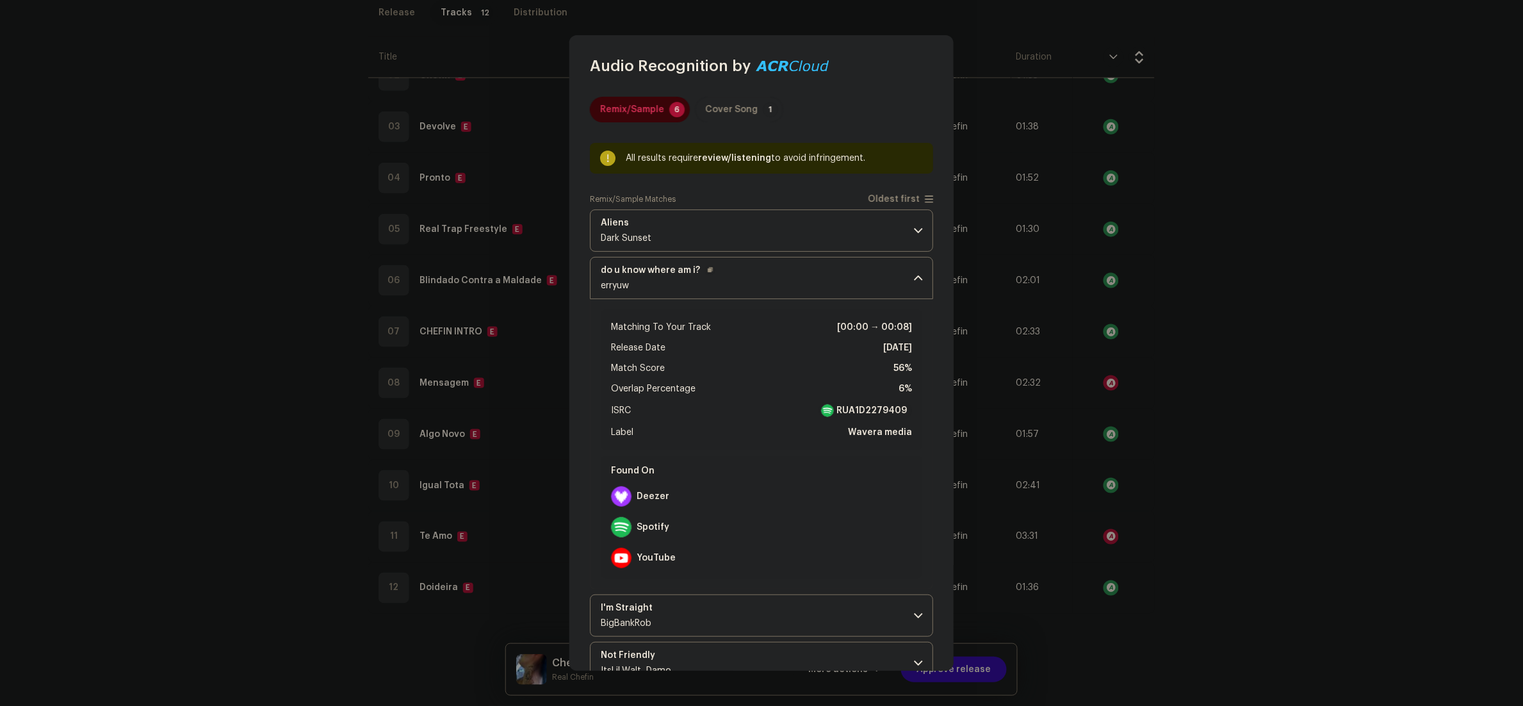
click at [806, 273] on p-accordion-header "do u know where am i? erryuw" at bounding box center [761, 278] width 343 height 42
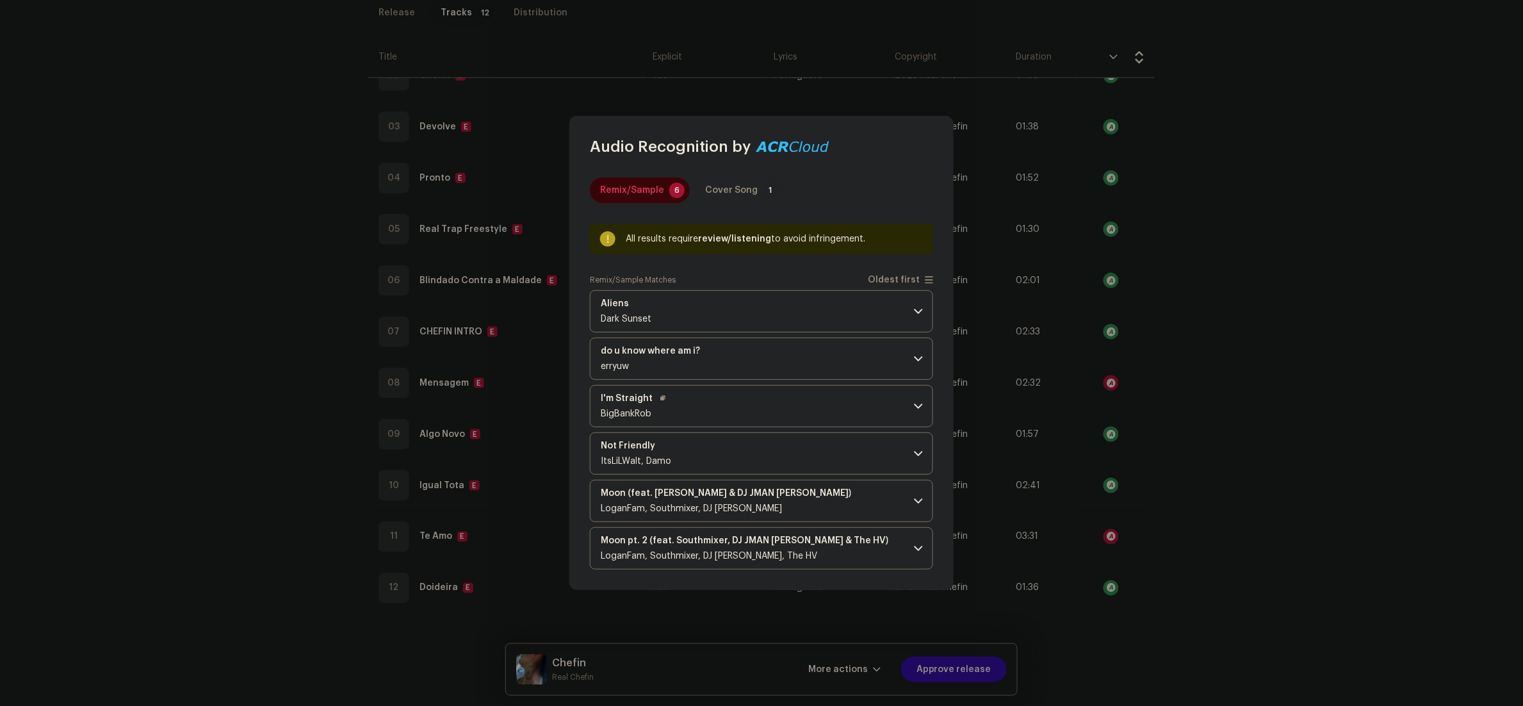
click at [784, 395] on p-accordion-header "I'm Straight BigBankRob" at bounding box center [761, 406] width 343 height 42
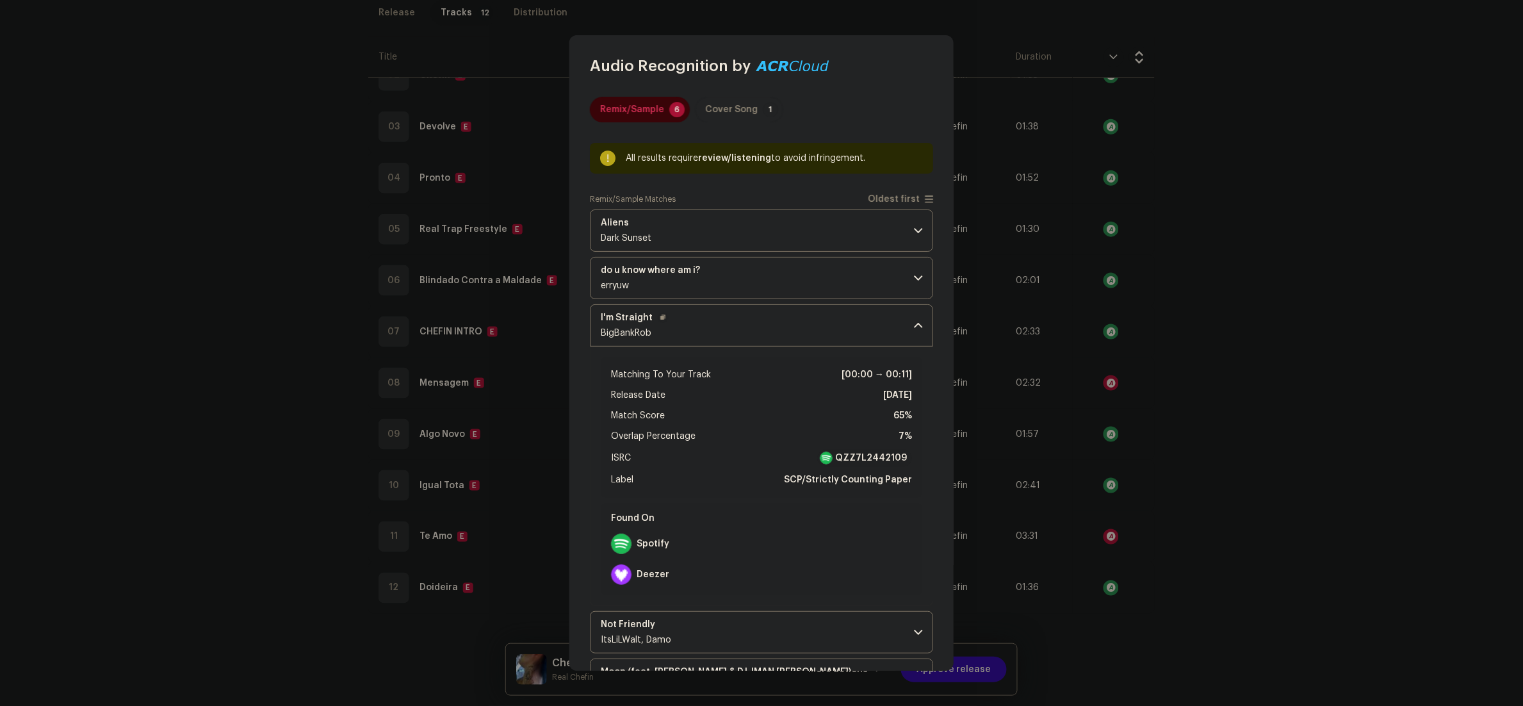
click at [794, 332] on p-accordion-header "I'm Straight BigBankRob" at bounding box center [761, 325] width 343 height 42
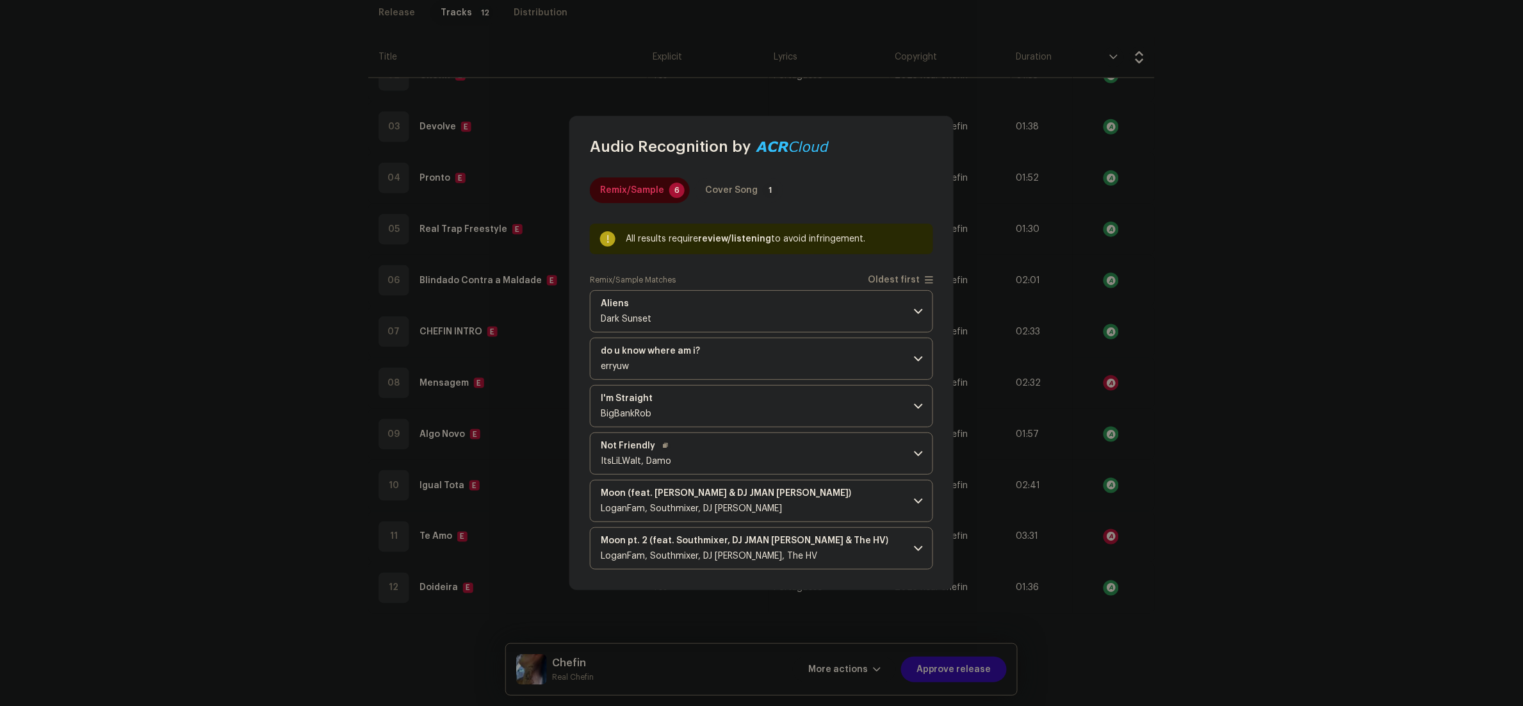
click at [793, 458] on p-accordion-header "Not Friendly ItsLiLWalt, Damo" at bounding box center [761, 453] width 343 height 42
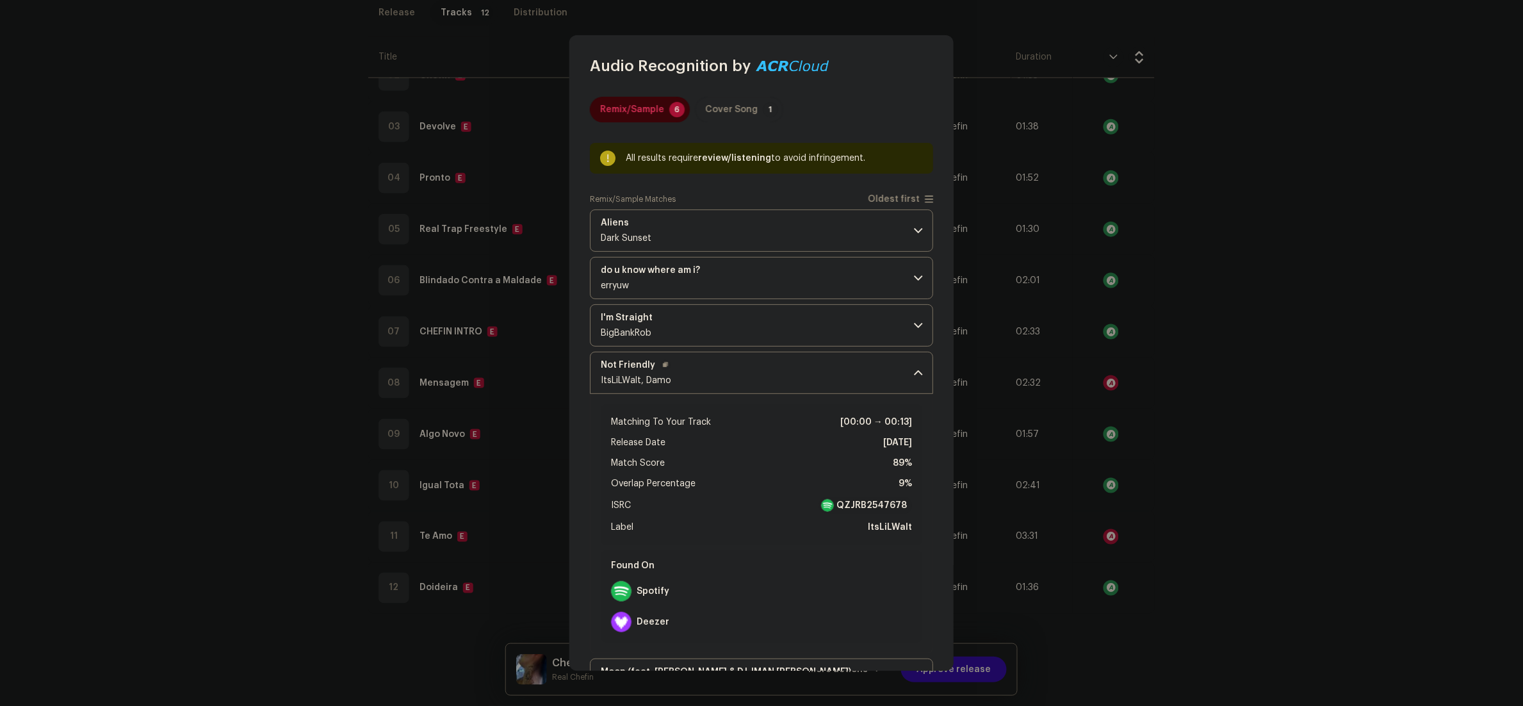
click at [799, 364] on p-accordion-header "Not Friendly ItsLiLWalt, Damo" at bounding box center [761, 373] width 343 height 42
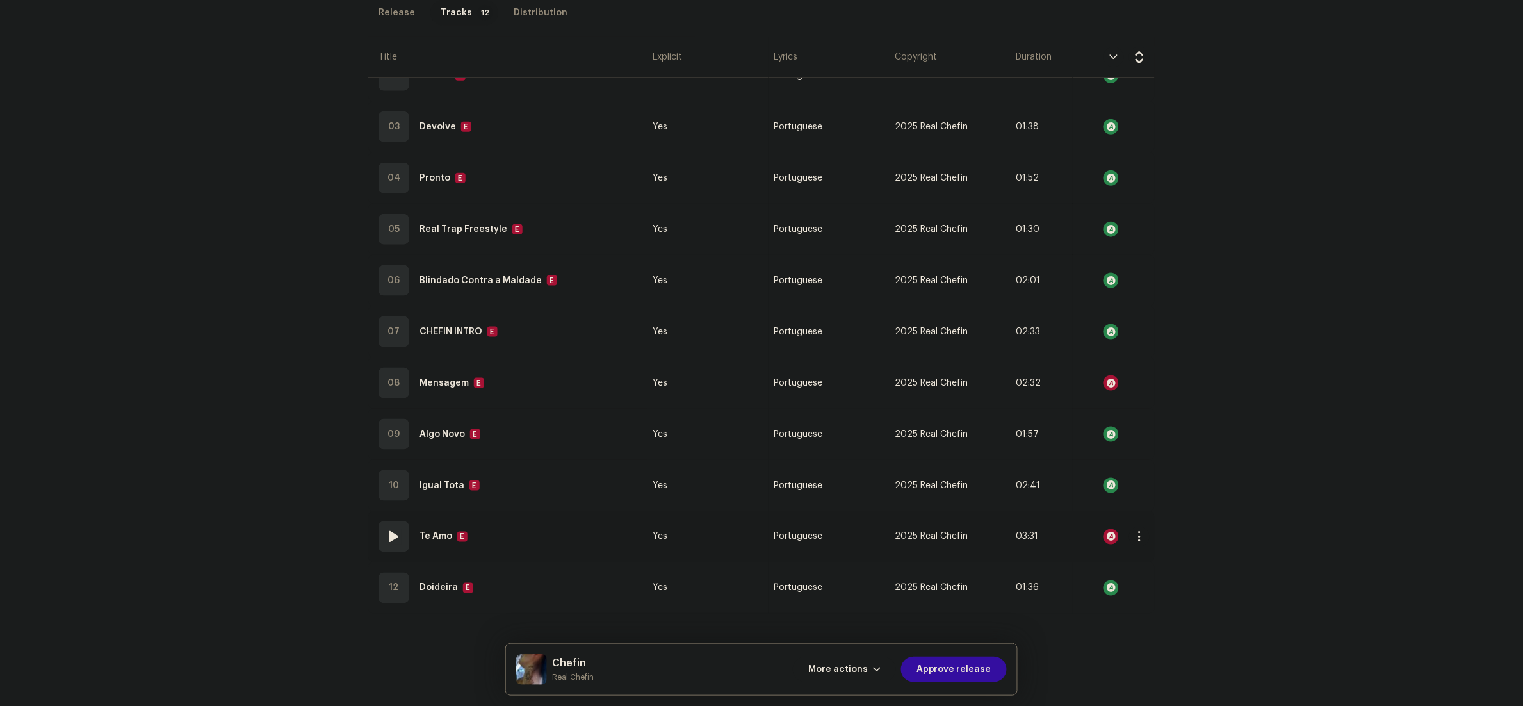
drag, startPoint x: 1404, startPoint y: 500, endPoint x: 1096, endPoint y: 542, distance: 311.5
click at [1401, 500] on div "Audio Recognition by Remix/Sample 6 Cover Song 1 All results require review/lis…" at bounding box center [761, 353] width 1523 height 706
click at [861, 669] on span "More actions" at bounding box center [838, 669] width 60 height 26
click at [856, 587] on span "Fail & Return" at bounding box center [842, 587] width 57 height 10
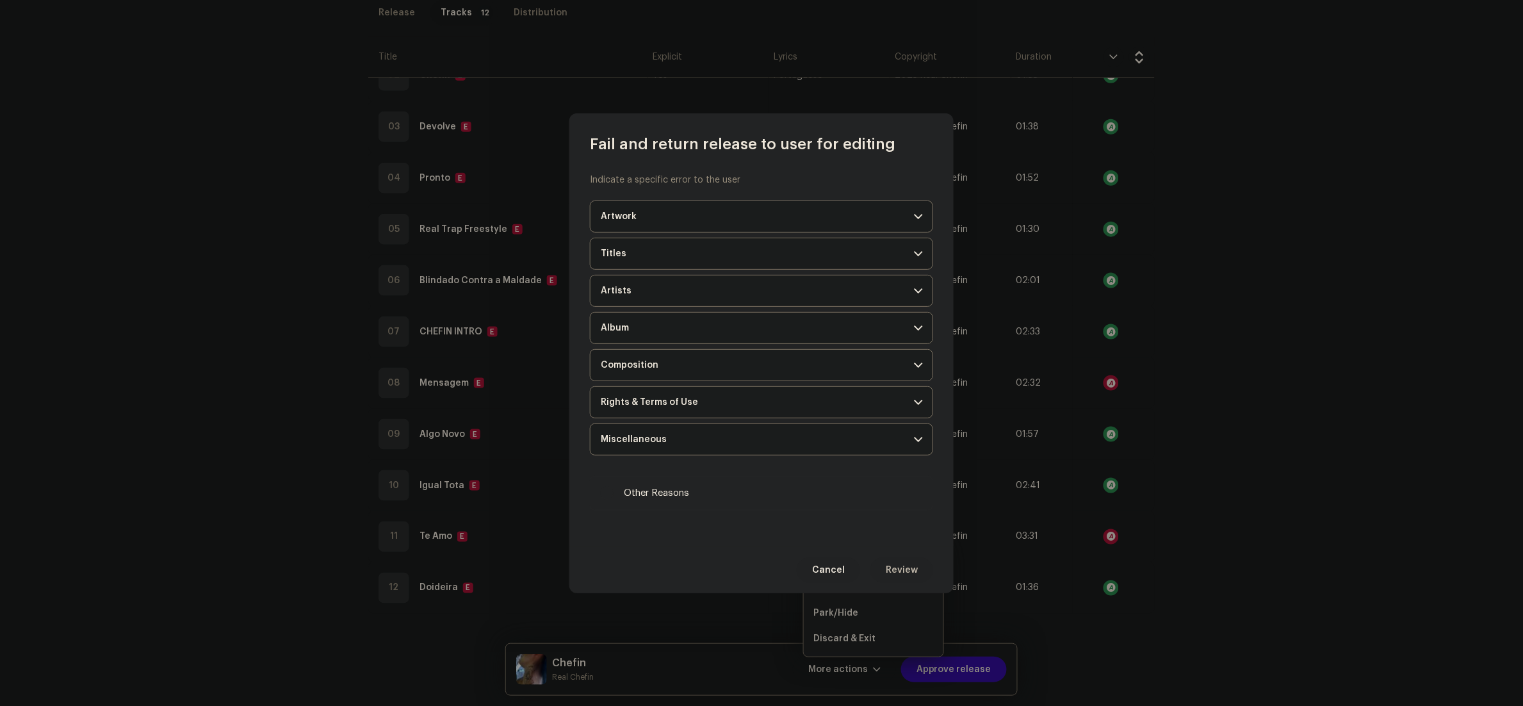
click at [654, 497] on span "Other Reasons" at bounding box center [656, 493] width 65 height 14
click at [614, 497] on input "Other Reasons" at bounding box center [607, 493] width 13 height 13
checkbox input "true"
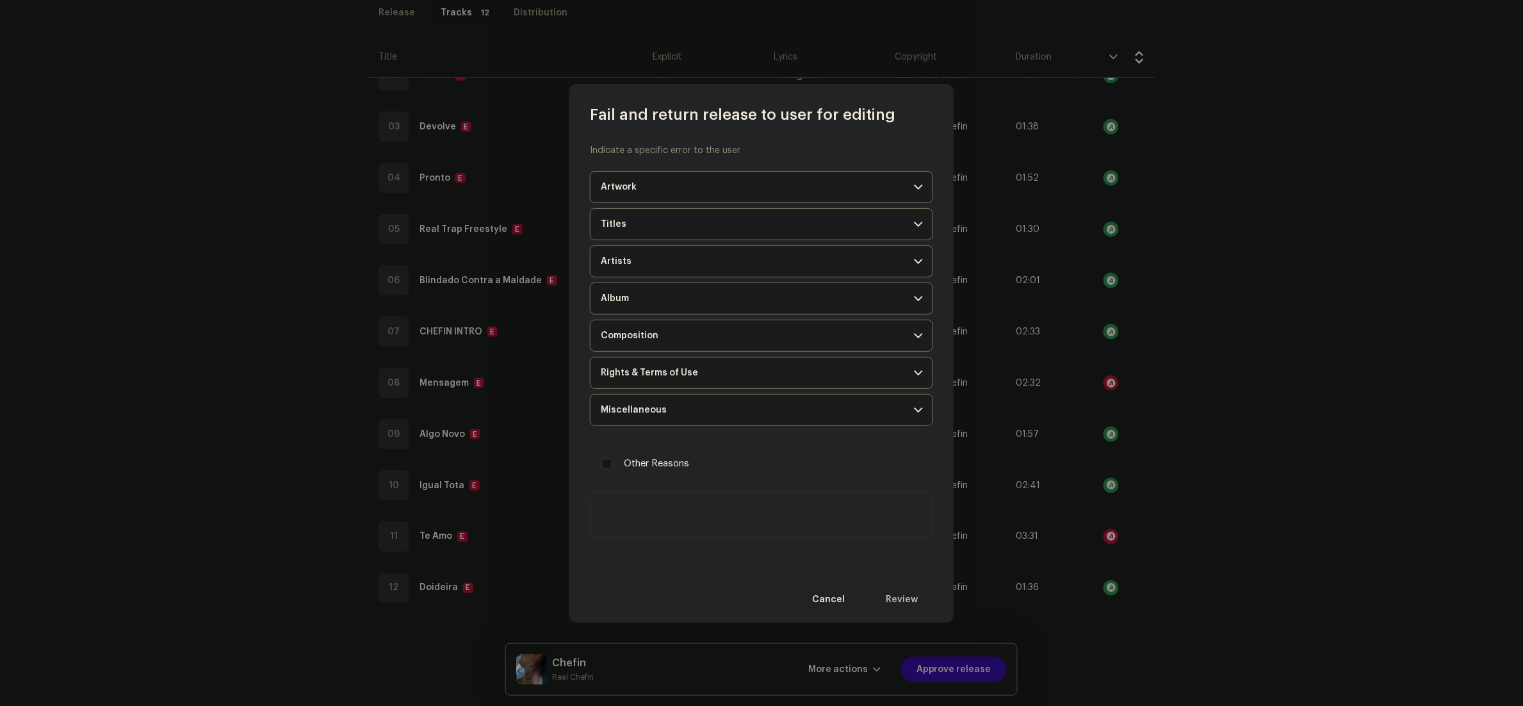
click at [692, 523] on textarea at bounding box center [761, 514] width 343 height 46
paste textarea "Durante a inspeção, identificamos que uma ou mais faixas do seu lançamento são …"
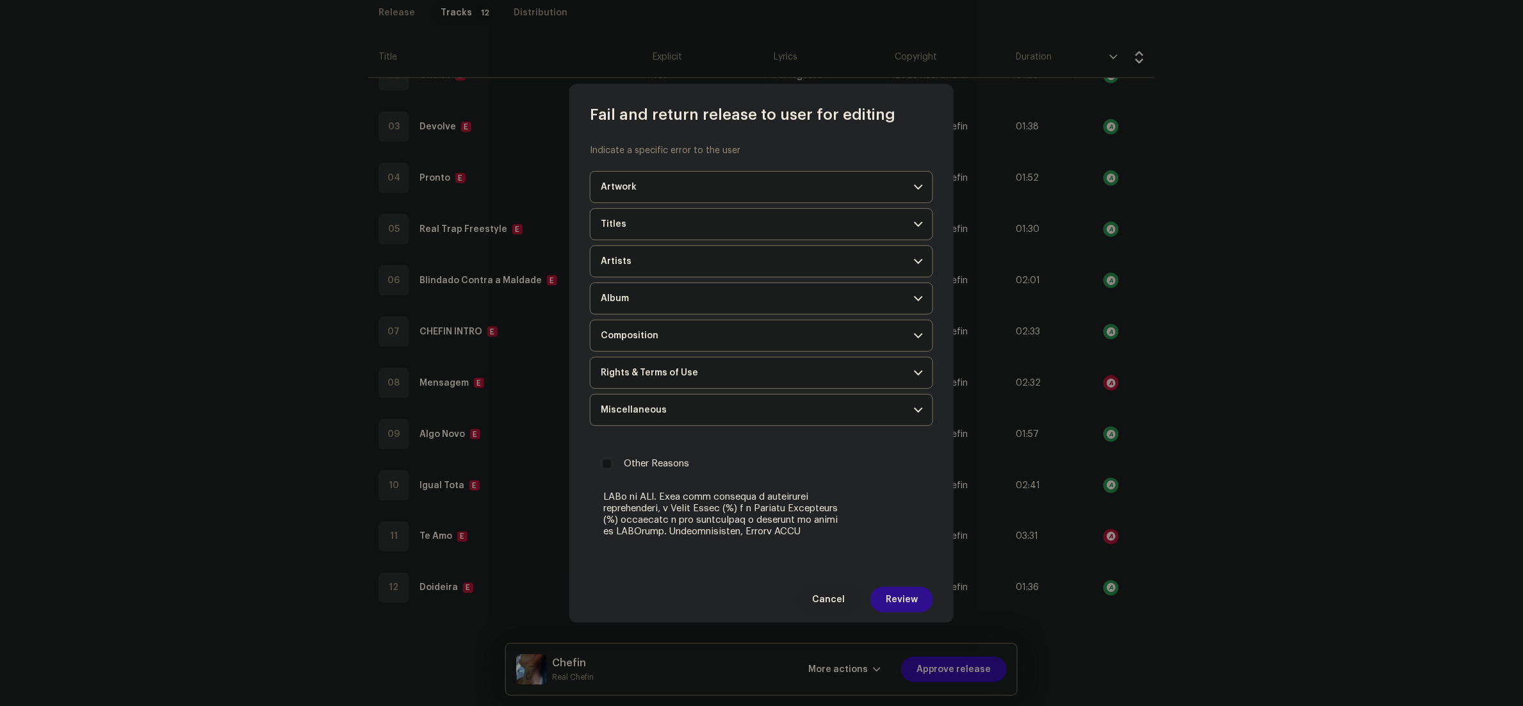
type textarea "Durante a inspeção, identificamos que uma ou mais faixas do seu lançamento são …"
click at [904, 601] on span "Review" at bounding box center [902, 600] width 32 height 26
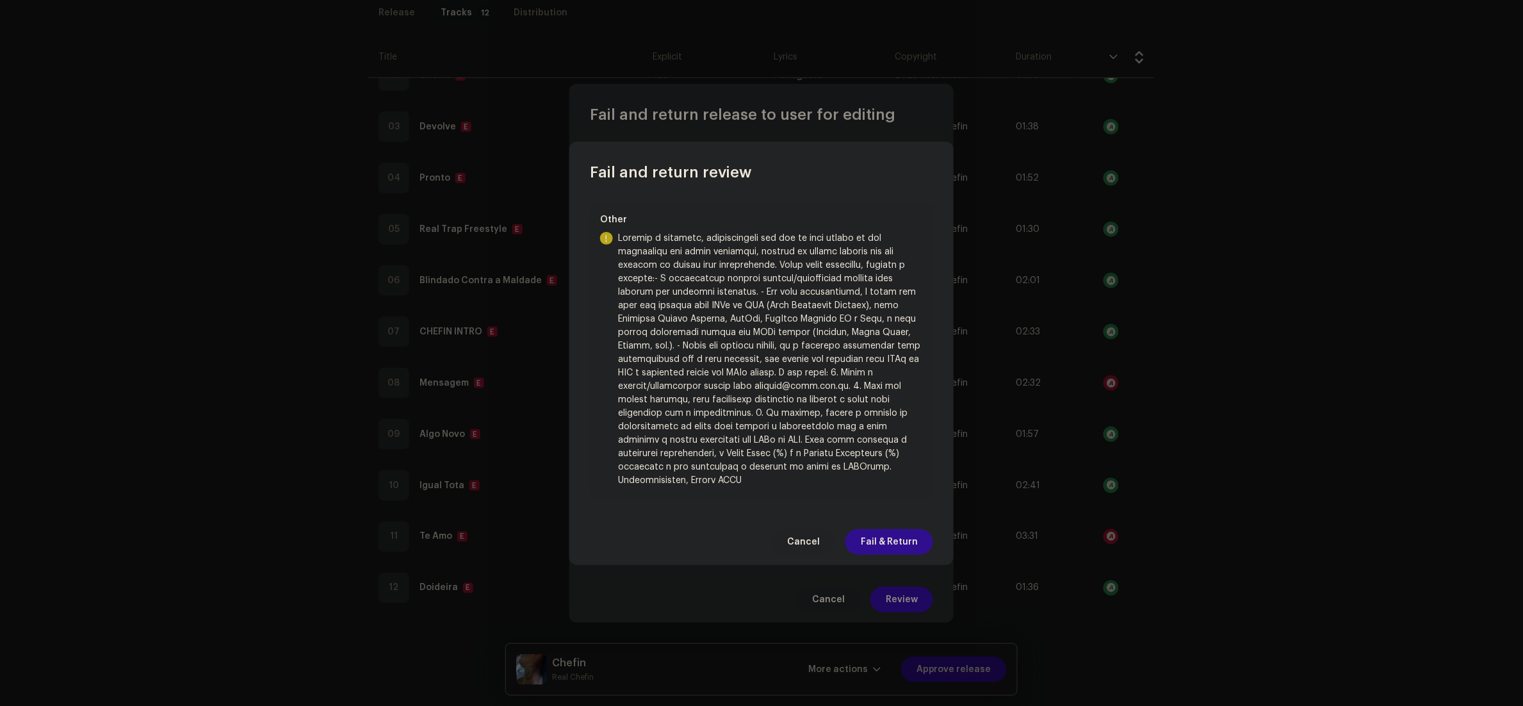
click at [869, 548] on span "Fail & Return" at bounding box center [889, 542] width 57 height 26
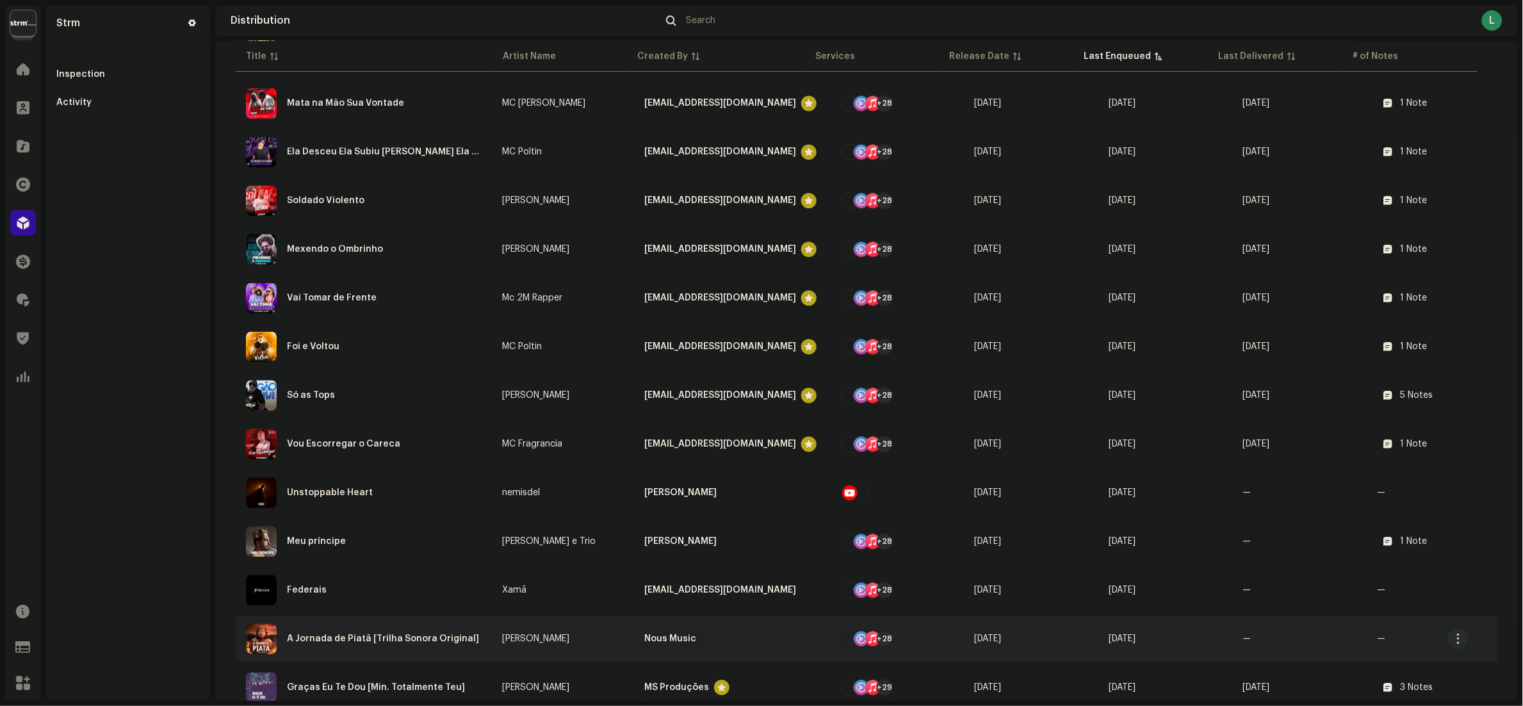
scroll to position [1153, 0]
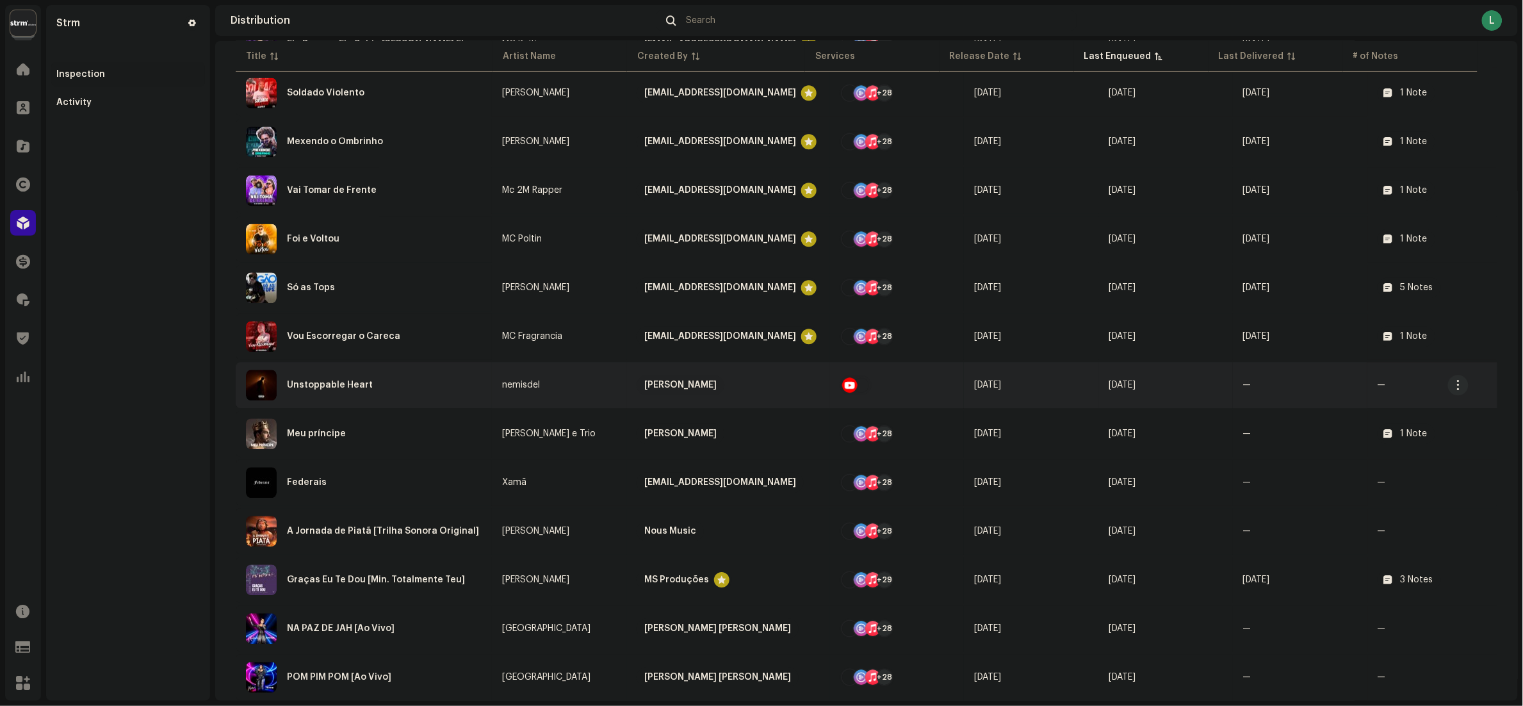
click at [433, 379] on div "Unstoppable Heart" at bounding box center [364, 385] width 236 height 31
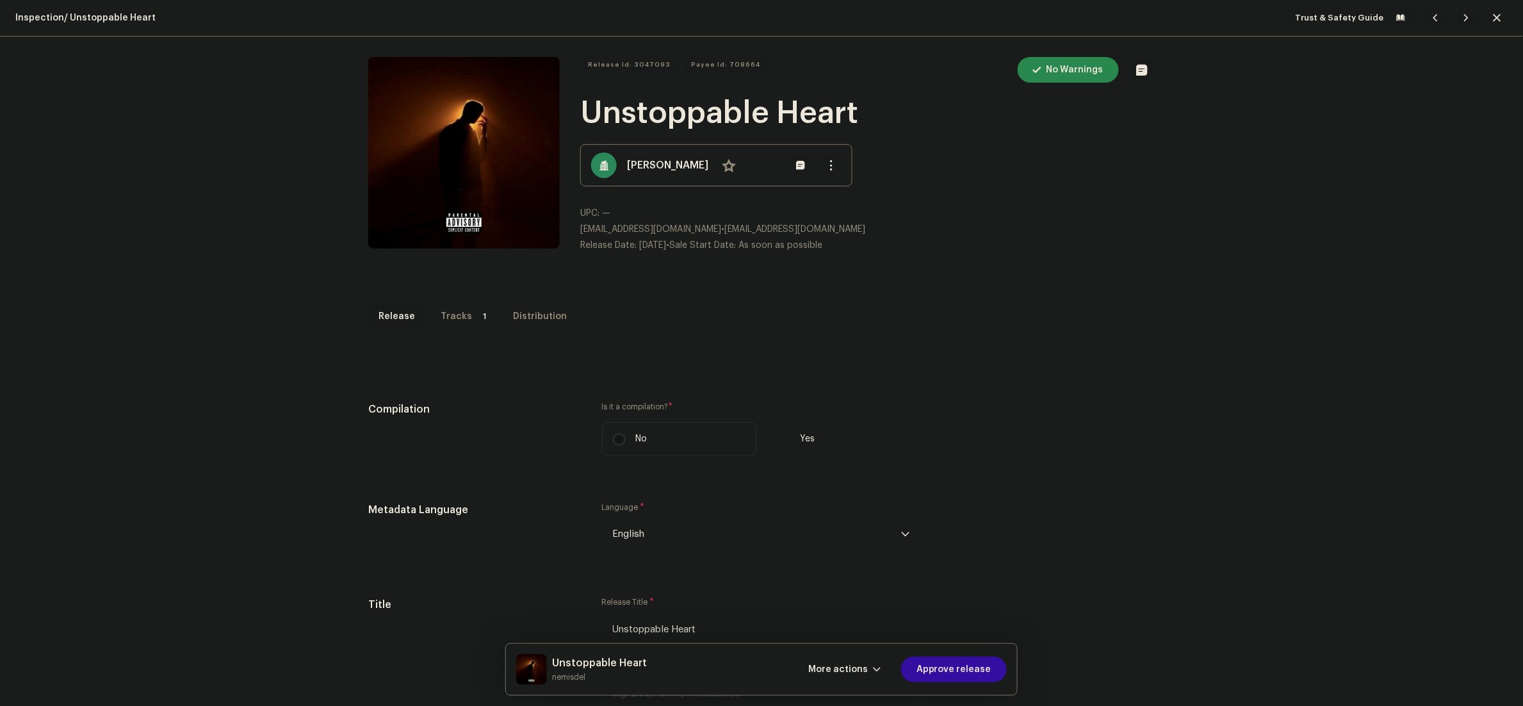
click at [477, 323] on p-badge "1" at bounding box center [484, 316] width 15 height 15
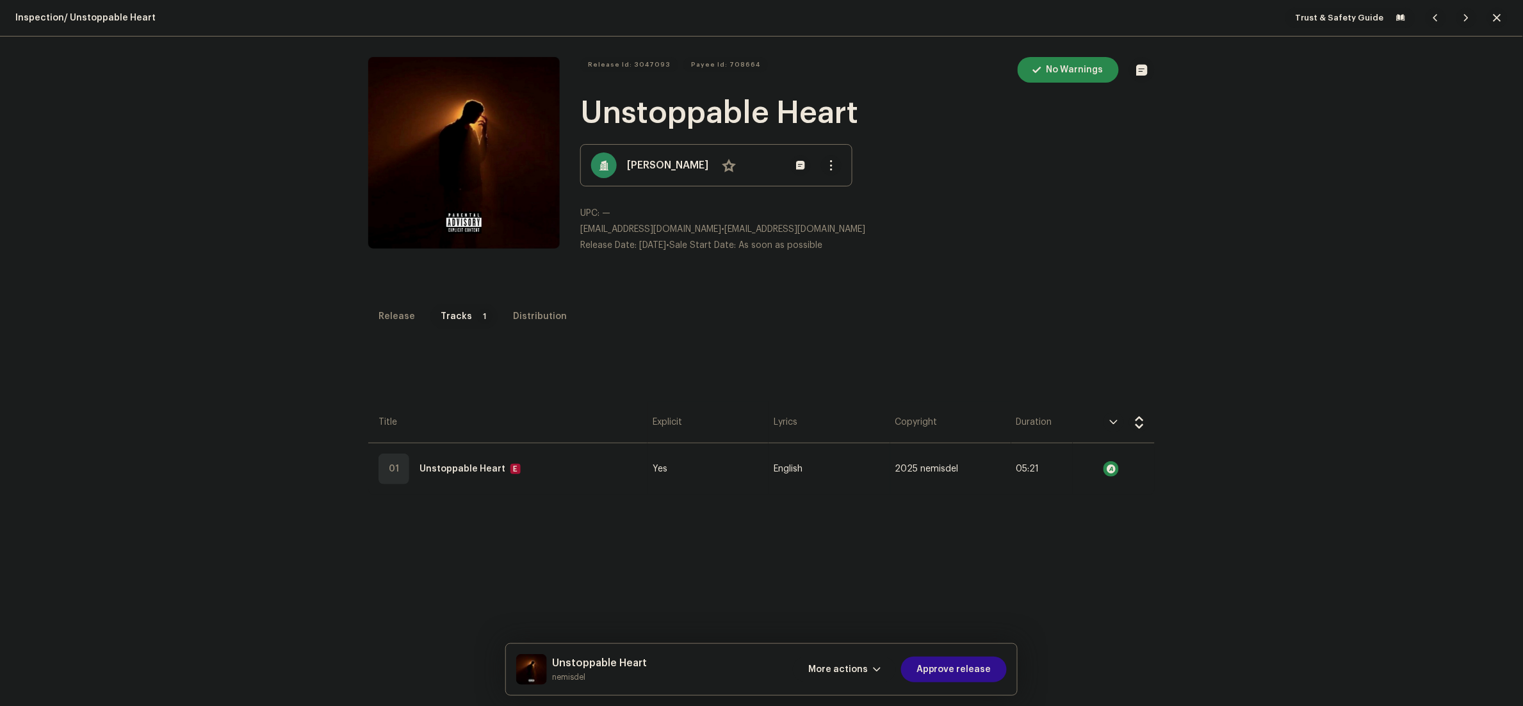
click at [985, 665] on span "Approve release" at bounding box center [953, 669] width 75 height 26
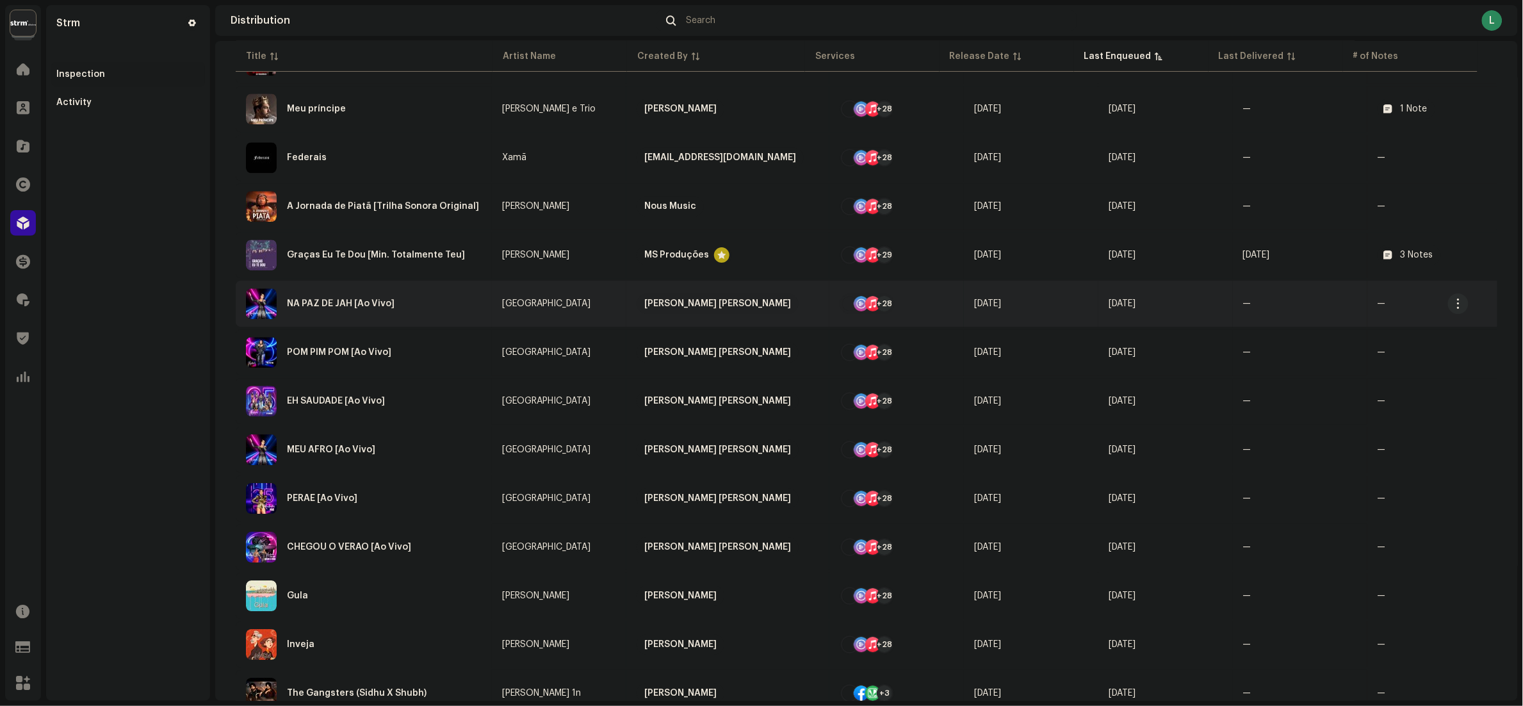
scroll to position [1281, 0]
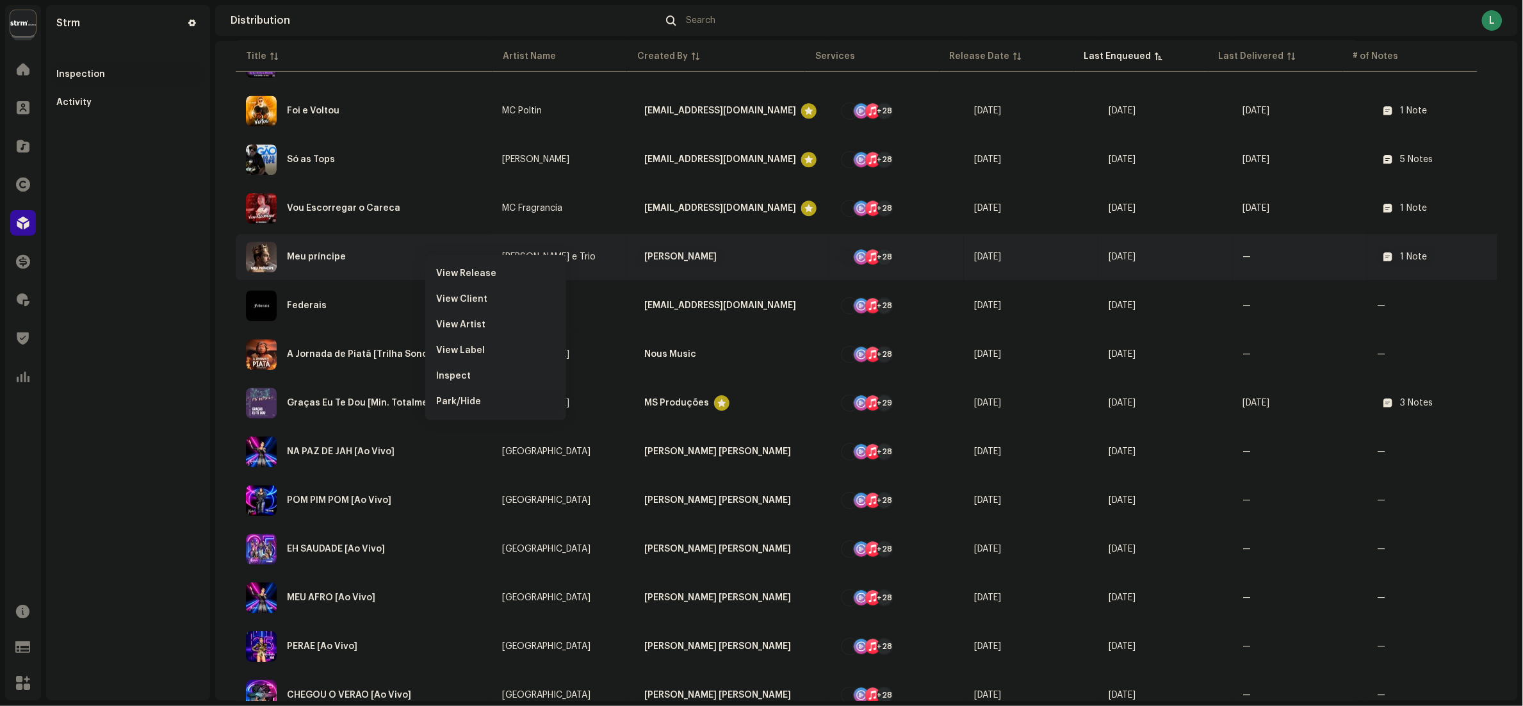
click at [466, 396] on span "Park/Hide" at bounding box center [458, 401] width 45 height 10
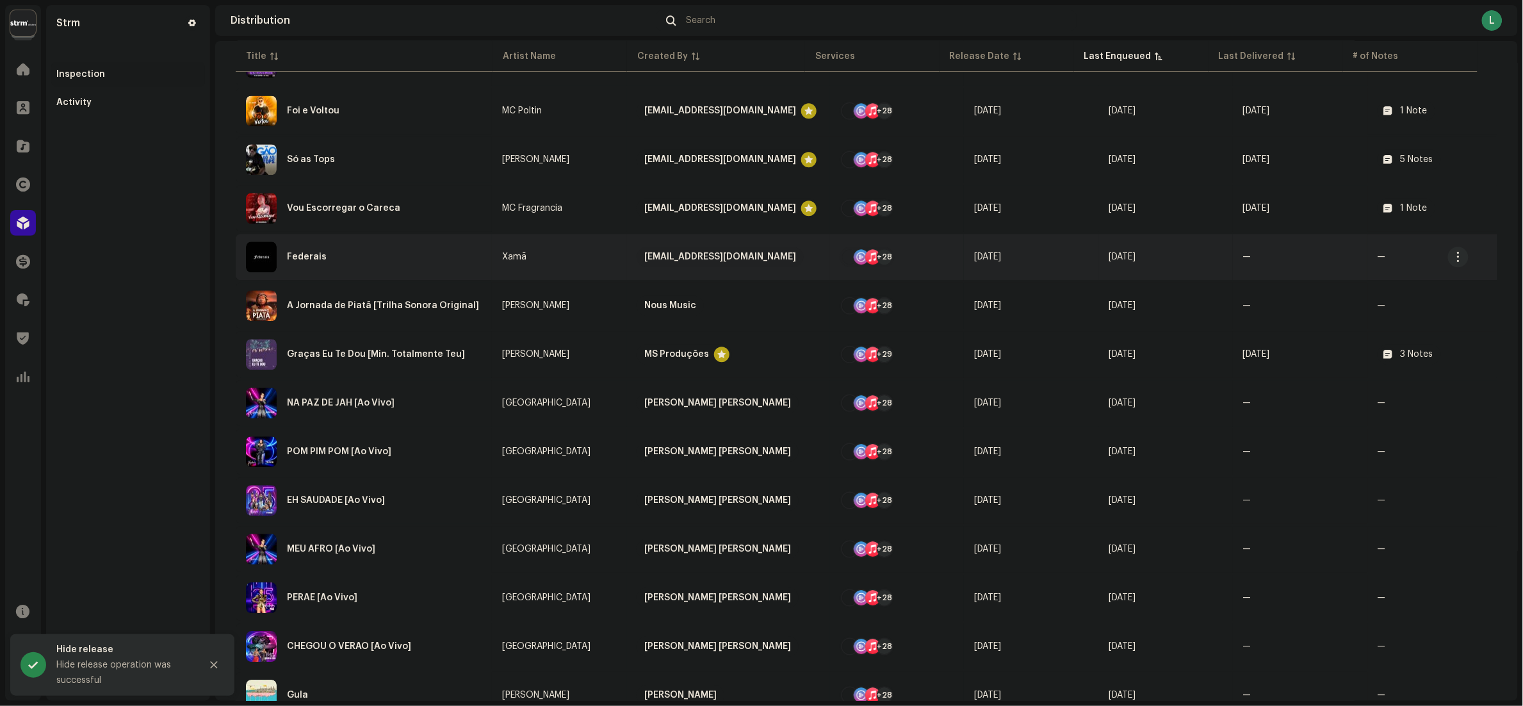
click at [386, 249] on div "Federais" at bounding box center [364, 256] width 236 height 31
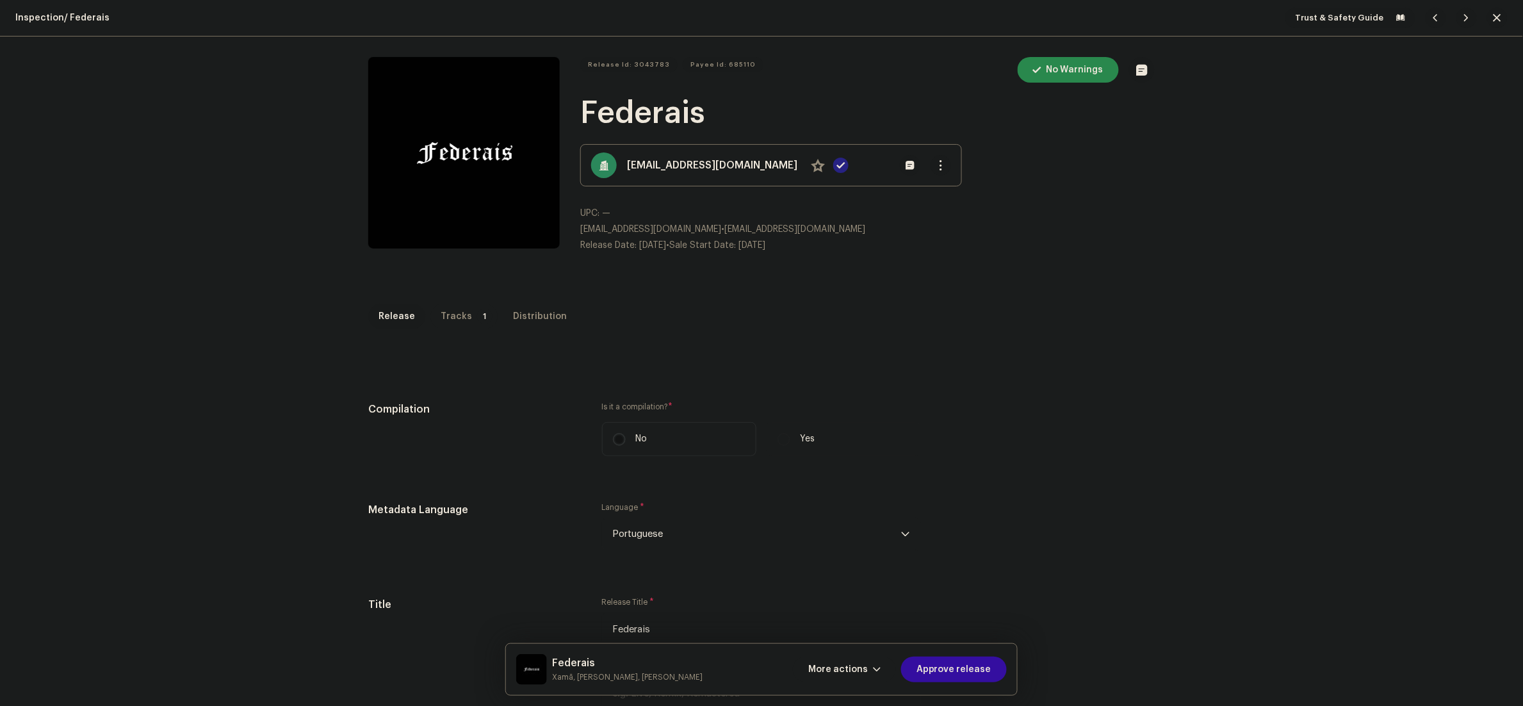
click at [463, 309] on p-tab "Tracks 1" at bounding box center [463, 317] width 67 height 26
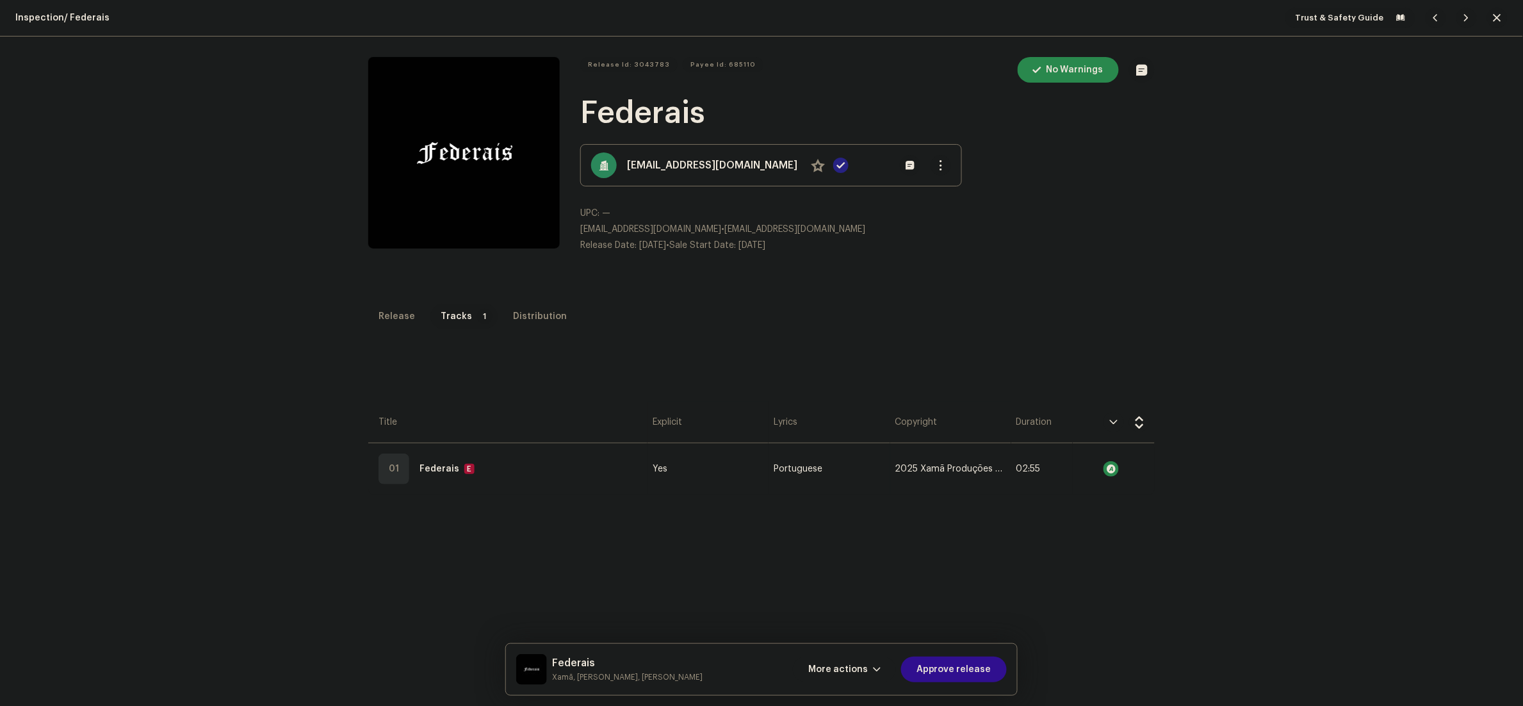
click at [966, 669] on span "Approve release" at bounding box center [953, 669] width 75 height 26
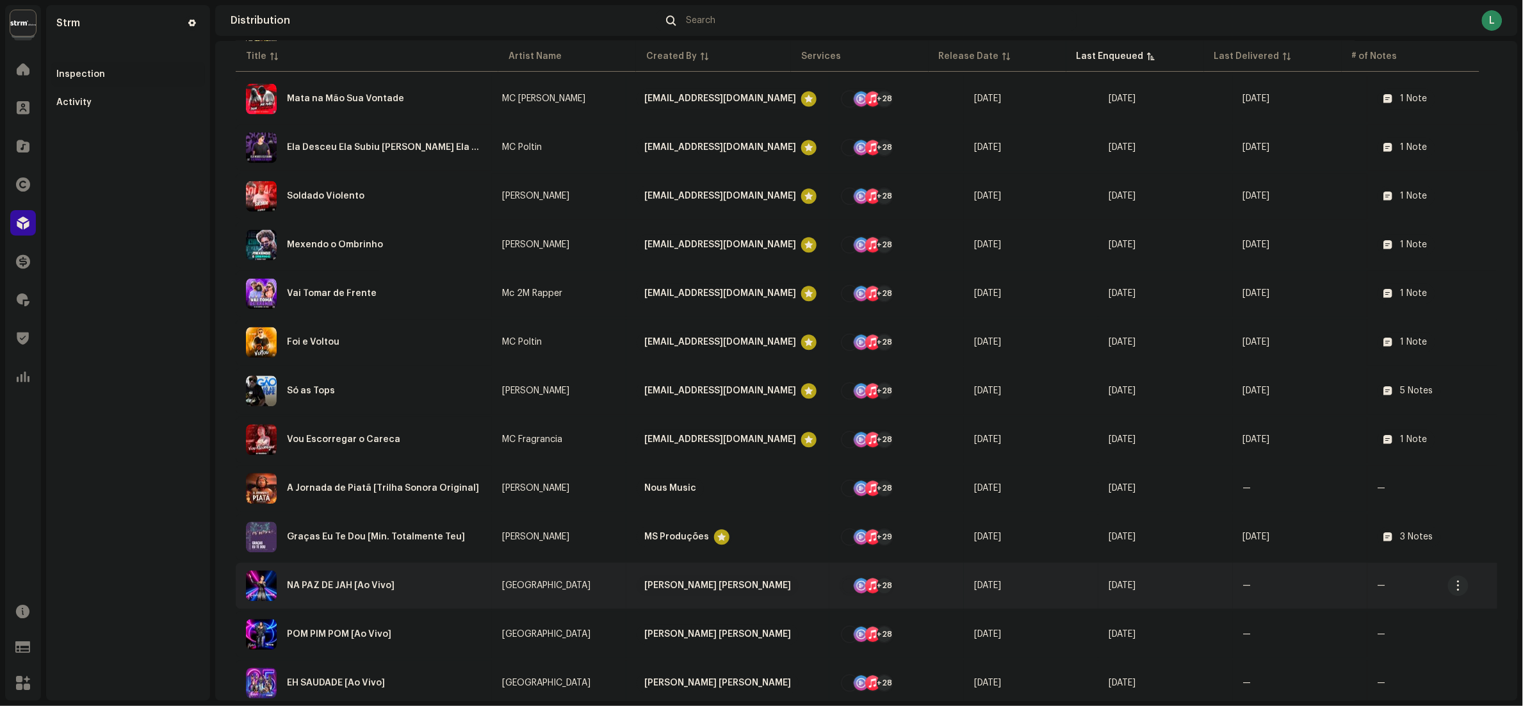
scroll to position [1153, 0]
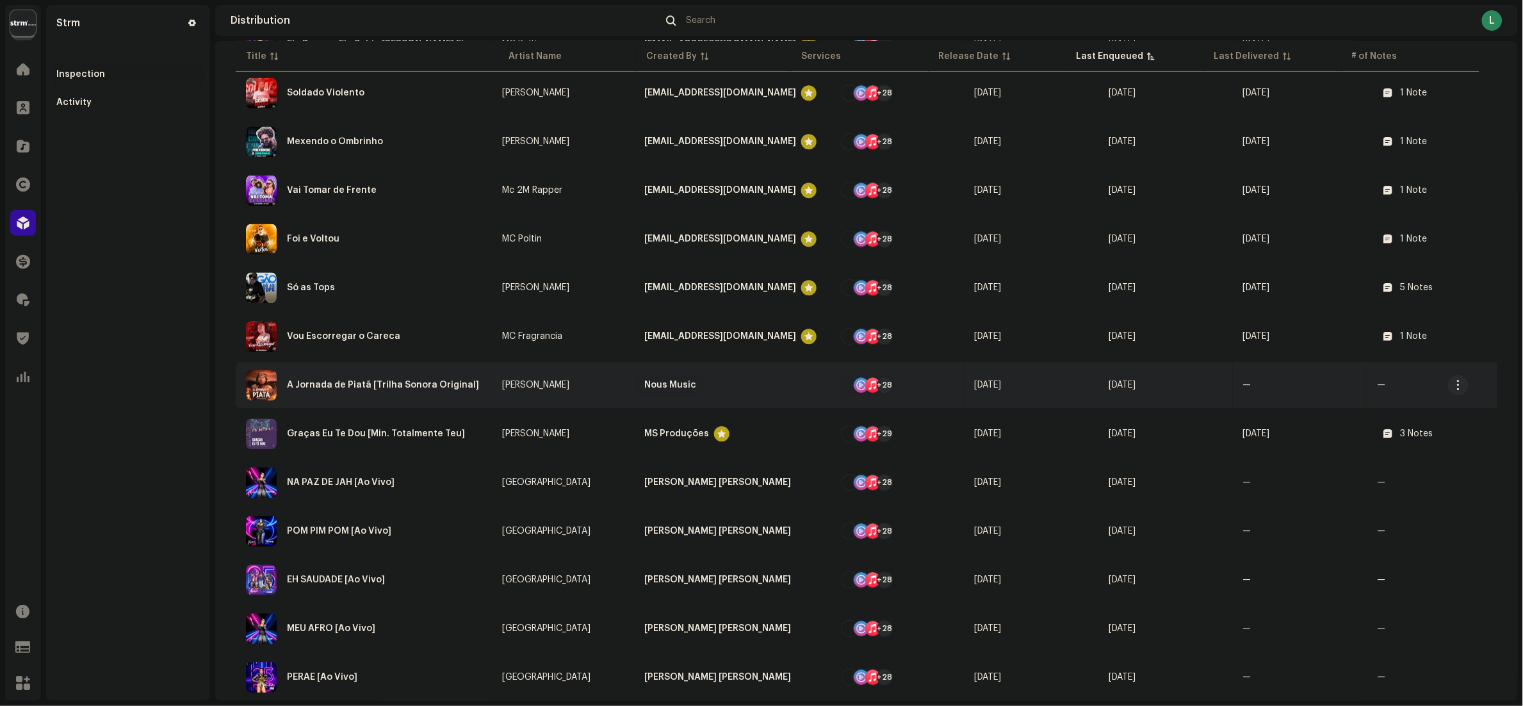
click at [482, 378] on div "A Jornada de Piatã [Trilha Sonora Original]" at bounding box center [364, 385] width 236 height 31
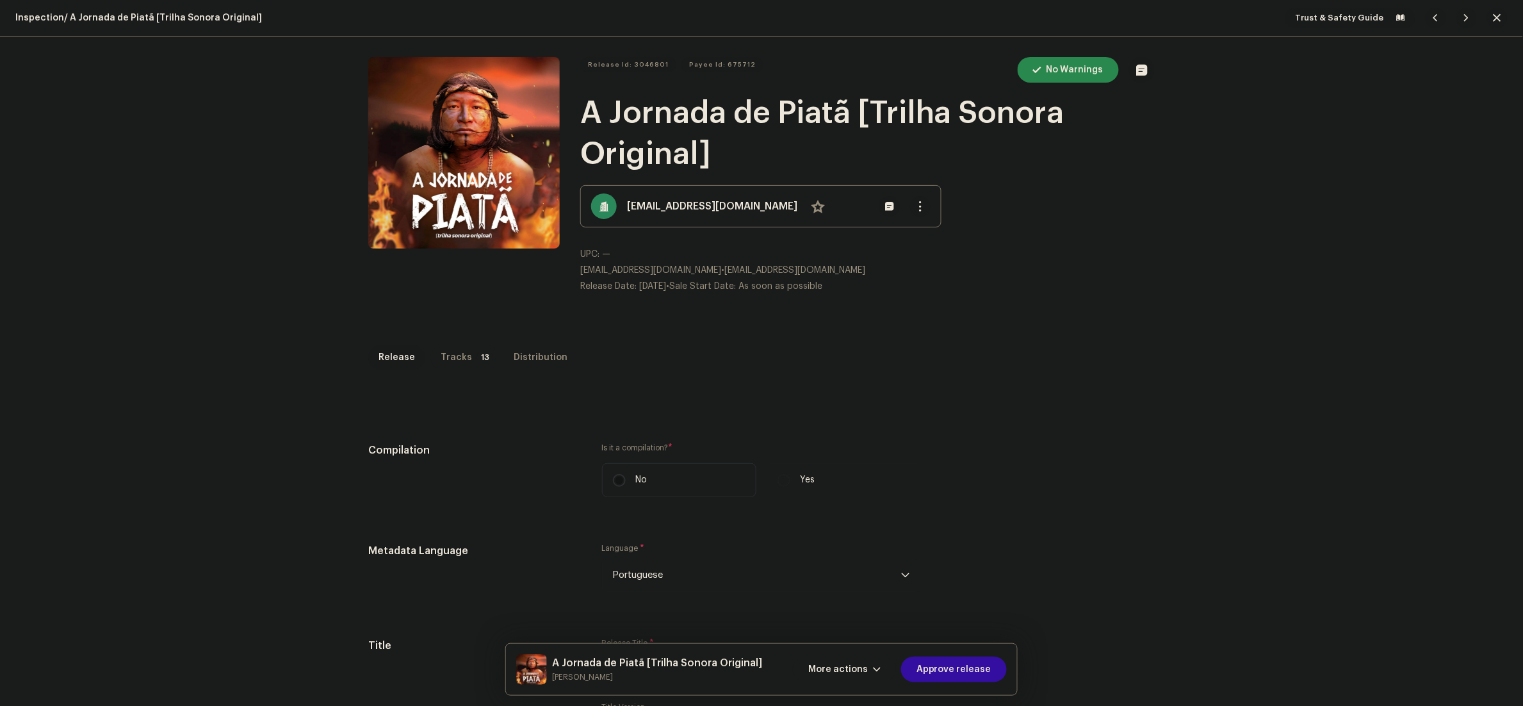
click at [459, 358] on p-tab "Tracks 13" at bounding box center [464, 358] width 68 height 26
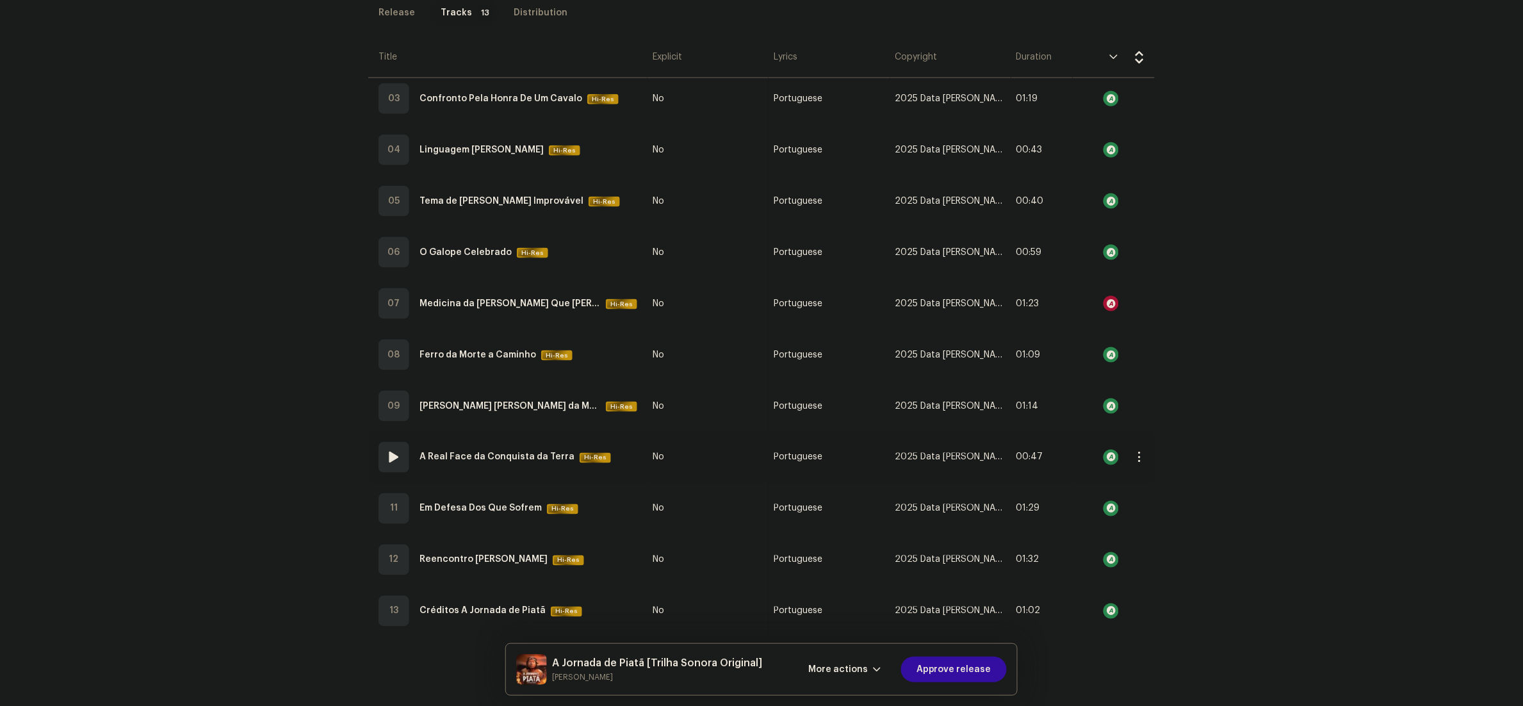
scroll to position [536, 0]
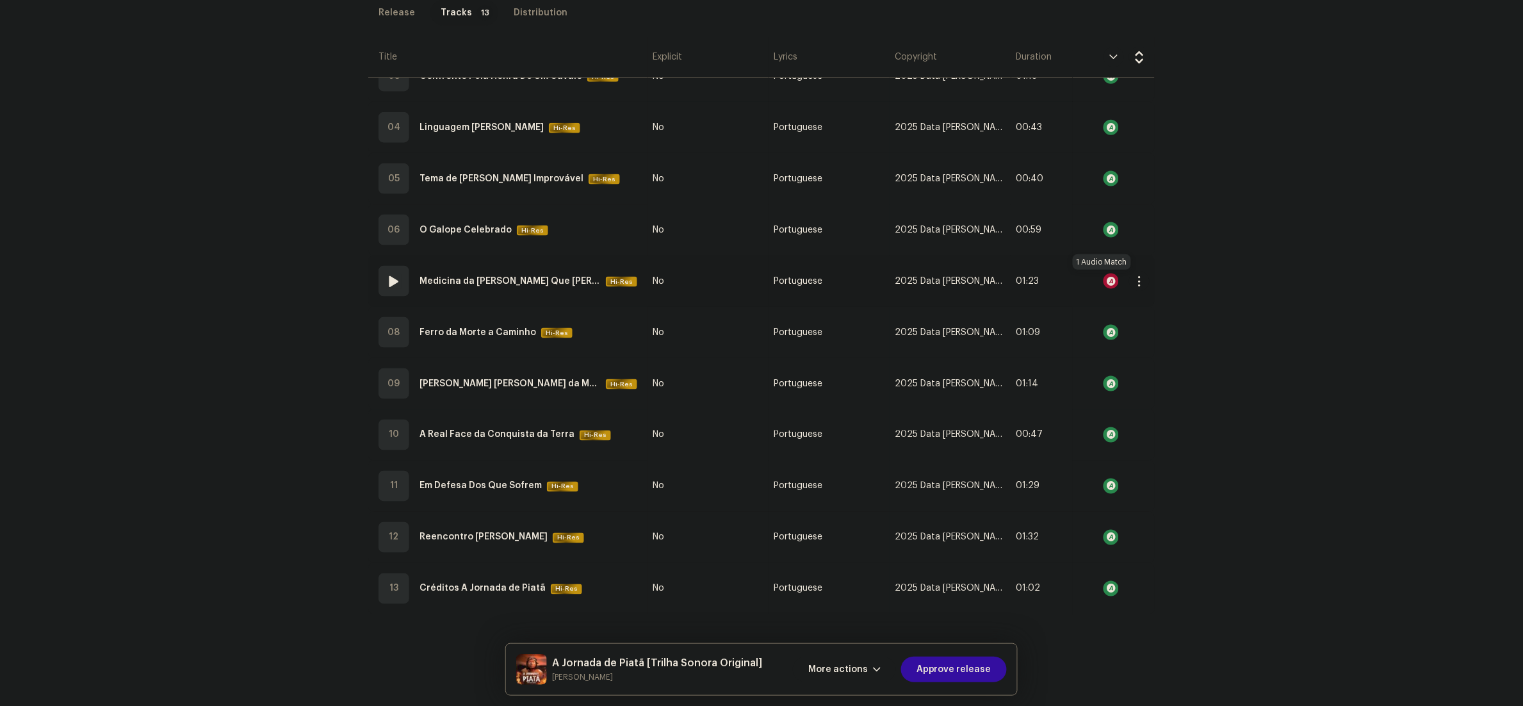
click at [1103, 283] on div at bounding box center [1110, 280] width 15 height 15
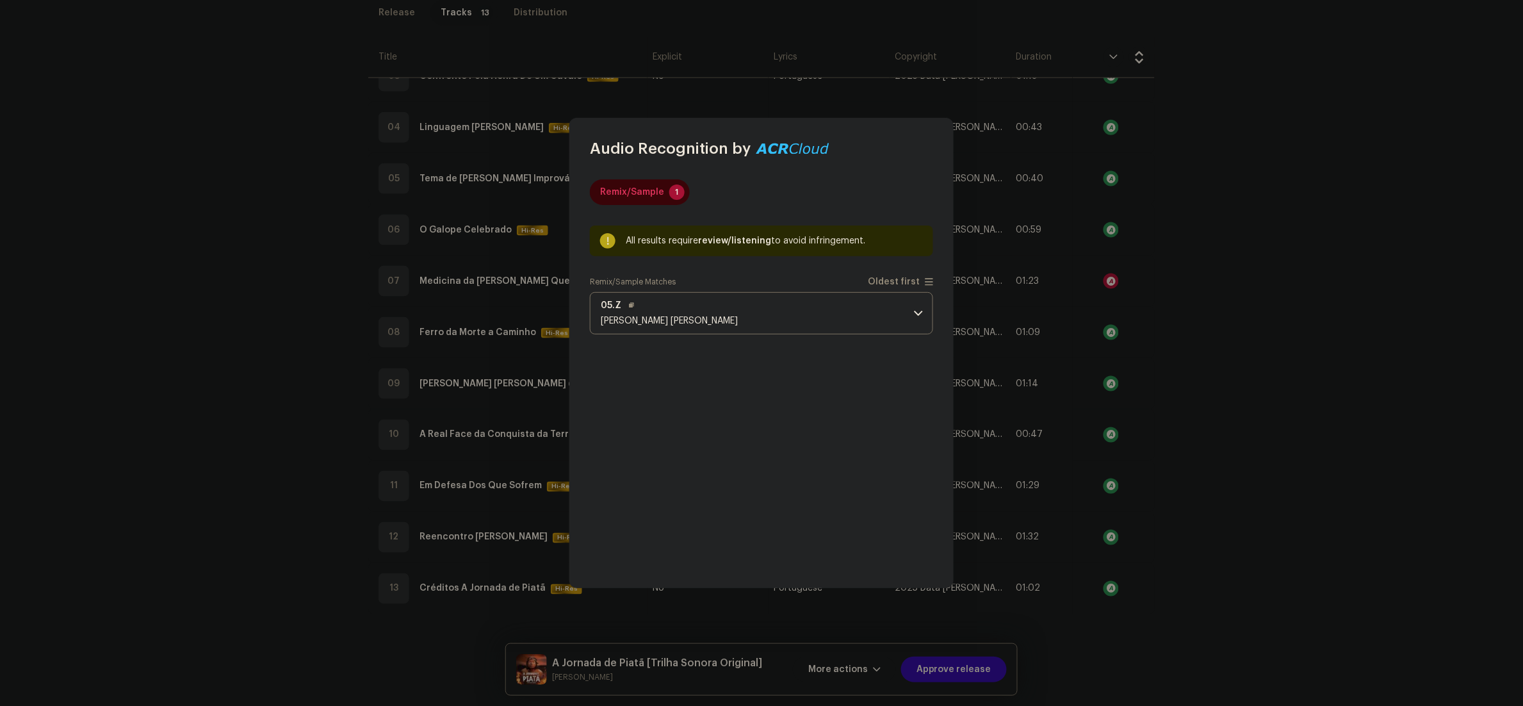
click at [794, 309] on p-accordion-header "05.Z Marc Alexander Lange" at bounding box center [761, 313] width 343 height 42
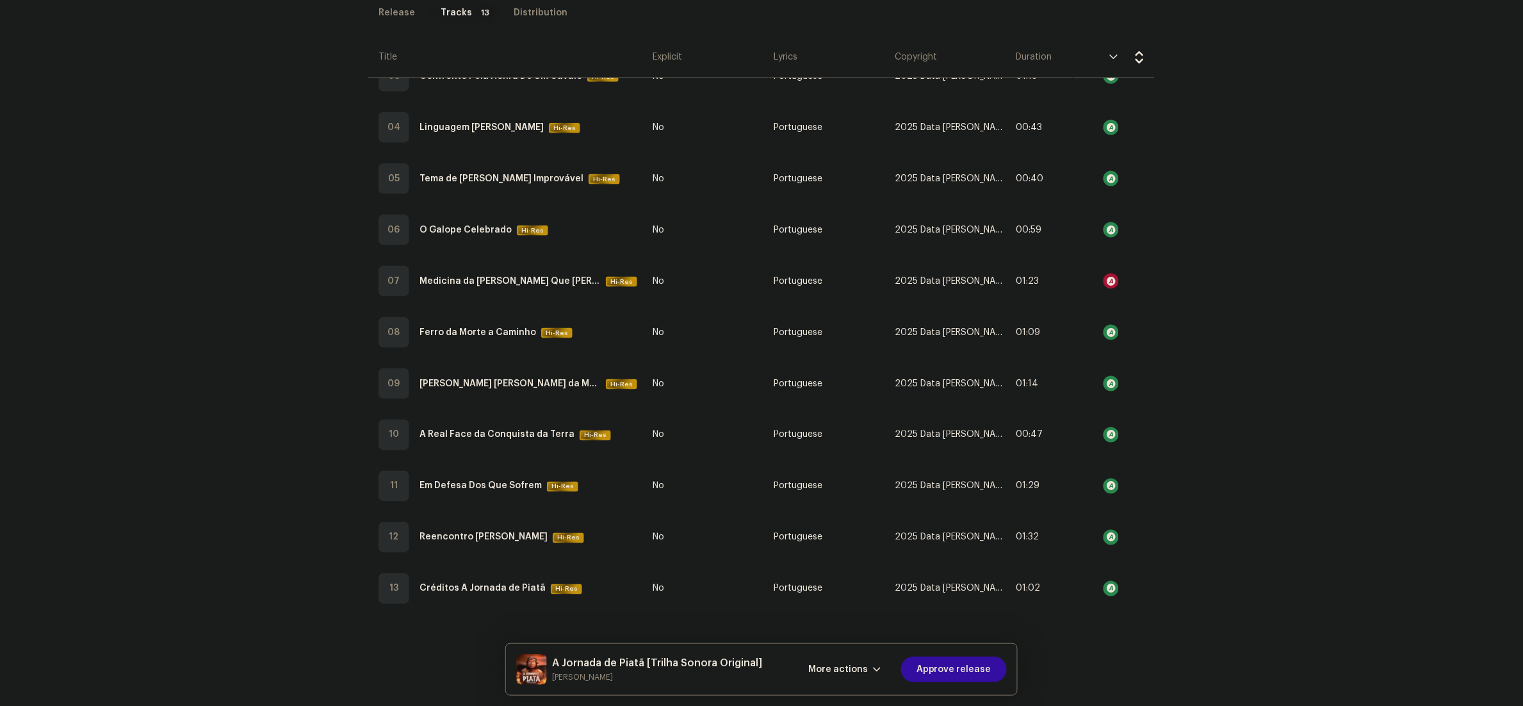
click at [1270, 297] on div "Audio Recognition by Remix/Sample 1 All results require review/listening to avo…" at bounding box center [761, 353] width 1523 height 706
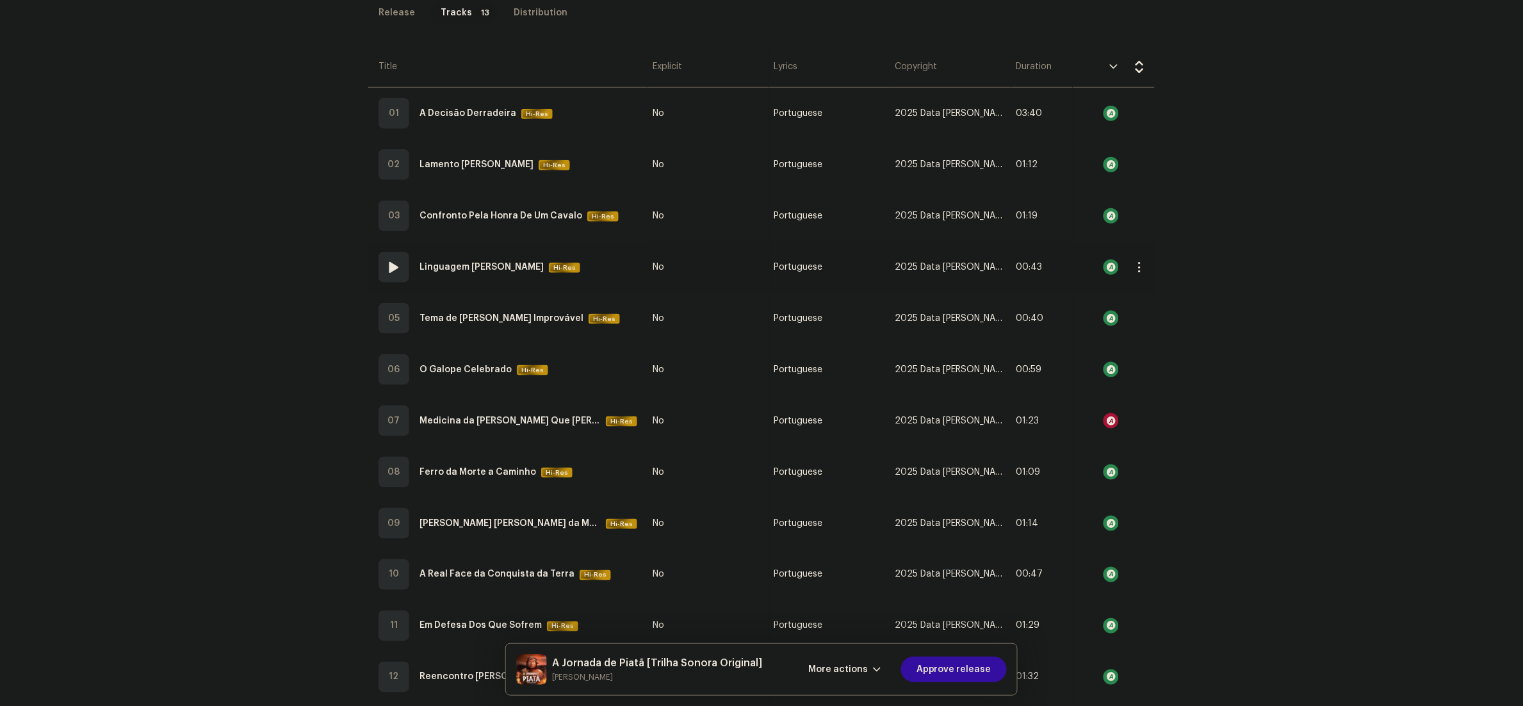
scroll to position [0, 0]
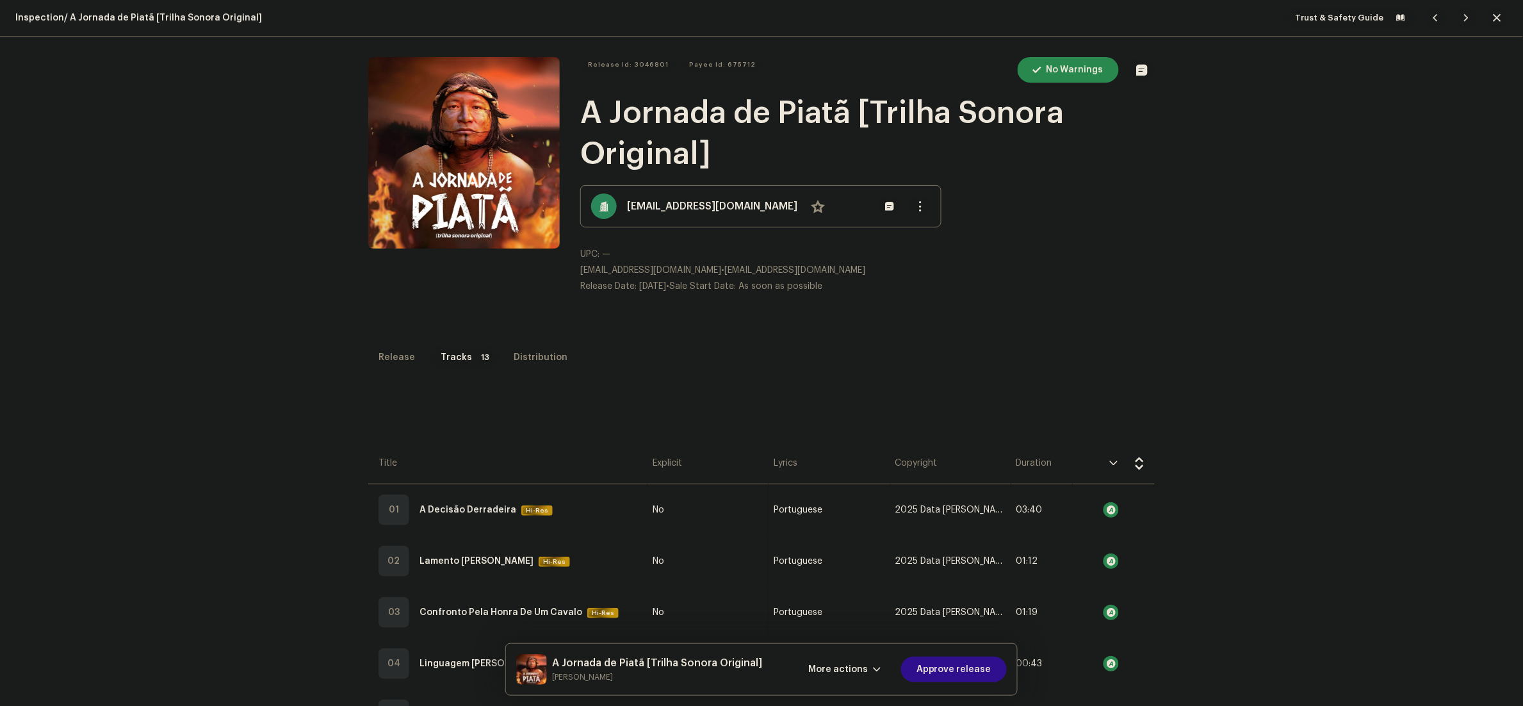
click at [962, 667] on span "Approve release" at bounding box center [953, 669] width 75 height 26
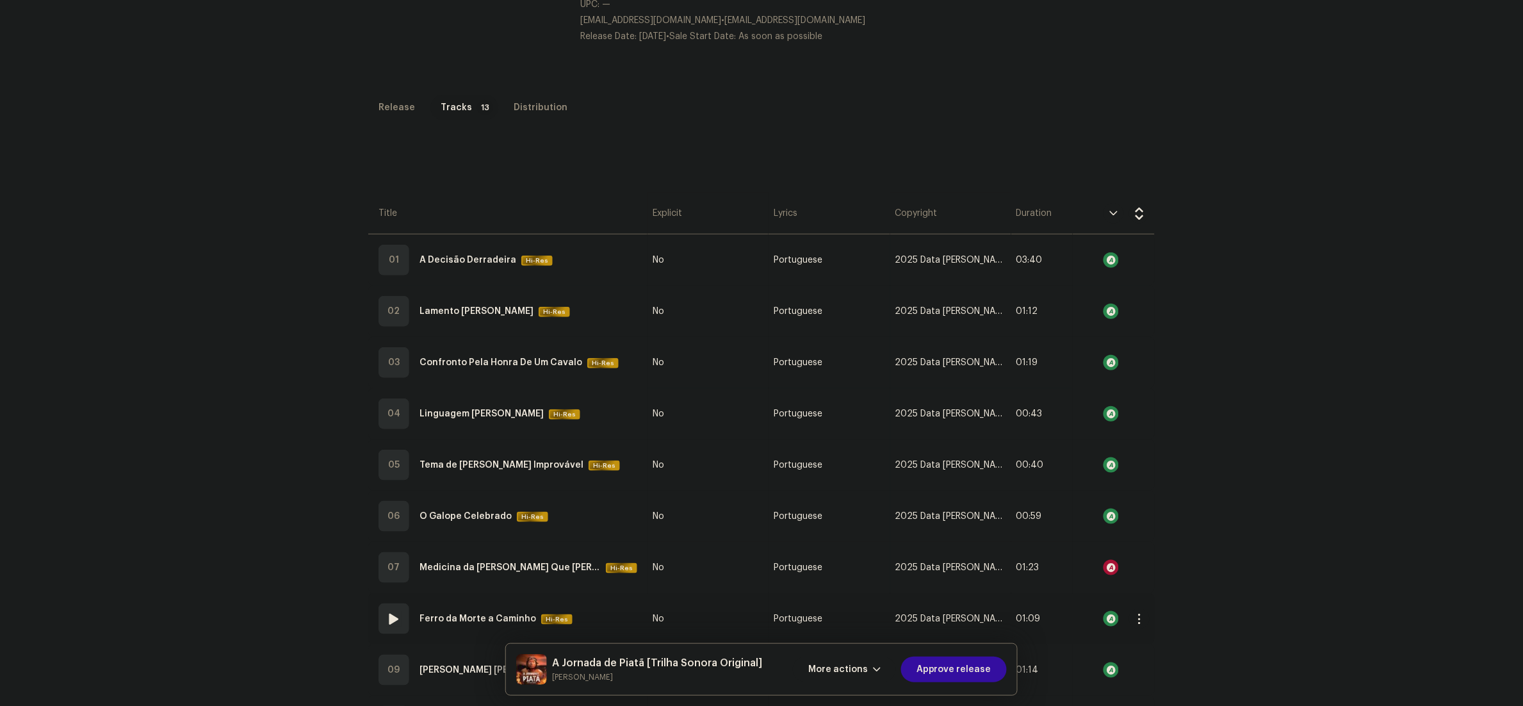
scroll to position [256, 0]
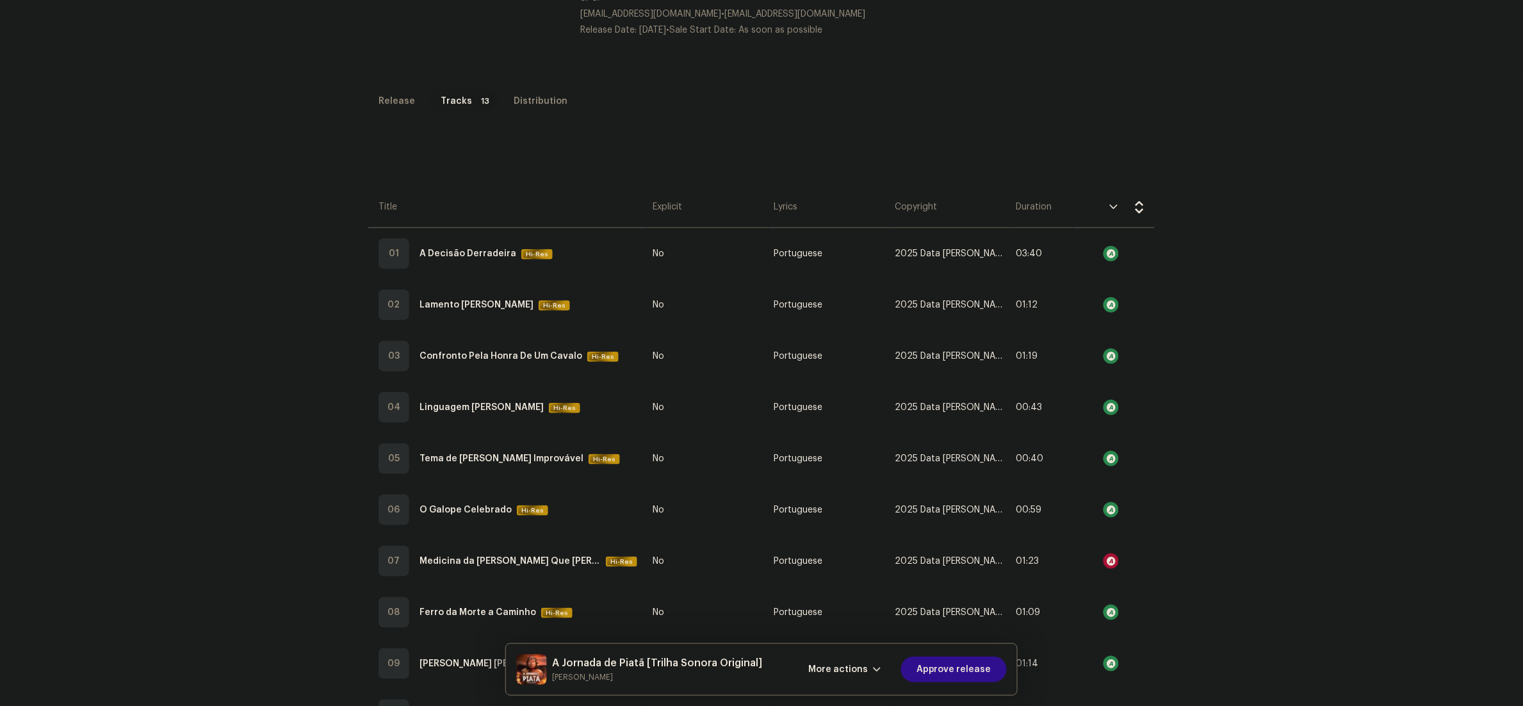
click at [966, 671] on span "Approve release" at bounding box center [953, 669] width 75 height 26
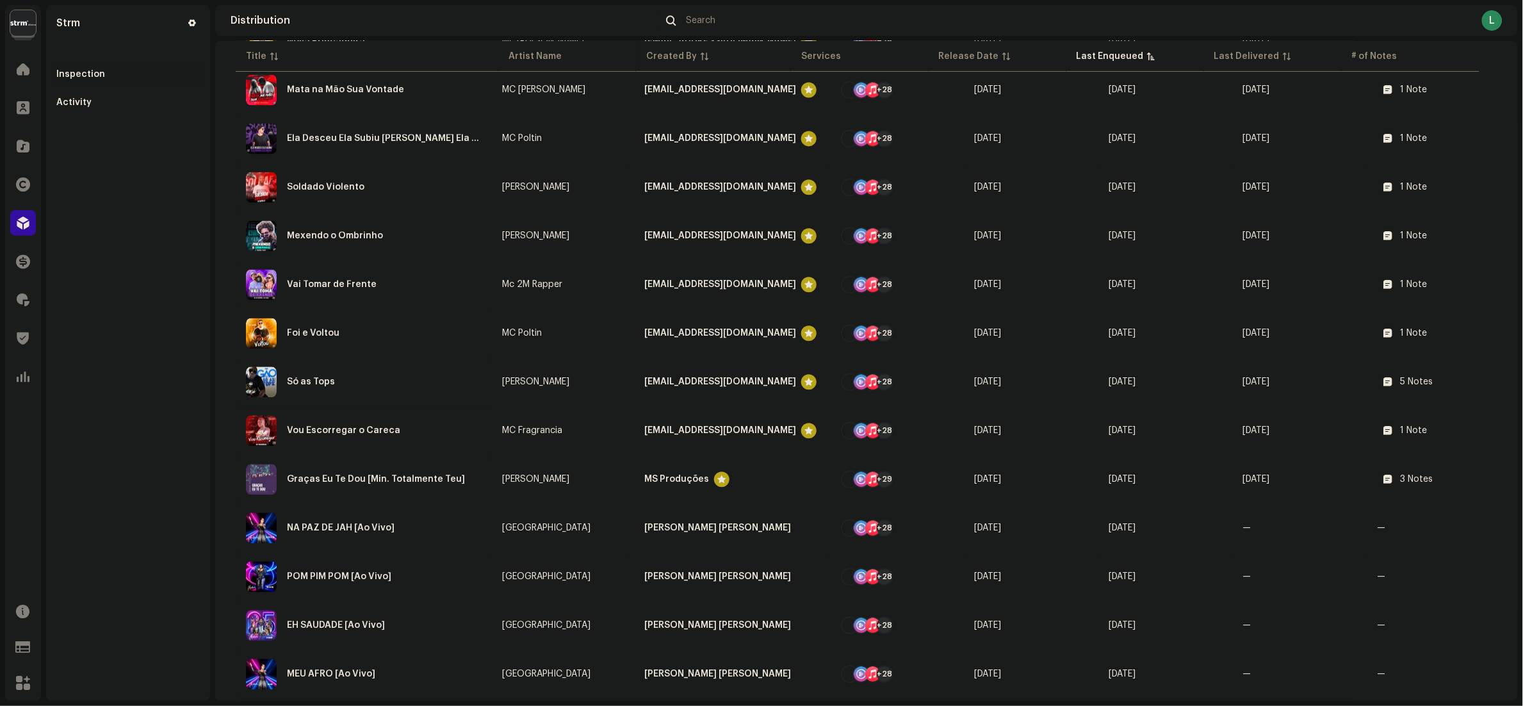
scroll to position [1036, 0]
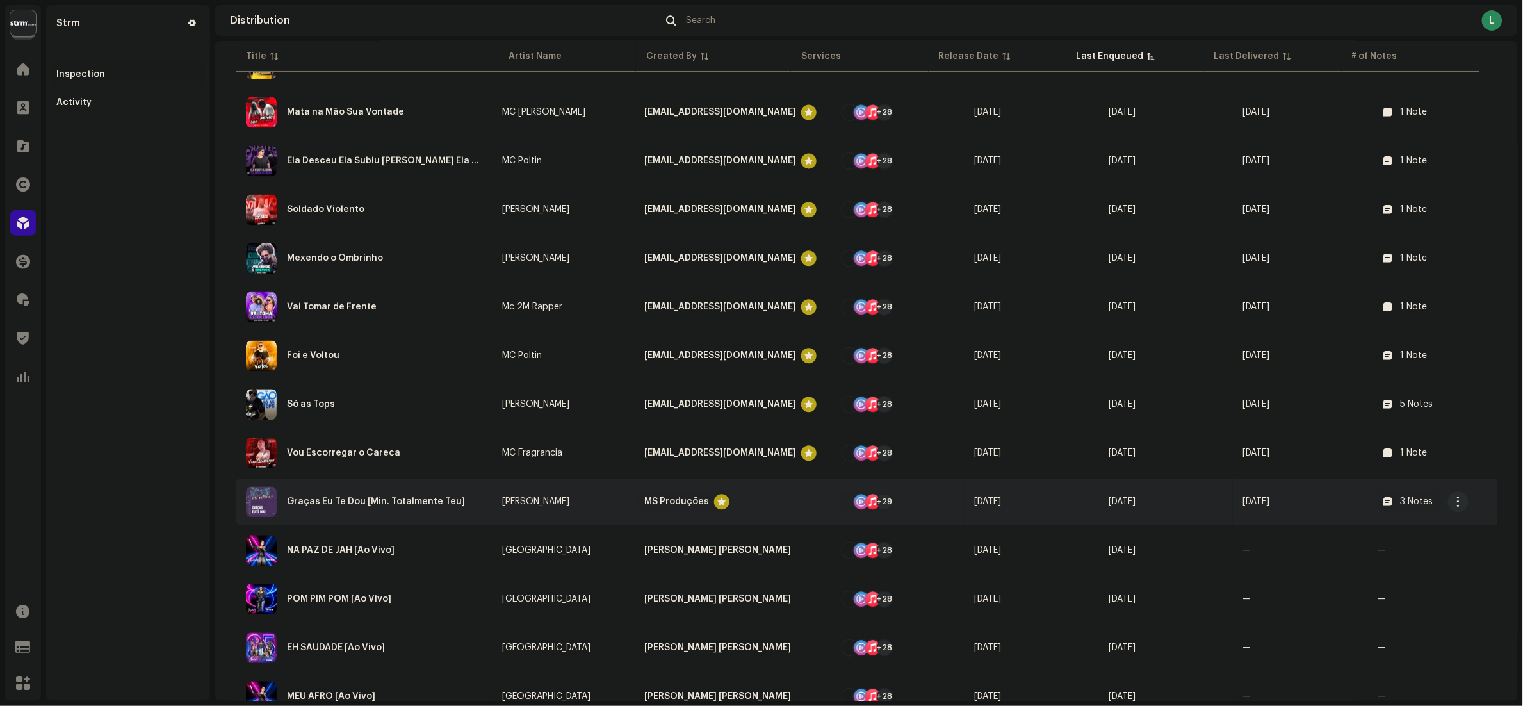
click at [452, 499] on div "Graças Eu Te Dou [Min. Totalmente Teu]" at bounding box center [376, 501] width 178 height 9
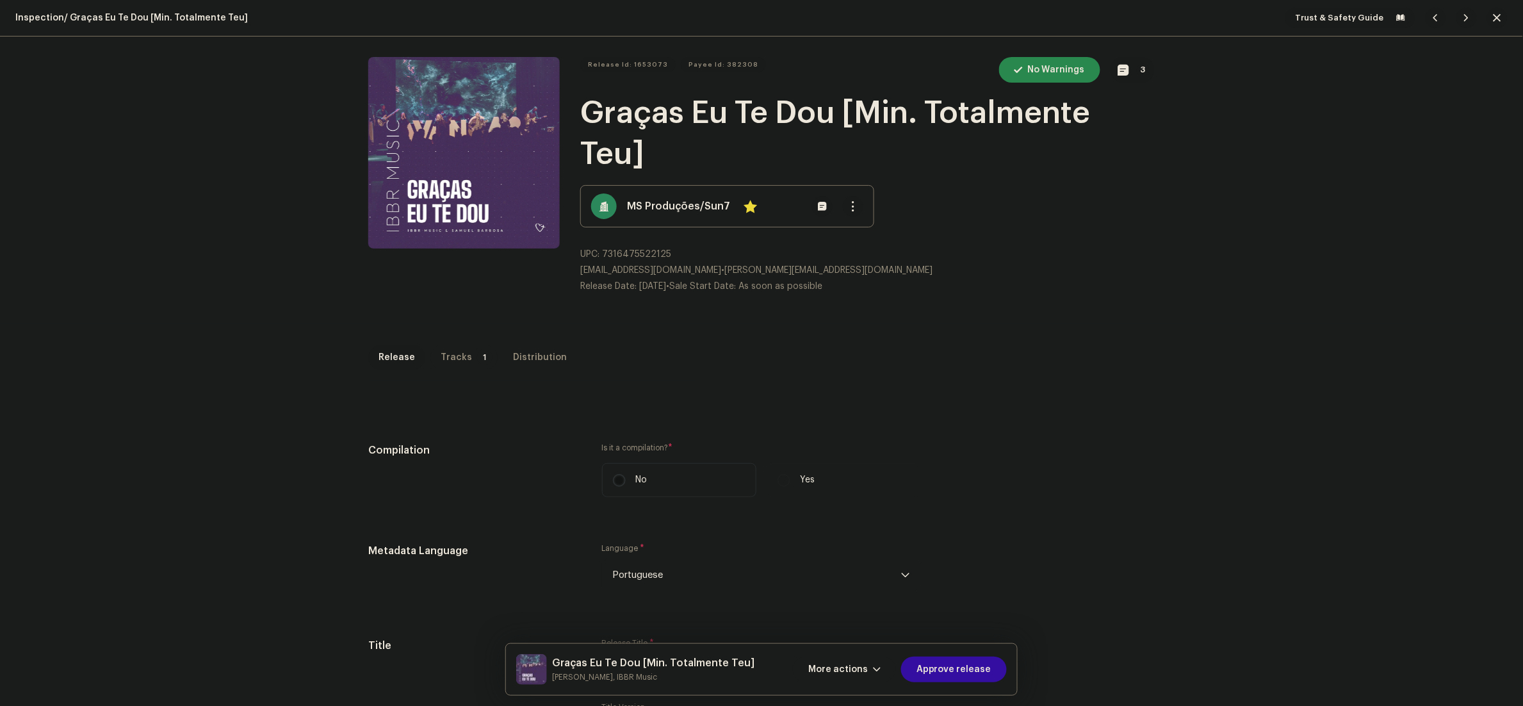
click at [477, 355] on p-badge "1" at bounding box center [484, 357] width 15 height 15
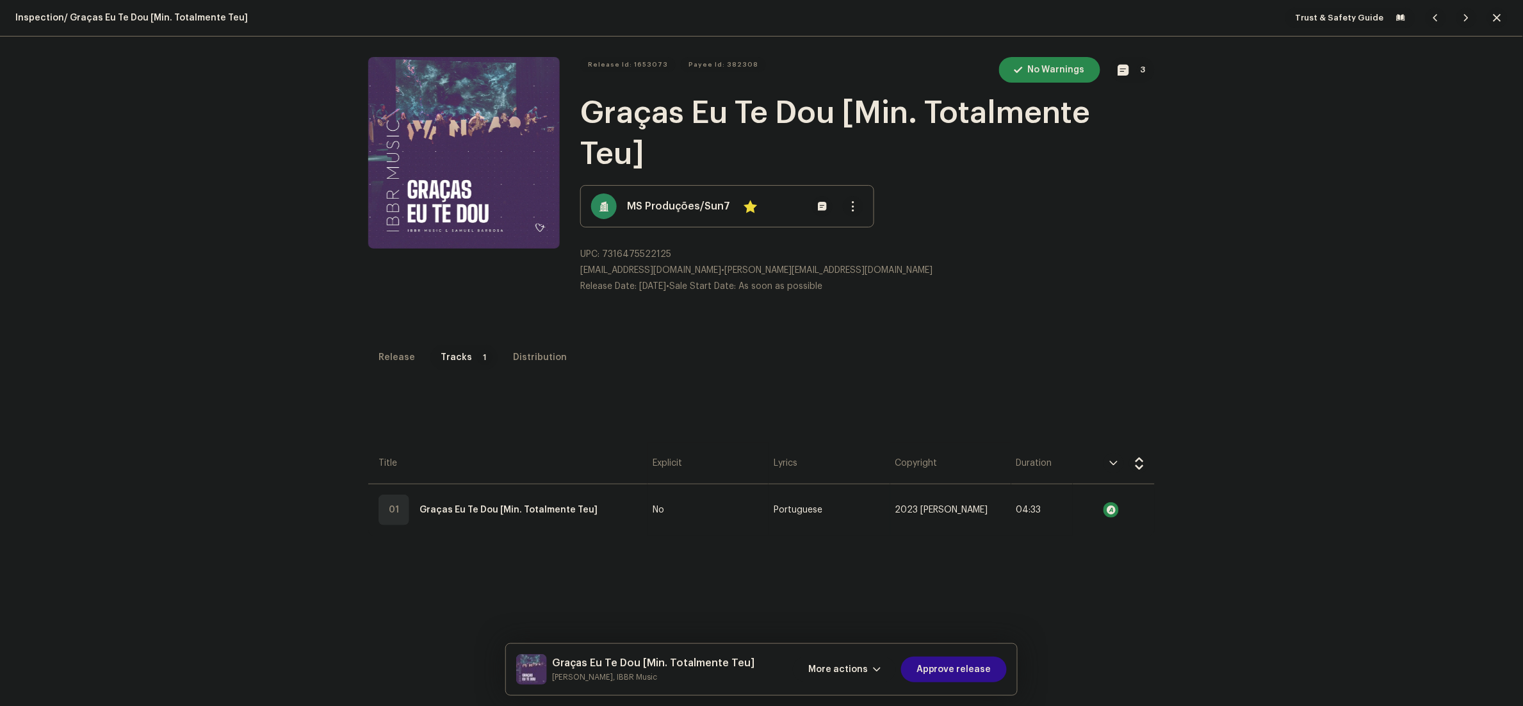
click at [977, 678] on span "Approve release" at bounding box center [953, 669] width 75 height 26
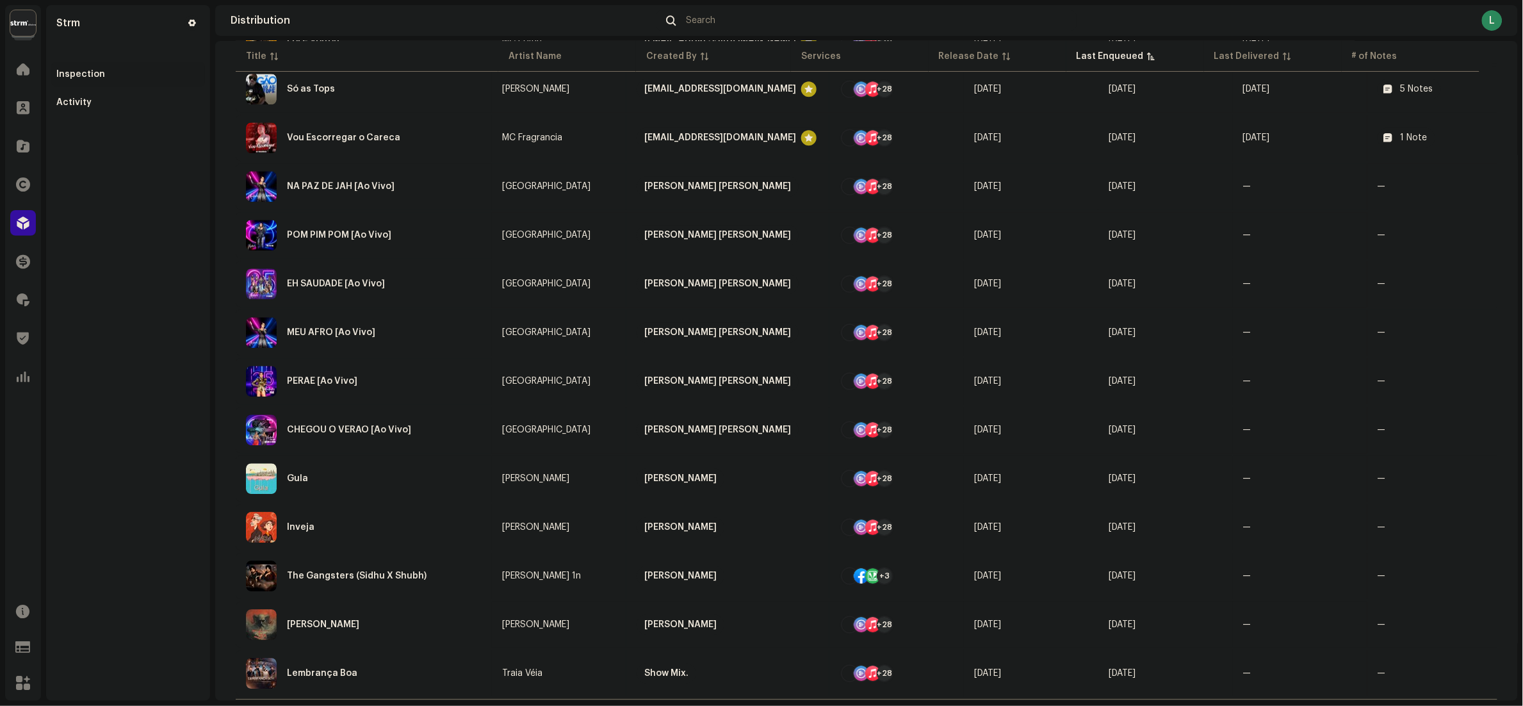
scroll to position [1372, 0]
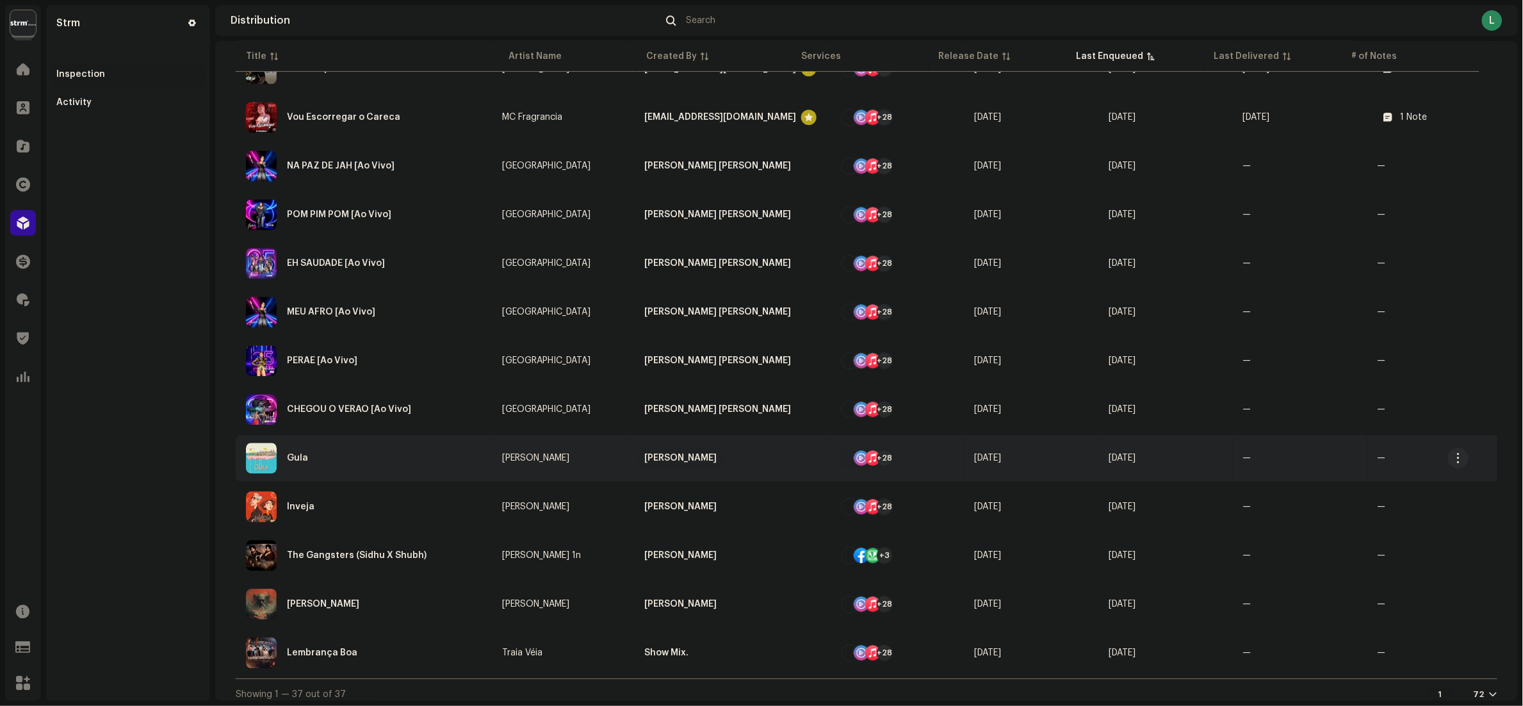
click at [370, 457] on div "Gula" at bounding box center [364, 458] width 236 height 31
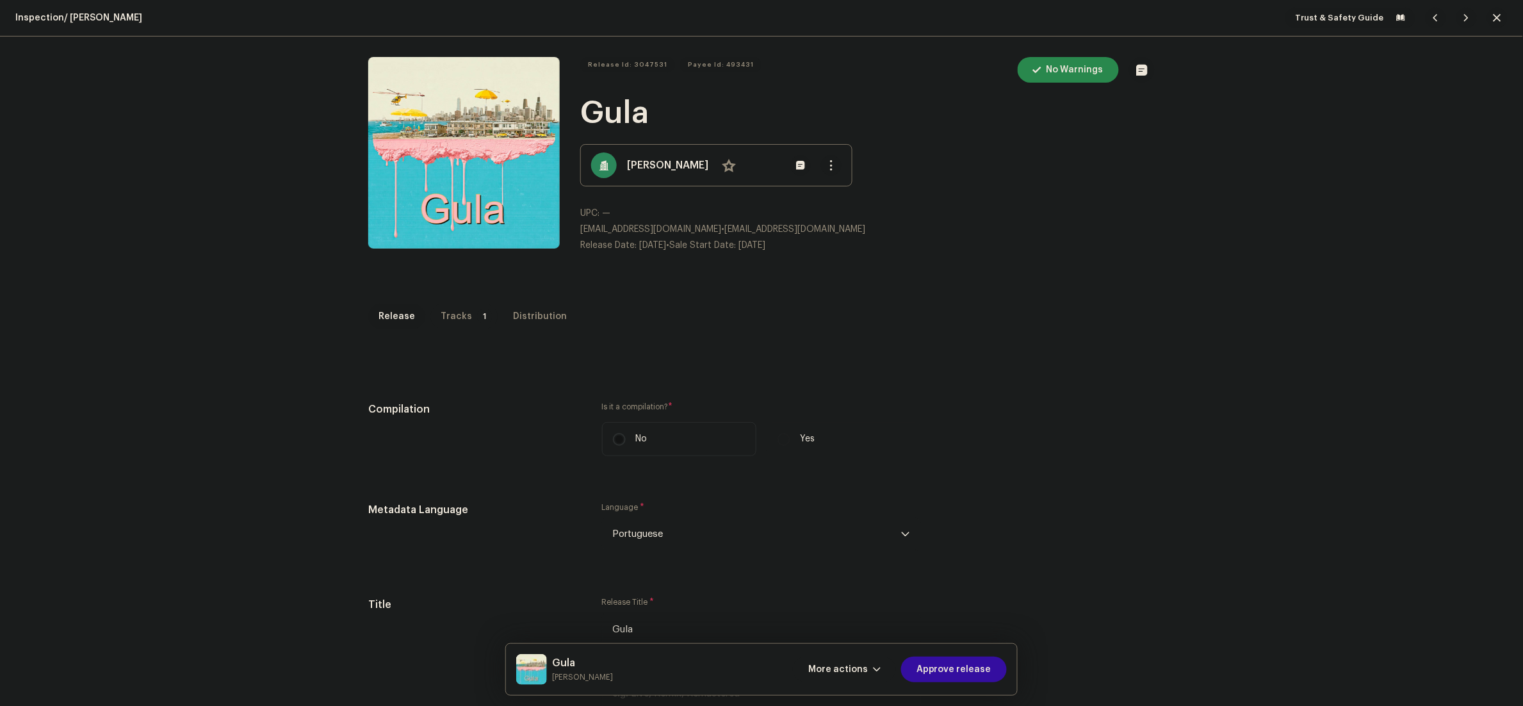
click at [444, 309] on div "Tracks" at bounding box center [456, 317] width 31 height 26
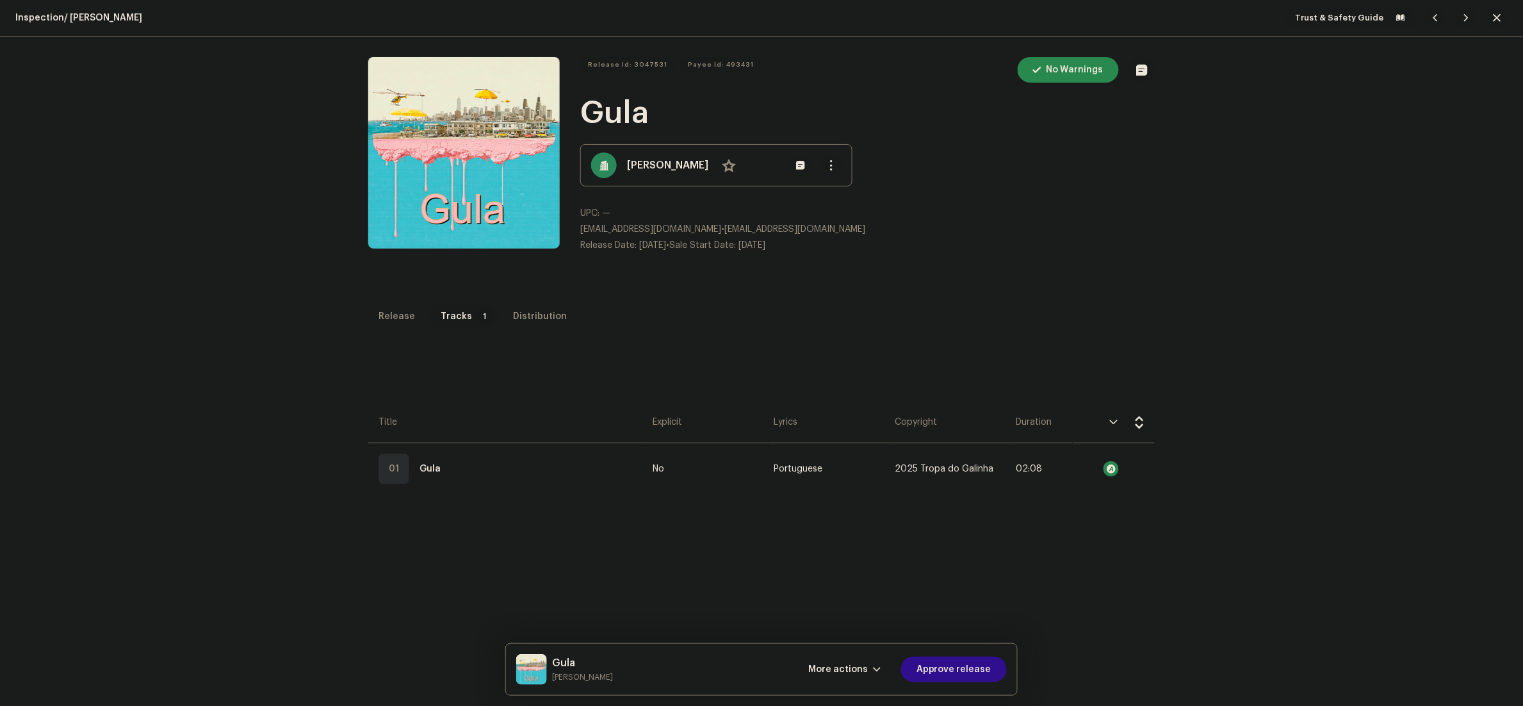
click at [942, 668] on span "Approve release" at bounding box center [953, 669] width 75 height 26
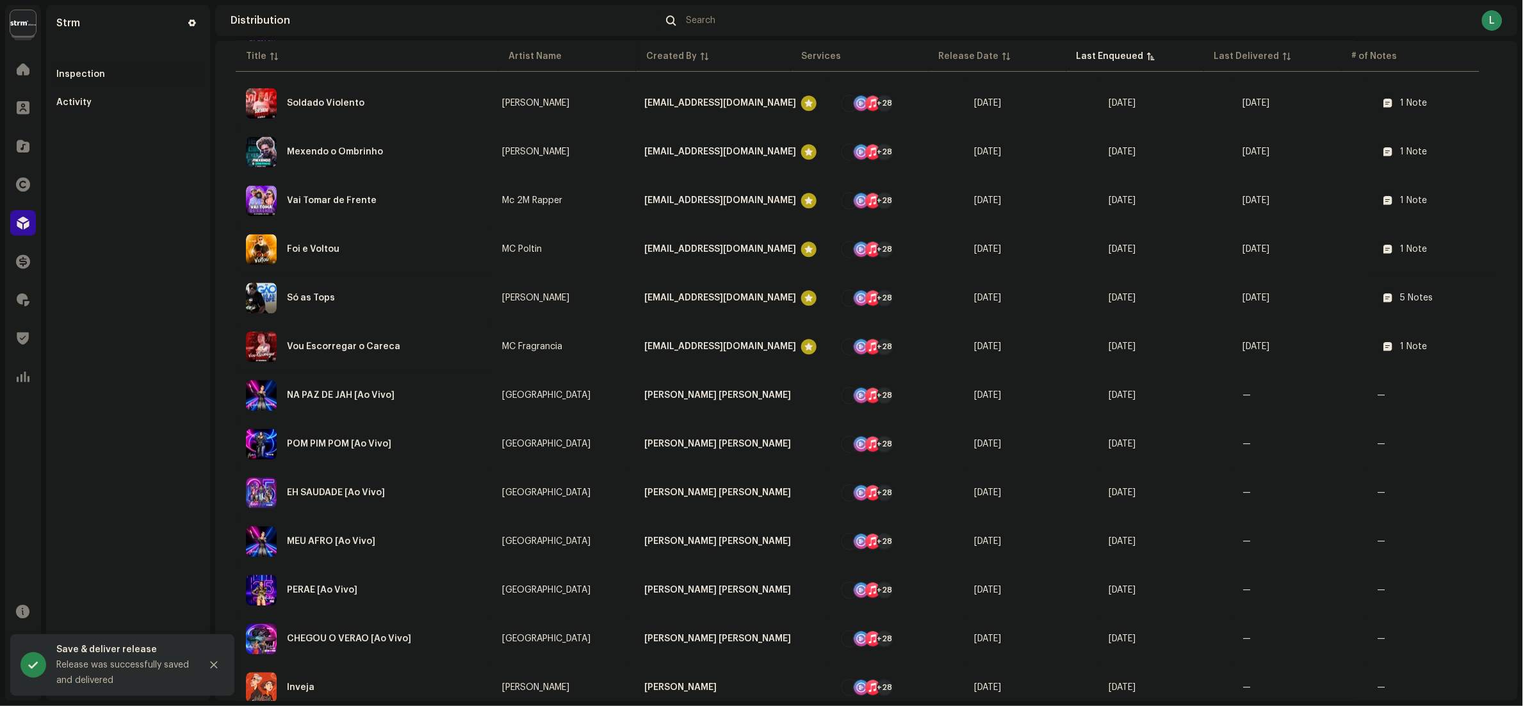
scroll to position [1324, 0]
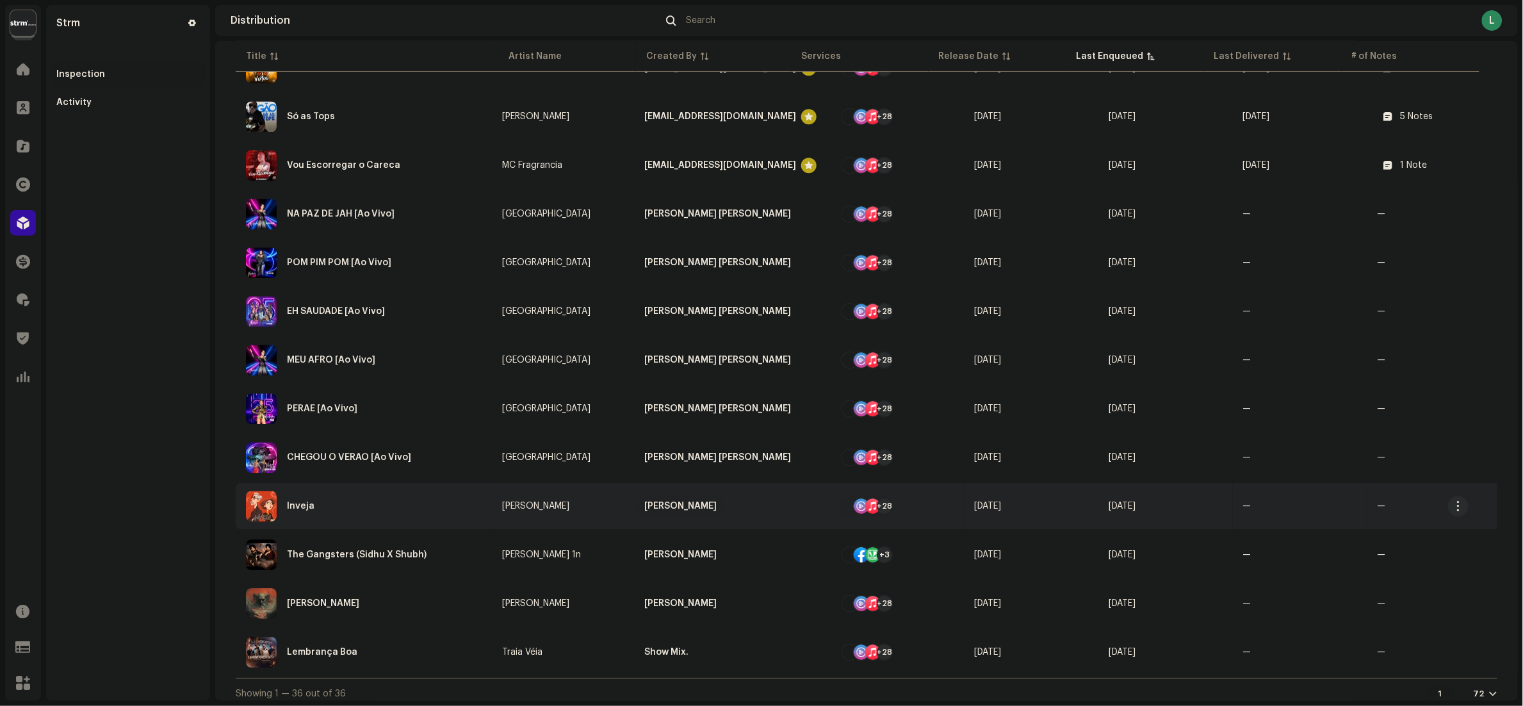
click at [423, 494] on div "Inveja" at bounding box center [364, 506] width 236 height 31
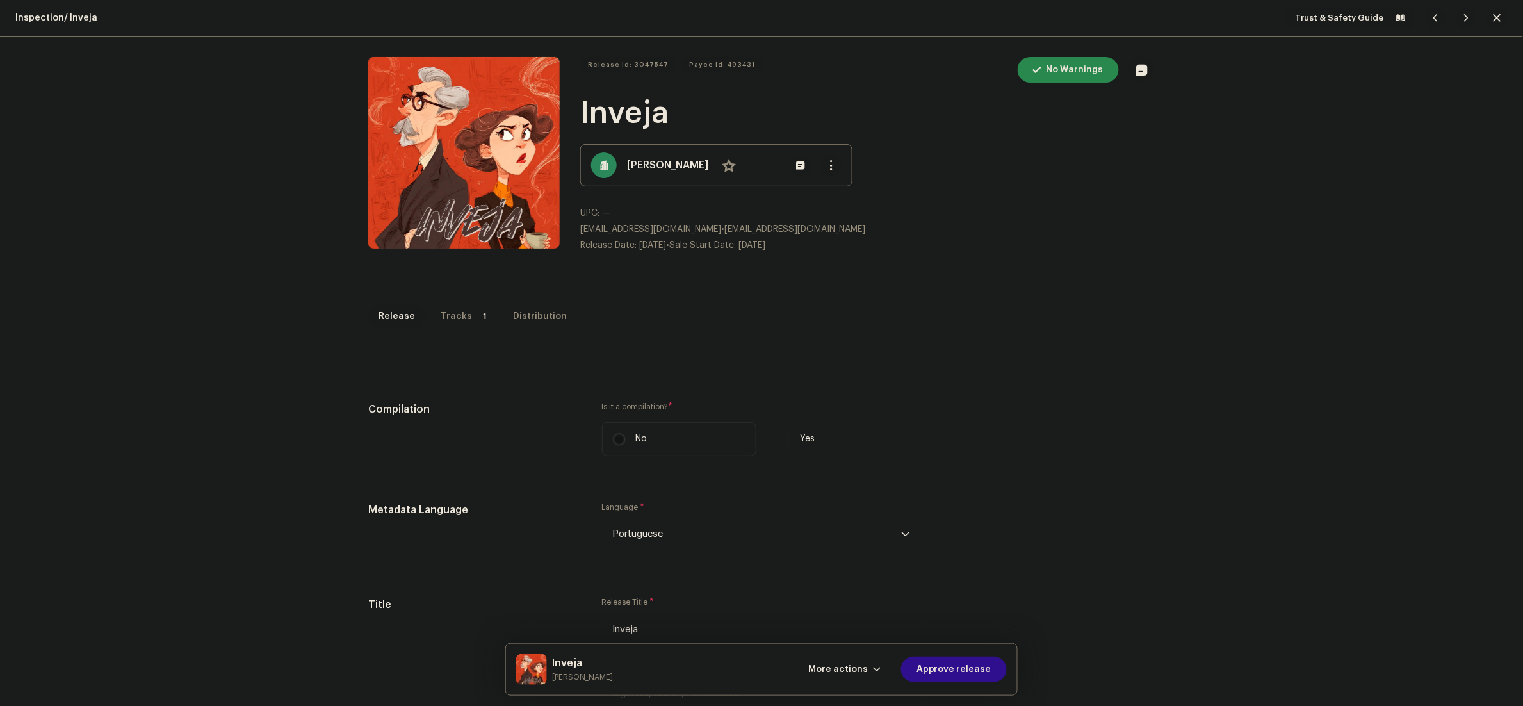
click at [980, 678] on span "Approve release" at bounding box center [953, 669] width 75 height 26
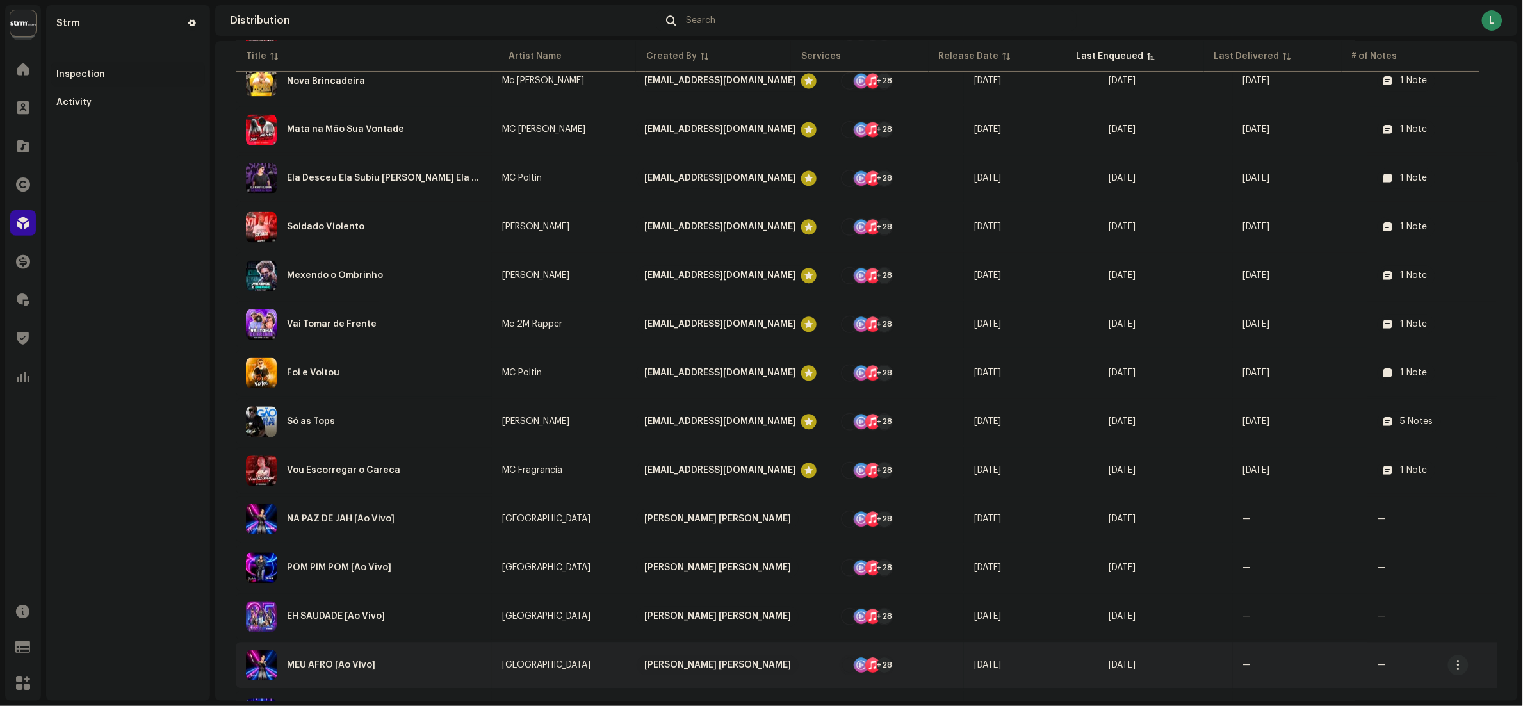
scroll to position [1275, 0]
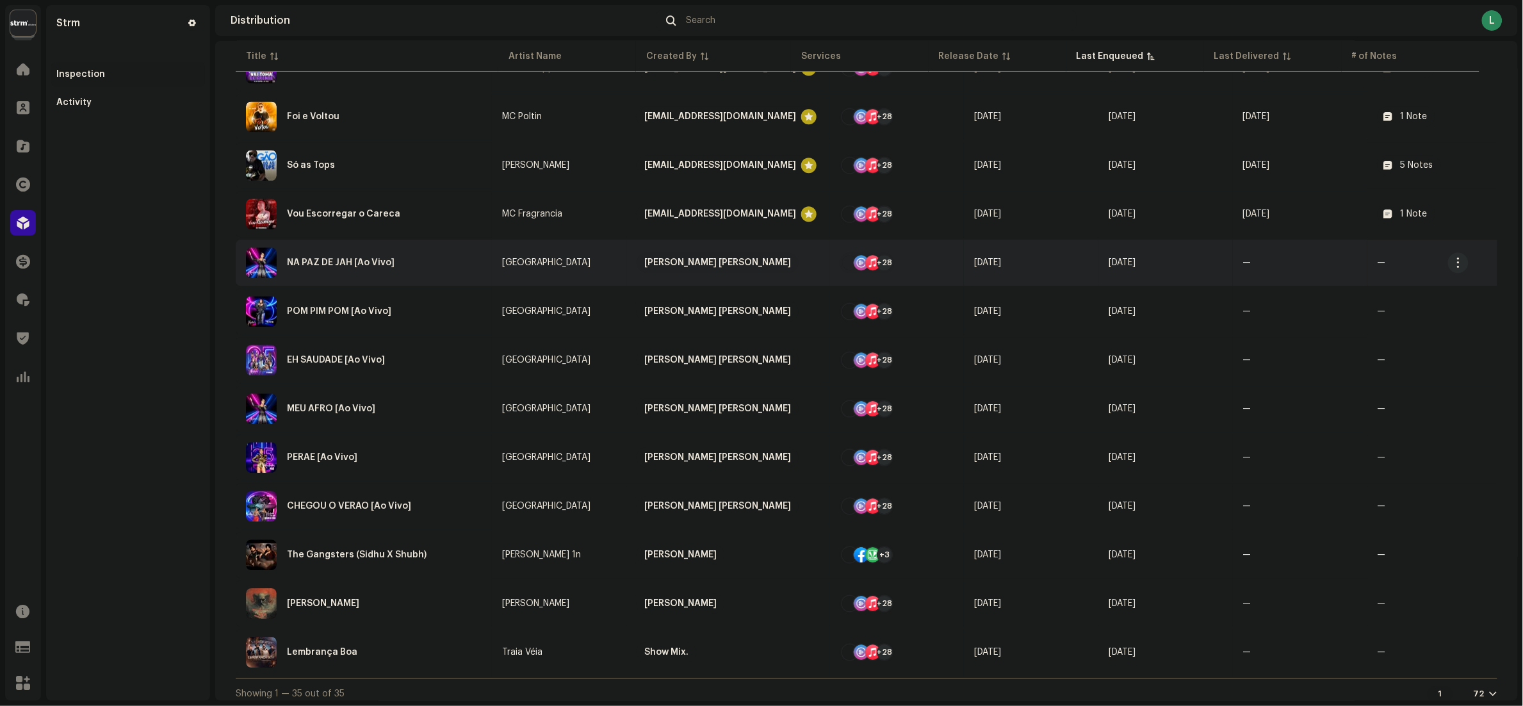
click at [448, 260] on div "NA PAZ DE JAH [Ao Vivo]" at bounding box center [364, 262] width 236 height 31
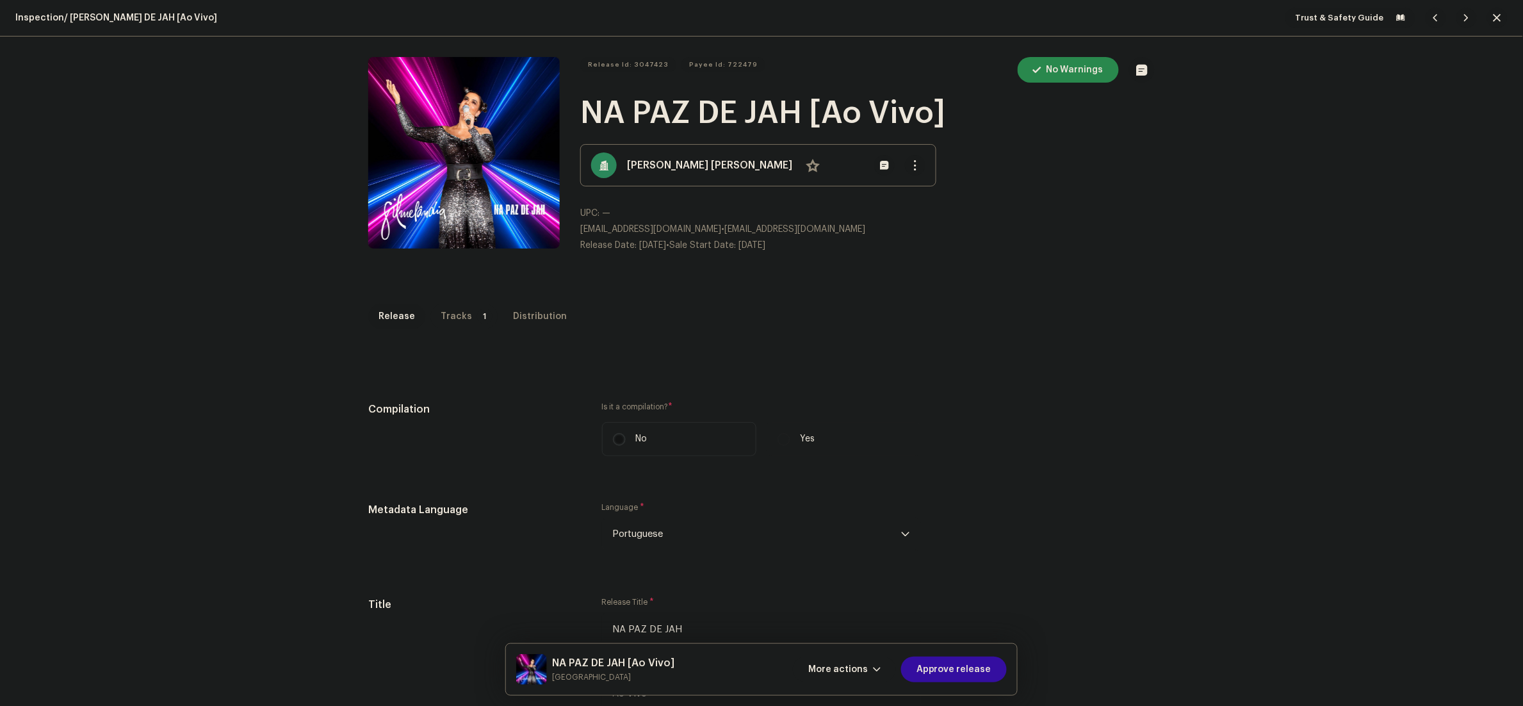
click at [441, 307] on div "Tracks" at bounding box center [456, 317] width 31 height 26
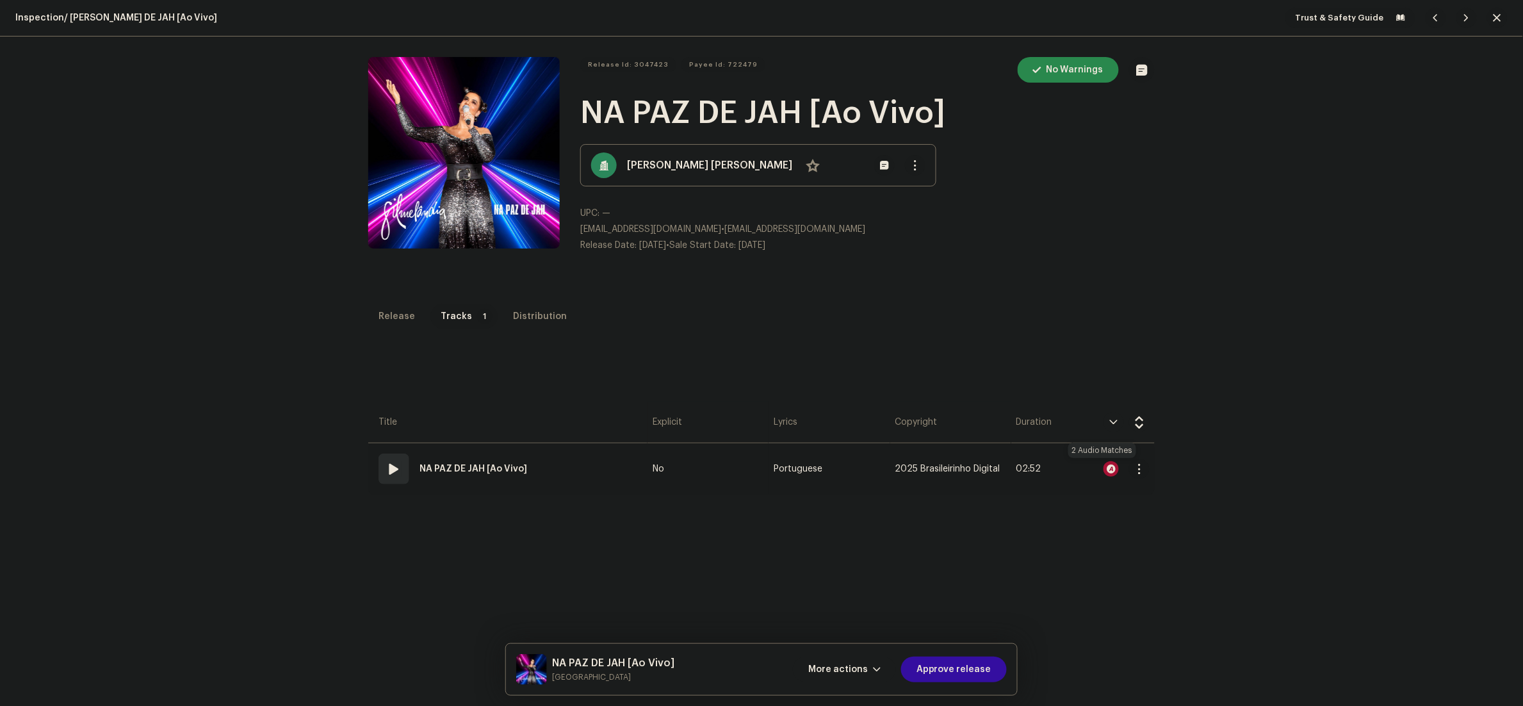
click at [1103, 467] on div at bounding box center [1110, 468] width 15 height 15
click at [1158, 321] on div "Audio Recognition by Cover Song 2 Speech ! All results require review/listening…" at bounding box center [761, 353] width 1523 height 706
click at [973, 675] on span "Approve release" at bounding box center [953, 669] width 75 height 26
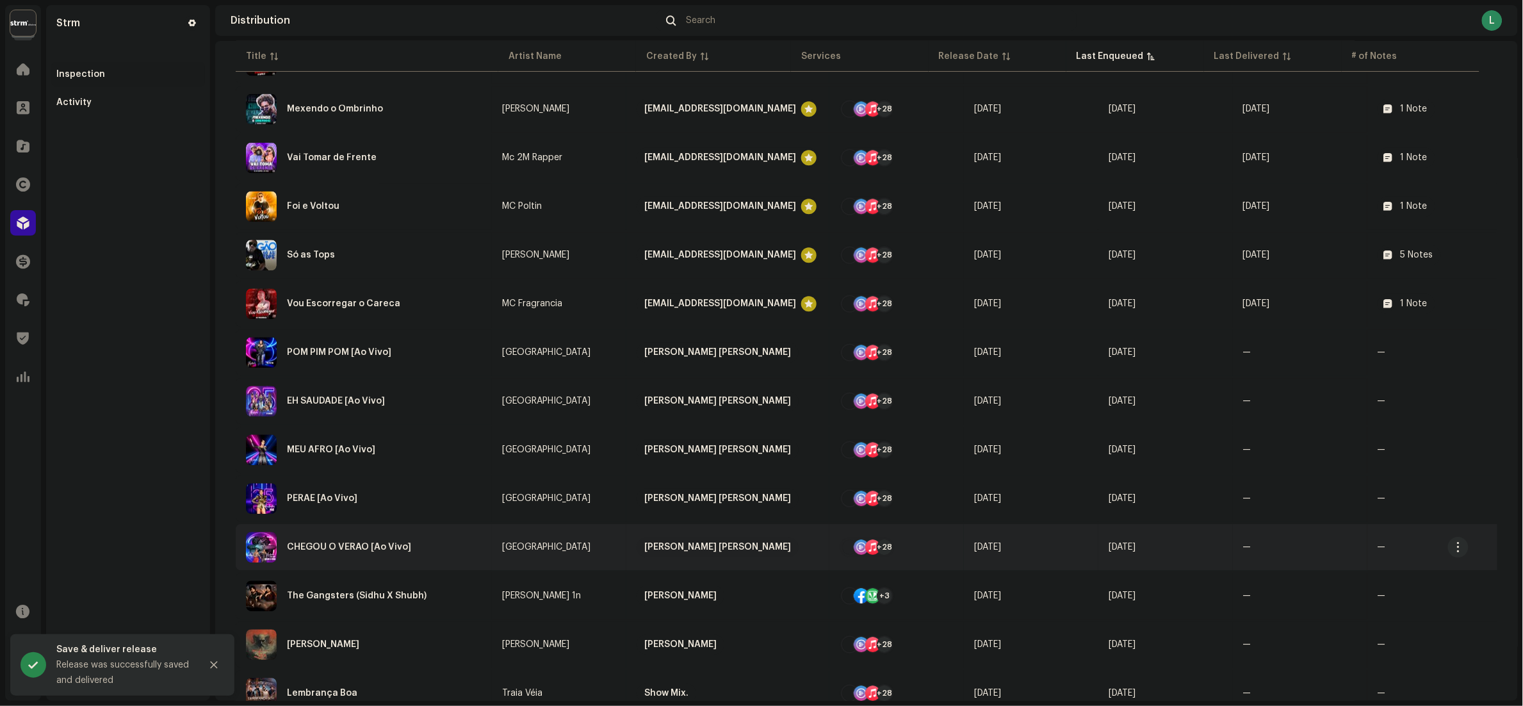
scroll to position [1226, 0]
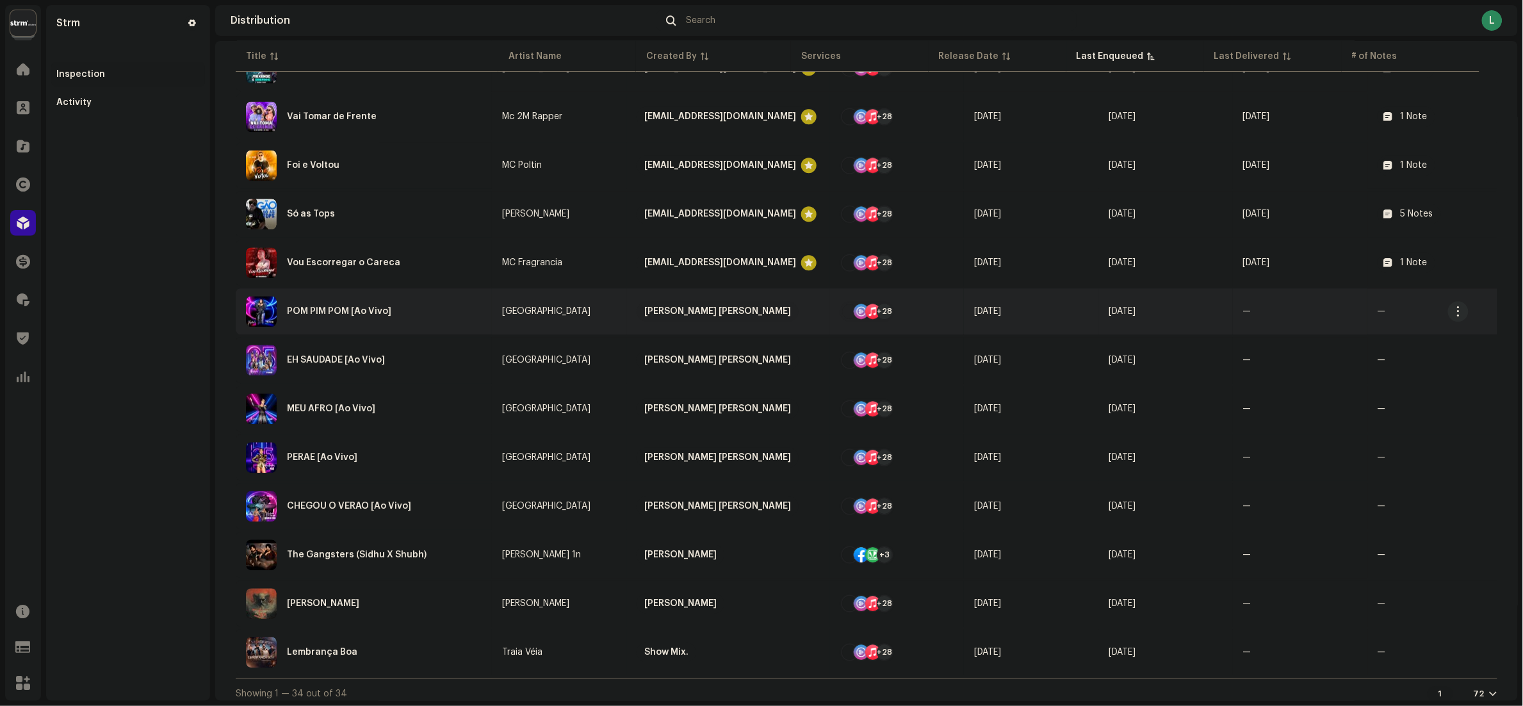
click at [421, 305] on div "POM PIM POM [Ao Vivo]" at bounding box center [364, 311] width 236 height 31
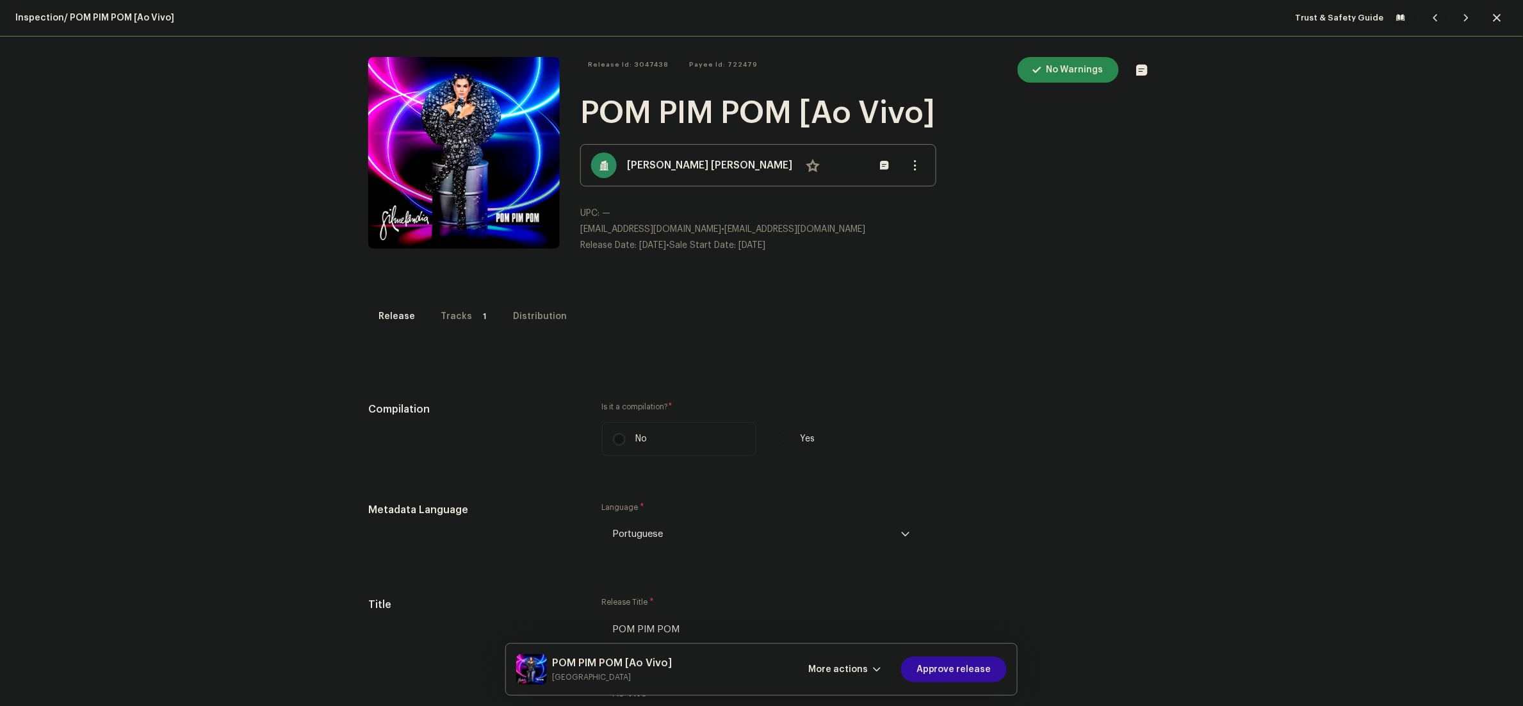
click at [457, 311] on p-tab "Tracks 1" at bounding box center [463, 317] width 67 height 26
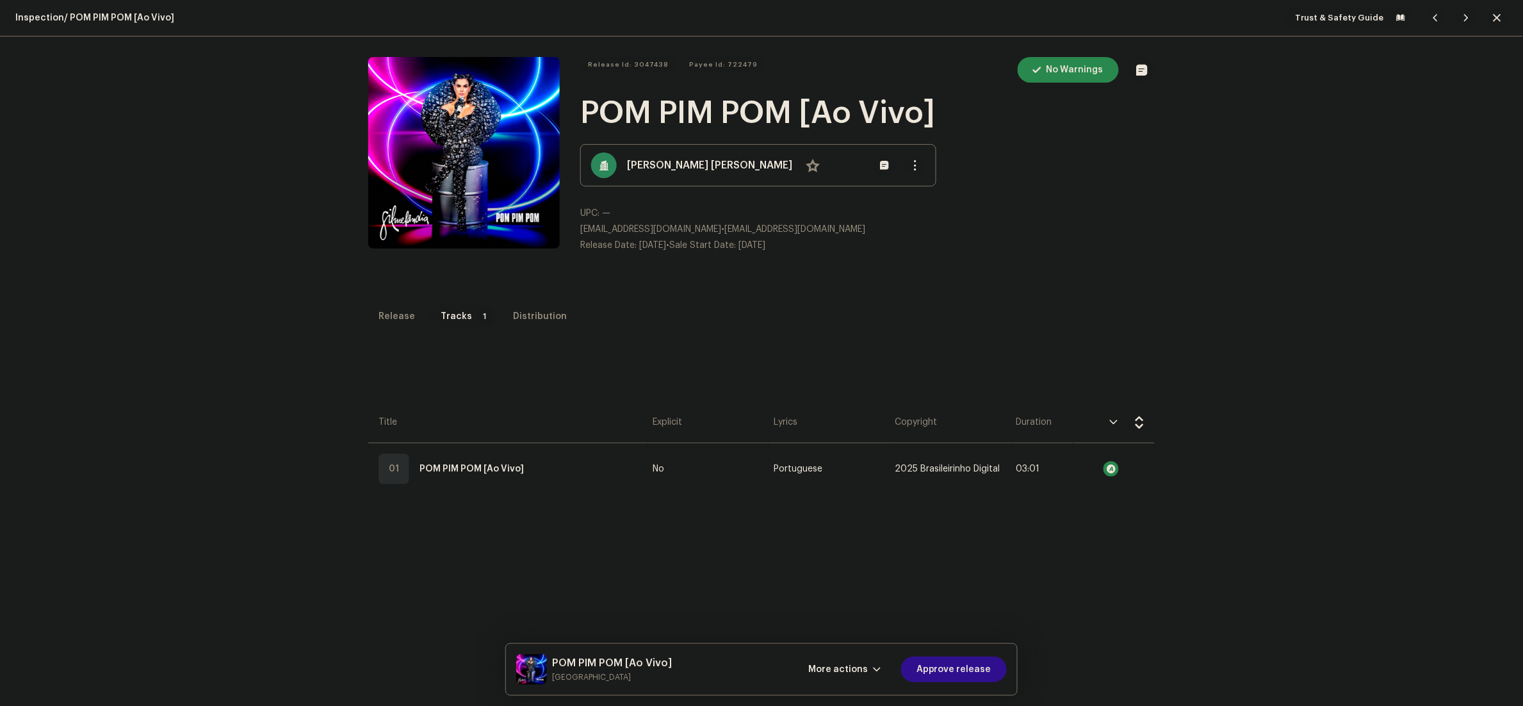
click at [977, 665] on span "Approve release" at bounding box center [953, 669] width 75 height 26
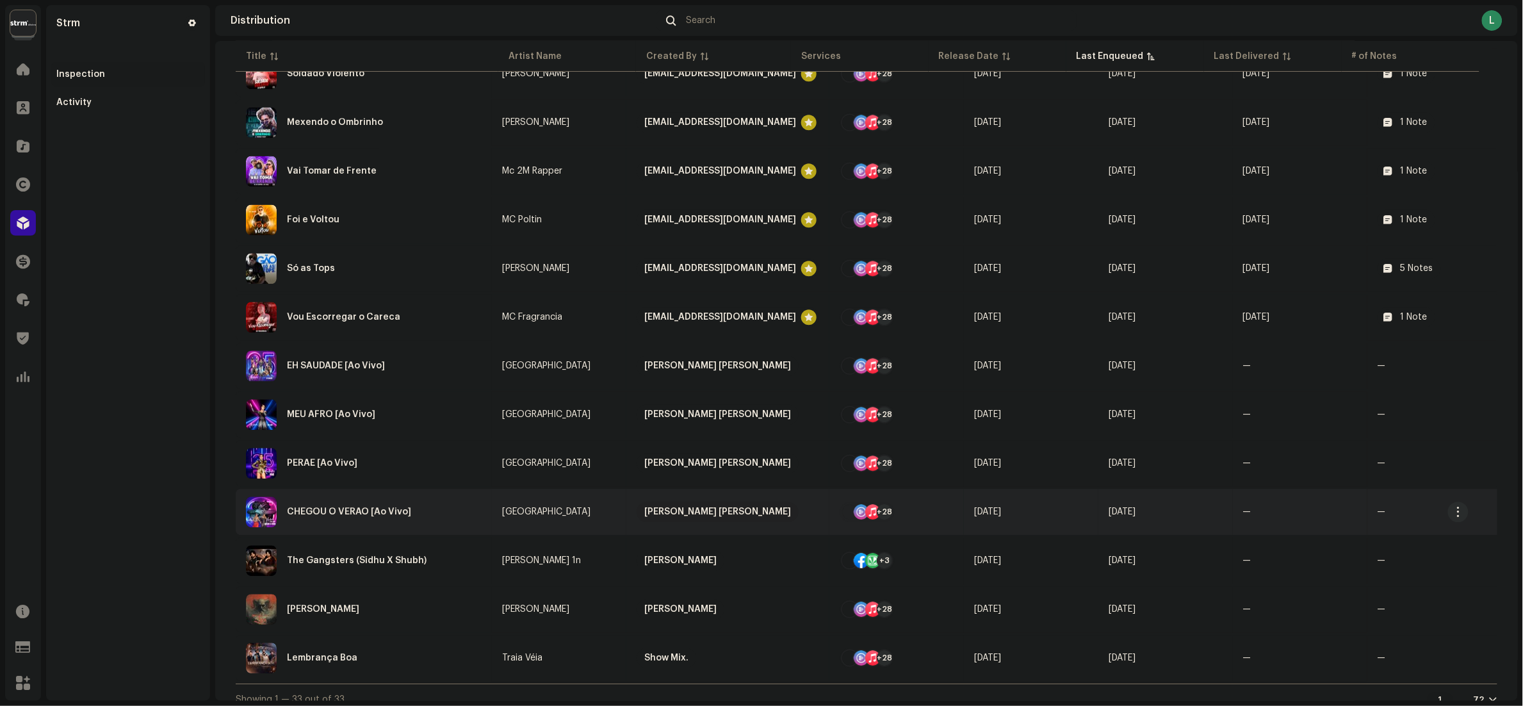
scroll to position [1178, 0]
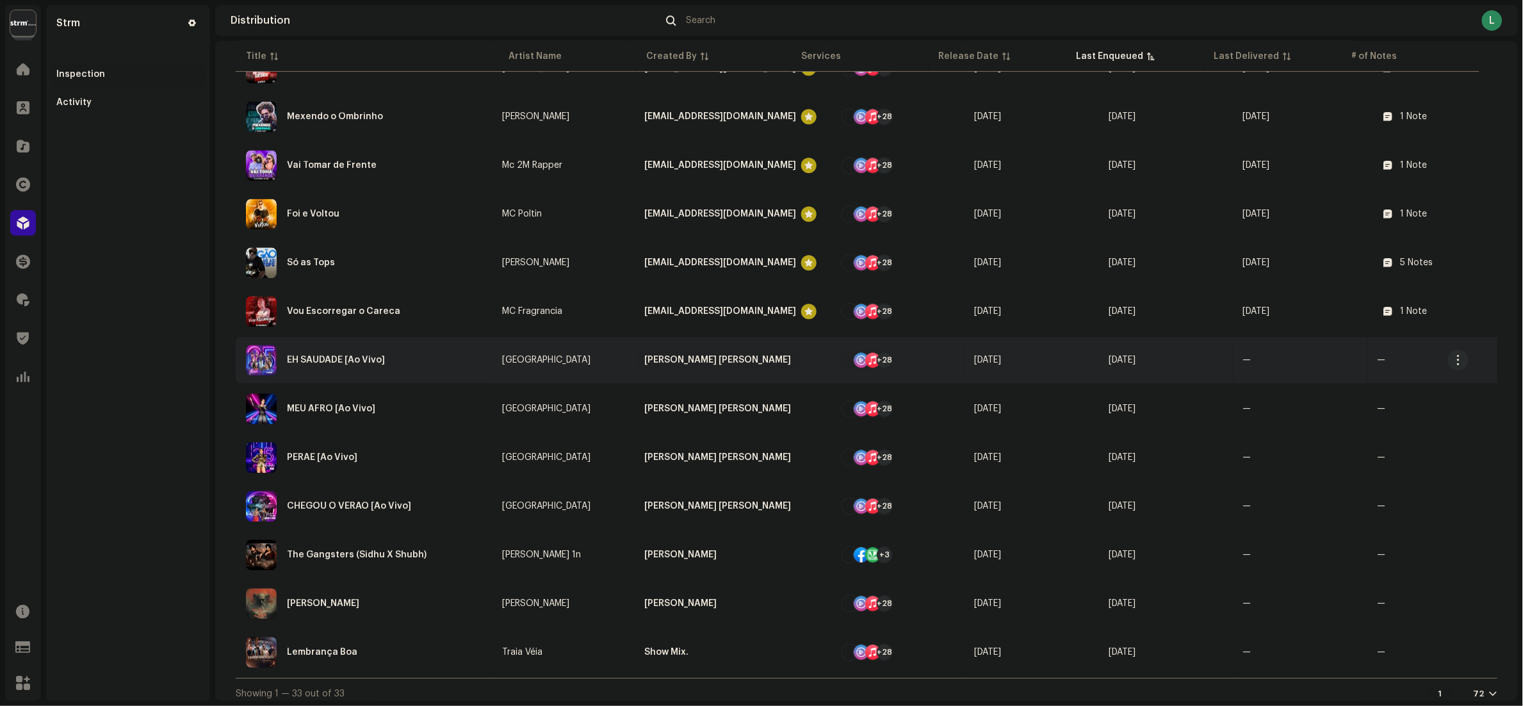
click at [430, 356] on div "EH SAUDADE [Ao Vivo]" at bounding box center [364, 360] width 236 height 31
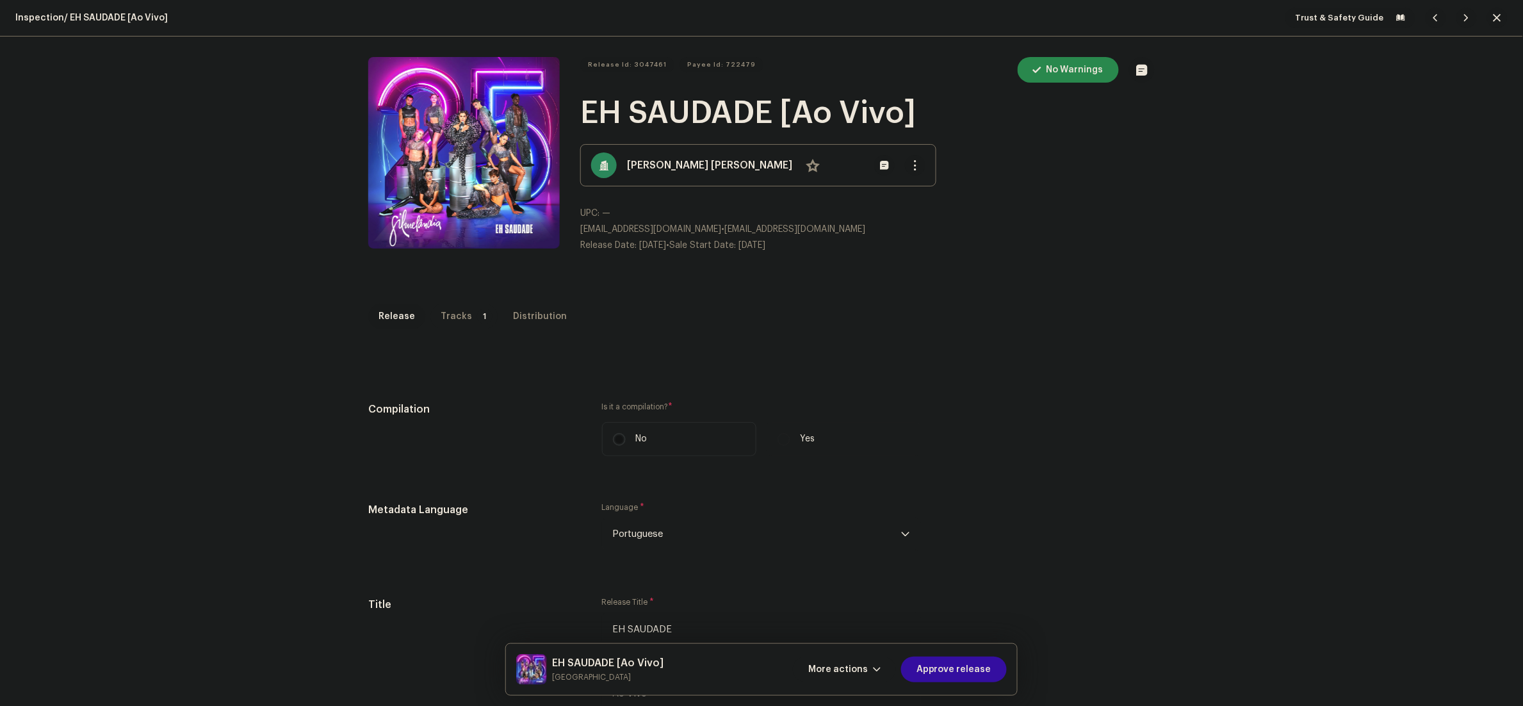
click at [453, 308] on div "Tracks" at bounding box center [456, 317] width 31 height 26
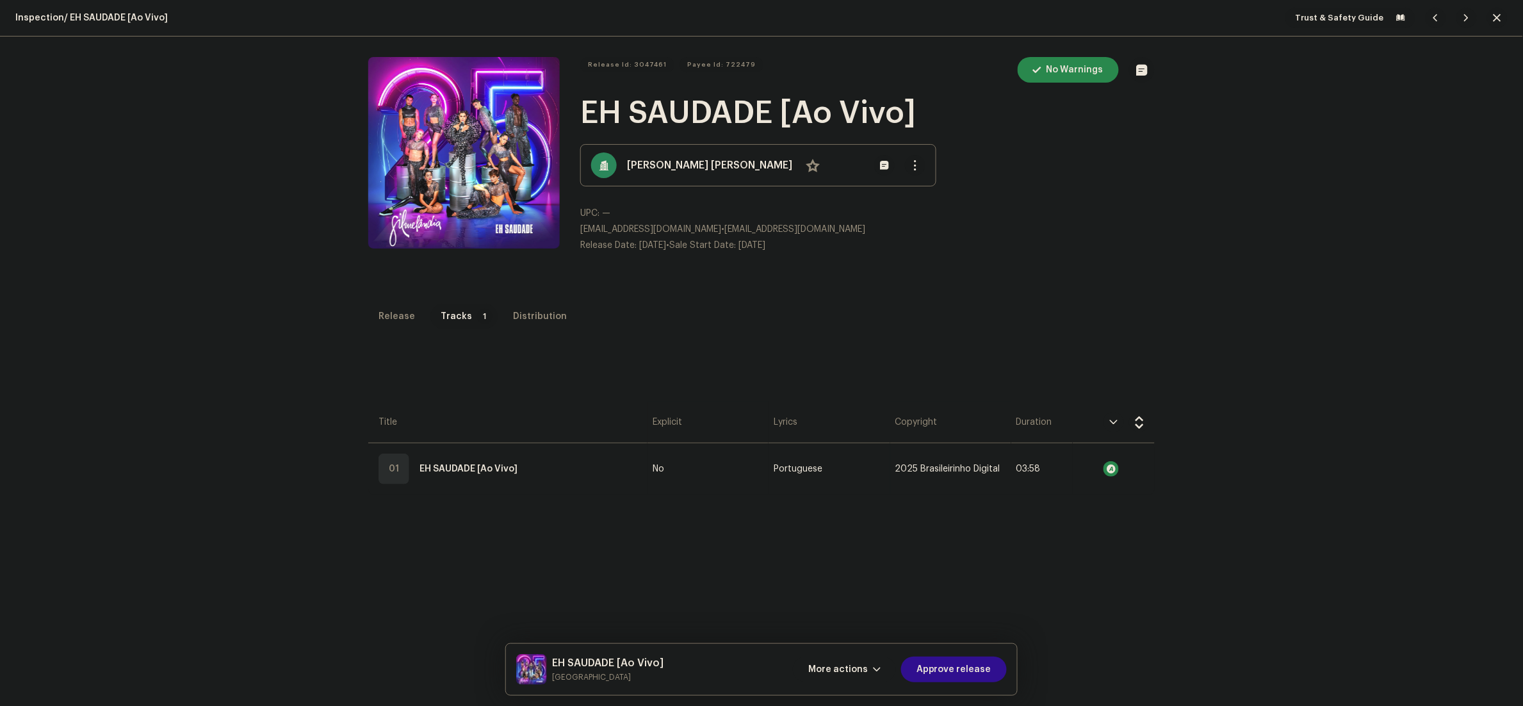
click at [942, 671] on span "Approve release" at bounding box center [953, 669] width 75 height 26
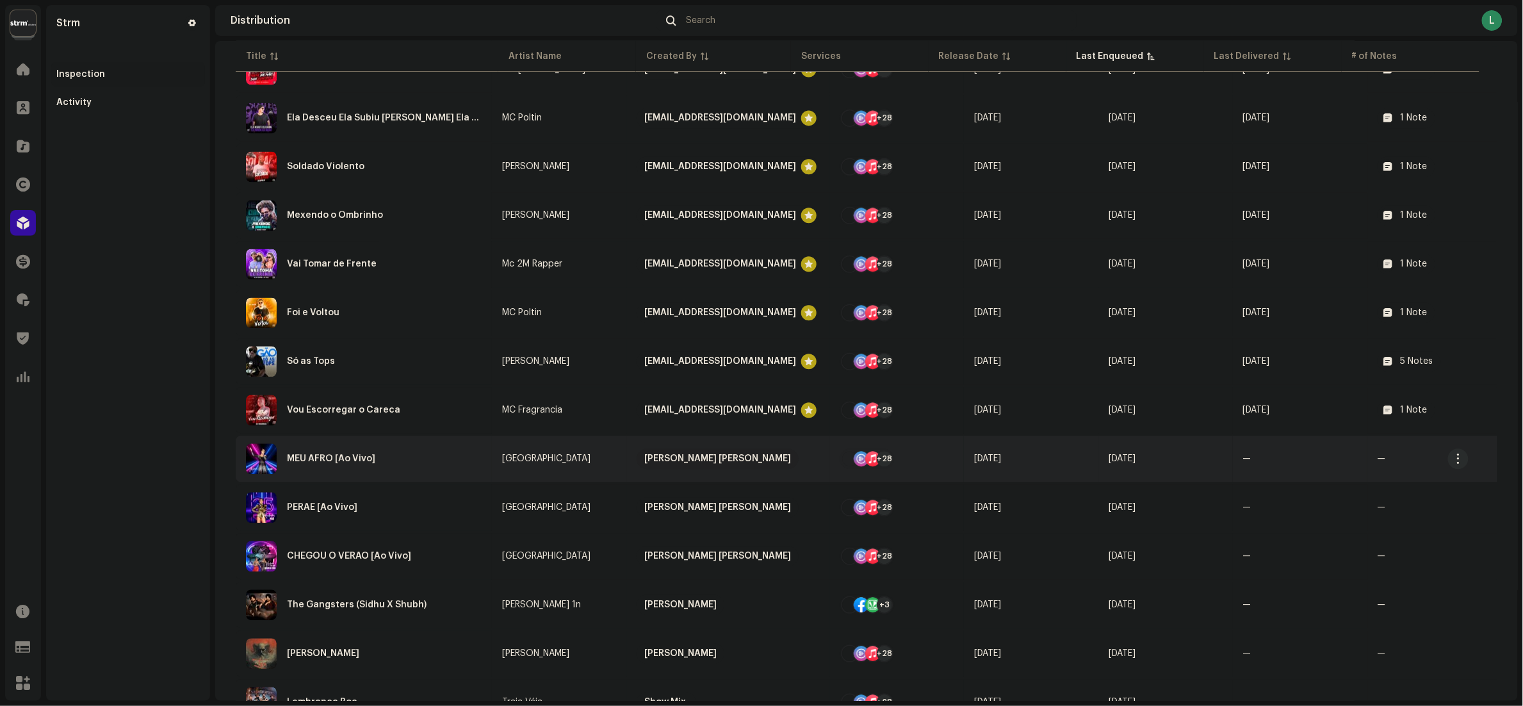
scroll to position [1129, 0]
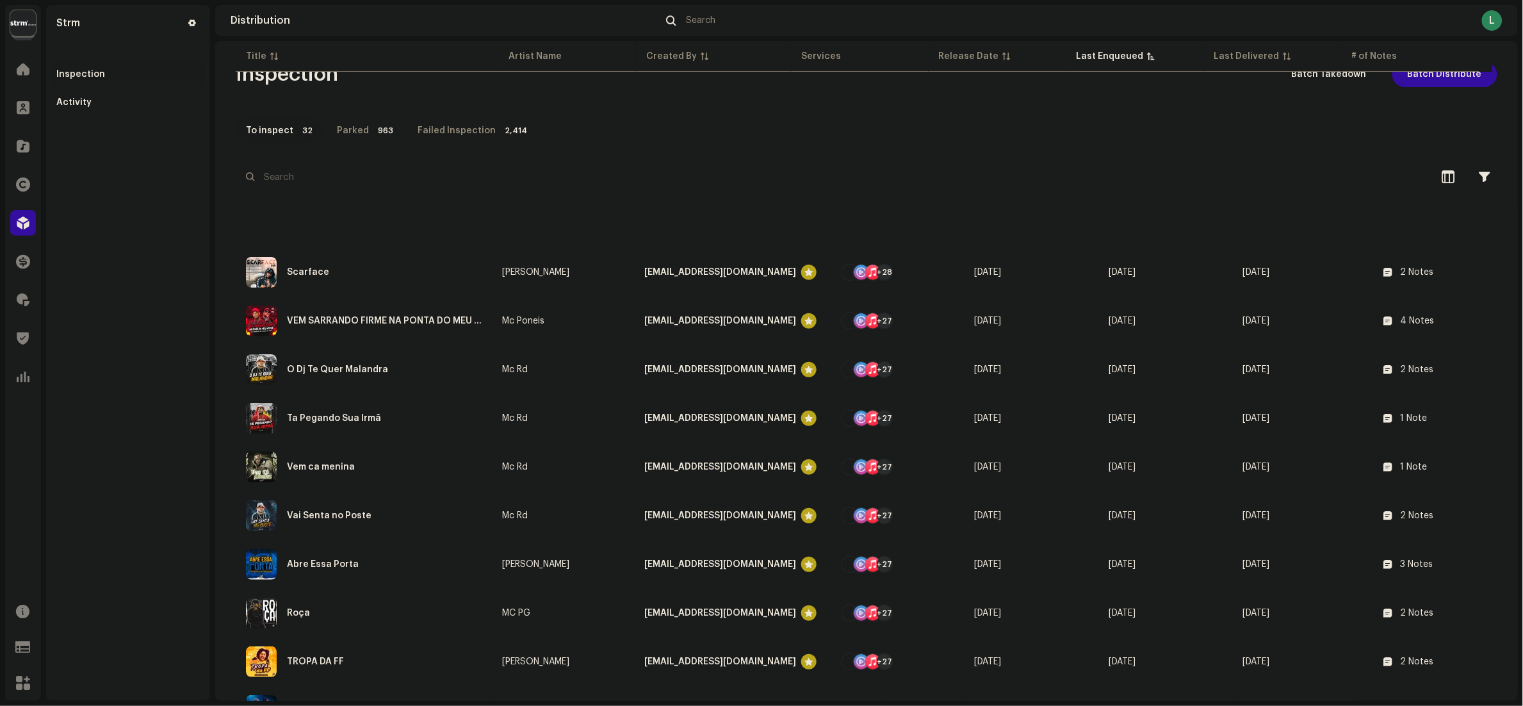
scroll to position [1129, 0]
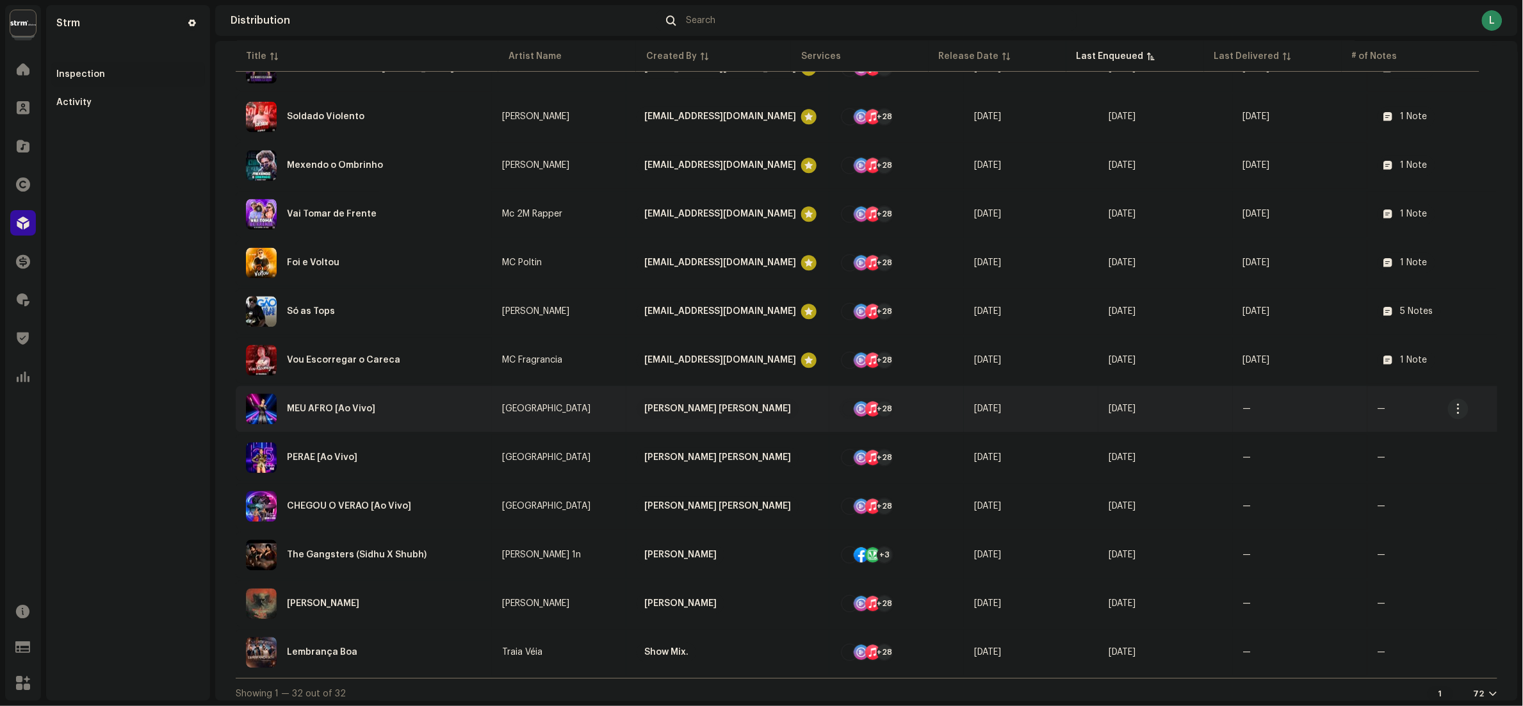
click at [446, 400] on div "MEU AFRO [Ao Vivo]" at bounding box center [364, 408] width 236 height 31
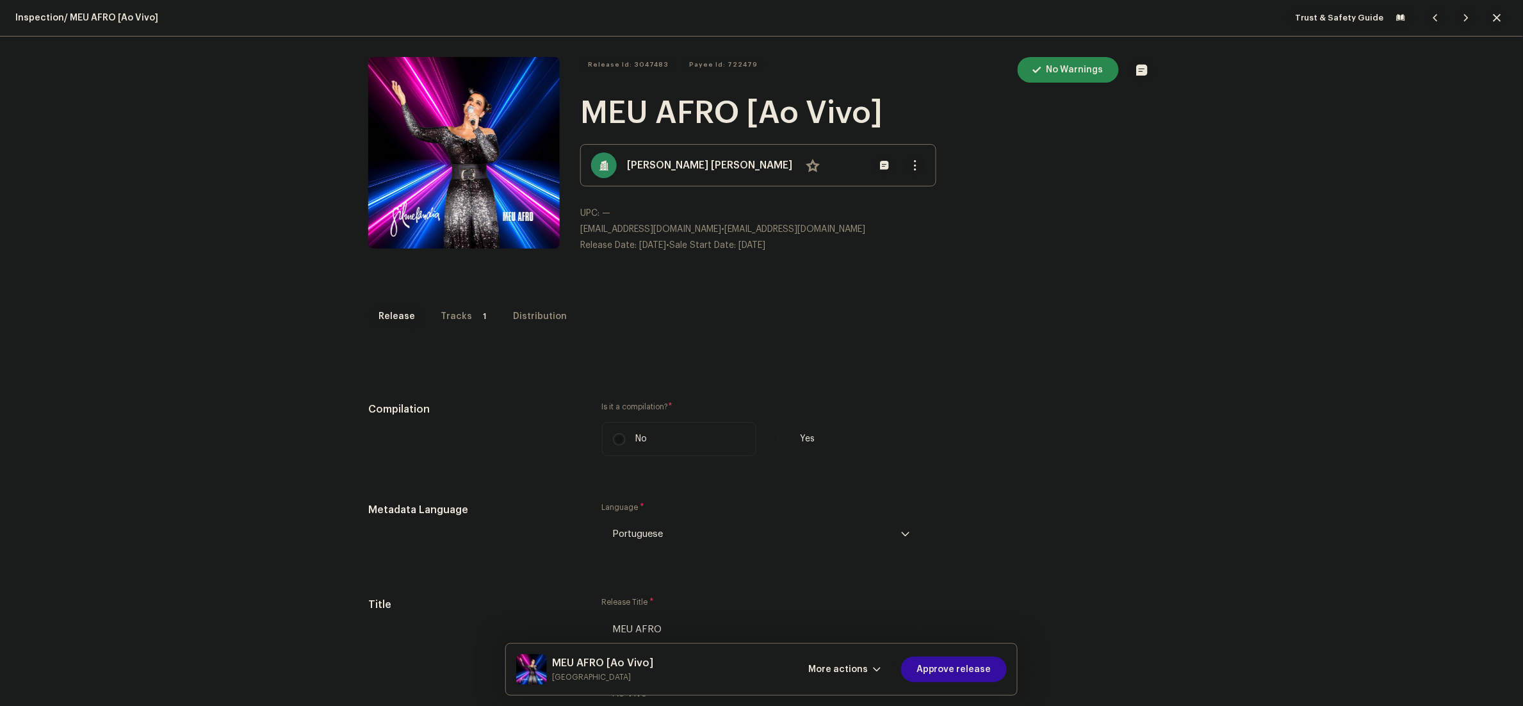
click at [446, 309] on div "Tracks" at bounding box center [456, 317] width 31 height 26
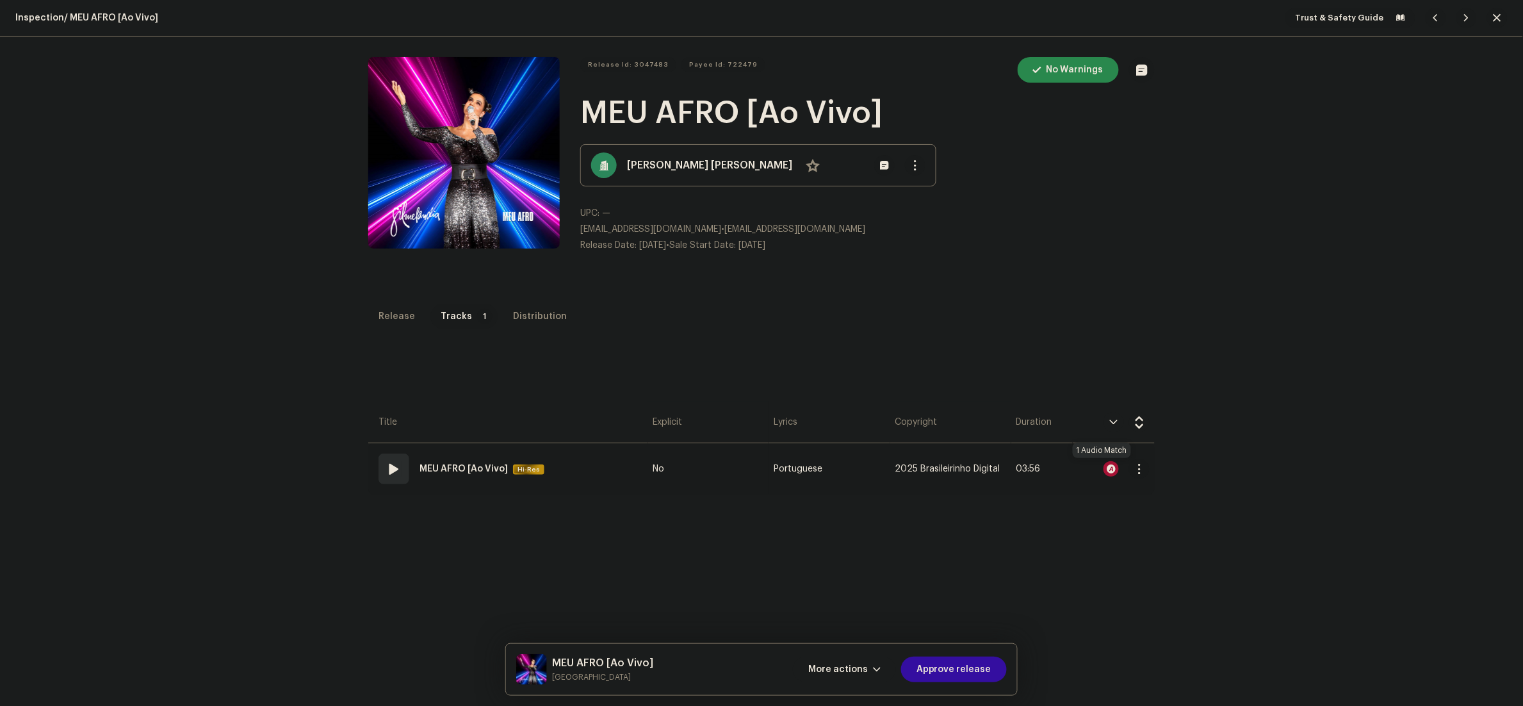
click at [1103, 466] on div at bounding box center [1110, 468] width 15 height 15
click at [1117, 314] on div "Audio Recognition by Cover Song 1 Speech ! All results require review/listening…" at bounding box center [761, 353] width 1523 height 706
click at [936, 671] on span "Approve release" at bounding box center [953, 669] width 75 height 26
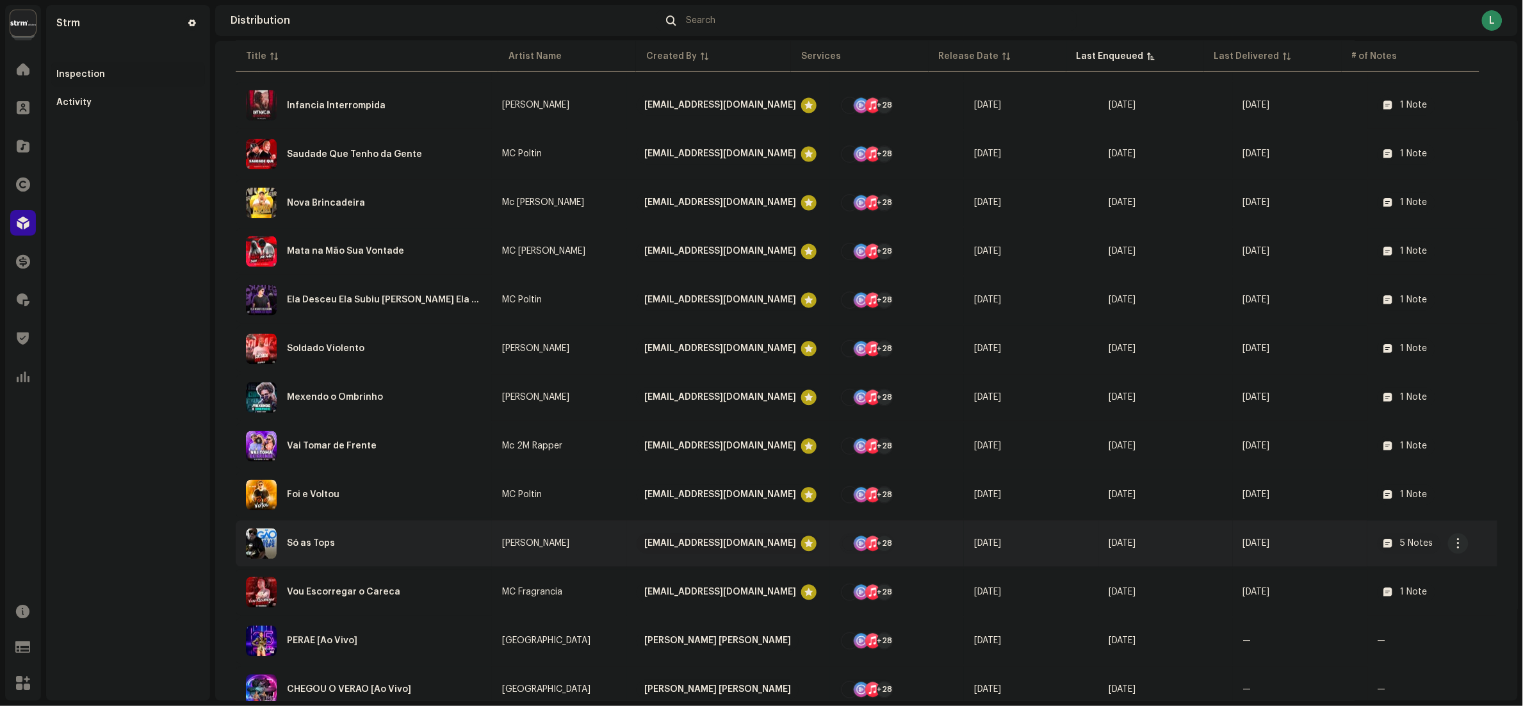
scroll to position [1081, 0]
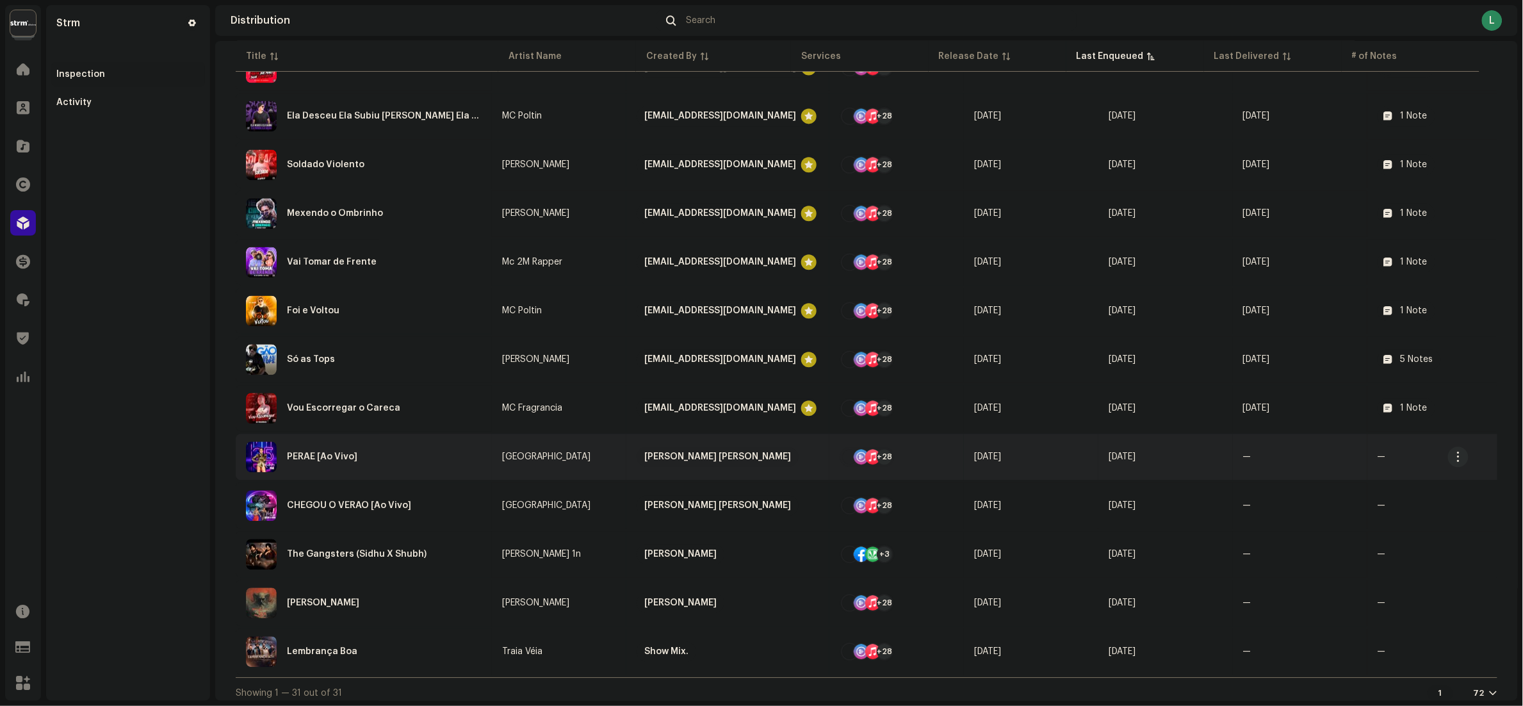
click at [421, 455] on div "PERAE [Ao Vivo]" at bounding box center [364, 456] width 236 height 31
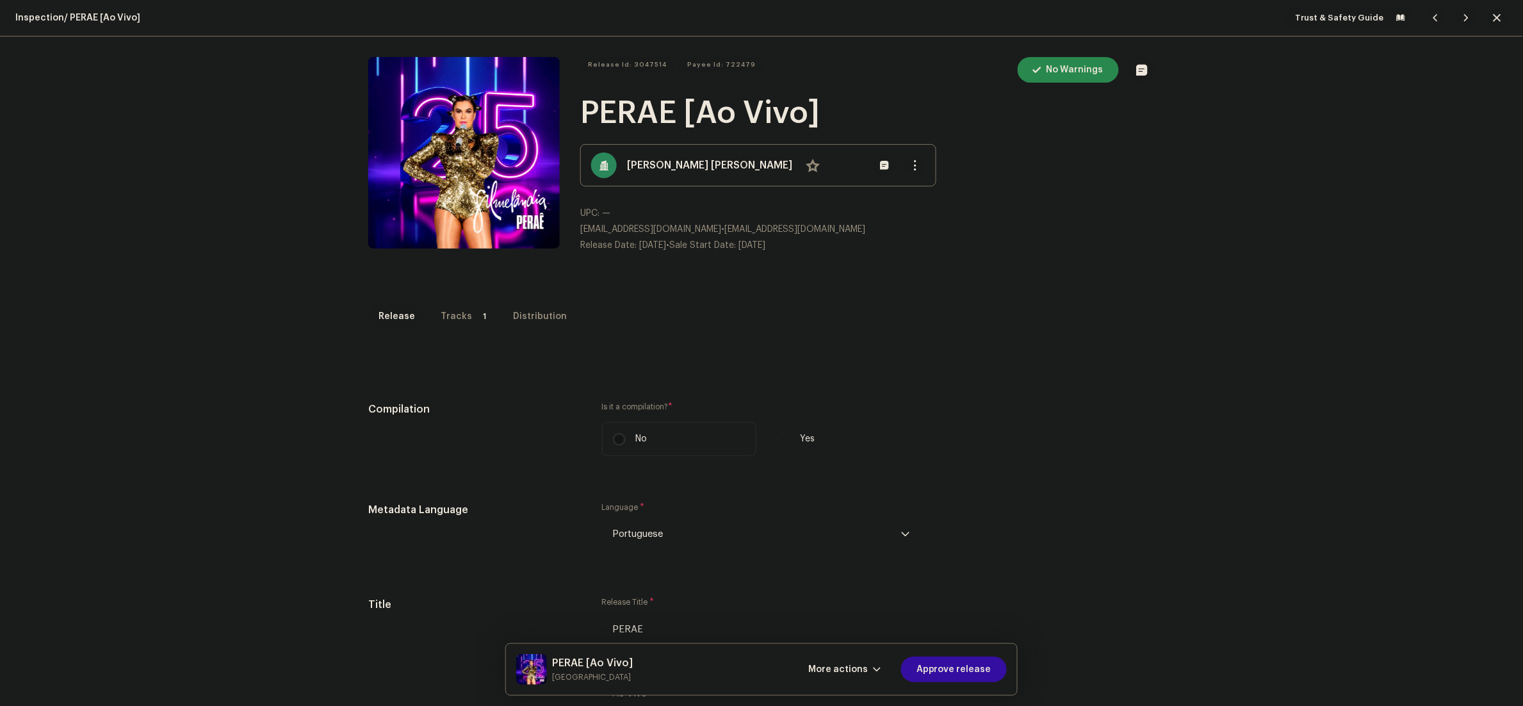
drag, startPoint x: 434, startPoint y: 305, endPoint x: 440, endPoint y: 316, distance: 12.3
click at [441, 308] on div "Tracks" at bounding box center [456, 317] width 31 height 26
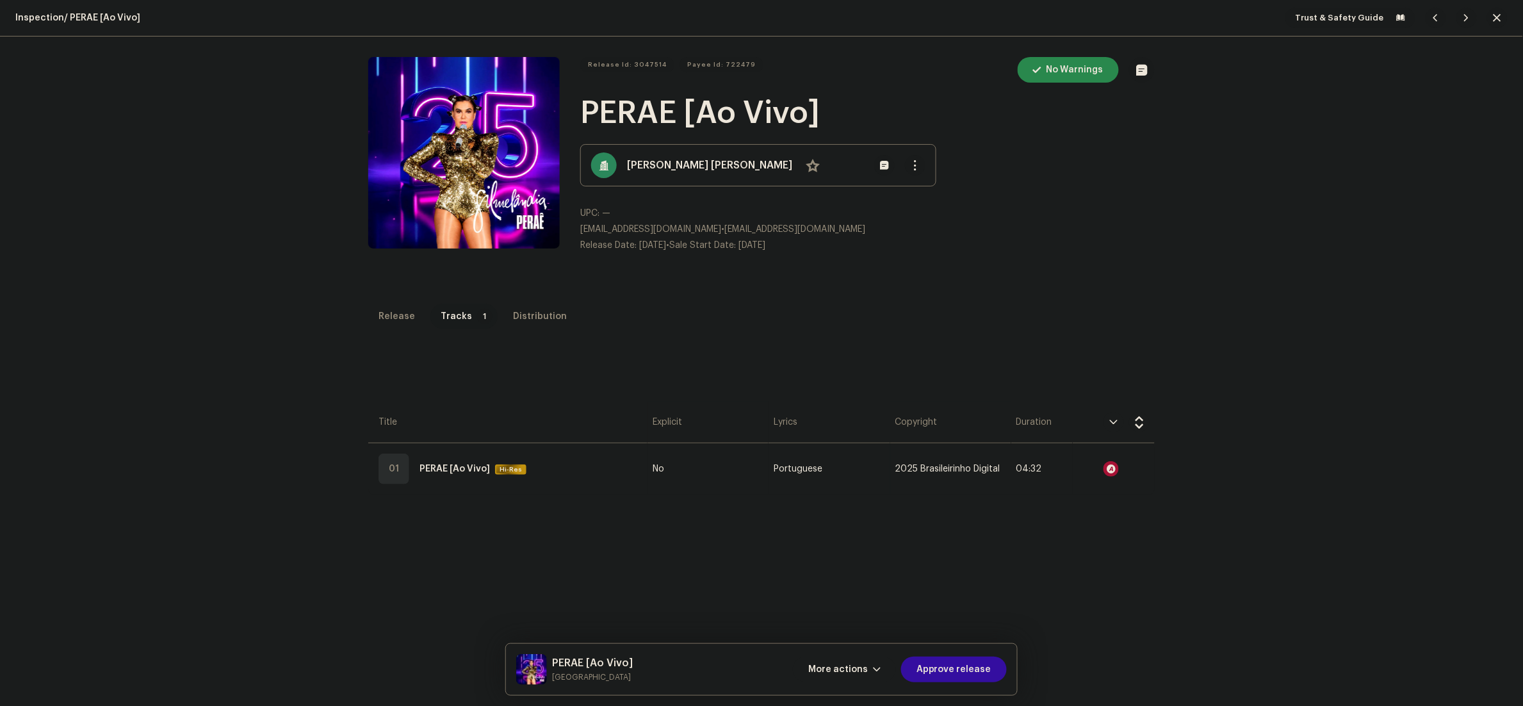
click at [444, 321] on div "Tracks" at bounding box center [456, 317] width 31 height 26
click at [1103, 469] on div at bounding box center [1110, 468] width 15 height 15
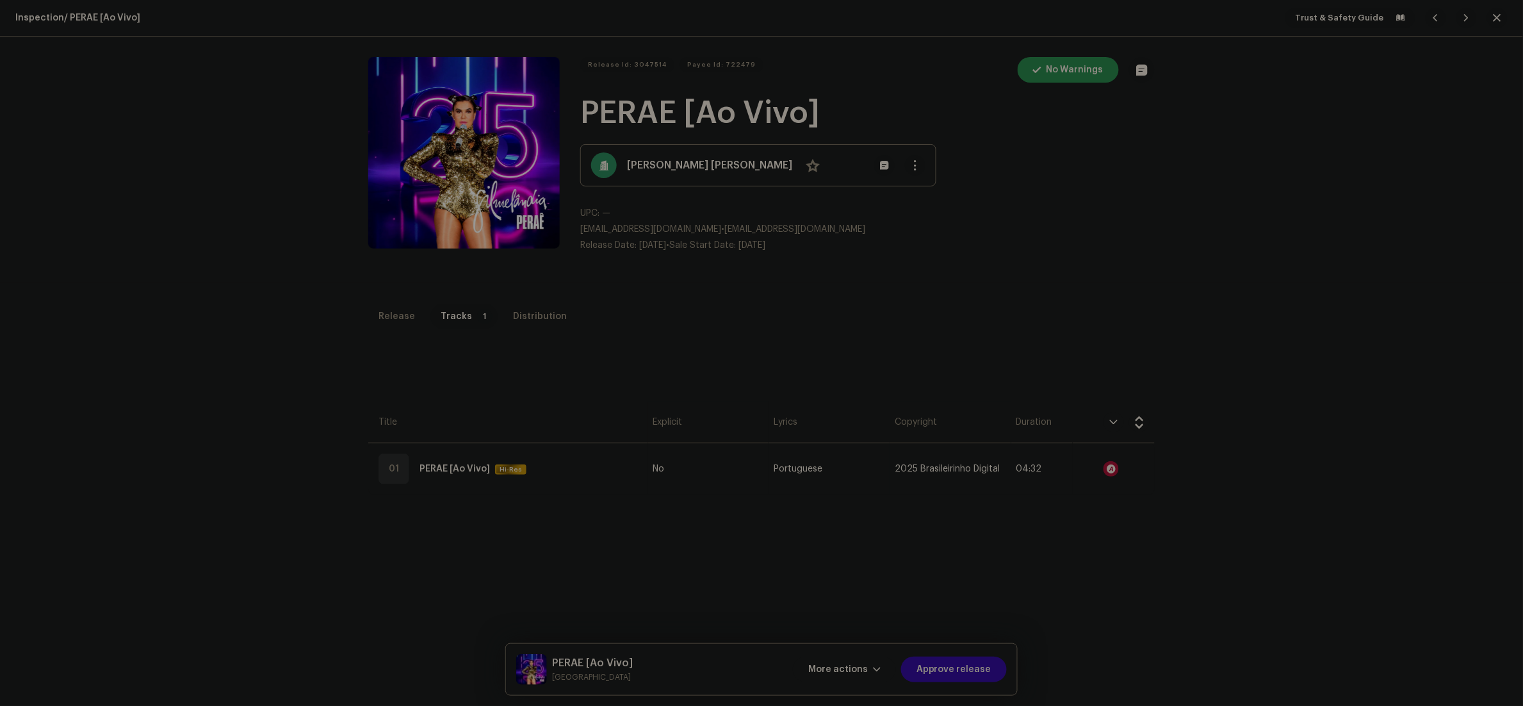
click at [1212, 574] on div "Audio Recognition by Cover Song 6 Speech ! All results require review/listening…" at bounding box center [761, 353] width 1523 height 706
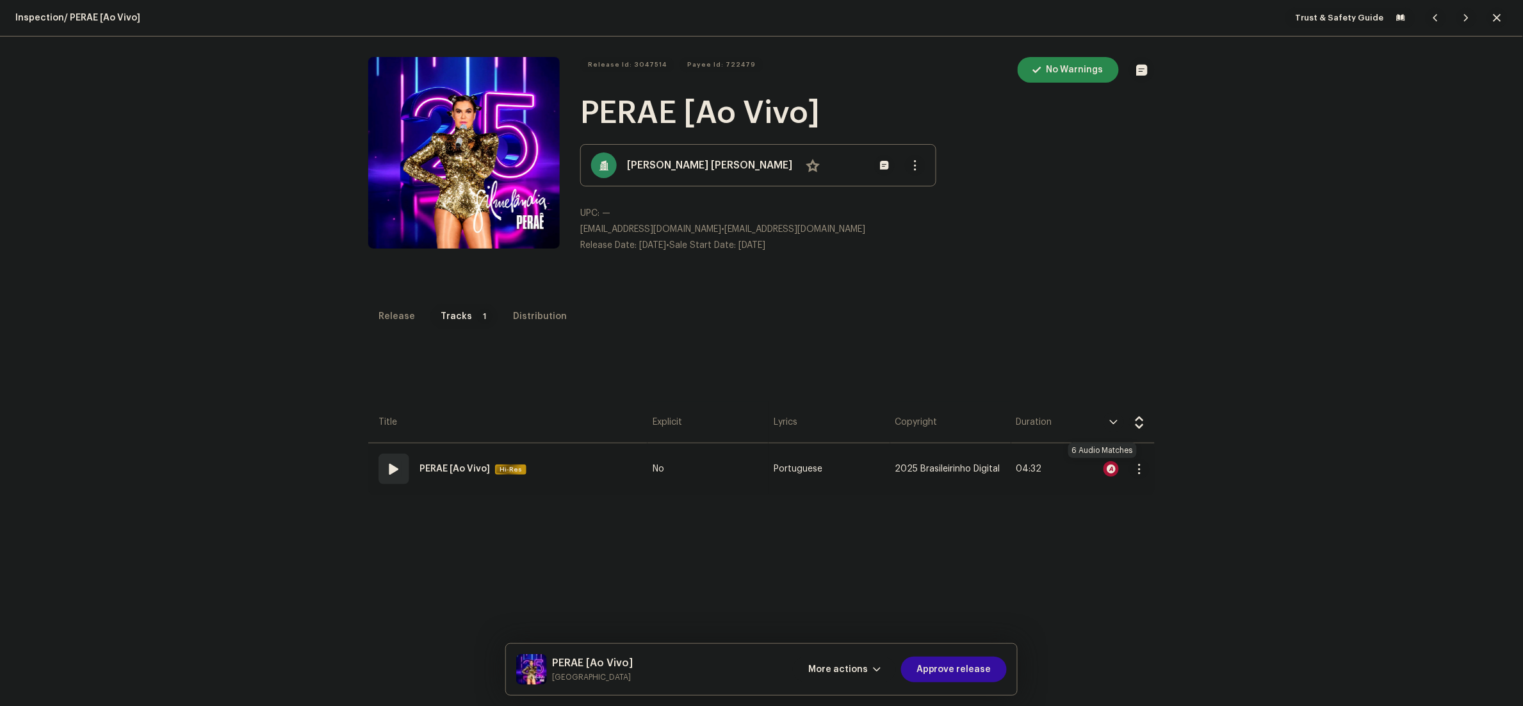
click at [1103, 474] on div at bounding box center [1110, 468] width 15 height 15
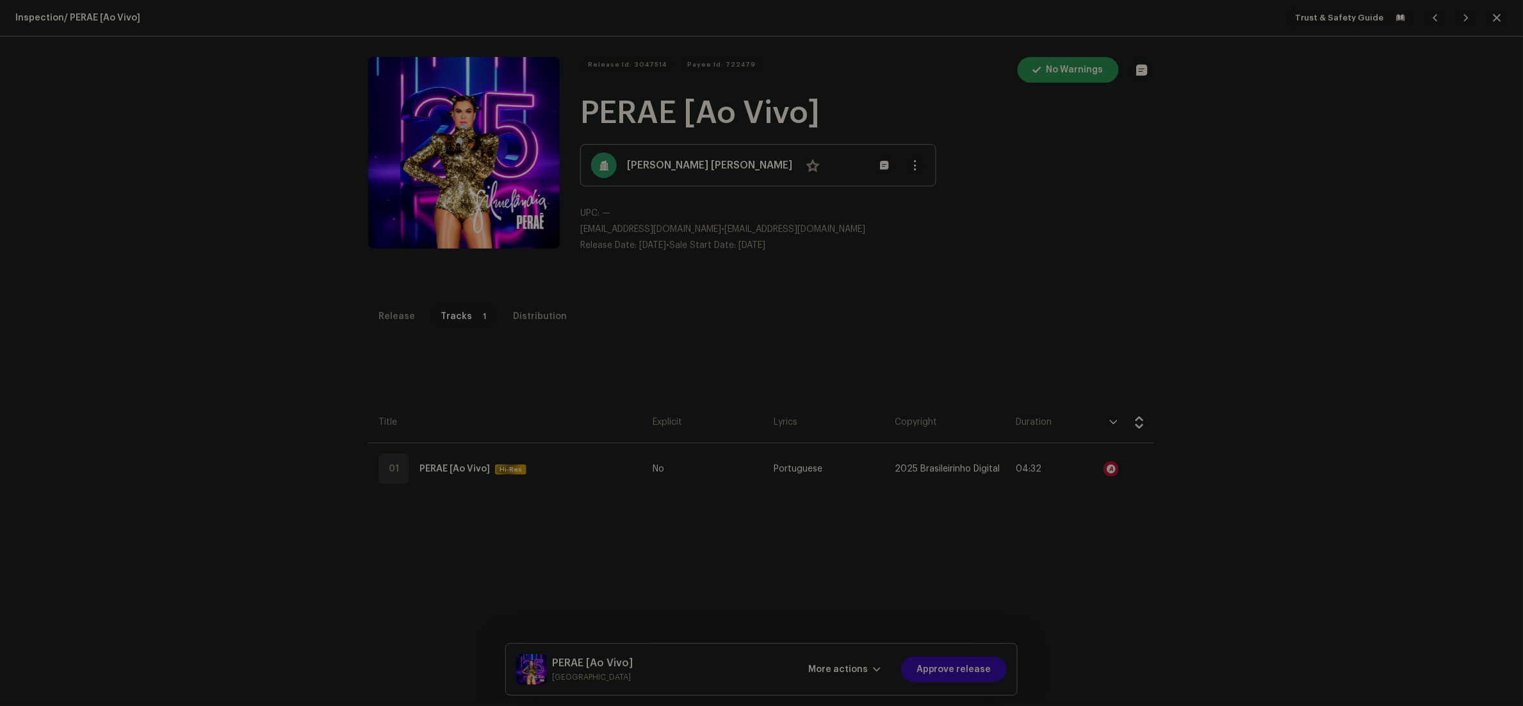
click at [1092, 558] on div "Audio Recognition by Cover Song 6 Speech ! All results require review/listening…" at bounding box center [761, 353] width 1523 height 706
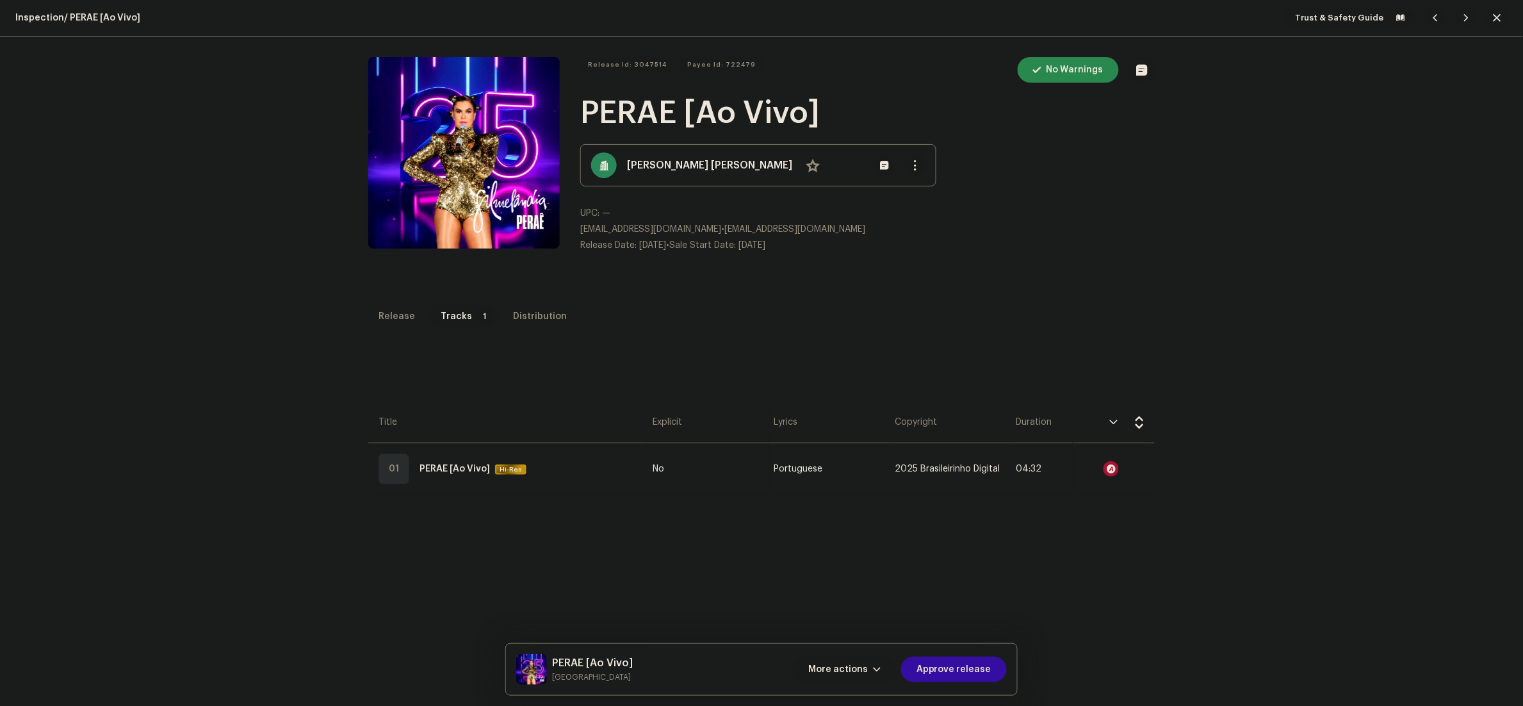
click at [888, 668] on button "More actions" at bounding box center [844, 669] width 103 height 26
click at [840, 581] on div "Fail & Return" at bounding box center [873, 587] width 129 height 26
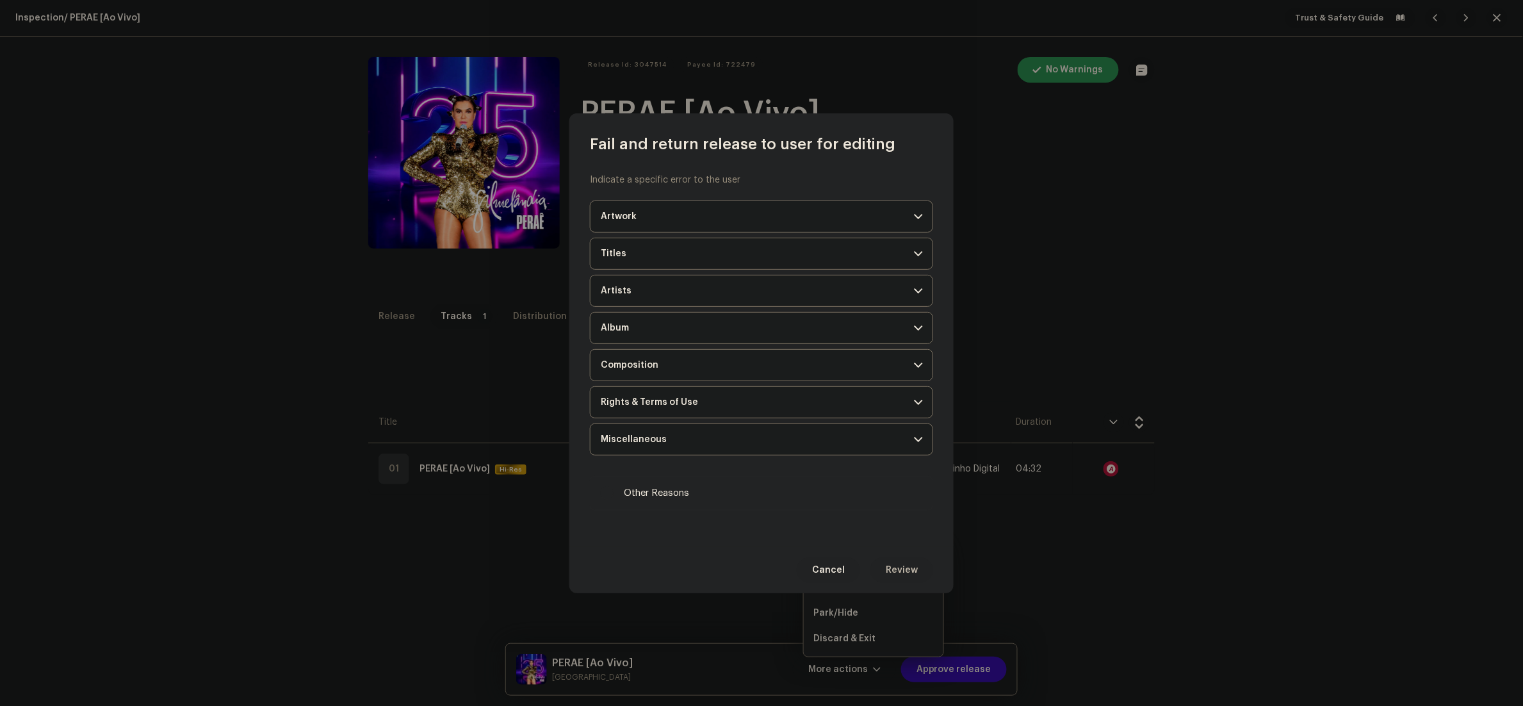
click at [658, 507] on label "Other Reasons" at bounding box center [761, 493] width 343 height 35
click at [614, 500] on input "Other Reasons" at bounding box center [607, 493] width 13 height 13
checkbox input "true"
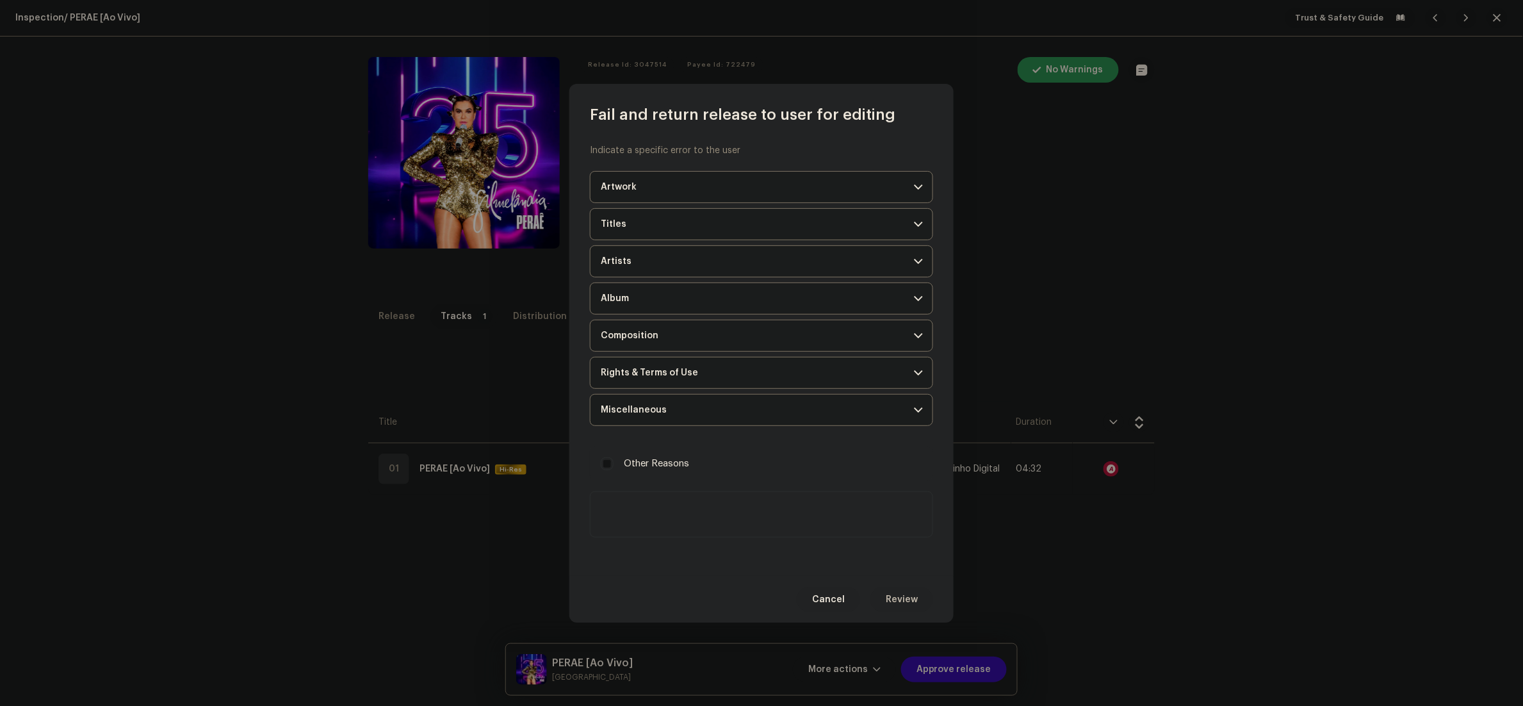
click at [676, 526] on textarea at bounding box center [761, 514] width 343 height 46
paste textarea "Loremip d sitametc, adipiscingeli sed doe te inci utlabo et dol magnaaliqu enim…"
drag, startPoint x: 811, startPoint y: 519, endPoint x: 720, endPoint y: 520, distance: 90.9
click at [720, 520] on textarea at bounding box center [761, 514] width 343 height 46
type textarea "Loremip d sitametc, adipiscingeli sed doe te inci utlabo et dol magnaaliqu eni …"
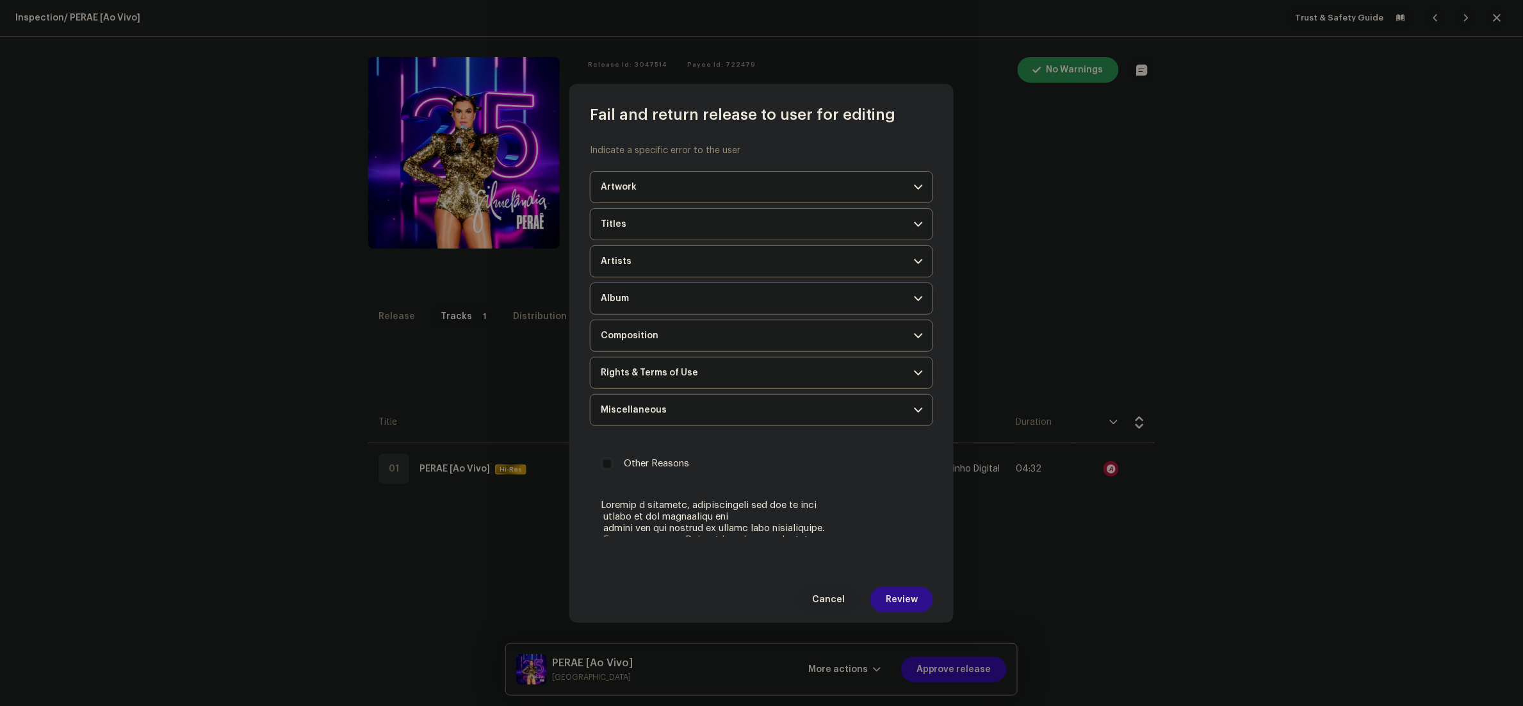
click at [901, 590] on span "Review" at bounding box center [902, 600] width 32 height 26
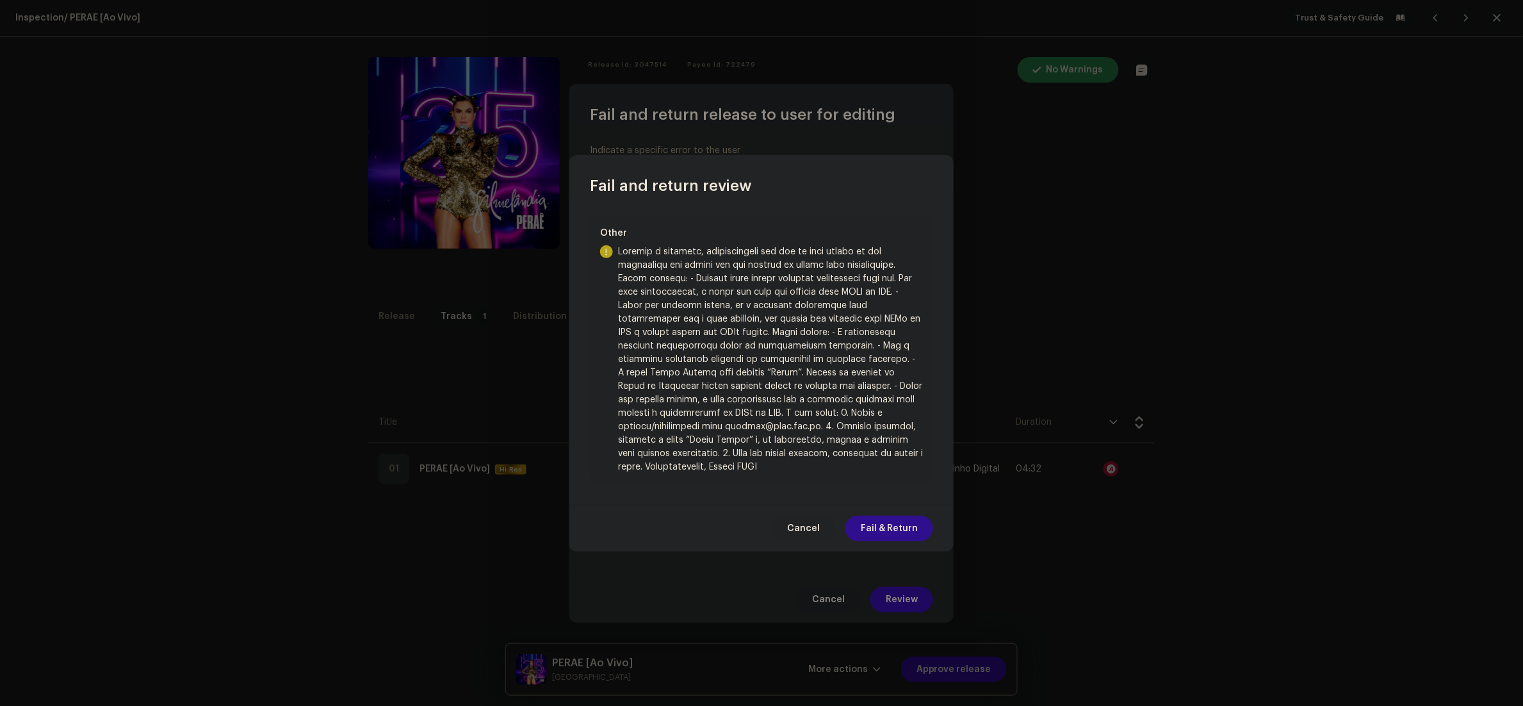
click at [894, 526] on span "Fail & Return" at bounding box center [889, 529] width 57 height 26
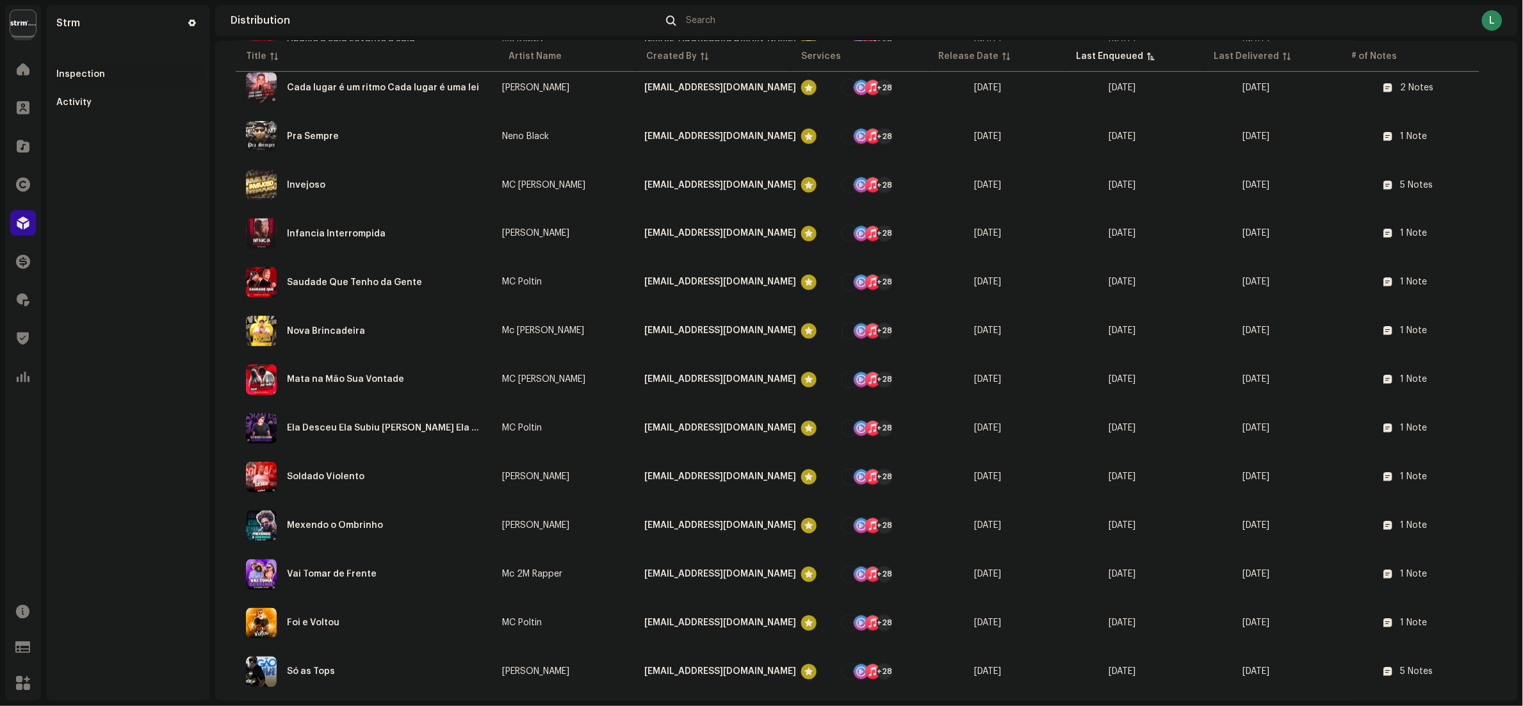
scroll to position [1081, 0]
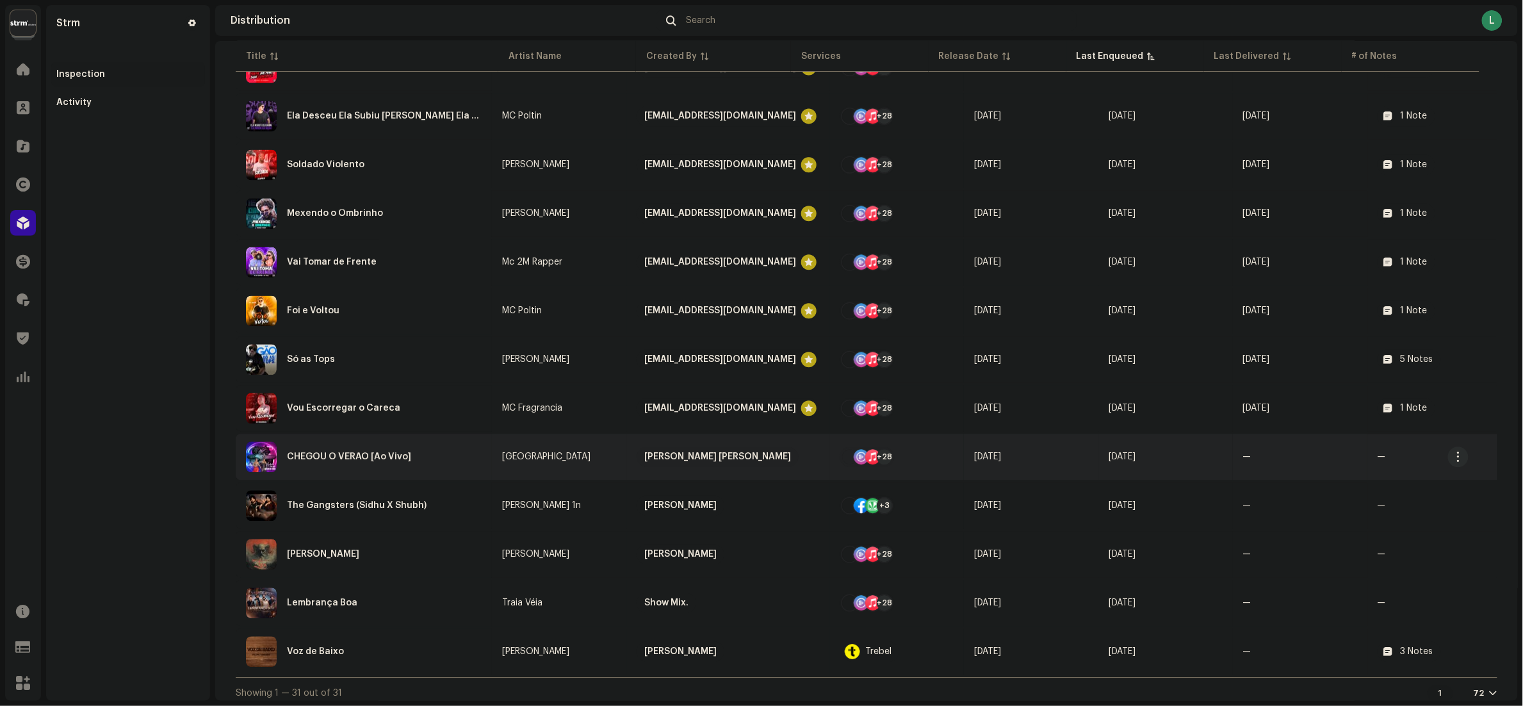
click at [453, 450] on div "CHEGOU O VERAO [Ao Vivo]" at bounding box center [364, 456] width 236 height 31
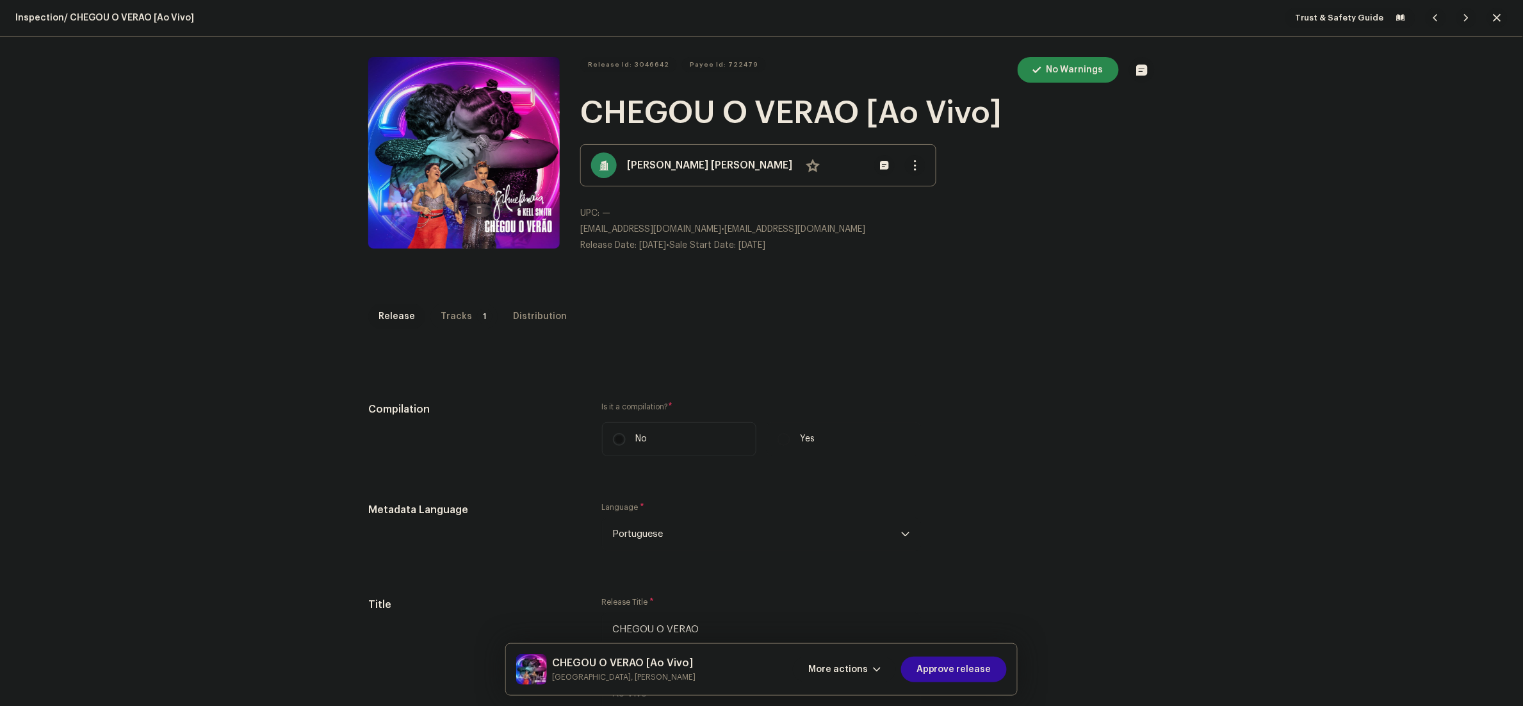
click at [477, 321] on p-badge "1" at bounding box center [484, 316] width 15 height 15
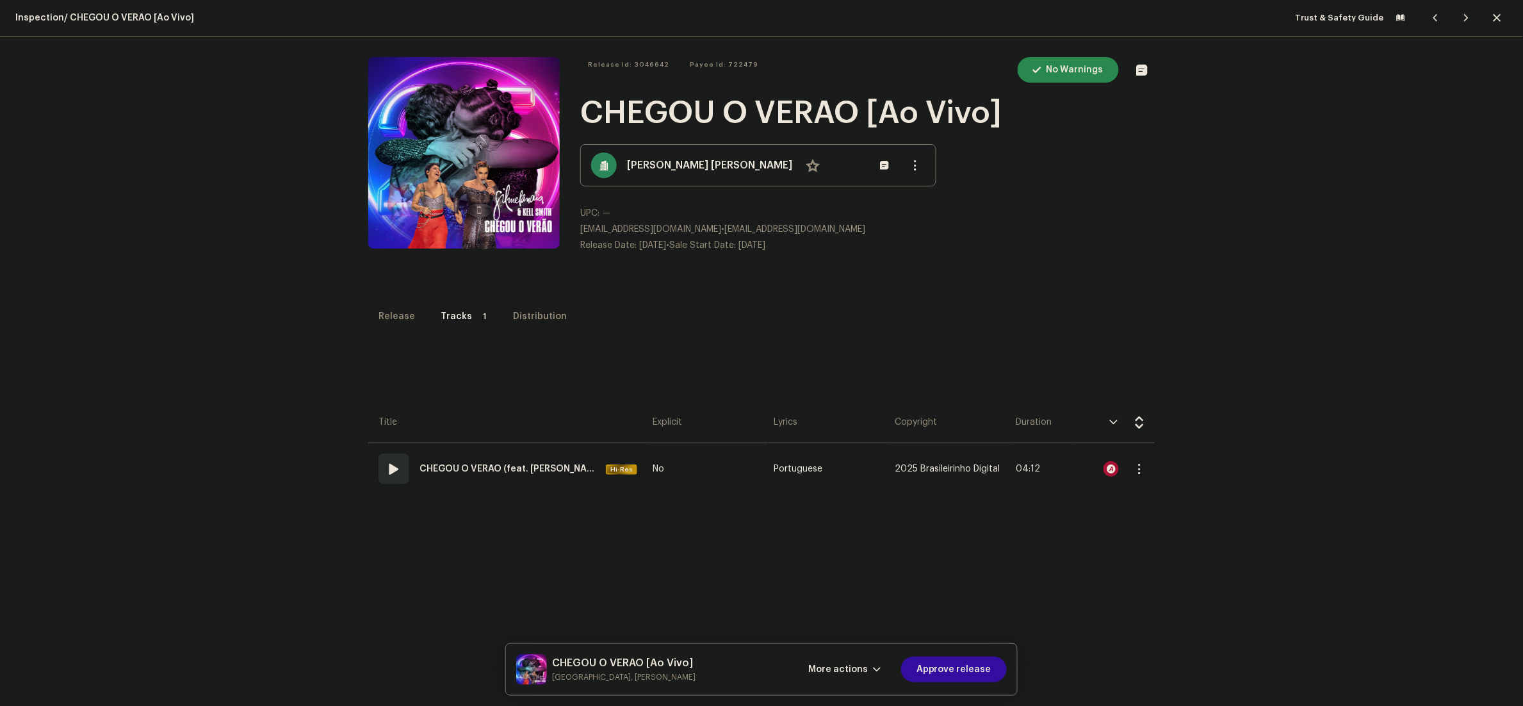
click at [1103, 467] on div at bounding box center [1110, 468] width 15 height 15
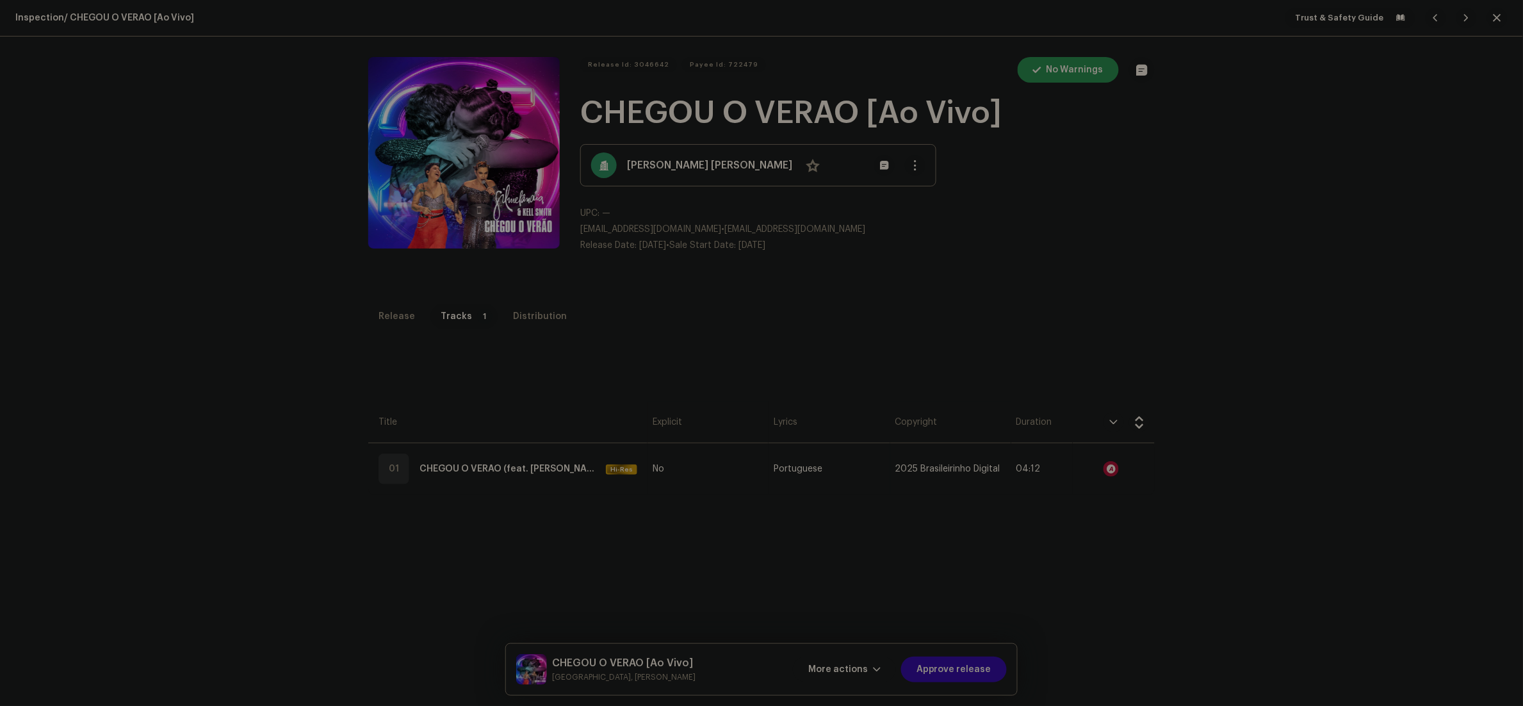
click at [1105, 584] on div "Audio Recognition by Cover Song 2 Speech ! All results require review/listening…" at bounding box center [761, 353] width 1523 height 706
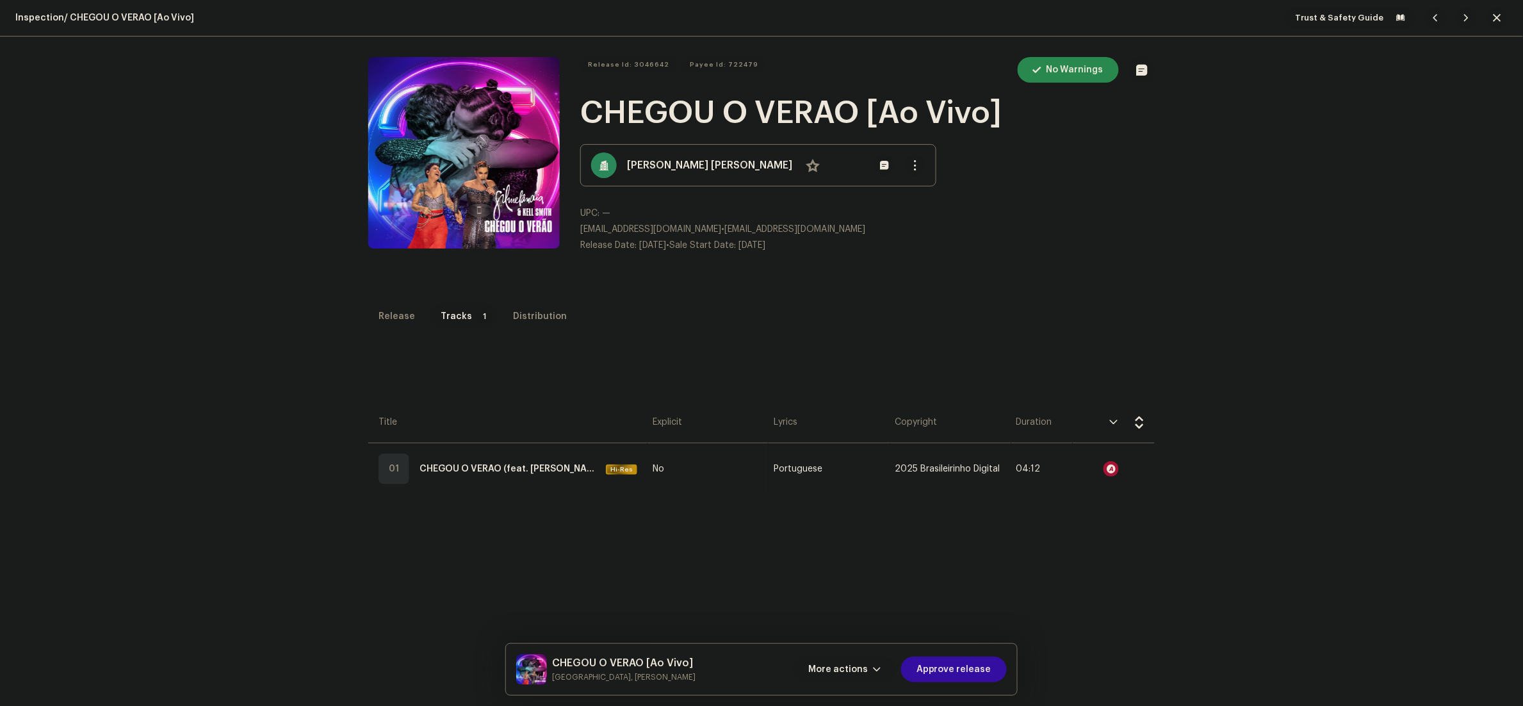
click at [848, 672] on span "More actions" at bounding box center [838, 669] width 60 height 26
click at [838, 587] on span "Fail & Return" at bounding box center [842, 587] width 57 height 10
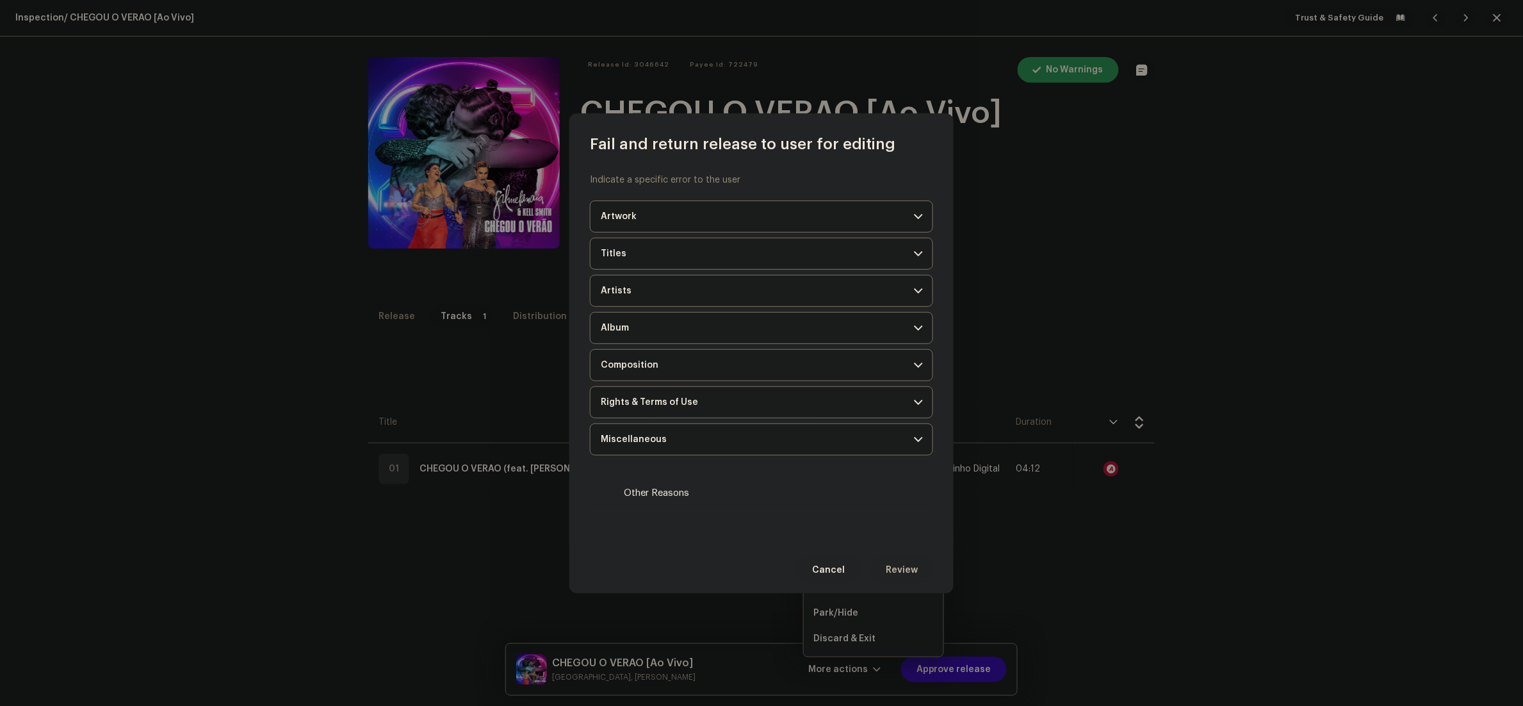
click at [707, 487] on label "Other Reasons" at bounding box center [761, 493] width 343 height 35
click at [614, 487] on input "Other Reasons" at bounding box center [607, 493] width 13 height 13
checkbox input "true"
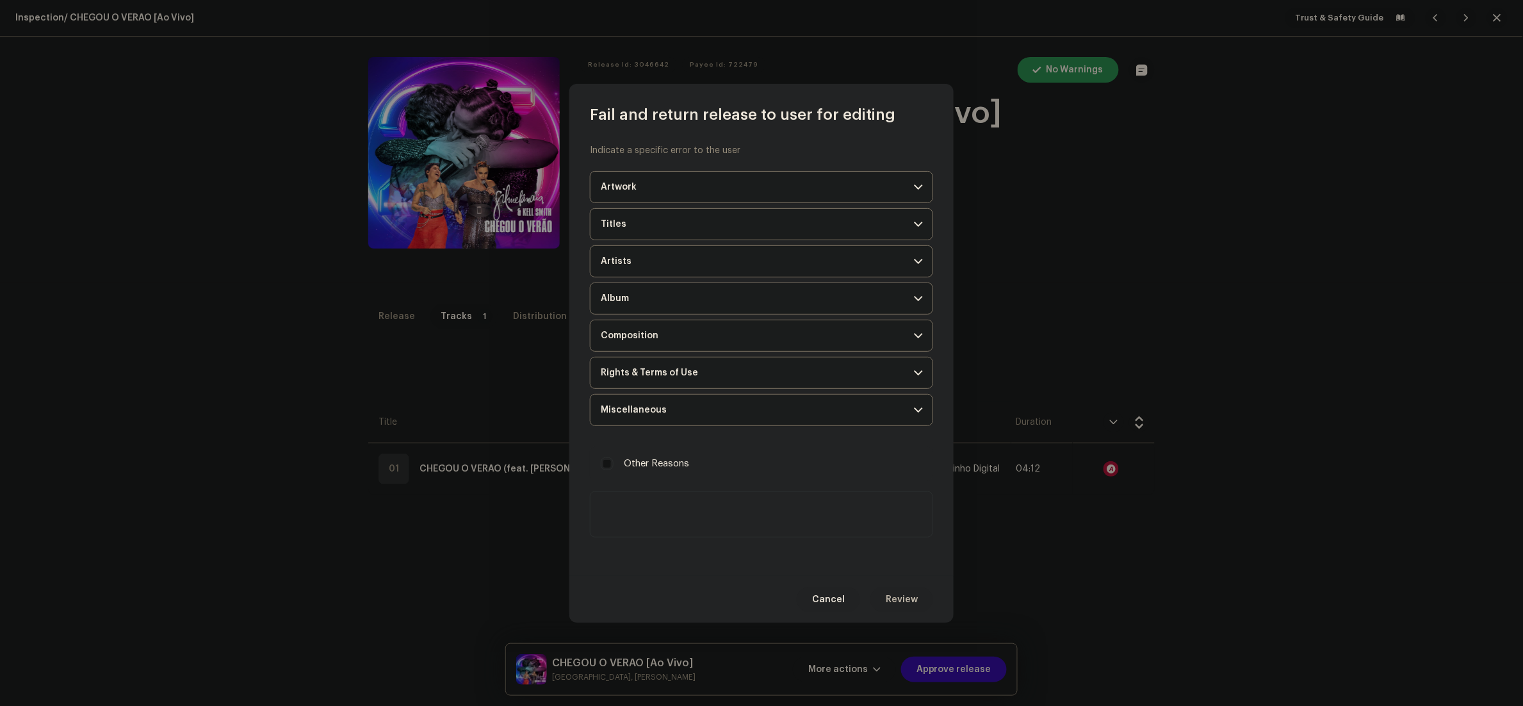
click at [678, 507] on textarea at bounding box center [761, 514] width 343 height 46
paste textarea "Loremip d sitametc, adipiscingeli sed doe te inci utlabo et dol magnaaliqu enim…"
drag, startPoint x: 809, startPoint y: 517, endPoint x: 719, endPoint y: 518, distance: 89.7
click at [719, 518] on textarea at bounding box center [761, 514] width 343 height 46
type textarea "Loremip d sitametc, adipiscingeli sed doe te inci utlabo et dol magnaaliqu eni …"
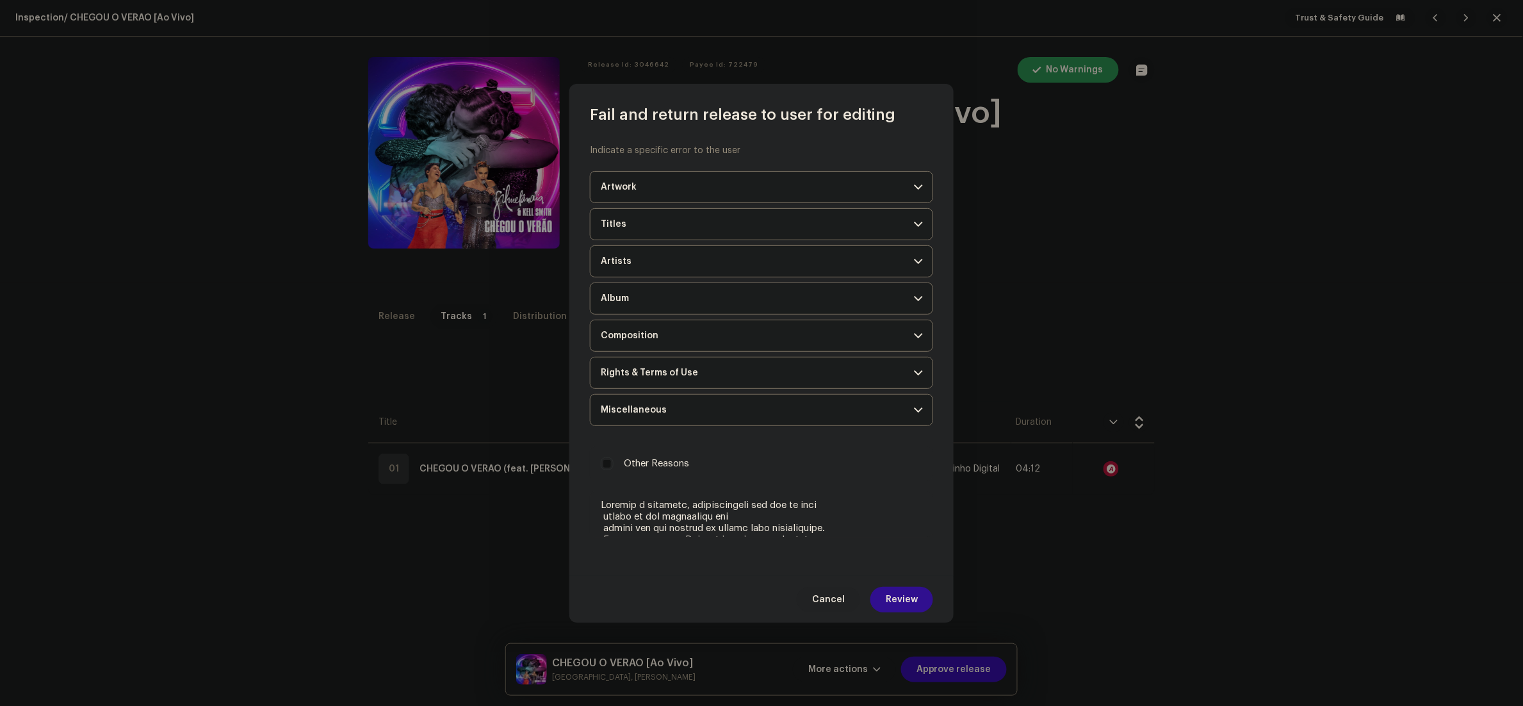
click at [908, 597] on span "Review" at bounding box center [902, 600] width 32 height 26
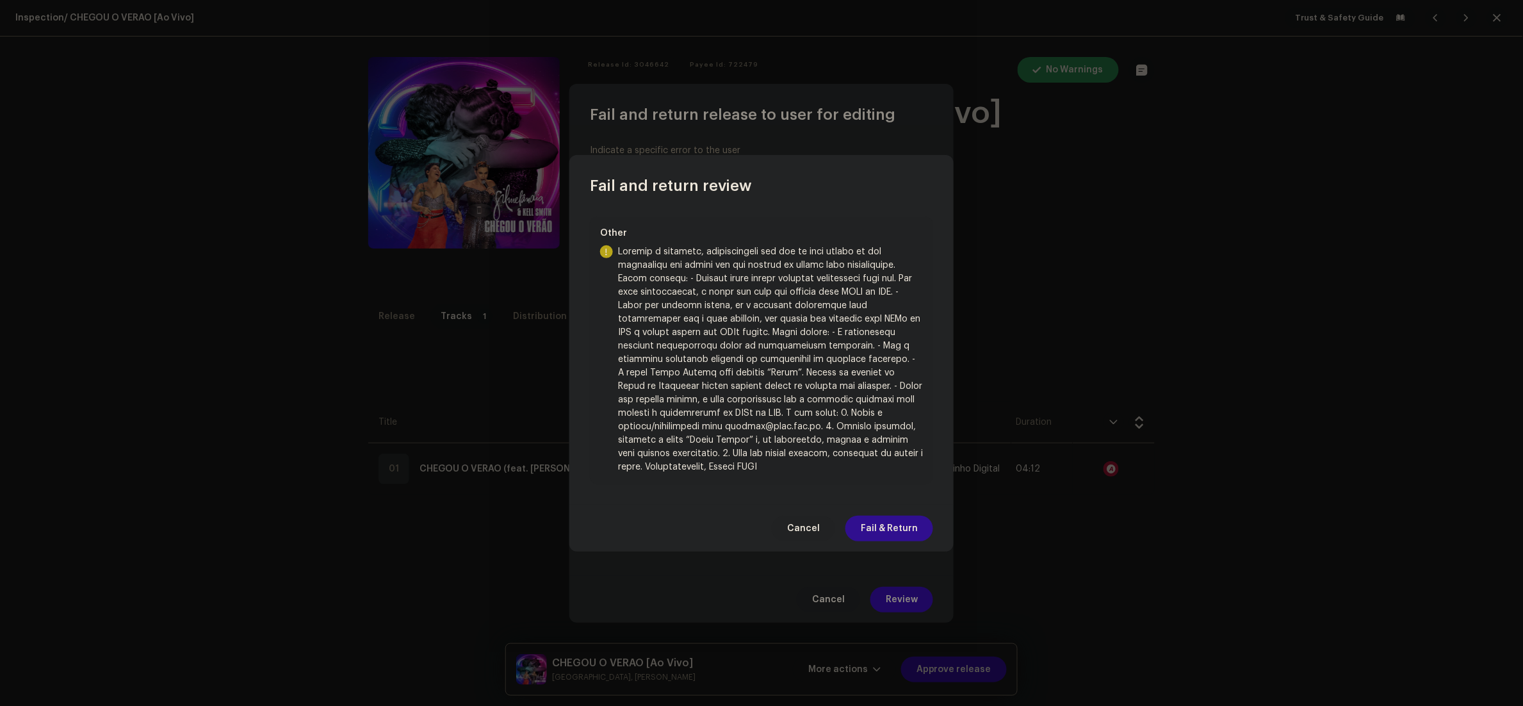
click at [881, 521] on span "Fail & Return" at bounding box center [889, 529] width 57 height 26
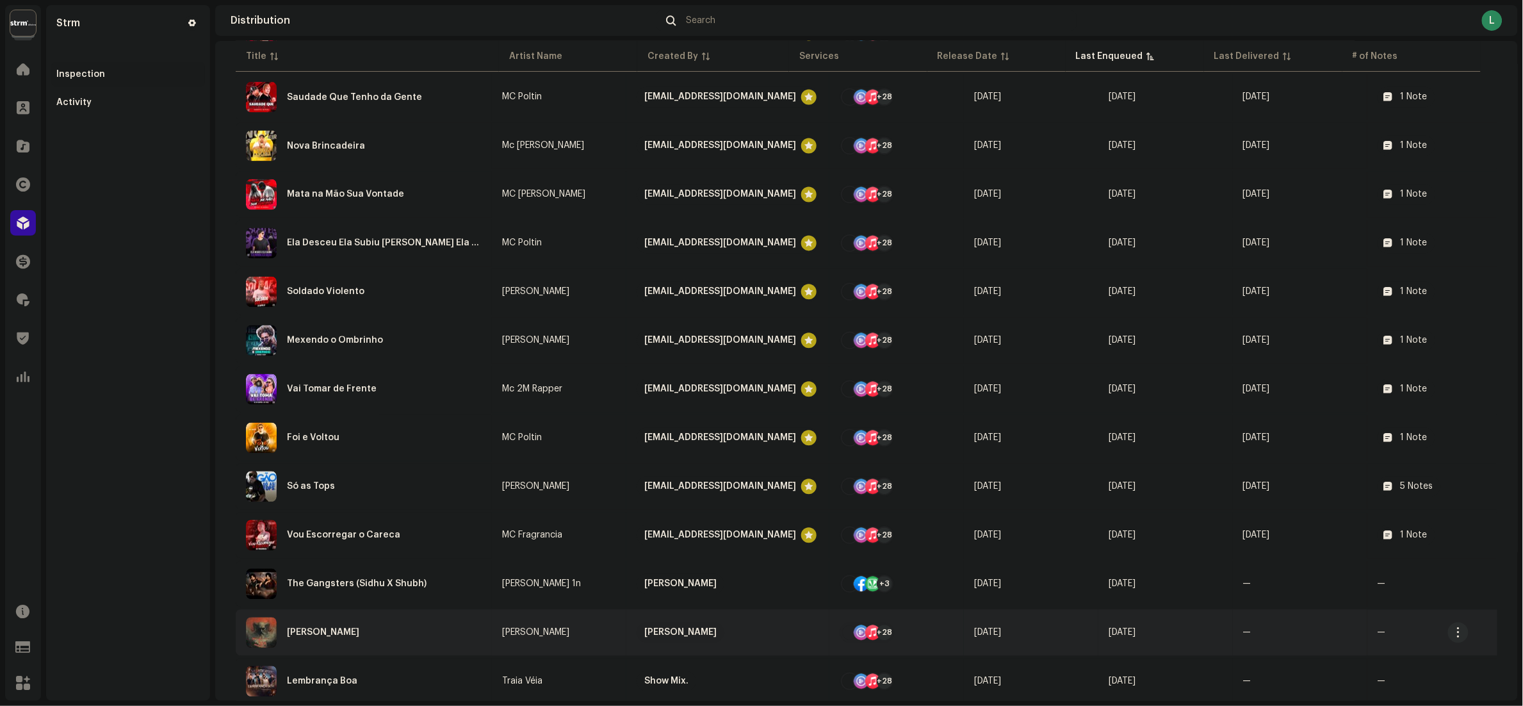
scroll to position [1081, 0]
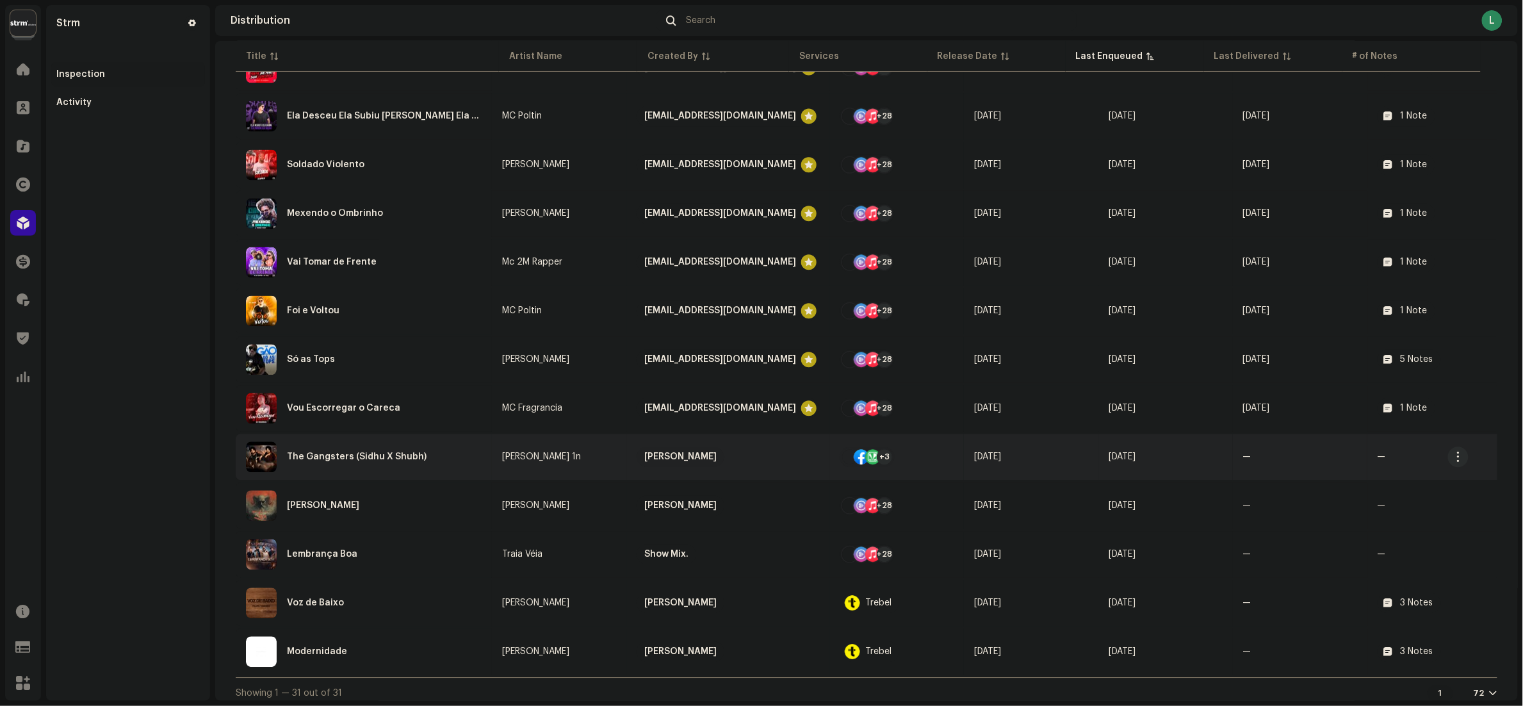
click at [451, 449] on div "The Gangsters (Sidhu X Shubh)" at bounding box center [364, 456] width 236 height 31
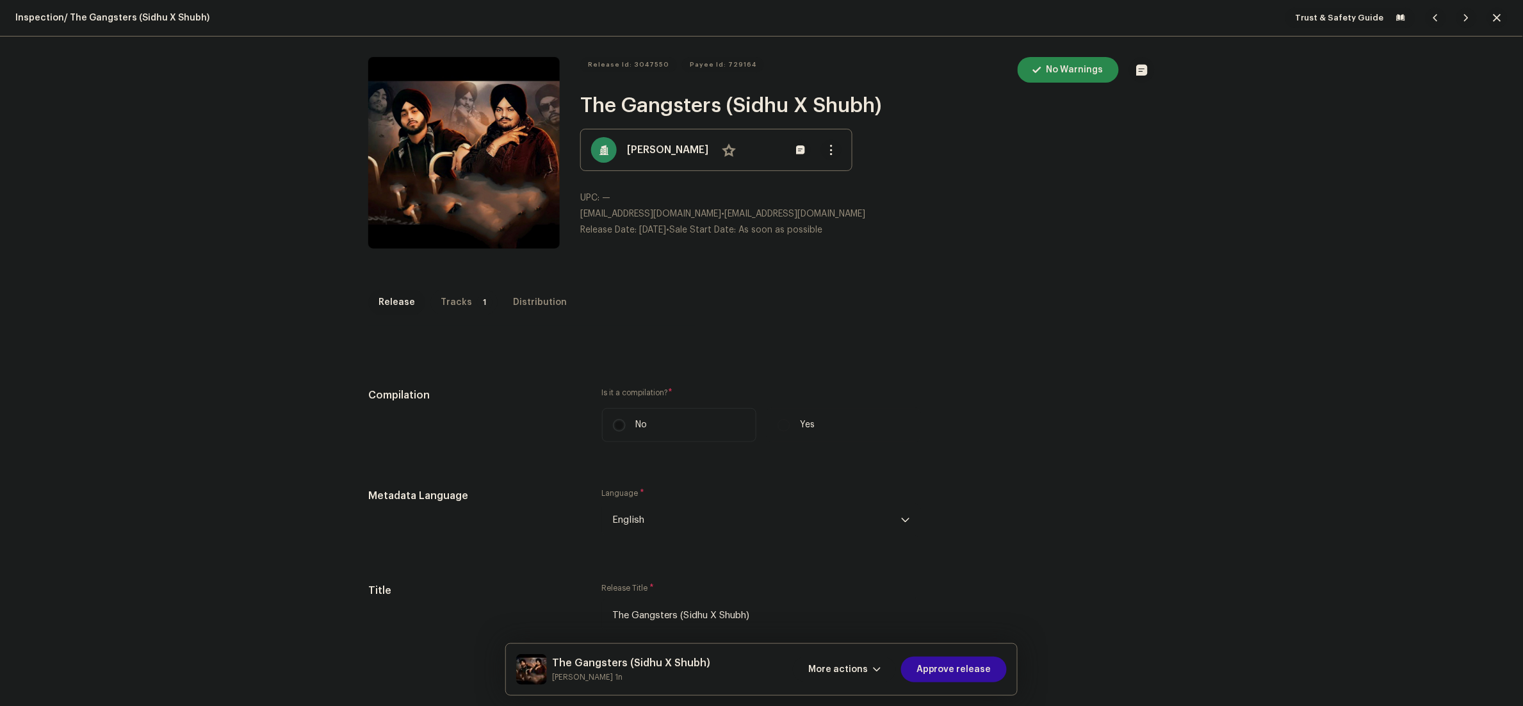
click at [446, 302] on div "Tracks" at bounding box center [456, 302] width 31 height 26
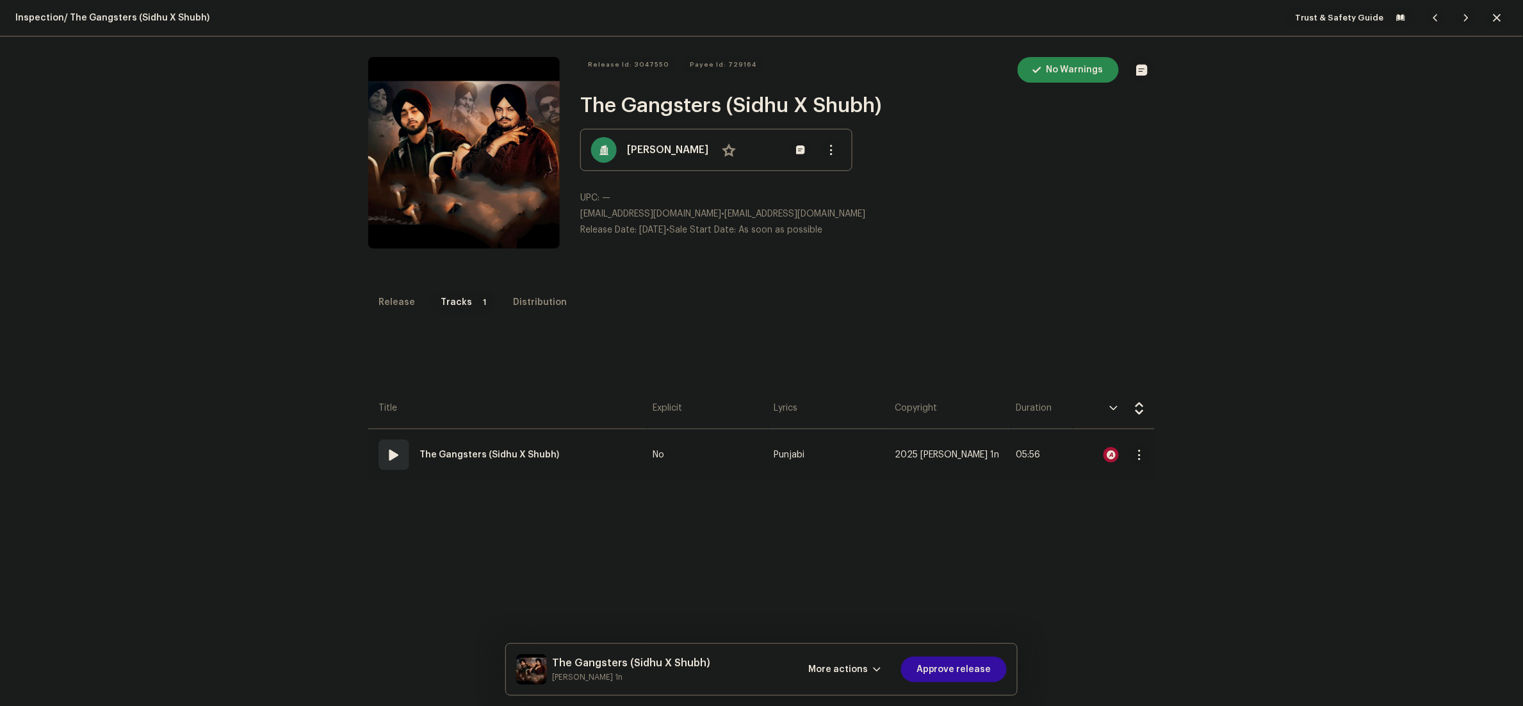
click at [1103, 448] on re-a-icon-status-badge at bounding box center [1110, 454] width 15 height 15
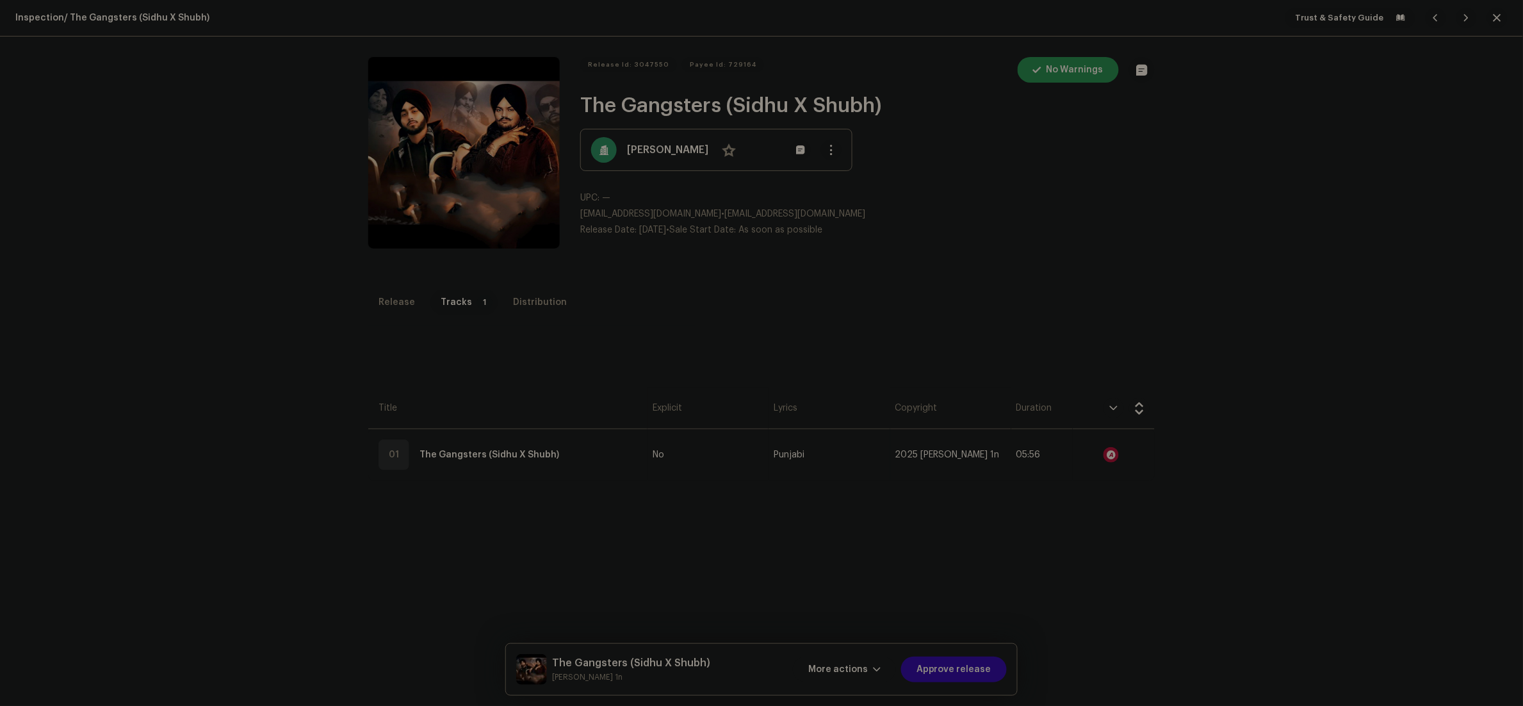
click at [1041, 318] on div "Audio Recognition by Remix/Sample 130 All results require review/listening to a…" at bounding box center [761, 353] width 1523 height 706
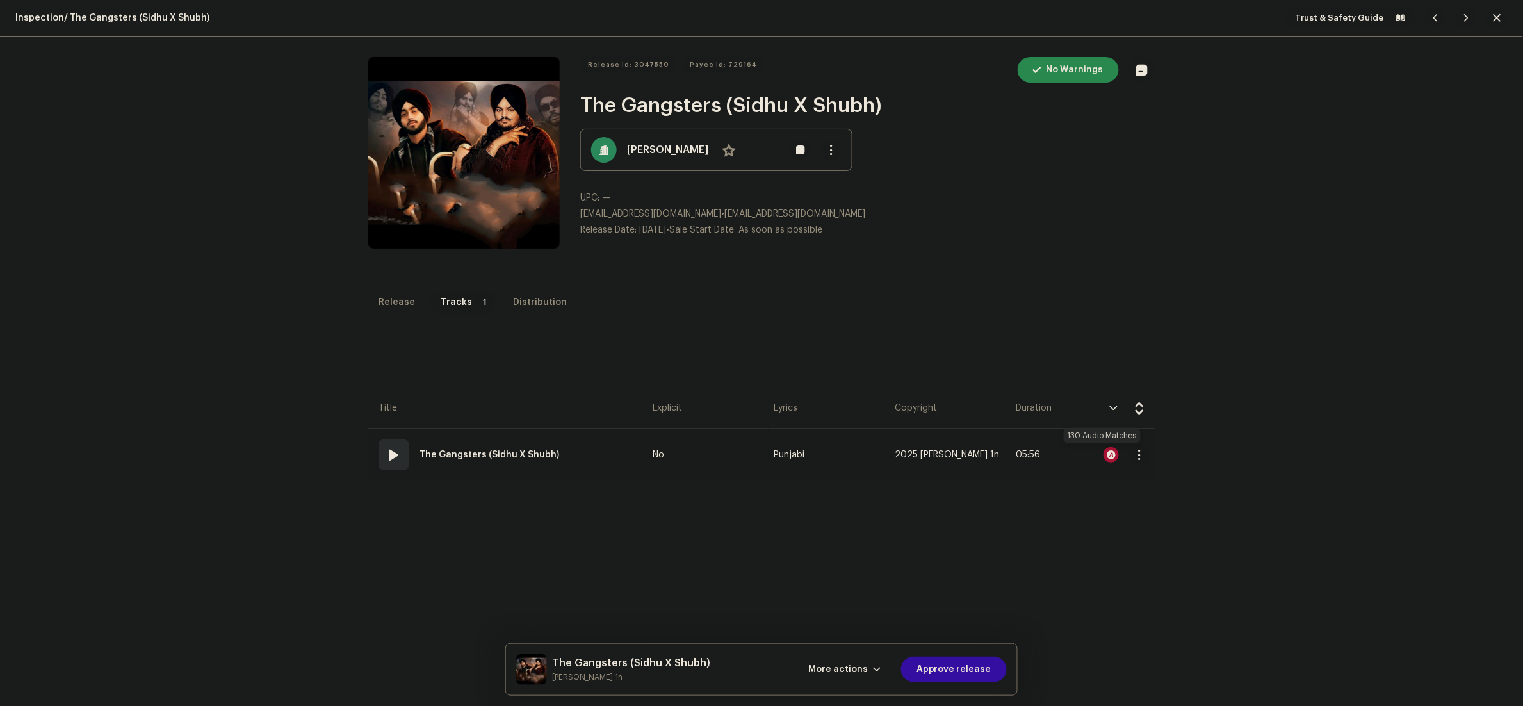
click at [1103, 453] on div at bounding box center [1110, 454] width 15 height 15
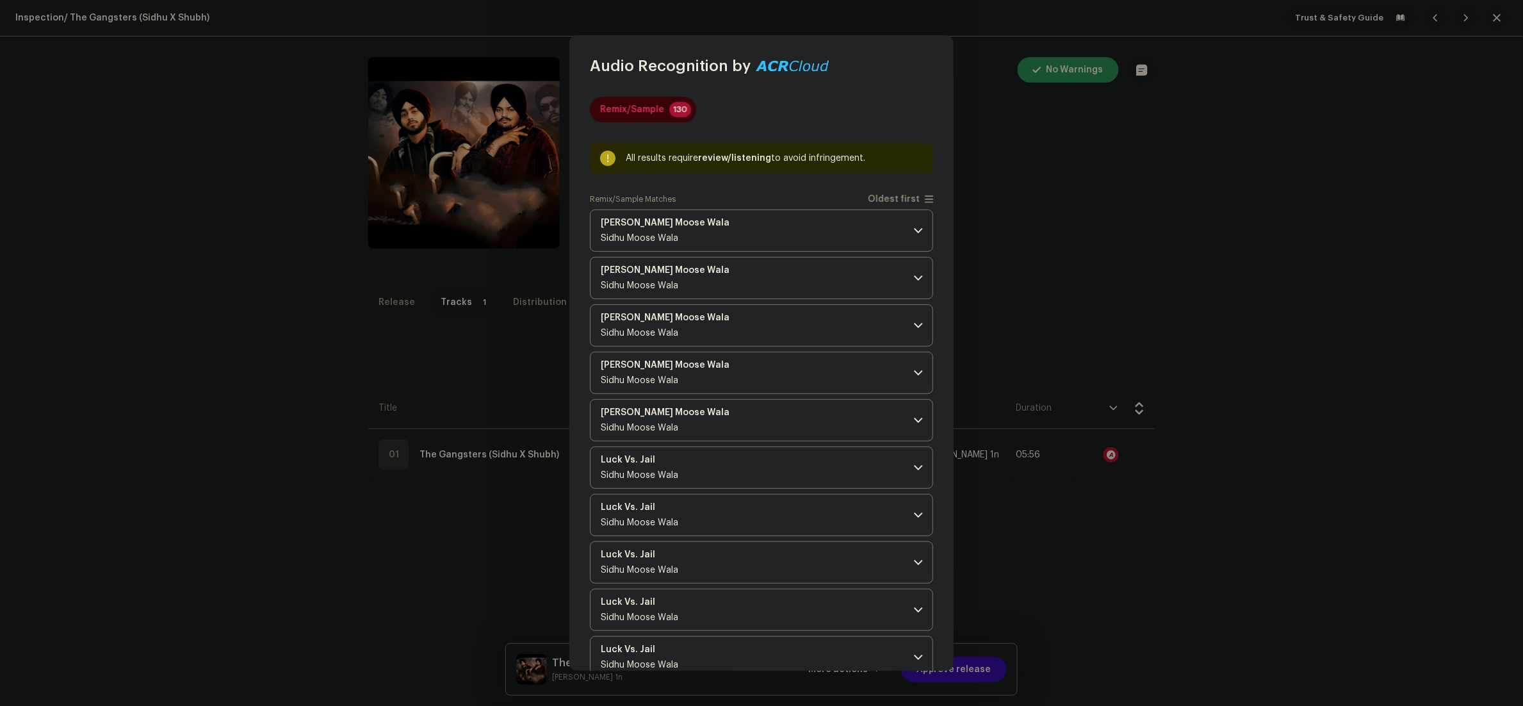
click at [781, 207] on div "Remix/Sample Matches Oldest first" at bounding box center [761, 201] width 343 height 15
click at [782, 218] on p-accordion-header "Jail Sidhu Moose Wala Sidhu Moose Wala" at bounding box center [761, 230] width 343 height 42
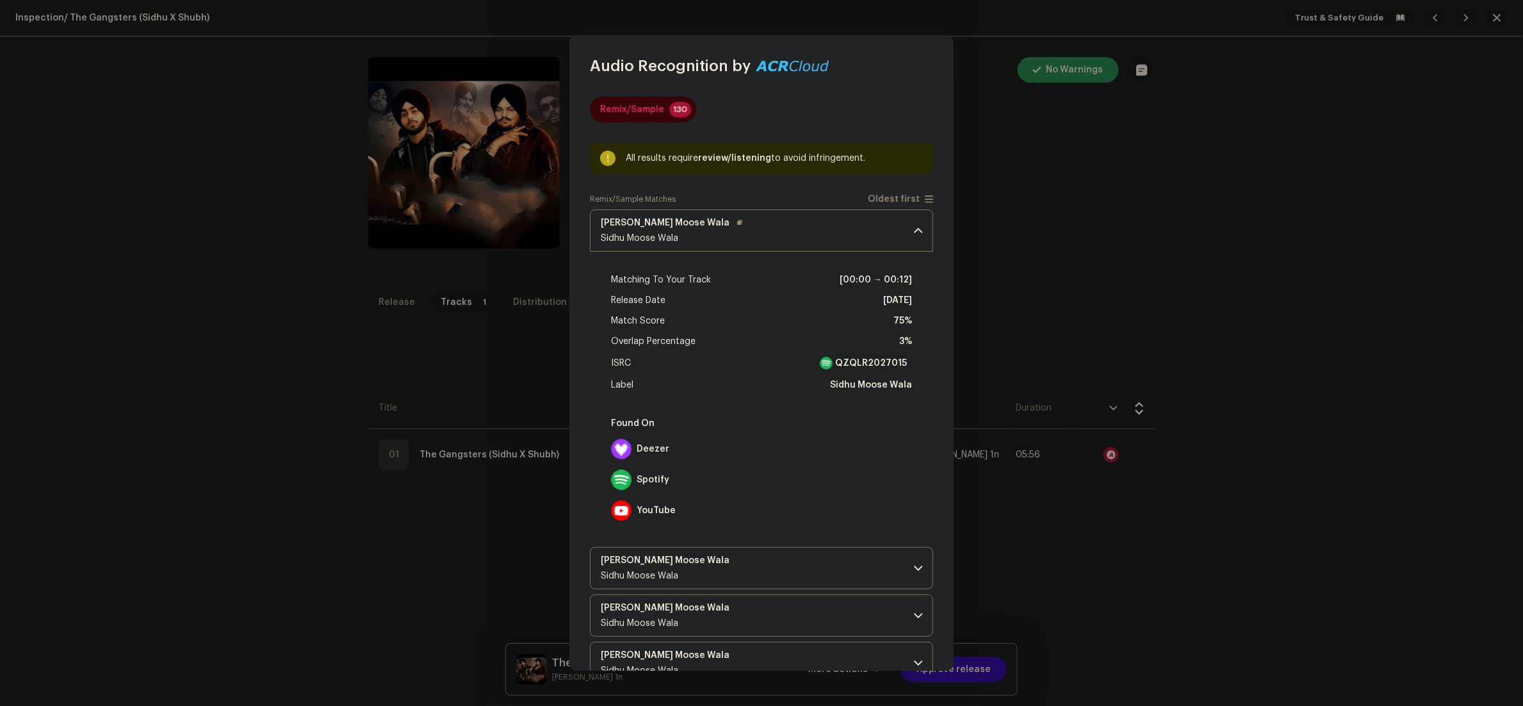
click at [782, 218] on p-accordion-header "Jail Sidhu Moose Wala Sidhu Moose Wala" at bounding box center [761, 230] width 343 height 42
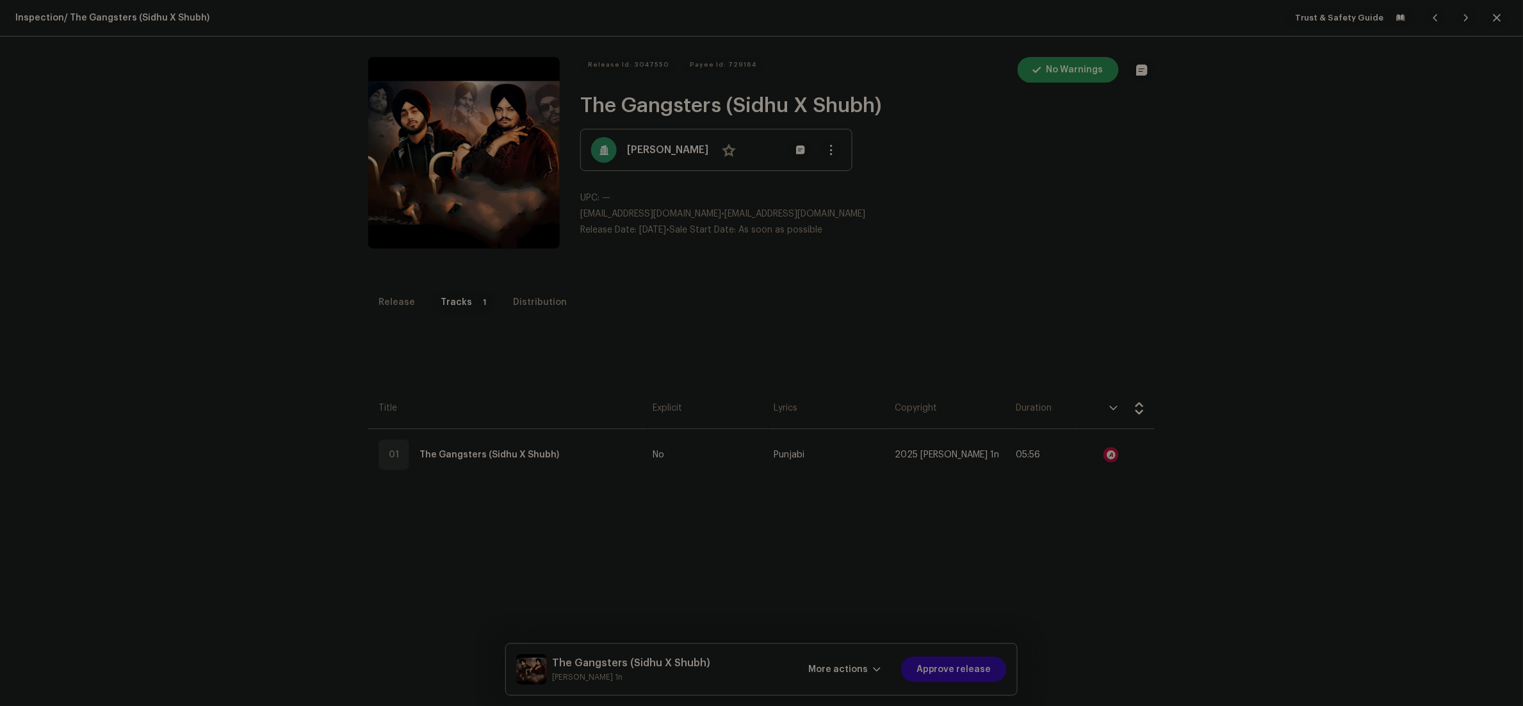
click at [1096, 316] on div "Audio Recognition by Remix/Sample 130 All results require review/listening to a…" at bounding box center [761, 353] width 1523 height 706
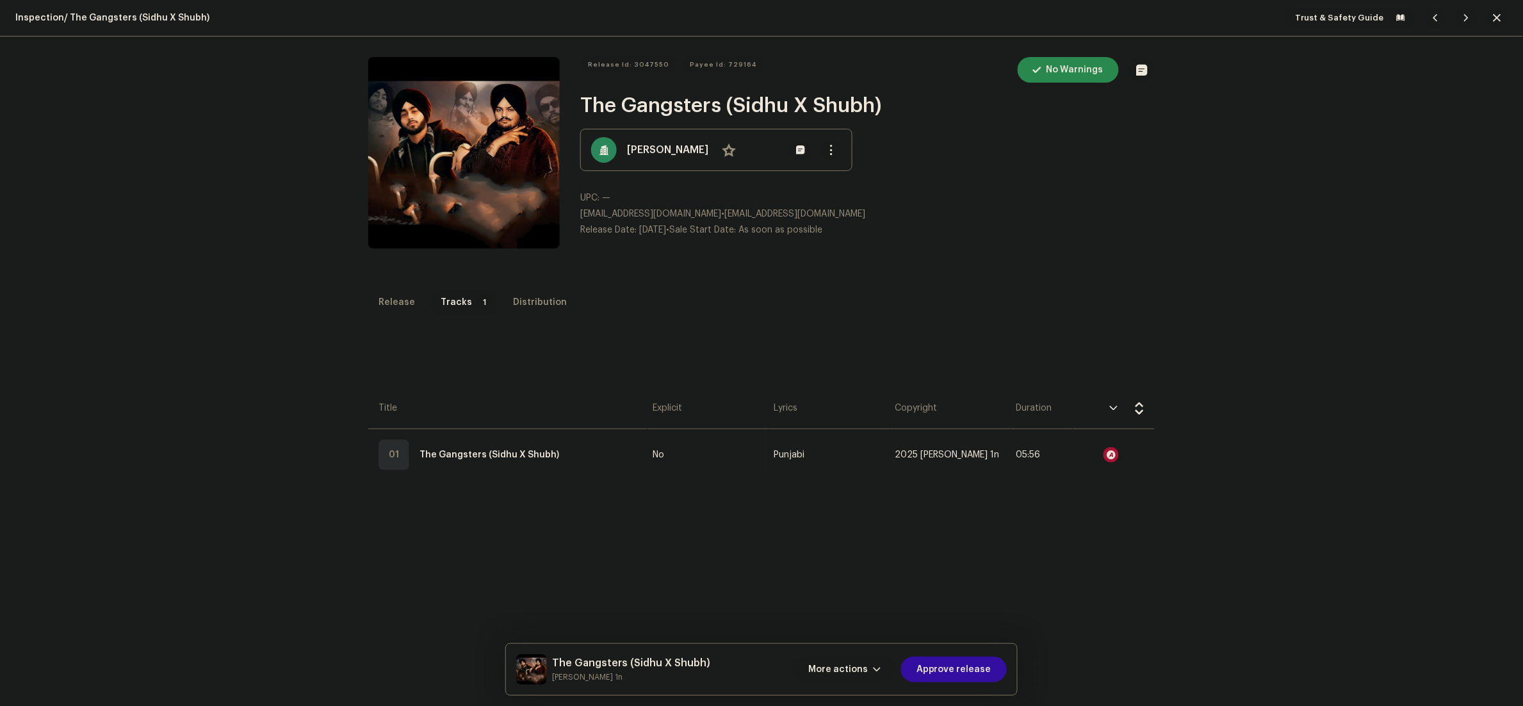
click at [868, 676] on span "More actions" at bounding box center [838, 669] width 60 height 26
click at [854, 584] on span "Fail & Return" at bounding box center [842, 587] width 57 height 10
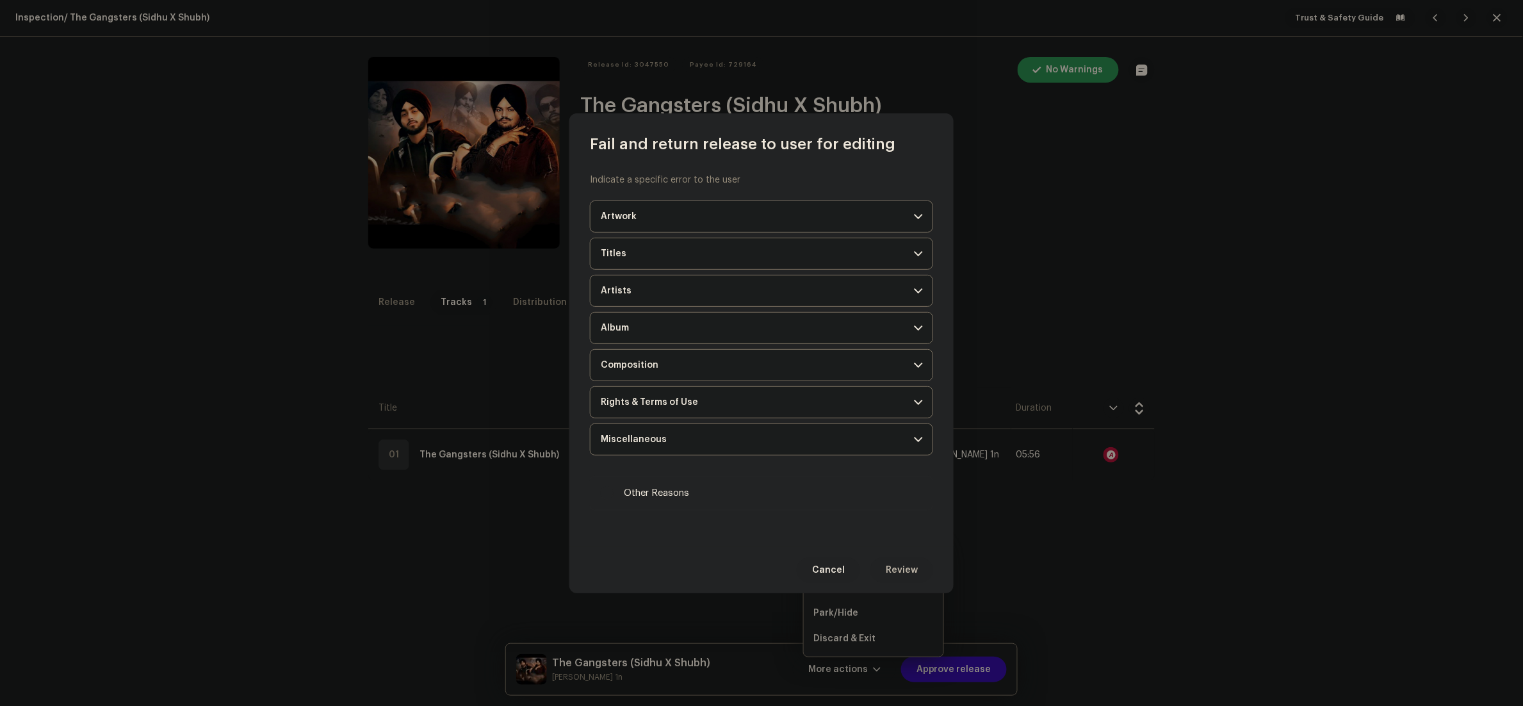
click at [664, 493] on span "Other Reasons" at bounding box center [656, 493] width 65 height 14
click at [614, 493] on input "Other Reasons" at bounding box center [607, 493] width 13 height 13
checkbox input "true"
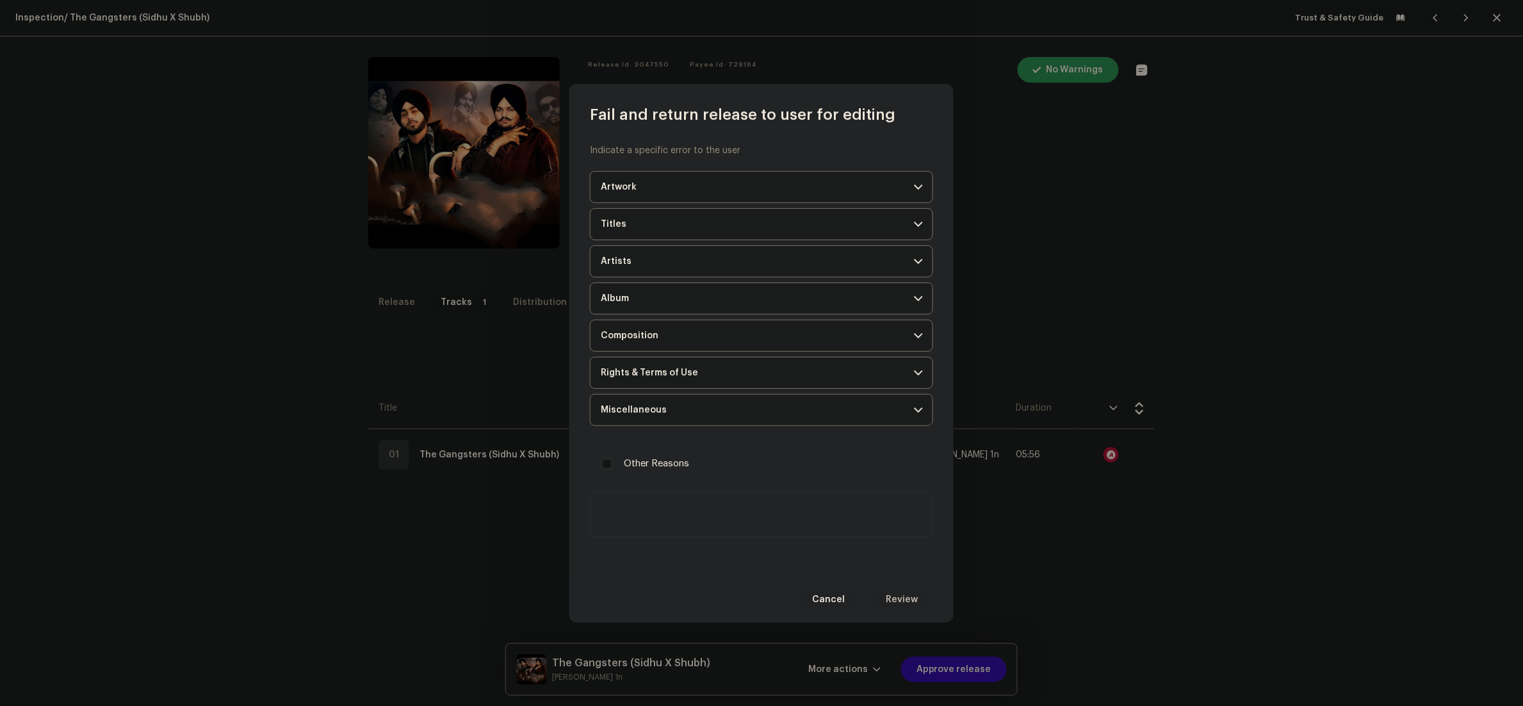
click at [696, 526] on textarea at bounding box center [761, 514] width 343 height 46
paste textarea "During our inspection, we identified that one or more tracks in your release co…"
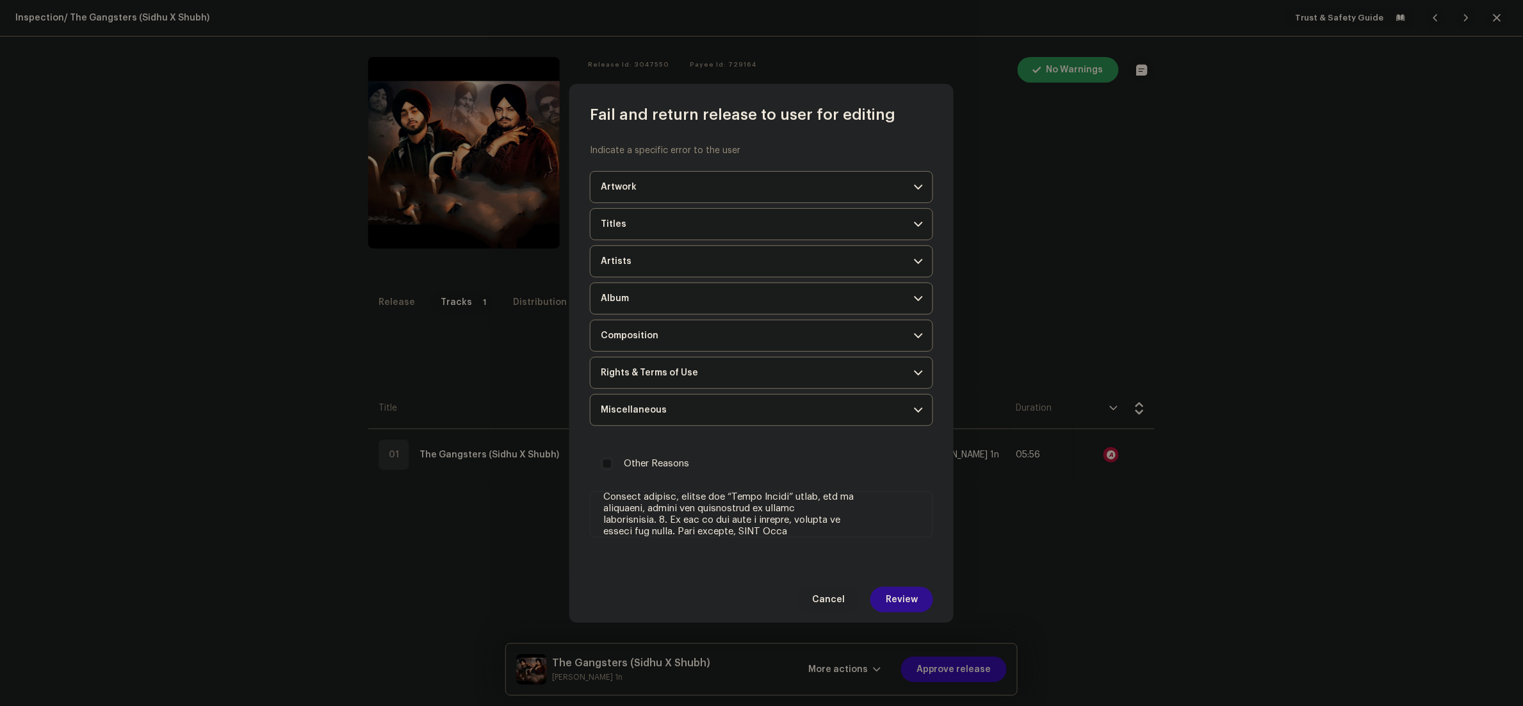
type textarea "During our inspection, we identified that one or more tracks in your release co…"
click at [916, 604] on span "Review" at bounding box center [902, 600] width 32 height 26
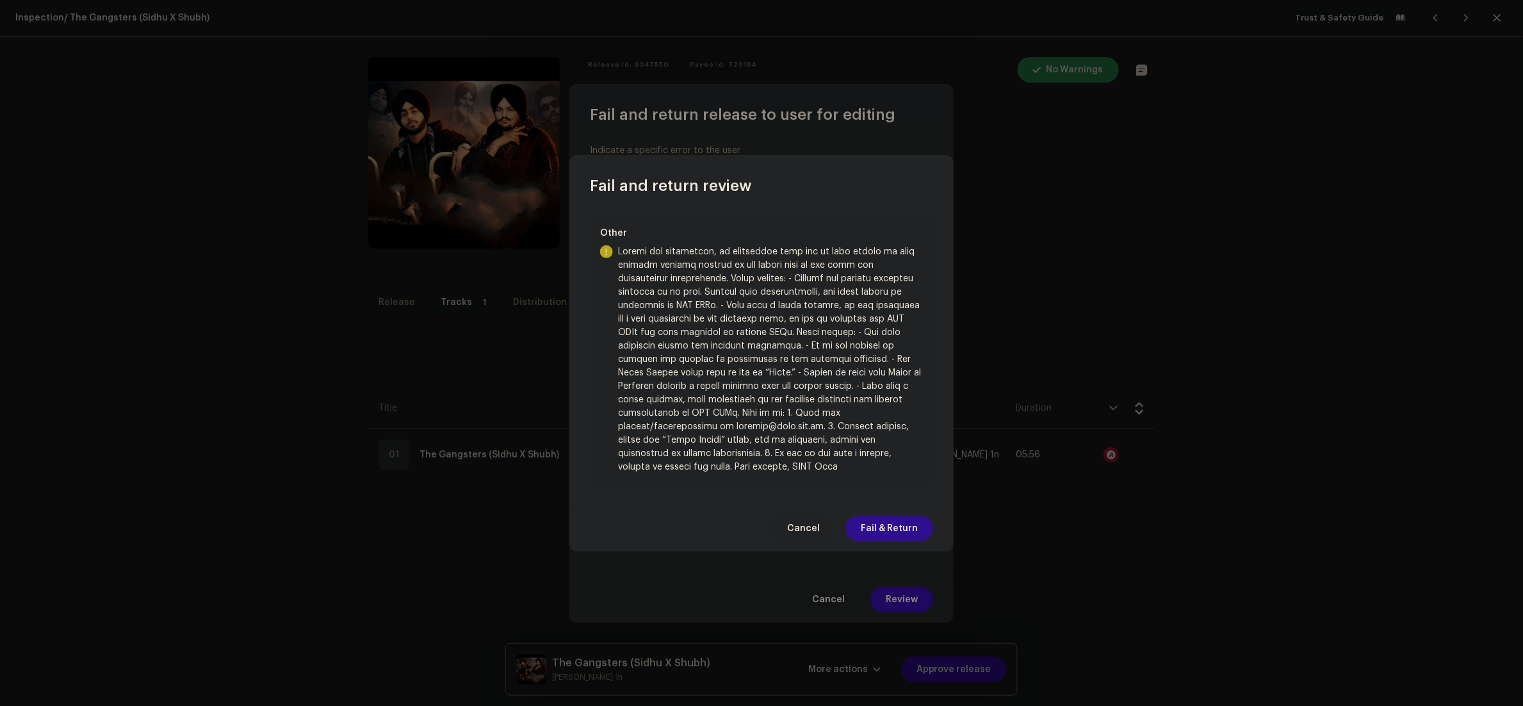
click at [897, 516] on span "Fail & Return" at bounding box center [889, 529] width 57 height 26
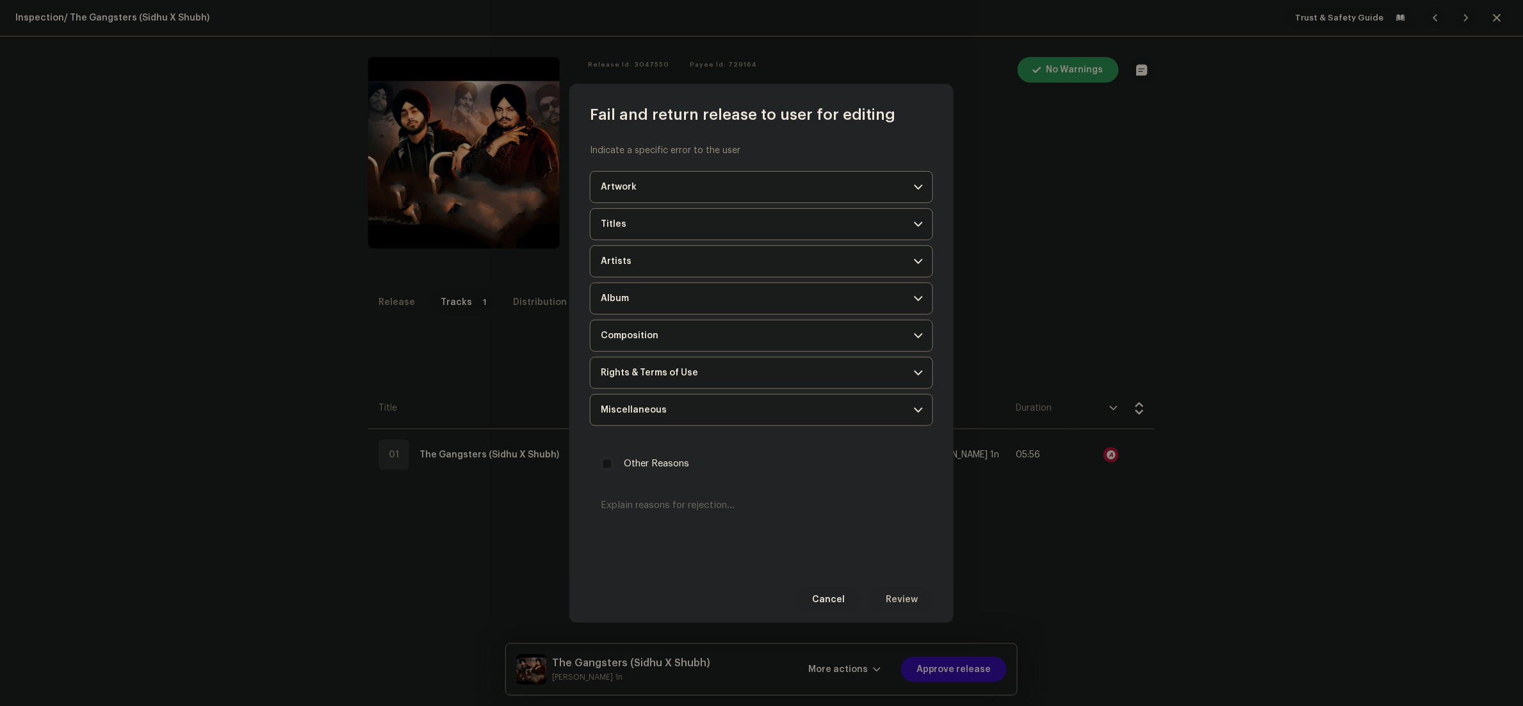
scroll to position [0, 0]
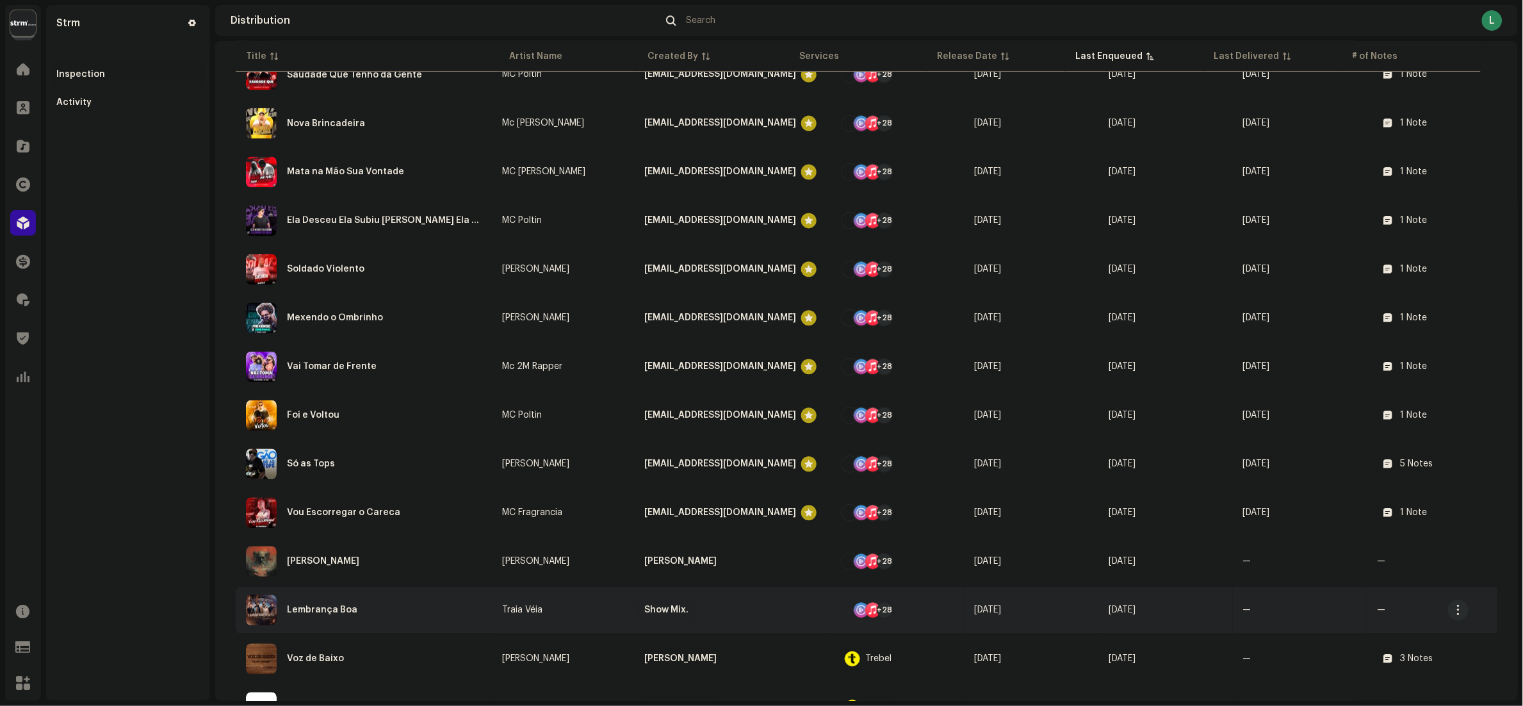
scroll to position [1081, 0]
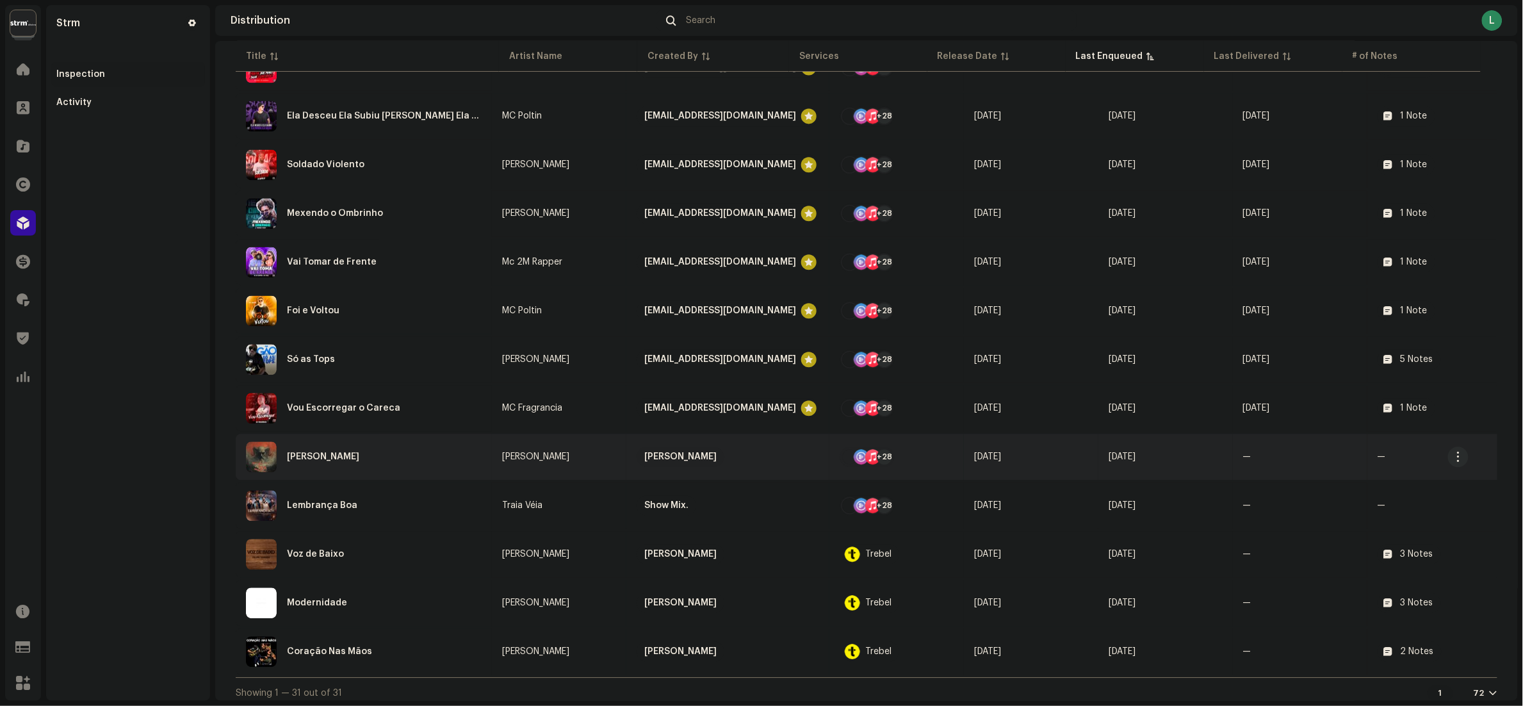
click at [364, 444] on div "Ira" at bounding box center [364, 456] width 236 height 31
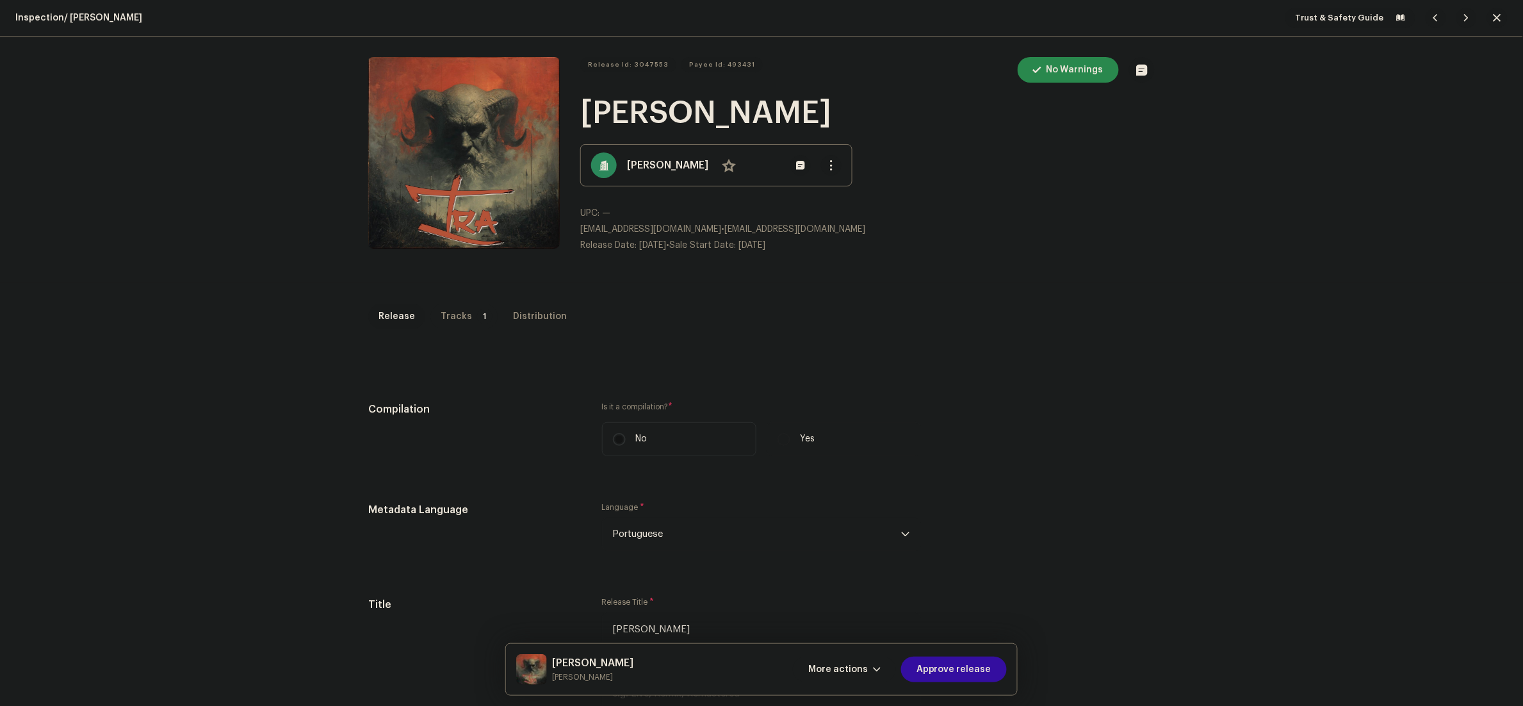
click at [441, 318] on div "Tracks" at bounding box center [456, 317] width 31 height 26
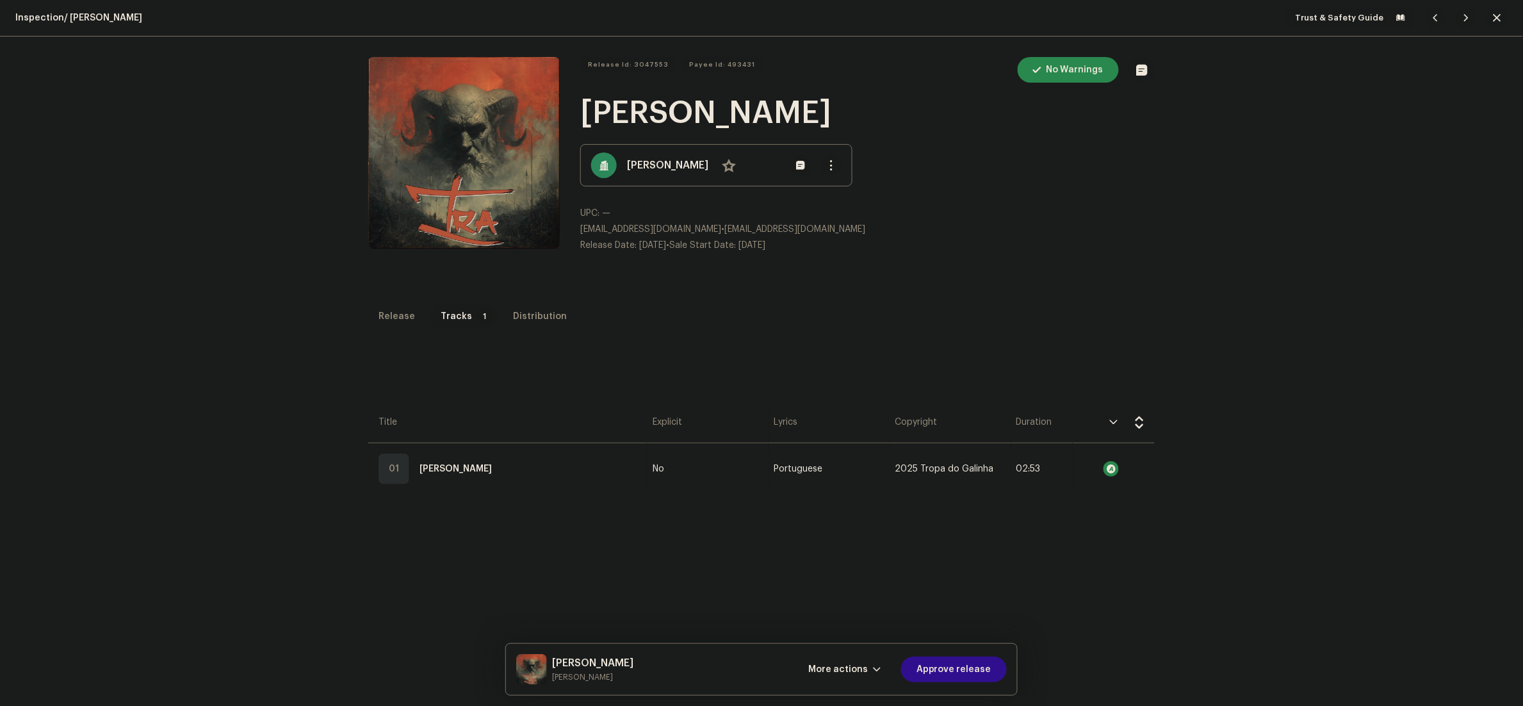
click at [946, 671] on span "Approve release" at bounding box center [953, 669] width 75 height 26
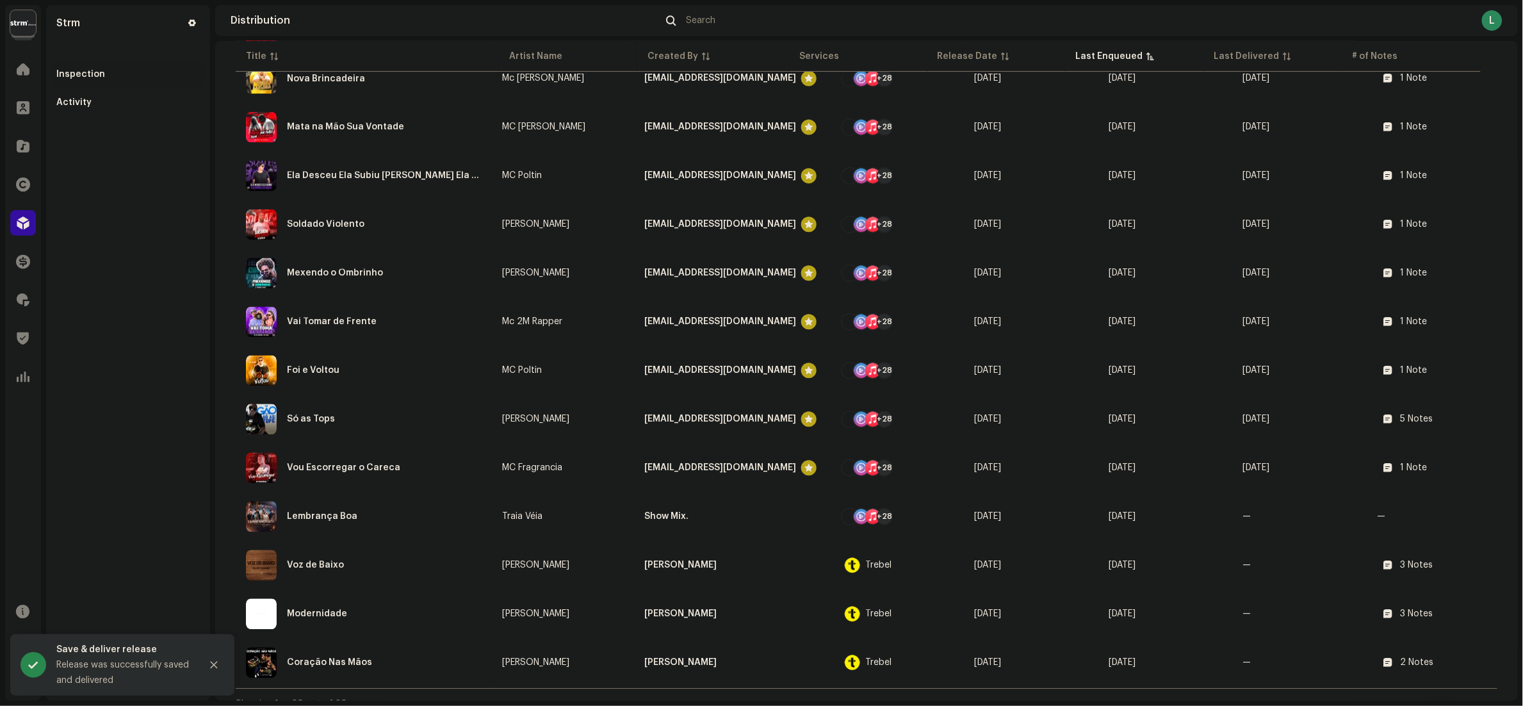
scroll to position [1032, 0]
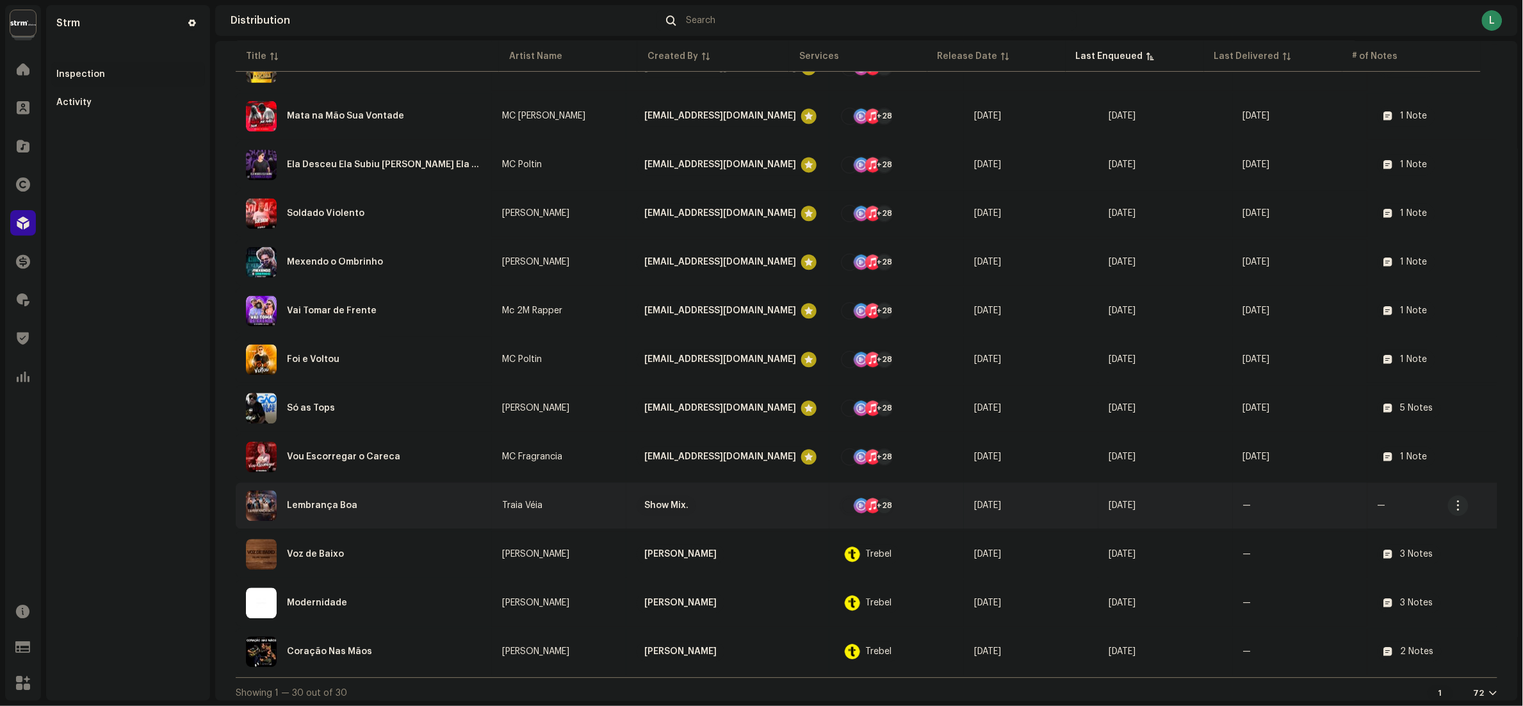
click at [409, 500] on div "Lembrança Boa" at bounding box center [364, 505] width 236 height 31
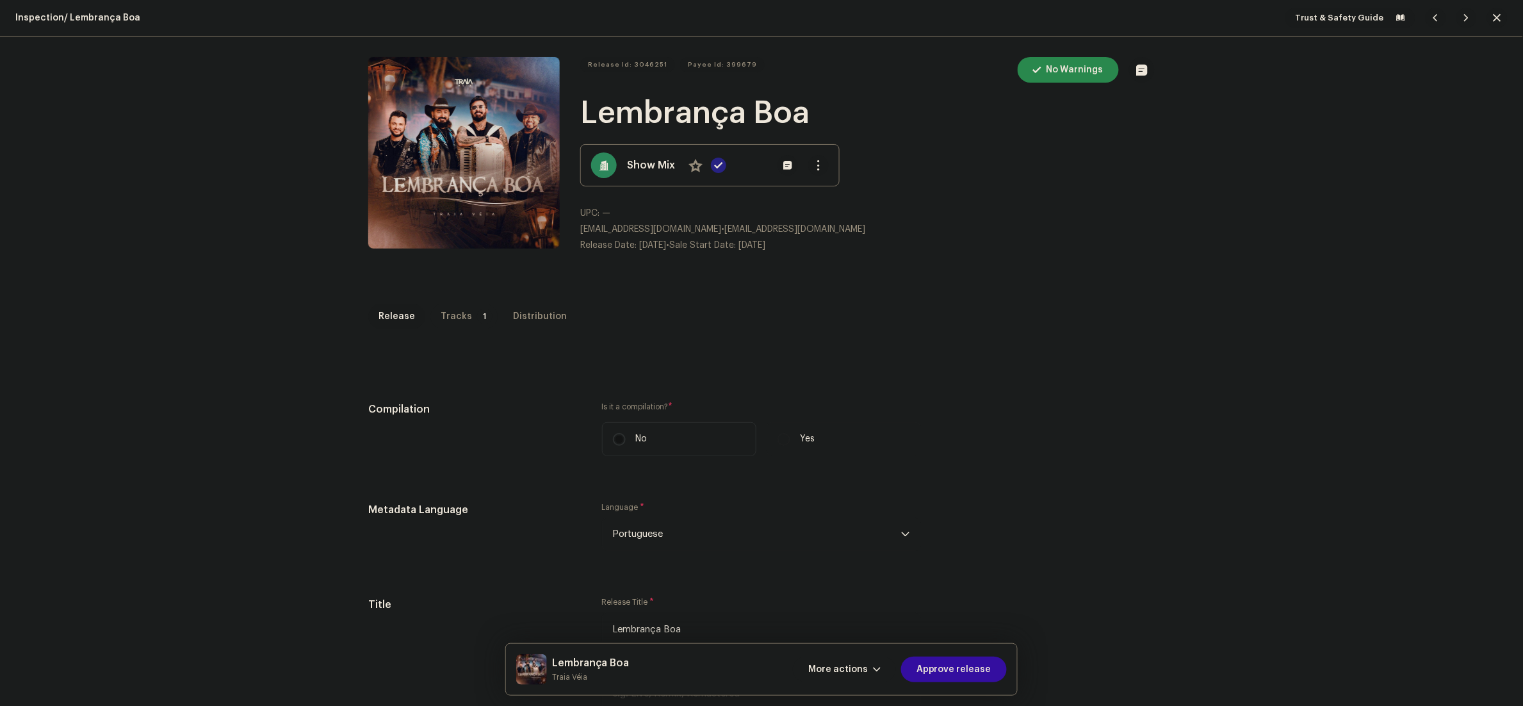
click at [441, 311] on div "Tracks" at bounding box center [456, 317] width 31 height 26
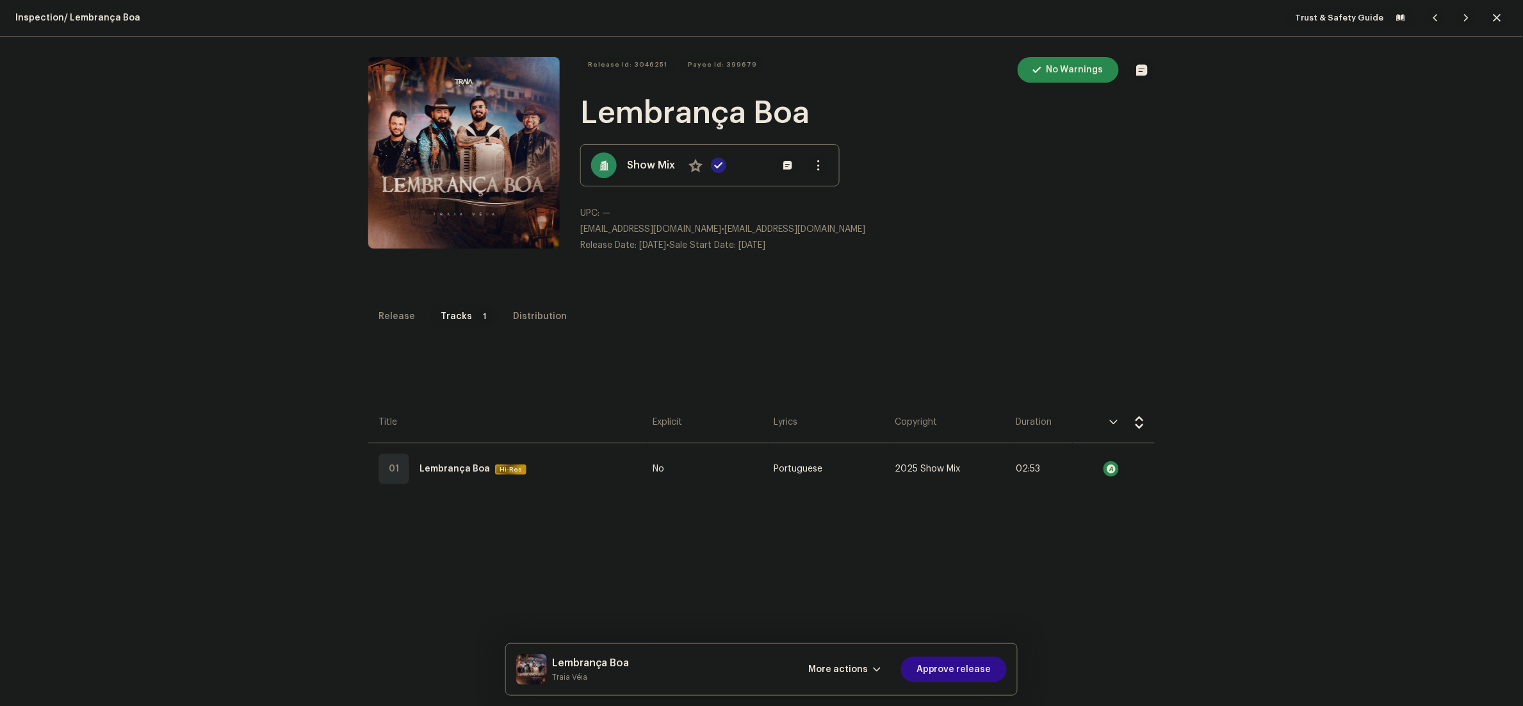
click at [953, 674] on span "Approve release" at bounding box center [953, 669] width 75 height 26
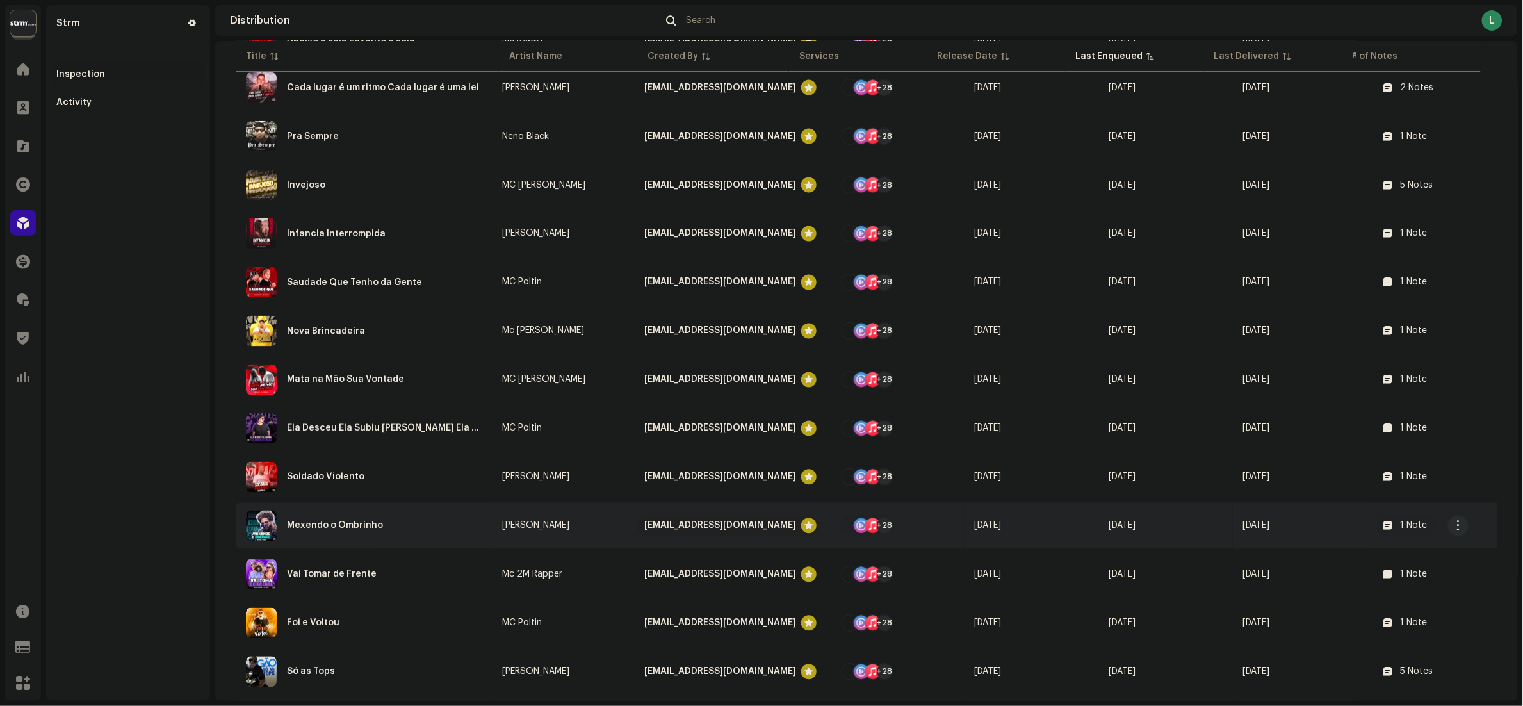
scroll to position [984, 0]
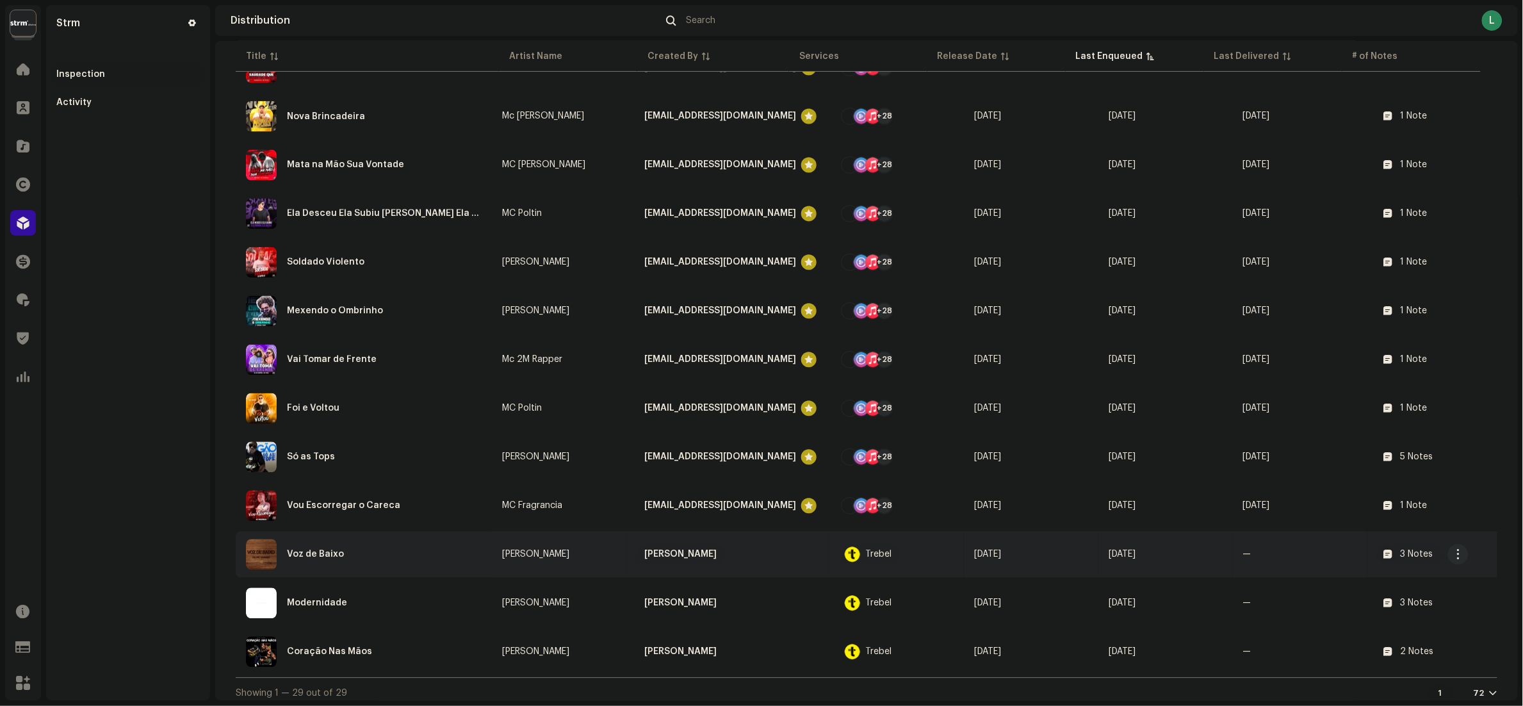
click at [410, 549] on div "Voz de Baixo" at bounding box center [364, 554] width 236 height 31
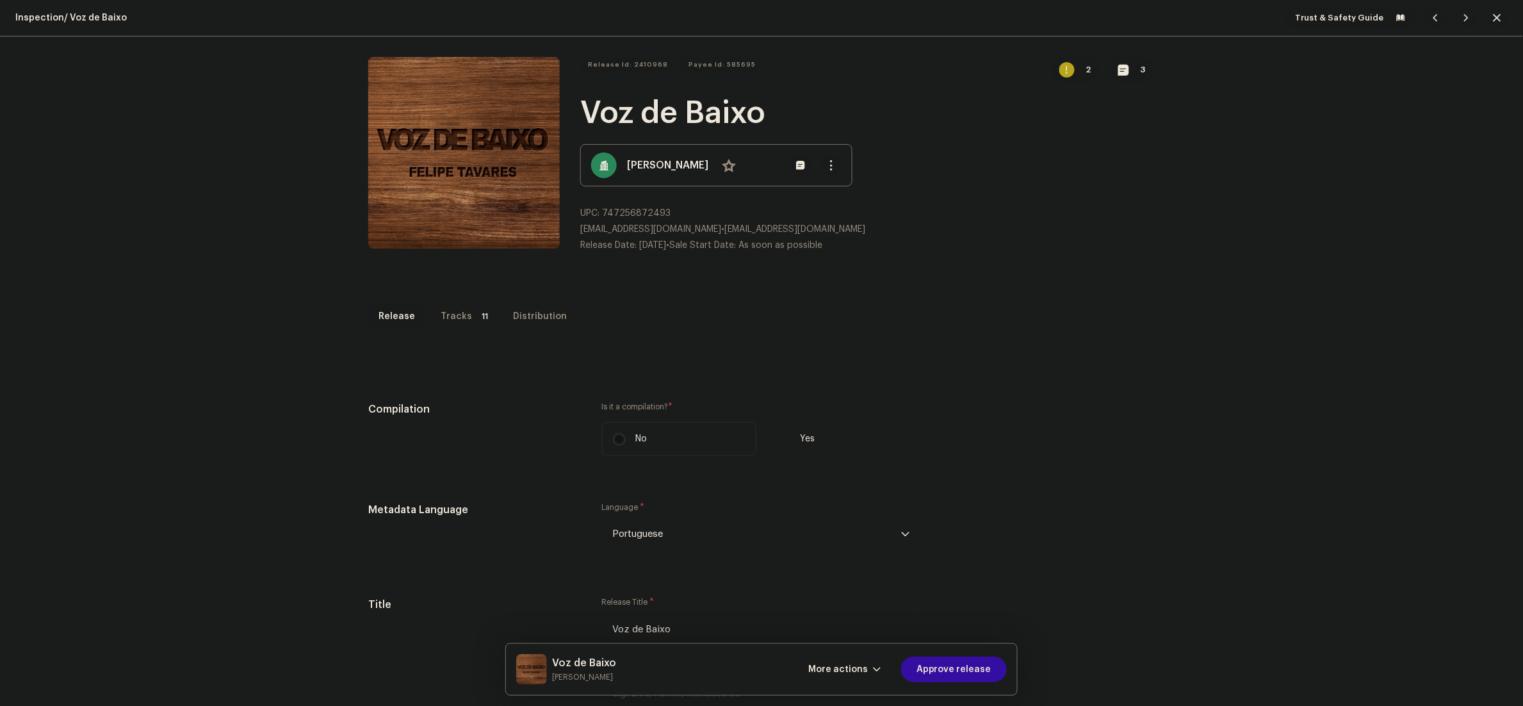
click at [444, 319] on div "Tracks" at bounding box center [456, 317] width 31 height 26
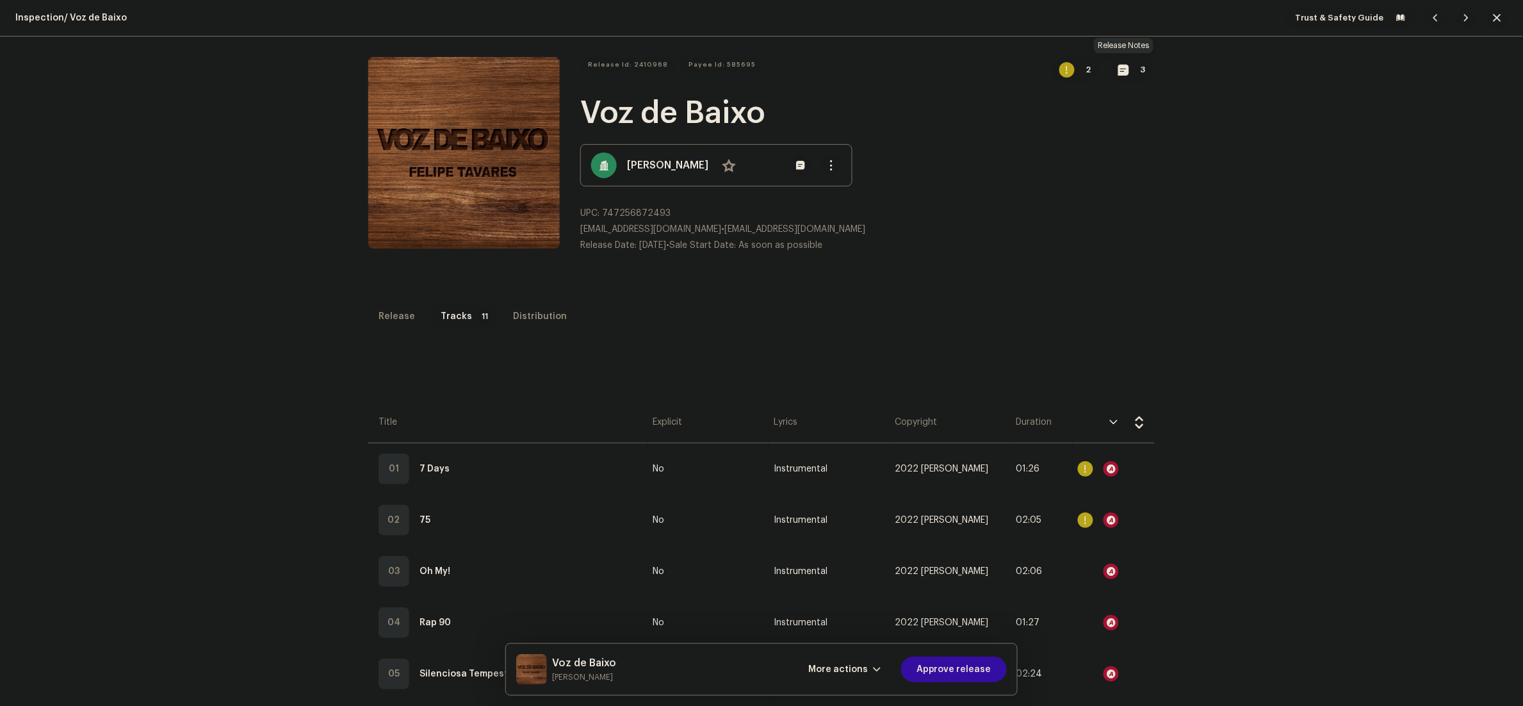
click at [1118, 69] on span "button" at bounding box center [1123, 70] width 11 height 10
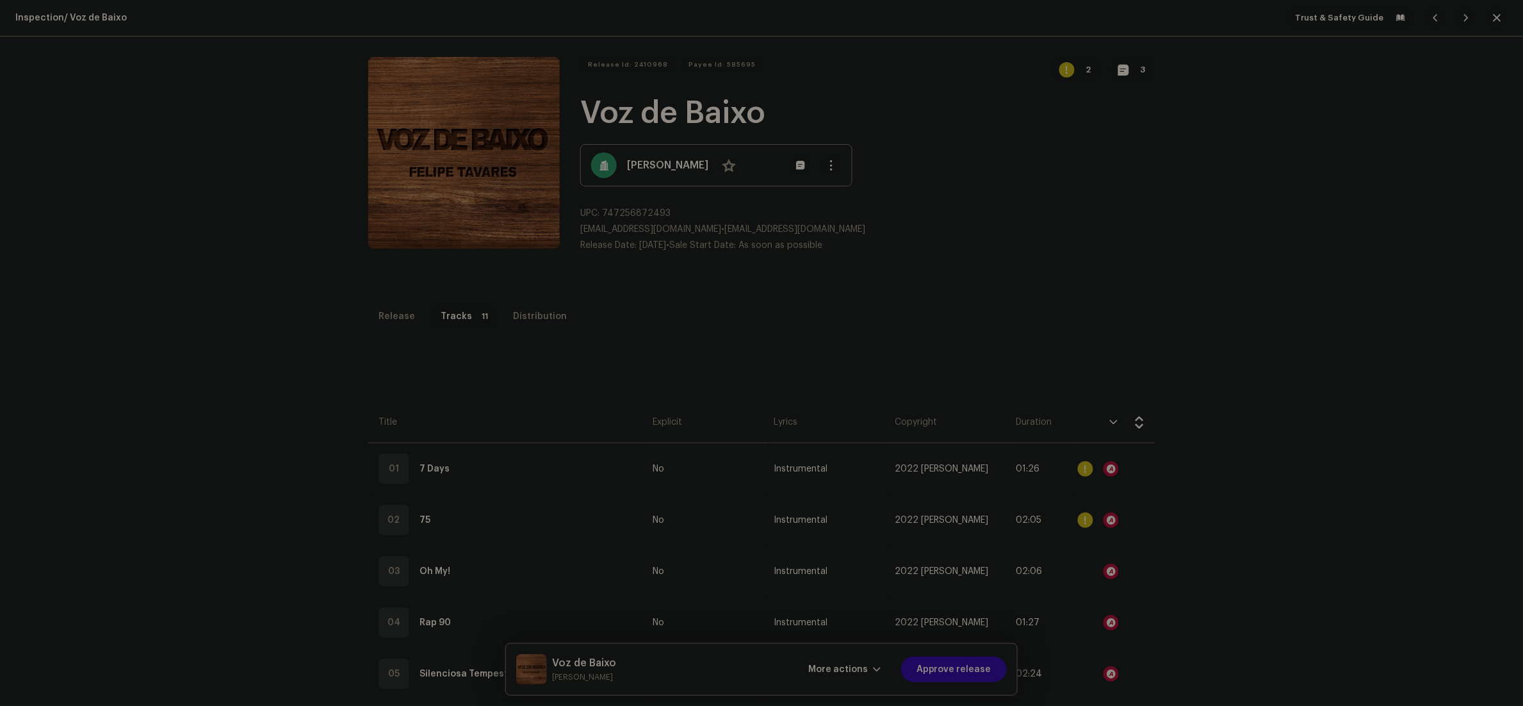
click at [1155, 230] on div "Release notes larissa.prutki@strm.com.br Oct 8, 2025 AUTO NOTE - RELEASE FAILED…" at bounding box center [761, 353] width 1523 height 706
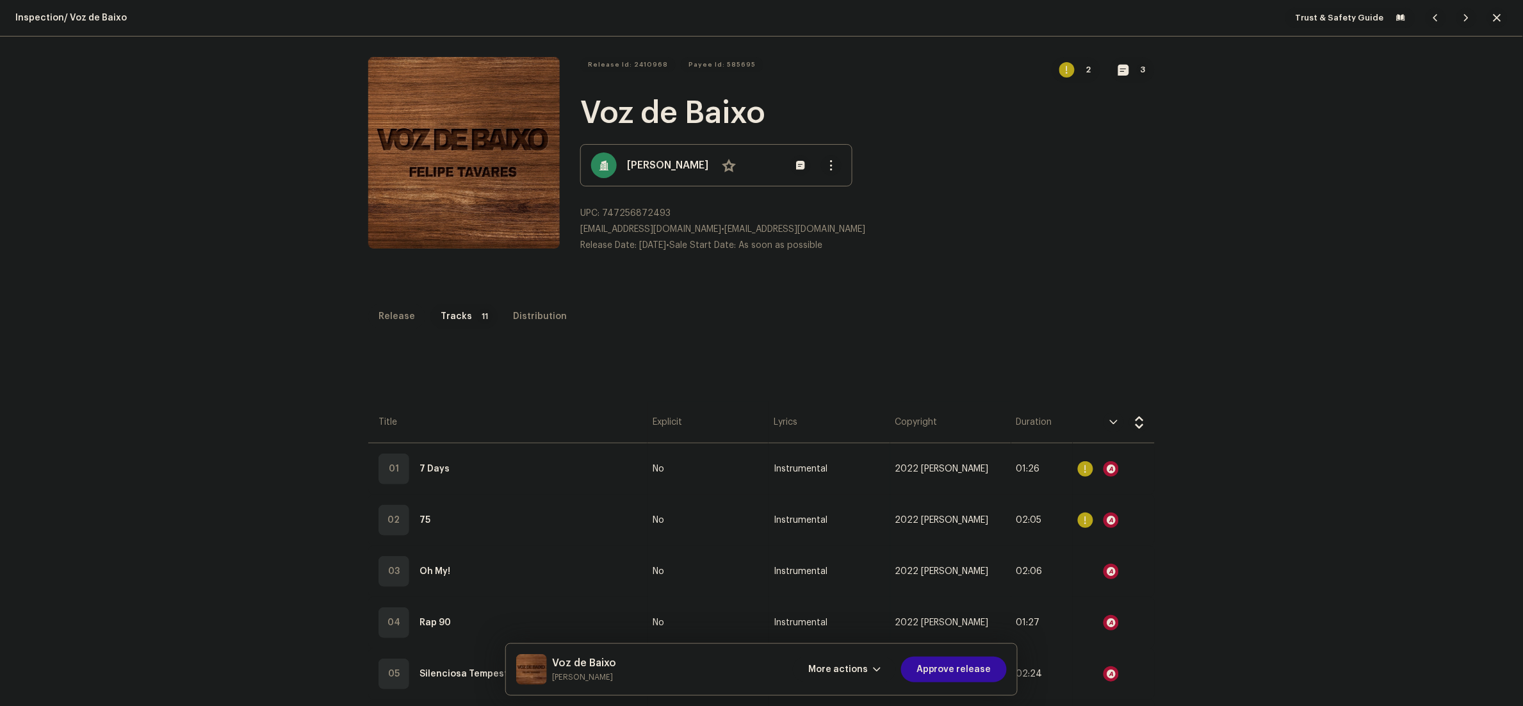
click at [403, 312] on p-tab "Release" at bounding box center [396, 317] width 57 height 26
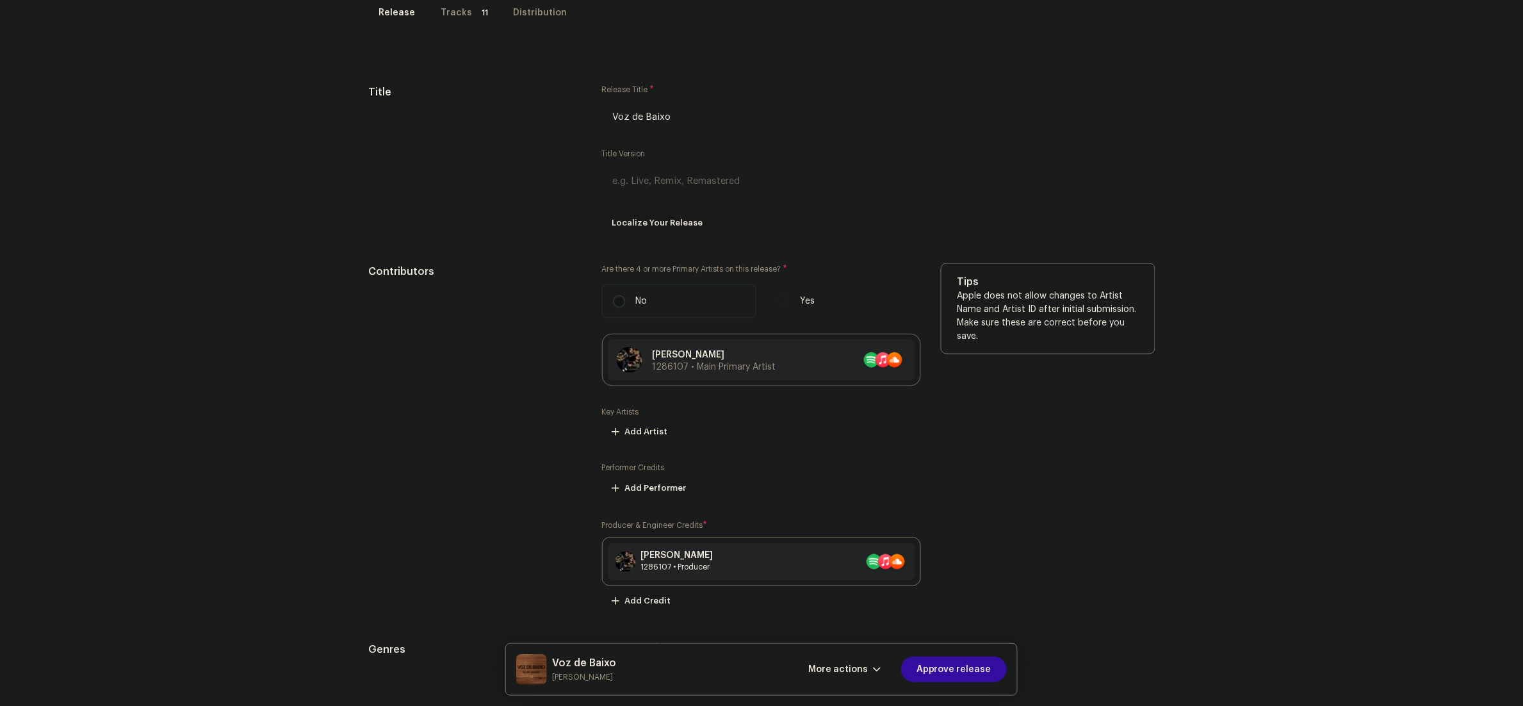
scroll to position [198, 0]
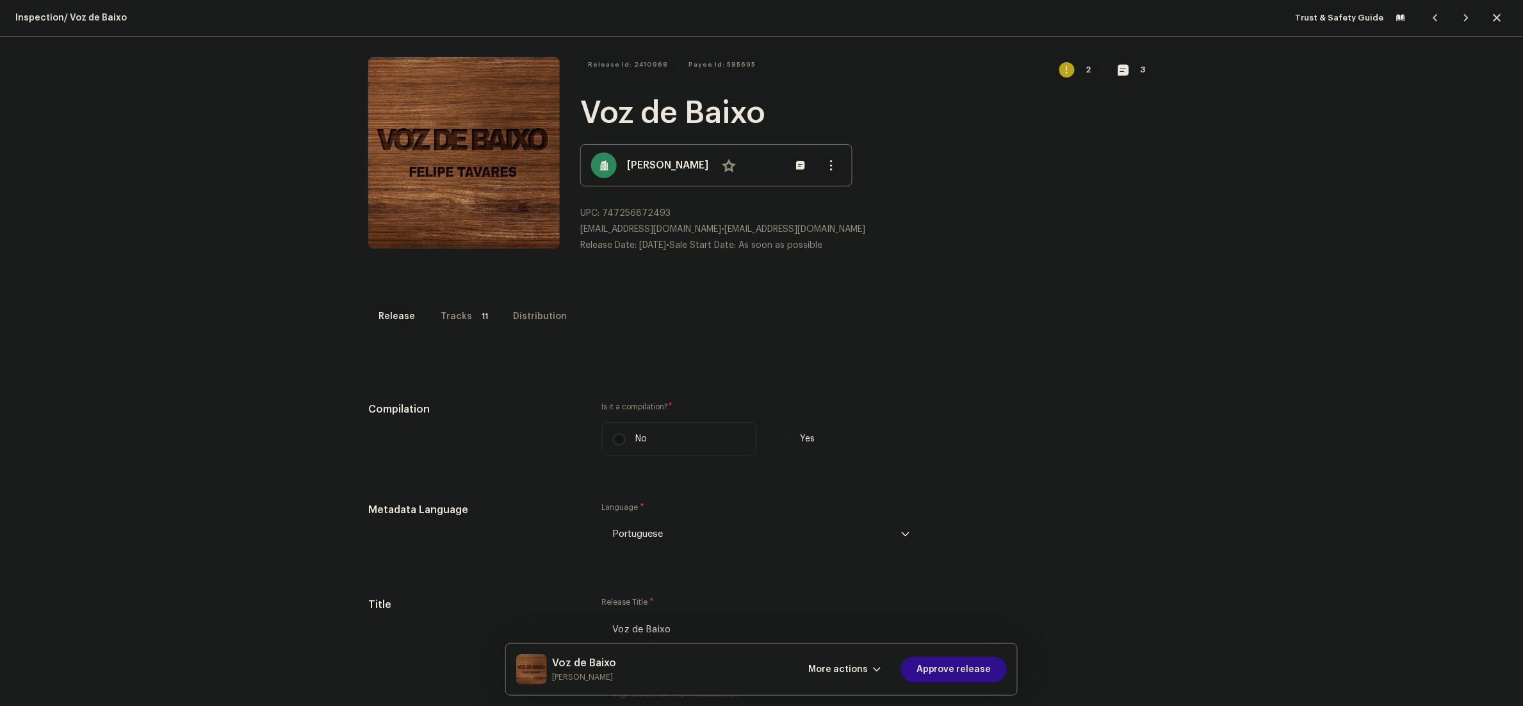
click at [970, 668] on span "Approve release" at bounding box center [953, 669] width 75 height 26
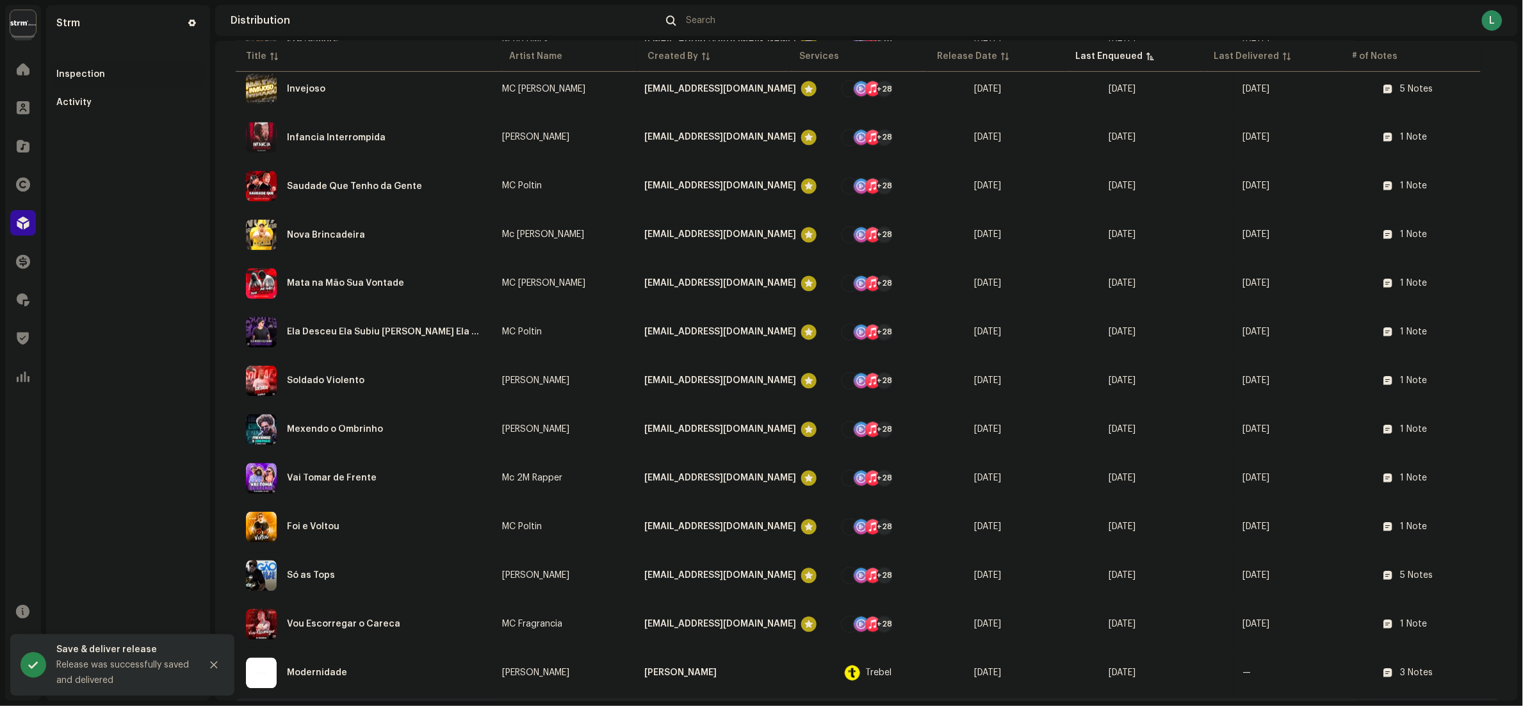
scroll to position [935, 0]
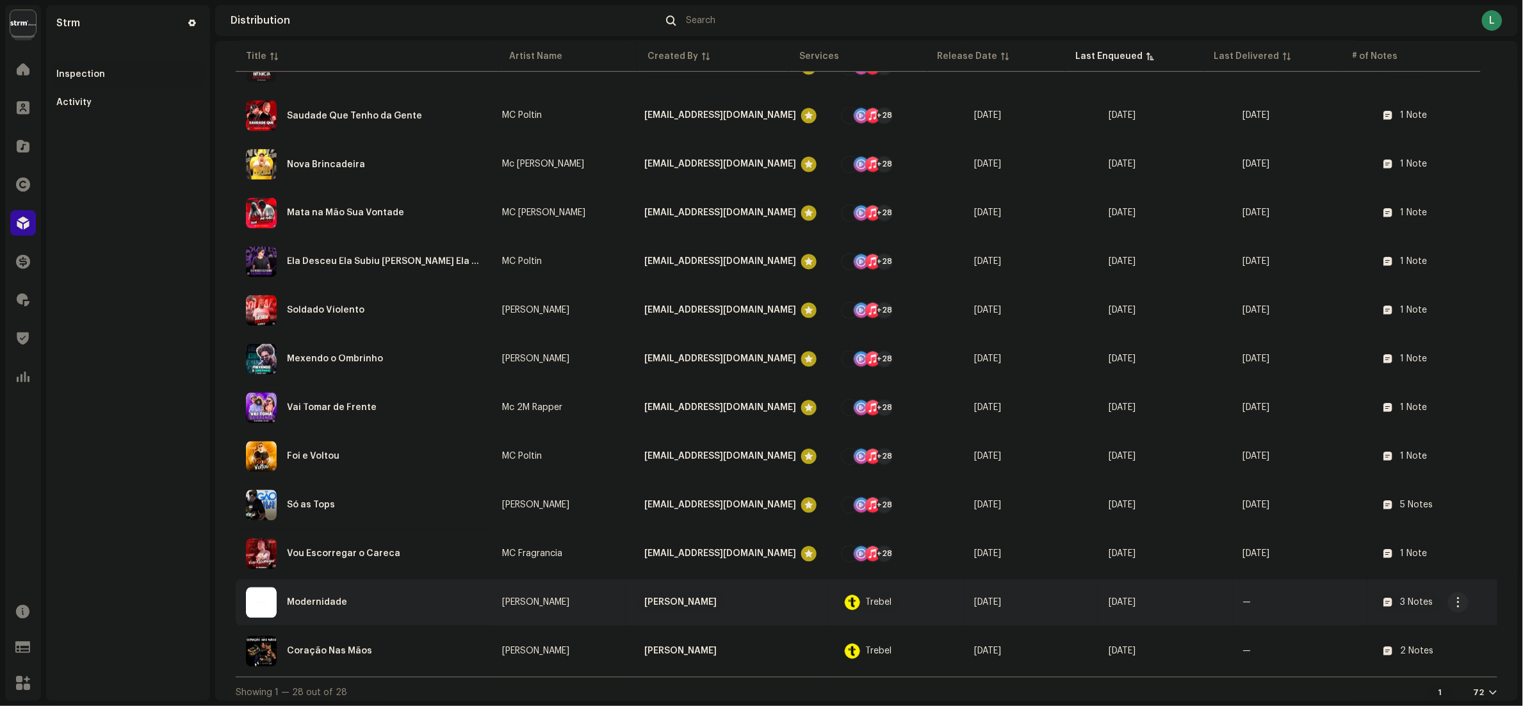
click at [406, 597] on div "Modernidade" at bounding box center [364, 602] width 236 height 31
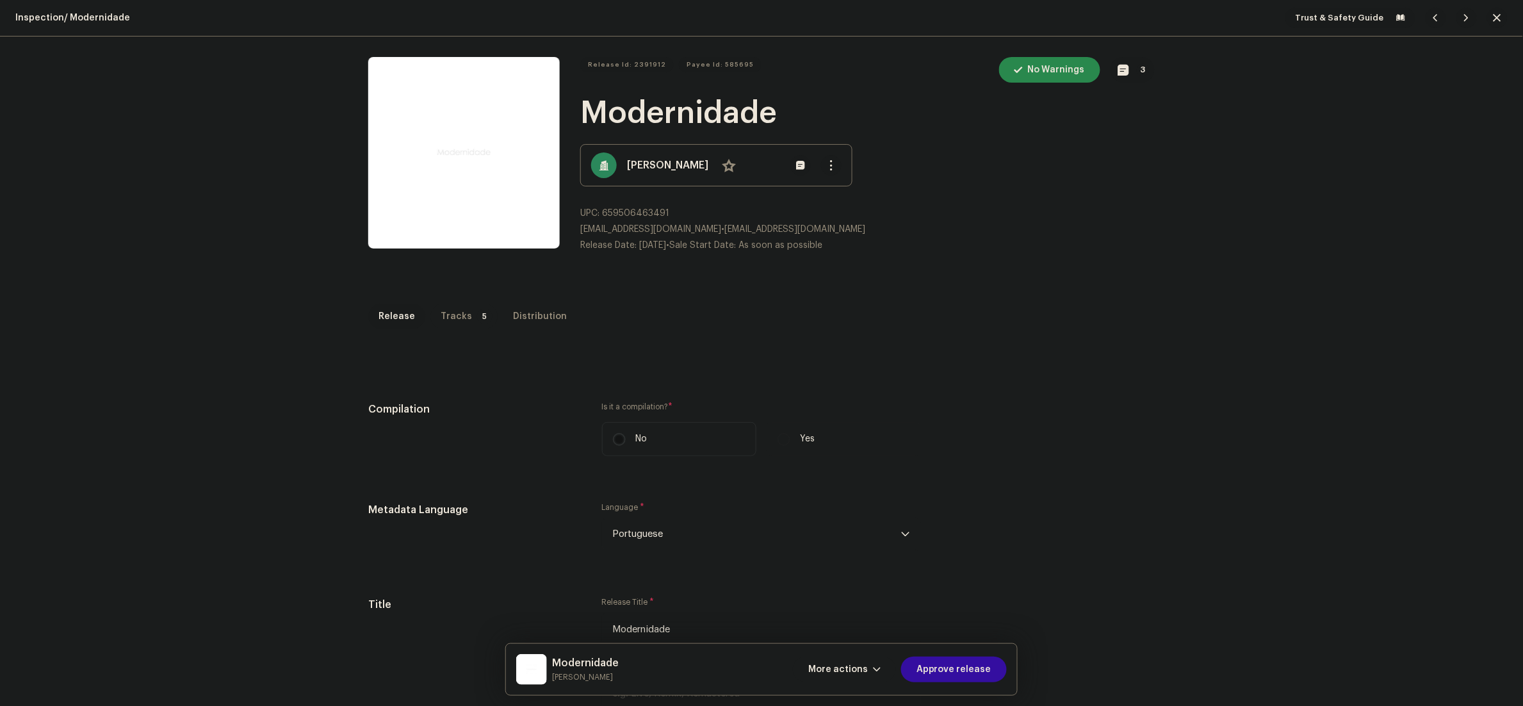
click at [453, 321] on div "Tracks" at bounding box center [456, 317] width 31 height 26
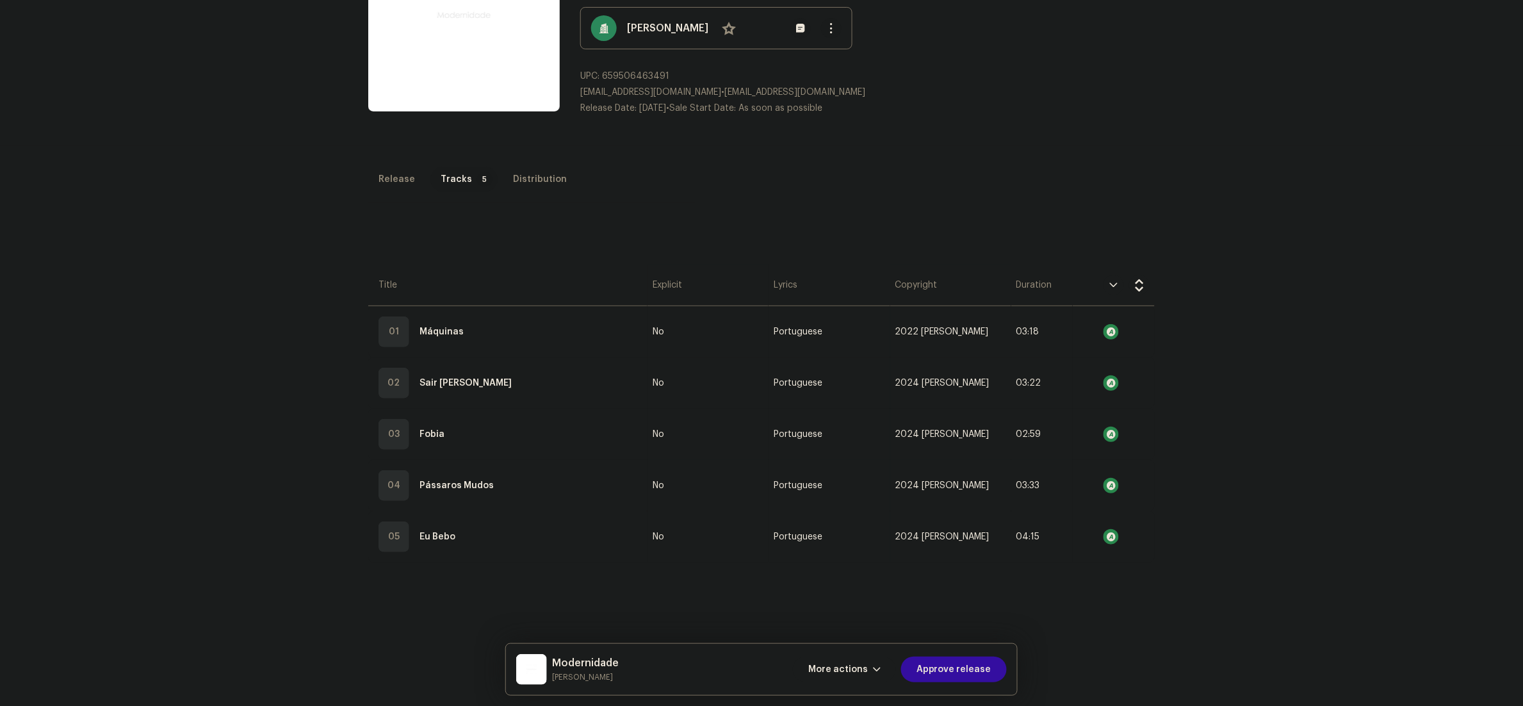
scroll to position [304, 0]
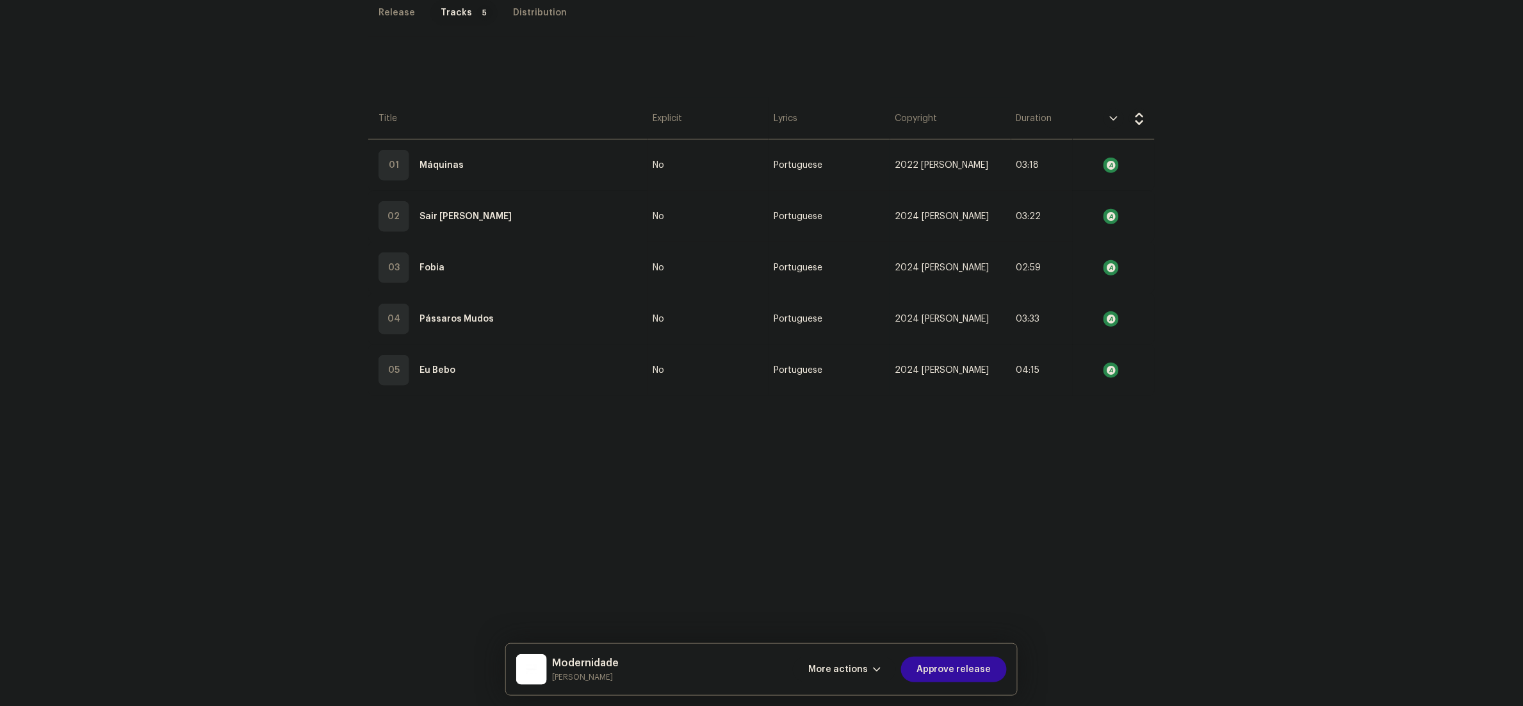
click at [960, 655] on div "More actions Approve release" at bounding box center [900, 669] width 214 height 31
click at [960, 676] on span "Approve release" at bounding box center [953, 669] width 75 height 26
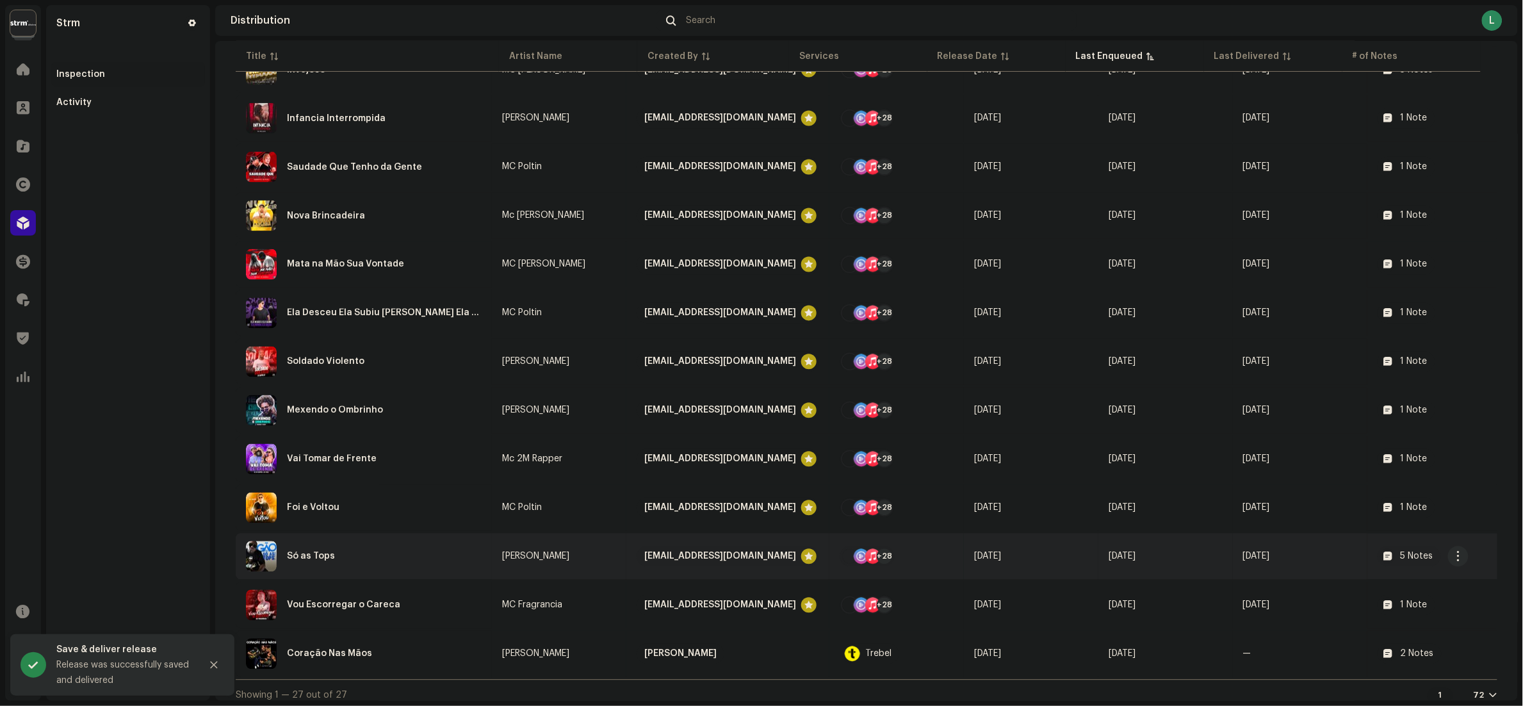
scroll to position [887, 0]
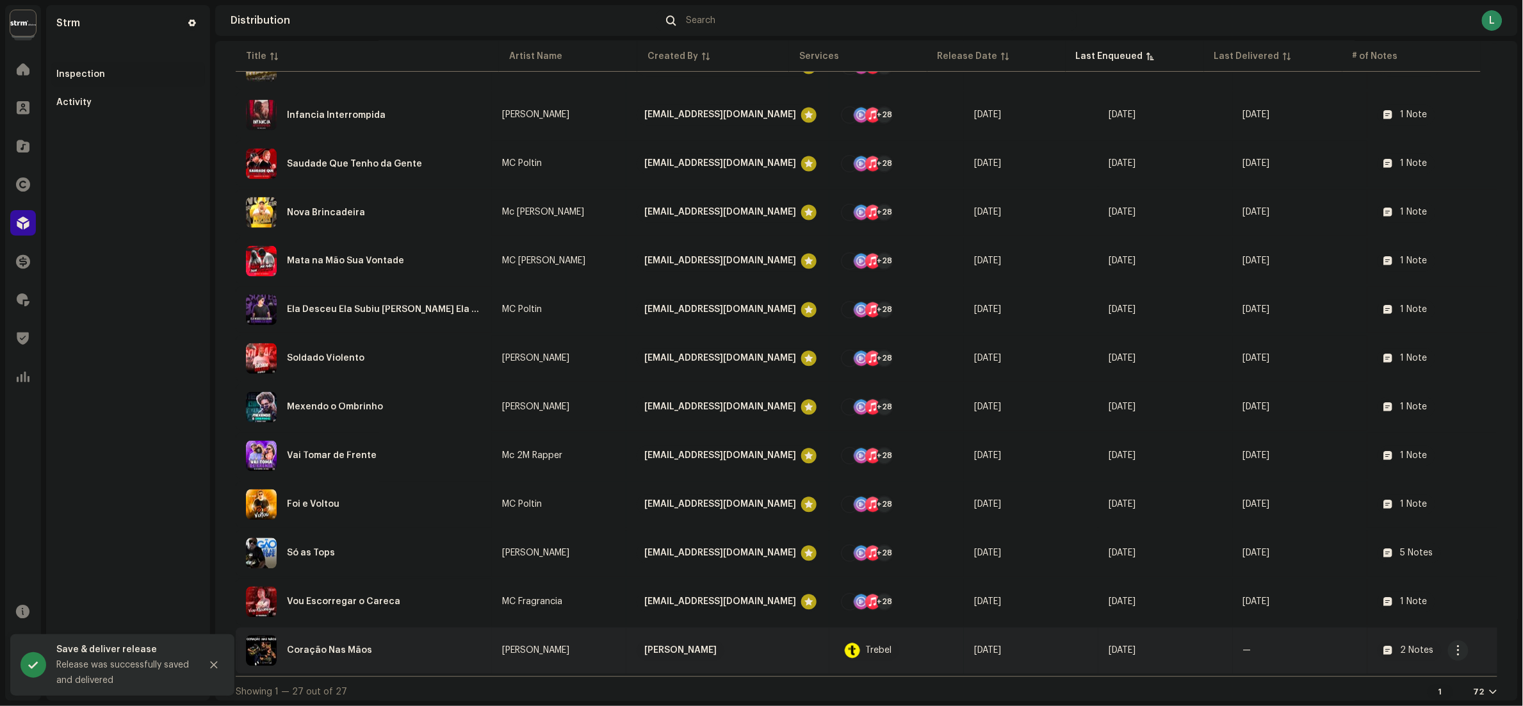
click at [434, 642] on div "Coração Nas Mãos" at bounding box center [364, 650] width 236 height 31
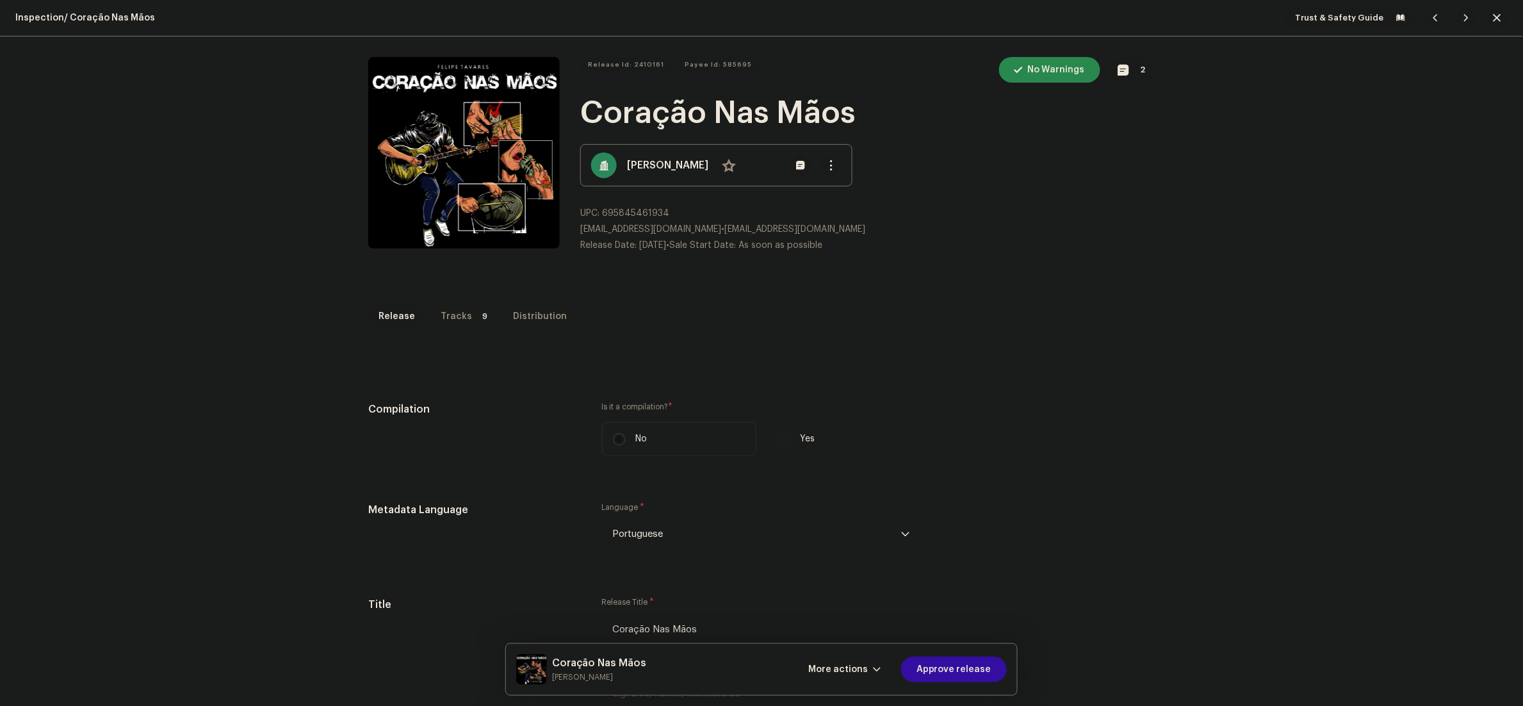
click at [443, 321] on div "Tracks" at bounding box center [456, 317] width 31 height 26
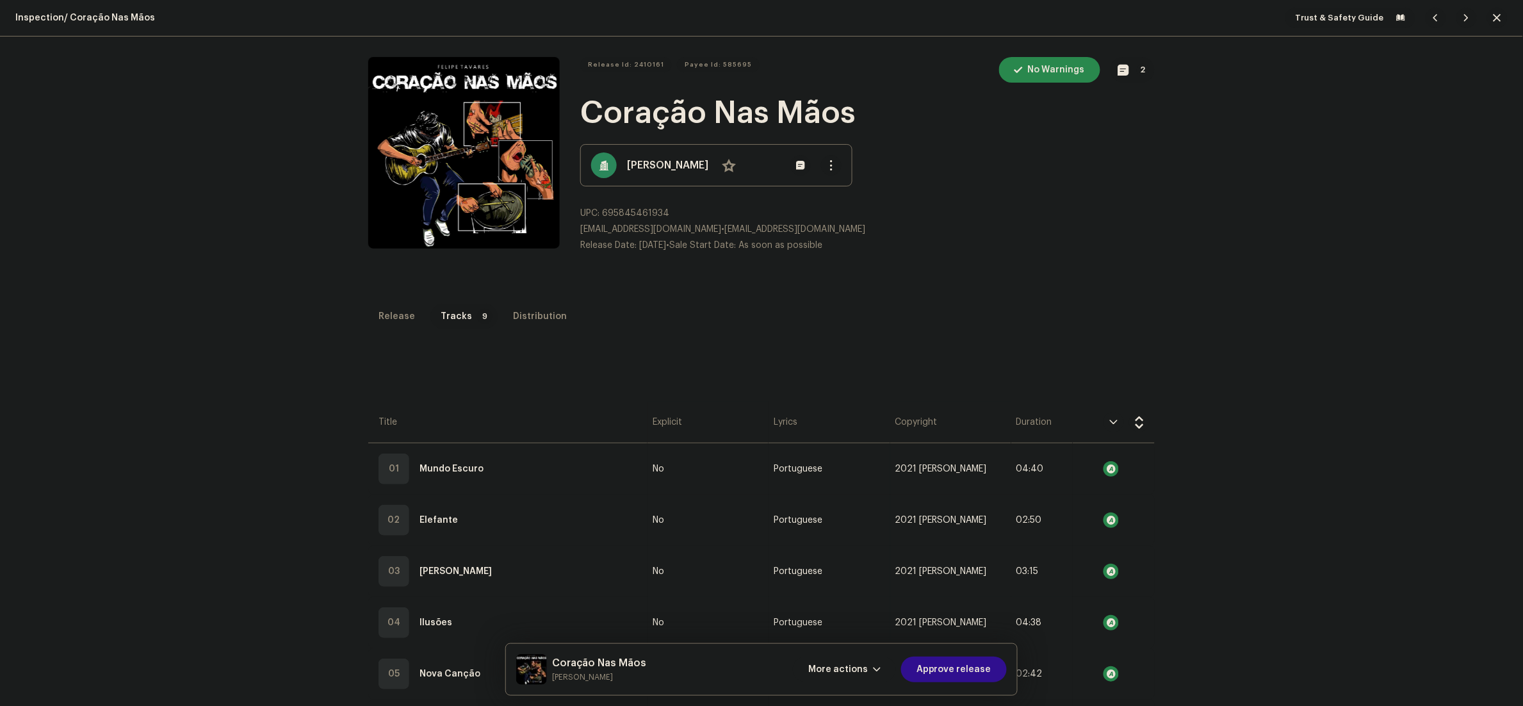
click at [952, 671] on span "Approve release" at bounding box center [953, 669] width 75 height 26
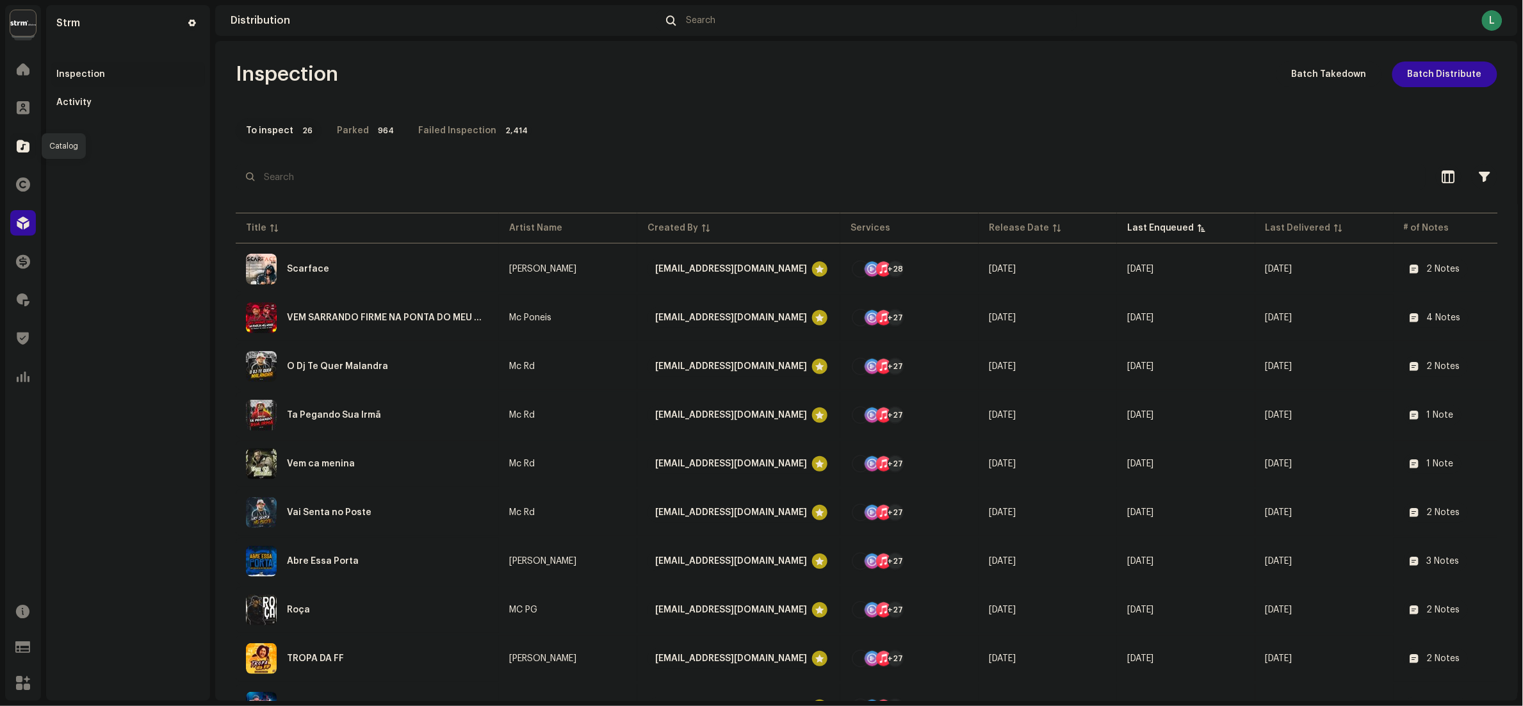
click at [22, 133] on div at bounding box center [23, 146] width 26 height 26
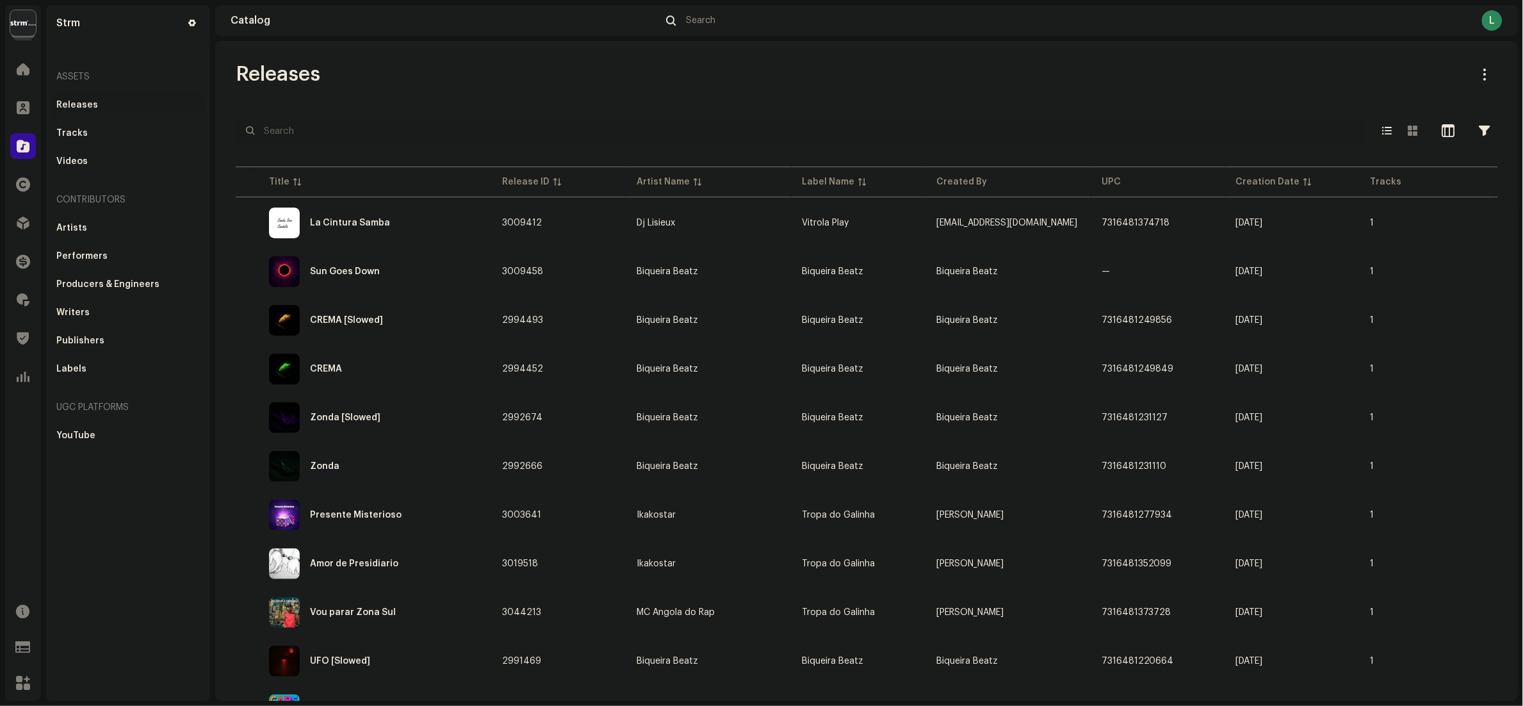
click at [453, 143] on input "text" at bounding box center [800, 131] width 1128 height 26
paste input "7316481338291"
type input "7316481338291"
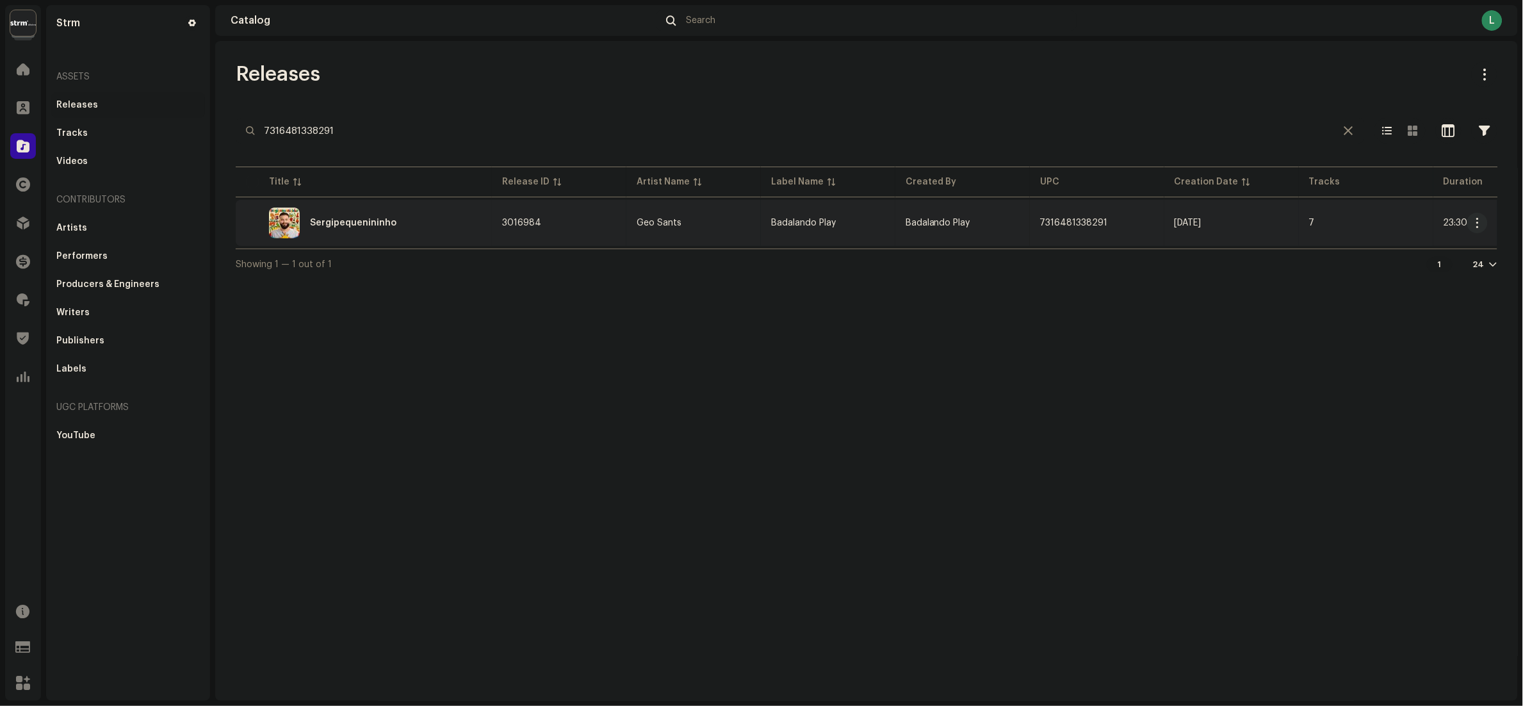
click at [435, 229] on div "Sergipequenininho" at bounding box center [364, 222] width 236 height 31
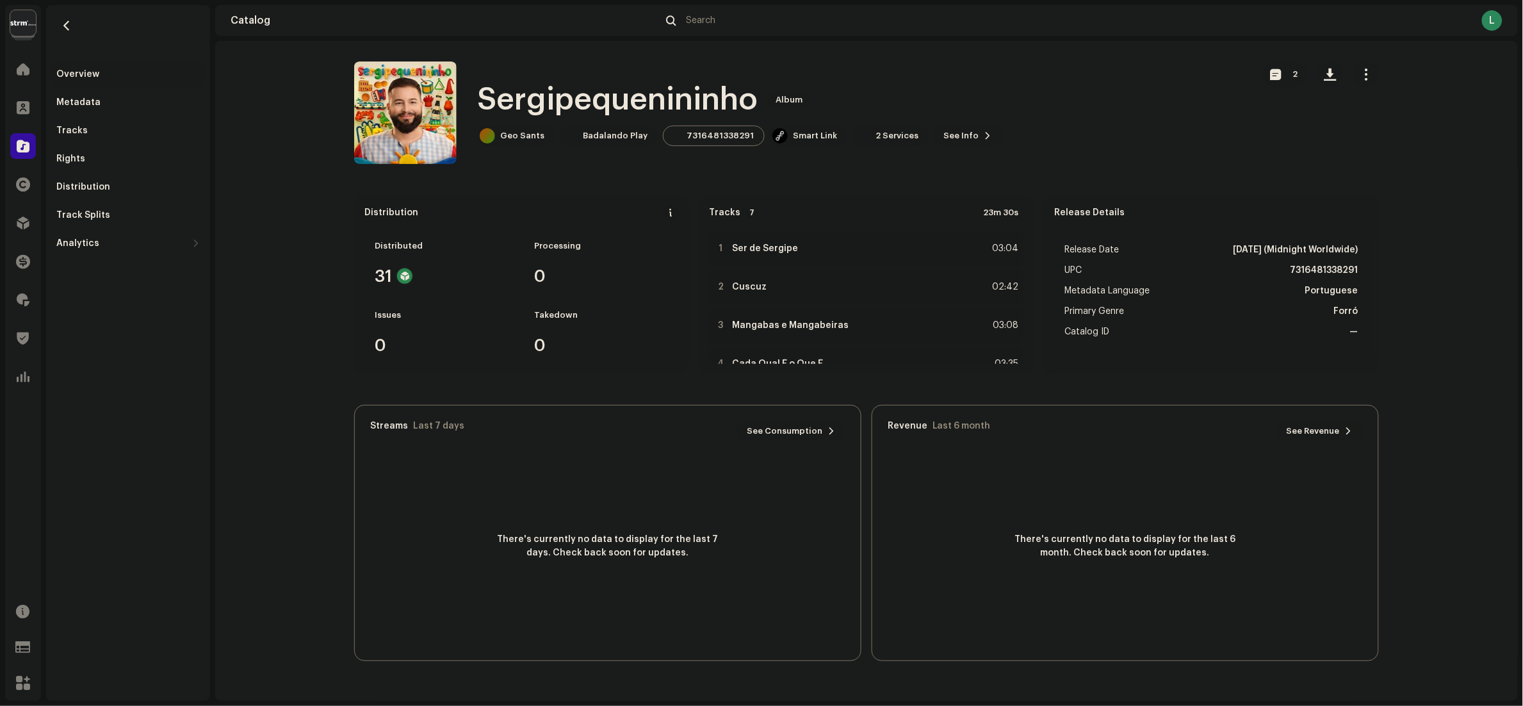
click at [1368, 72] on span "button" at bounding box center [1366, 74] width 12 height 10
click at [1369, 133] on span "Edit" at bounding box center [1372, 131] width 17 height 10
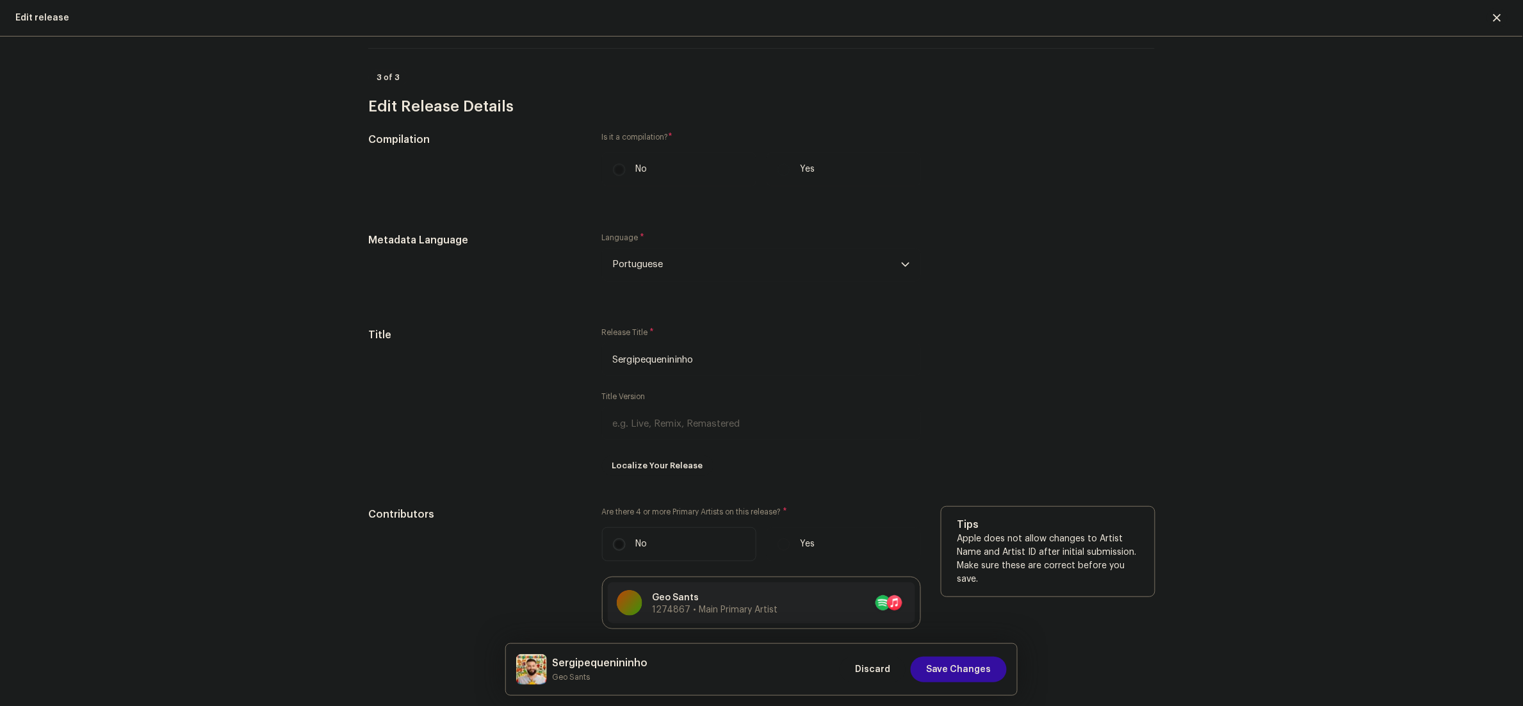
scroll to position [897, 0]
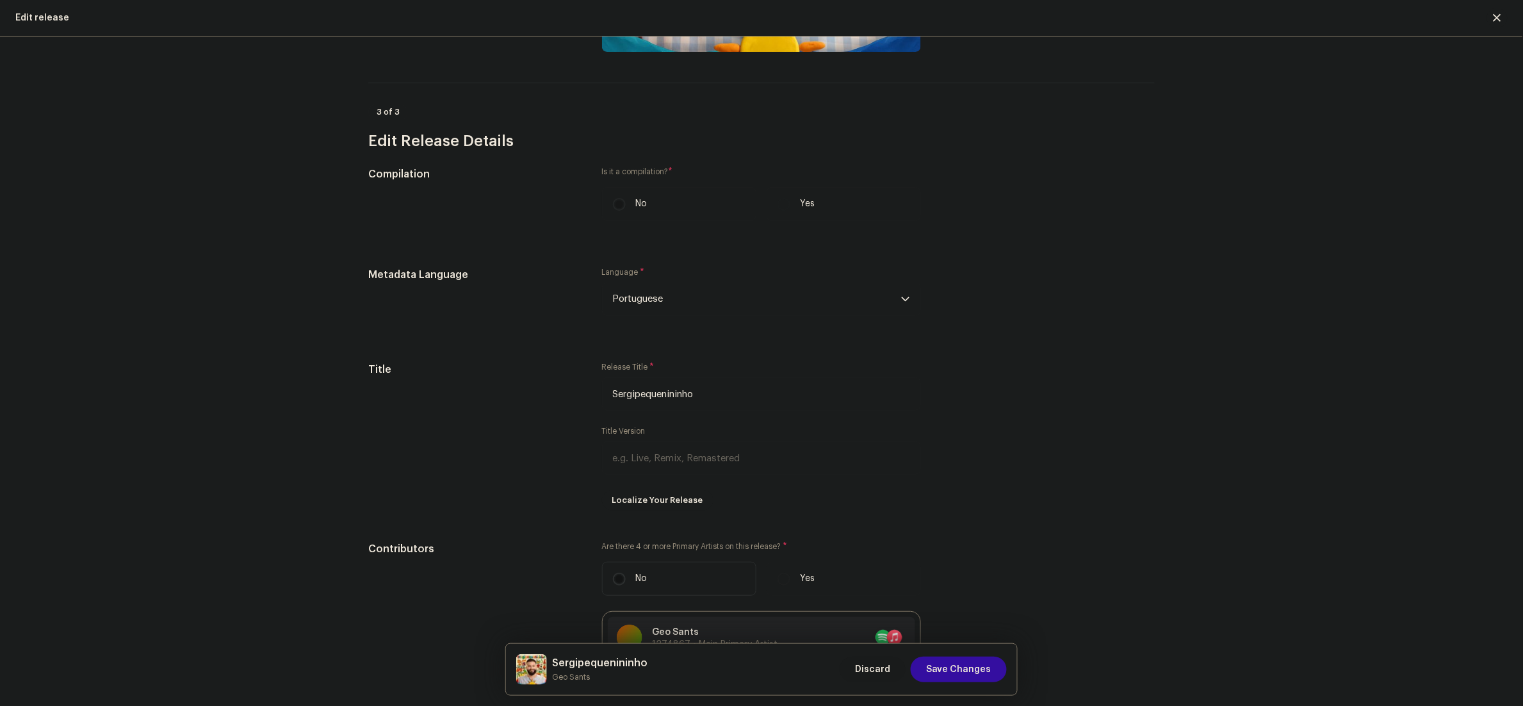
click at [888, 663] on span "Discard" at bounding box center [872, 669] width 35 height 26
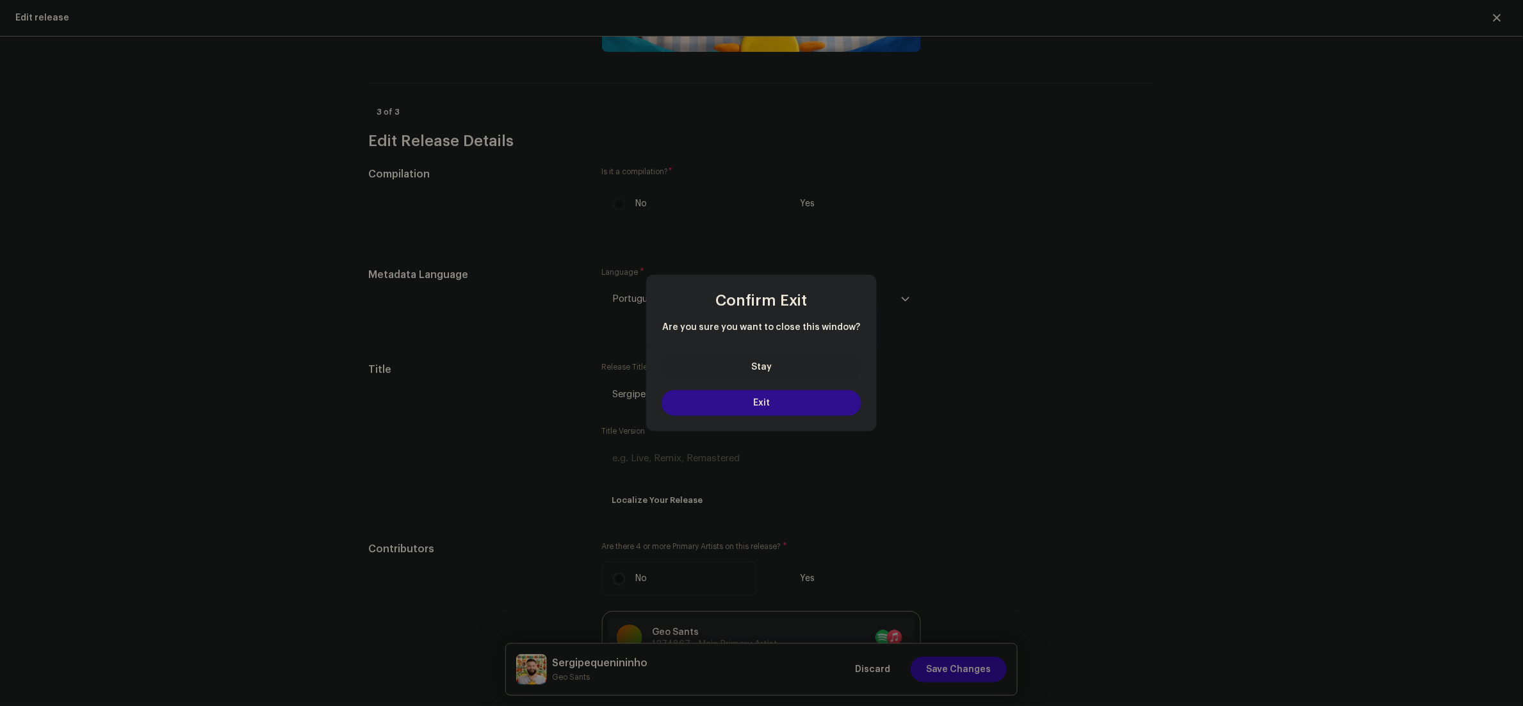
click at [817, 397] on button "Exit" at bounding box center [762, 403] width 200 height 26
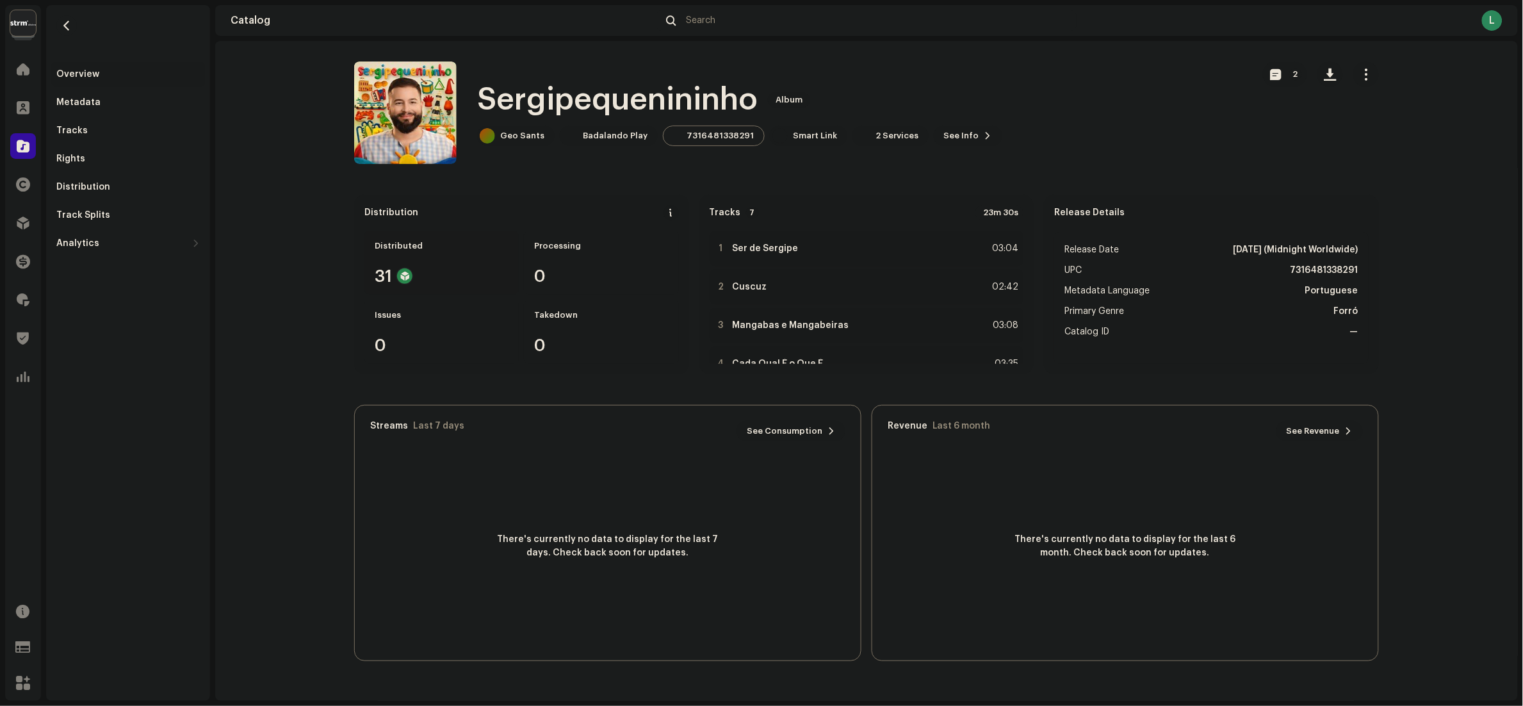
click at [412, 257] on div "Distributed 31" at bounding box center [441, 263] width 154 height 64
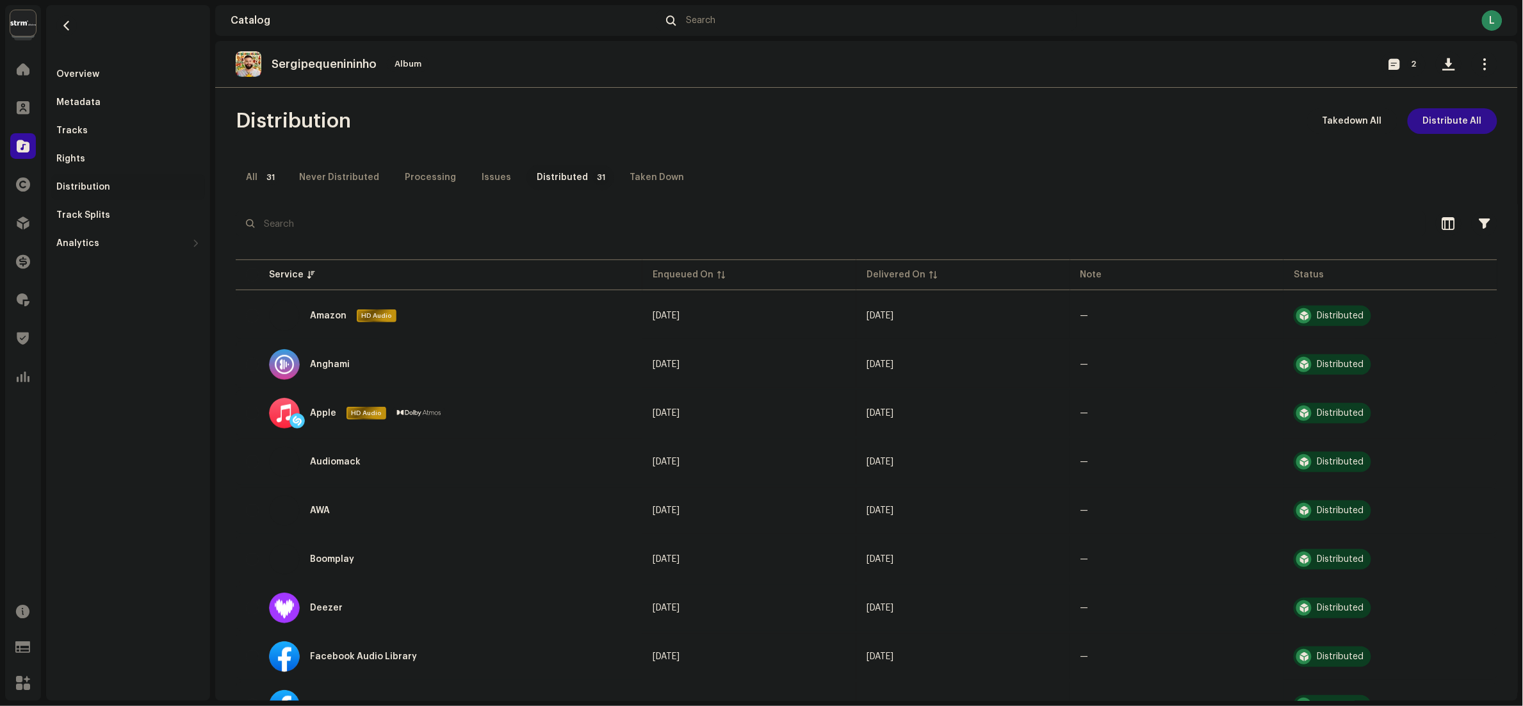
click at [1445, 123] on span "Distribute All" at bounding box center [1452, 121] width 59 height 26
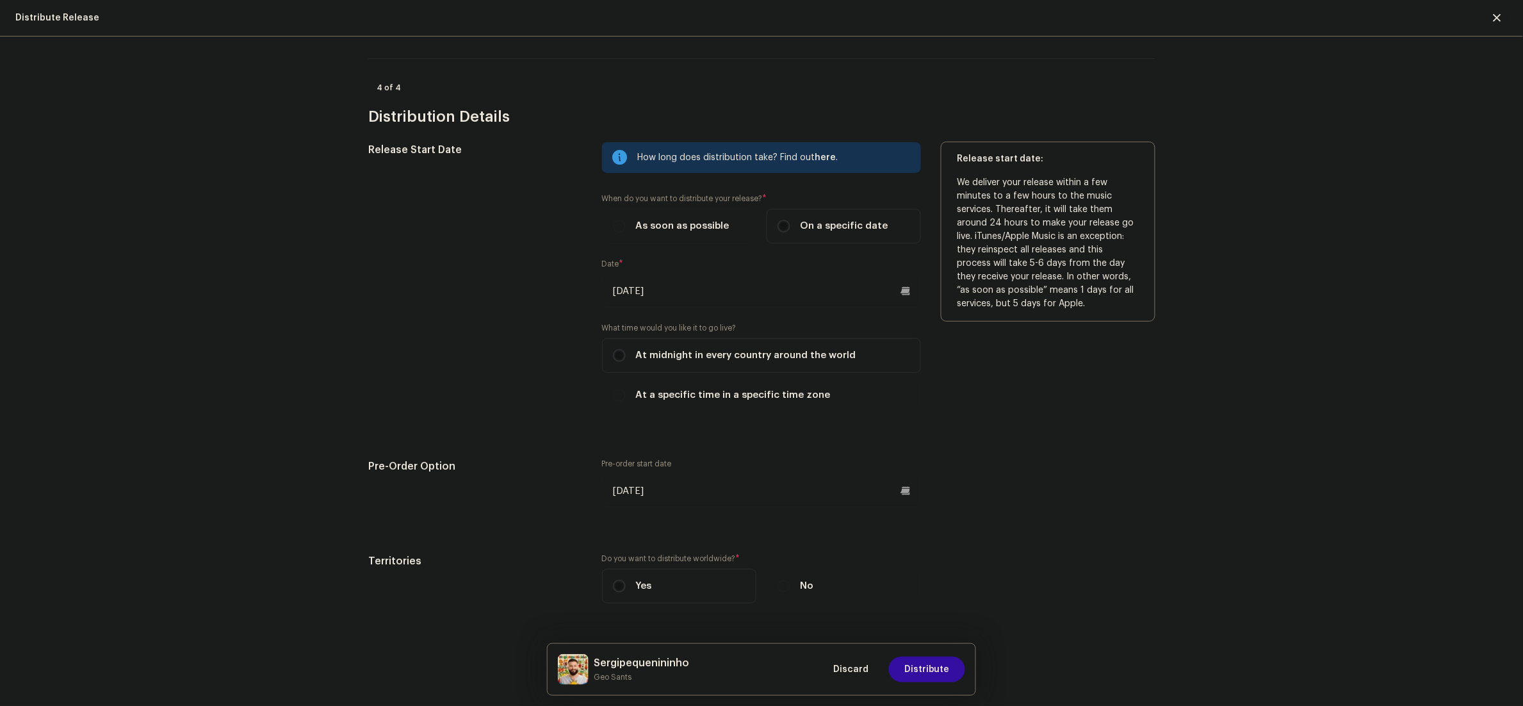
scroll to position [2562, 0]
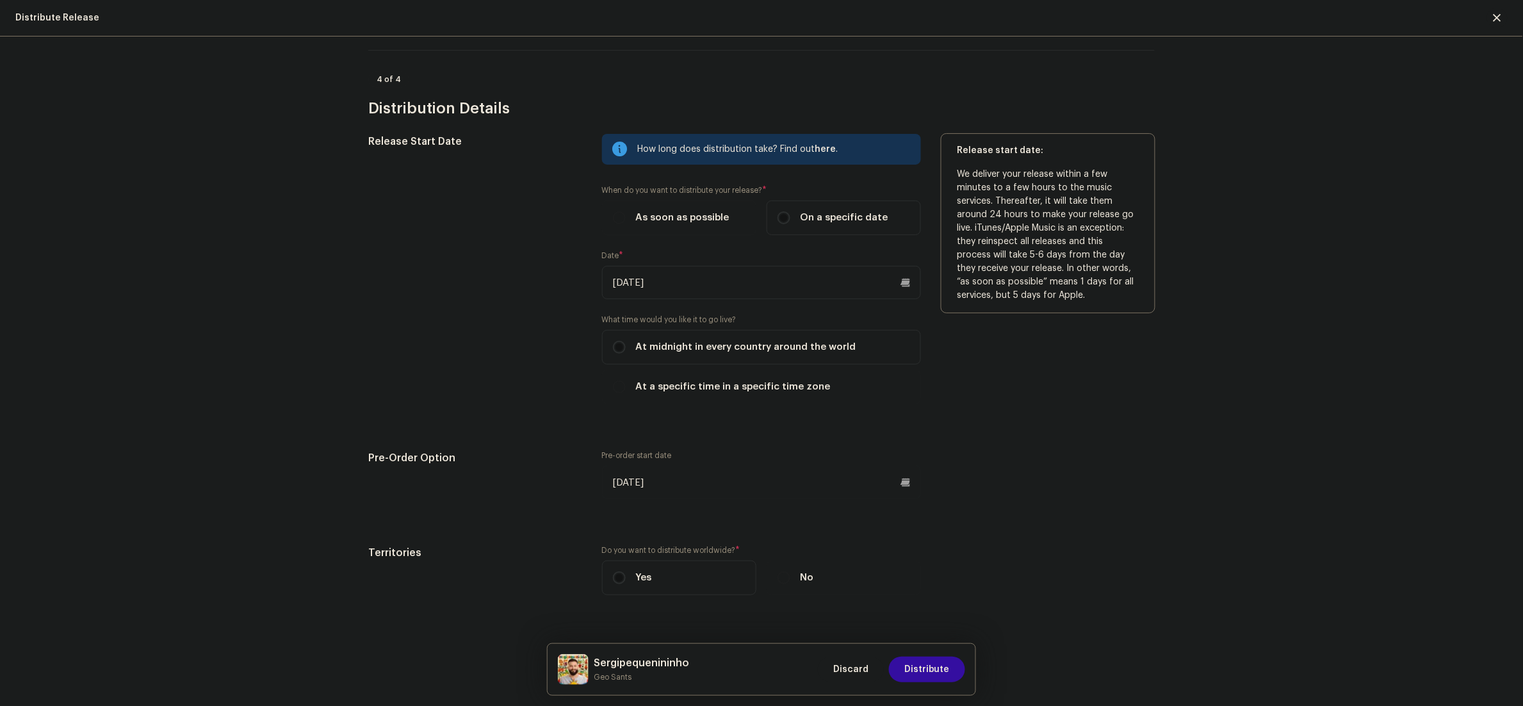
click at [691, 280] on input "[DATE]" at bounding box center [761, 282] width 319 height 33
click at [779, 323] on icon "Next Month" at bounding box center [783, 327] width 9 height 9
click at [747, 402] on span "7" at bounding box center [757, 412] width 20 height 20
type input "[DATE]"
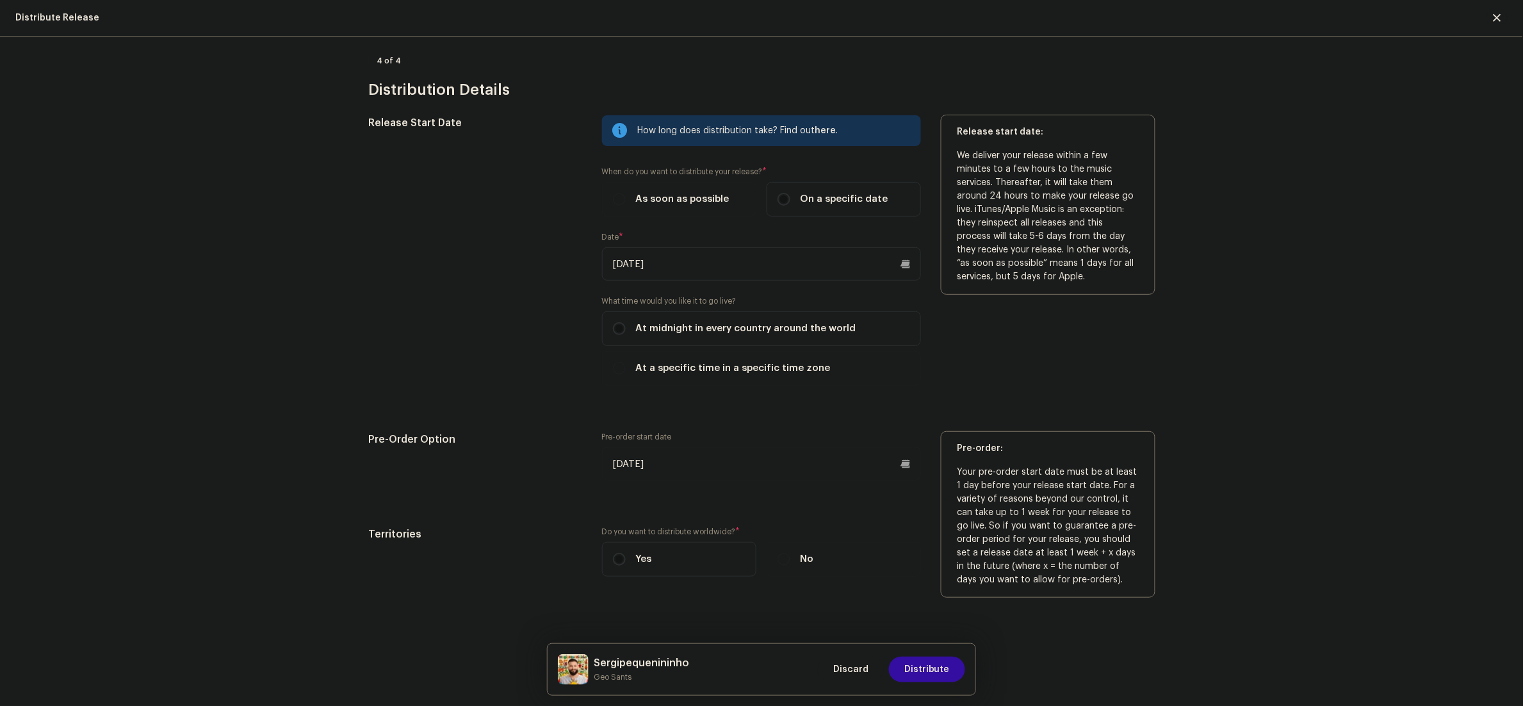
scroll to position [2585, 0]
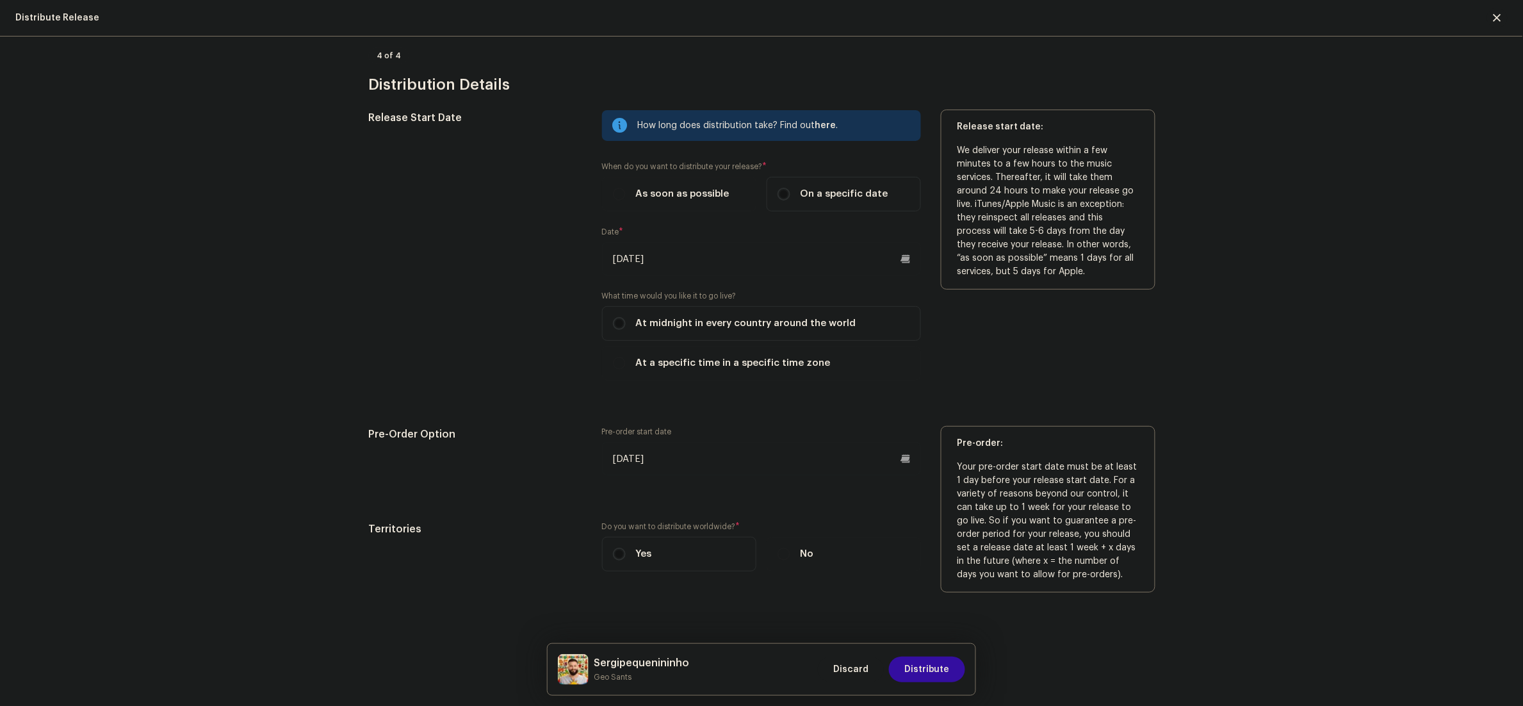
click at [735, 474] on div "Pre-order start date [DATE]" at bounding box center [761, 459] width 319 height 64
click at [751, 464] on input "10/25/2025" at bounding box center [761, 458] width 319 height 33
click at [781, 208] on icon "Next Month" at bounding box center [783, 212] width 4 height 8
click at [723, 292] on span "6" at bounding box center [730, 296] width 20 height 20
type input "[DATE]"
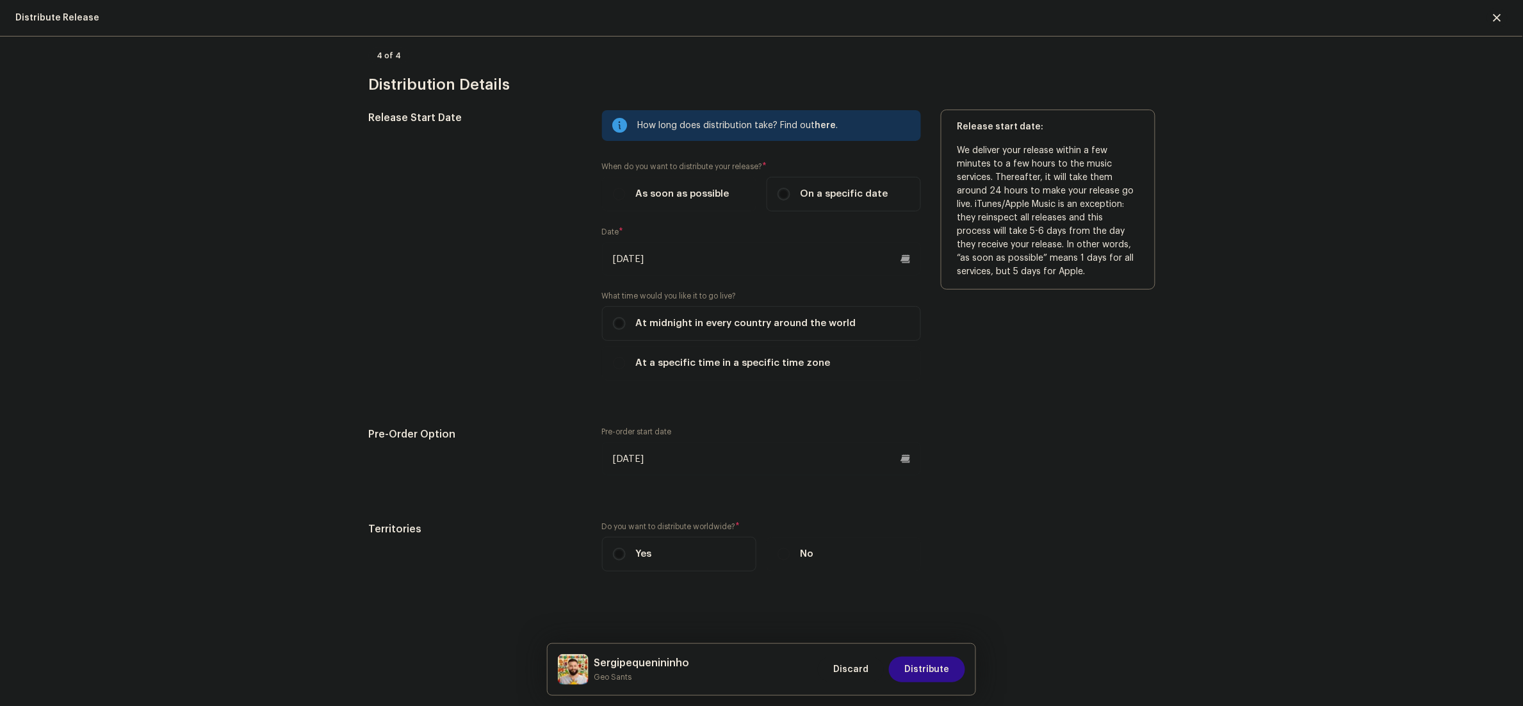
click at [939, 674] on span "Distribute" at bounding box center [926, 669] width 45 height 26
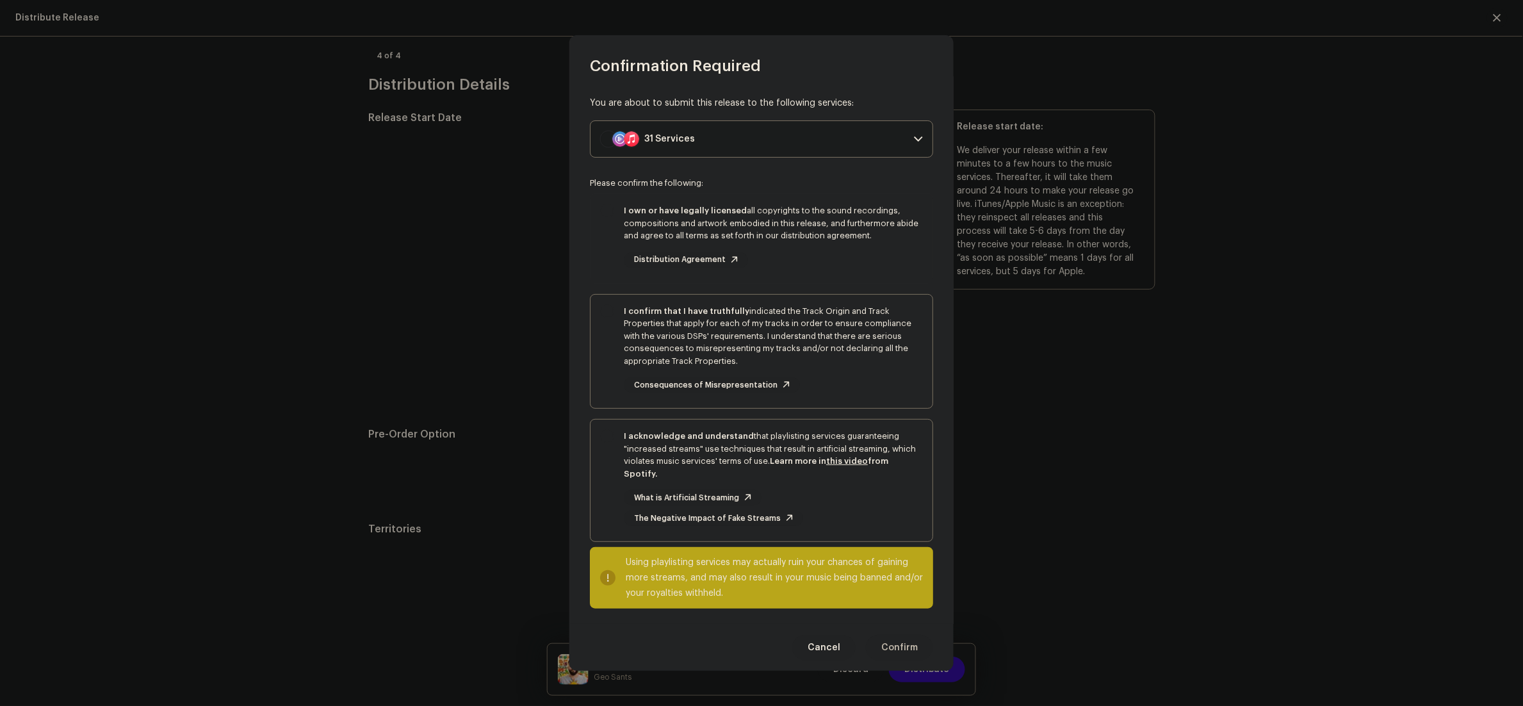
click at [597, 237] on div "I own or have legally licensed all copyrights to the sound recordings, composit…" at bounding box center [761, 236] width 342 height 84
checkbox input "true"
click at [612, 384] on div "I confirm that I have truthfully indicated the Track Origin and Track Propertie…" at bounding box center [761, 349] width 342 height 109
checkbox input "true"
click at [597, 474] on div "I acknowledge and understand that playlisting services guaranteeing "increased …" at bounding box center [761, 477] width 342 height 117
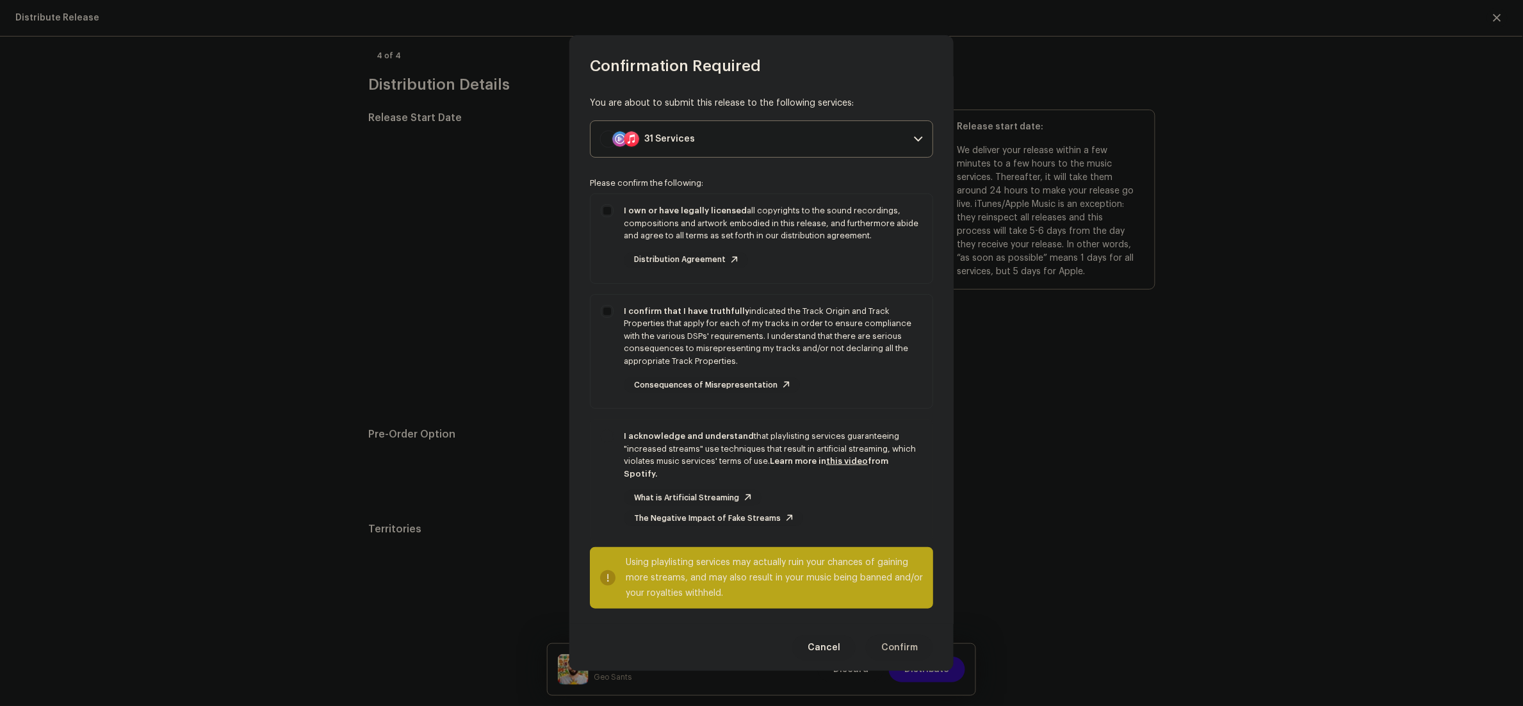
checkbox input "true"
click at [897, 642] on span "Confirm" at bounding box center [899, 648] width 37 height 26
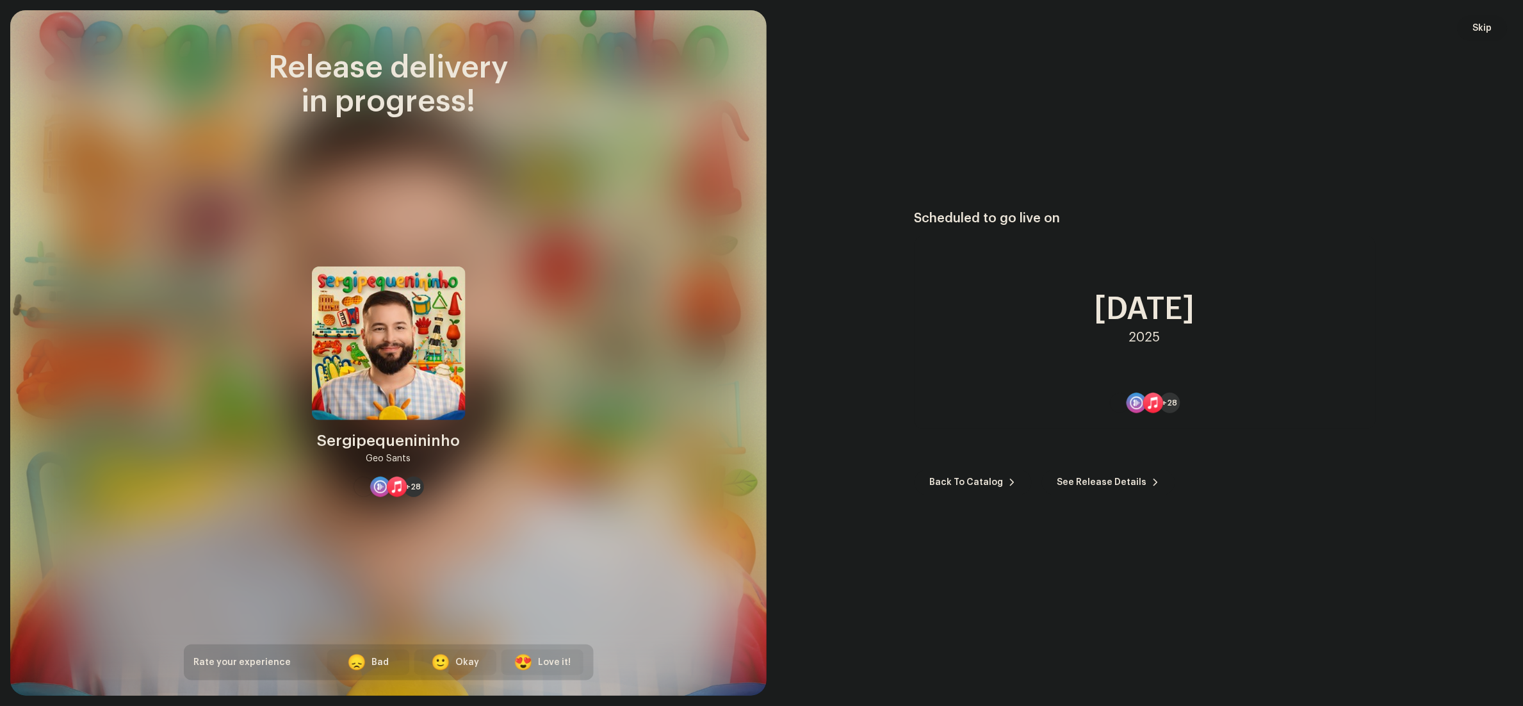
click at [1483, 28] on span "Skip" at bounding box center [1482, 28] width 19 height 26
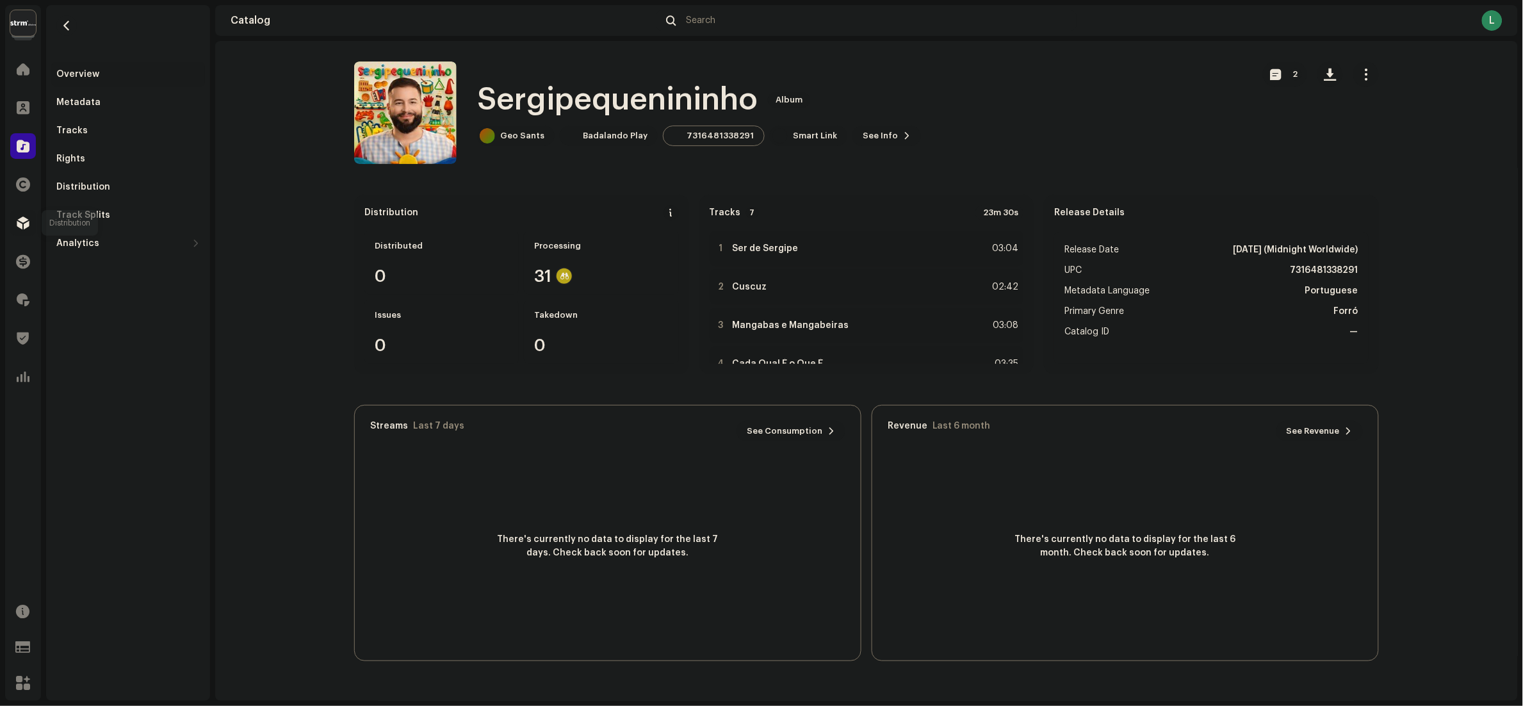
click at [21, 224] on span at bounding box center [23, 223] width 13 height 10
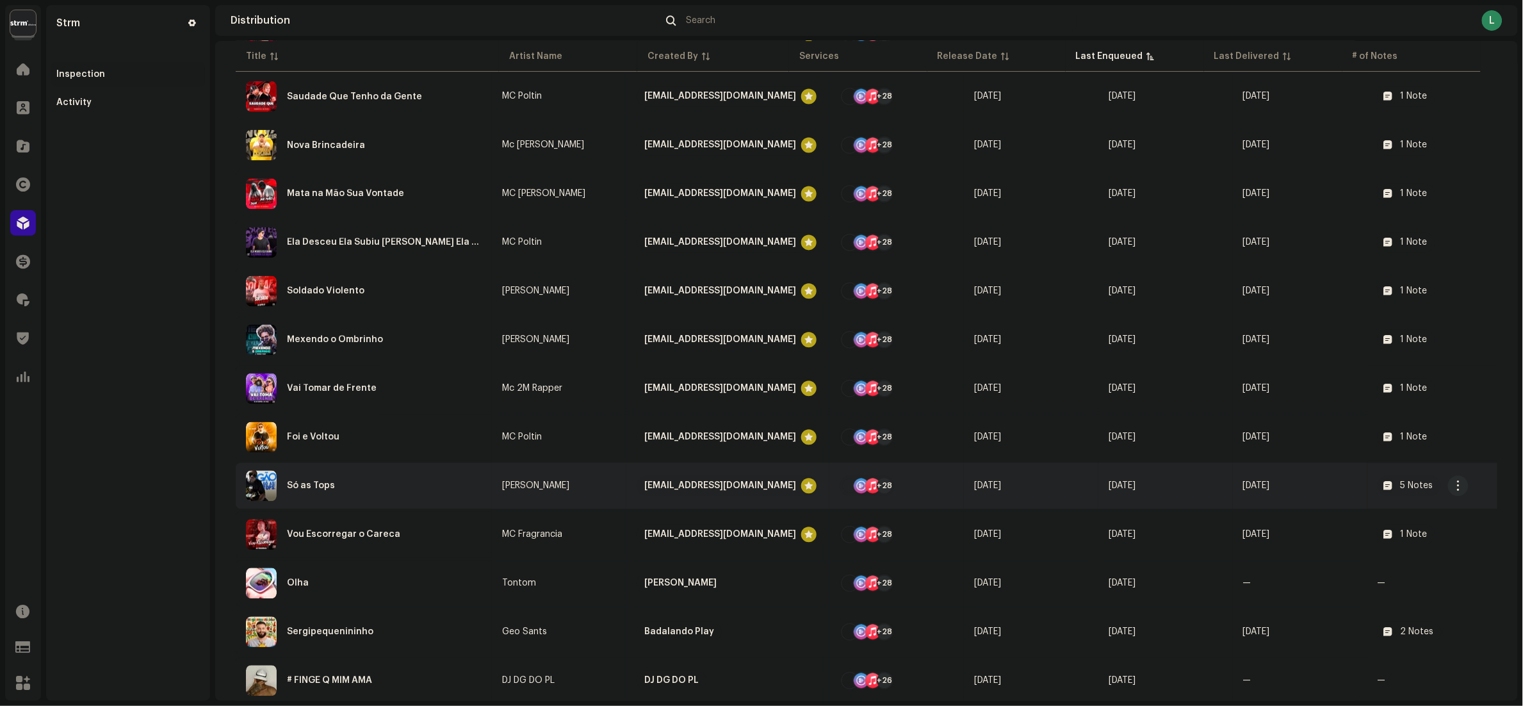
scroll to position [984, 0]
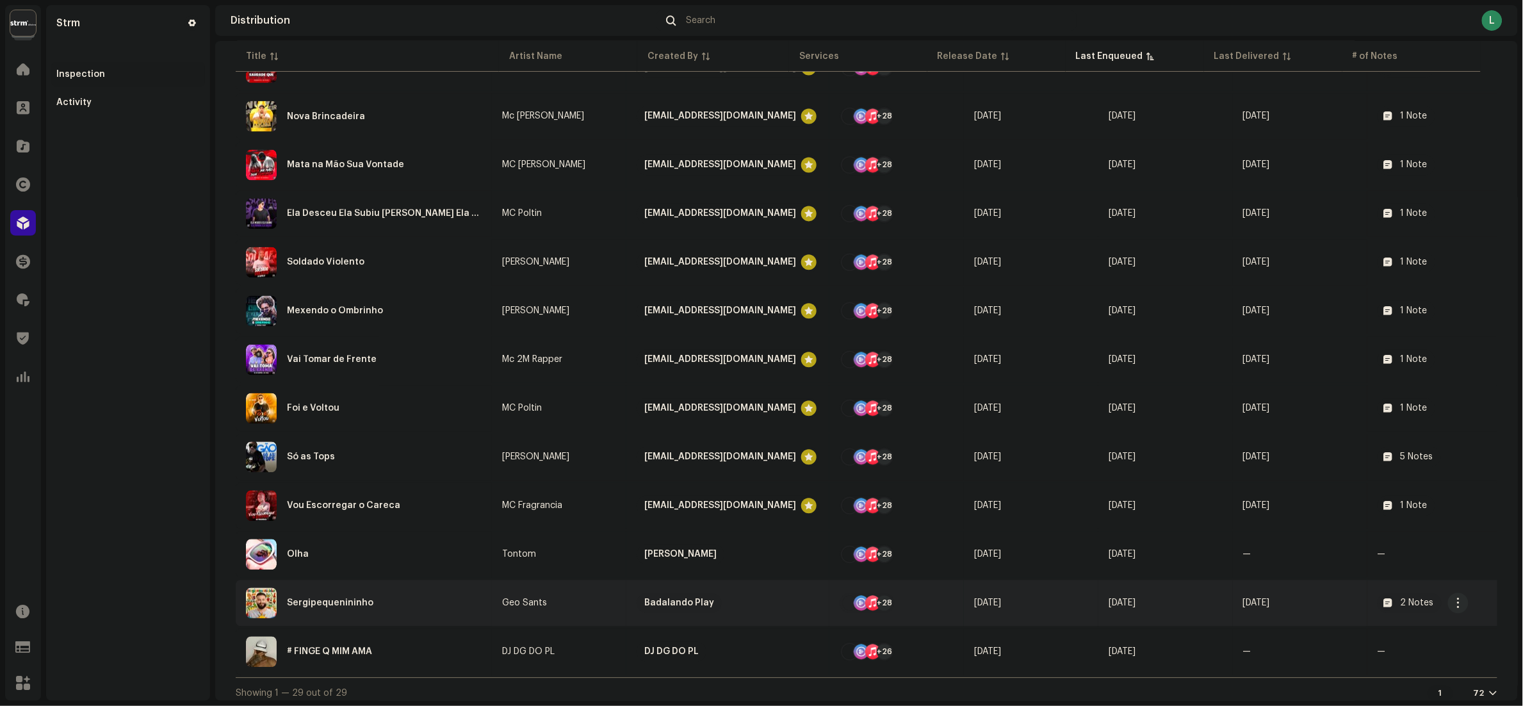
click at [411, 598] on div "Sergipequenininho" at bounding box center [364, 602] width 236 height 31
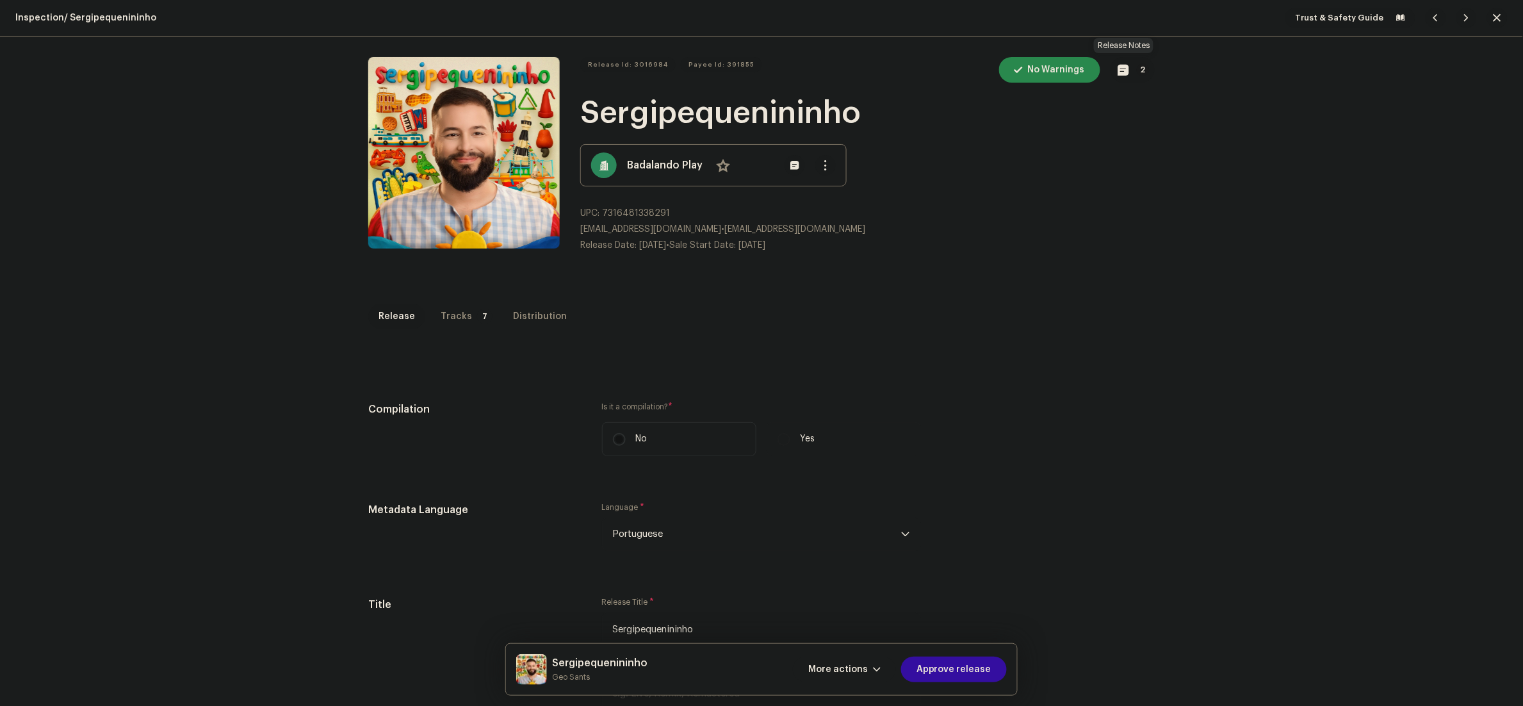
click at [1118, 69] on span "button" at bounding box center [1123, 70] width 11 height 10
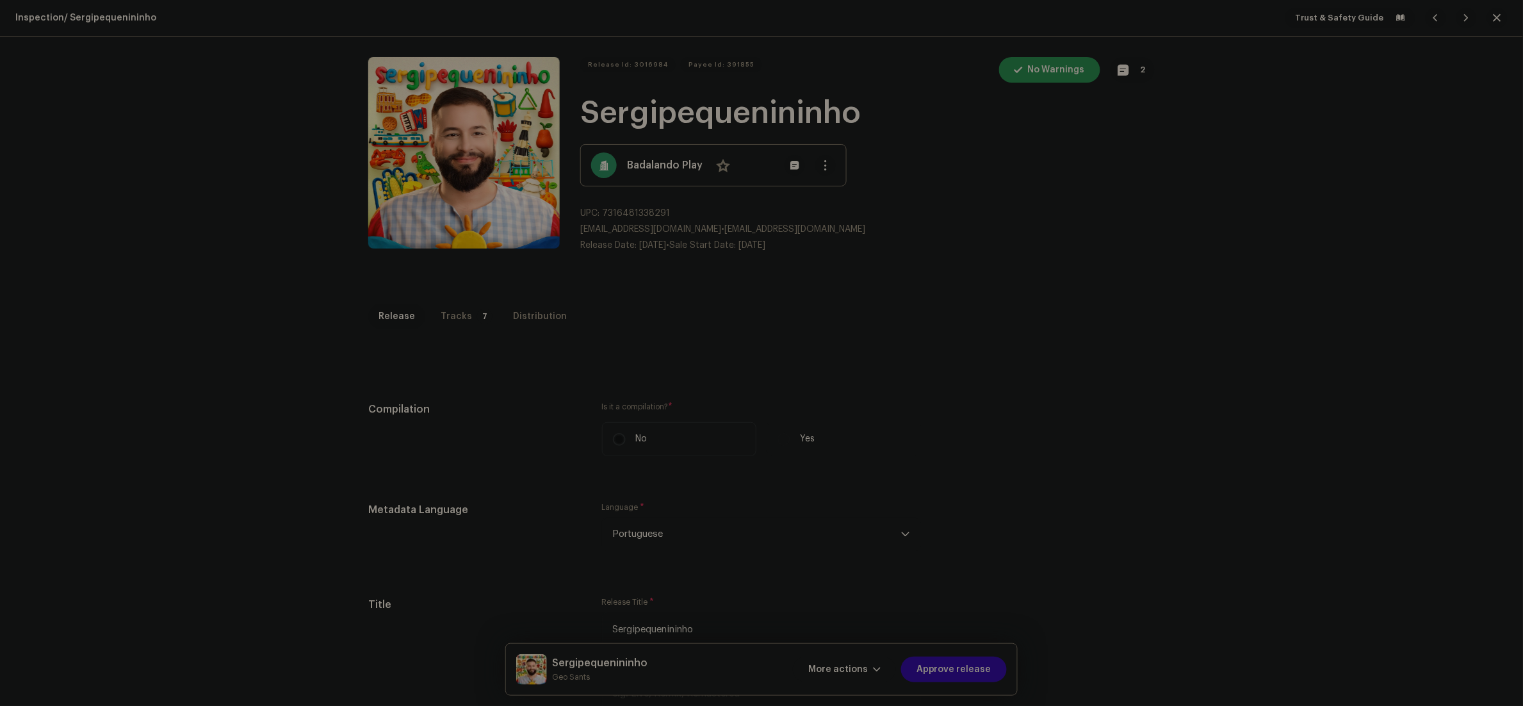
click at [1025, 409] on div "Release notes larissa.prutki@strm.com.br Sep 30, 2025 AUTO NOTE - RELEASE PASSE…" at bounding box center [761, 353] width 1523 height 706
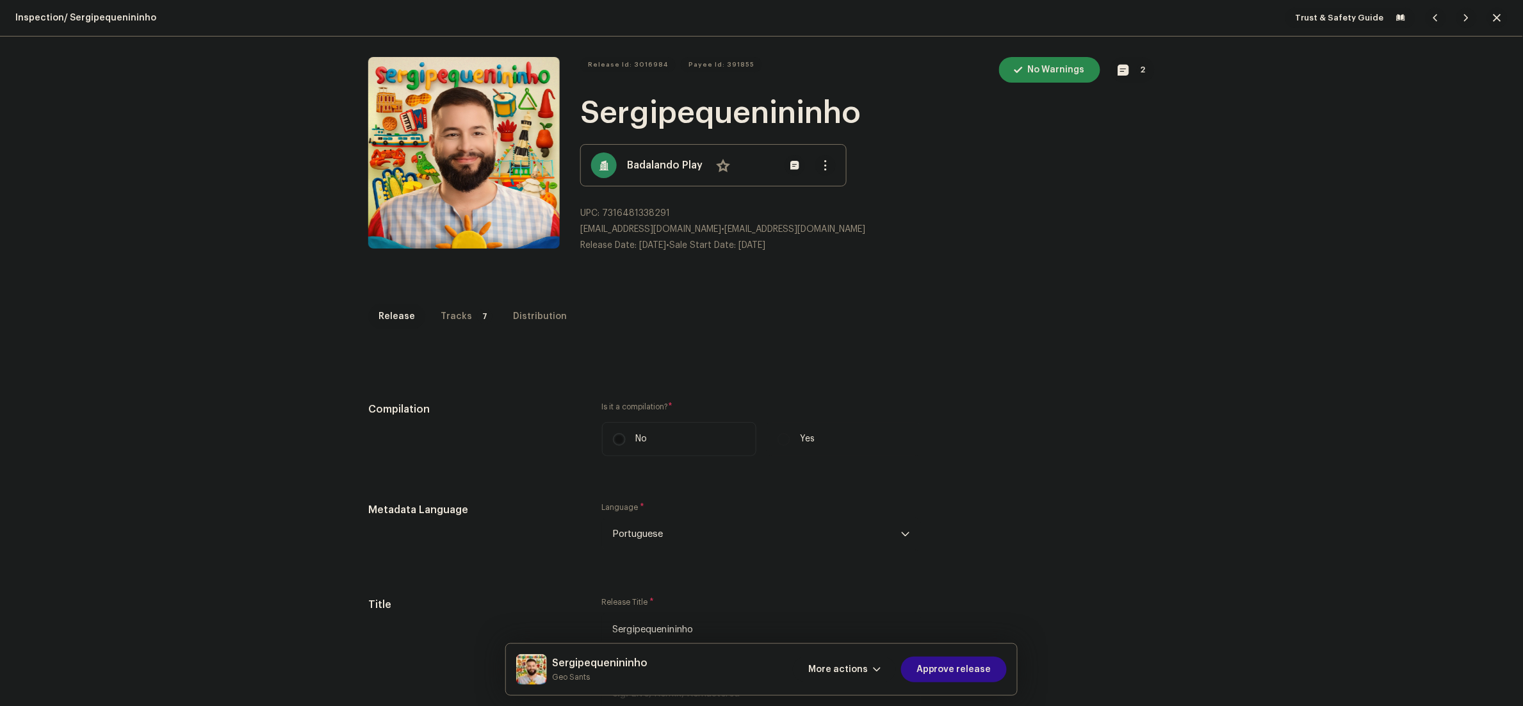
click at [970, 676] on span "Approve release" at bounding box center [953, 669] width 75 height 26
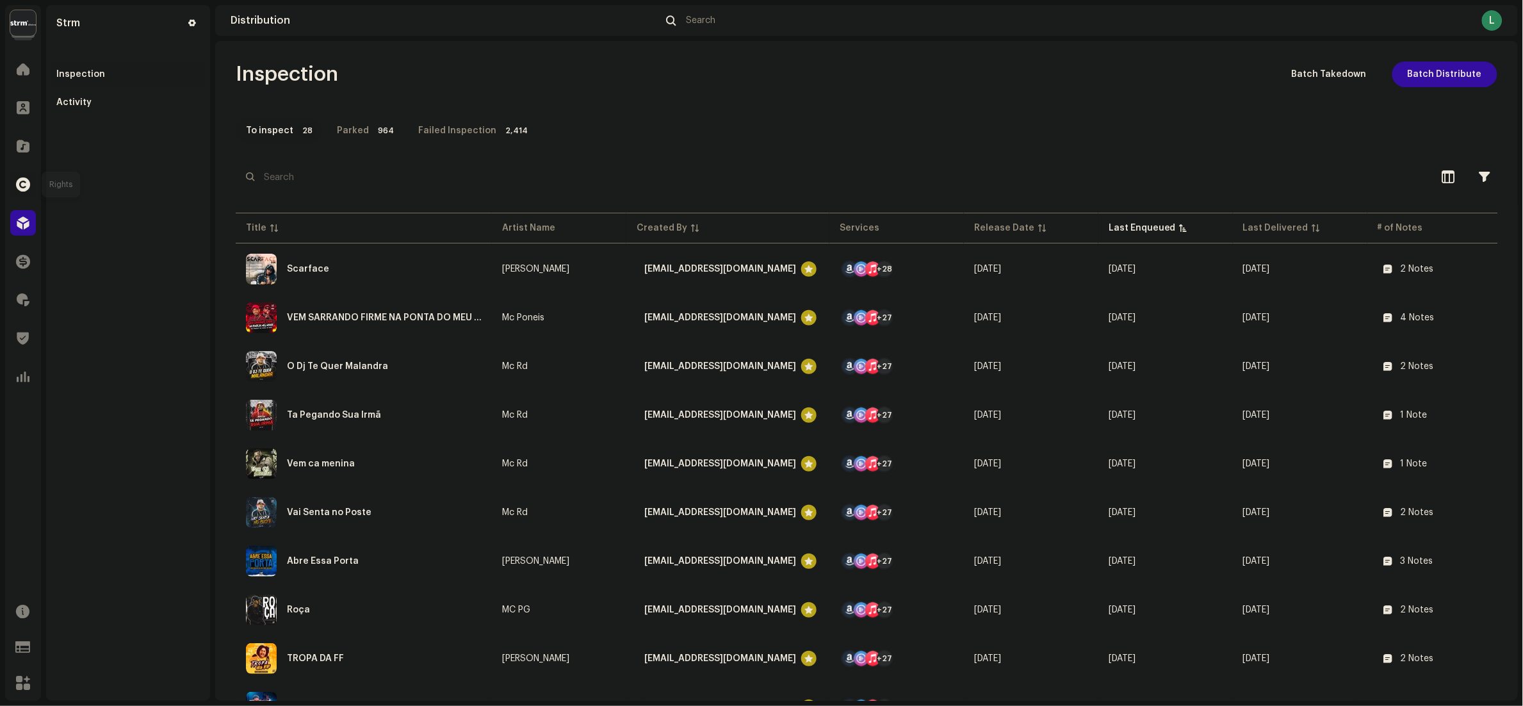
click at [23, 190] on span at bounding box center [23, 184] width 14 height 10
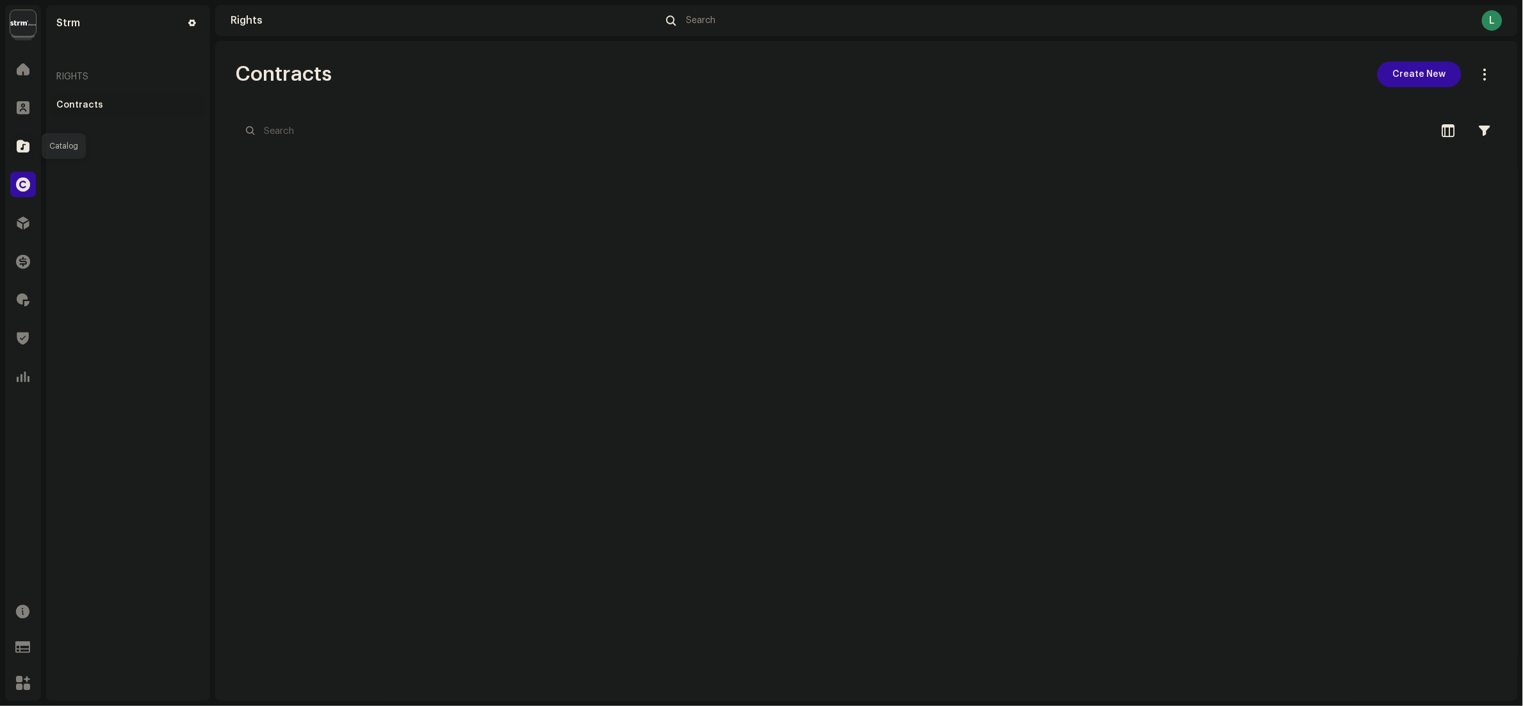
click at [23, 155] on div at bounding box center [23, 146] width 26 height 26
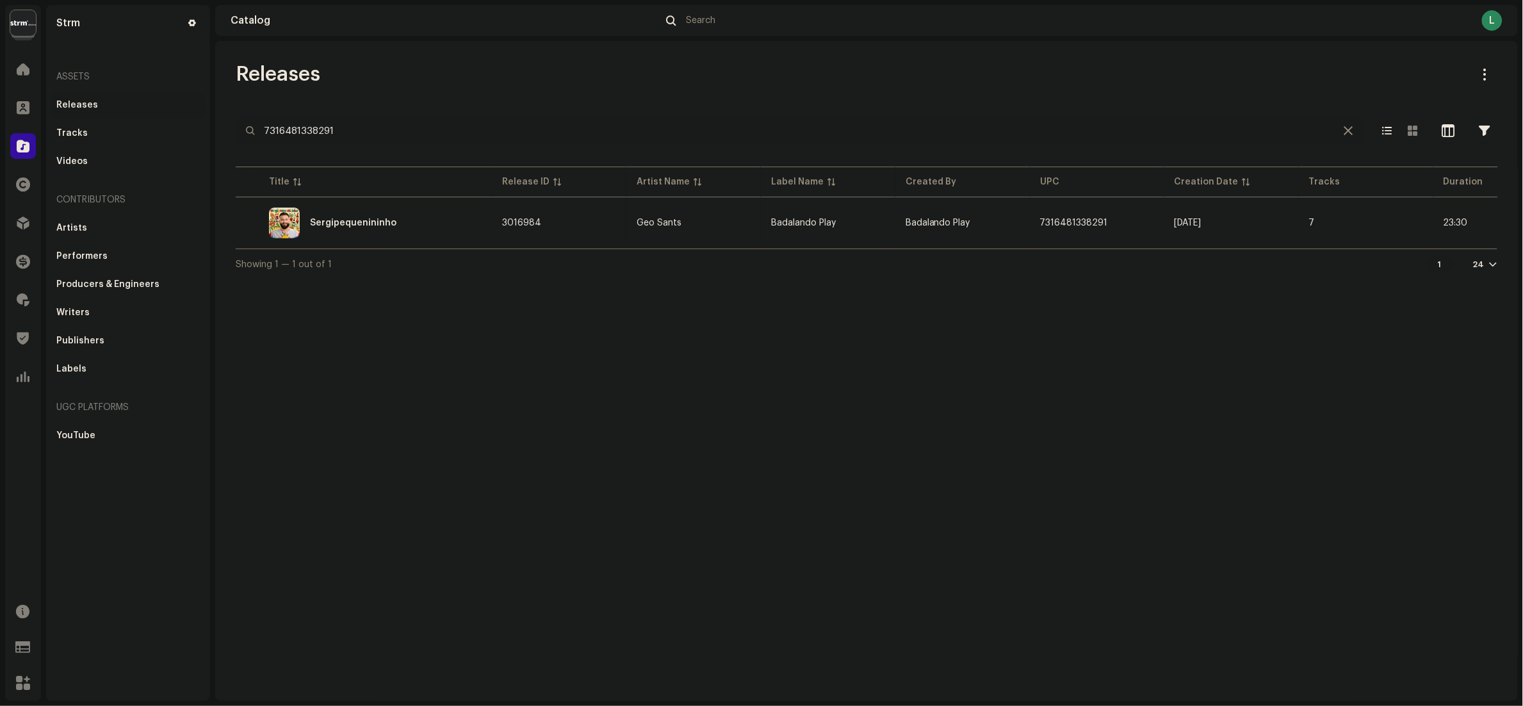
drag, startPoint x: 379, startPoint y: 130, endPoint x: -5, endPoint y: 130, distance: 384.2
click at [0, 130] on html "Strm Home Clients Catalog Rights Distribution Finance Royalties Trust & Safety …" at bounding box center [761, 353] width 1523 height 706
paste input "7316481373469"
type input "7316481373469"
click at [409, 219] on div "Good Life" at bounding box center [364, 222] width 236 height 31
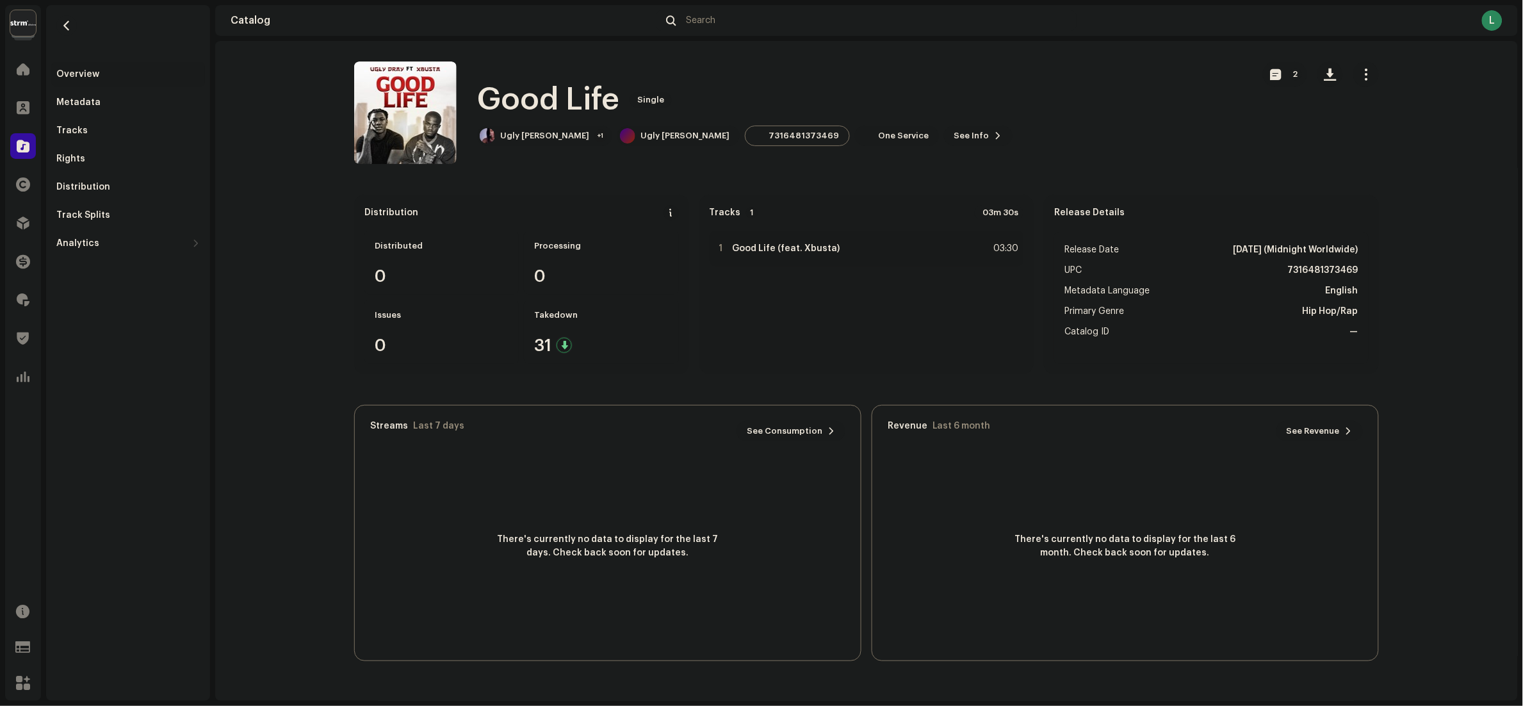
click at [1367, 73] on span "button" at bounding box center [1366, 74] width 12 height 10
click at [1387, 160] on span "Distribute" at bounding box center [1386, 157] width 45 height 10
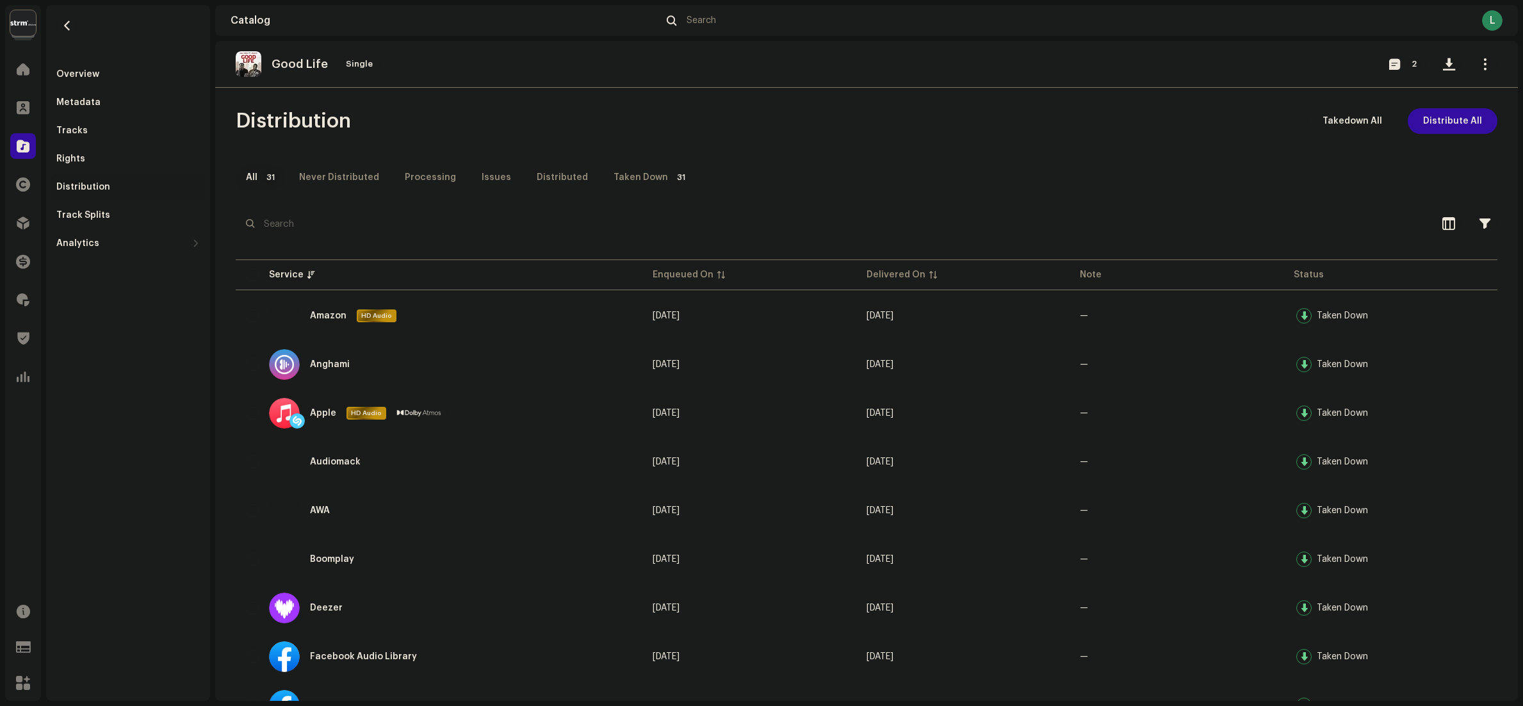
click at [1448, 128] on span "Distribute All" at bounding box center [1452, 121] width 59 height 26
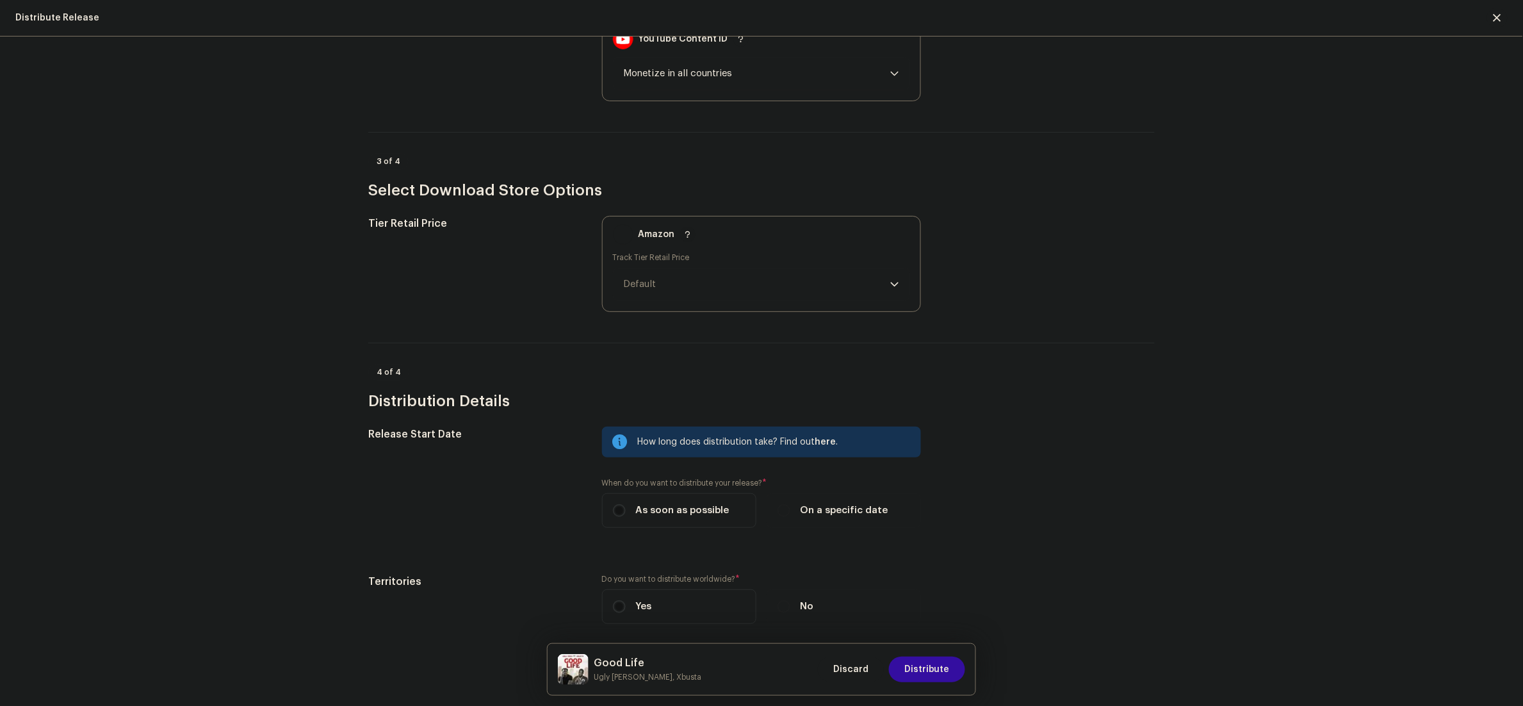
scroll to position [1801, 0]
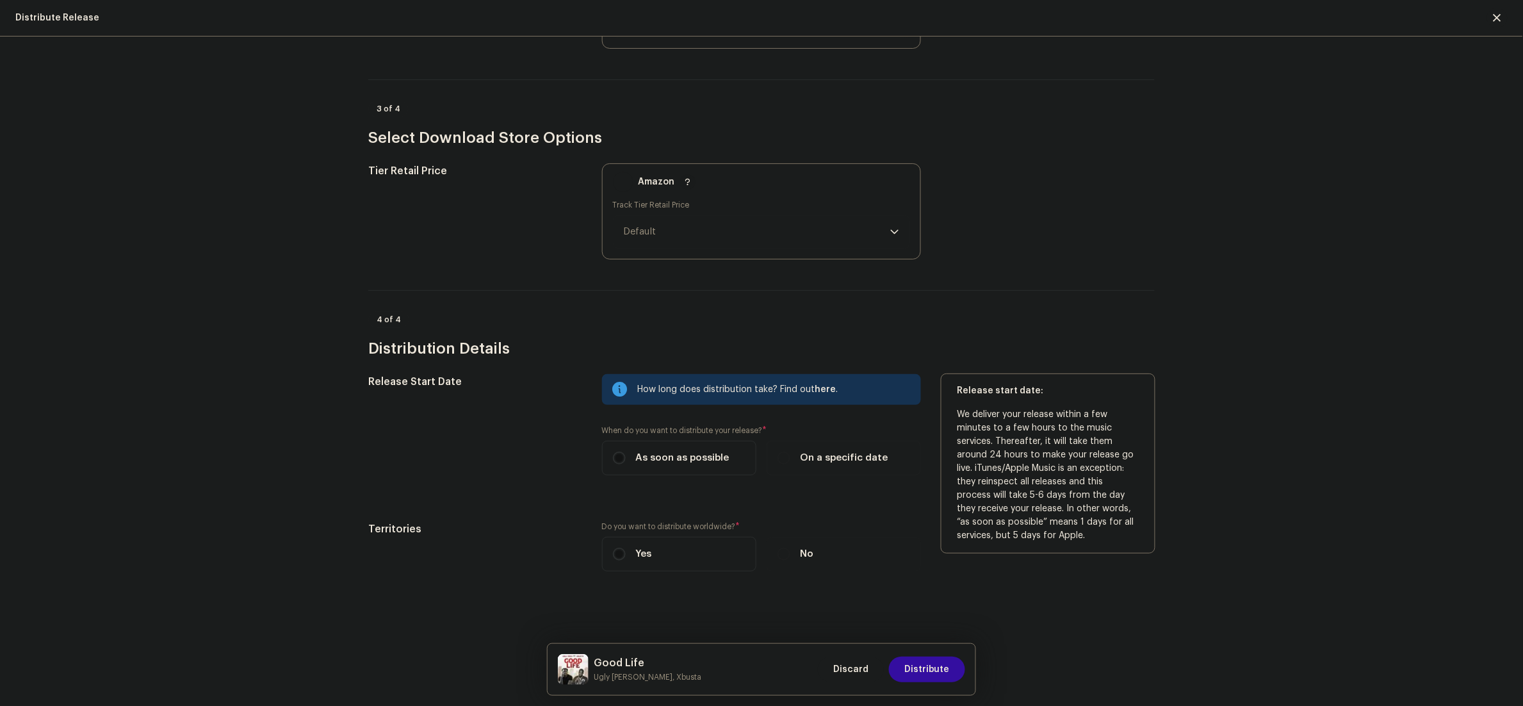
click at [833, 453] on span "On a specific date" at bounding box center [845, 458] width 88 height 14
click at [790, 453] on input "On a specific date" at bounding box center [783, 457] width 13 height 13
radio input "true"
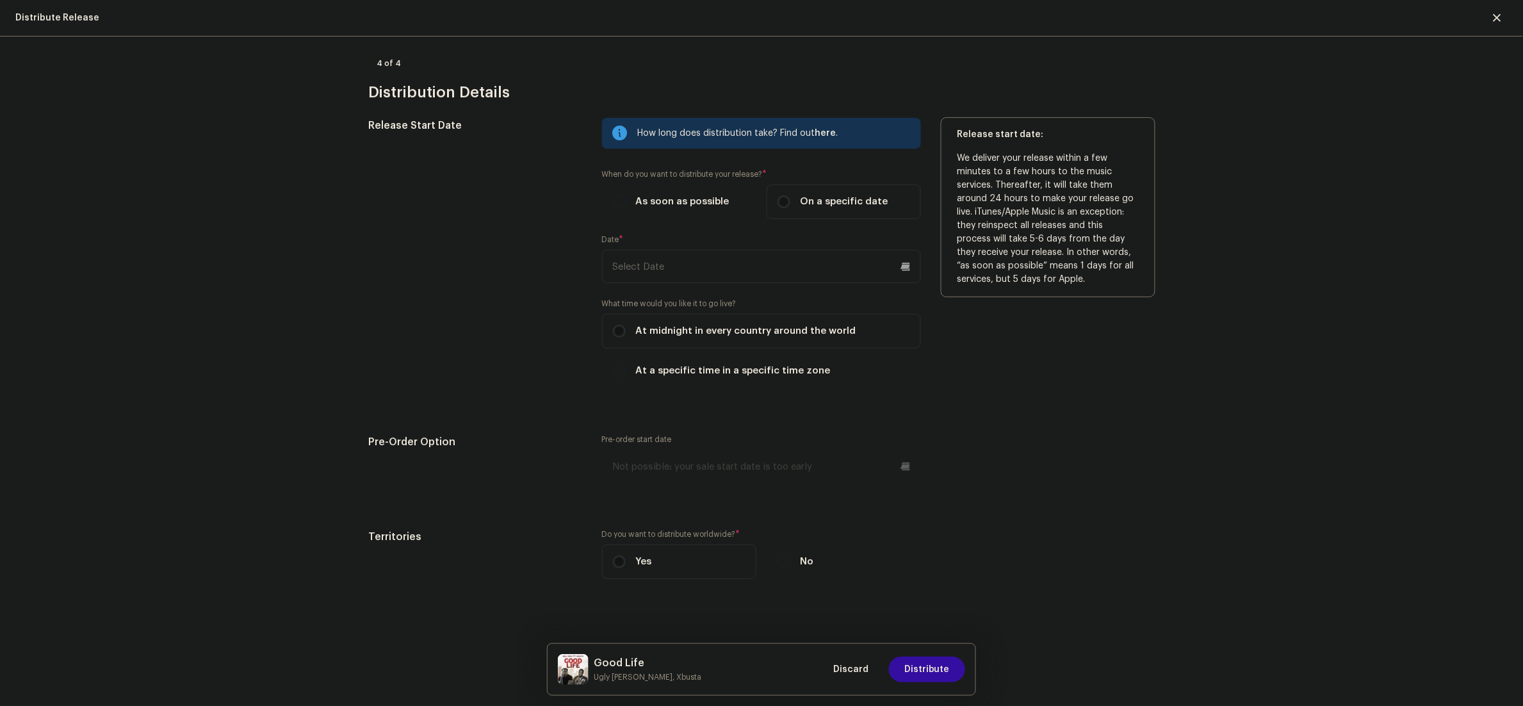
click at [706, 270] on input "text" at bounding box center [761, 266] width 319 height 33
click at [779, 307] on icon "Next Month" at bounding box center [783, 311] width 9 height 9
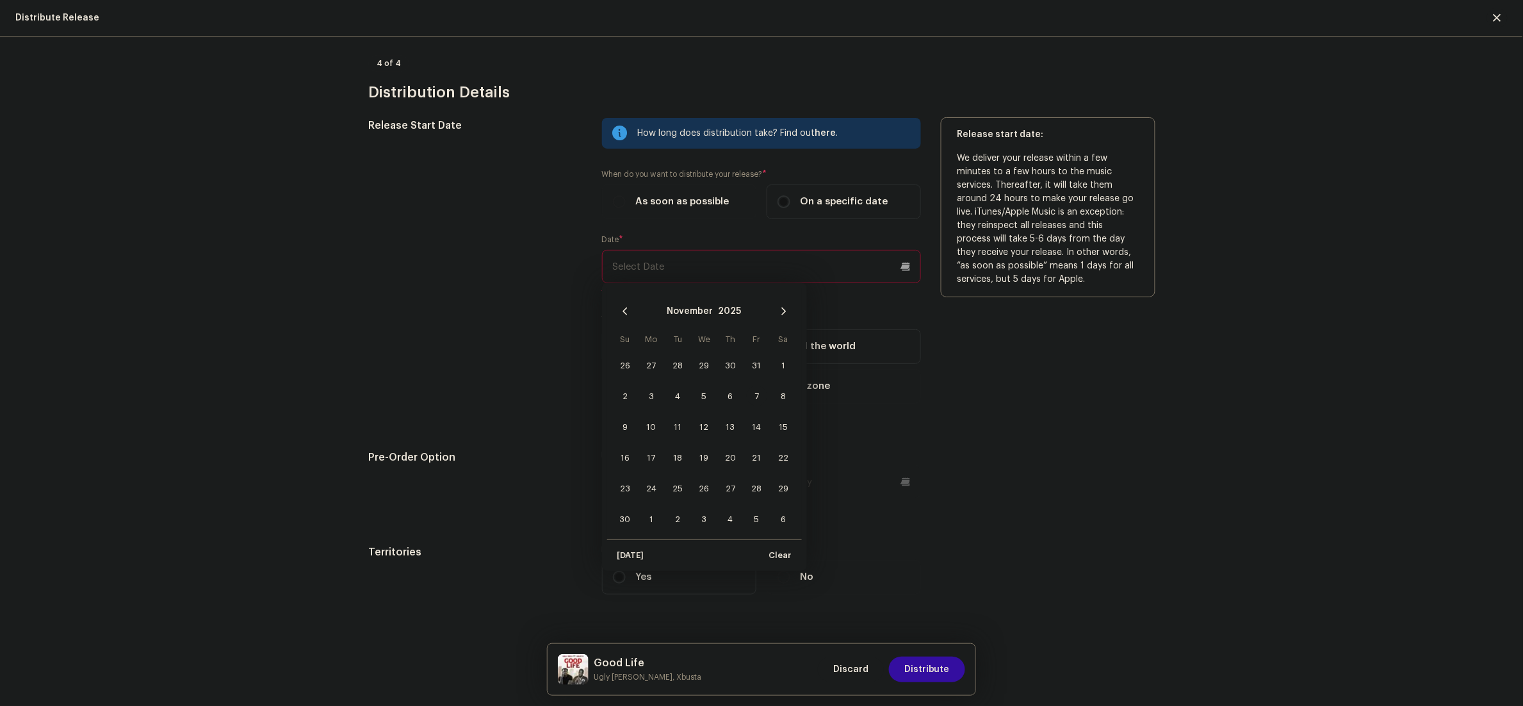
click at [747, 391] on span "7" at bounding box center [757, 396] width 20 height 20
type input "11/07/2025"
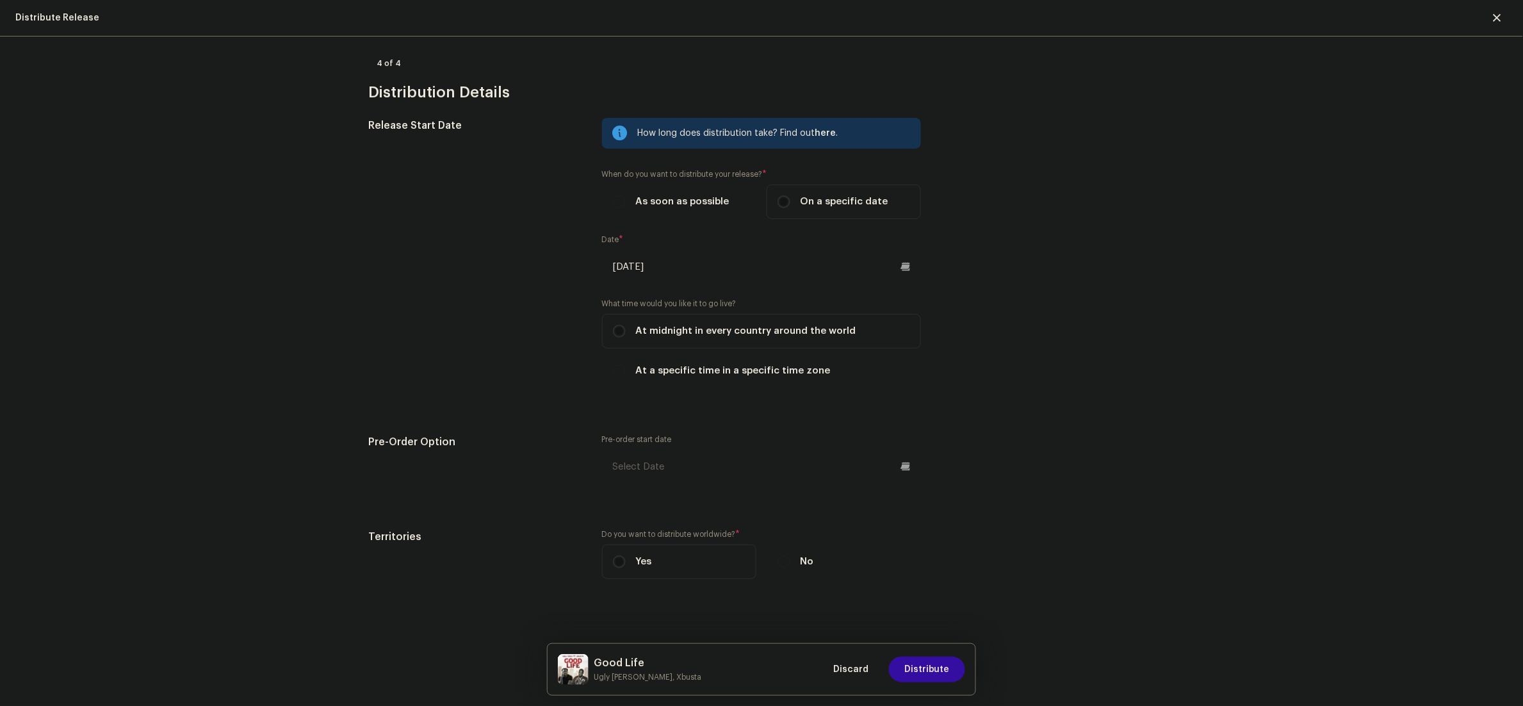
click at [1374, 488] on div "Distribute Release Complete the following to distribute your release to selecte…" at bounding box center [761, 371] width 1523 height 669
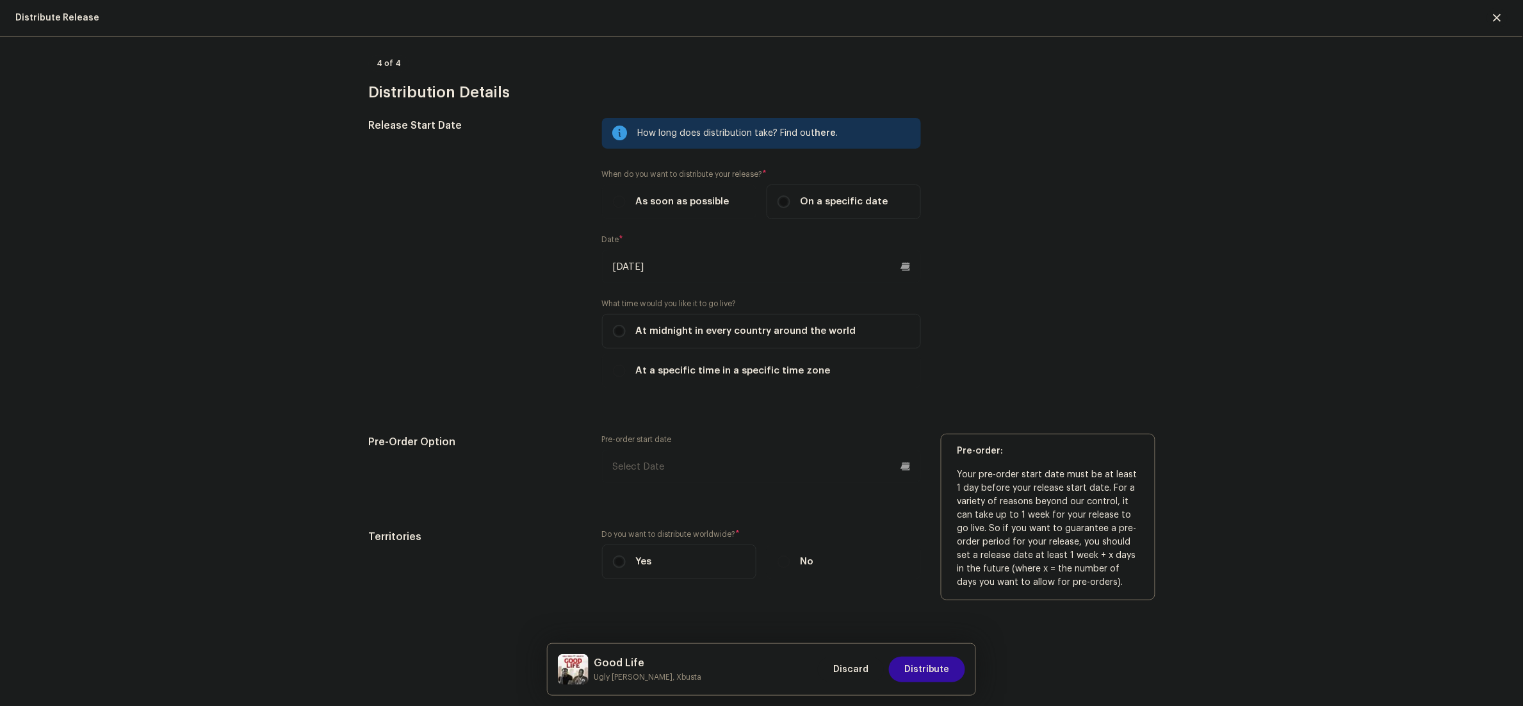
click at [838, 442] on div "Pre-order start date" at bounding box center [761, 458] width 319 height 49
click at [836, 453] on input "text" at bounding box center [761, 466] width 319 height 33
click at [779, 215] on icon "Next Month" at bounding box center [783, 219] width 9 height 9
click at [720, 299] on span "6" at bounding box center [730, 304] width 20 height 20
type input "11/06/2025"
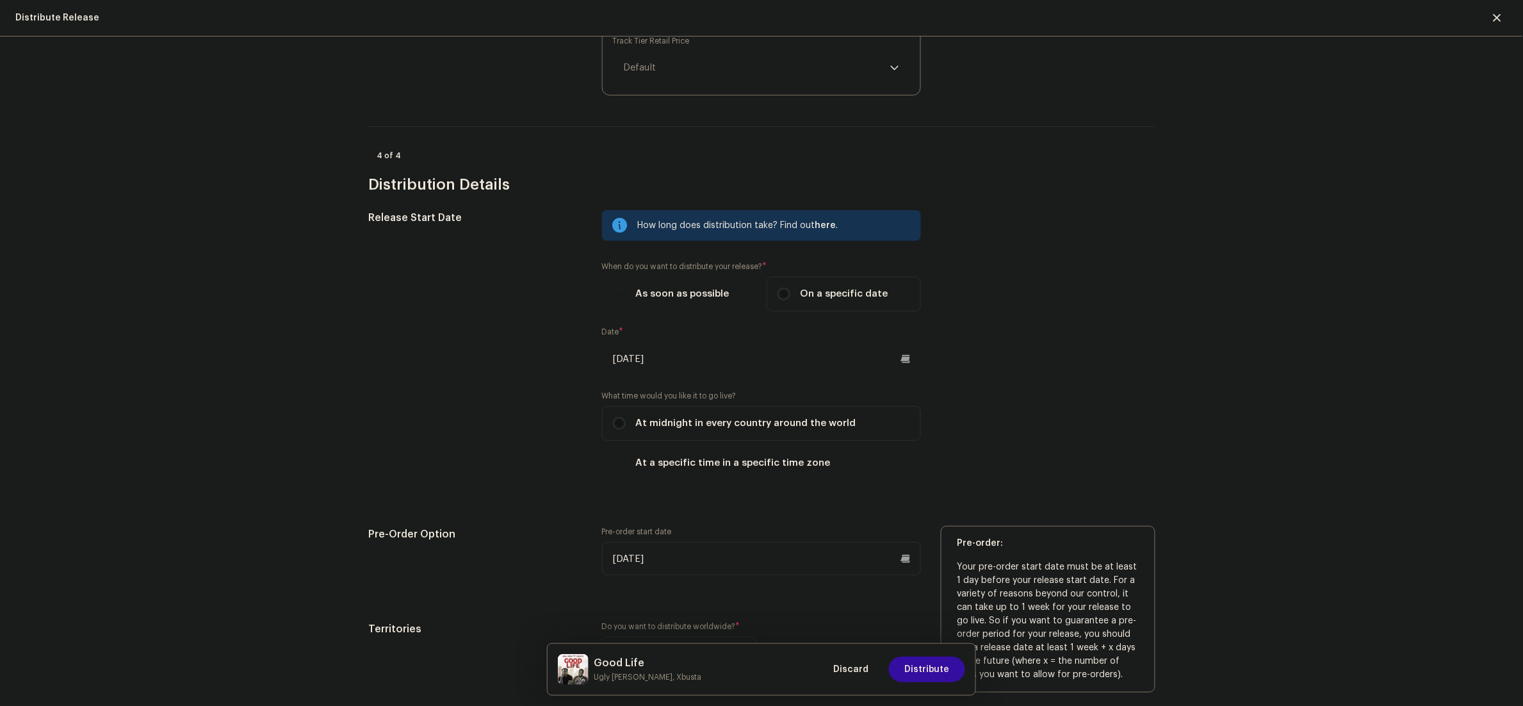
scroll to position [1930, 0]
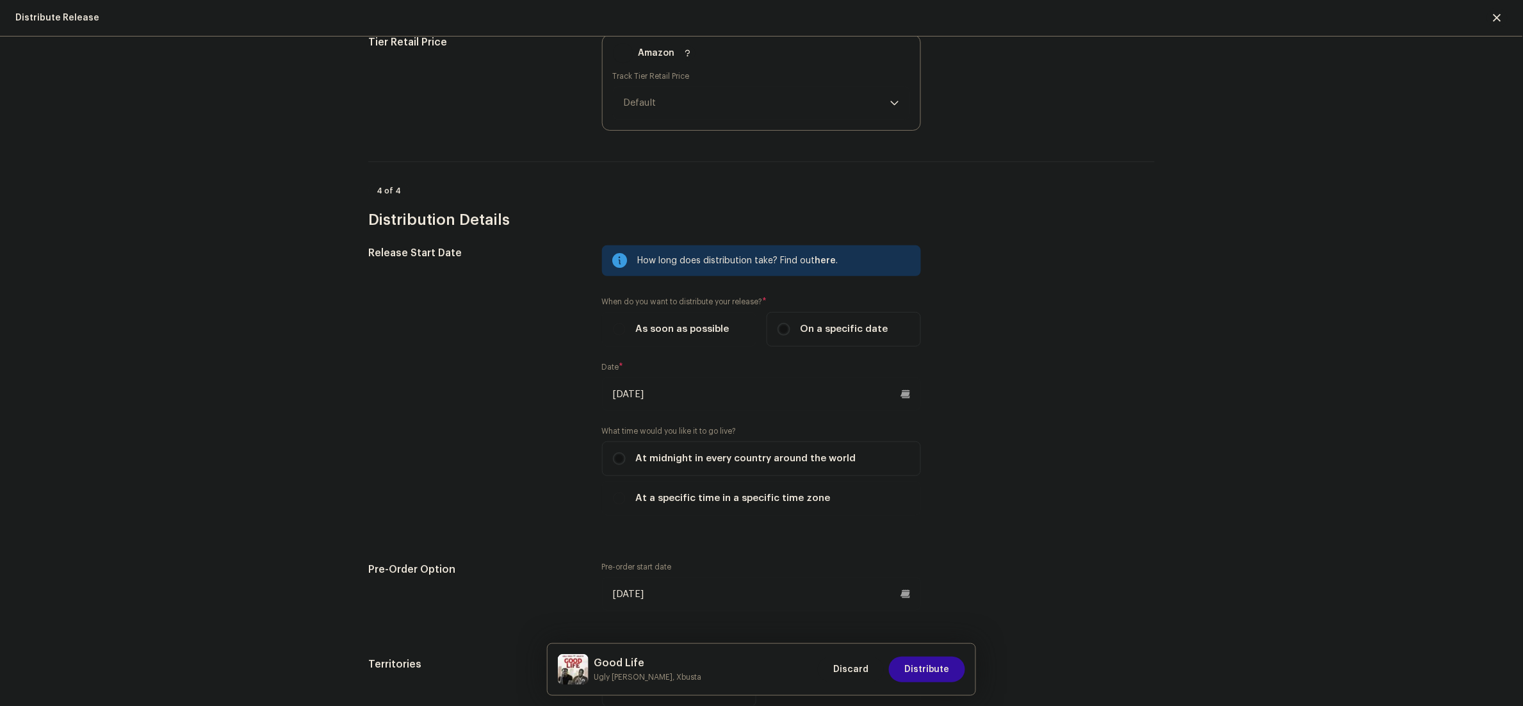
click at [934, 653] on div "Good Life Ugly Dray, Xbusta Discard Distribute" at bounding box center [762, 669] width 428 height 51
click at [939, 665] on span "Distribute" at bounding box center [926, 669] width 45 height 26
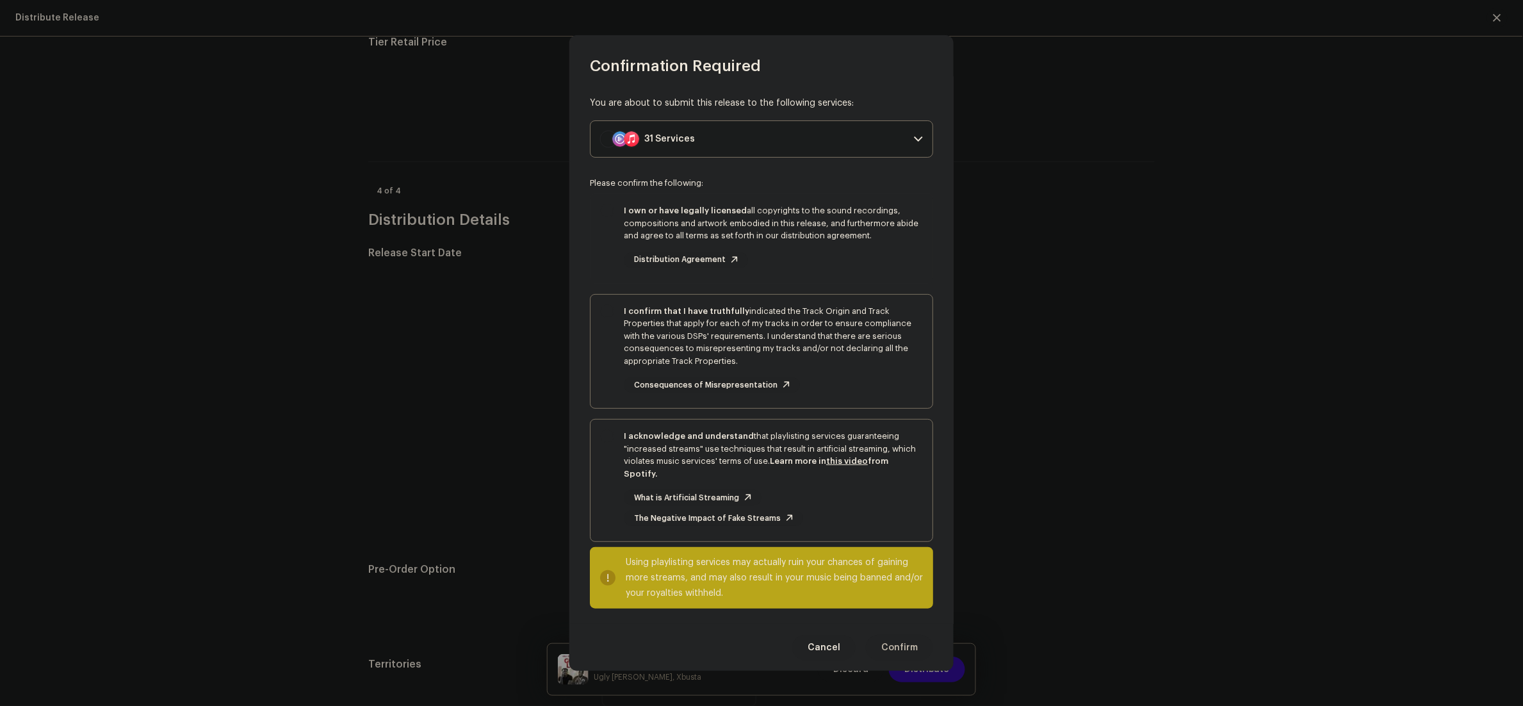
click at [609, 232] on div "I own or have legally licensed all copyrights to the sound recordings, composit…" at bounding box center [761, 236] width 342 height 84
checkbox input "true"
click at [601, 377] on div "I confirm that I have truthfully indicated the Track Origin and Track Propertie…" at bounding box center [761, 349] width 342 height 109
checkbox input "true"
click at [593, 500] on div "I acknowledge and understand that playlisting services guaranteeing "increased …" at bounding box center [761, 477] width 342 height 117
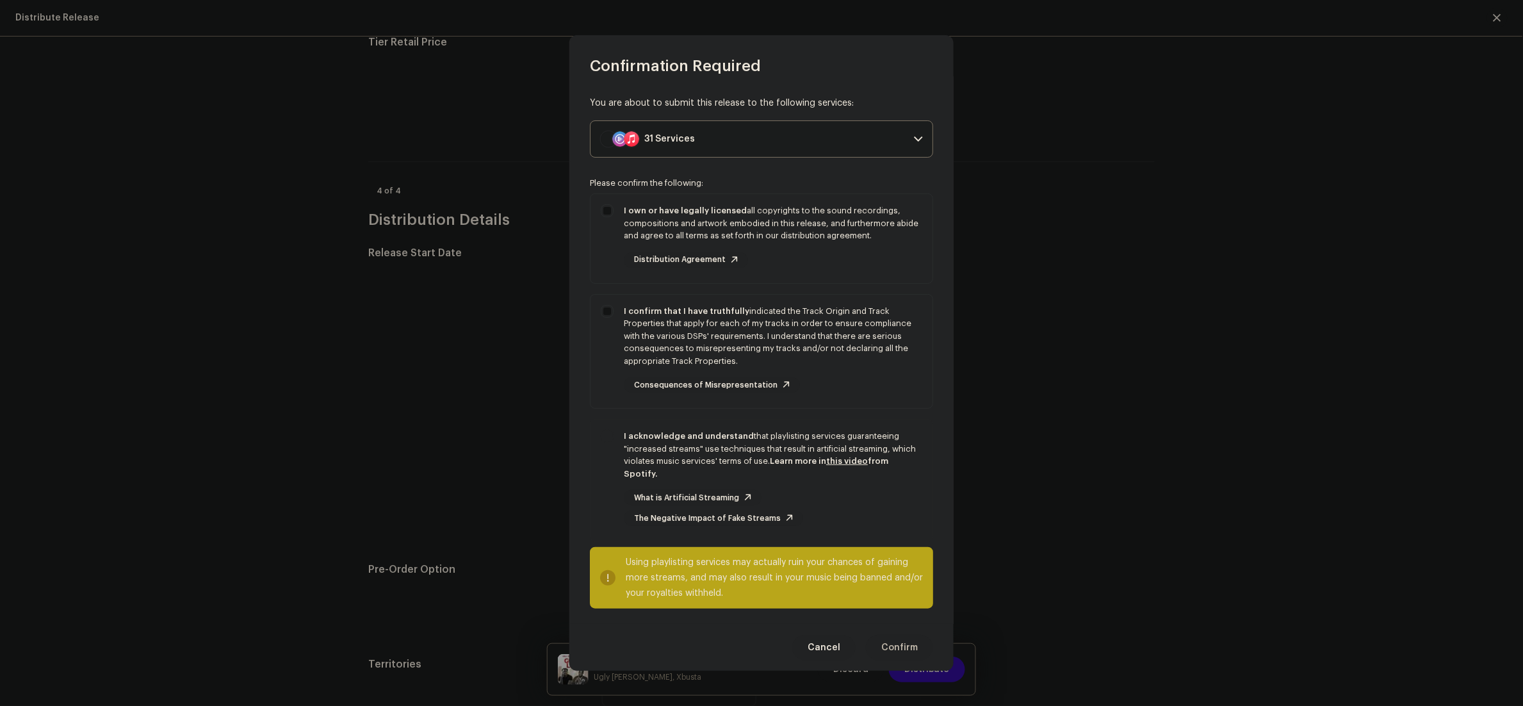
checkbox input "true"
click at [900, 647] on span "Confirm" at bounding box center [899, 648] width 37 height 26
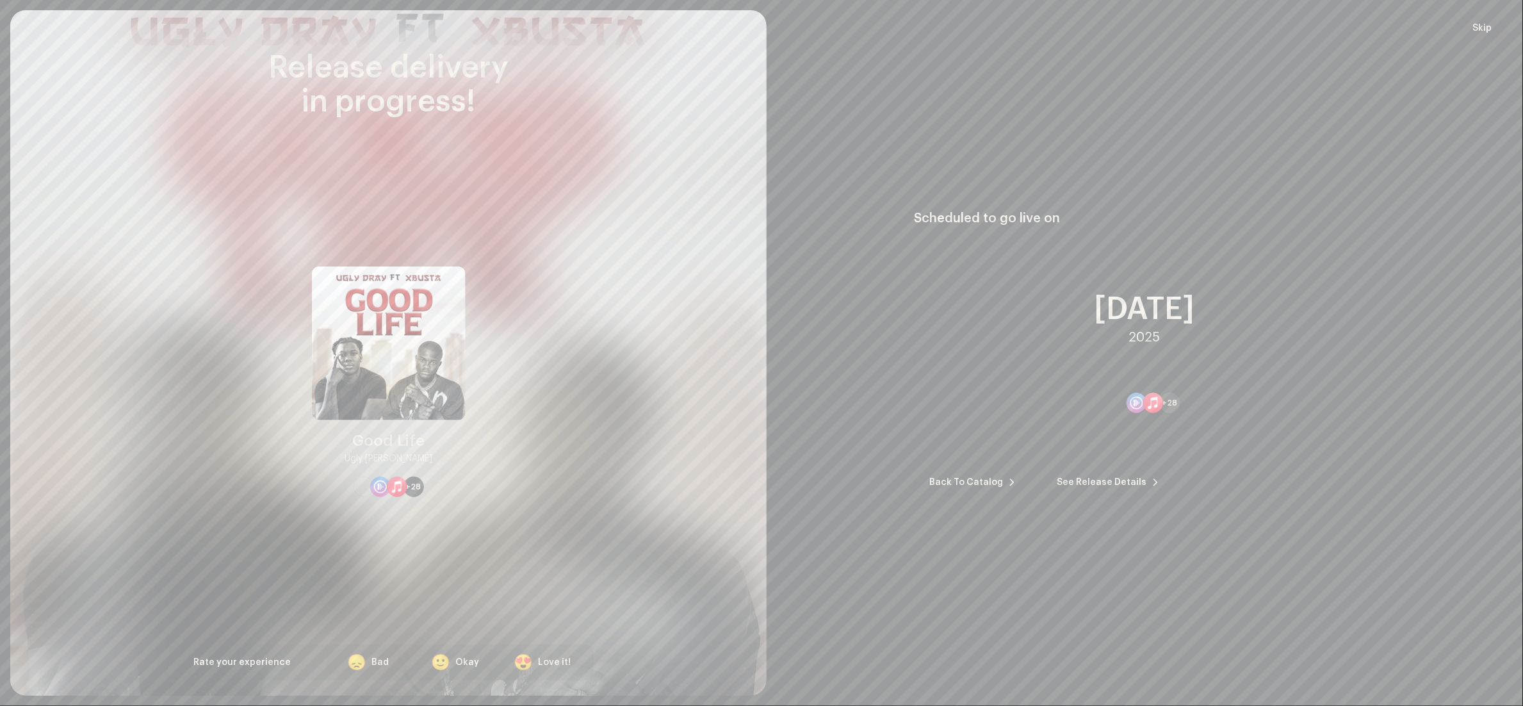
click at [1484, 26] on span "Skip" at bounding box center [1482, 28] width 19 height 26
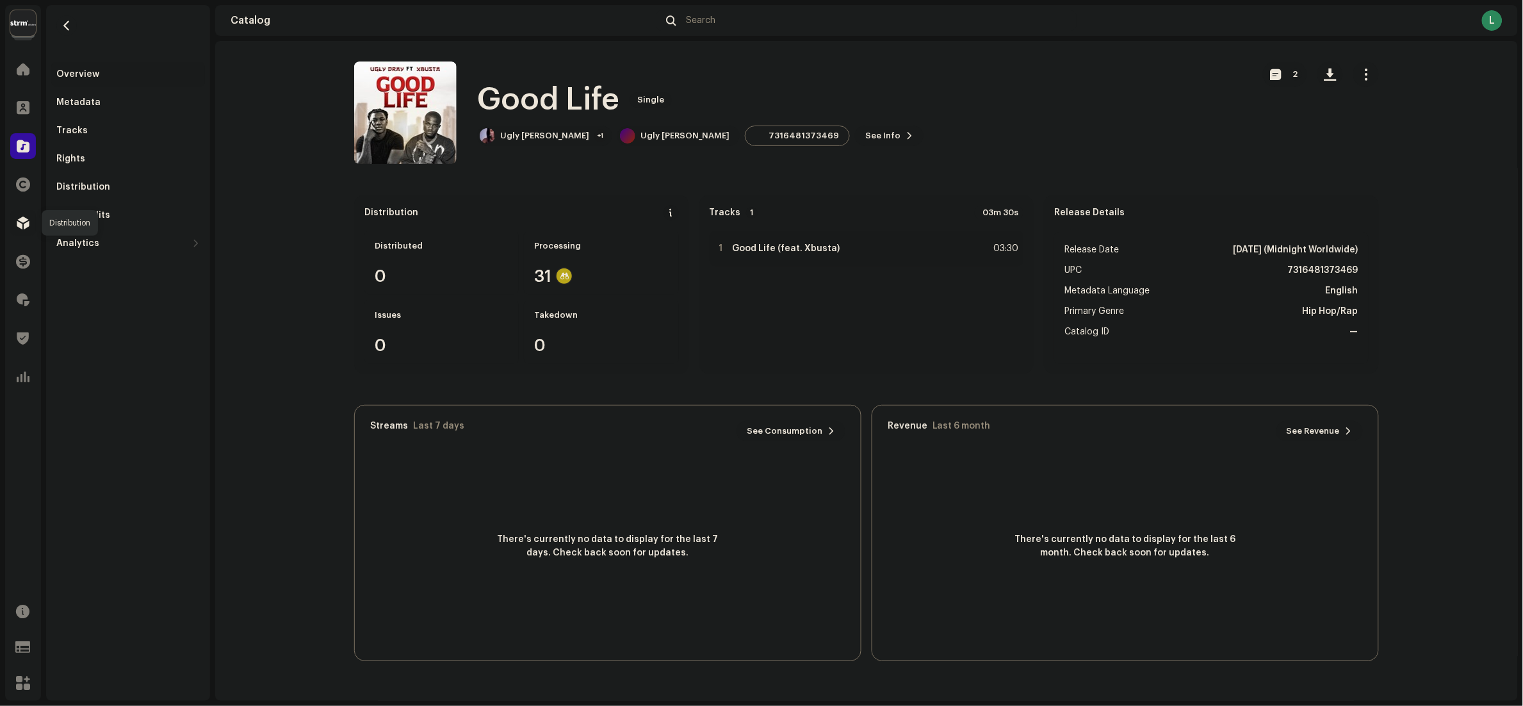
click at [22, 220] on span at bounding box center [23, 223] width 13 height 10
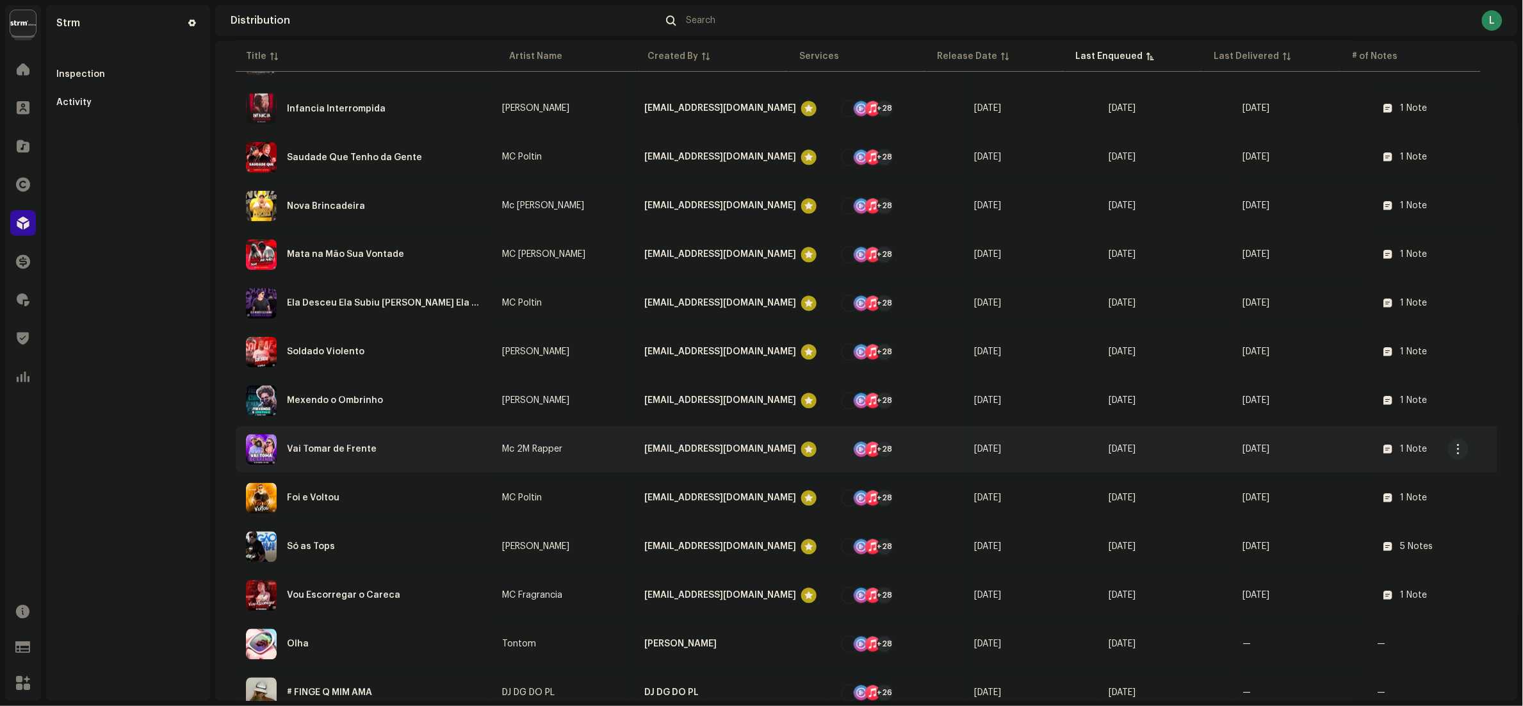
scroll to position [1032, 0]
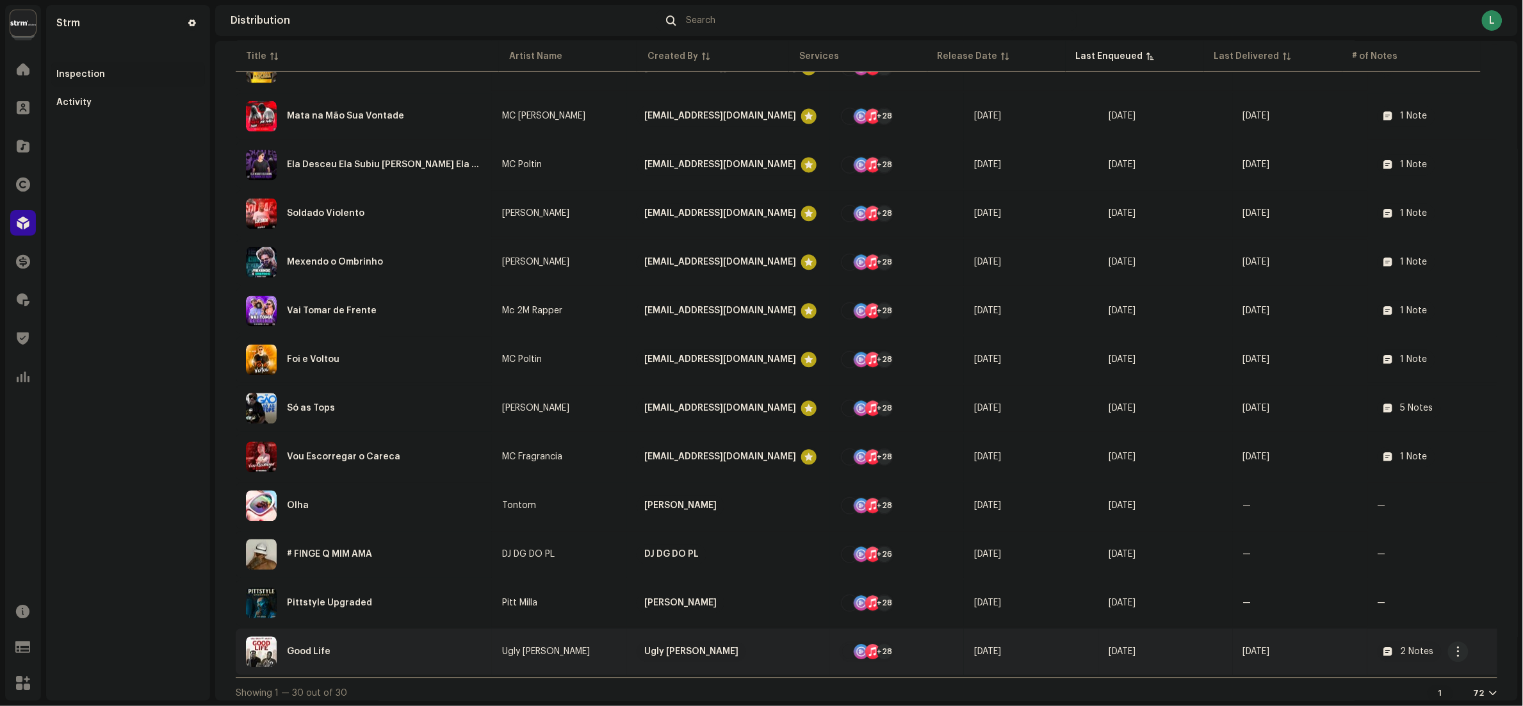
click at [408, 658] on div "Good Life" at bounding box center [364, 651] width 236 height 31
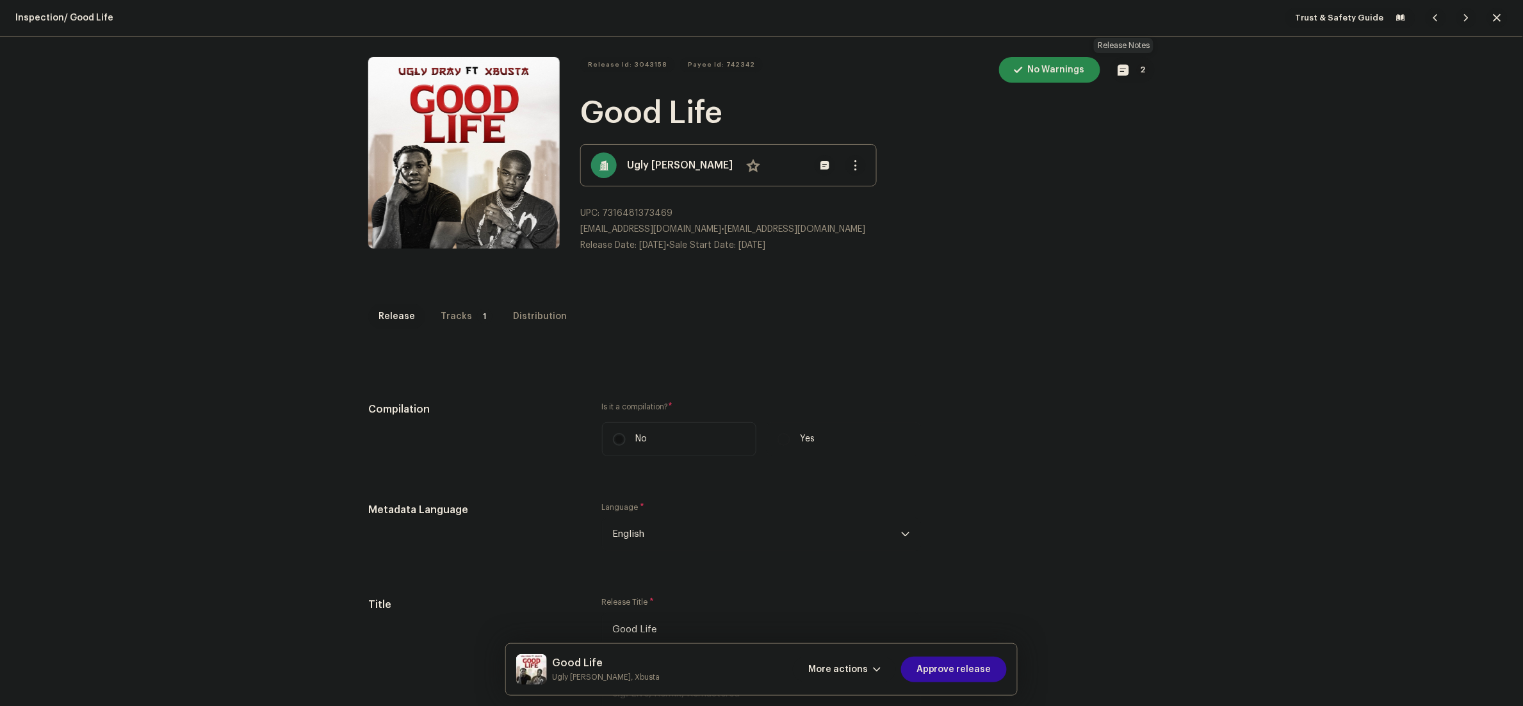
click at [1110, 69] on button "2" at bounding box center [1132, 70] width 44 height 26
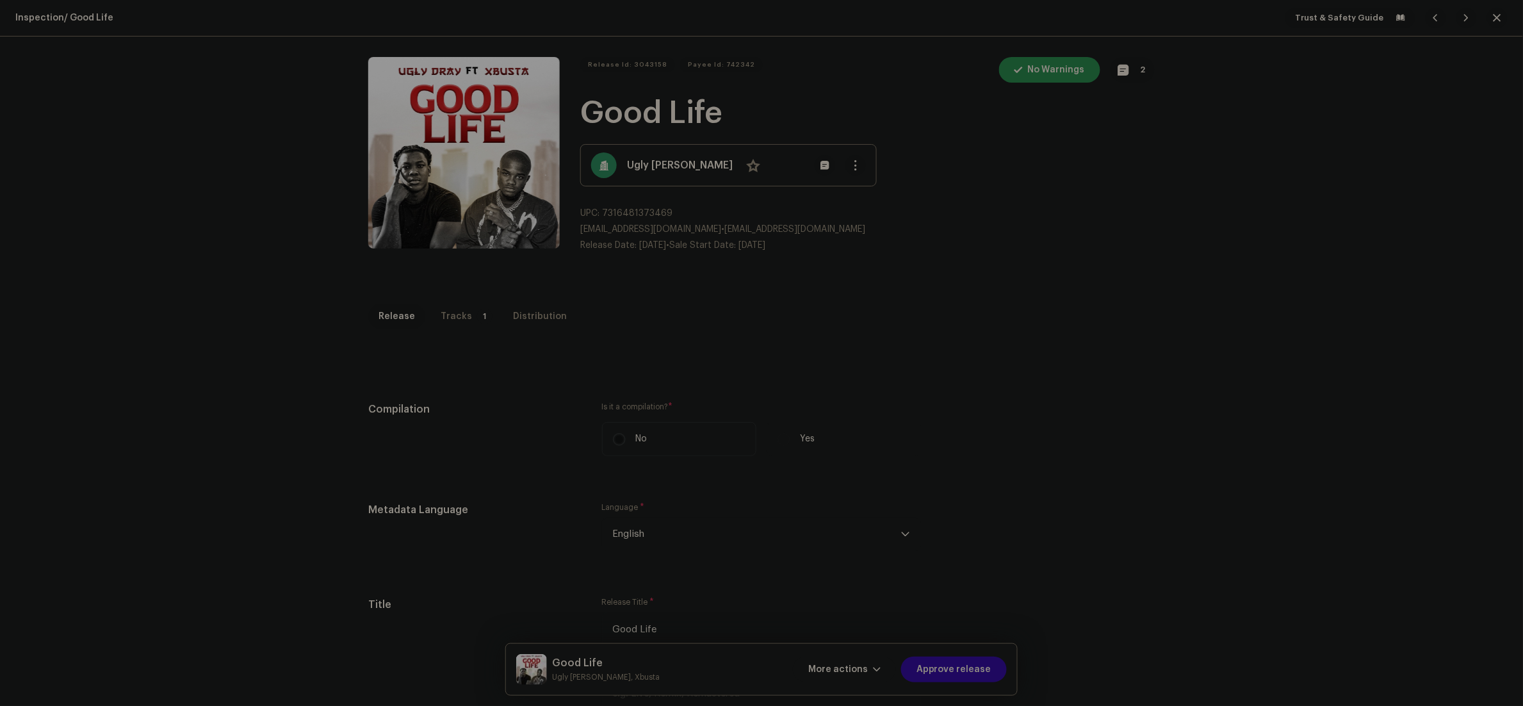
click at [1078, 494] on div "Release notes larissa.prutki@strm.com.br Oct 8, 2025 AUTO NOTE - RELEASE TAKEDO…" at bounding box center [761, 353] width 1523 height 706
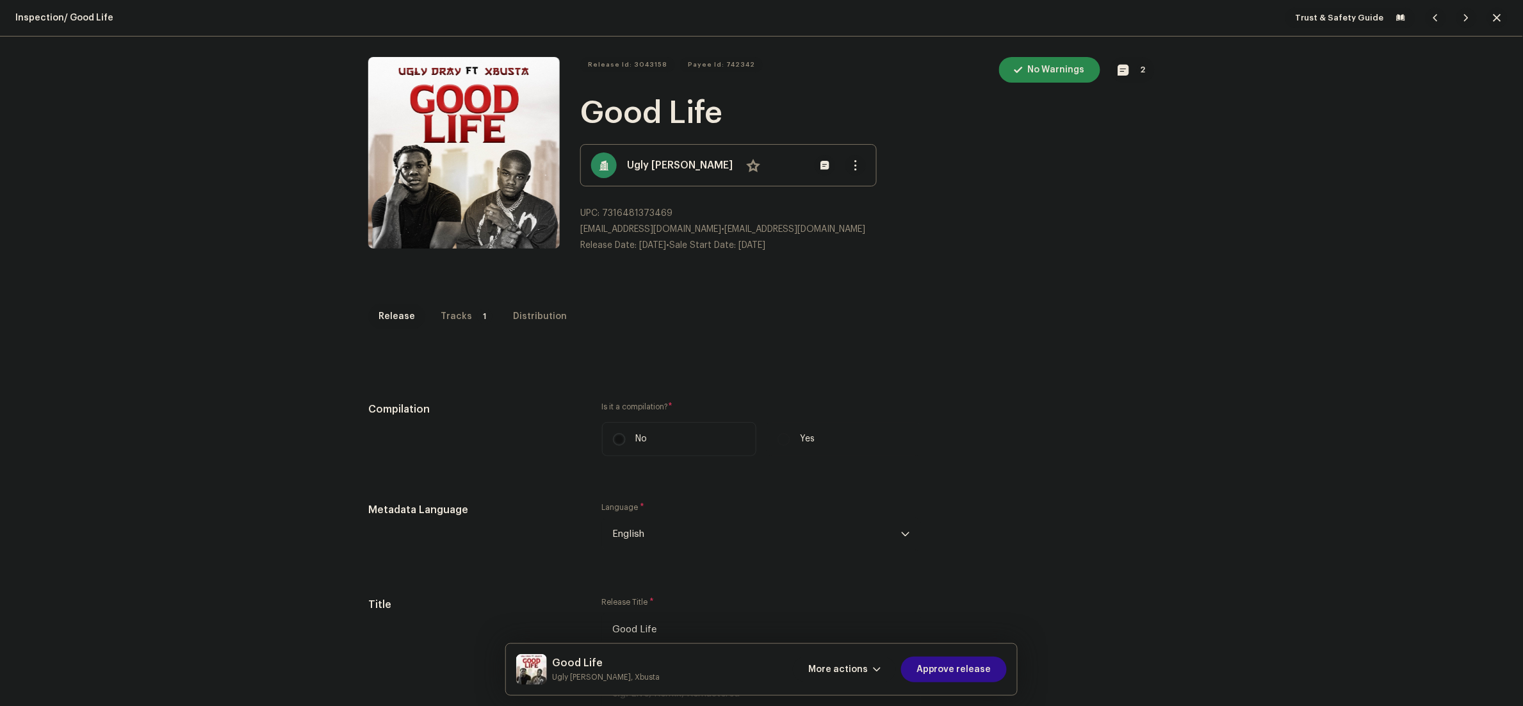
click at [938, 672] on span "Approve release" at bounding box center [953, 669] width 75 height 26
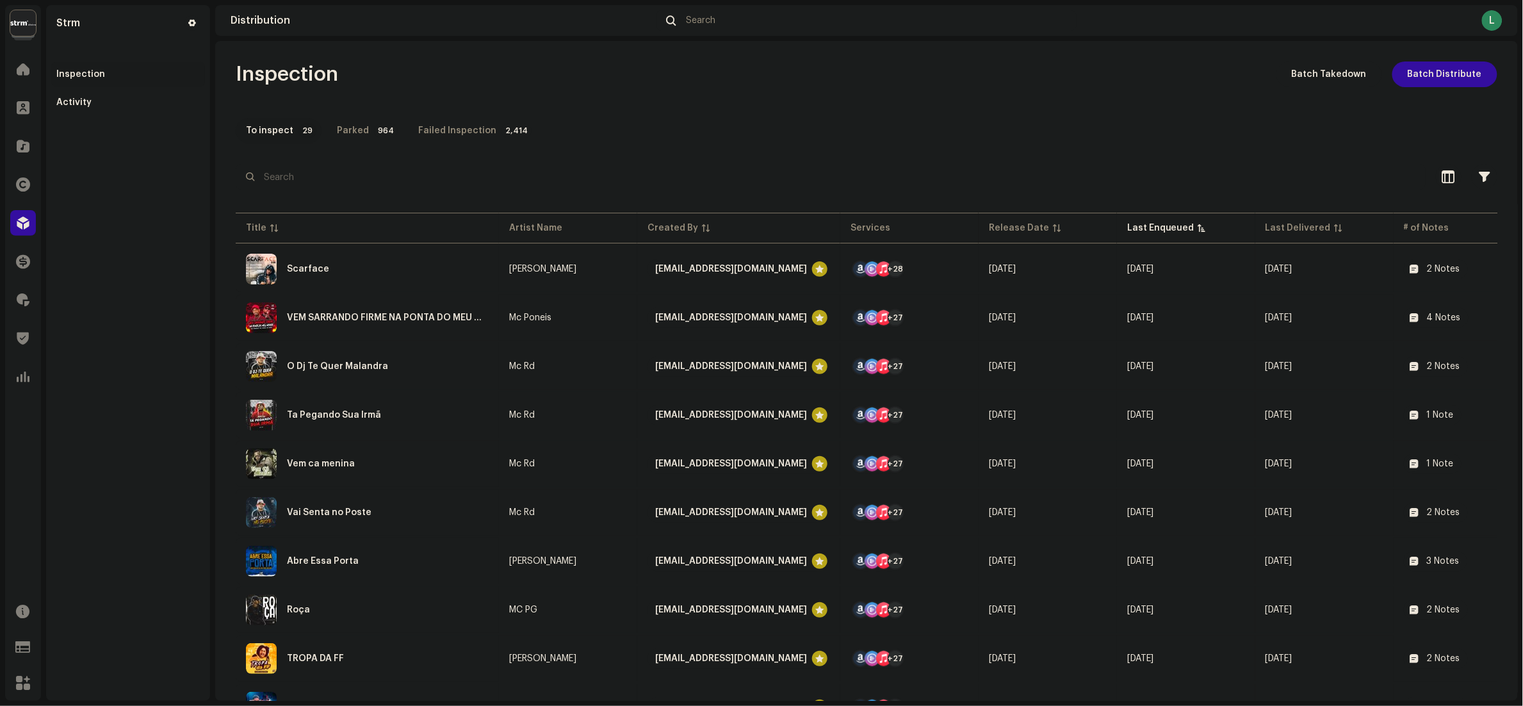
click at [38, 110] on div "Clients" at bounding box center [23, 108] width 36 height 36
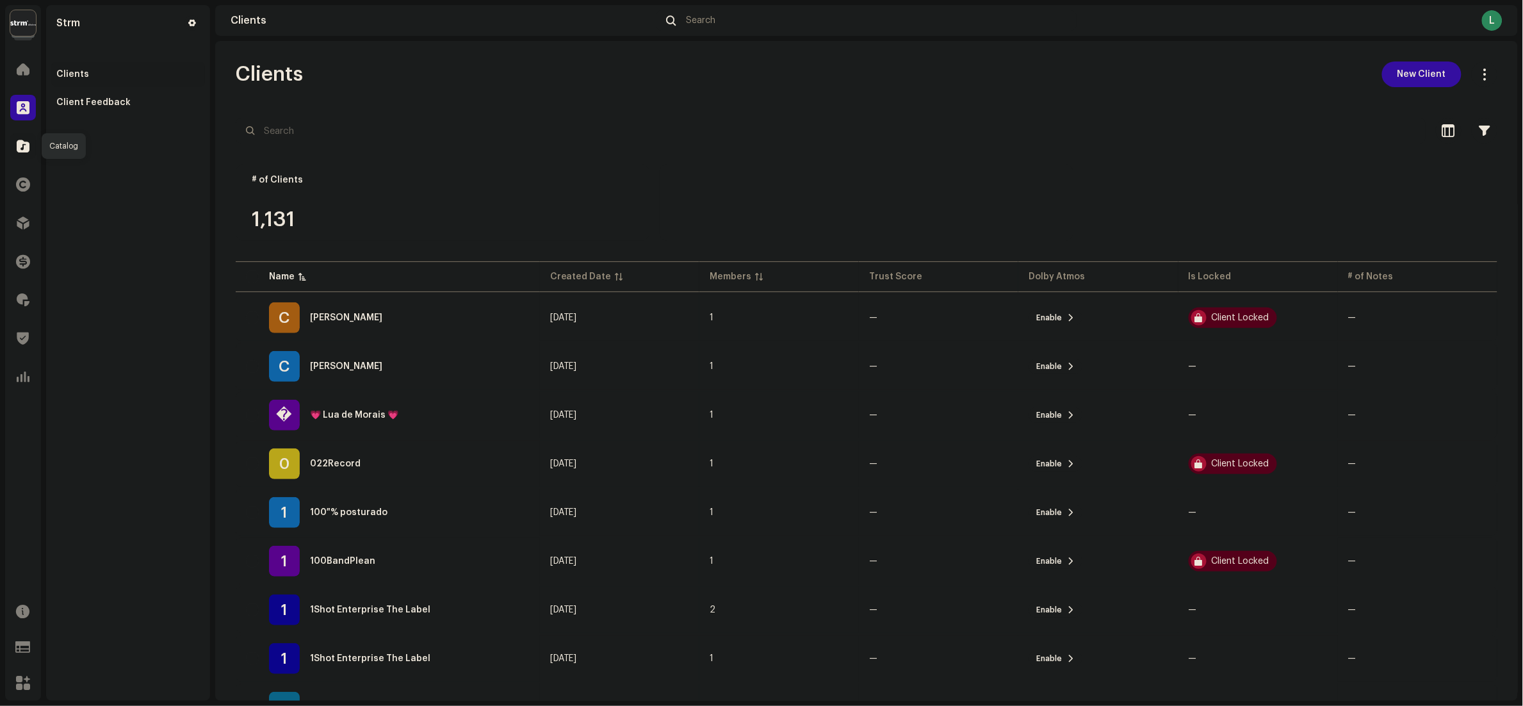
click at [25, 154] on div at bounding box center [23, 146] width 26 height 26
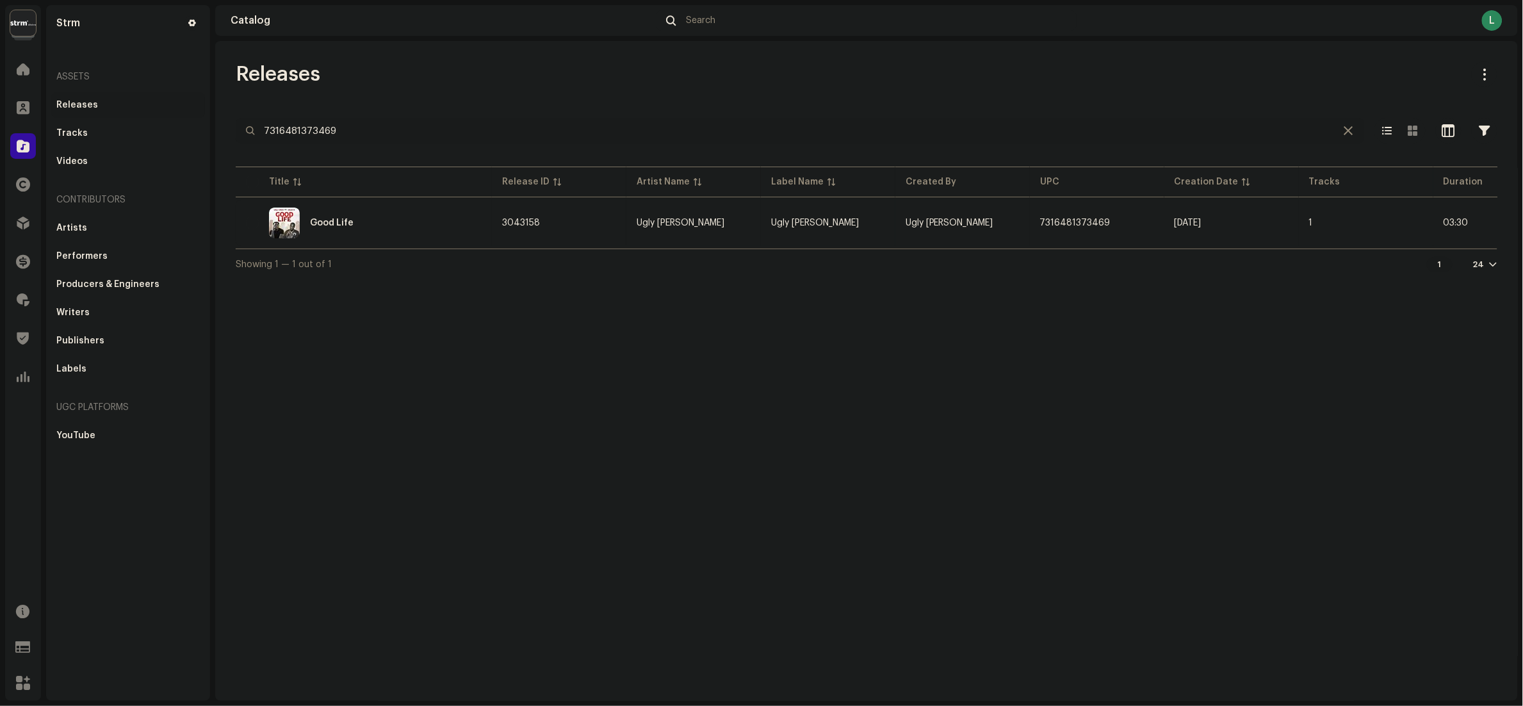
drag, startPoint x: 410, startPoint y: 133, endPoint x: 0, endPoint y: 123, distance: 410.6
click at [0, 124] on html "Strm Home Clients Catalog Rights Distribution Finance Royalties Trust & Safety …" at bounding box center [761, 353] width 1523 height 706
paste input "7316481338284"
type input "7316481338284"
click at [460, 217] on div "Romance com Magia" at bounding box center [364, 222] width 236 height 31
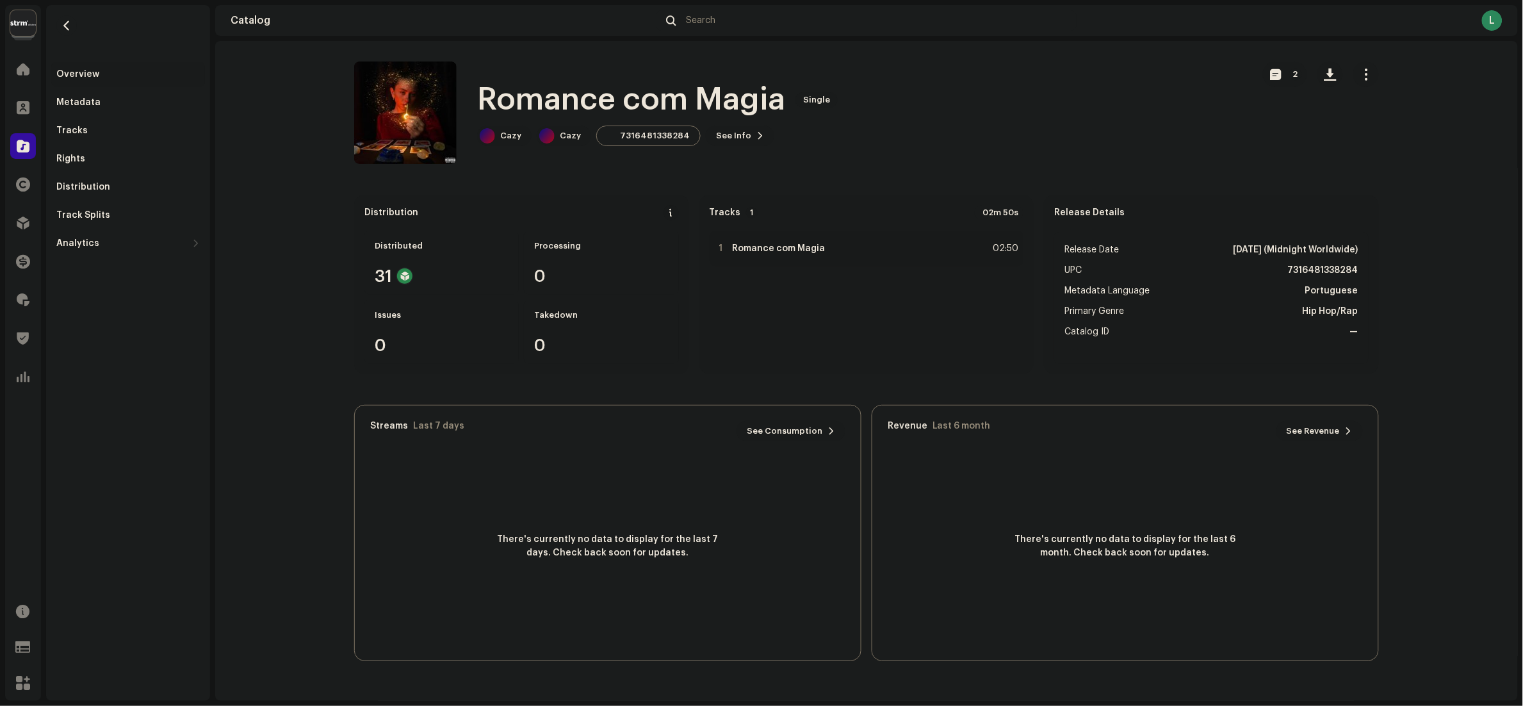
click at [729, 134] on span "See Info" at bounding box center [733, 136] width 35 height 26
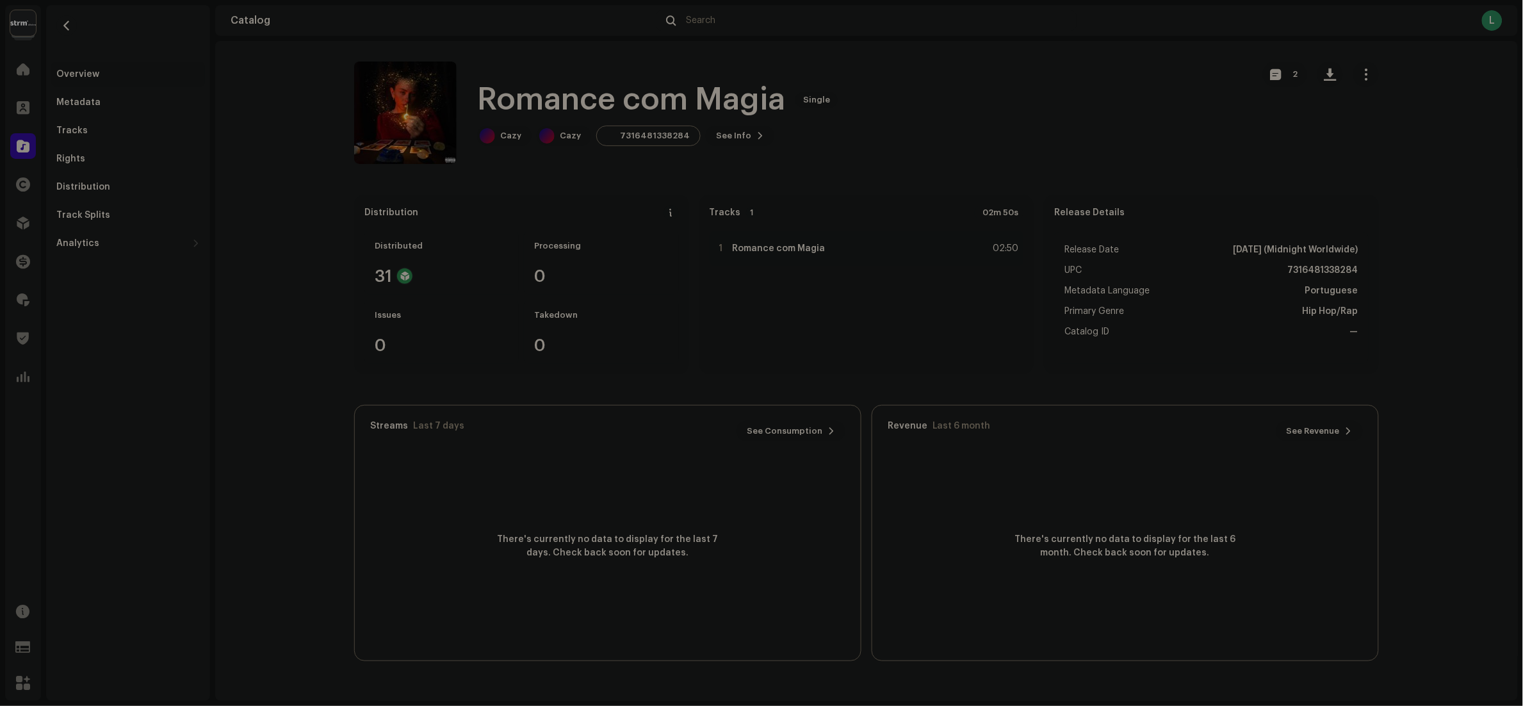
click at [1050, 127] on div "Romance com Magia 3016265 Metadata Distribution Metadata Language Portuguese Re…" at bounding box center [761, 353] width 1523 height 706
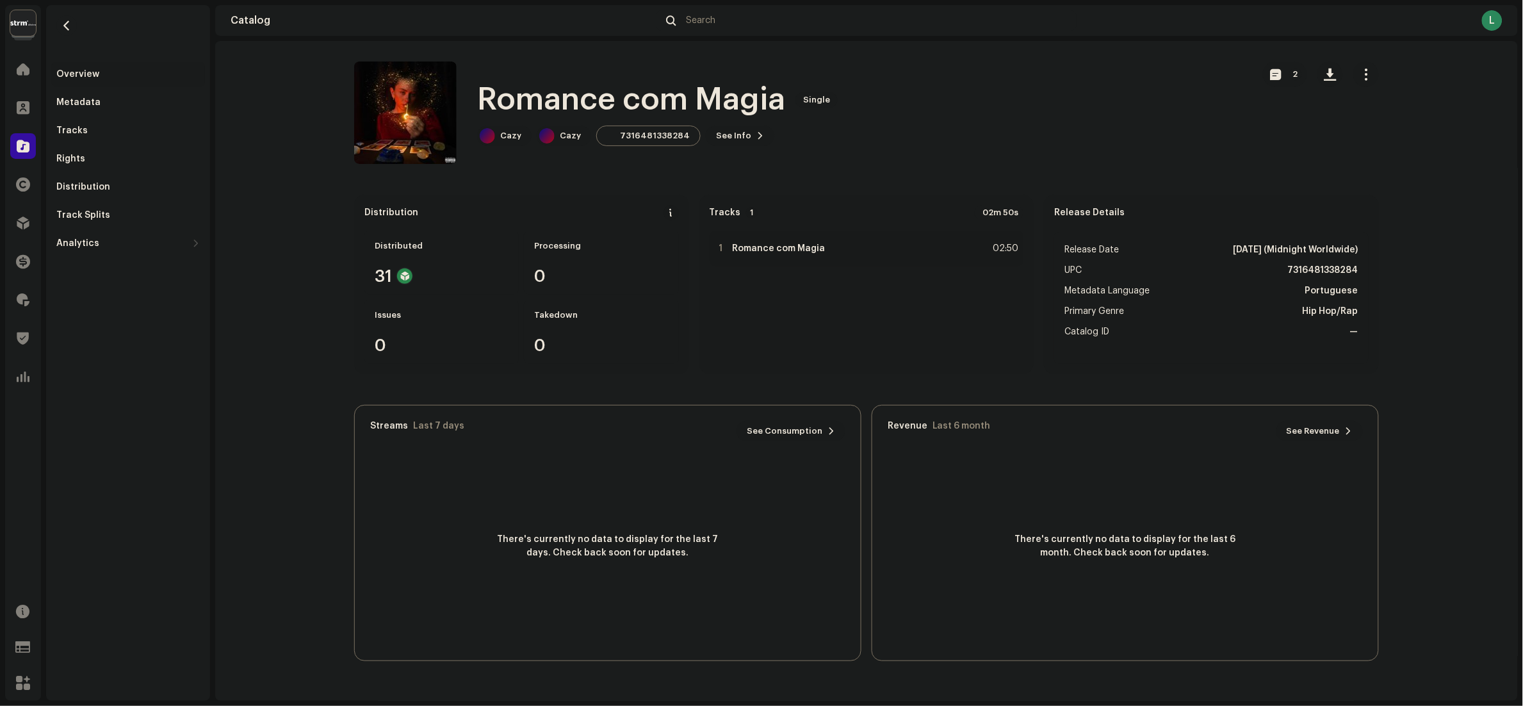
click at [724, 136] on span "See Info" at bounding box center [733, 136] width 35 height 26
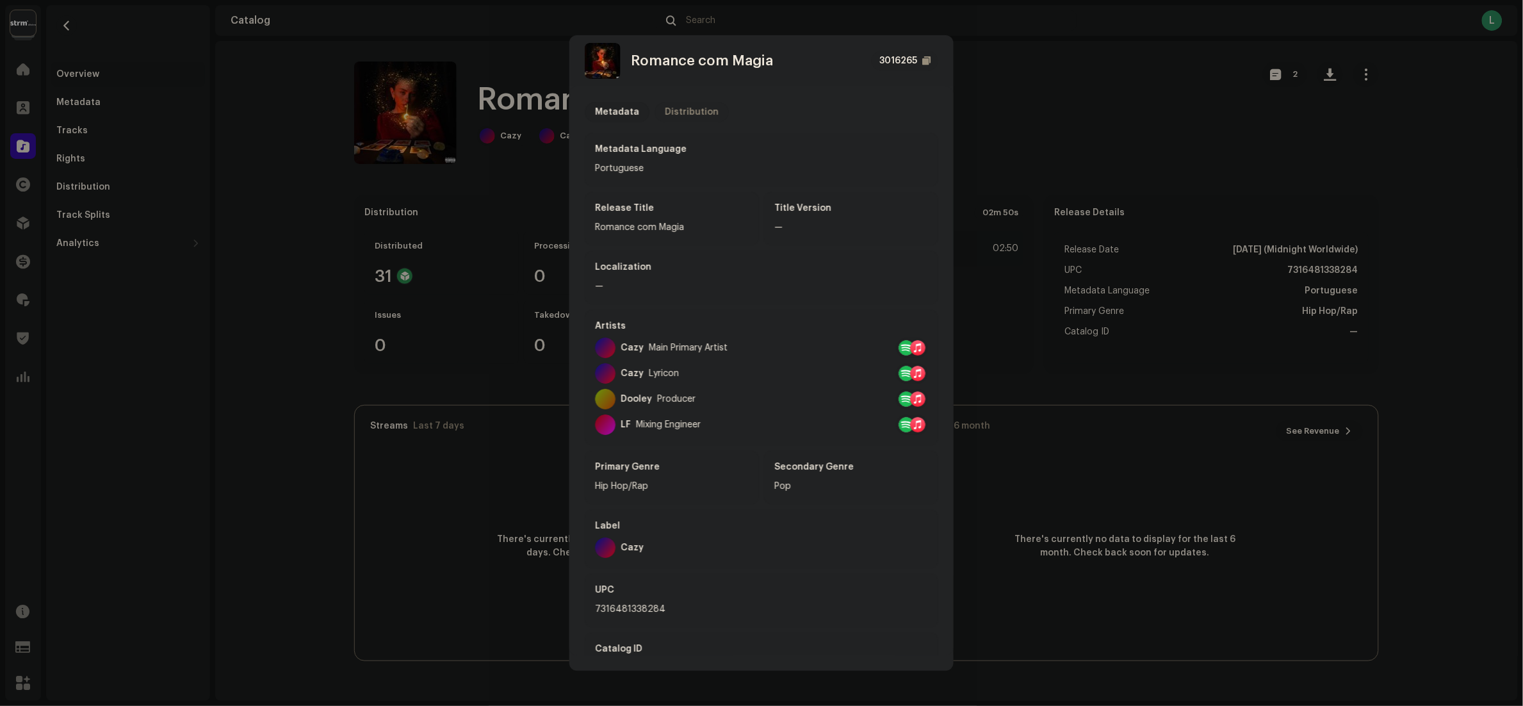
click at [703, 111] on div "Distribution" at bounding box center [692, 112] width 54 height 20
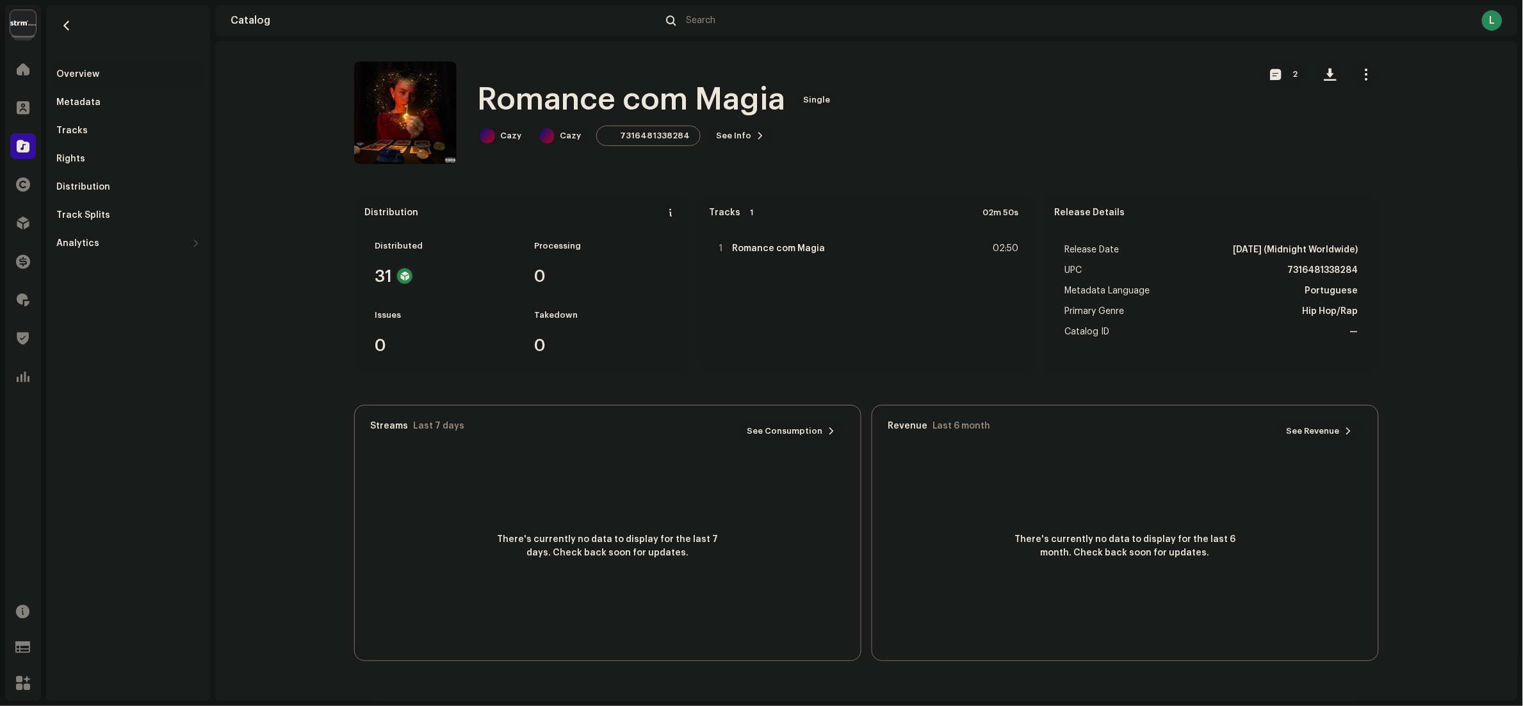
click at [1112, 111] on div "Romance com Magia 3016265 Metadata Distribution Release Date Oct 17, 2025 (Midn…" at bounding box center [761, 353] width 1523 height 706
click at [44, 110] on navigation-secondary "Overview Metadata Tracks Rights Distribution Track Splits Analytics Consumption…" at bounding box center [125, 352] width 169 height 695
click at [33, 149] on div at bounding box center [23, 146] width 26 height 26
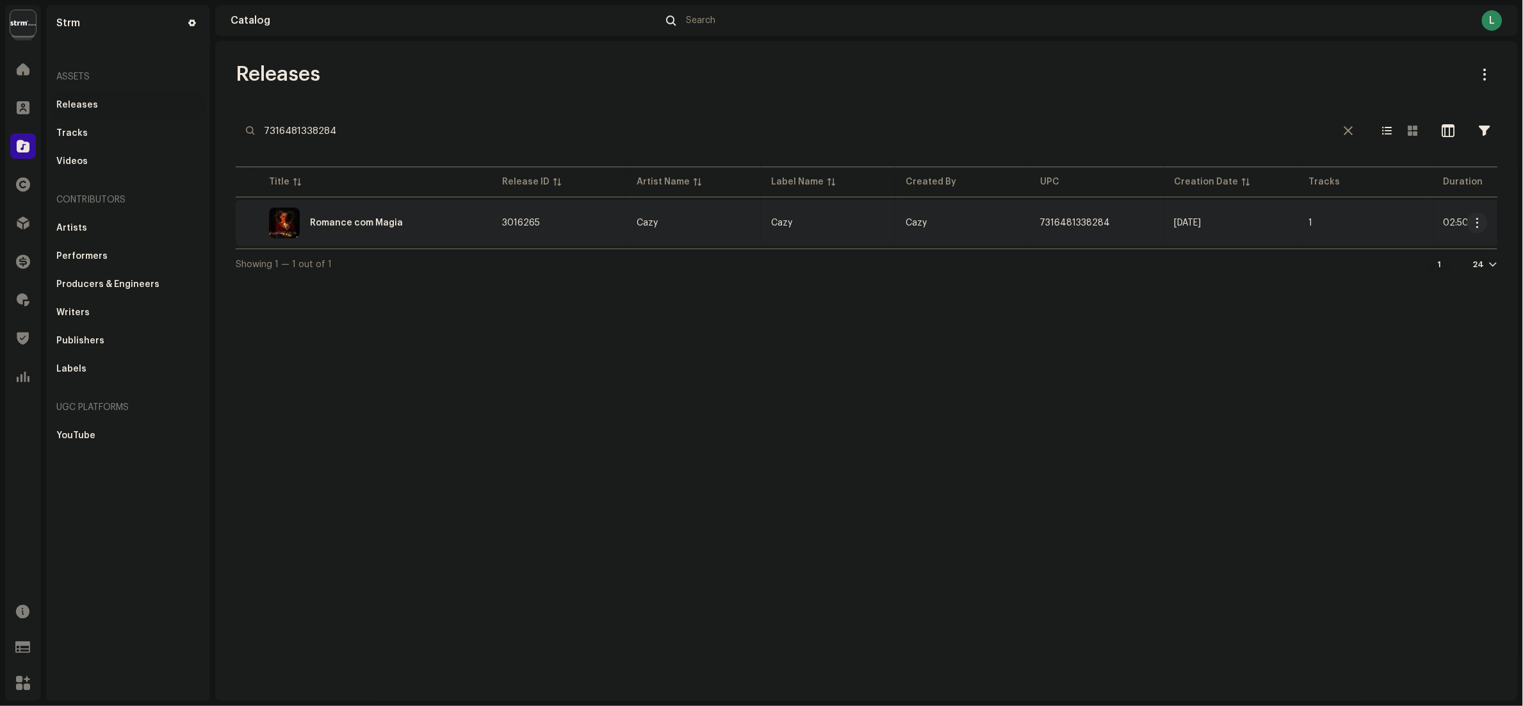
click at [455, 206] on td "Romance com Magia" at bounding box center [364, 223] width 256 height 46
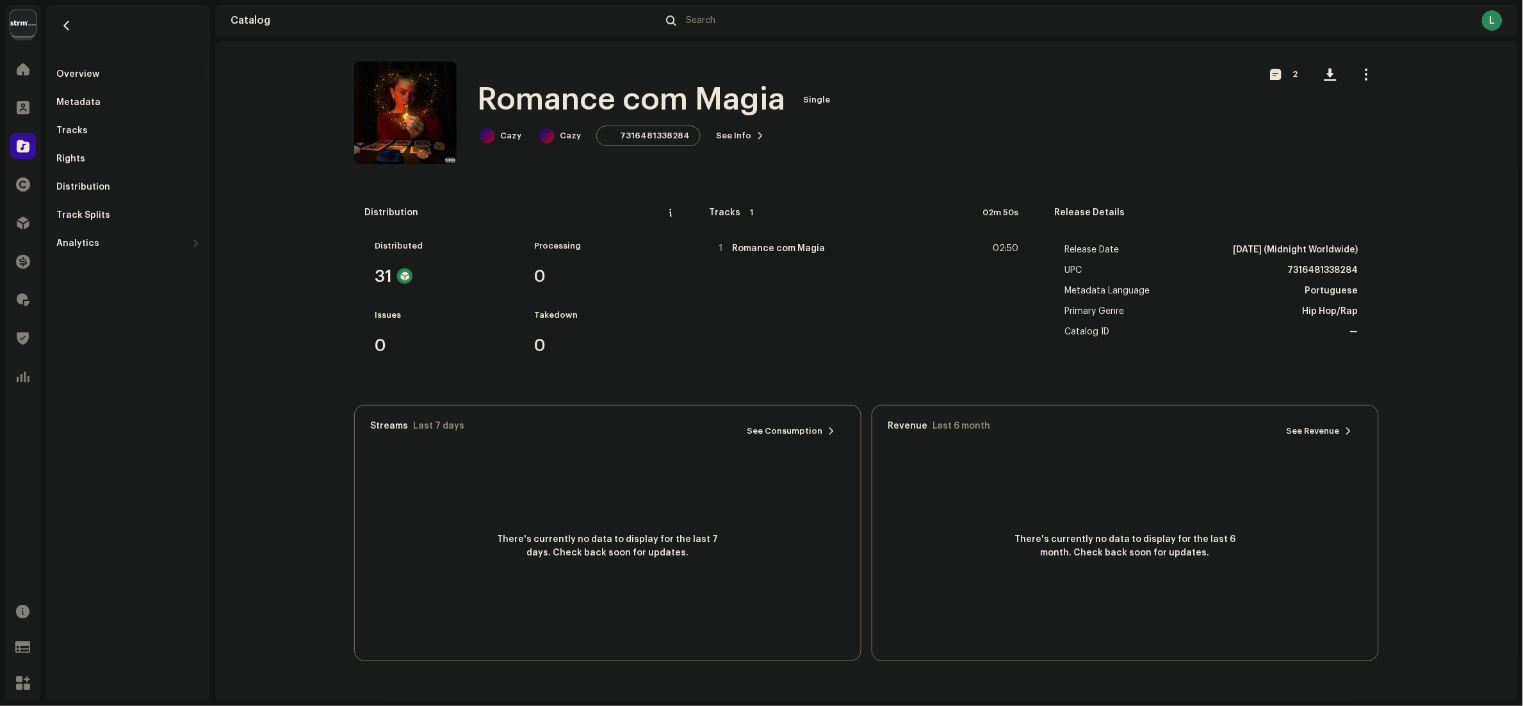
click at [402, 259] on div "Distributed 31" at bounding box center [441, 263] width 154 height 64
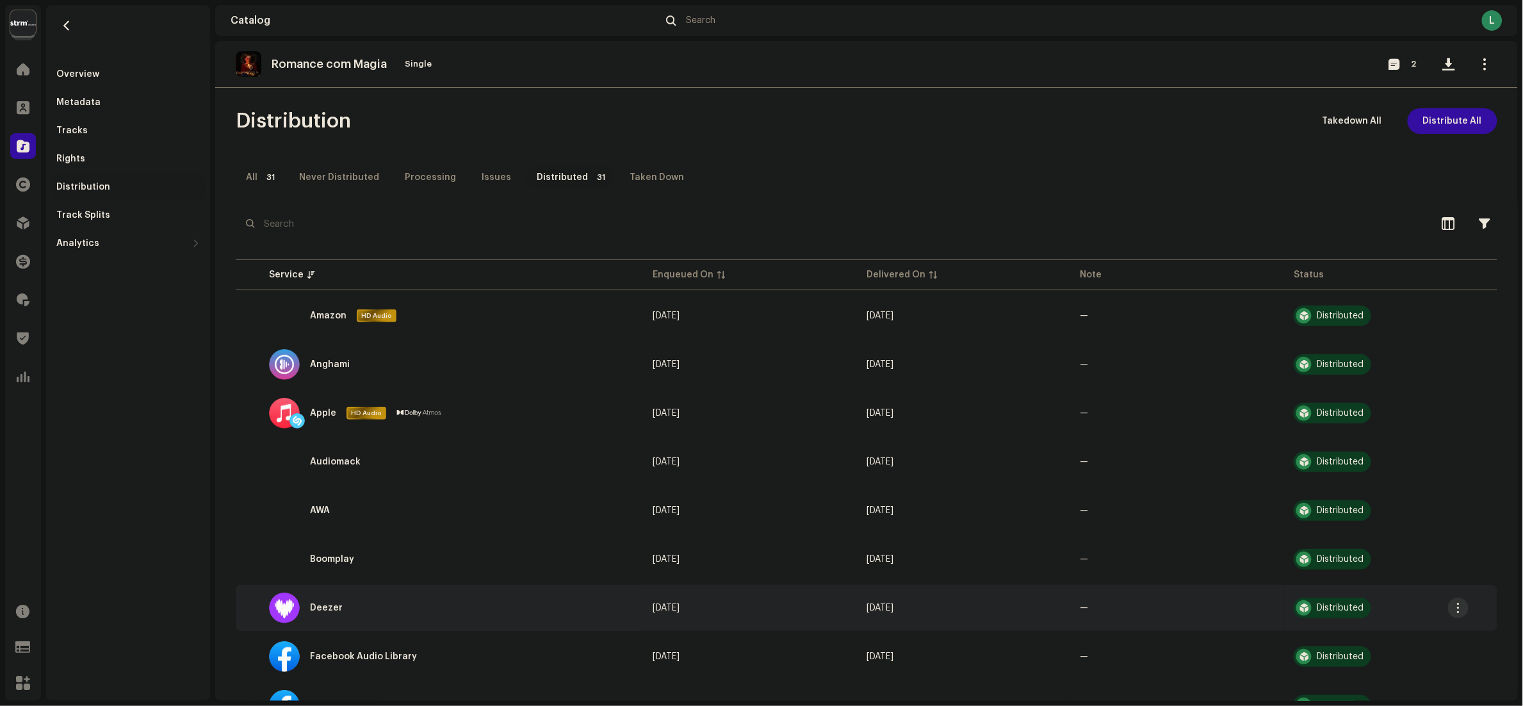
click at [1465, 606] on button "button" at bounding box center [1458, 607] width 20 height 20
click at [697, 186] on div "All 31 Never Distributed Processing Issues Distributed 31 Taken Down" at bounding box center [867, 178] width 1262 height 26
click at [83, 65] on div "Overview" at bounding box center [128, 74] width 154 height 26
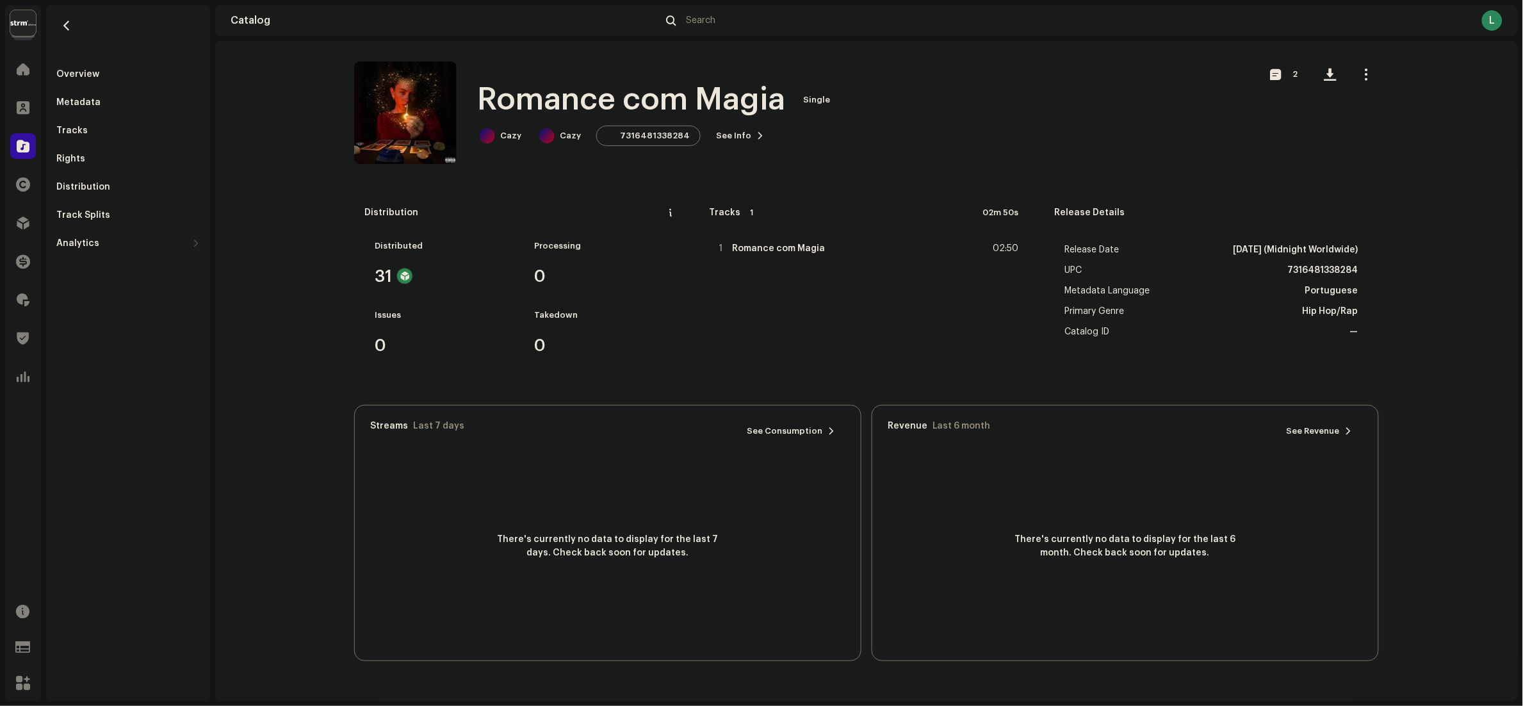
click at [756, 140] on span at bounding box center [760, 136] width 8 height 10
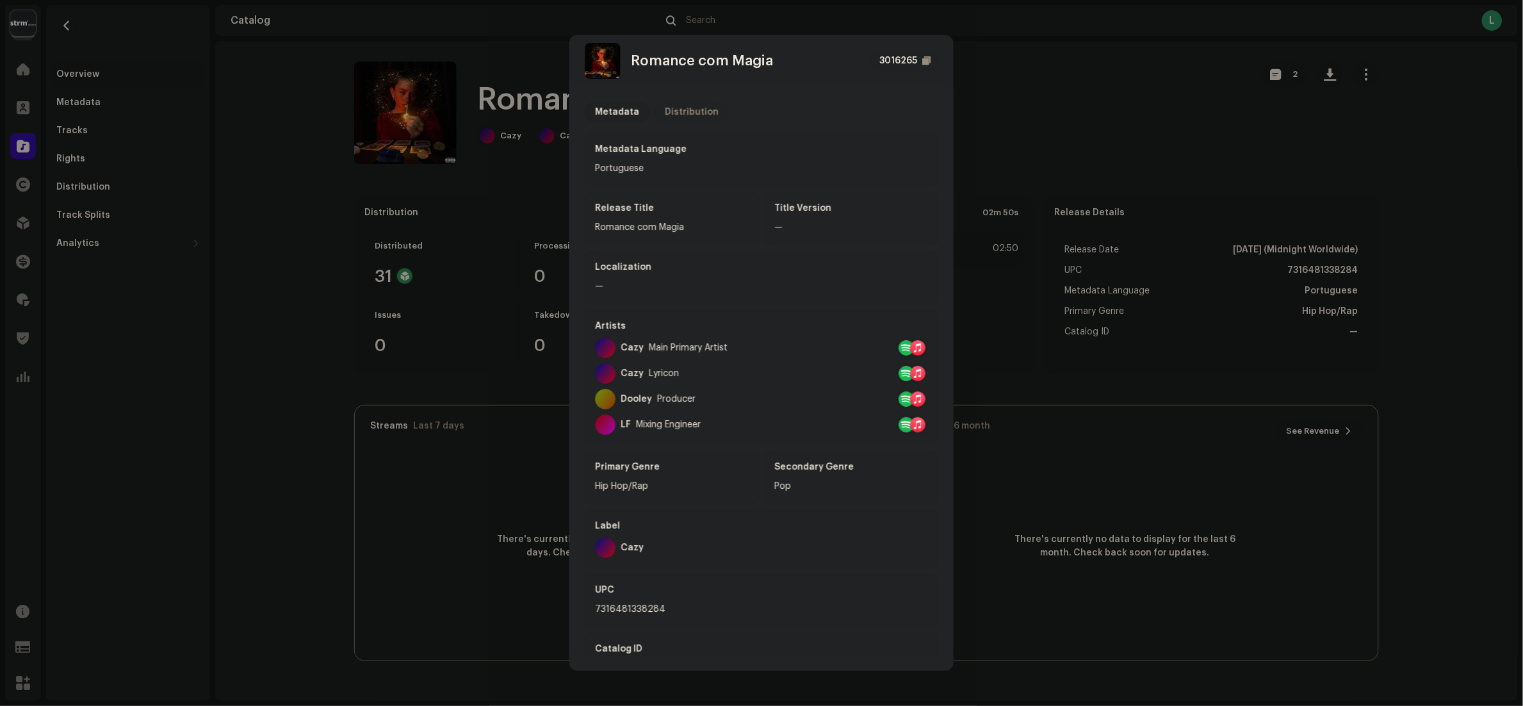
click at [701, 105] on div "Distribution" at bounding box center [692, 112] width 54 height 20
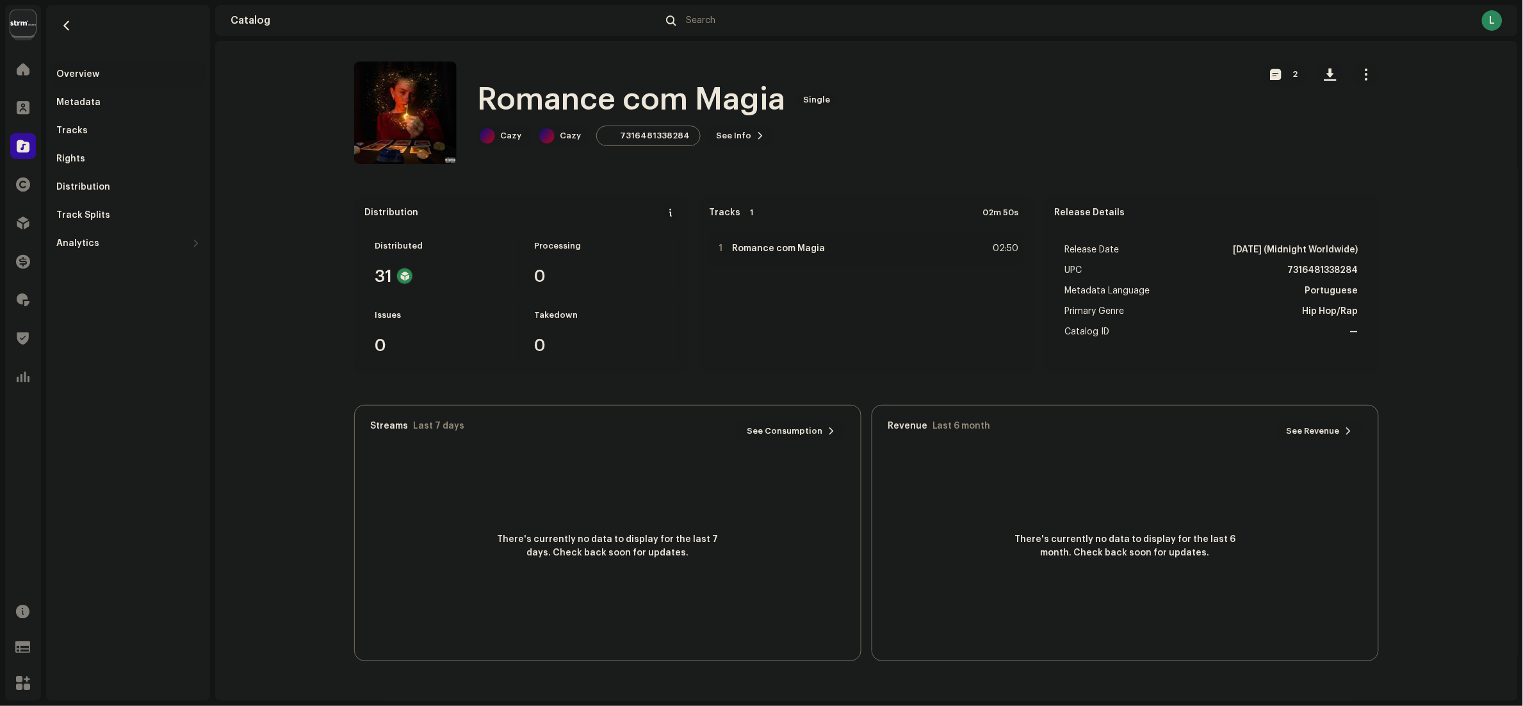
click at [1032, 133] on div "Romance com Magia 3016265 Metadata Distribution Release Date Oct 17, 2025 (Midn…" at bounding box center [761, 353] width 1523 height 706
drag, startPoint x: 612, startPoint y: 131, endPoint x: 693, endPoint y: 140, distance: 81.1
click at [693, 140] on div "Cazy Cazy 7316481338284 See Info 2" at bounding box center [660, 136] width 366 height 20
copy div "7316481338284"
click at [1367, 69] on span "button" at bounding box center [1366, 74] width 12 height 10
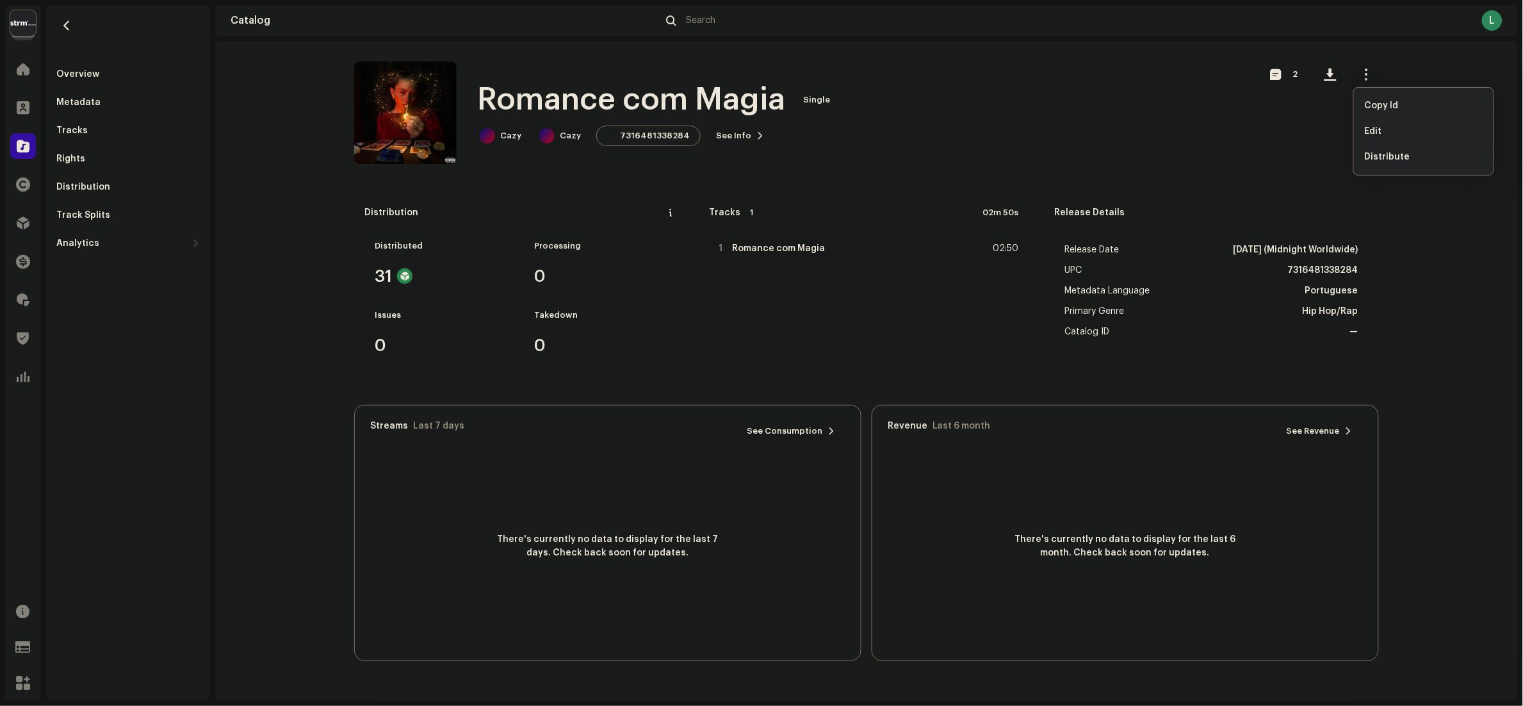
click at [256, 181] on catalog-releases-details-overview "Romance com Magia Single 2 Romance com Magia Single Cazy Cazy 7316481338284 See…" at bounding box center [866, 361] width 1303 height 640
click at [1361, 61] on re-m-actions-button at bounding box center [1366, 74] width 26 height 26
click at [1362, 72] on span "button" at bounding box center [1366, 74] width 12 height 10
click at [1368, 126] on span "Edit" at bounding box center [1372, 131] width 17 height 10
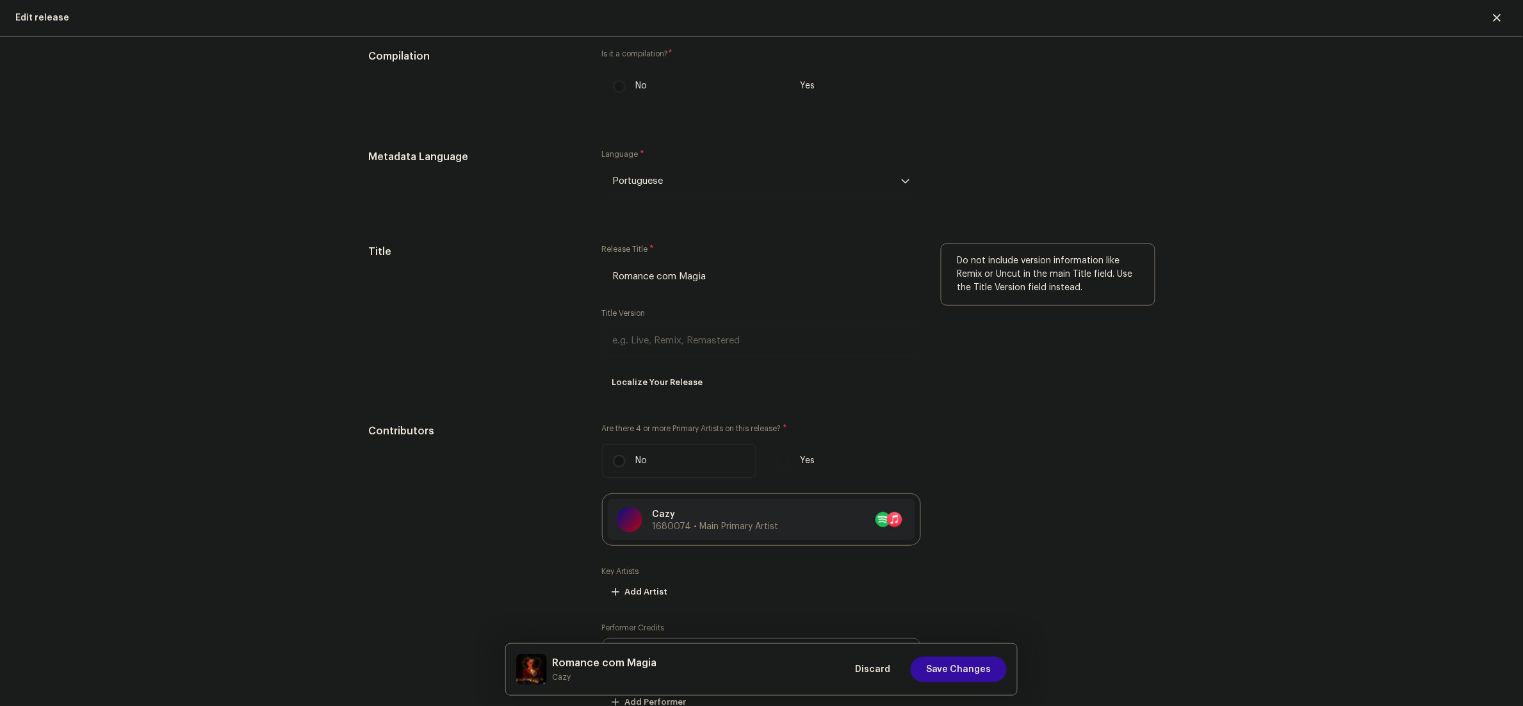
scroll to position [897, 0]
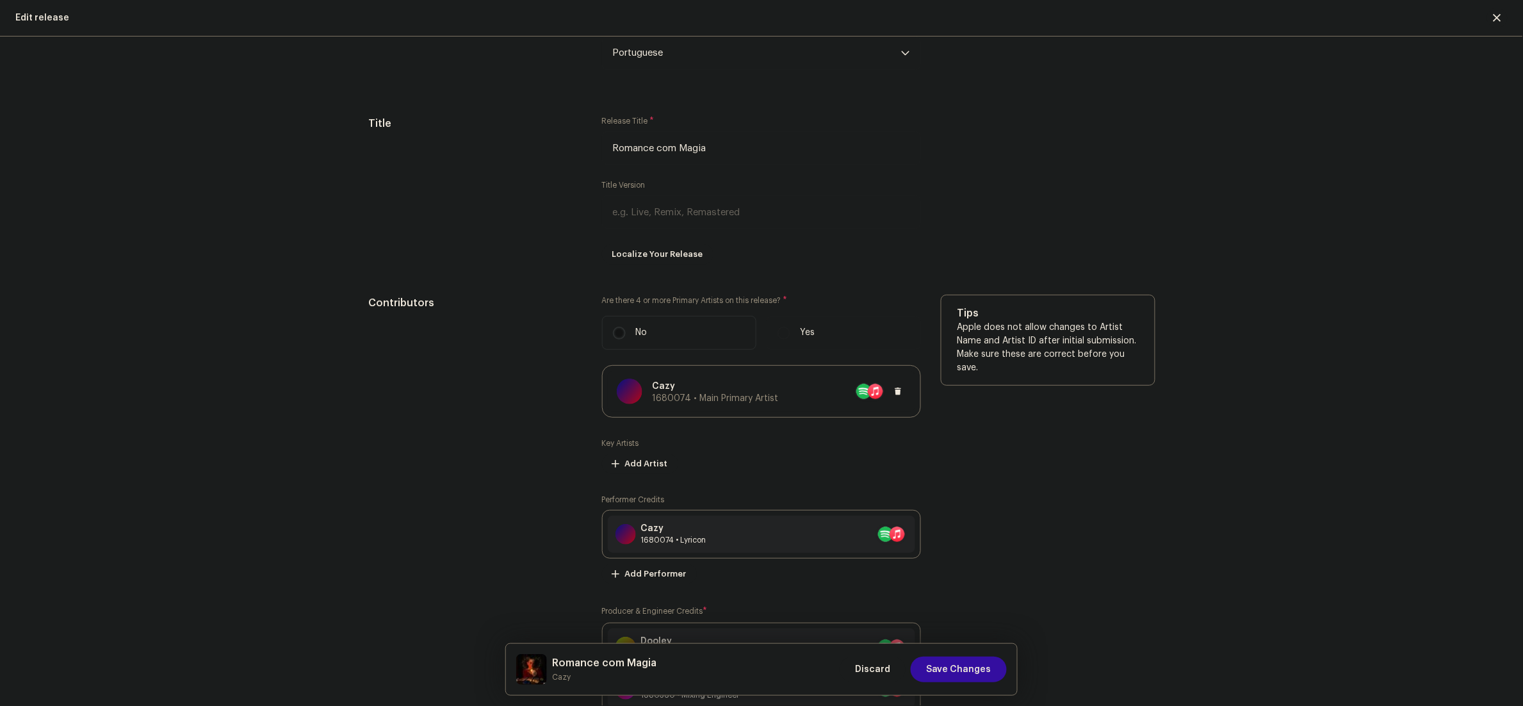
click at [707, 400] on span "1680074 • Main Primary Artist" at bounding box center [716, 398] width 126 height 9
click at [1315, 419] on div "Update Main Primary Artist Artist Name * Cazy 1680074 Add Localization Select t…" at bounding box center [761, 353] width 1523 height 706
click at [885, 672] on span "Discard" at bounding box center [872, 669] width 35 height 26
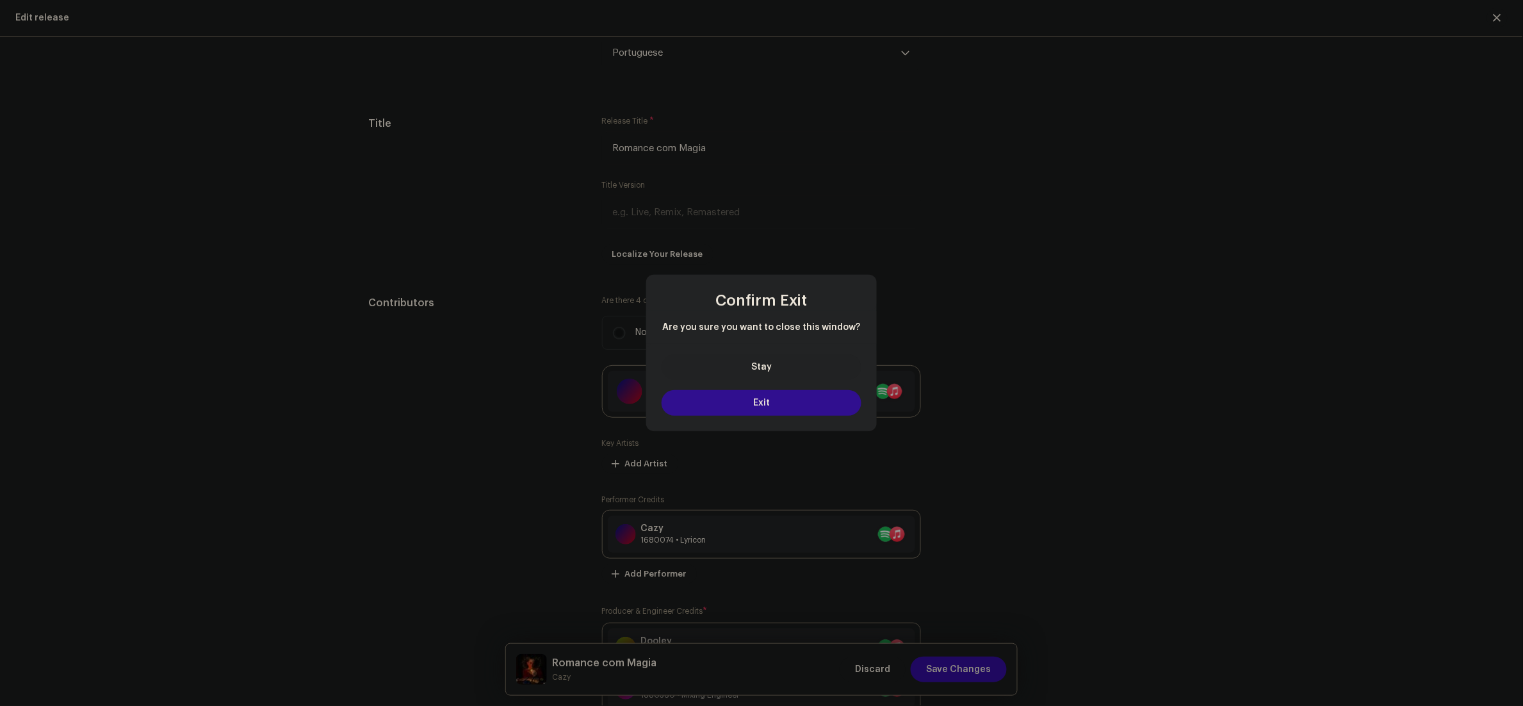
click at [781, 398] on button "Exit" at bounding box center [762, 403] width 200 height 26
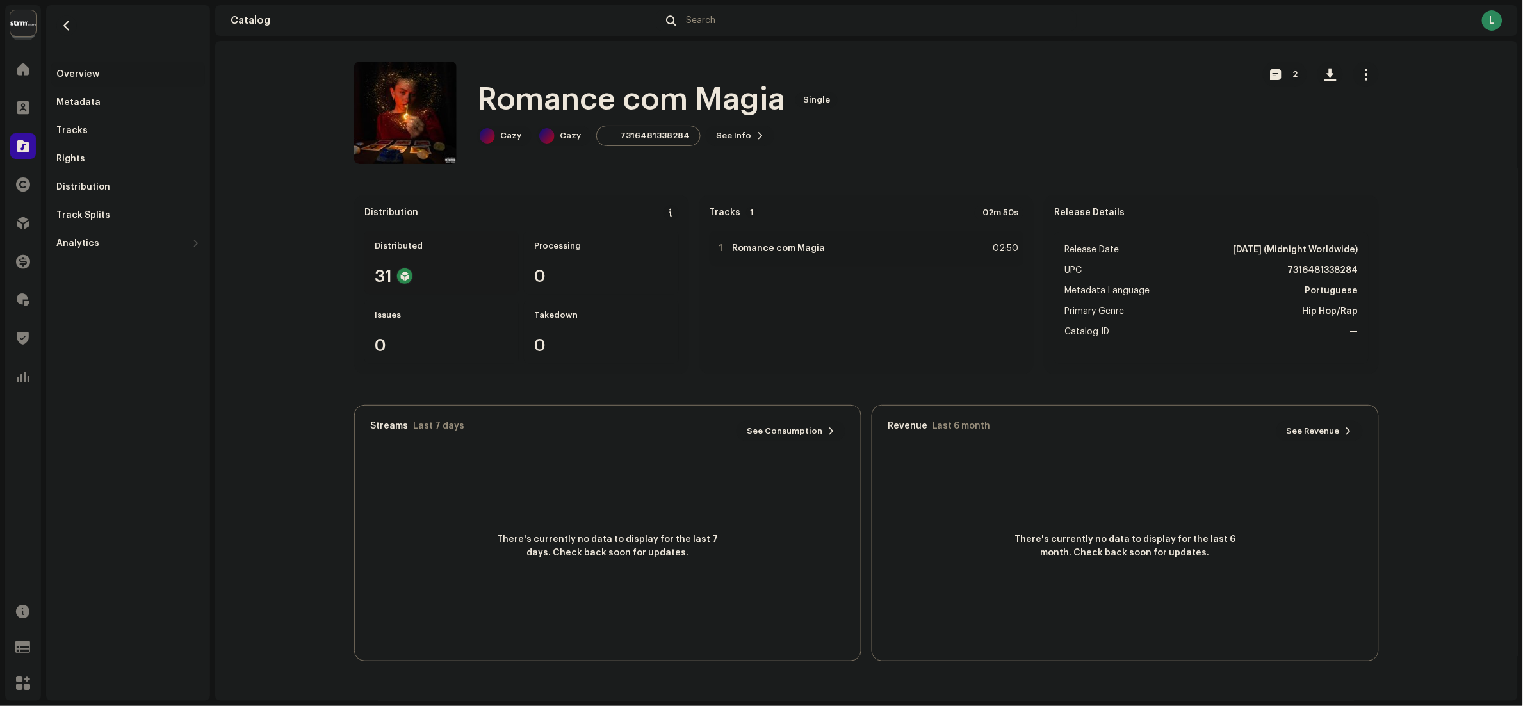
click at [414, 243] on div "Distributed" at bounding box center [442, 246] width 134 height 10
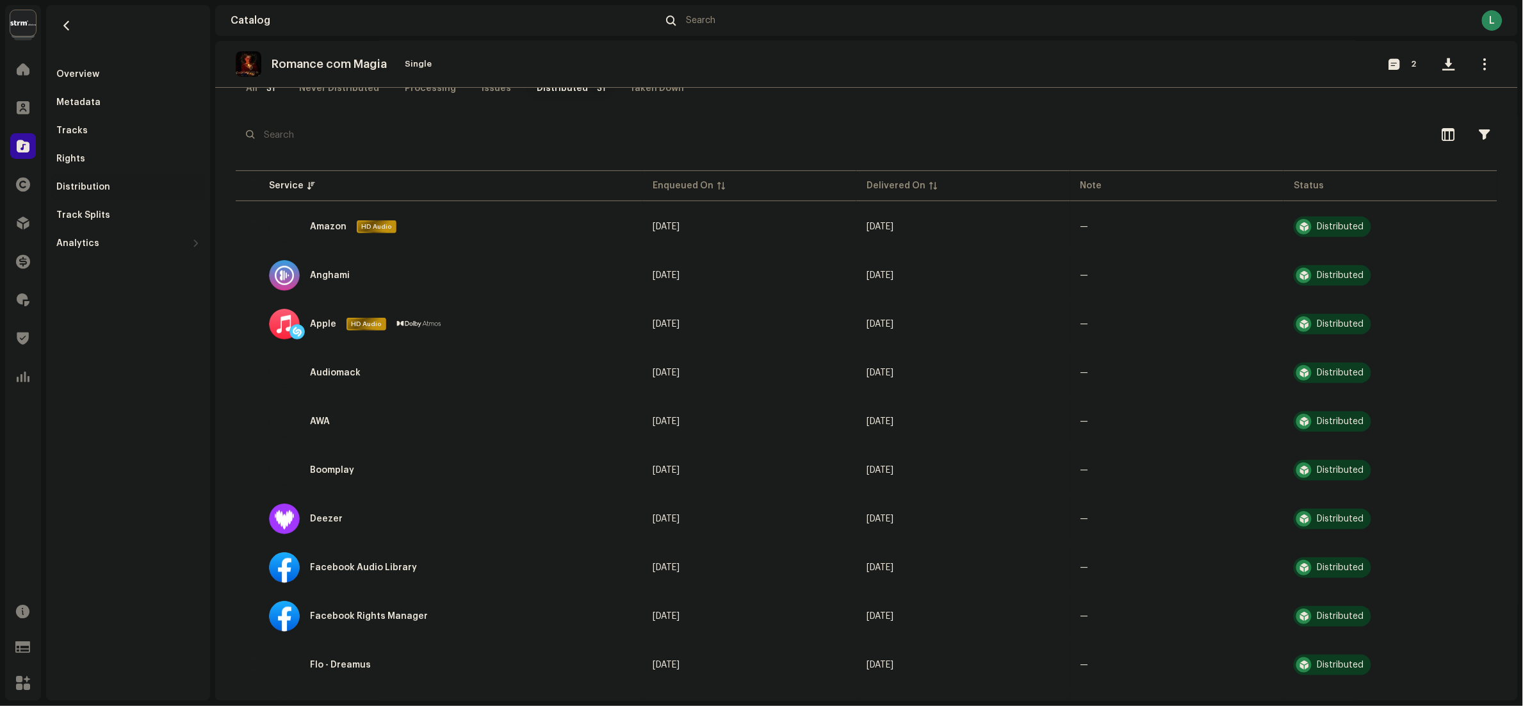
scroll to position [128, 0]
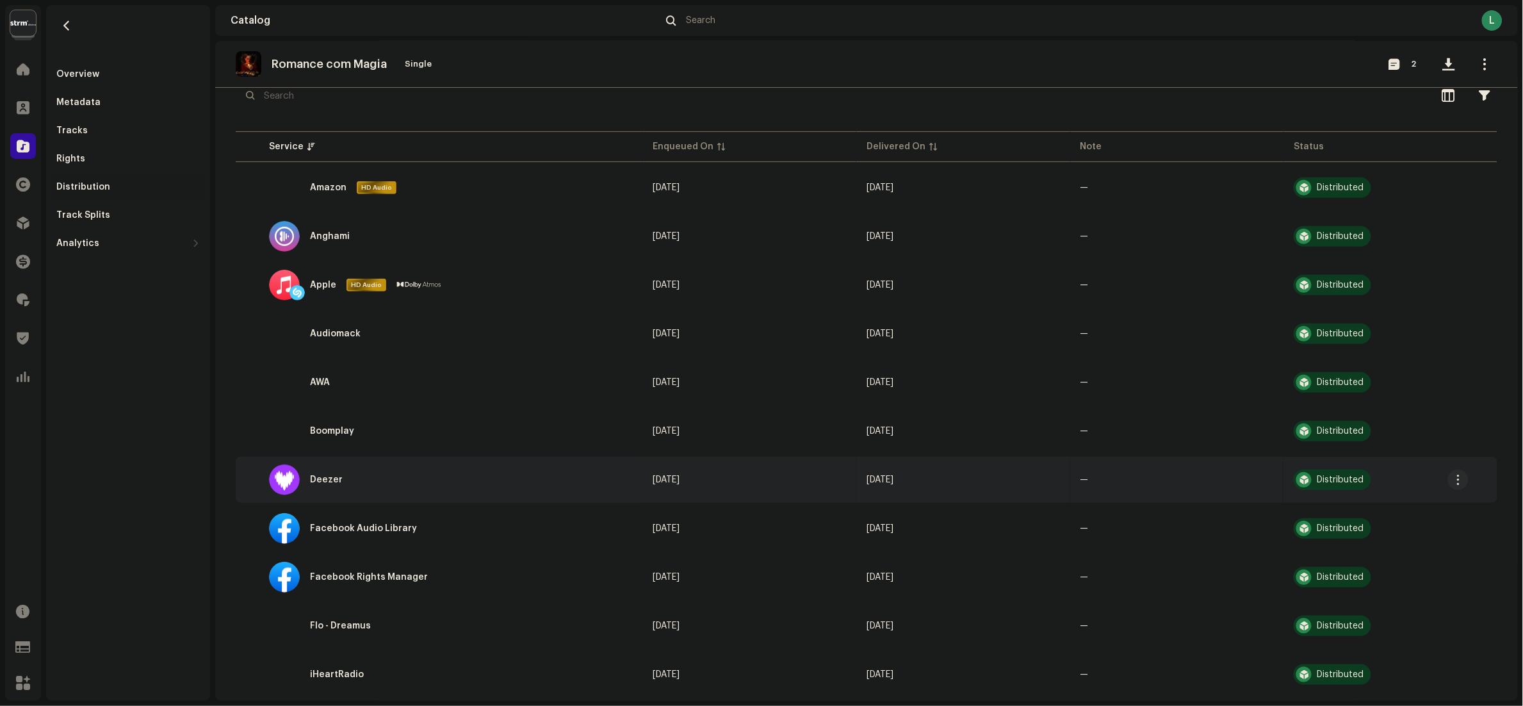
click at [259, 478] on div "Deezer" at bounding box center [439, 479] width 386 height 31
click at [250, 477] on input "checkbox" at bounding box center [252, 479] width 13 height 13
checkbox input "true"
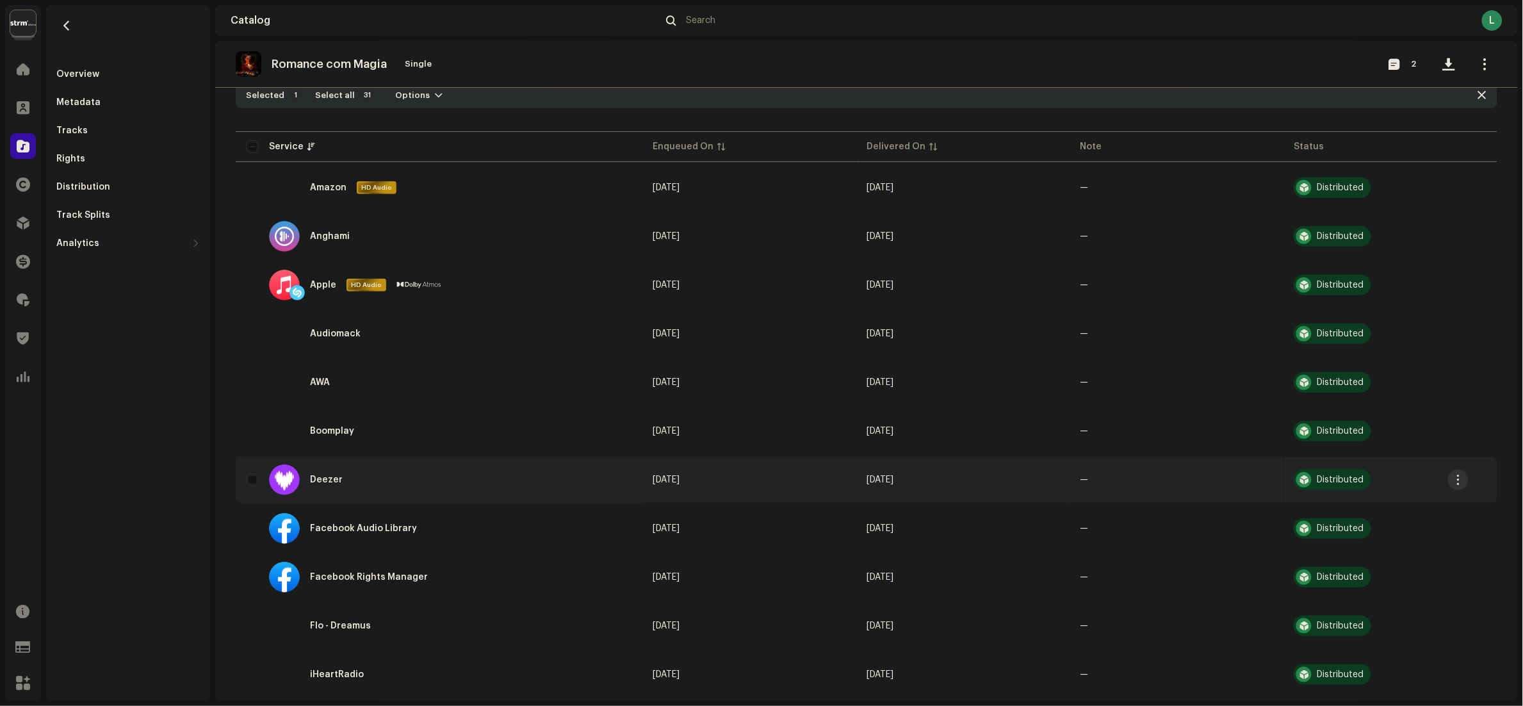
click at [1461, 475] on span "button" at bounding box center [1459, 480] width 10 height 10
click at [1383, 498] on div "Distribute" at bounding box center [1397, 507] width 129 height 26
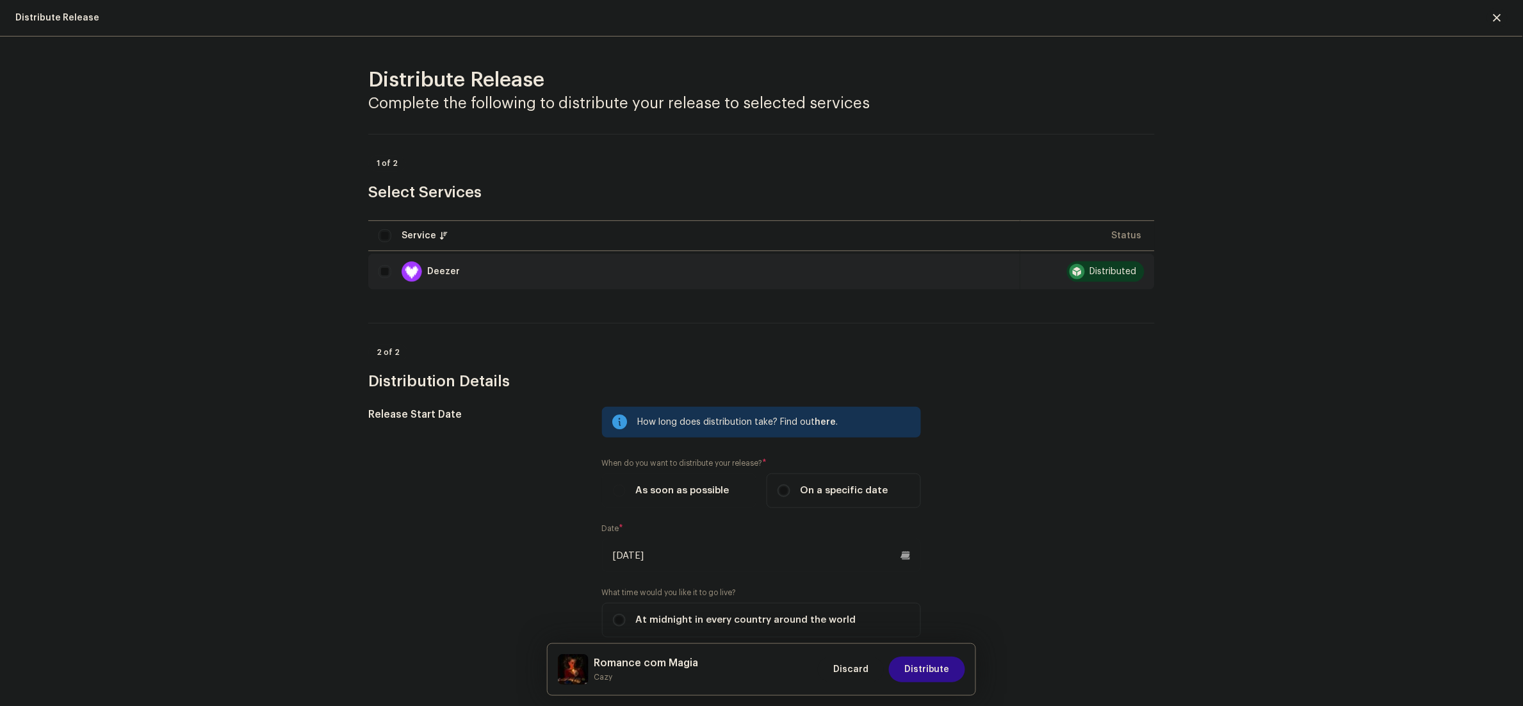
click at [948, 664] on span "Distribute" at bounding box center [926, 669] width 45 height 26
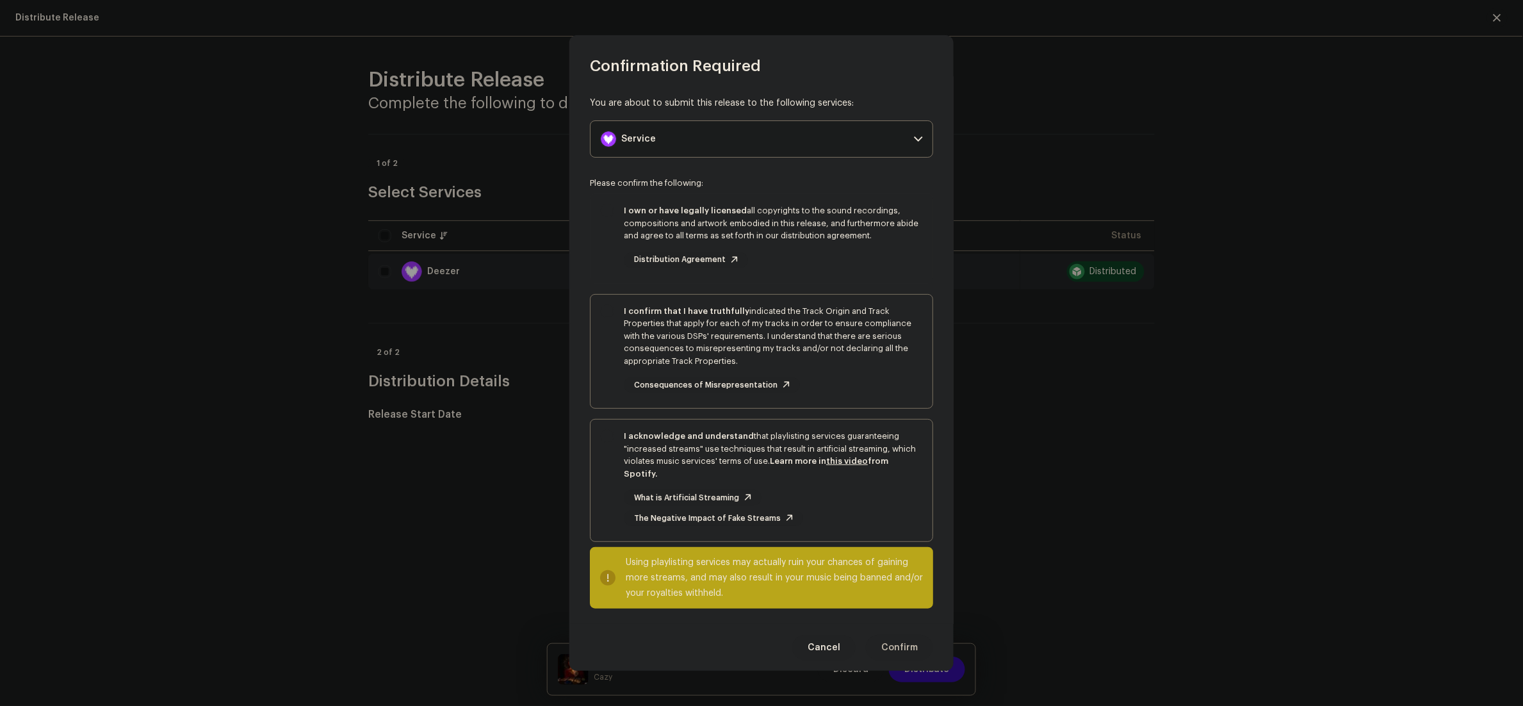
click at [609, 256] on div "I own or have legally licensed all copyrights to the sound recordings, composit…" at bounding box center [761, 236] width 342 height 84
checkbox input "true"
drag, startPoint x: 610, startPoint y: 383, endPoint x: 606, endPoint y: 475, distance: 92.3
click at [608, 389] on div "I confirm that I have truthfully indicated the Track Origin and Track Propertie…" at bounding box center [761, 349] width 342 height 109
checkbox input "true"
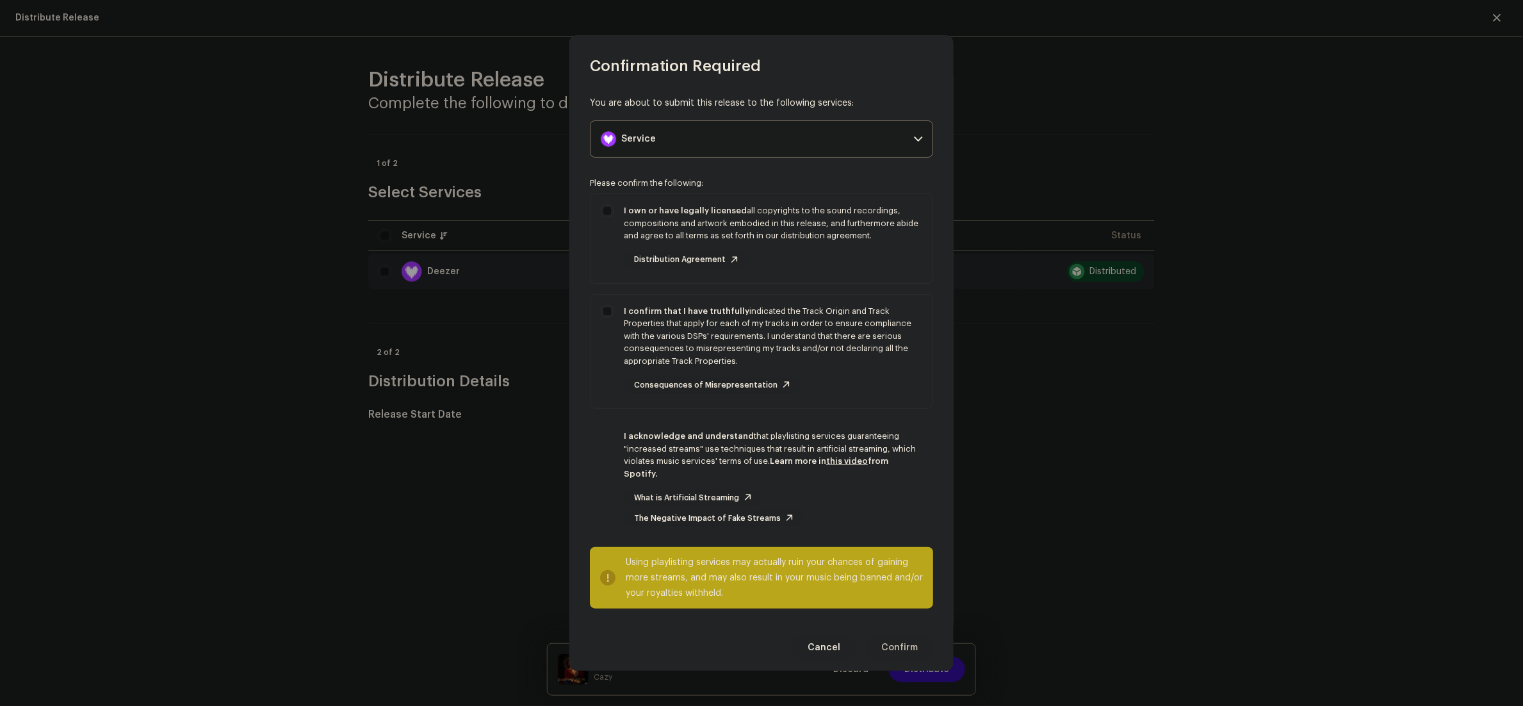
drag, startPoint x: 606, startPoint y: 478, endPoint x: 706, endPoint y: 513, distance: 105.9
click at [606, 478] on div "I acknowledge and understand that playlisting services guaranteeing "increased …" at bounding box center [761, 477] width 342 height 117
checkbox input "true"
click at [908, 647] on span "Confirm" at bounding box center [899, 648] width 37 height 26
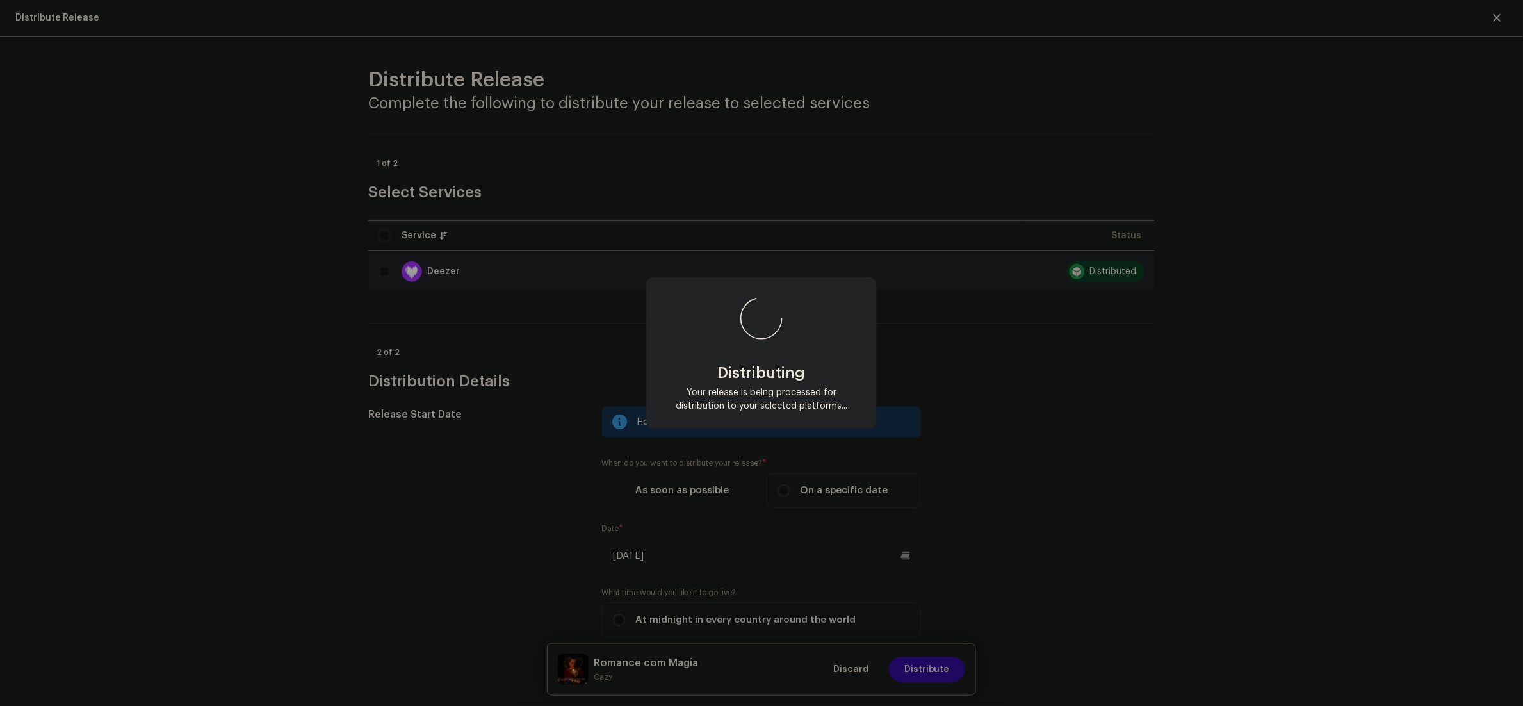
scroll to position [0, 0]
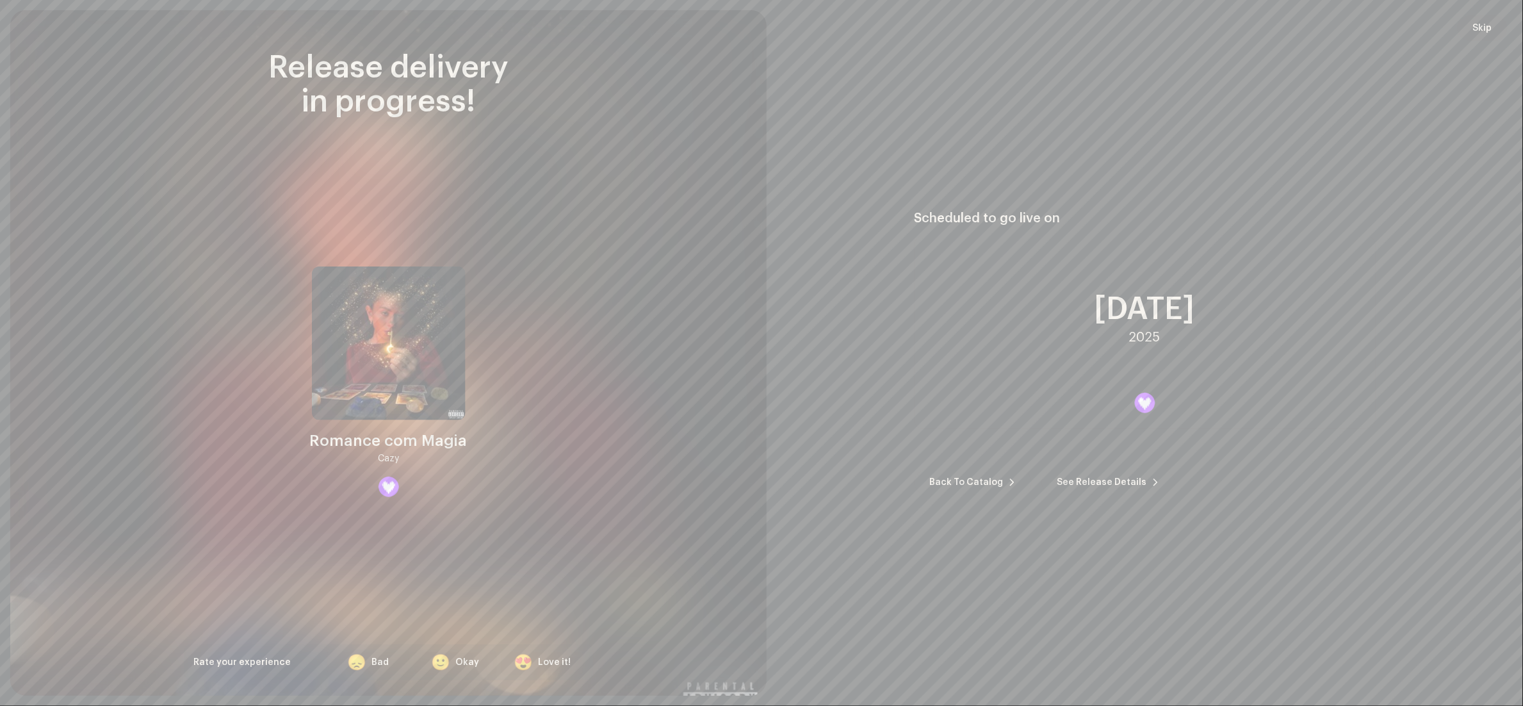
click at [1491, 29] on span "Skip" at bounding box center [1482, 28] width 19 height 26
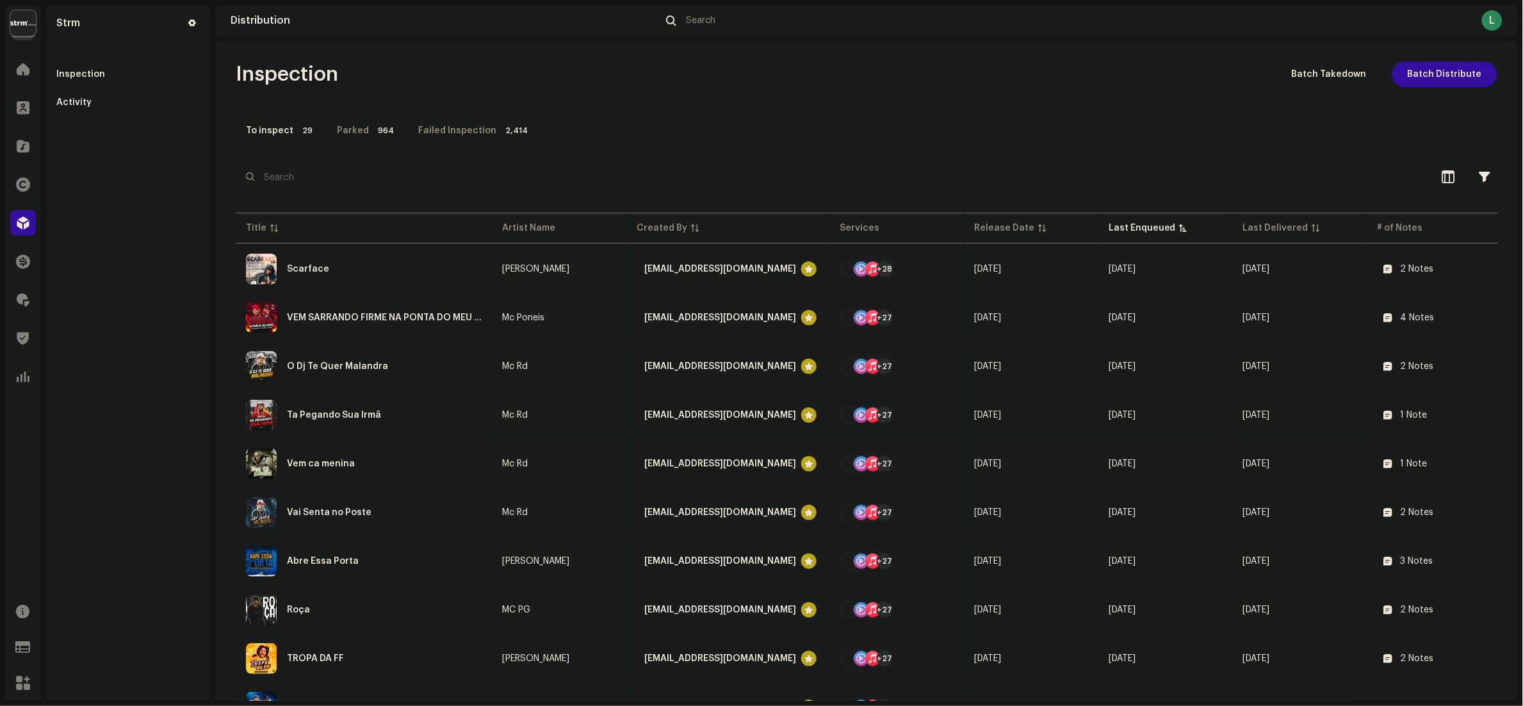
click at [0, 127] on html "Strm Home Clients Catalog Rights Distribution Finance Royalties Trust & Safety …" at bounding box center [761, 353] width 1523 height 706
click at [0, 131] on html "Strm Home Clients Catalog Rights Distribution Finance Royalties Trust & Safety …" at bounding box center [761, 353] width 1523 height 706
click at [21, 136] on div at bounding box center [23, 146] width 26 height 26
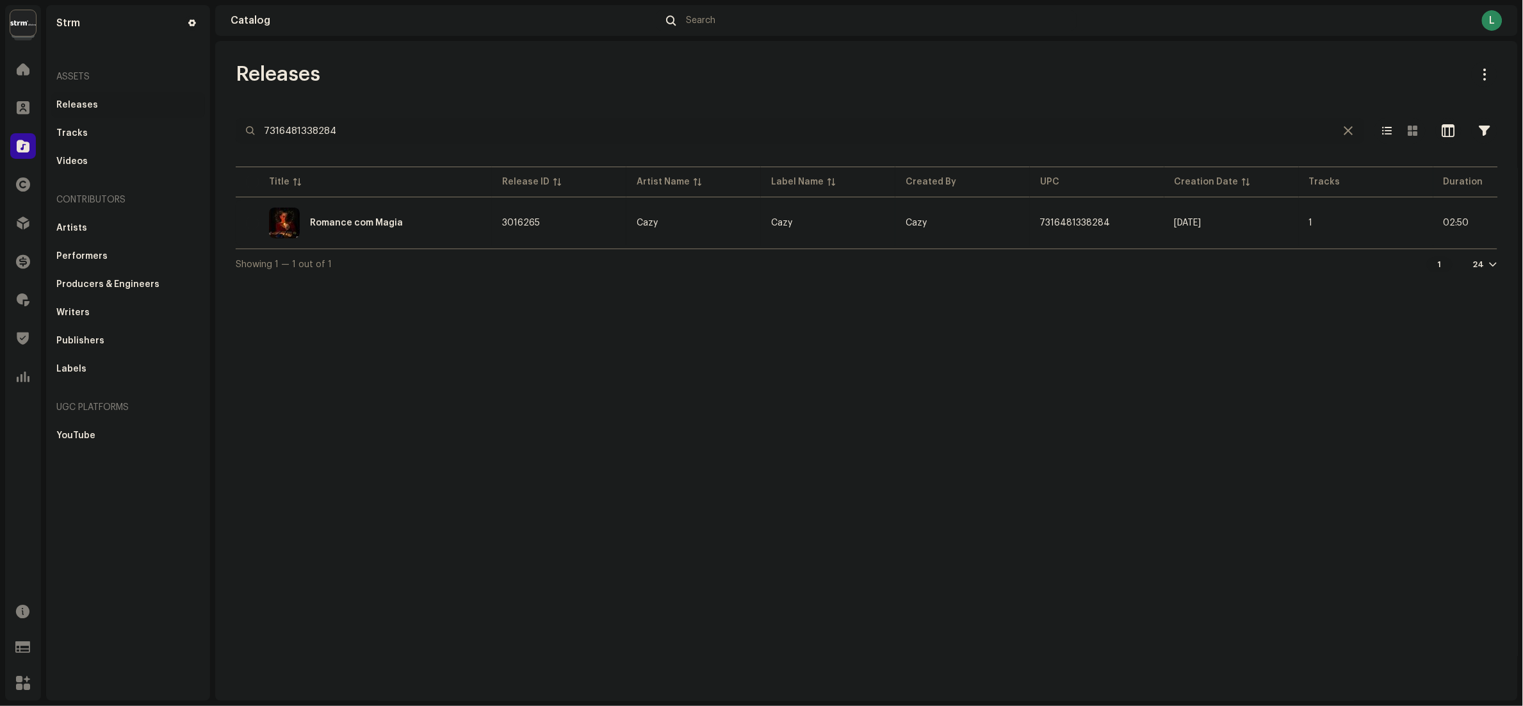
click at [0, 130] on html "Strm Home Clients Catalog Rights Distribution Finance Royalties Trust & Safety …" at bounding box center [761, 353] width 1523 height 706
paste input "7316481338376"
type input "7316481338376"
click at [427, 224] on div "Protagonista" at bounding box center [364, 222] width 236 height 31
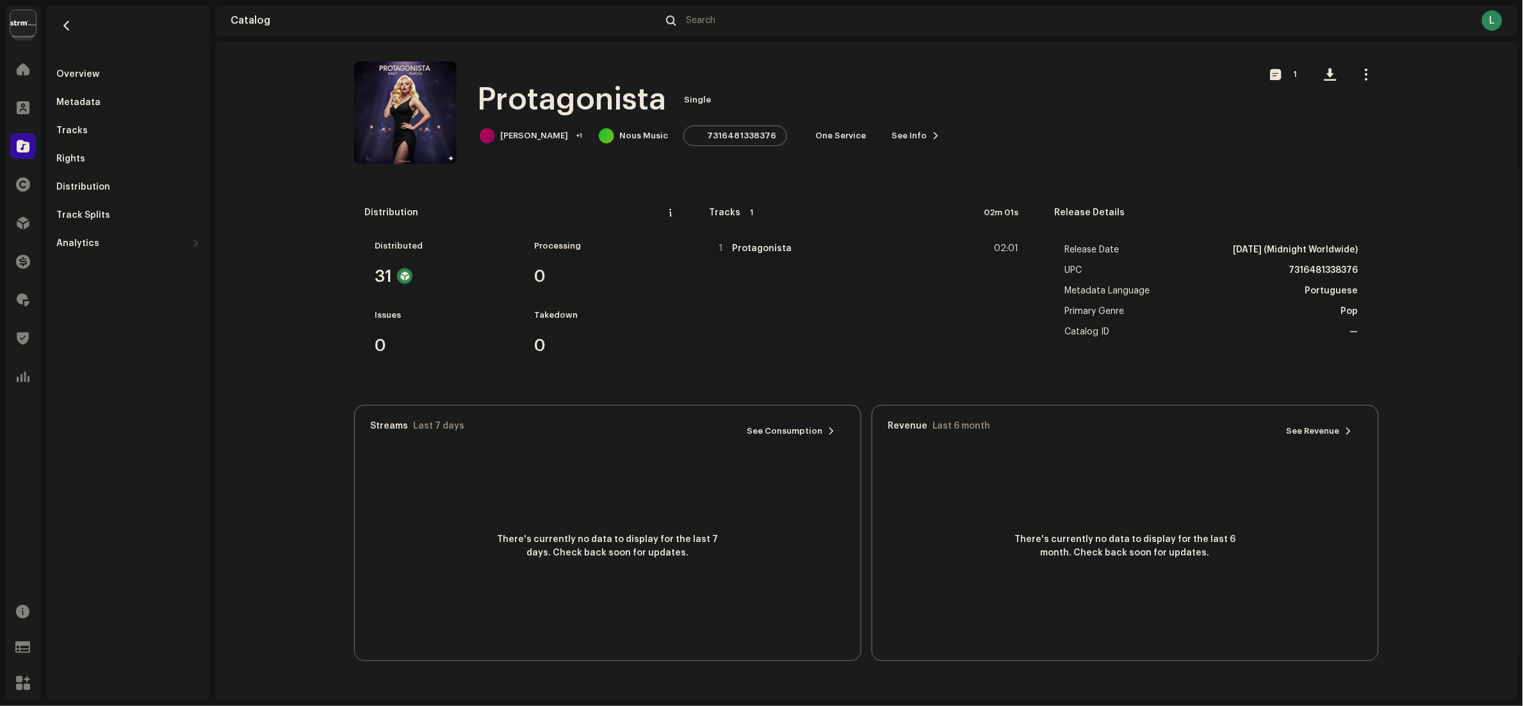
click at [106, 205] on div "Track Splits" at bounding box center [128, 215] width 154 height 26
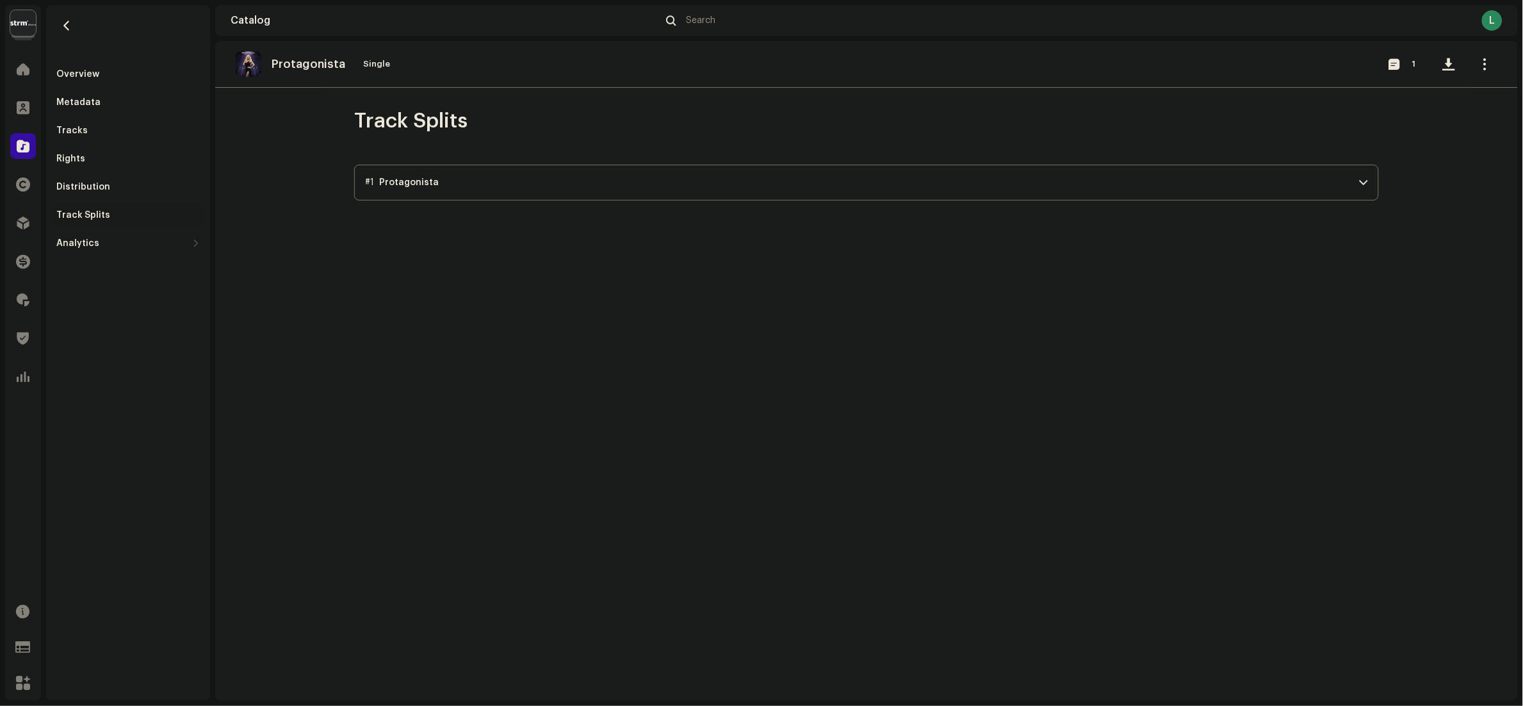
click at [994, 184] on p-accordion-header "#1 Protagonista" at bounding box center [866, 183] width 1025 height 36
click at [38, 153] on div "Catalog" at bounding box center [23, 146] width 36 height 36
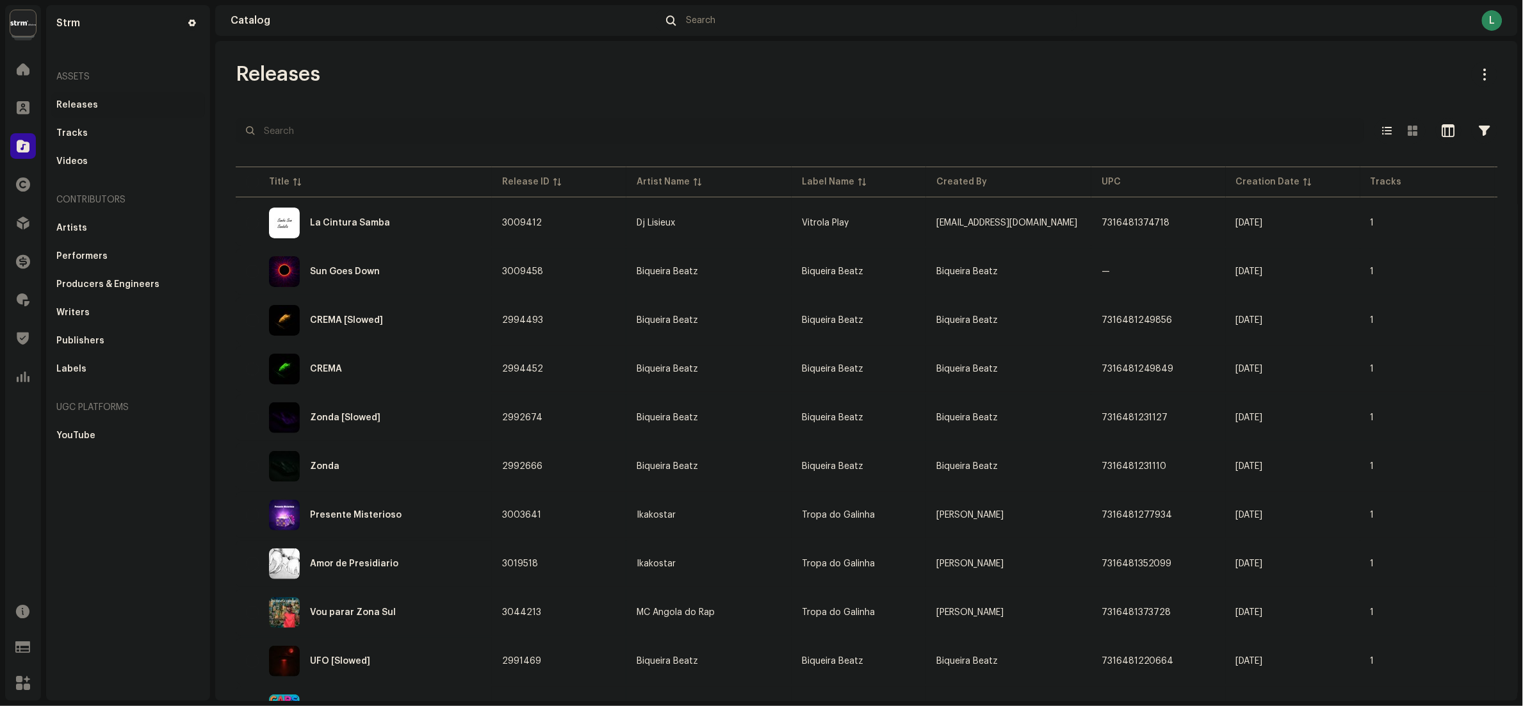
click at [345, 137] on input "text" at bounding box center [800, 131] width 1128 height 26
paste input "7316481281177"
type input "7316481281177"
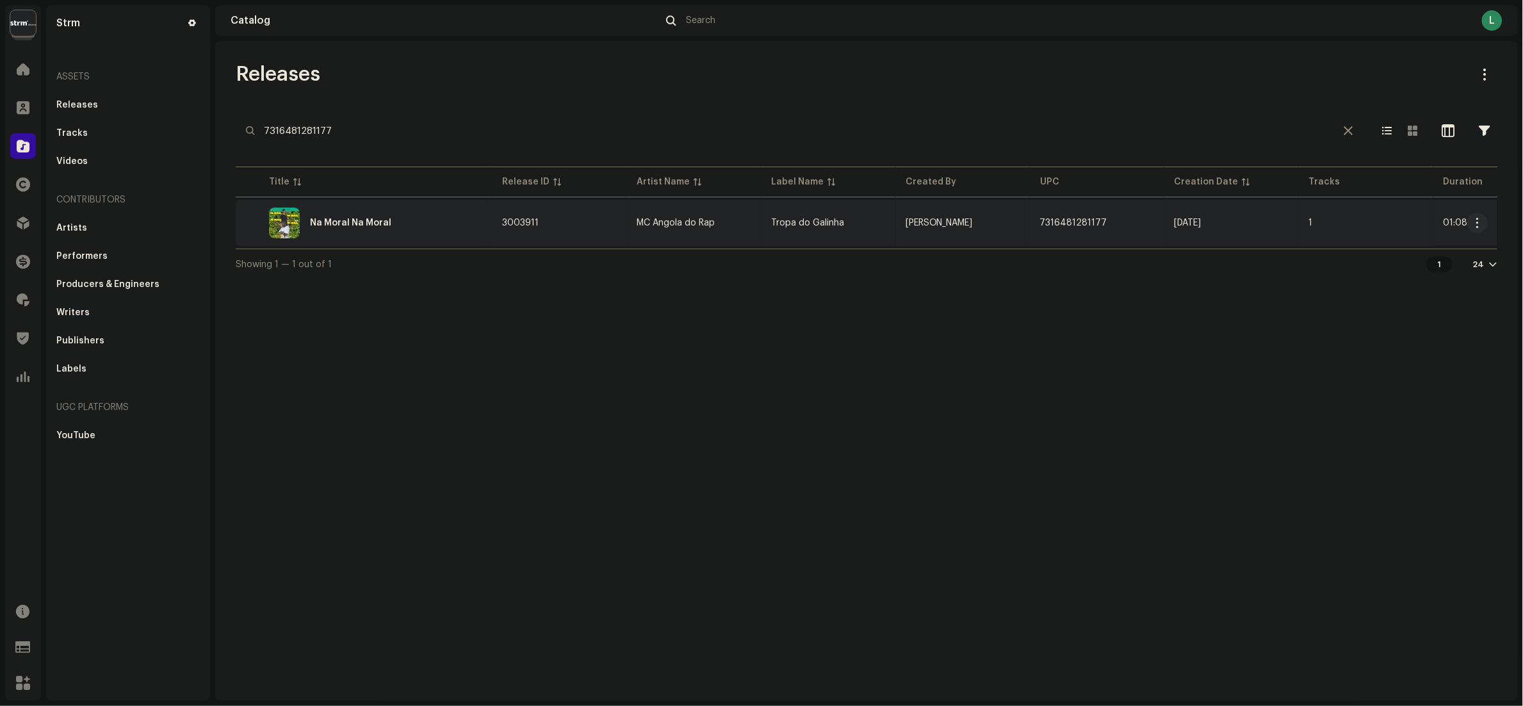
click at [410, 222] on div "Na Moral Na Moral" at bounding box center [364, 222] width 236 height 31
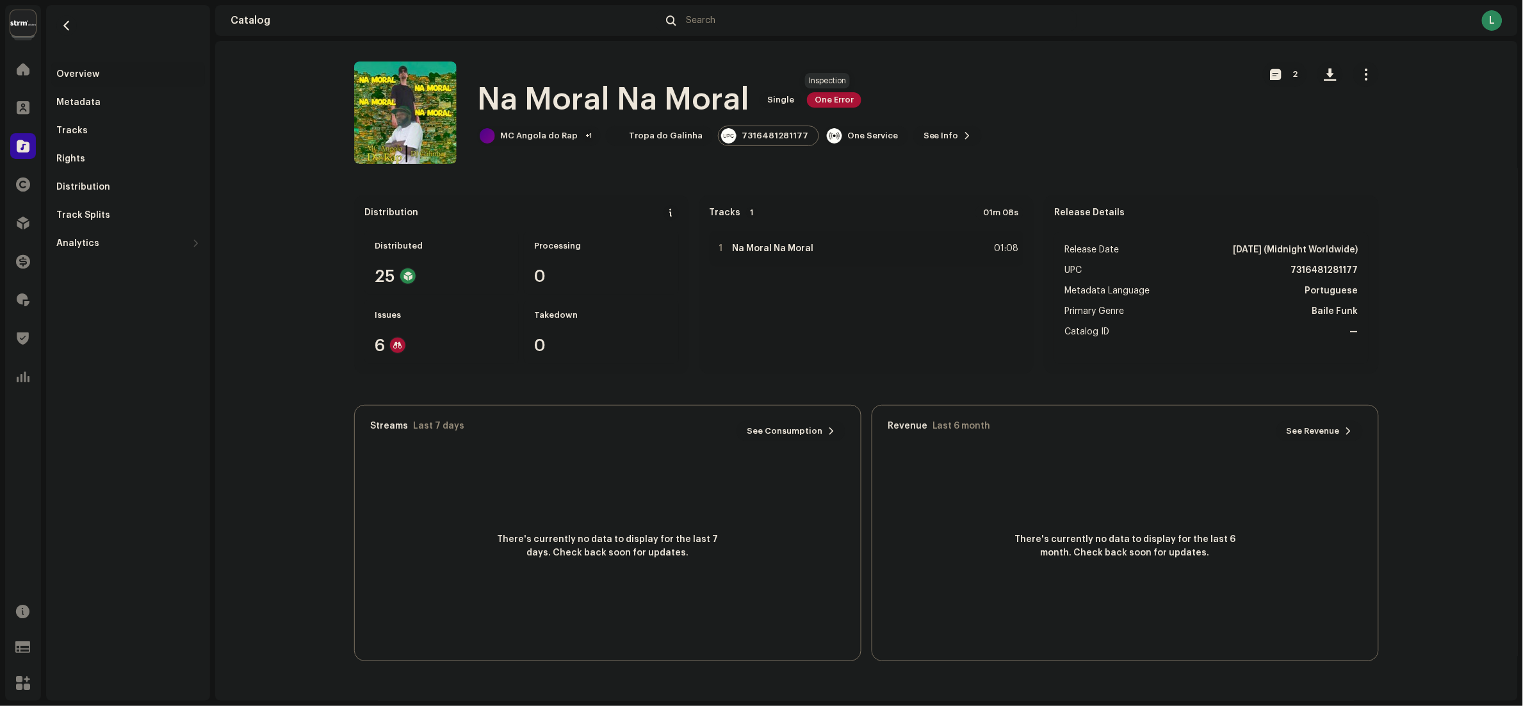
click at [842, 91] on div "Na Moral Na Moral Single One Error" at bounding box center [729, 99] width 505 height 41
click at [840, 103] on span "One Error" at bounding box center [834, 99] width 54 height 15
click at [472, 387] on div "Inspection Errors We found the errors below when inspecting your release. IMPOR…" at bounding box center [761, 353] width 1523 height 706
click at [38, 155] on div "Catalog" at bounding box center [23, 146] width 36 height 36
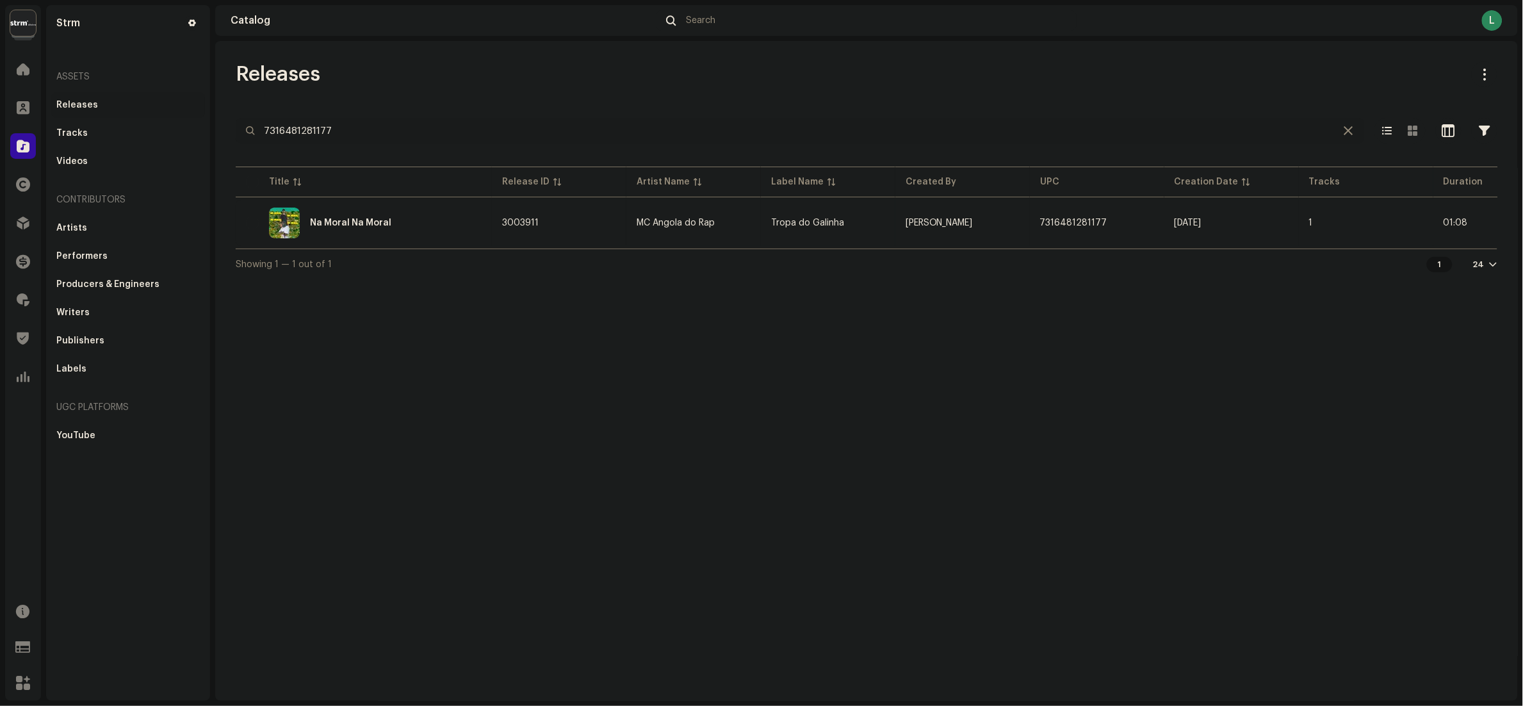
drag, startPoint x: 359, startPoint y: 136, endPoint x: -5, endPoint y: 138, distance: 363.7
click at [0, 138] on html "Strm Home Clients Catalog Rights Distribution Finance Royalties Trust & Safety …" at bounding box center [761, 353] width 1523 height 706
paste input "3046255"
type input "3046255"
click at [388, 217] on div "Safada" at bounding box center [364, 222] width 236 height 31
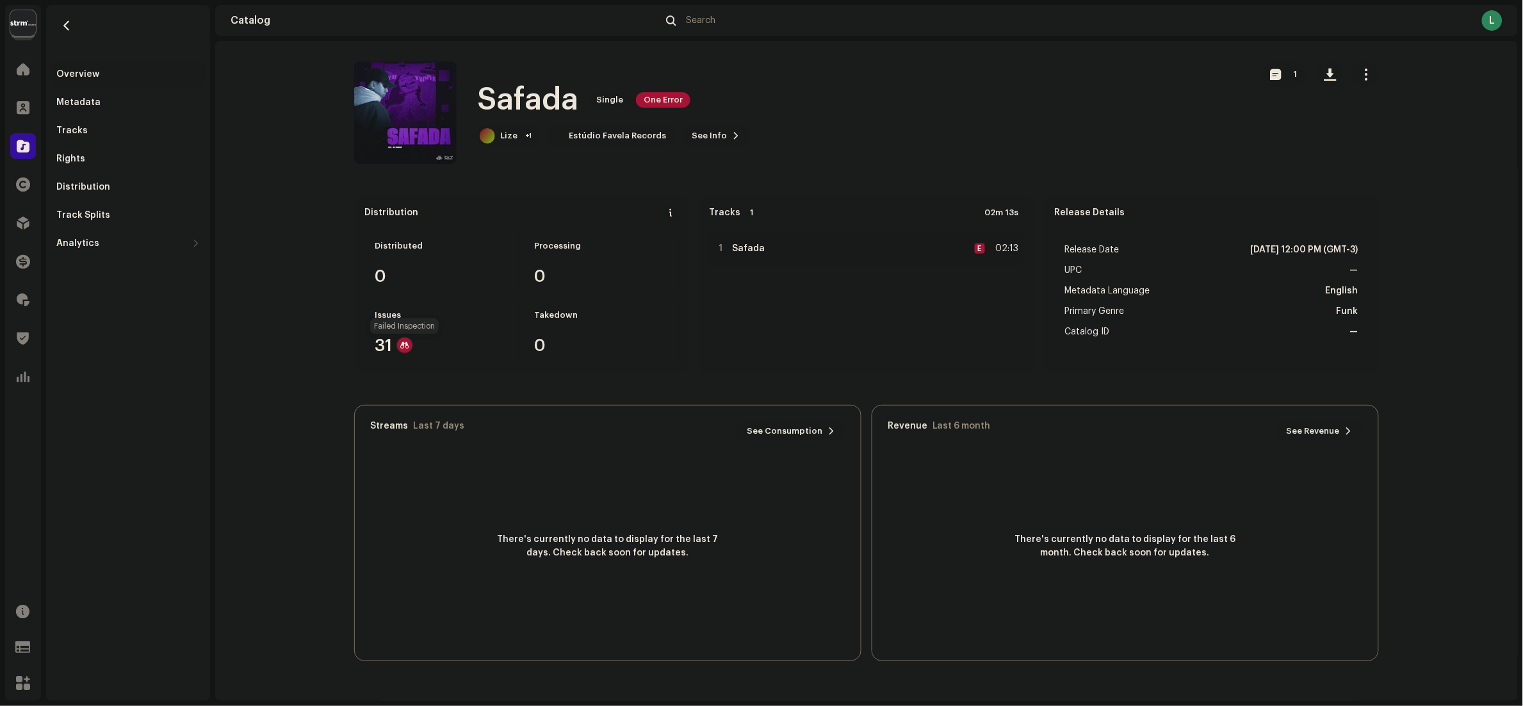
click at [401, 341] on div at bounding box center [404, 344] width 15 height 15
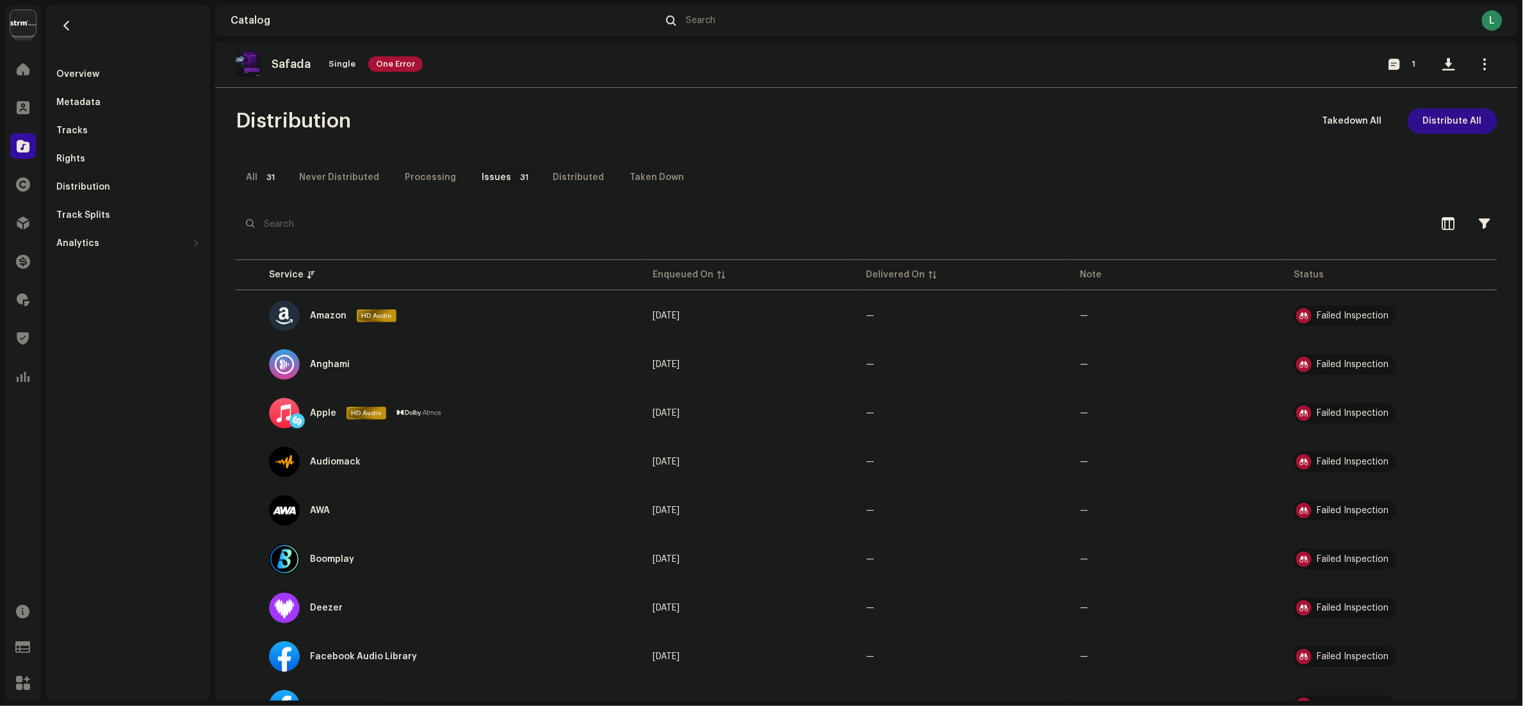
click at [1446, 111] on span "Distribute All" at bounding box center [1452, 121] width 59 height 26
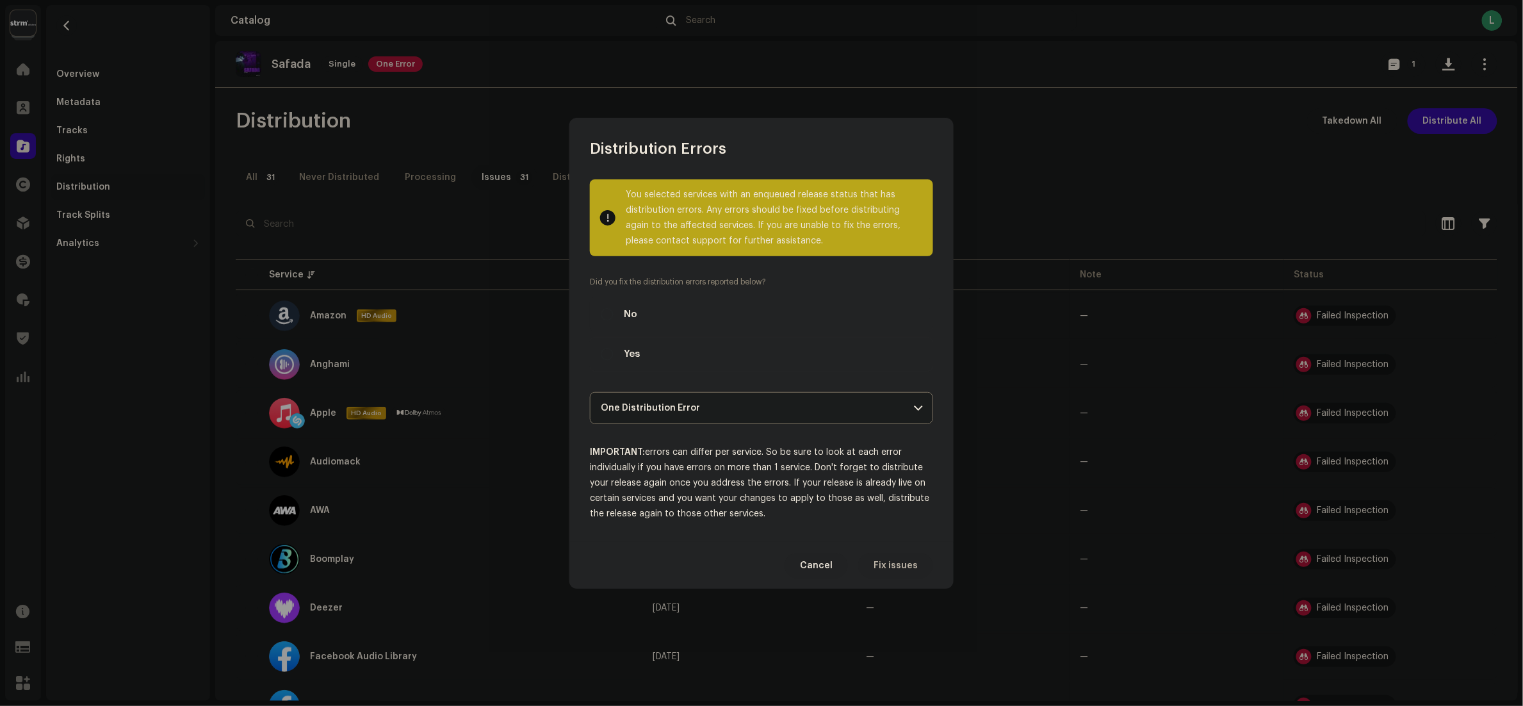
click at [635, 348] on span "Yes" at bounding box center [632, 354] width 16 height 14
click at [614, 348] on input "Yes" at bounding box center [607, 354] width 13 height 13
radio input "true"
click at [900, 571] on span "Distribute" at bounding box center [894, 566] width 45 height 26
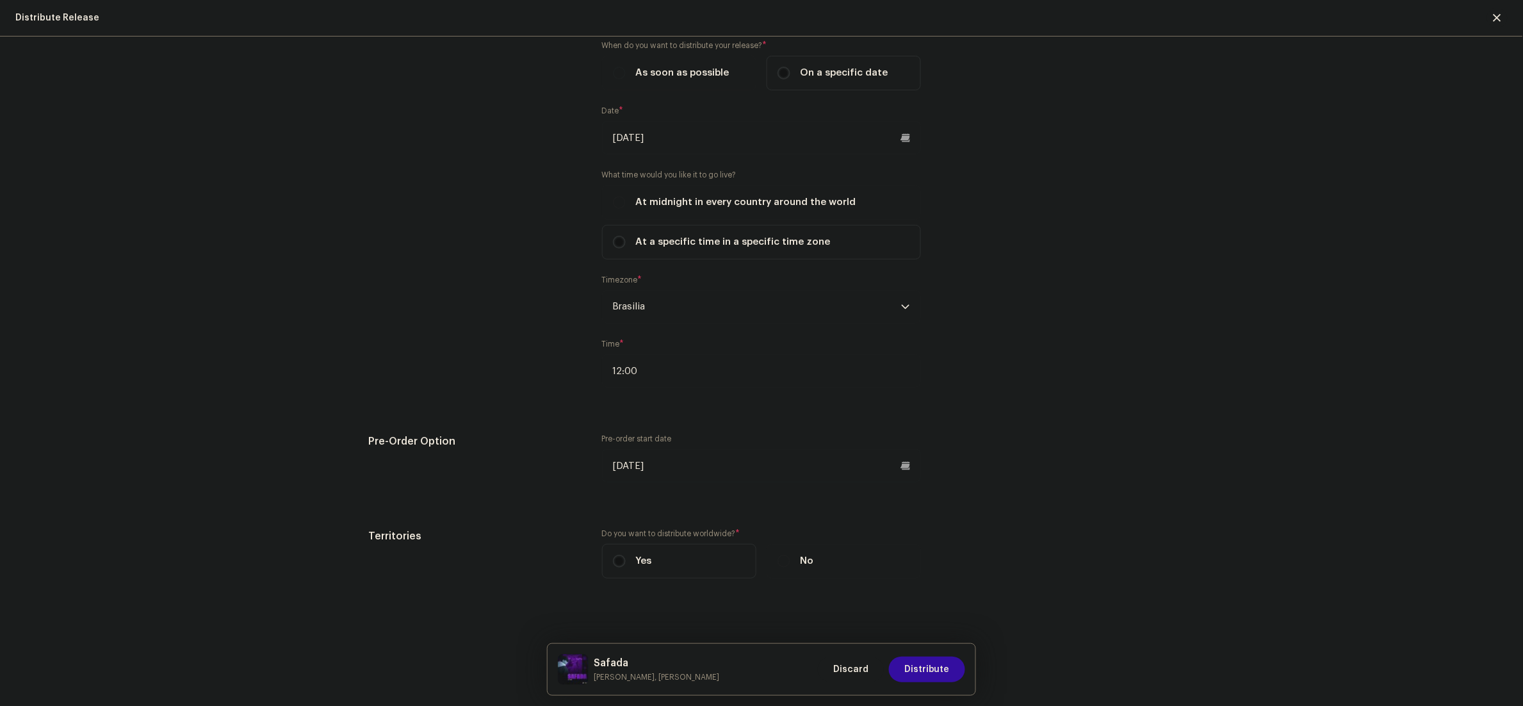
scroll to position [2194, 0]
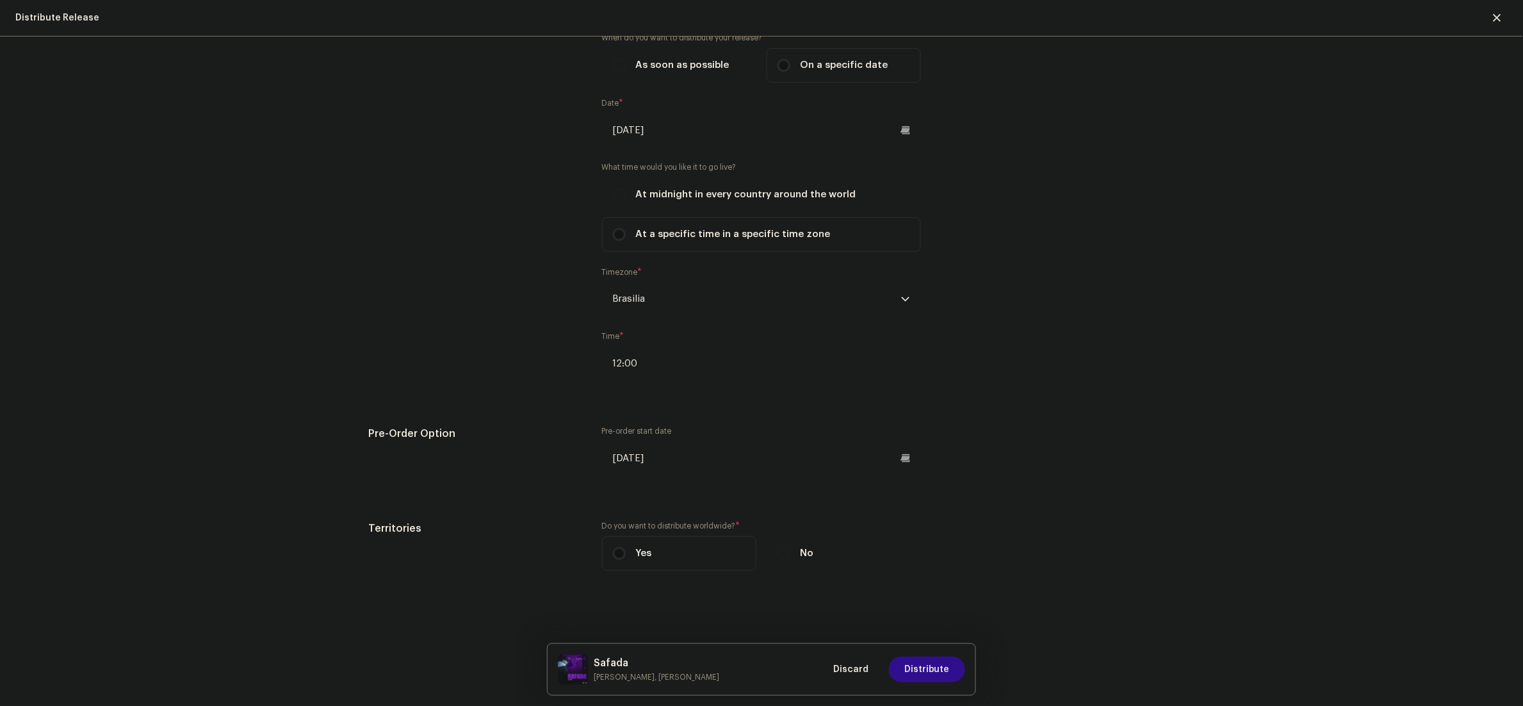
click at [928, 678] on span "Distribute" at bounding box center [926, 669] width 45 height 26
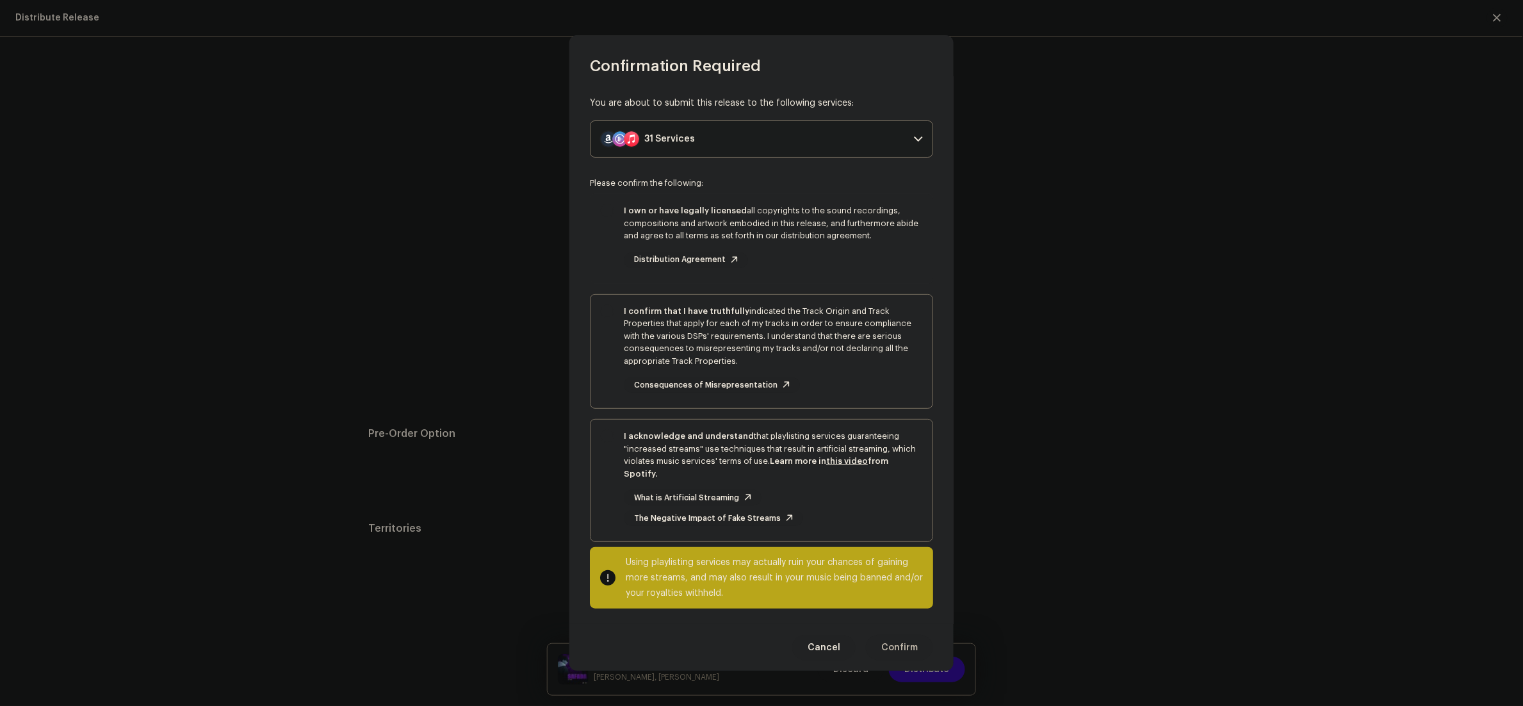
click at [608, 250] on div "I own or have legally licensed all copyrights to the sound recordings, composit…" at bounding box center [761, 236] width 342 height 84
checkbox input "true"
click at [609, 343] on div "I confirm that I have truthfully indicated the Track Origin and Track Propertie…" at bounding box center [761, 349] width 342 height 109
checkbox input "true"
click at [606, 466] on div "I acknowledge and understand that playlisting services guaranteeing "increased …" at bounding box center [761, 477] width 342 height 117
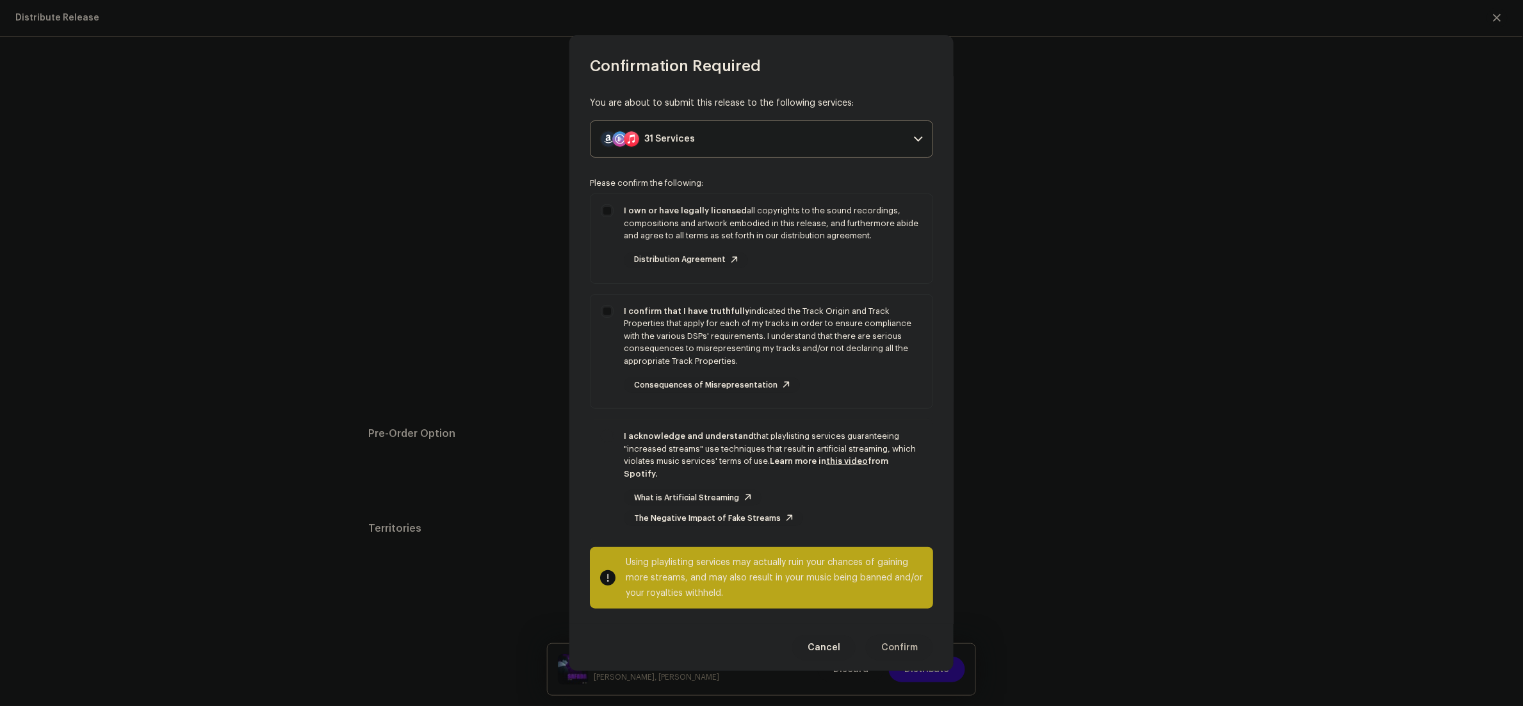
checkbox input "true"
click at [889, 636] on span "Confirm" at bounding box center [899, 648] width 37 height 26
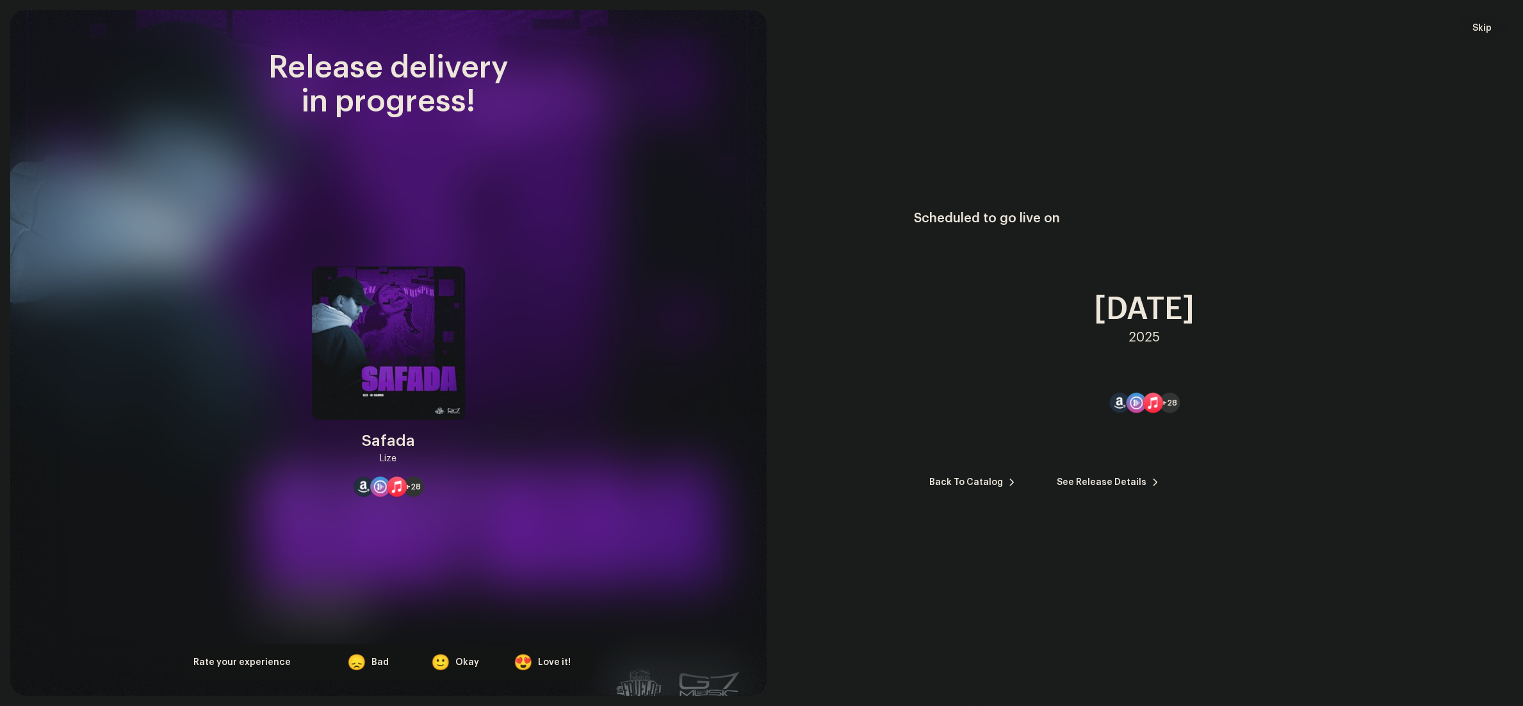
click at [1481, 28] on span "Skip" at bounding box center [1482, 28] width 19 height 26
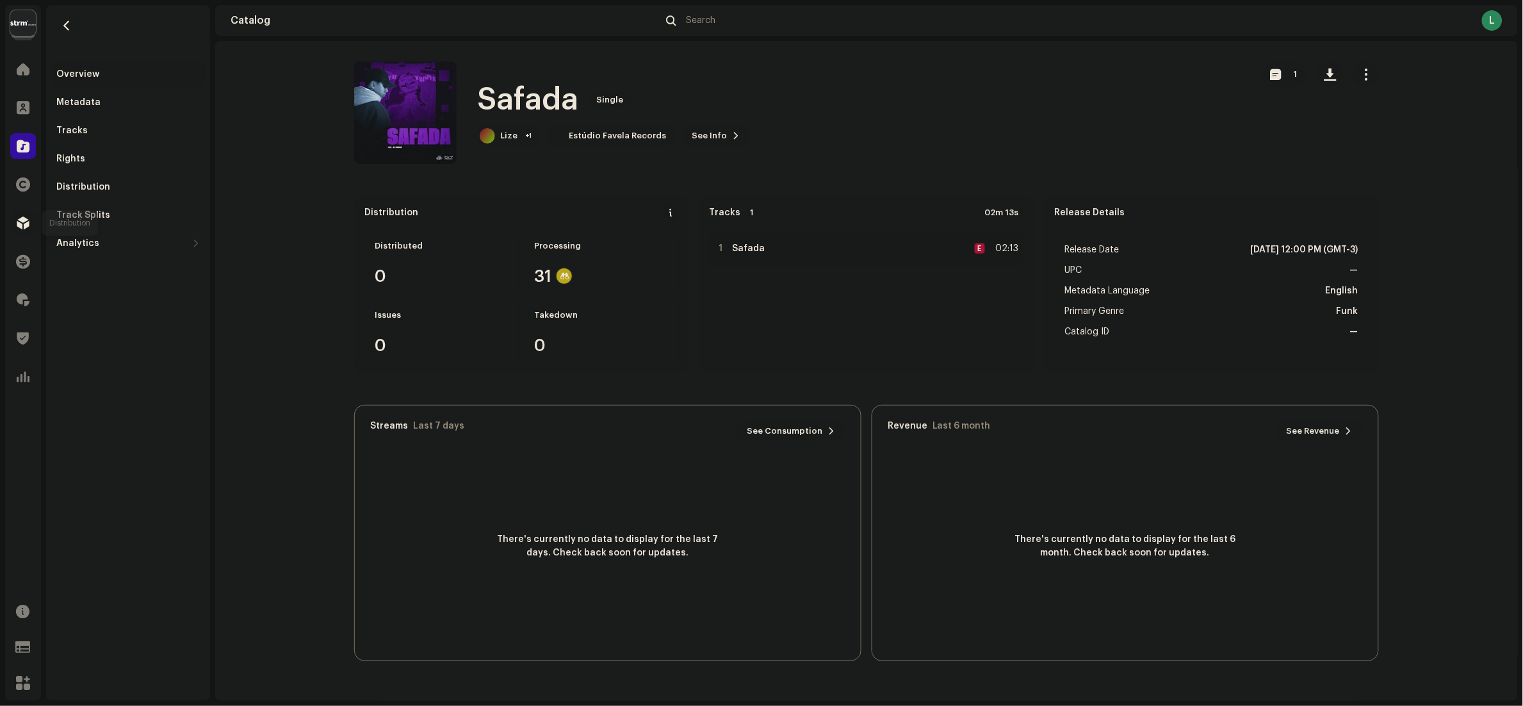
click at [24, 218] on span at bounding box center [23, 223] width 13 height 10
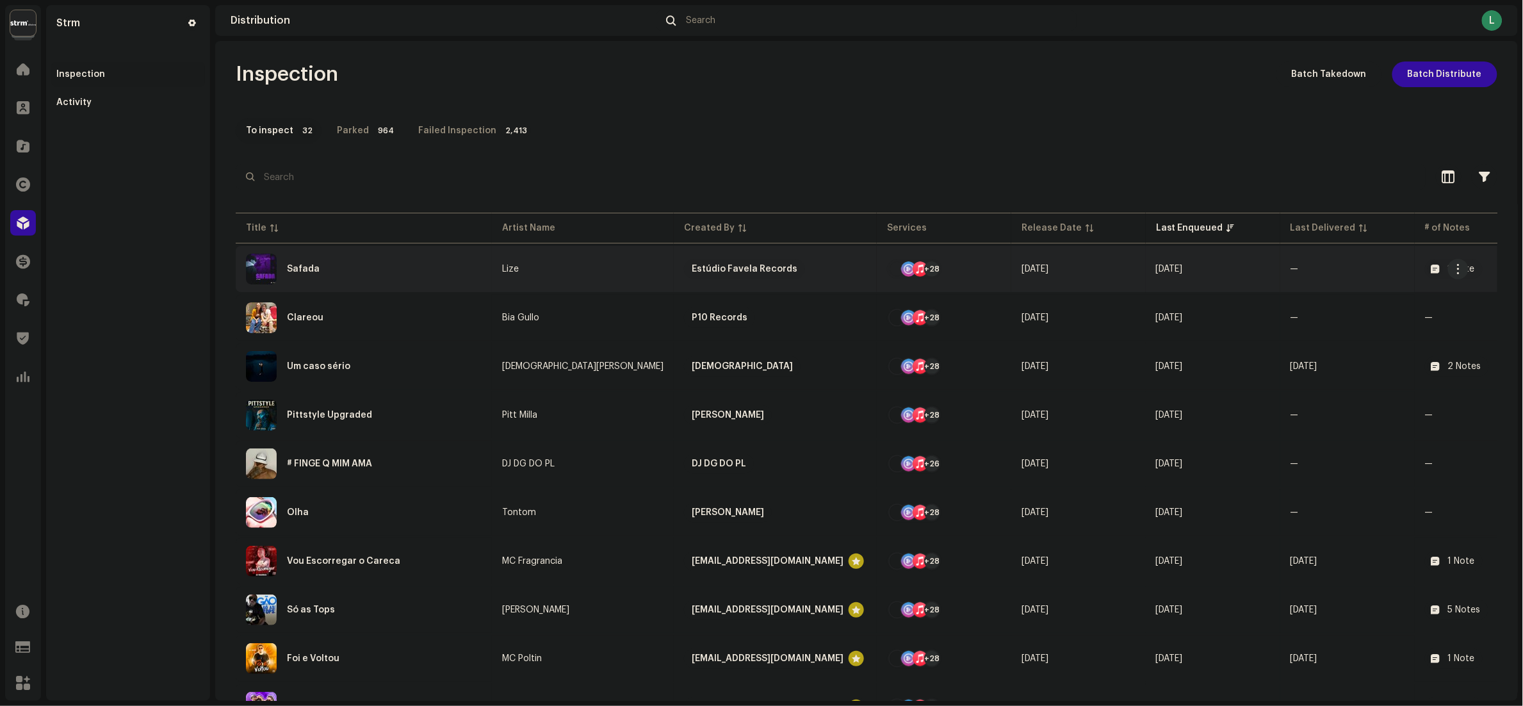
click at [343, 266] on div "Safada" at bounding box center [364, 269] width 236 height 31
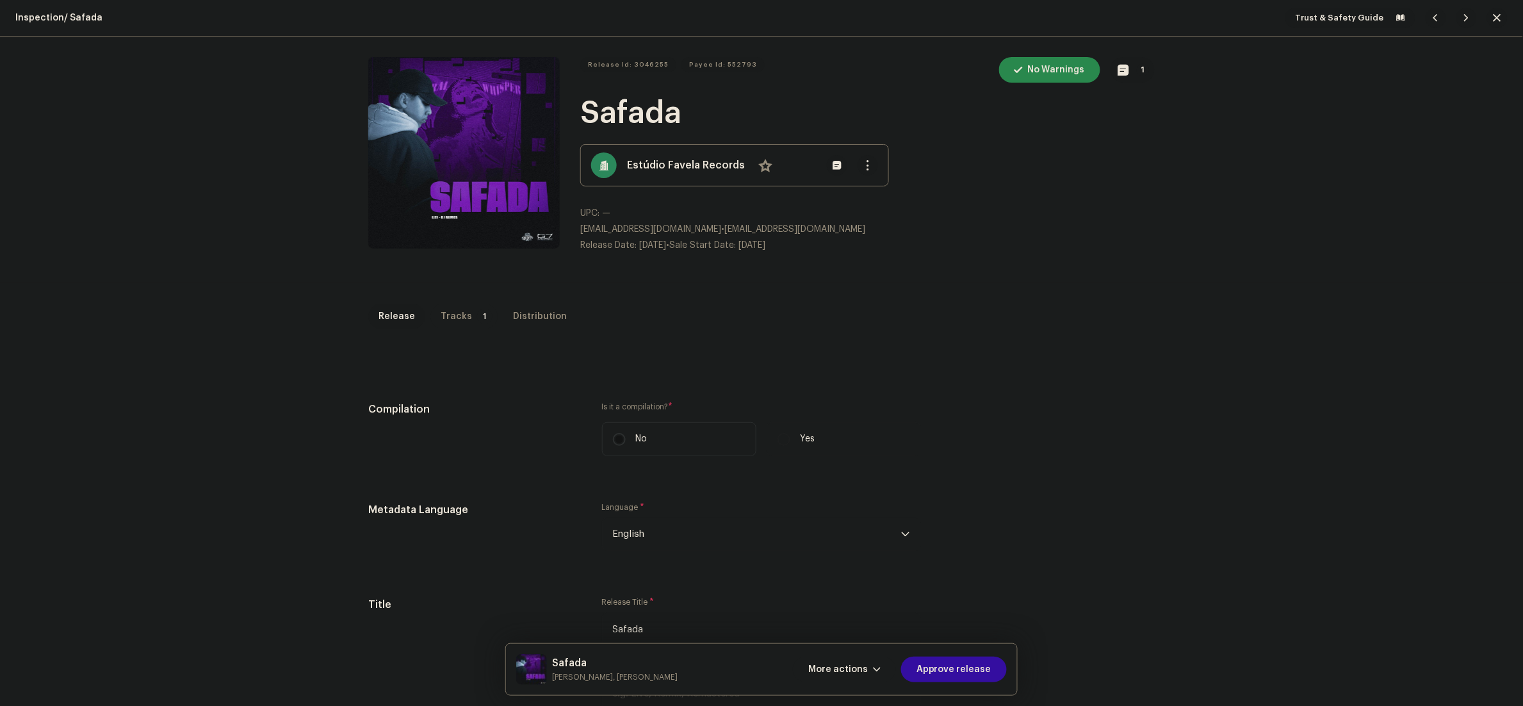
click at [457, 314] on p-tab "Tracks 1" at bounding box center [463, 317] width 67 height 26
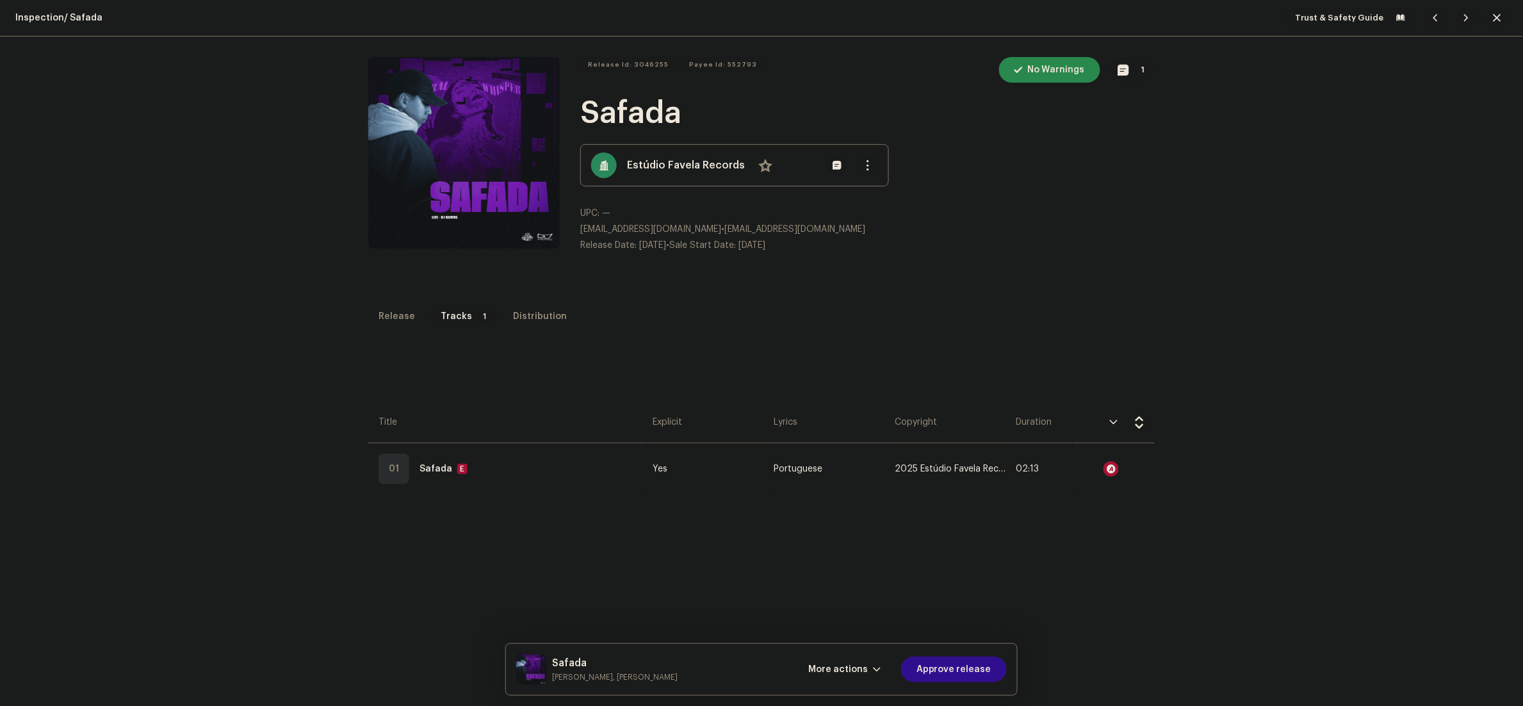
click at [955, 662] on span "Approve release" at bounding box center [953, 669] width 75 height 26
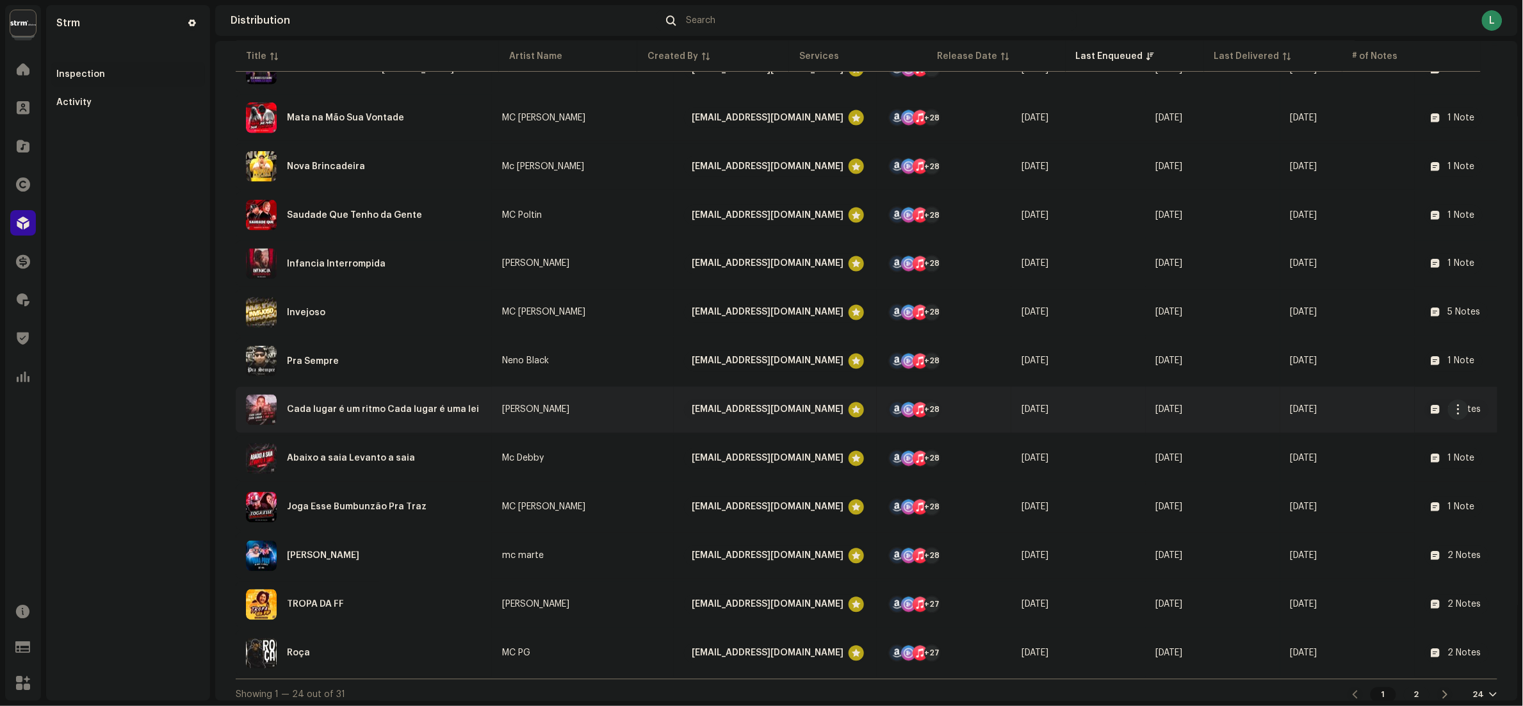
scroll to position [741, 0]
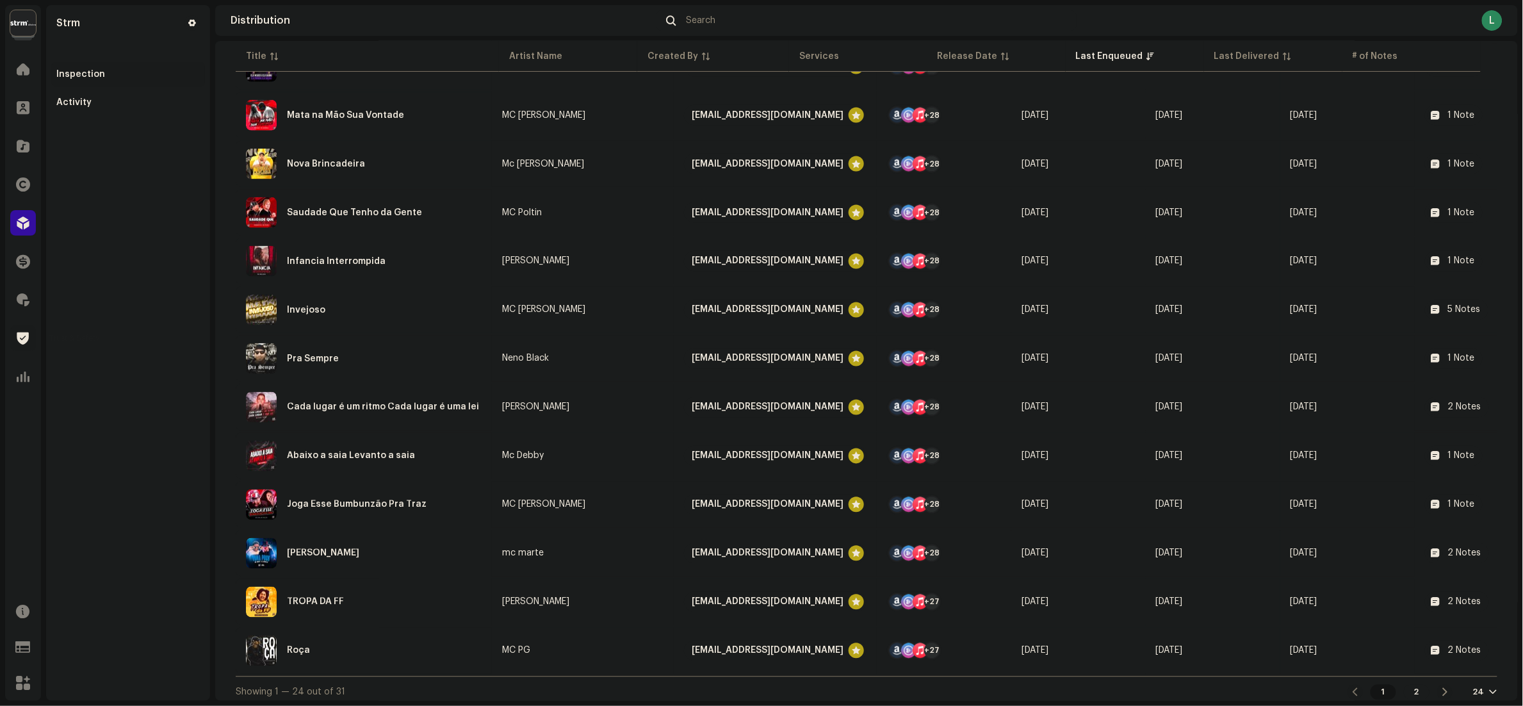
click at [18, 333] on span at bounding box center [23, 338] width 12 height 10
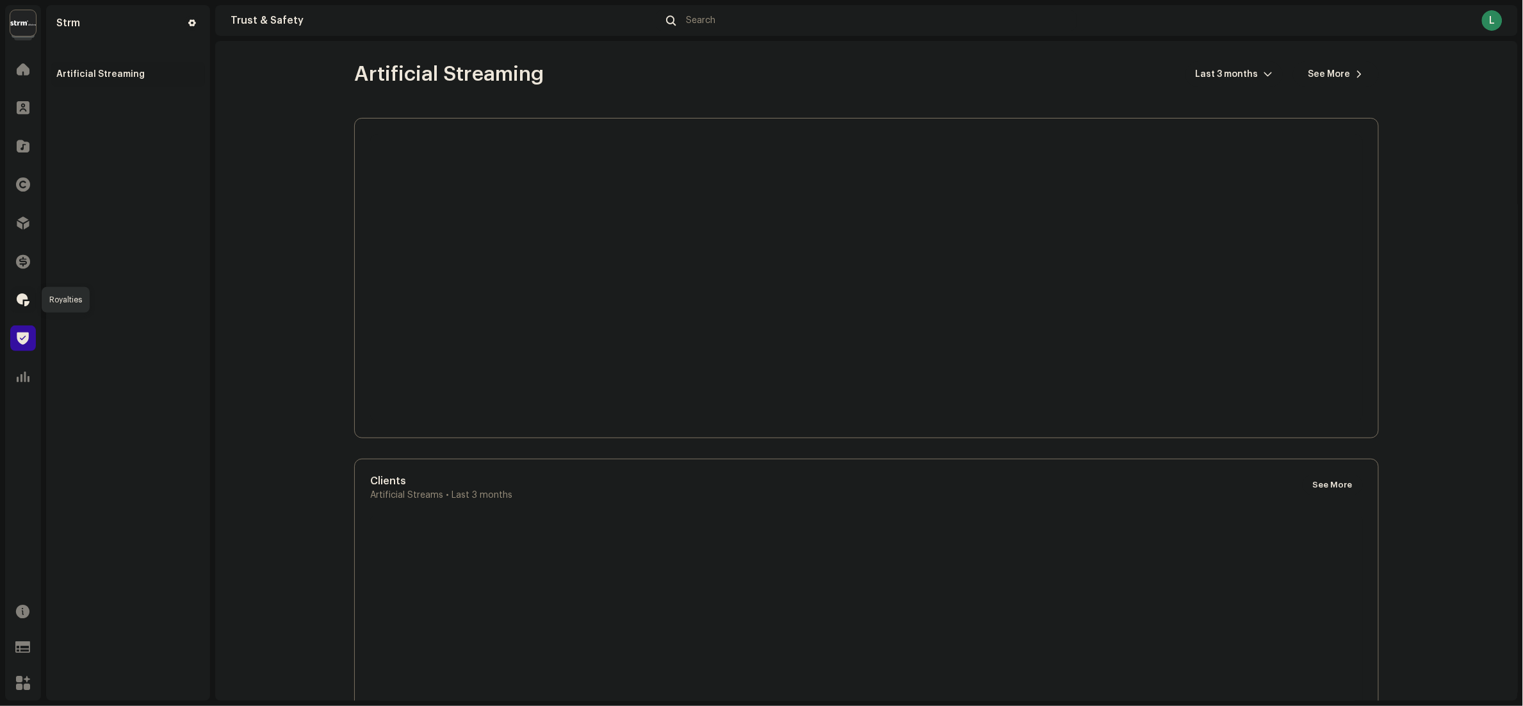
click at [24, 295] on span at bounding box center [23, 300] width 13 height 10
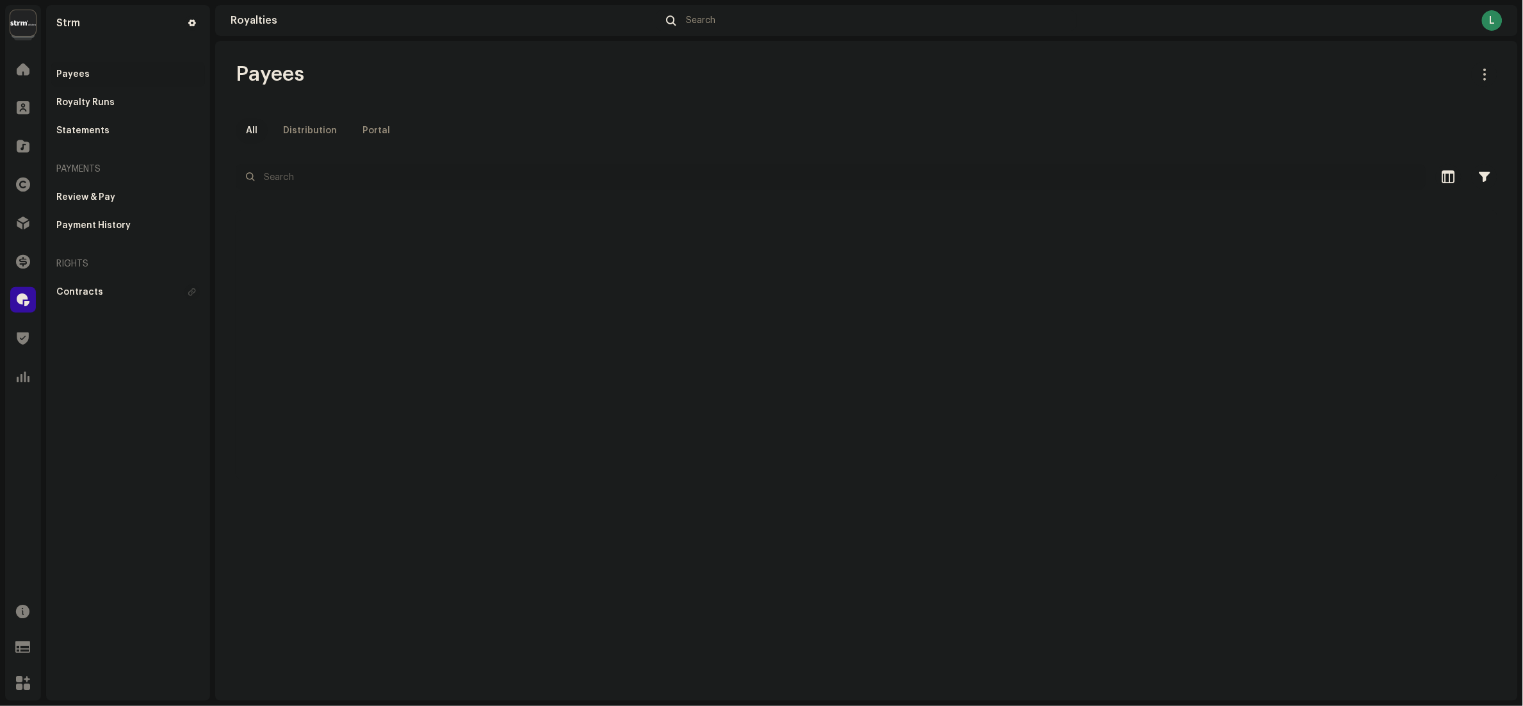
click at [347, 180] on input "text" at bounding box center [831, 177] width 1190 height 26
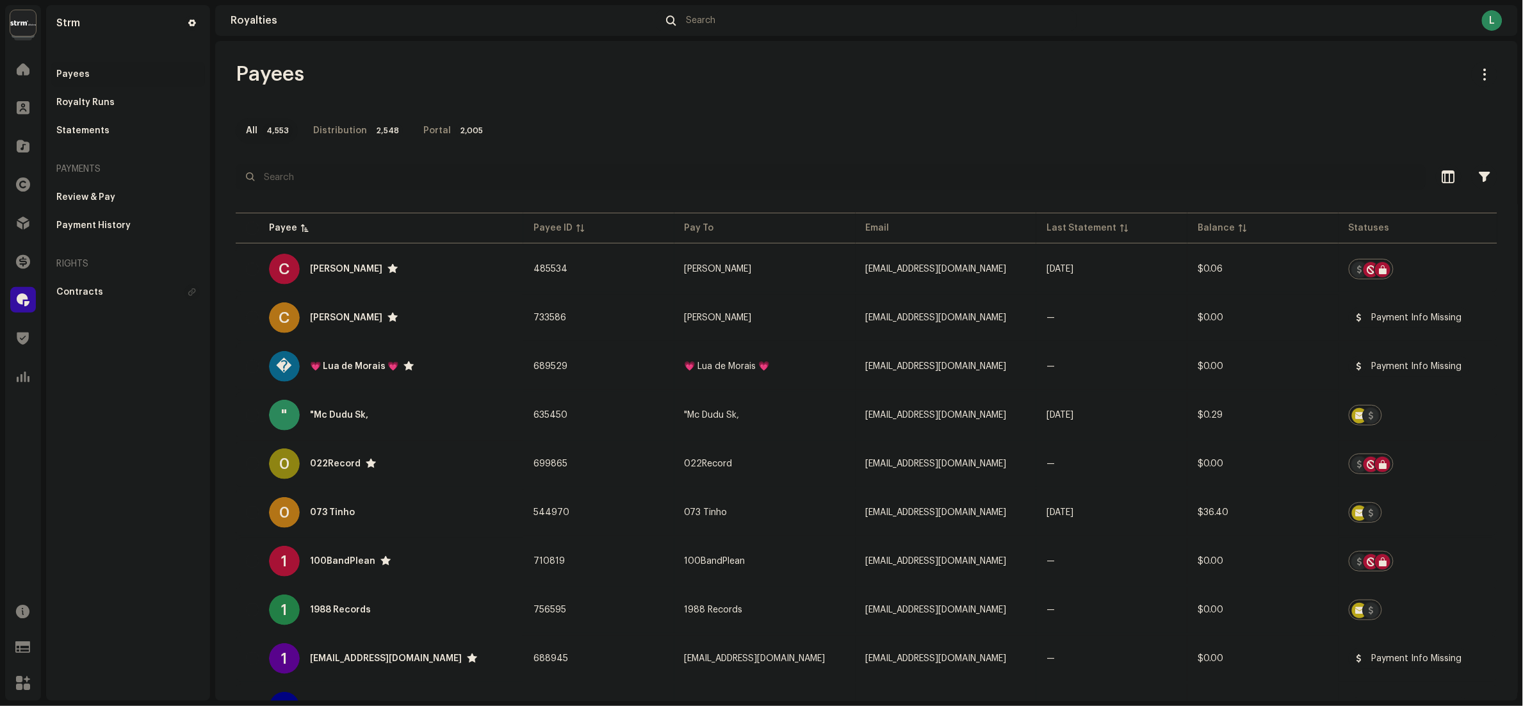
paste input "laylous82@gmail.com"
type input "laylous82@gmail.com"
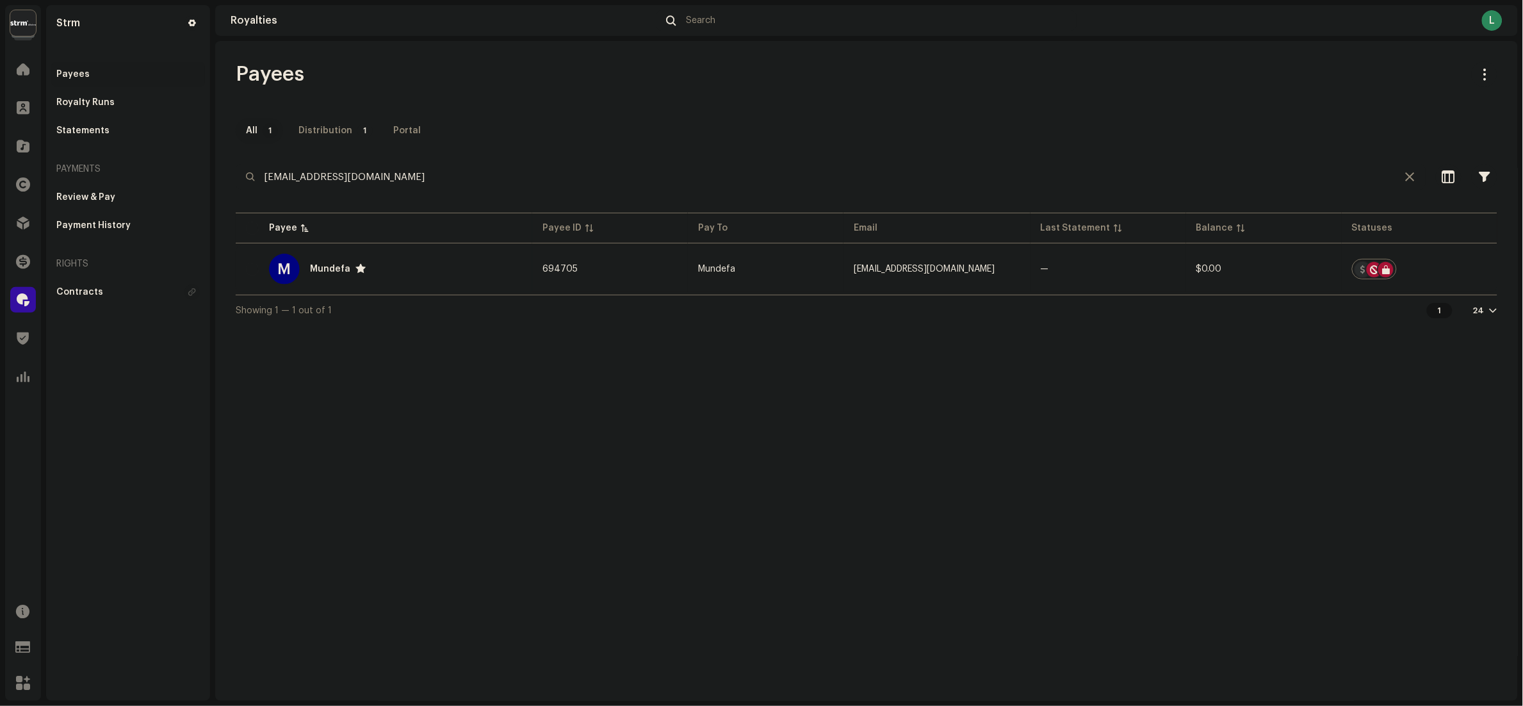
click at [1, 110] on div "Strm Home Clients Catalog Rights Distribution Finance Royalties Trust & Safety …" at bounding box center [761, 353] width 1523 height 706
click at [31, 153] on div at bounding box center [23, 146] width 26 height 26
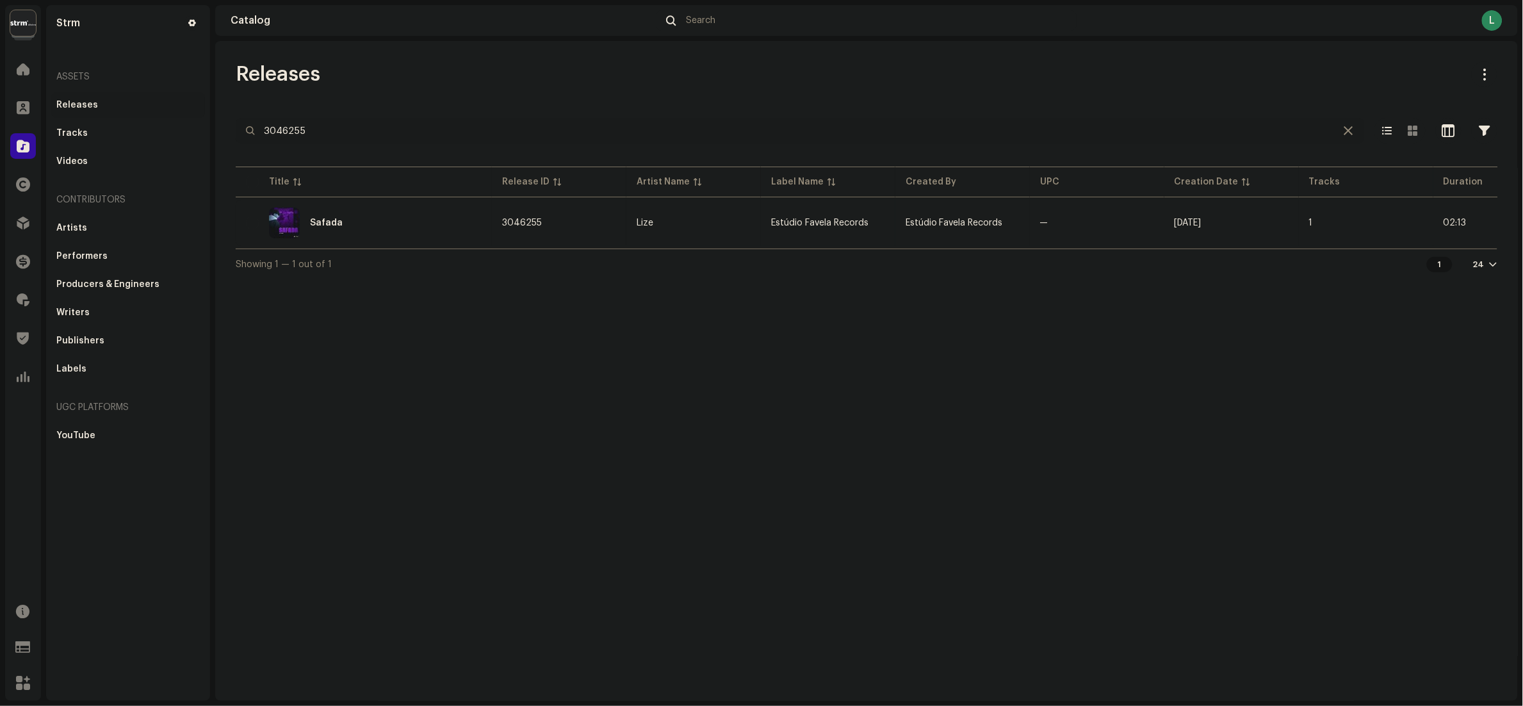
drag, startPoint x: 395, startPoint y: 133, endPoint x: 0, endPoint y: 129, distance: 395.1
click at [0, 125] on html "Strm Home Clients Catalog Rights Distribution Finance Royalties Trust & Safety …" at bounding box center [761, 353] width 1523 height 706
paste input "3018193"
type input "3018193"
click at [447, 223] on div "Eu vou Borrar Teu Batom" at bounding box center [364, 222] width 236 height 31
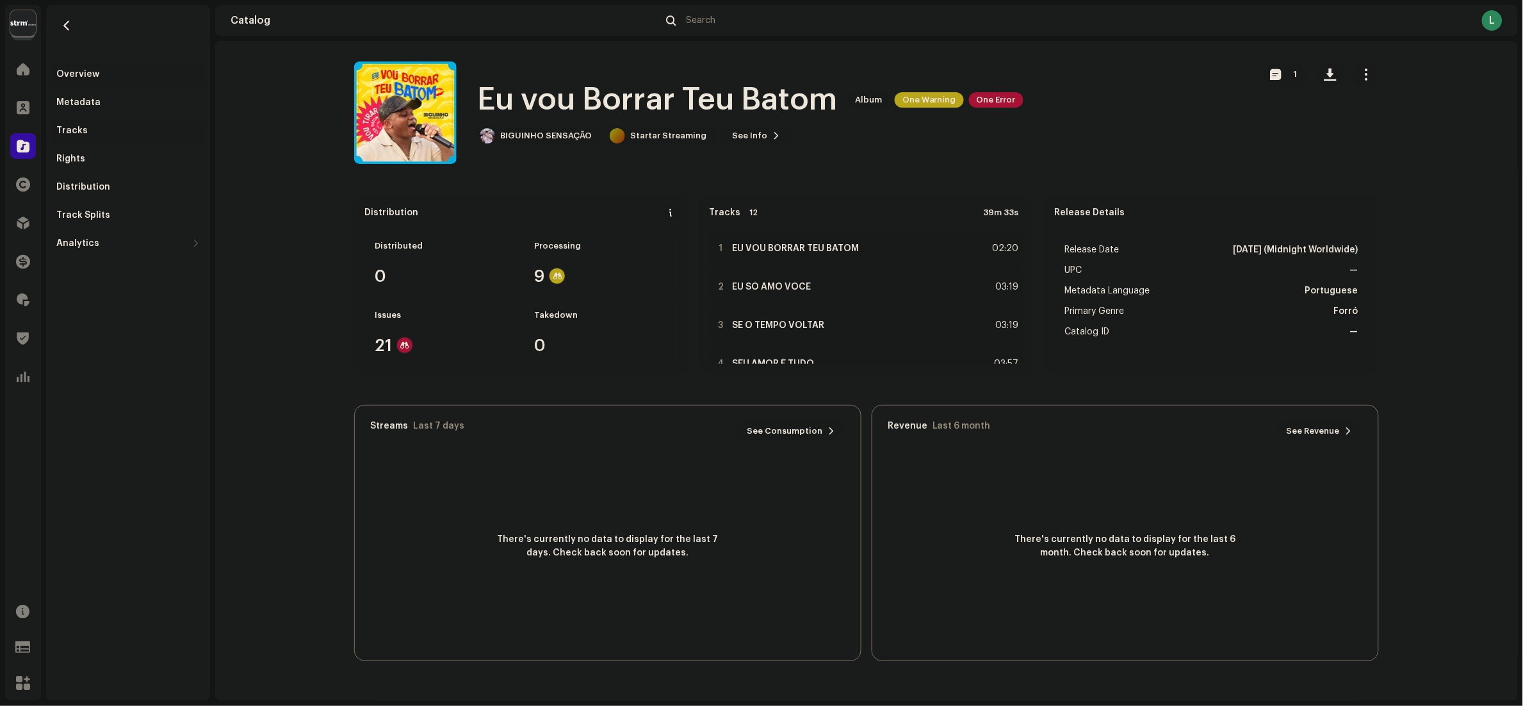
click at [87, 127] on div "Tracks" at bounding box center [127, 131] width 143 height 10
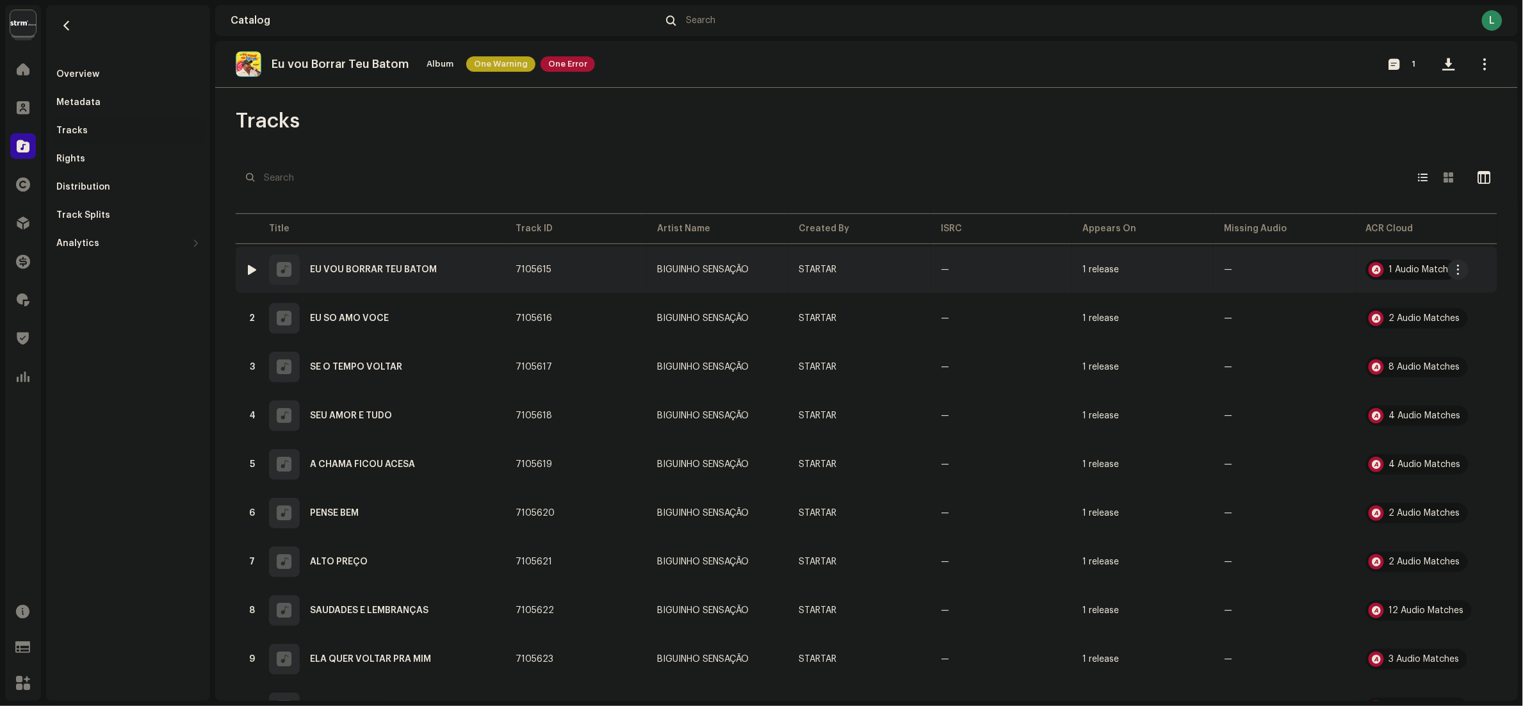
click at [1390, 267] on div "1 Audio Match" at bounding box center [1419, 269] width 60 height 9
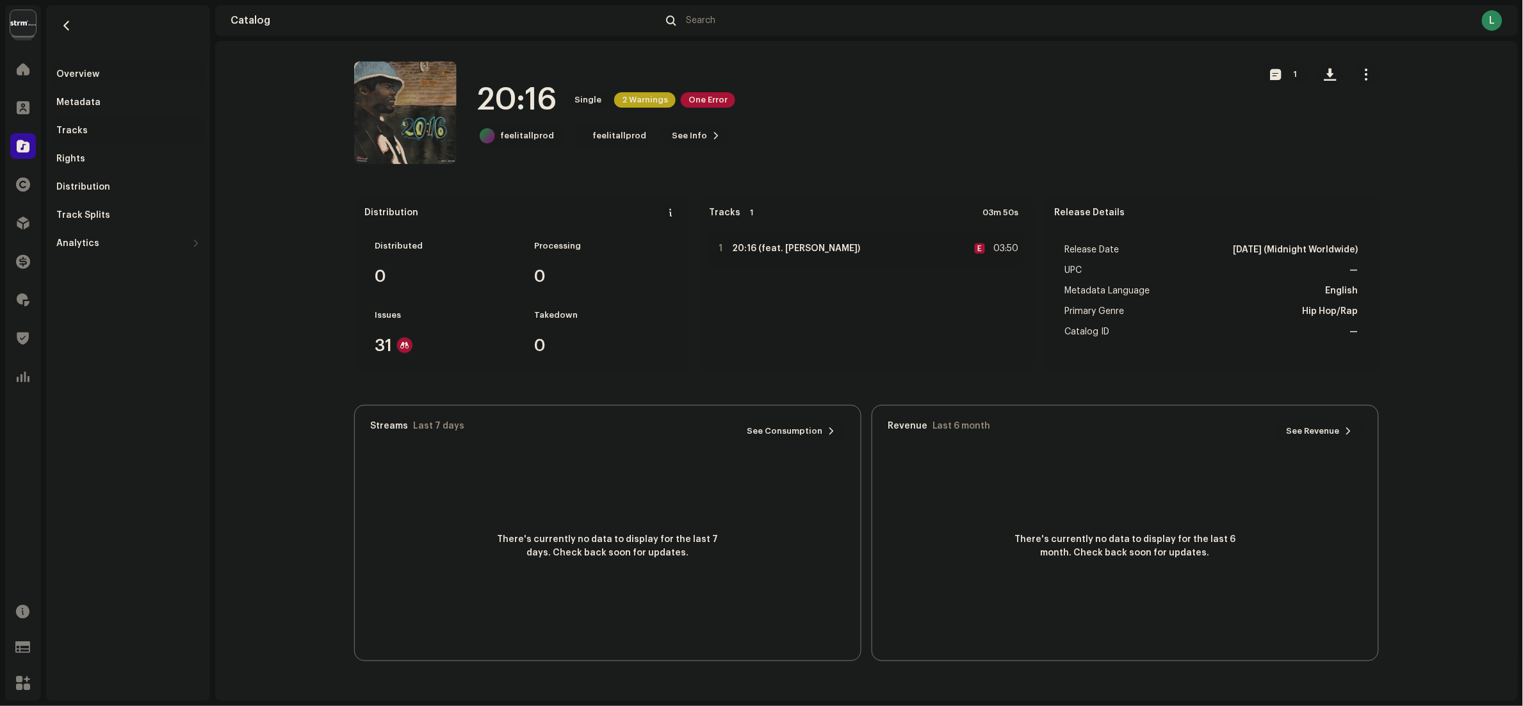
click at [93, 133] on div "Tracks" at bounding box center [127, 131] width 143 height 10
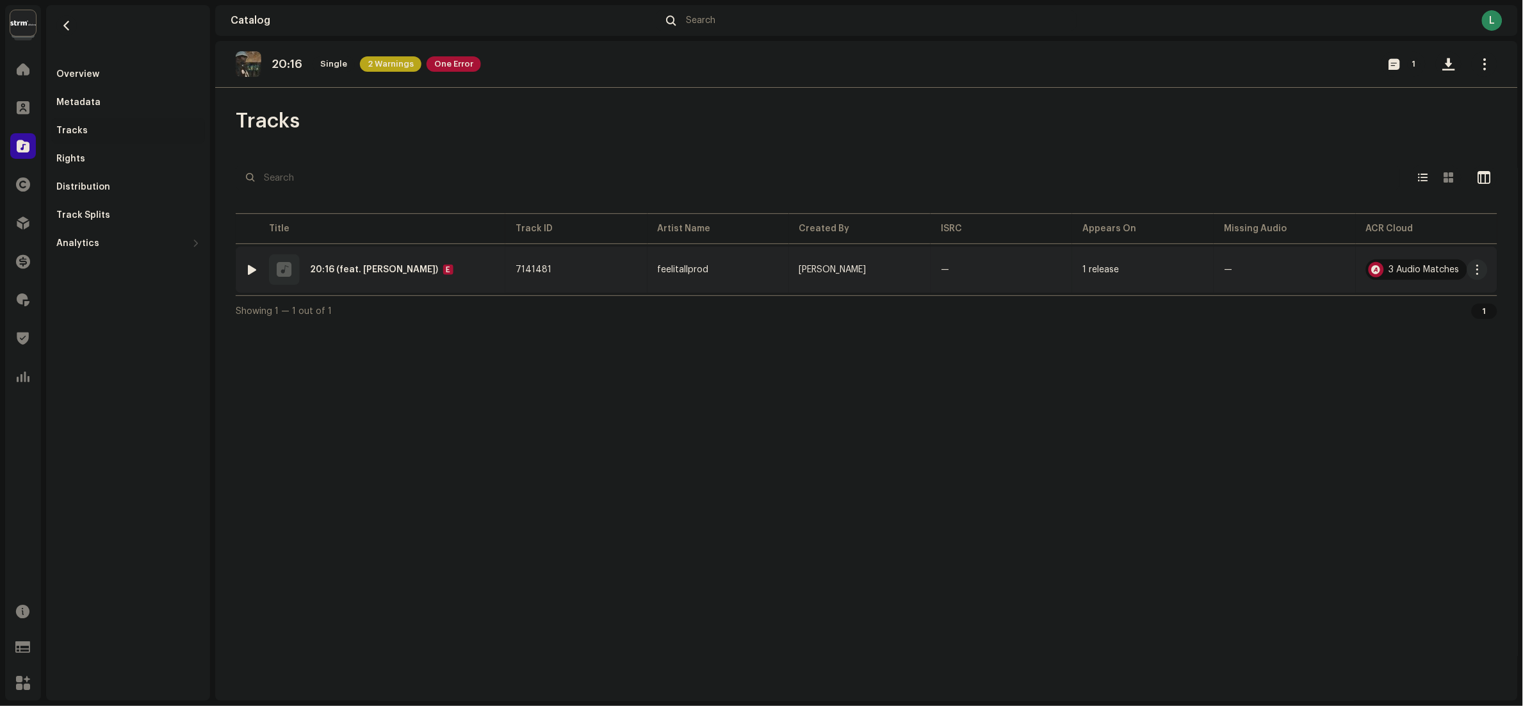
click at [1433, 267] on div "3 Audio Matches" at bounding box center [1424, 269] width 70 height 9
click at [1195, 500] on div "Audio Recognition by Remix/Sample 3 Speech ! All results require review/listeni…" at bounding box center [761, 353] width 1523 height 706
click at [68, 22] on span "button" at bounding box center [67, 25] width 10 height 10
click at [68, 21] on span "button" at bounding box center [67, 25] width 10 height 10
click at [74, 26] on button "button" at bounding box center [66, 25] width 20 height 20
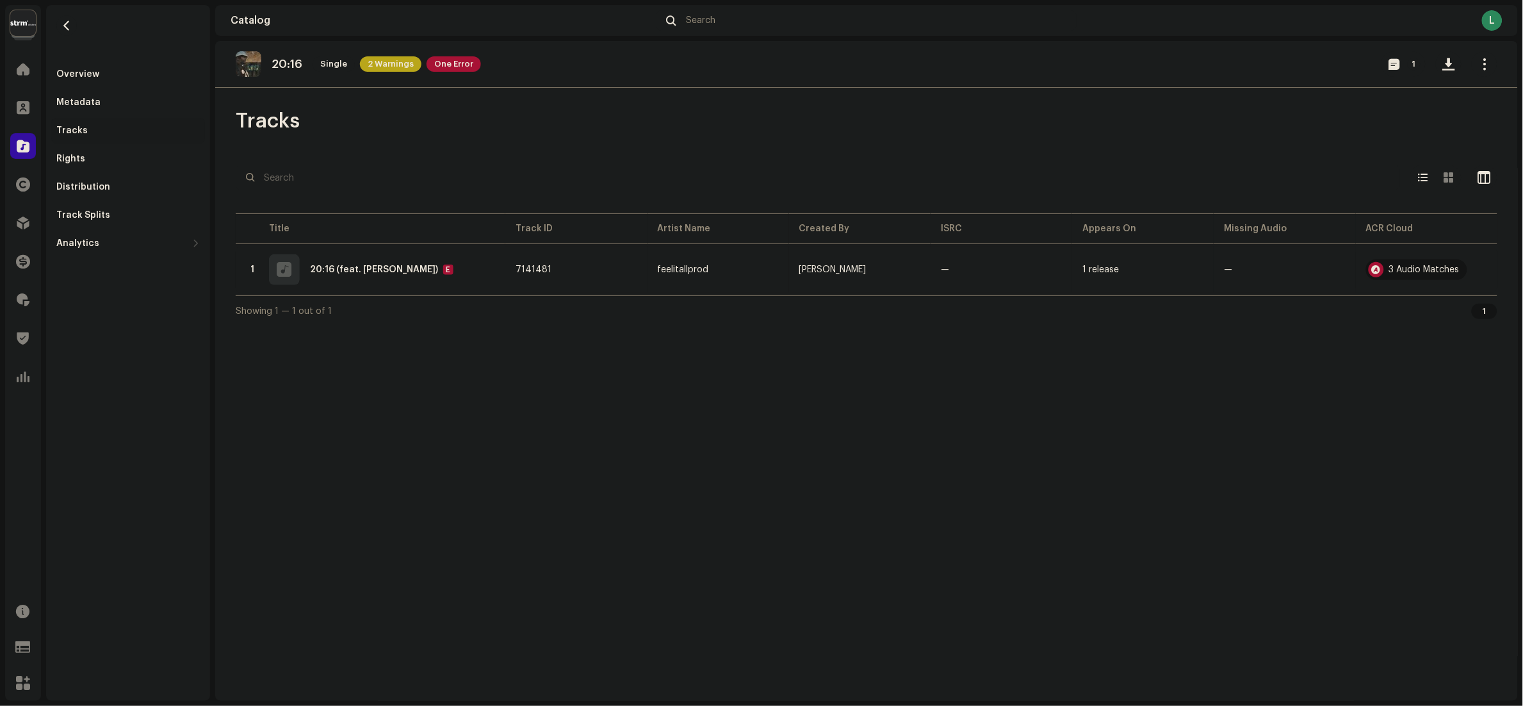
click at [1513, 397] on div "20:16 Single 2 Warnings One Error 1 Tracks Selected 0 Options Filters Distribut…" at bounding box center [866, 371] width 1303 height 660
click at [1411, 266] on div "3 Audio Matches" at bounding box center [1424, 269] width 70 height 9
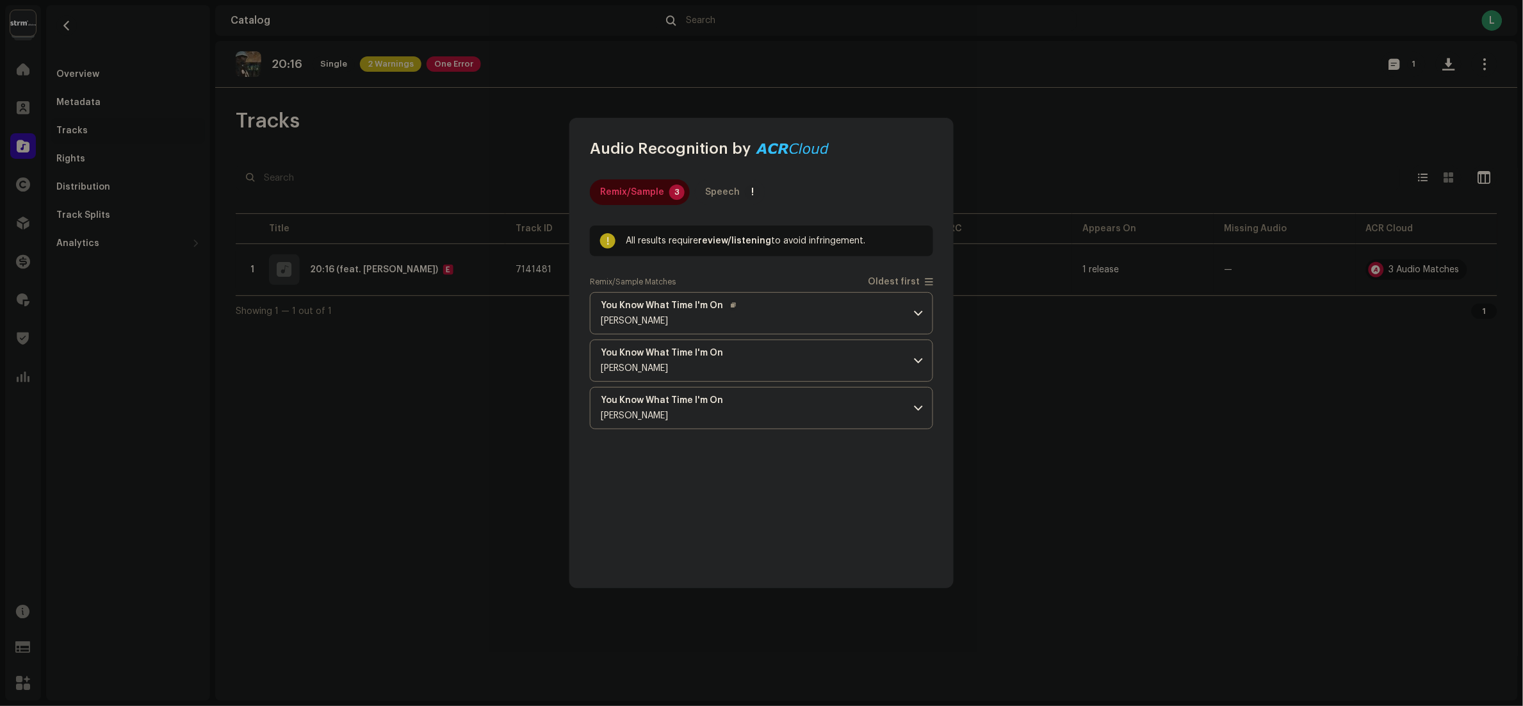
click at [834, 304] on p-accordion-header "You Know What Time I'm On [PERSON_NAME]" at bounding box center [761, 313] width 343 height 42
